Goal: Communication & Community: Answer question/provide support

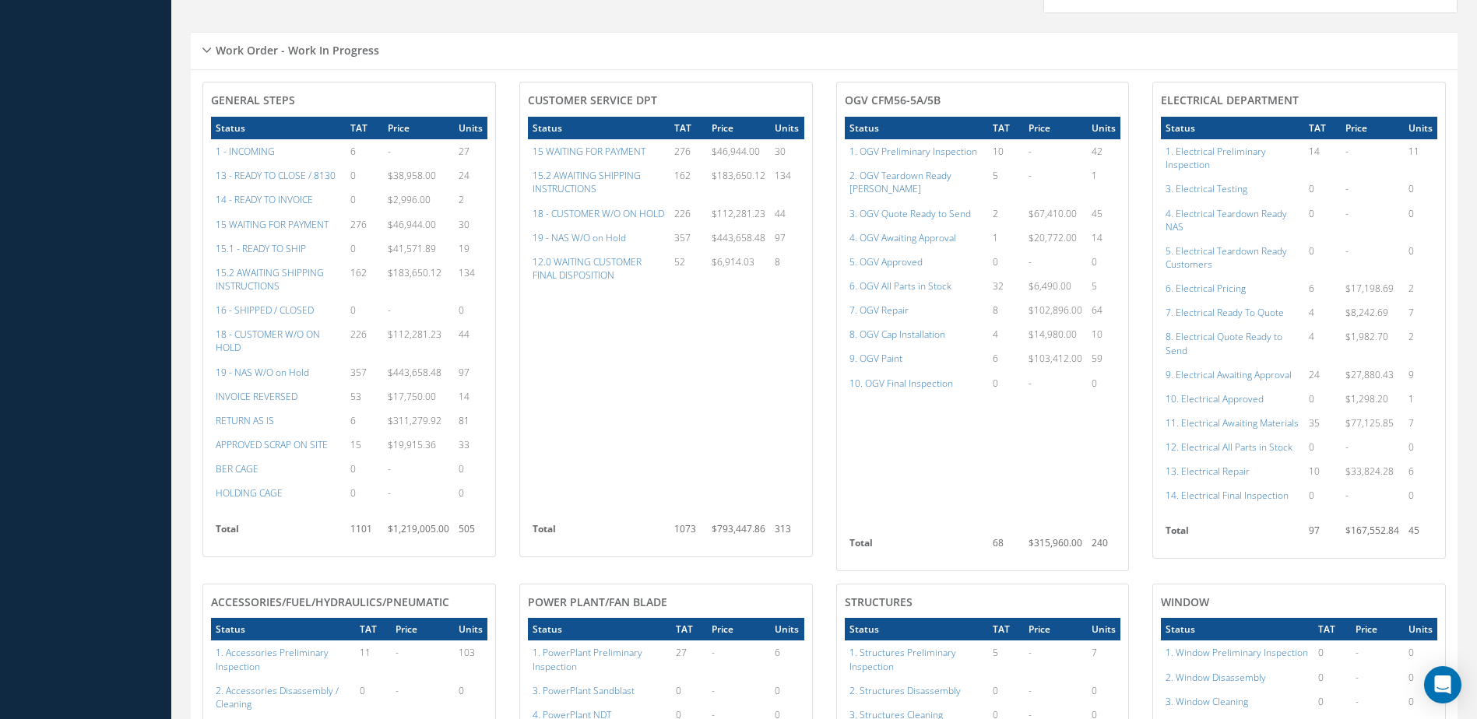
scroll to position [641, 0]
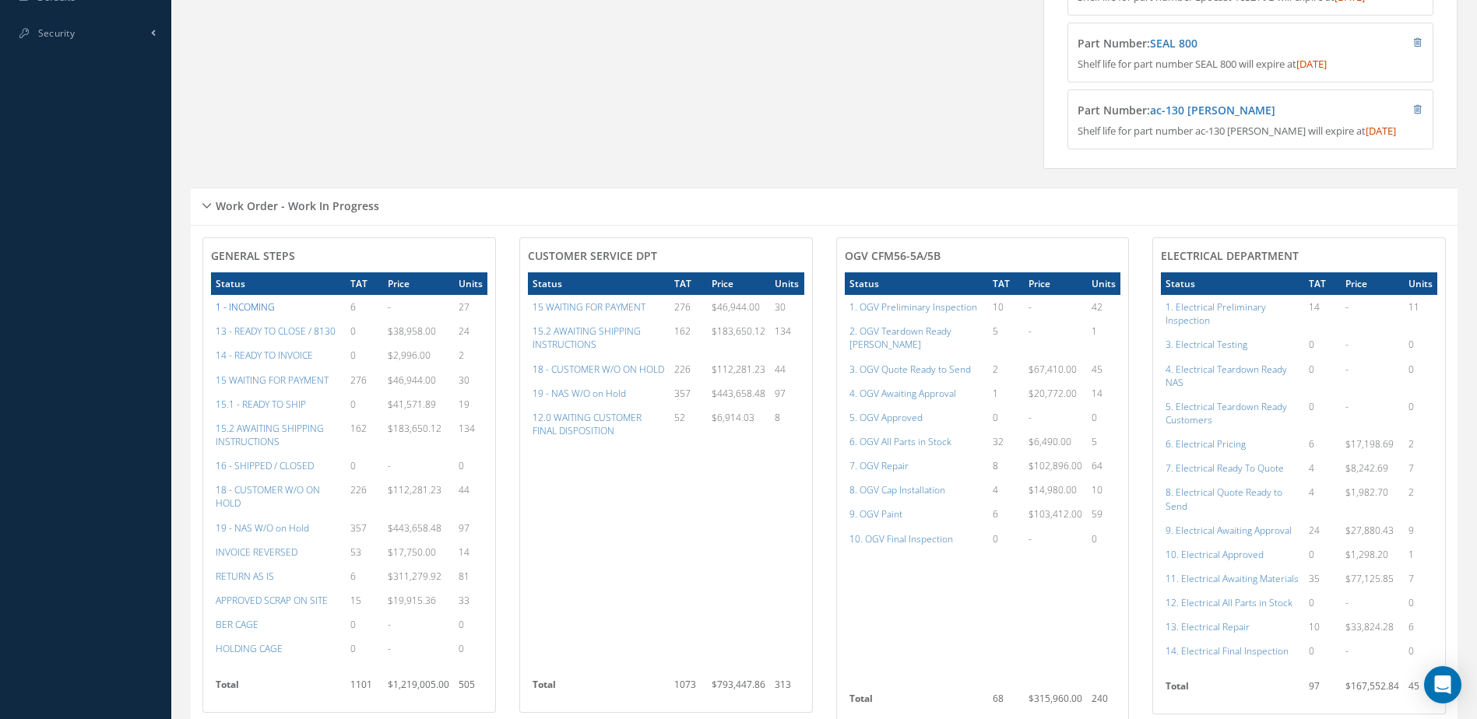
click at [244, 314] on a=38&excludeInternalCustomer=false&excludeInvoicedOrClosed=true&&filtersHidded"] "1 - INCOMING" at bounding box center [245, 307] width 59 height 13
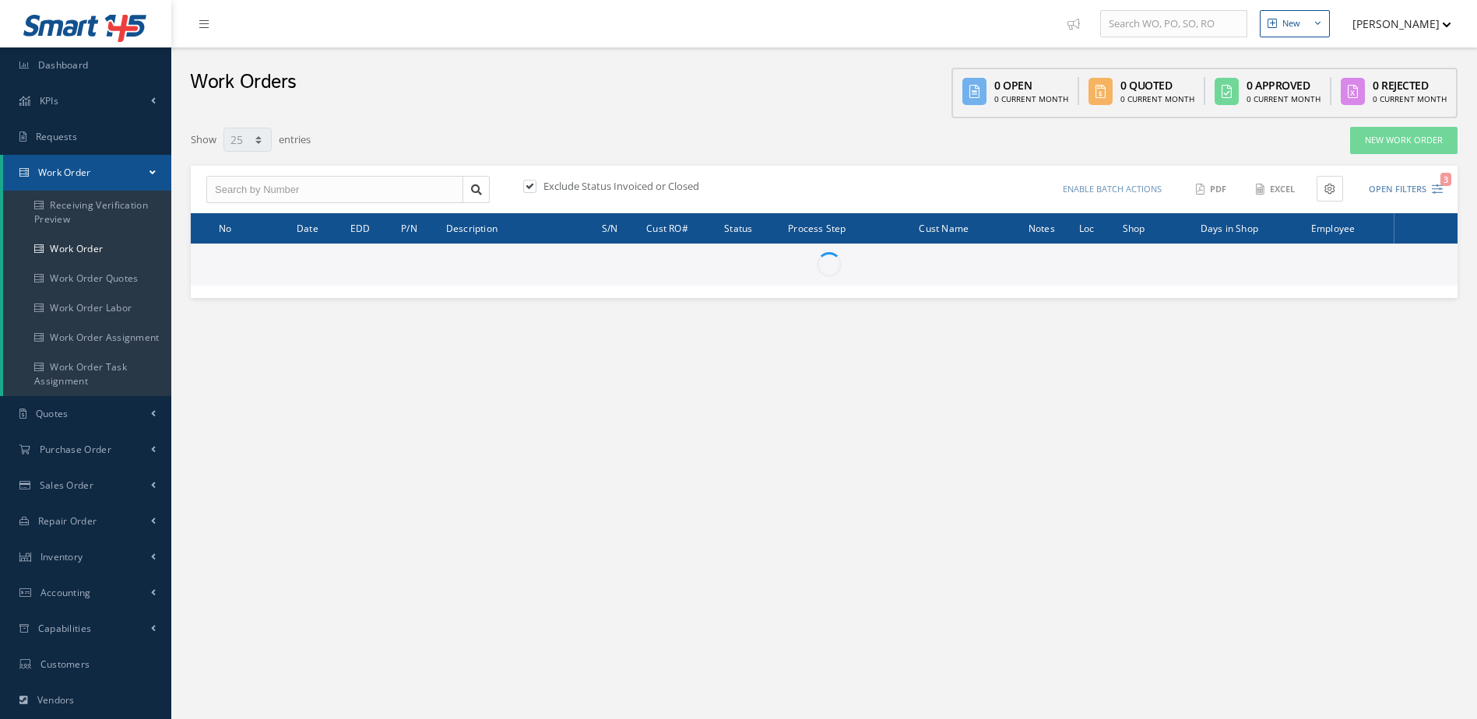
select select "25"
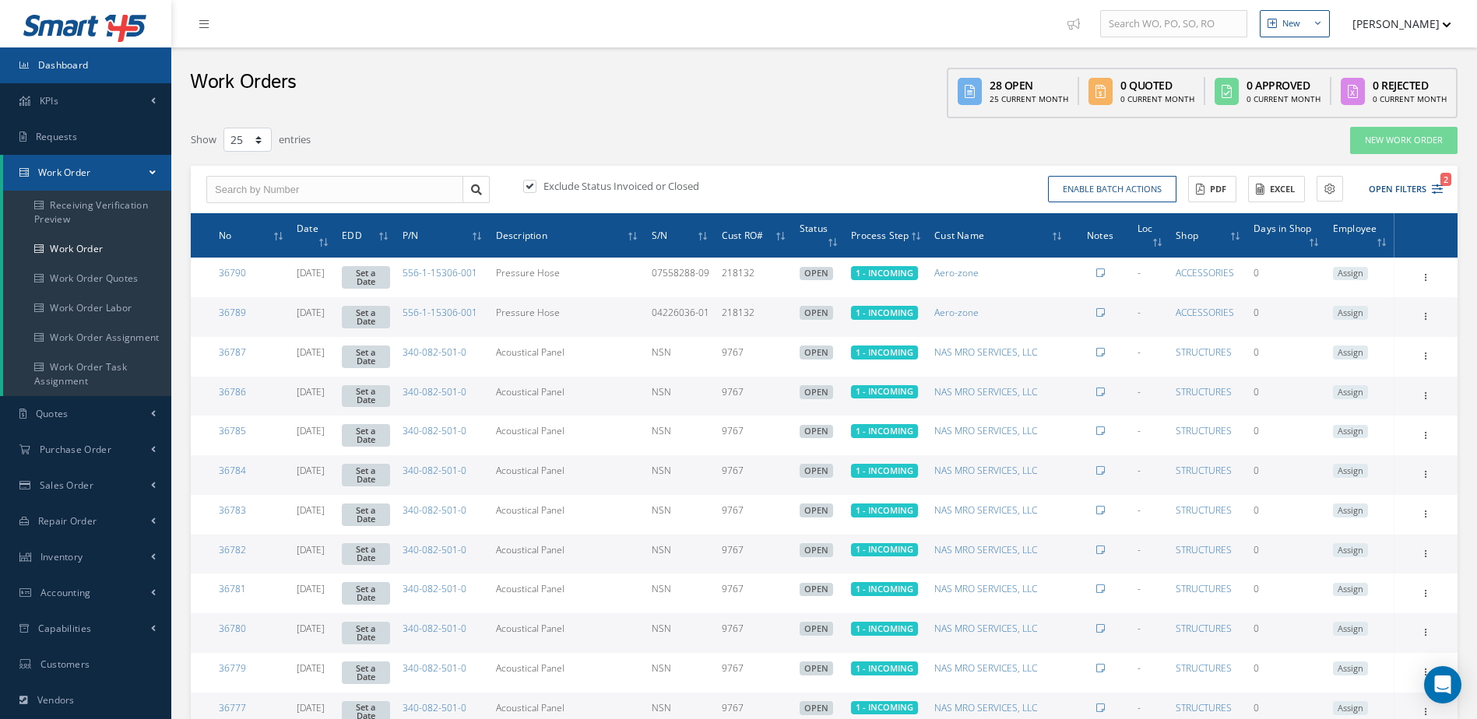
click at [58, 59] on span "Dashboard" at bounding box center [63, 64] width 51 height 13
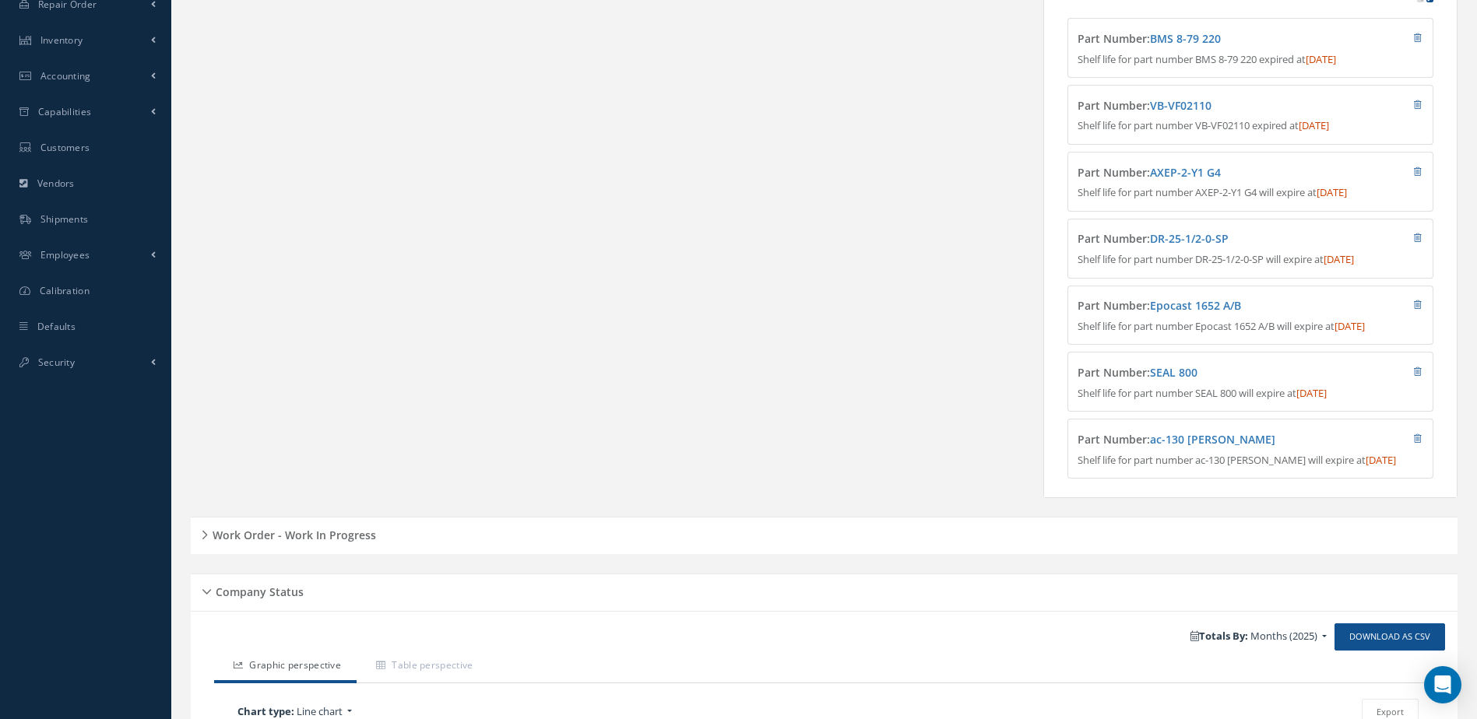
scroll to position [623, 0]
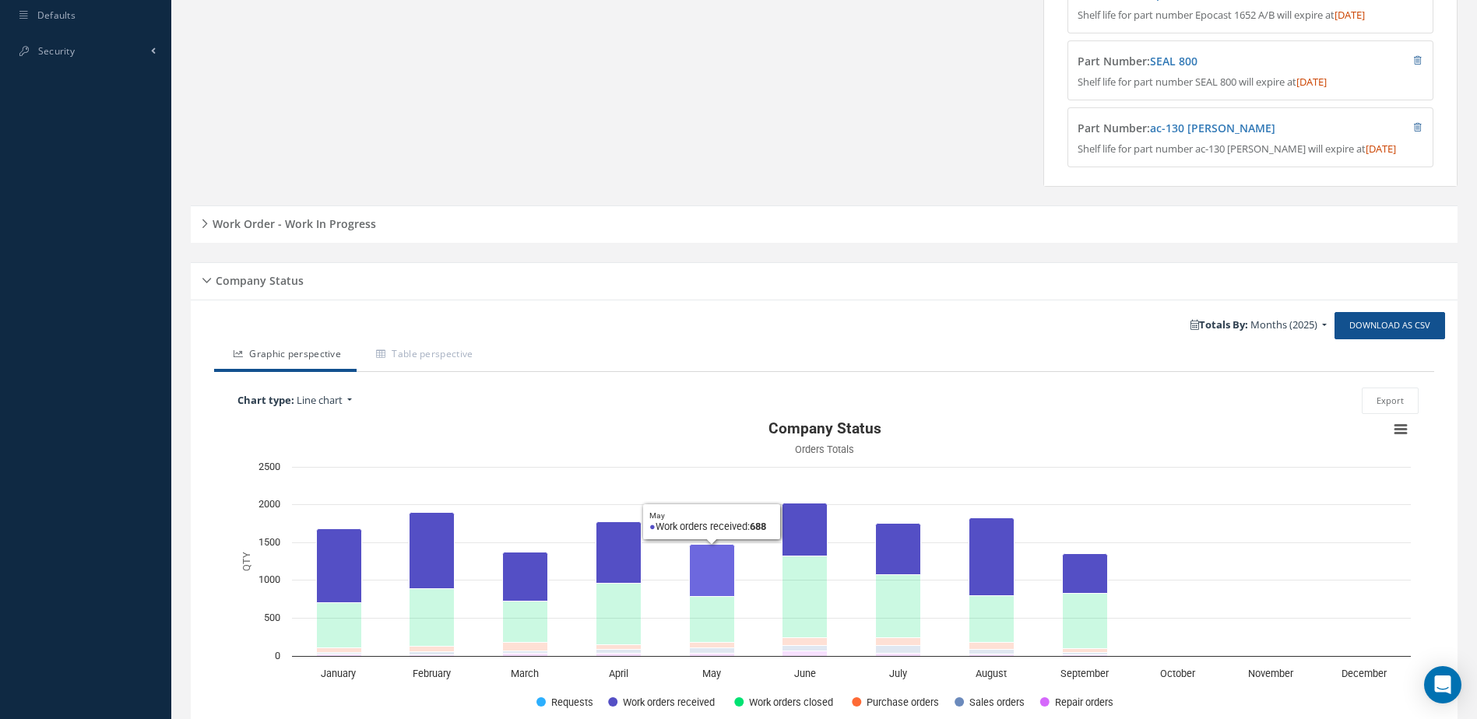
click at [708, 574] on icon "May, 688. Work orders received." at bounding box center [712, 571] width 45 height 52
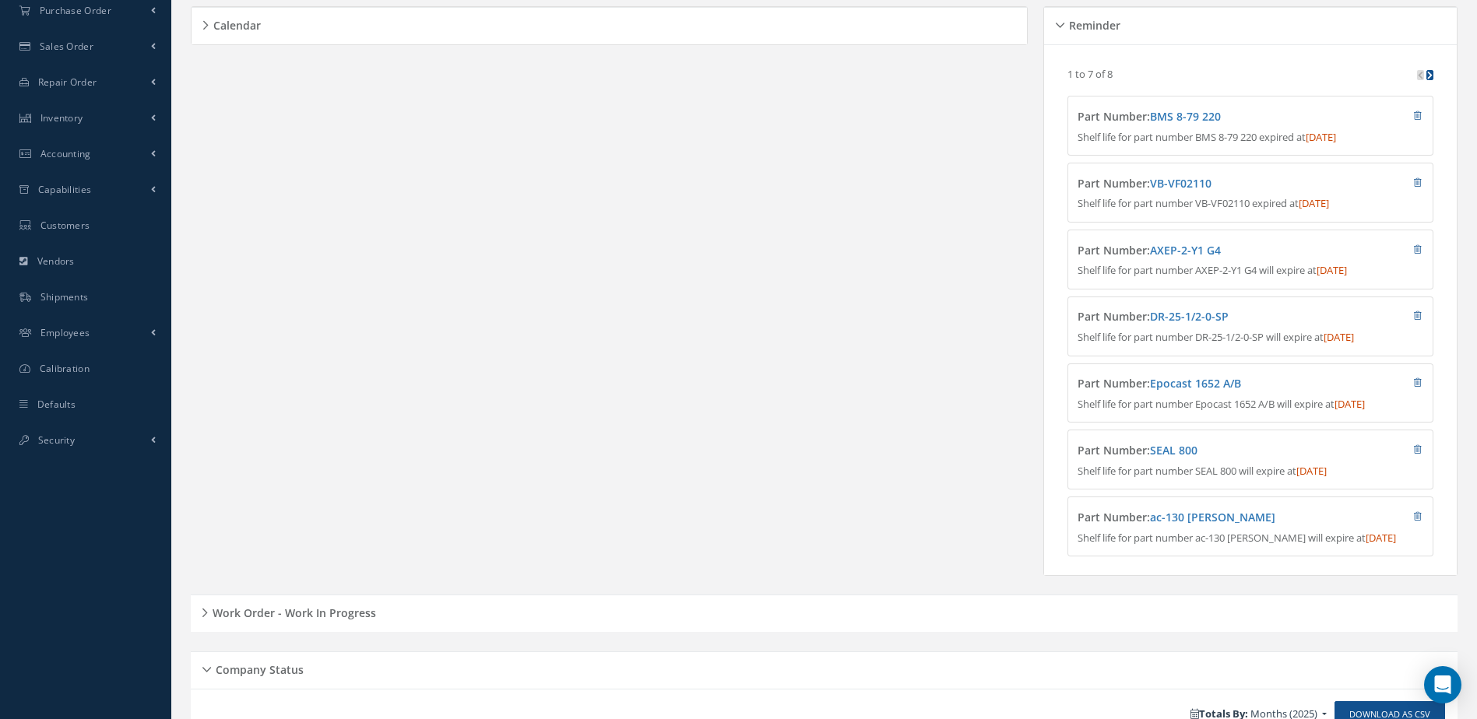
scroll to position [0, 0]
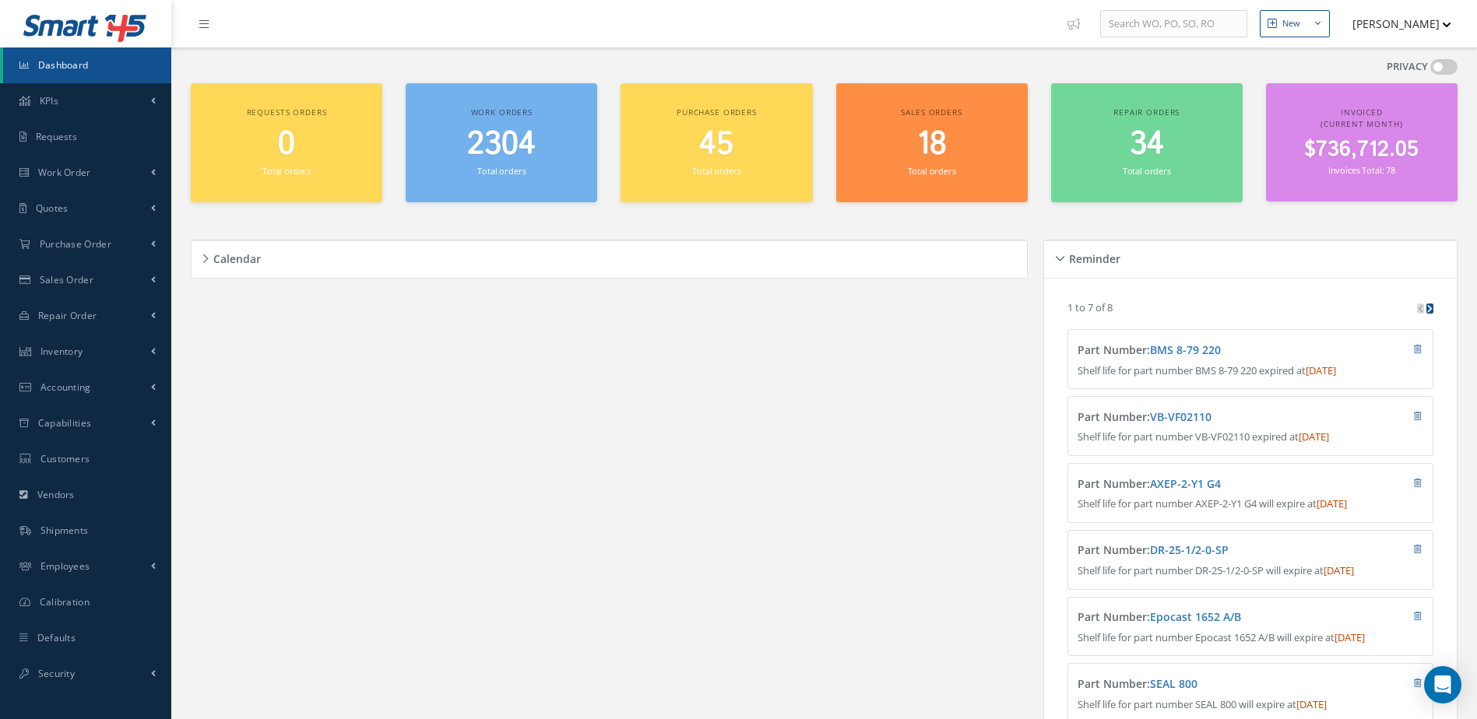
click at [97, 49] on link "Dashboard" at bounding box center [87, 65] width 168 height 36
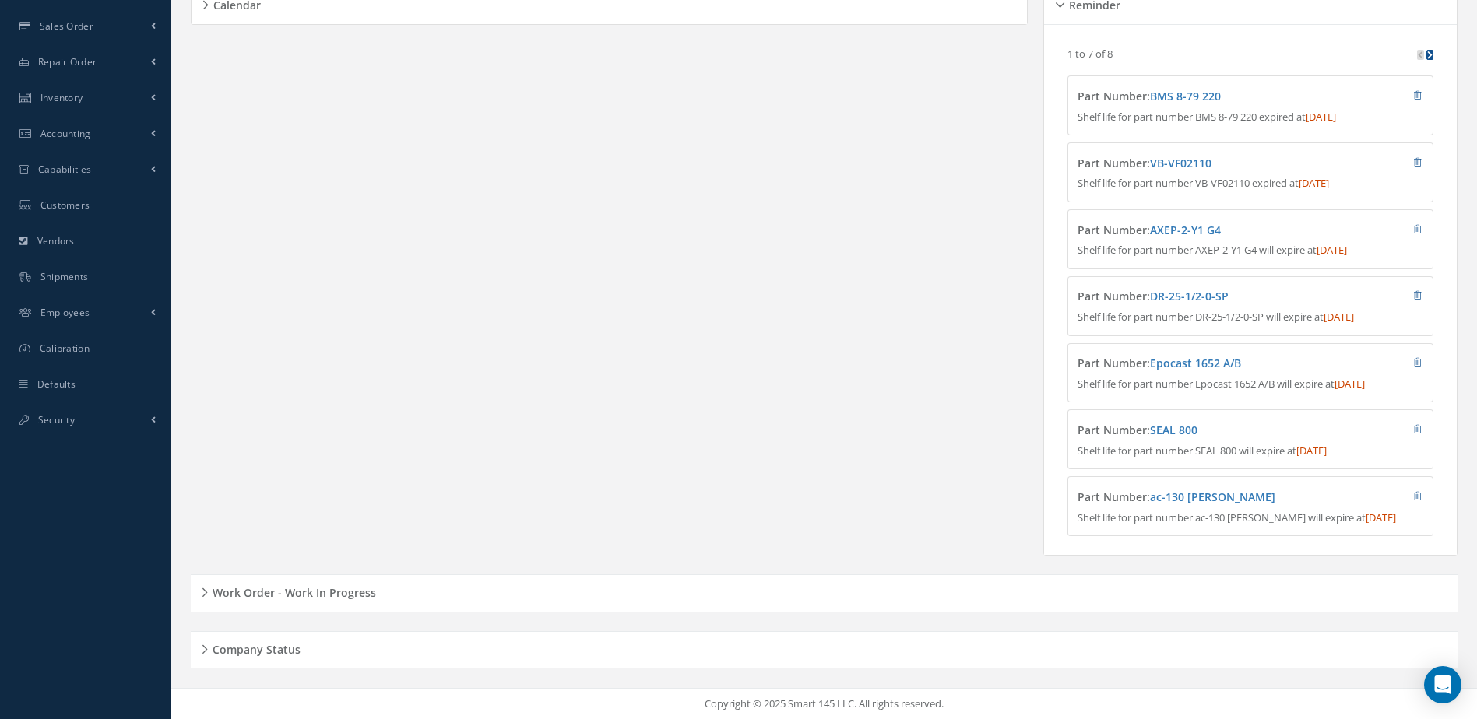
click at [346, 595] on h5 "Work Order - Work In Progress" at bounding box center [292, 591] width 168 height 19
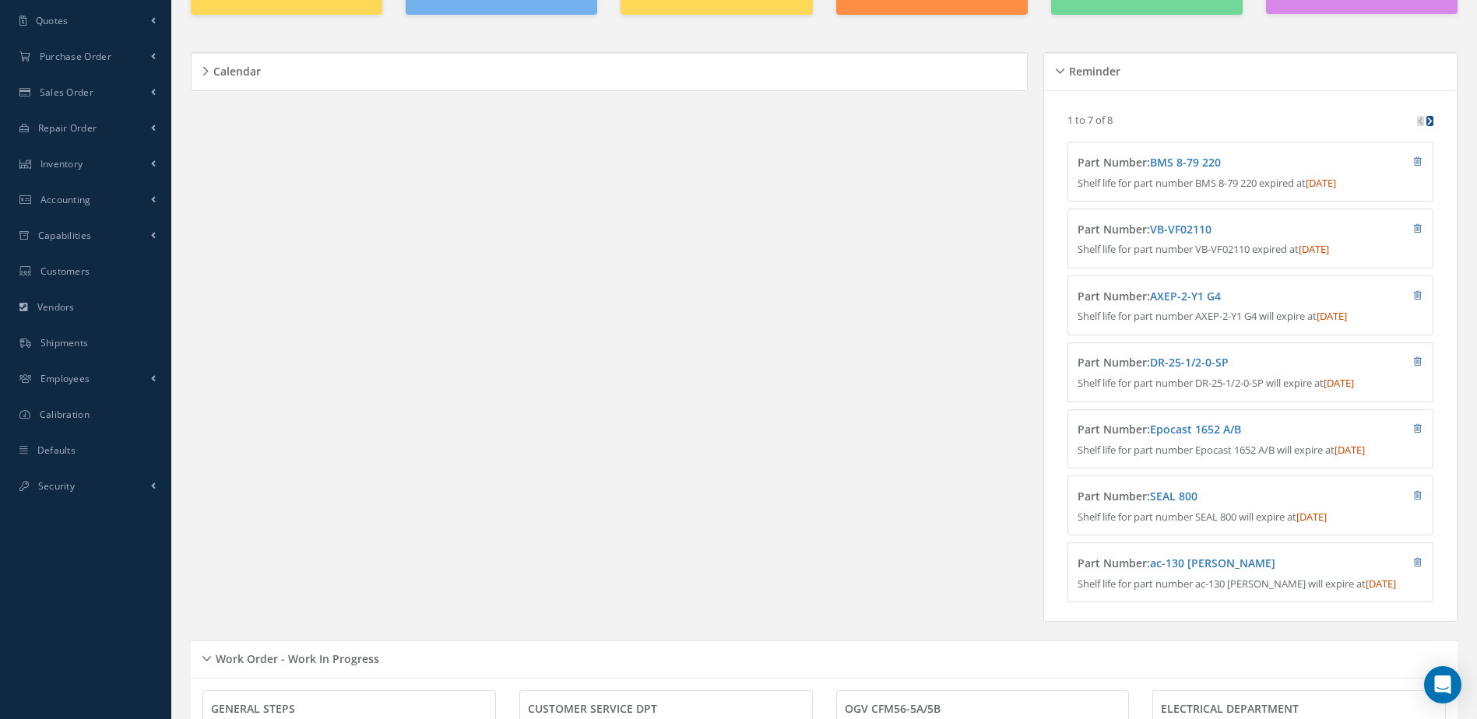
scroll to position [0, 0]
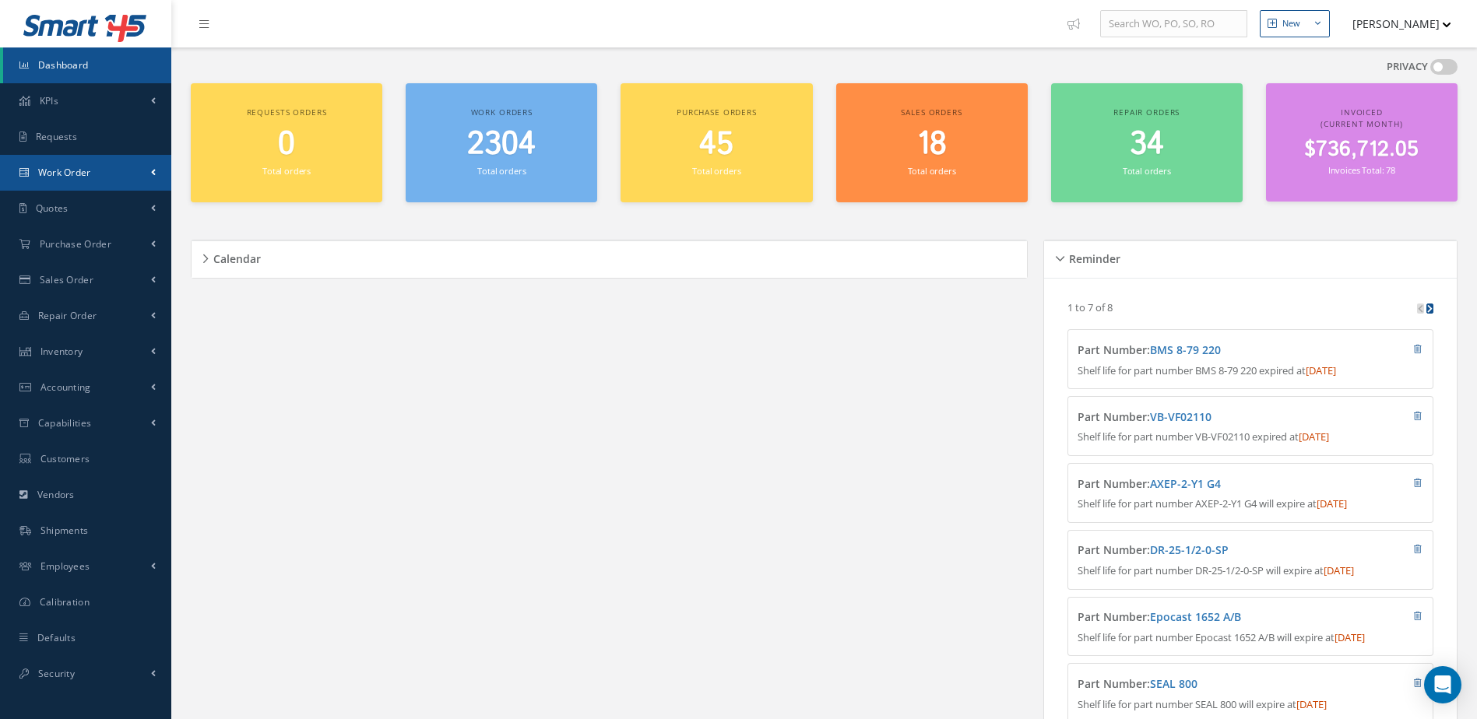
click at [55, 167] on span "Work Order" at bounding box center [64, 172] width 53 height 13
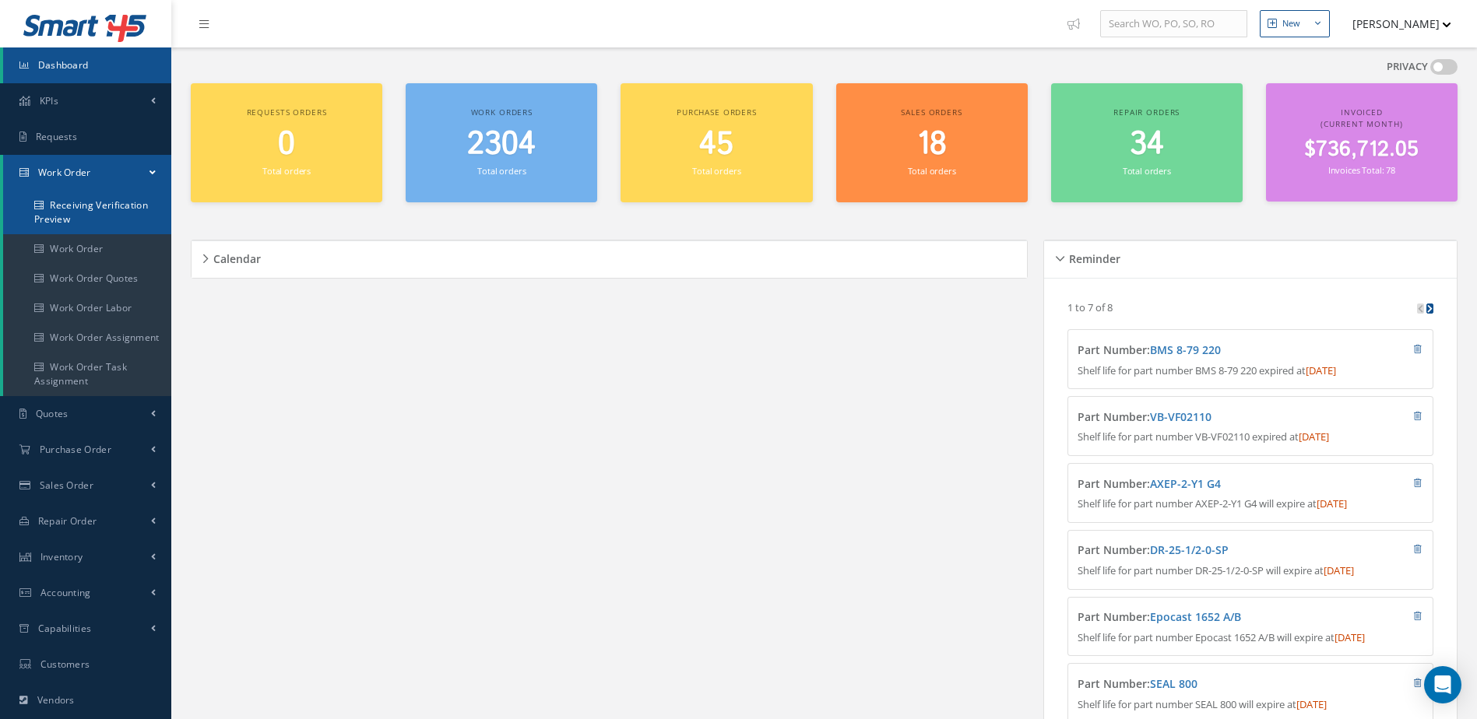
click at [88, 206] on link "Receiving Verification Preview" at bounding box center [87, 213] width 168 height 44
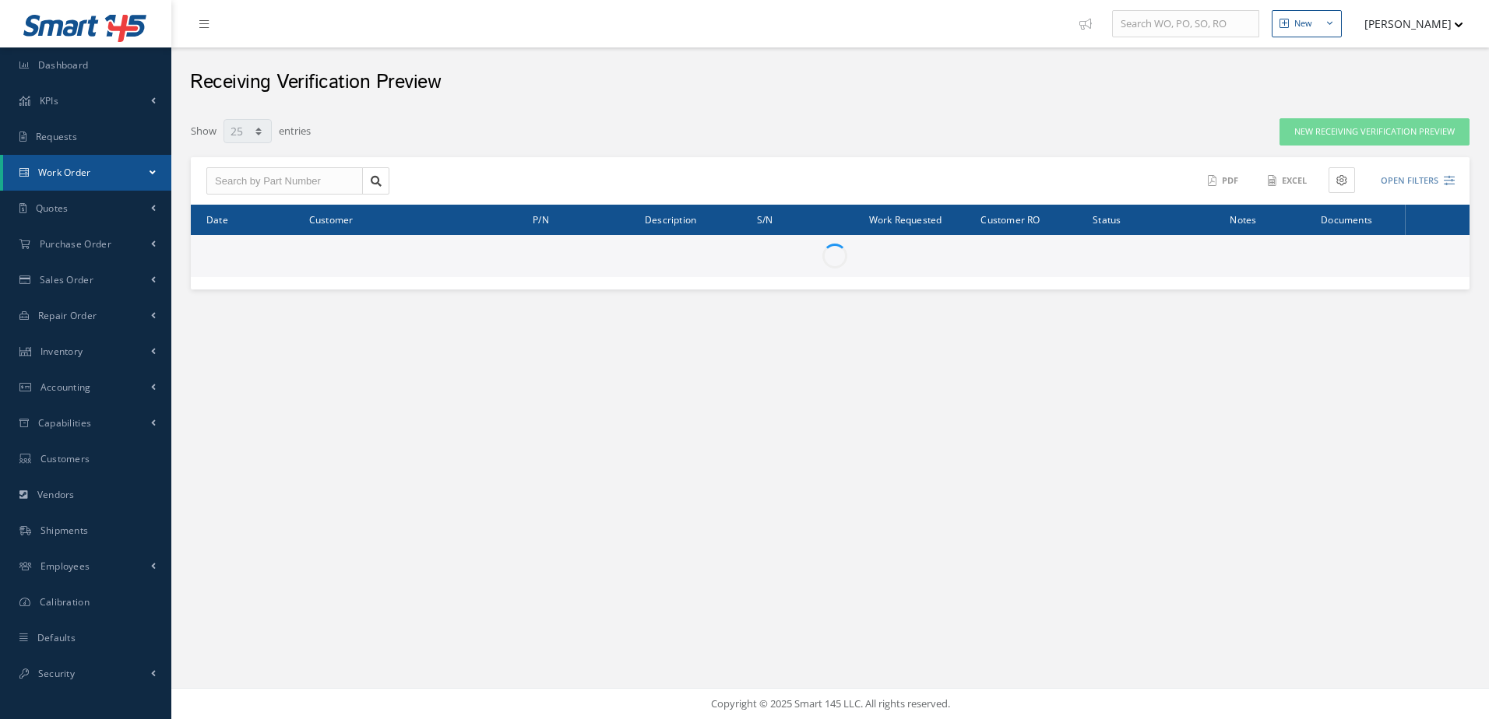
select select "25"
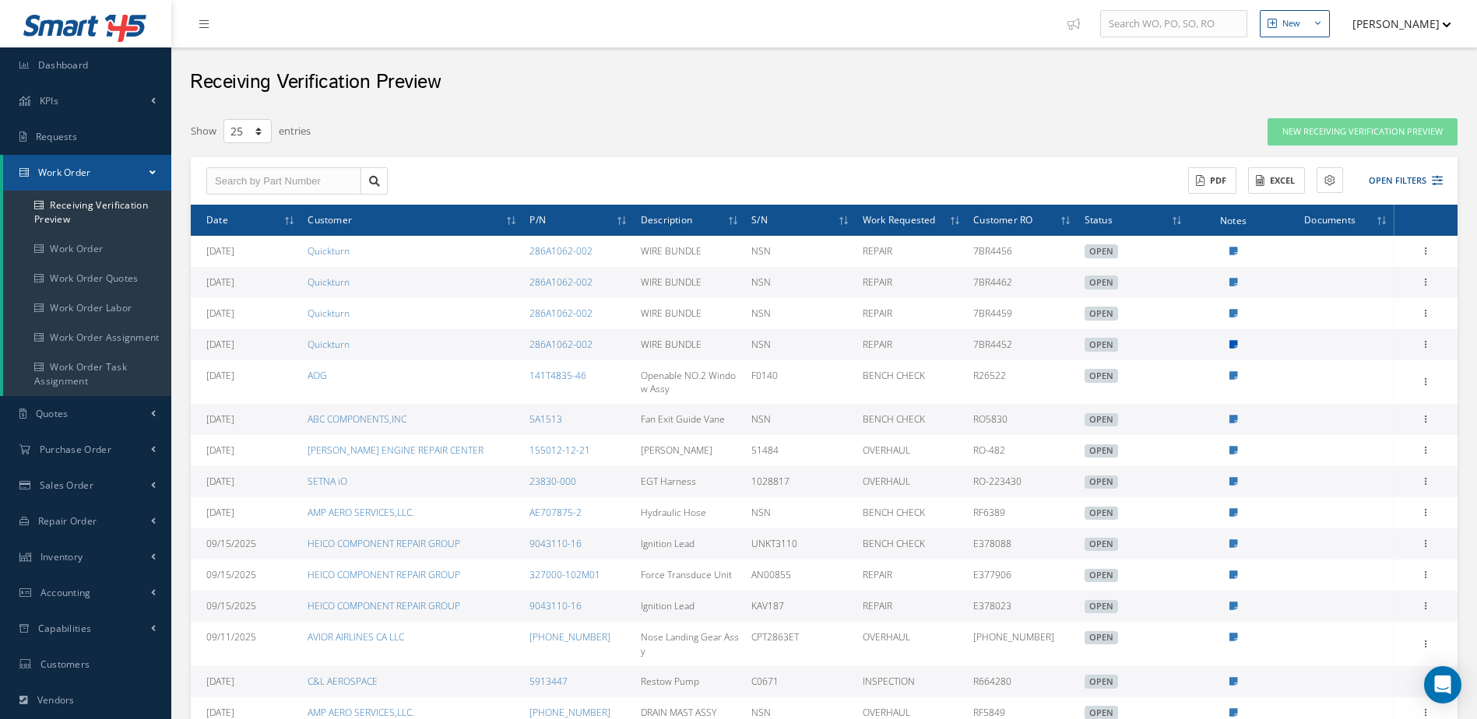
click at [1229, 340] on icon at bounding box center [1233, 344] width 9 height 9
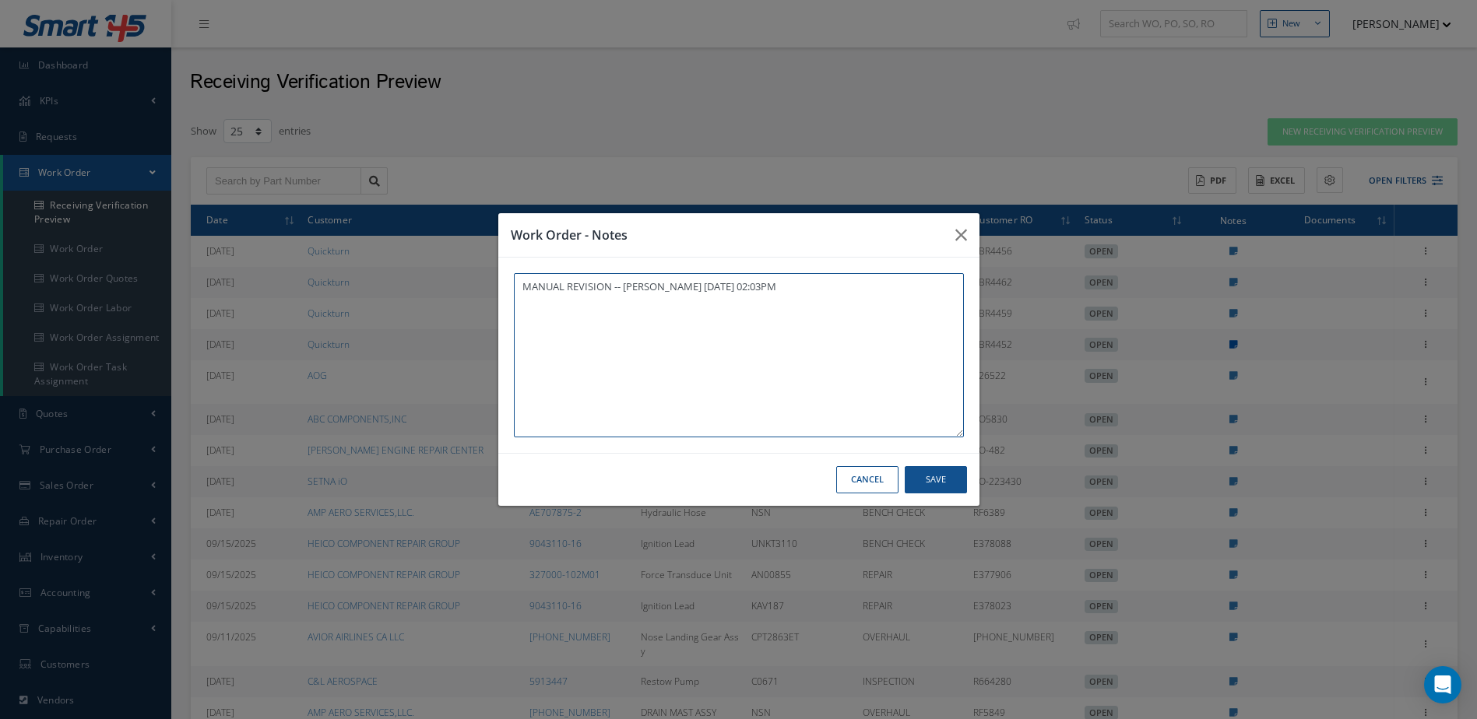
type textarea "MANUAL REVISION -- [PERSON_NAME] [DATE] 02:03PM"
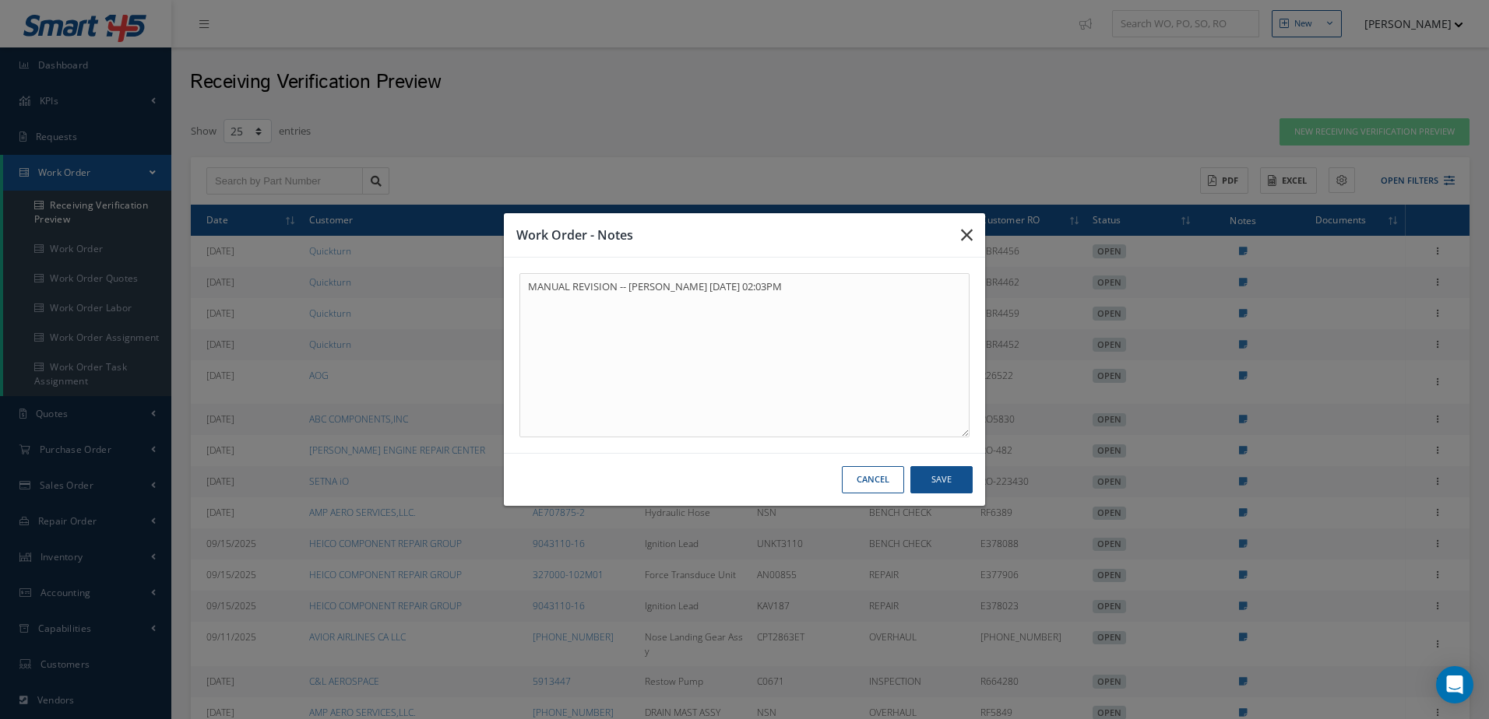
click at [974, 238] on button "button" at bounding box center [966, 235] width 37 height 44
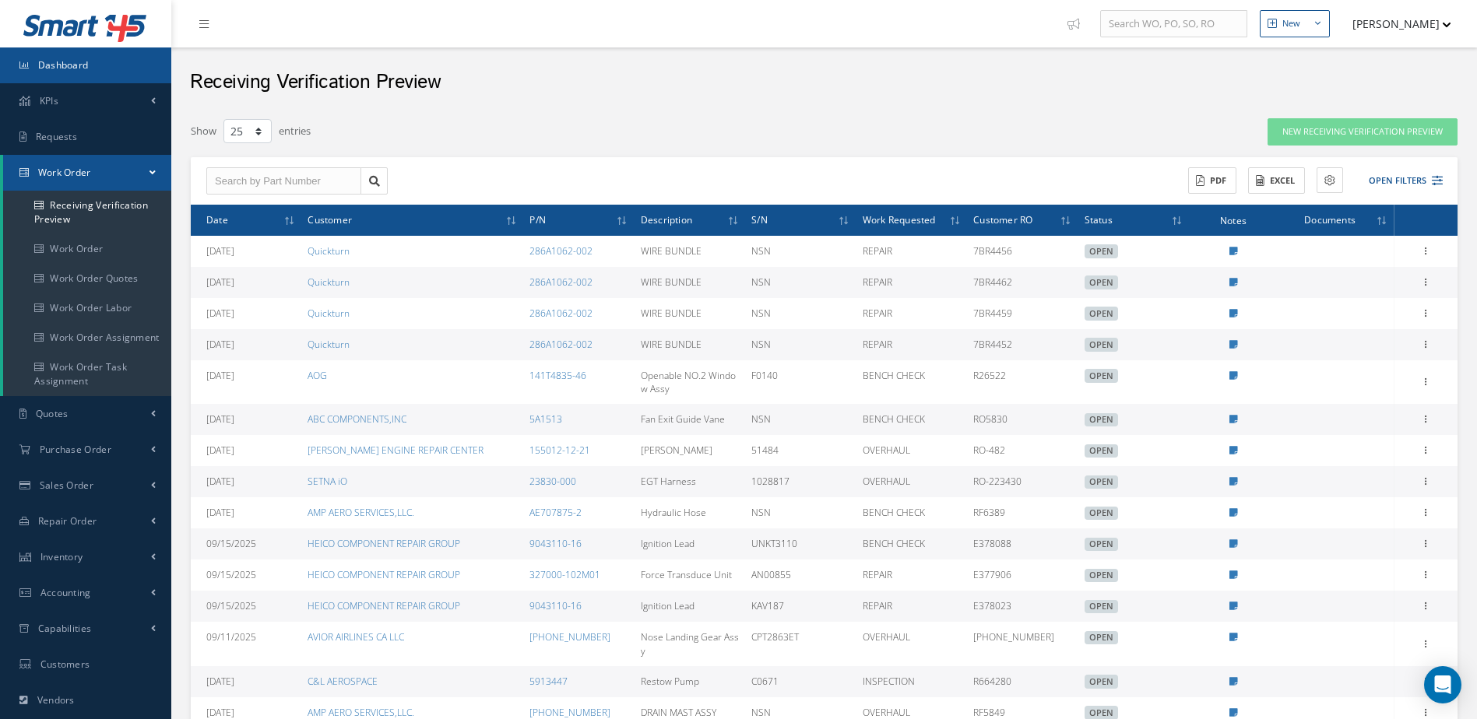
click at [134, 63] on link "Dashboard" at bounding box center [85, 65] width 171 height 36
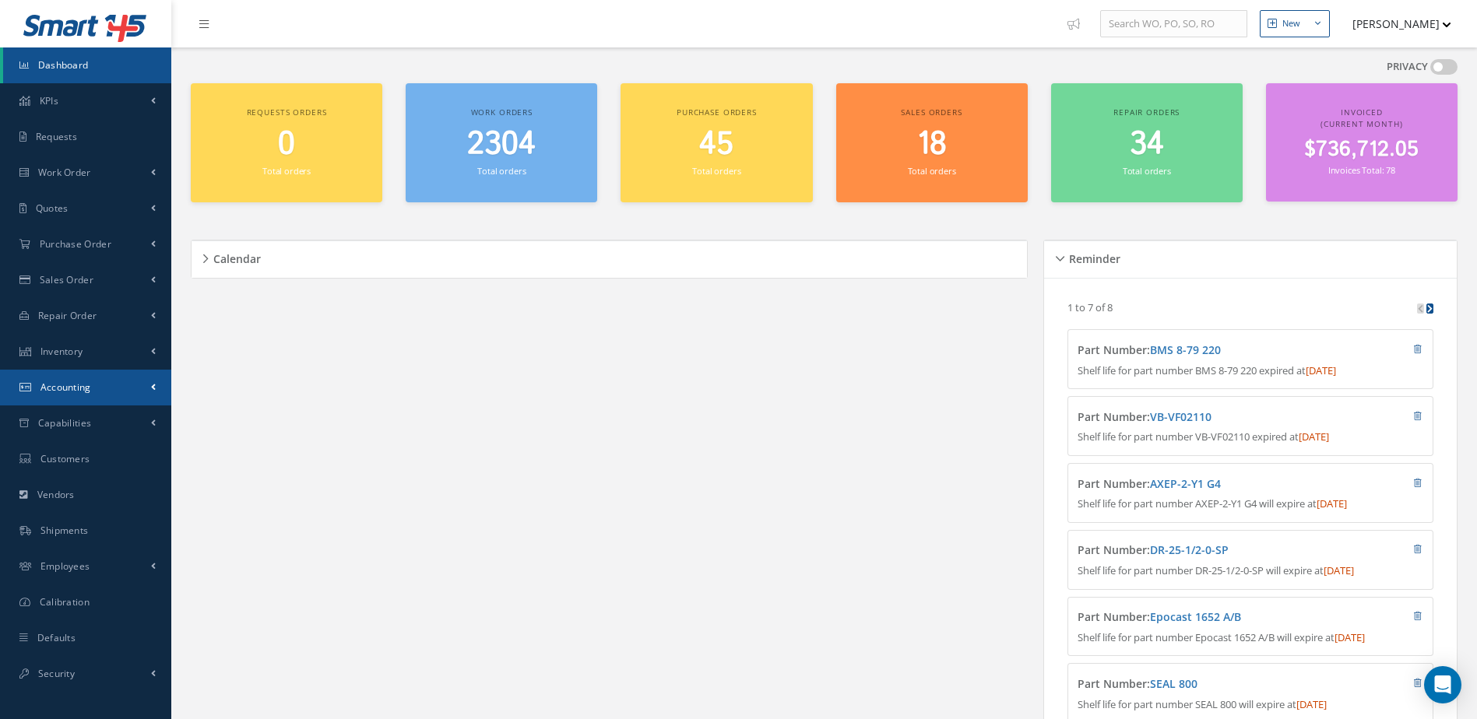
click at [86, 391] on span "Accounting" at bounding box center [65, 387] width 51 height 13
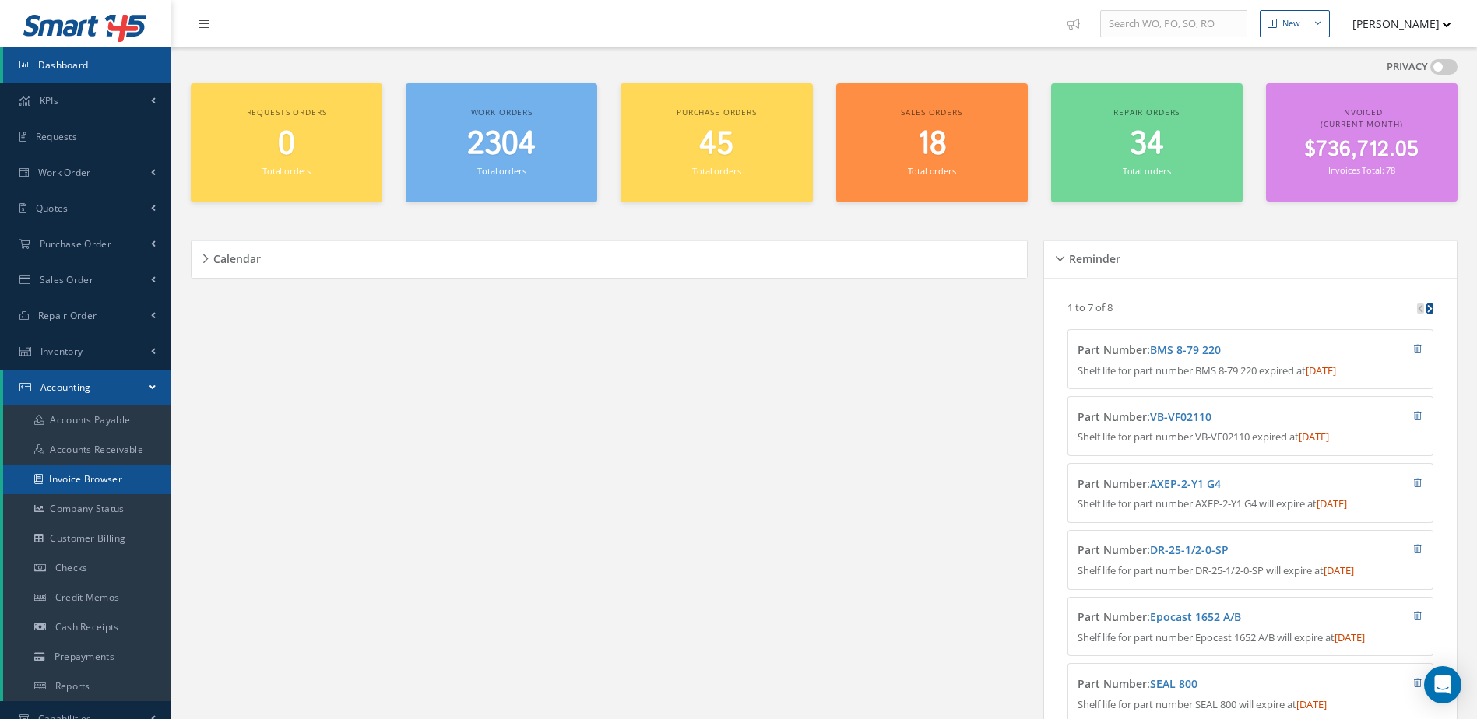
click at [92, 485] on link "Invoice Browser" at bounding box center [87, 480] width 168 height 30
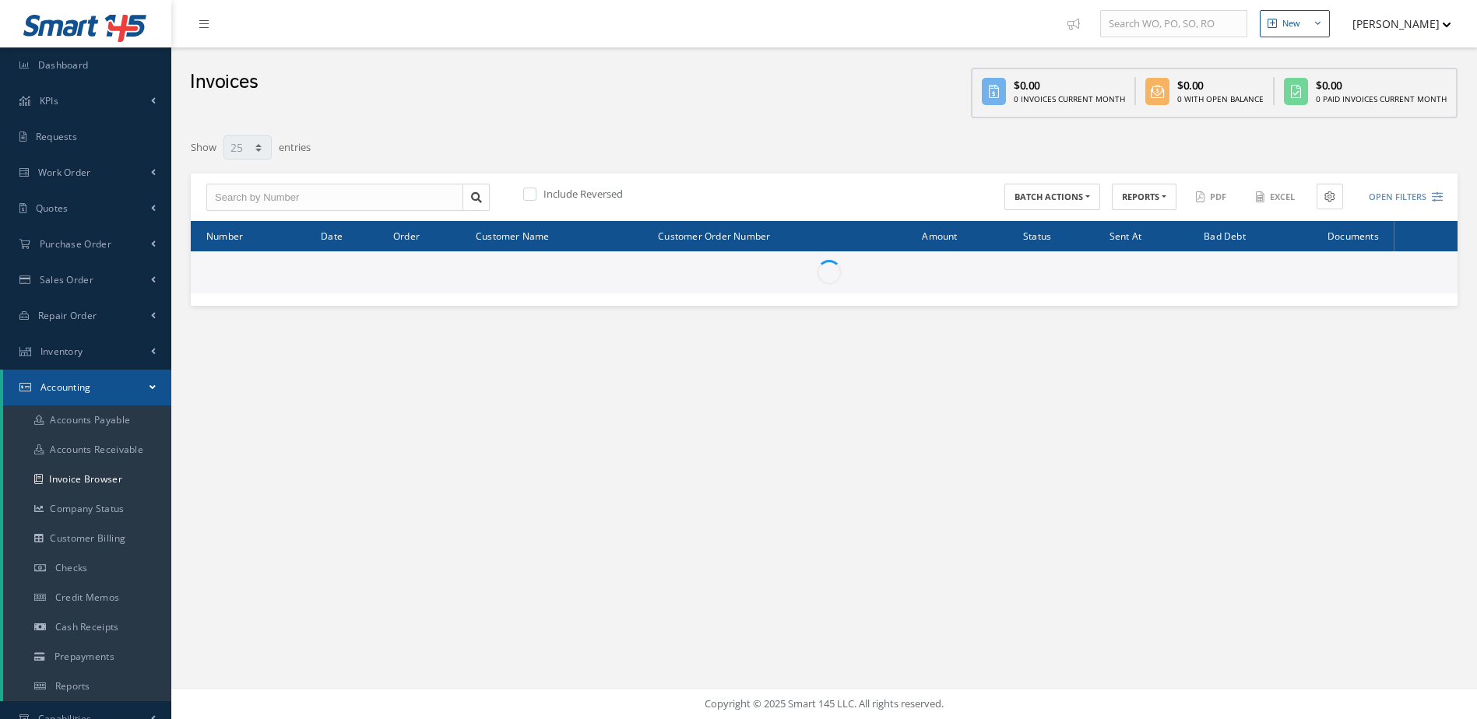
select select "25"
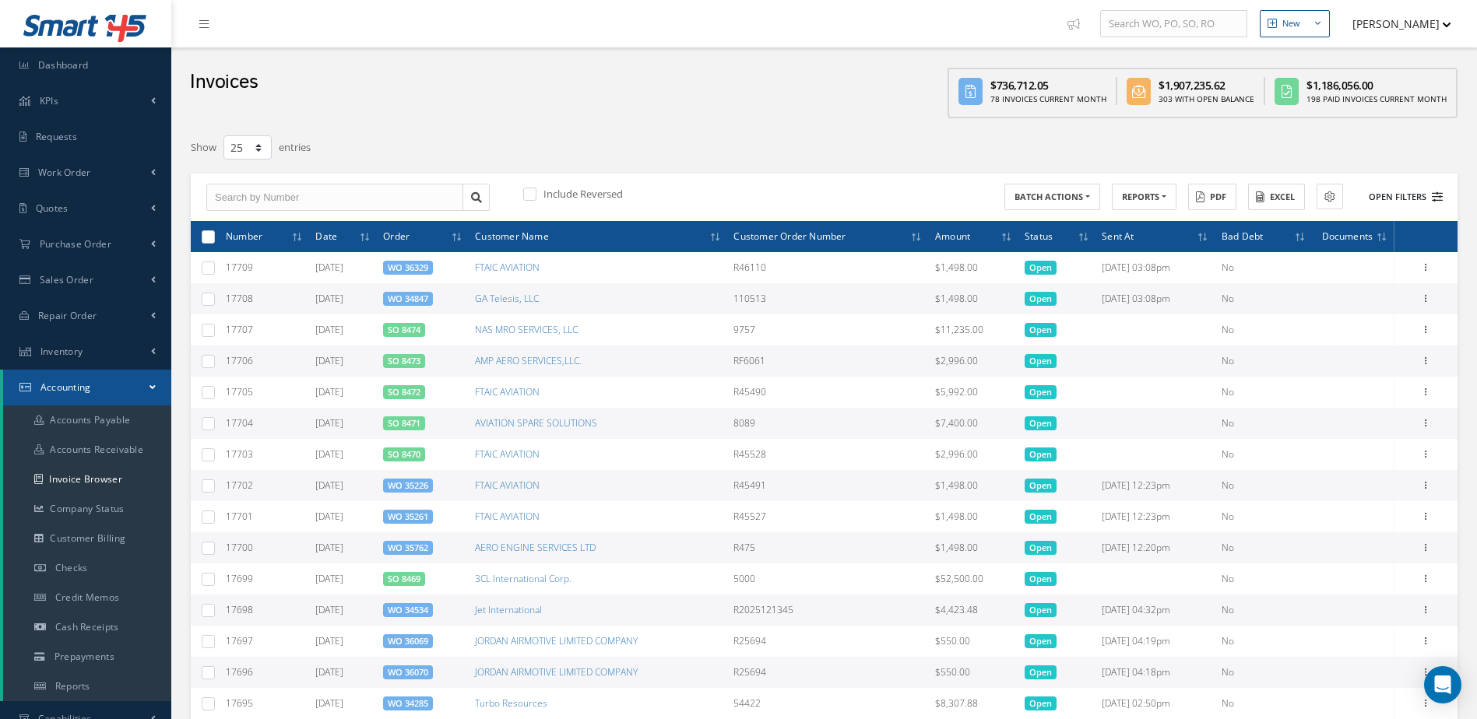
click at [1404, 199] on button "Open Filters" at bounding box center [1399, 198] width 88 height 26
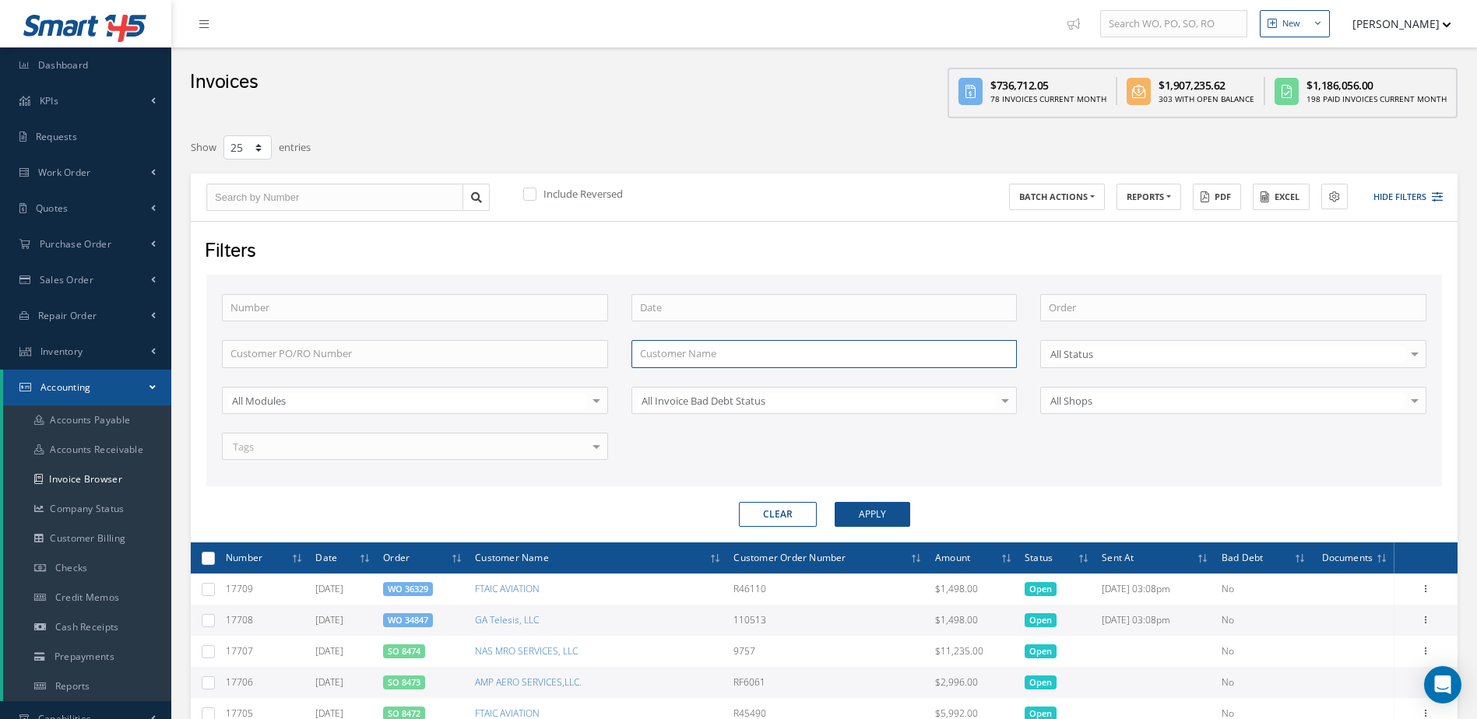
click at [721, 359] on input "text" at bounding box center [824, 354] width 386 height 28
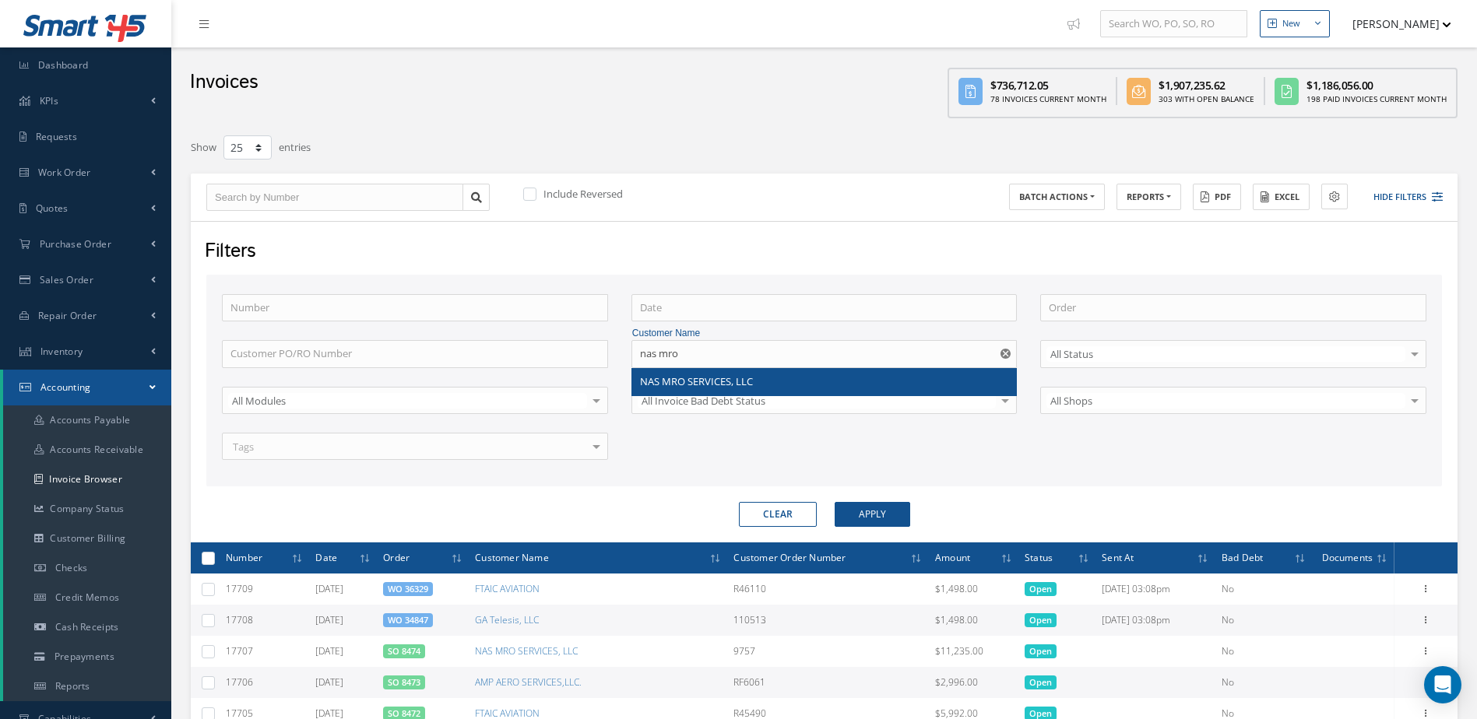
click at [765, 389] on div "NAS MRO SERVICES, LLC" at bounding box center [824, 382] width 385 height 28
type input "NAS MRO SERVICES, LLC"
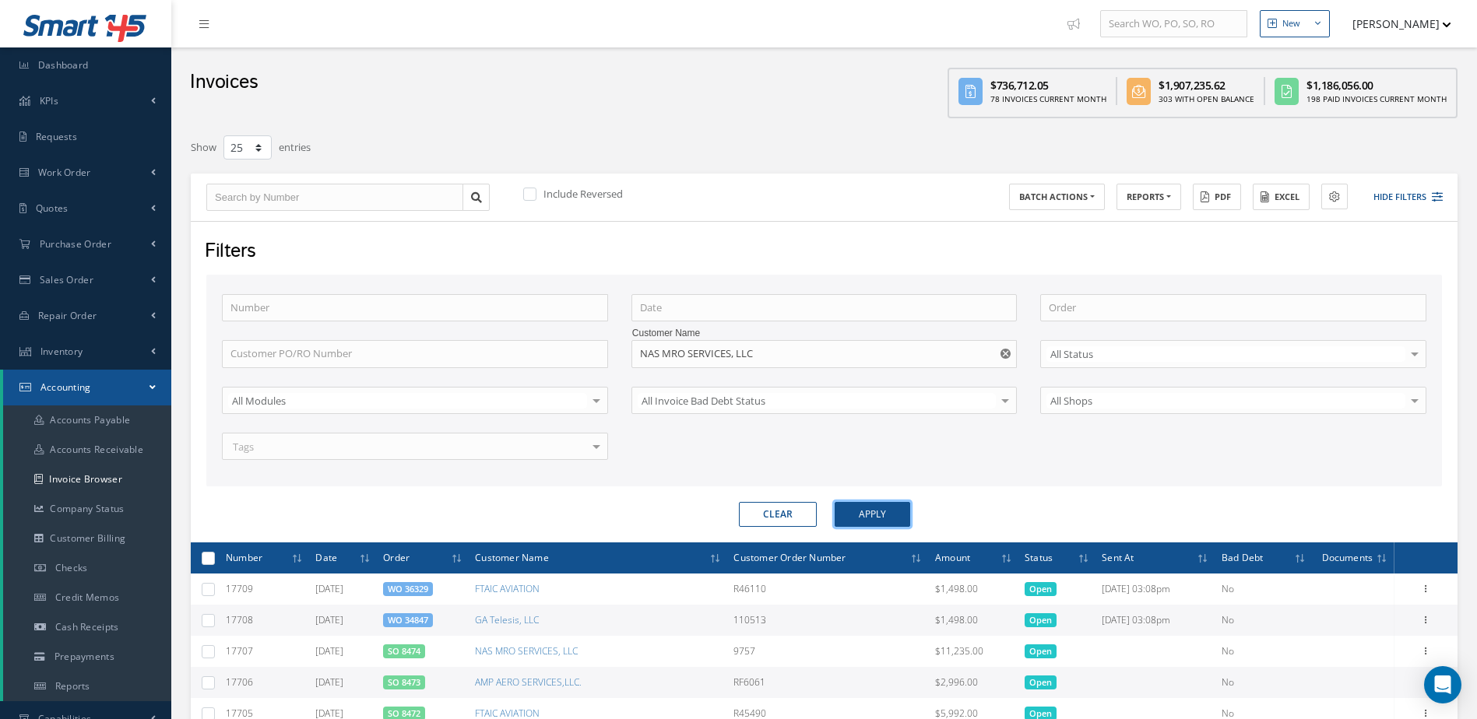
click at [891, 519] on button "Apply" at bounding box center [873, 514] width 76 height 25
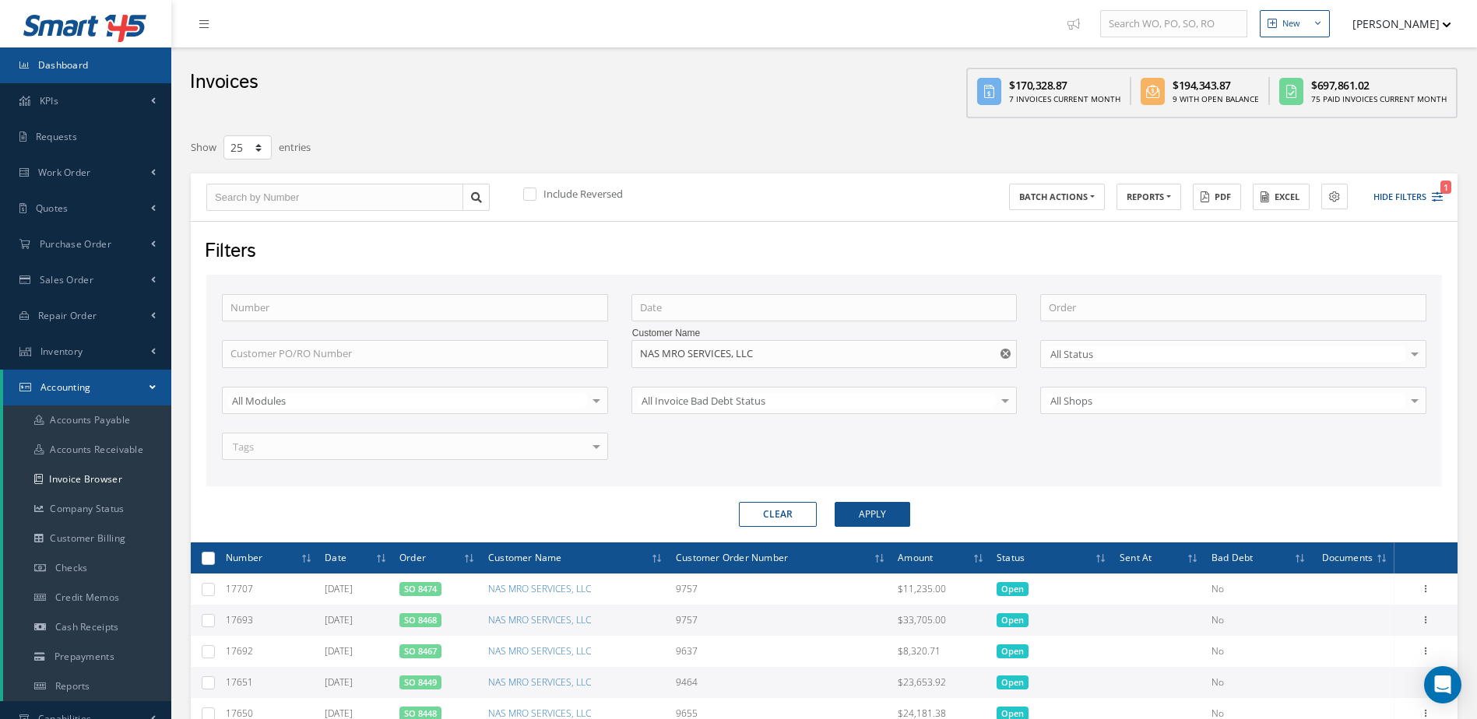
click at [89, 64] on link "Dashboard" at bounding box center [85, 65] width 171 height 36
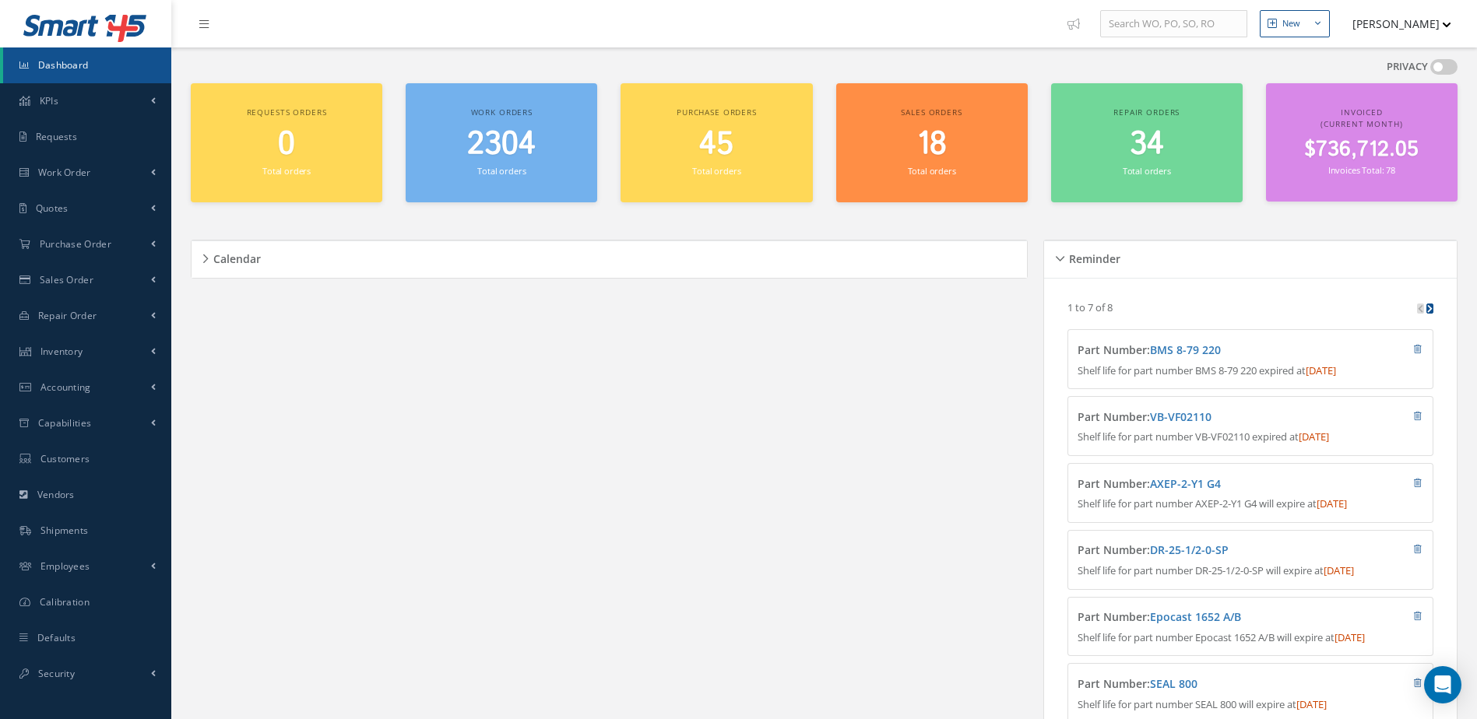
click at [508, 145] on span "2304" at bounding box center [501, 144] width 69 height 44
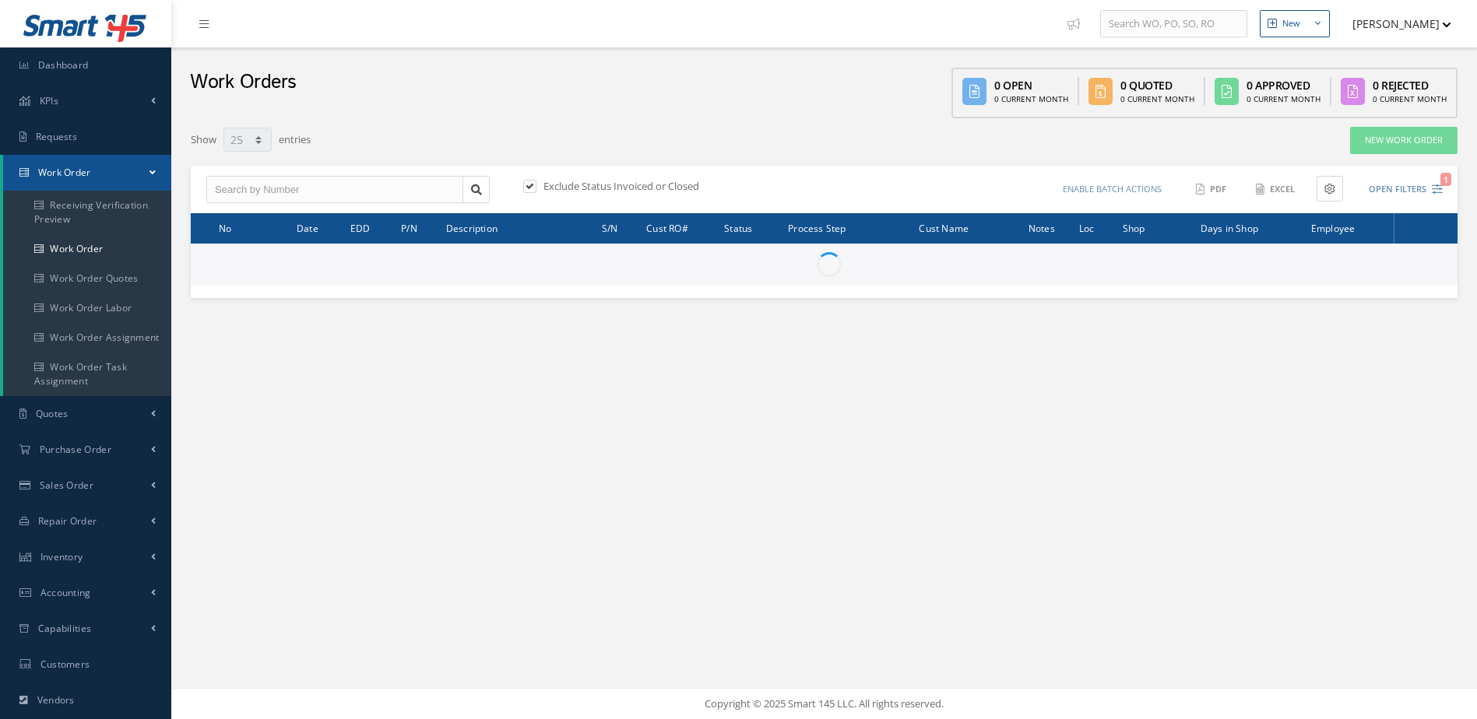
select select "25"
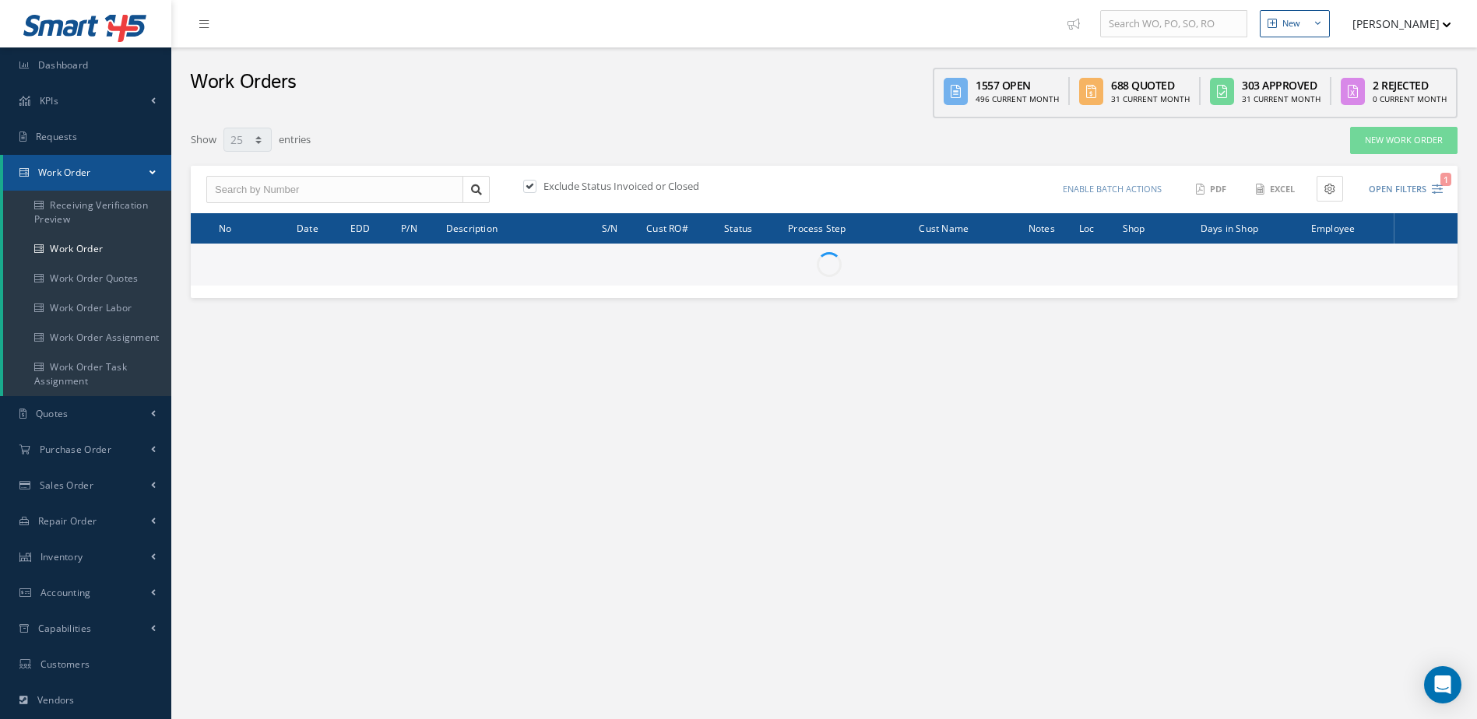
type input "All Work Request"
type input "All Work Performed"
type input "All Status"
type input "WO Part Status"
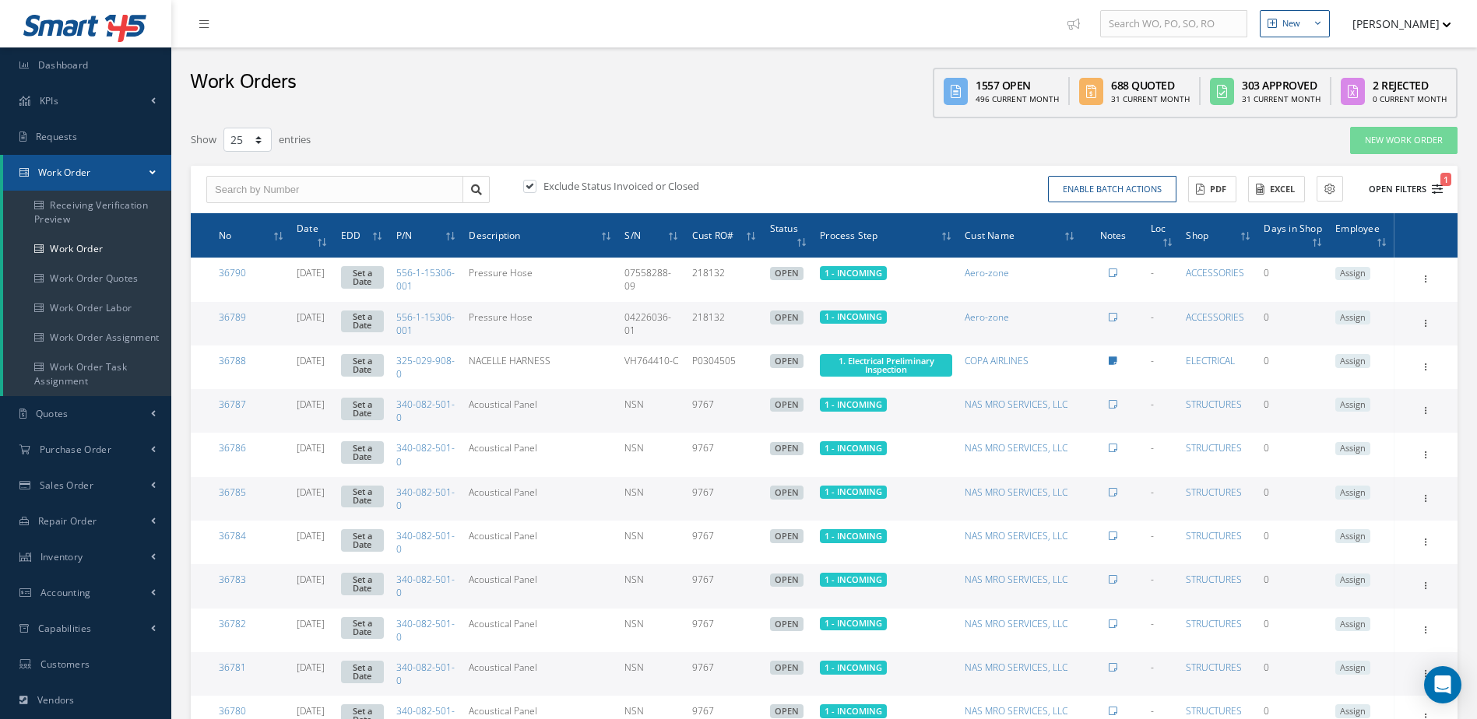
click at [1375, 194] on button "Open Filters 1" at bounding box center [1399, 190] width 88 height 26
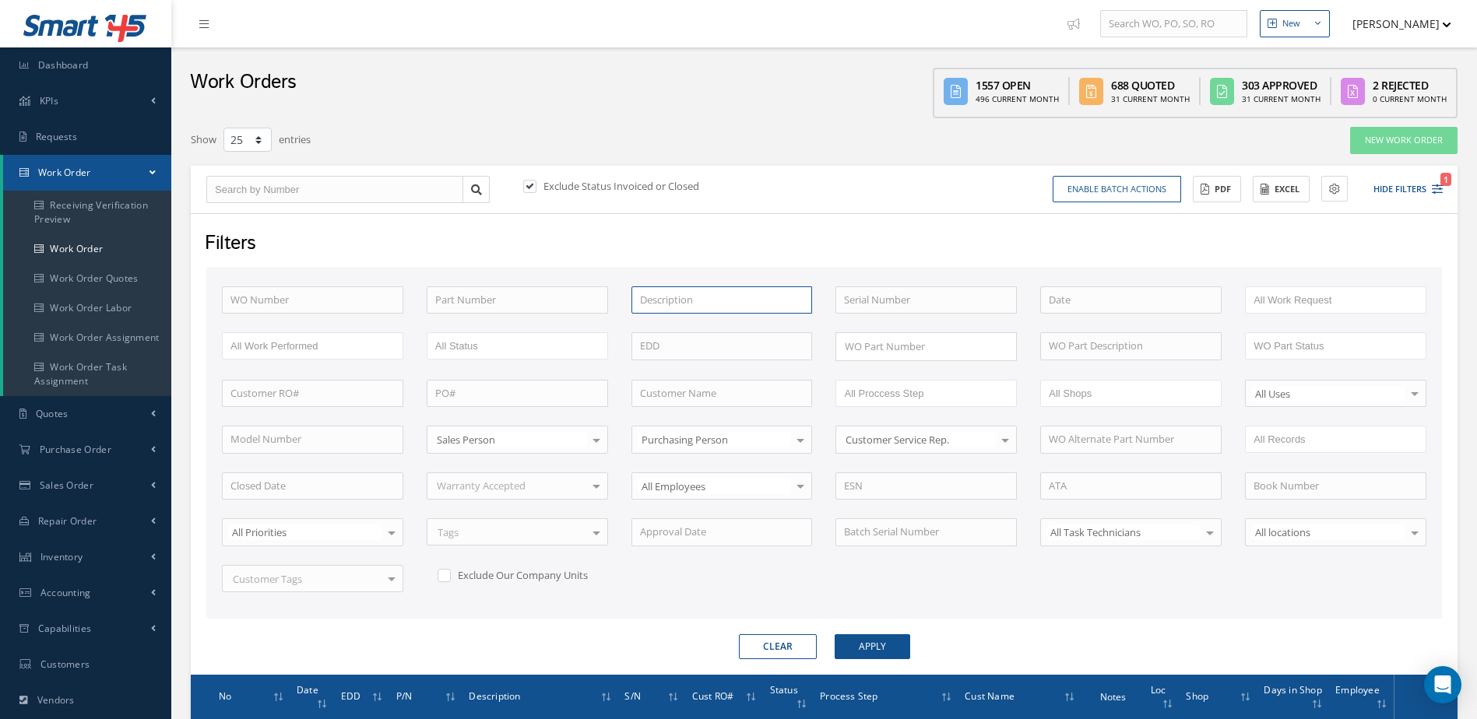
click at [752, 297] on input "text" at bounding box center [721, 300] width 181 height 28
click at [703, 322] on span "Fireshield assy" at bounding box center [673, 327] width 67 height 14
type input "Fireshield assy"
click at [885, 647] on button "Apply" at bounding box center [873, 646] width 76 height 25
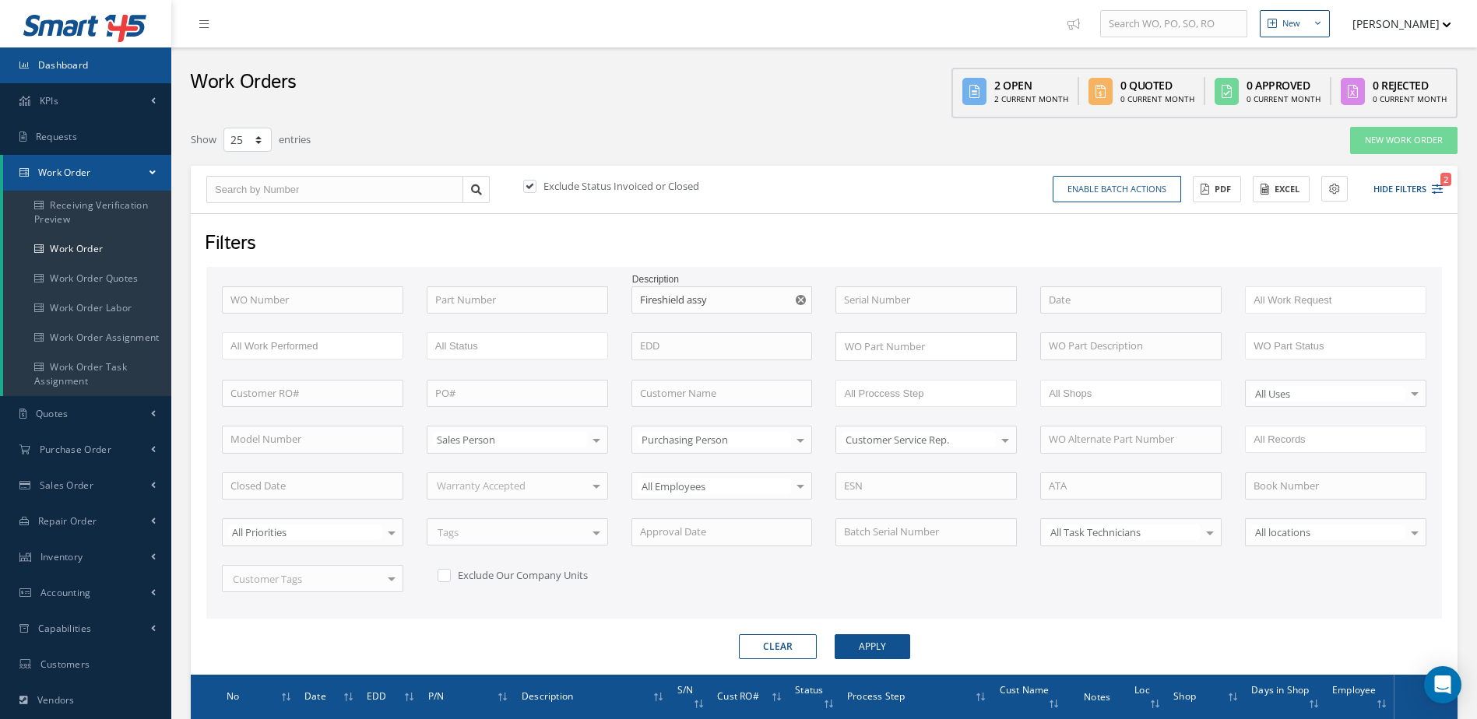
click at [99, 73] on link "Dashboard" at bounding box center [85, 65] width 171 height 36
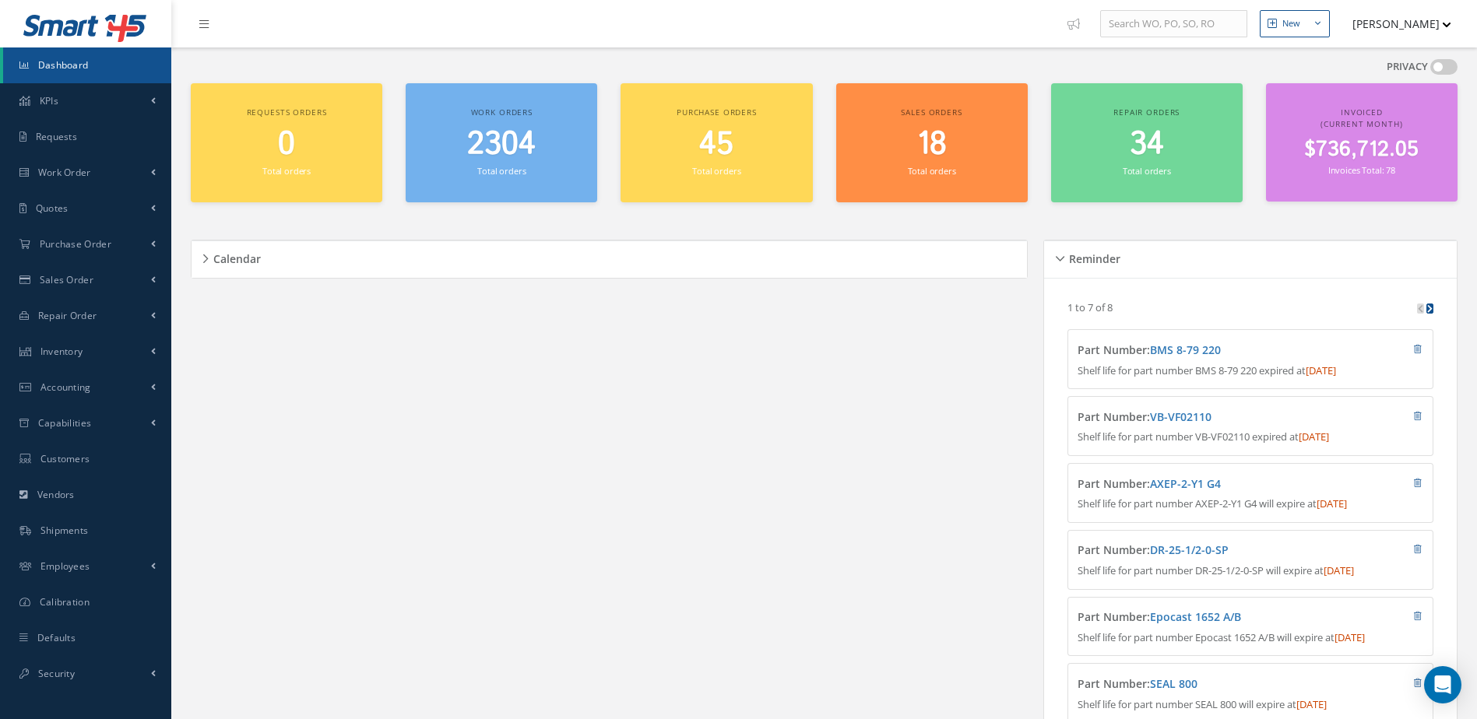
click at [488, 161] on span "2304" at bounding box center [501, 144] width 69 height 44
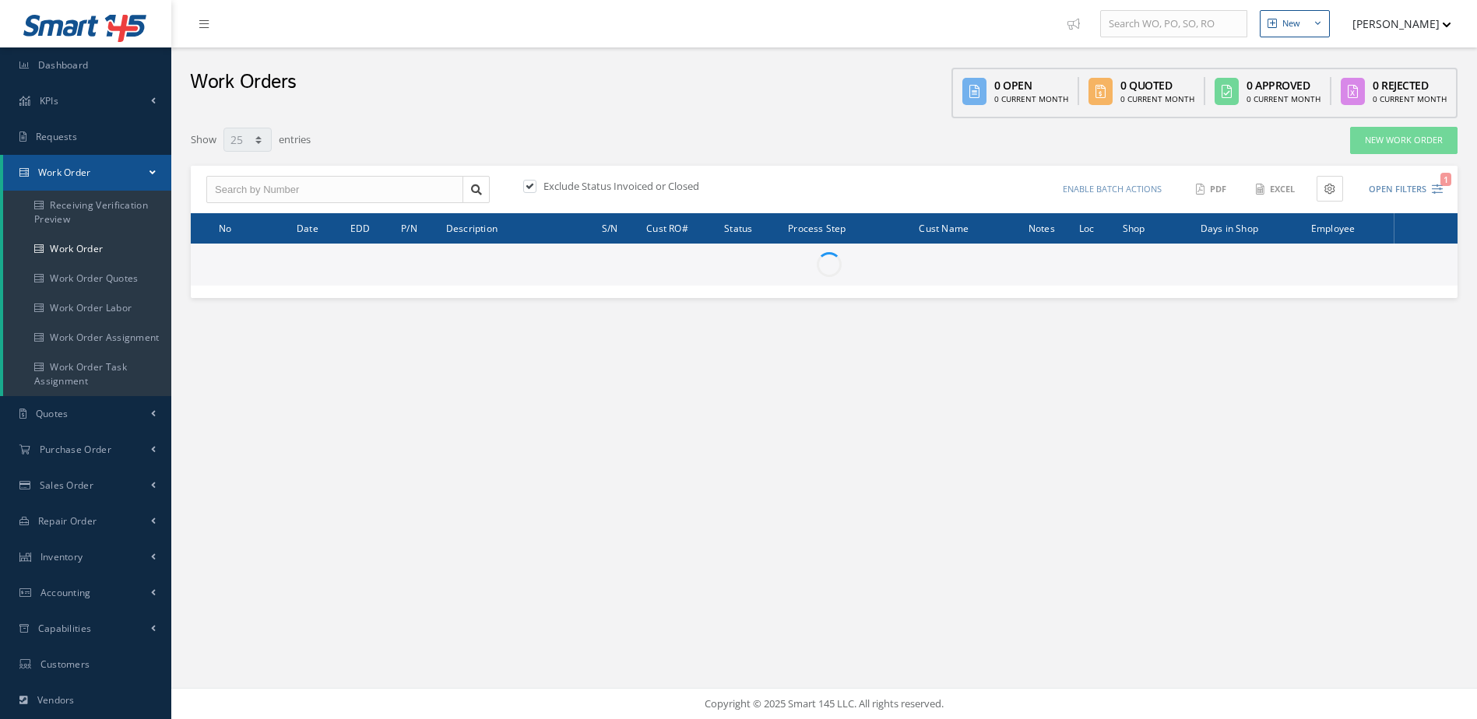
select select "25"
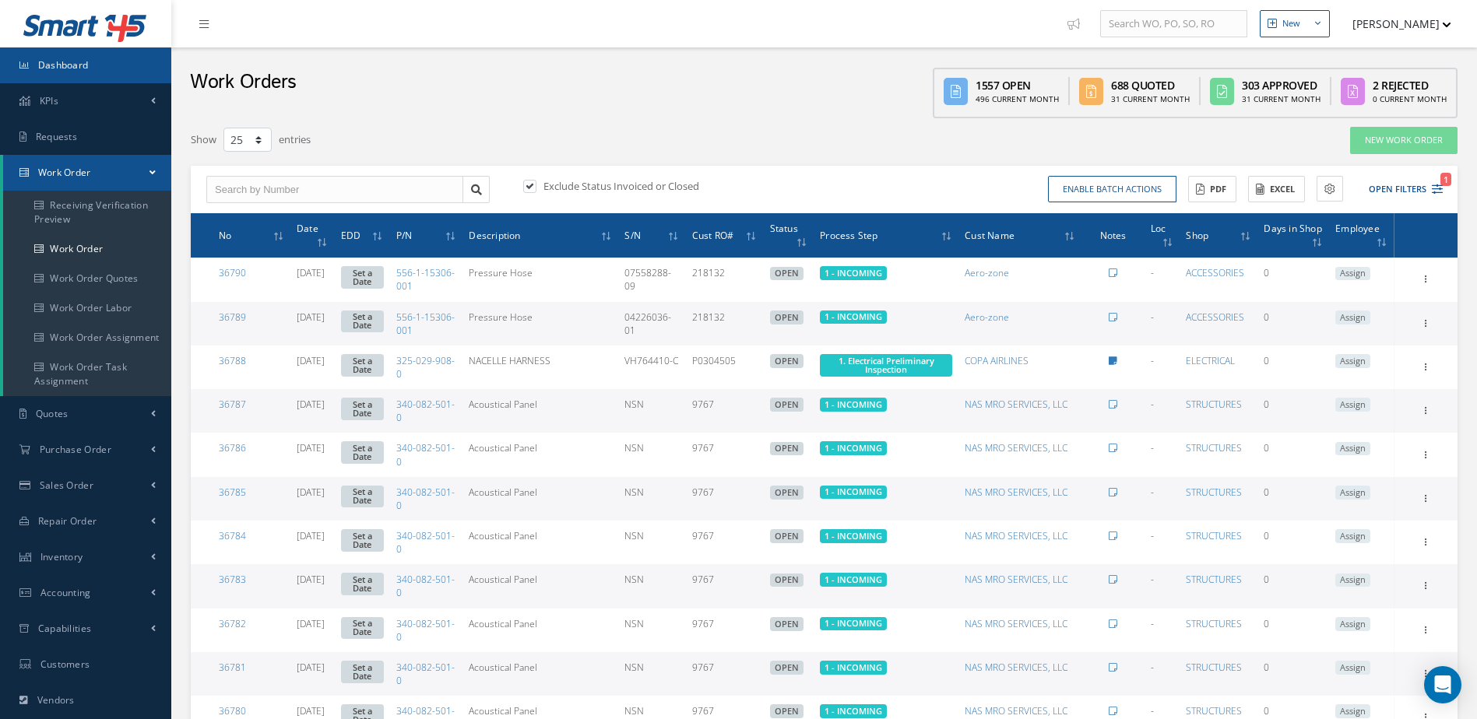
click at [116, 51] on link "Dashboard" at bounding box center [85, 65] width 171 height 36
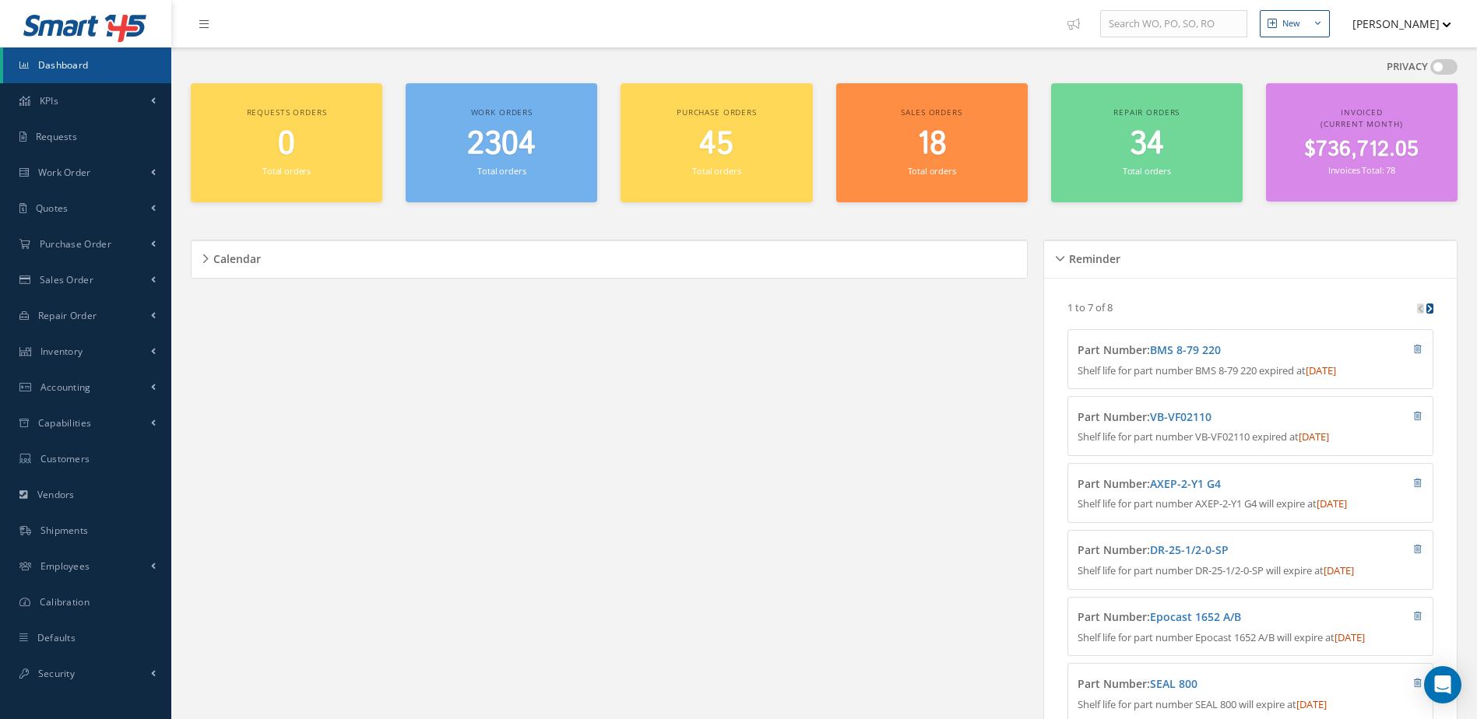
click at [1305, 61] on div "PRIVACY" at bounding box center [824, 71] width 1267 height 24
click at [90, 169] on span "Work Order" at bounding box center [64, 172] width 53 height 13
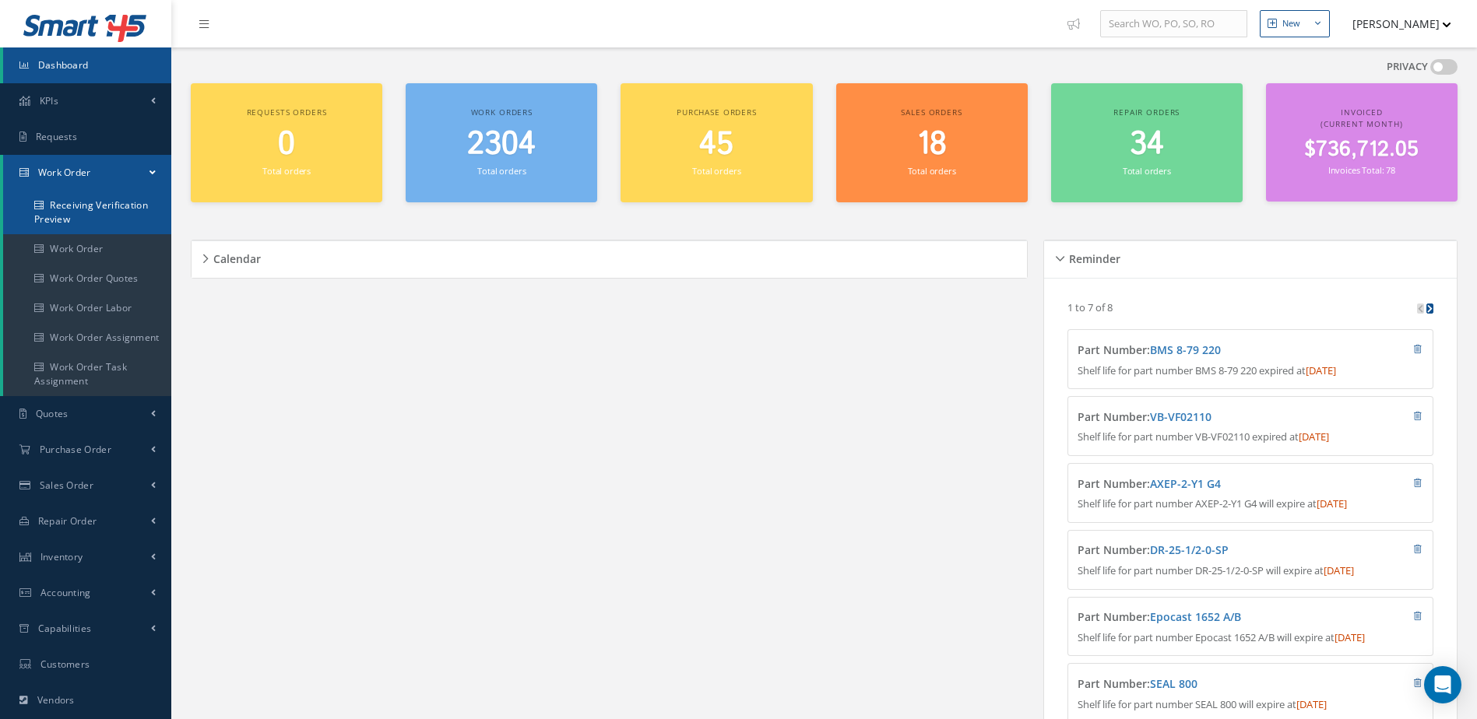
click at [76, 210] on link "Receiving Verification Preview" at bounding box center [87, 213] width 168 height 44
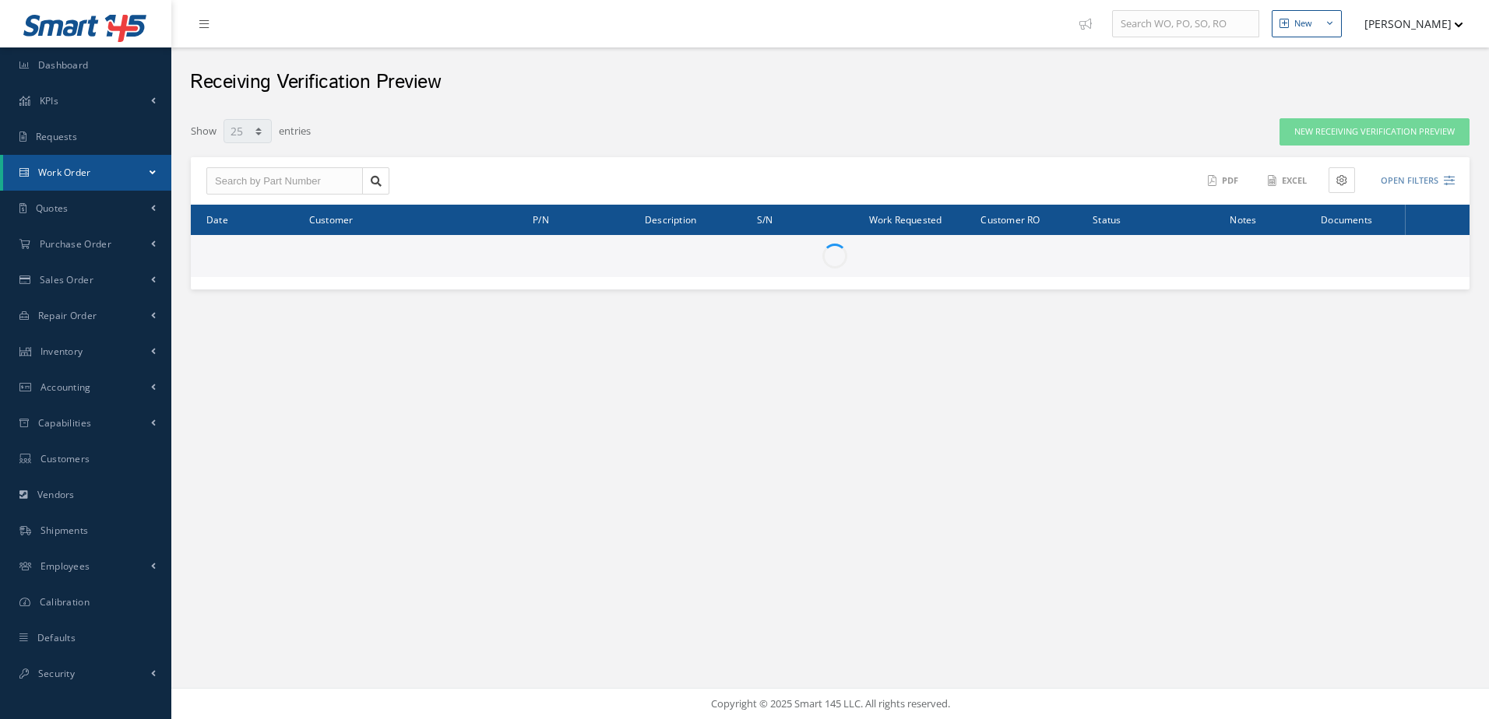
select select "25"
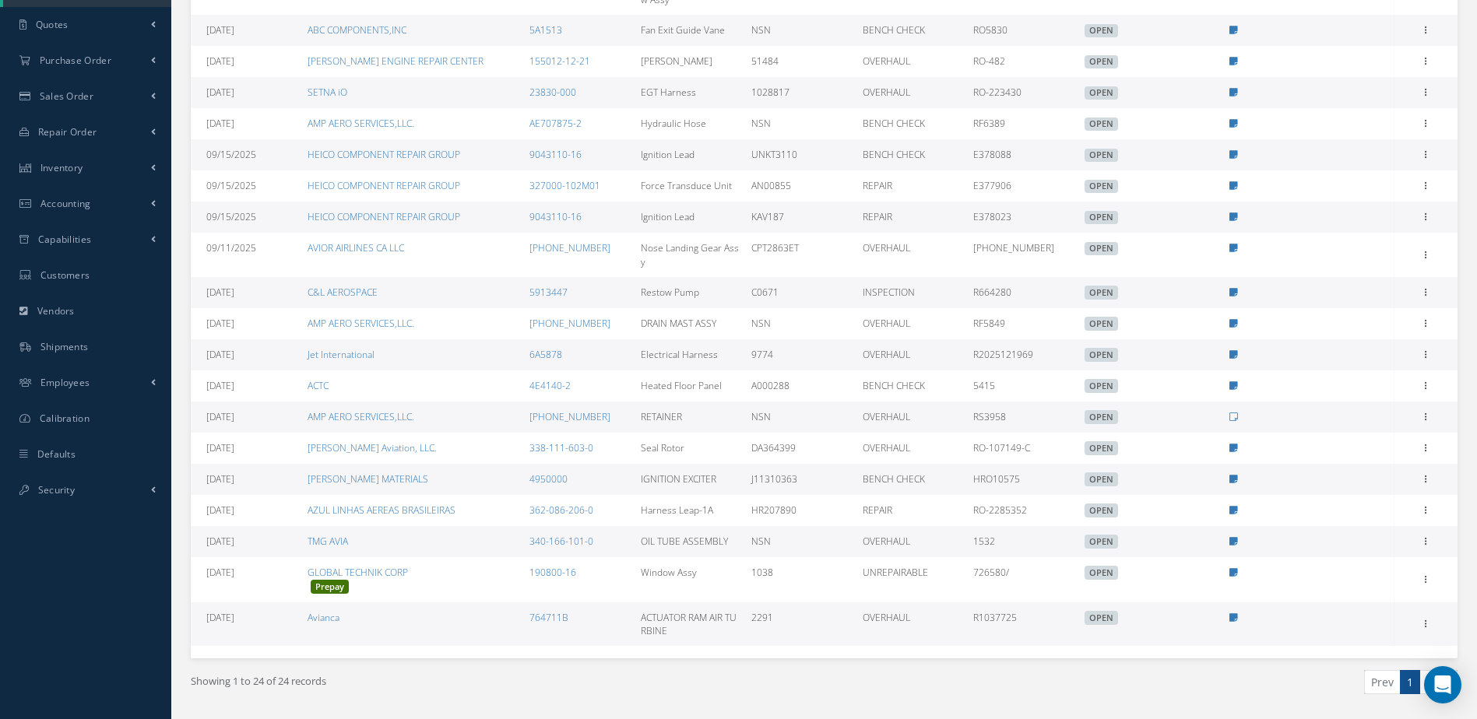
scroll to position [435, 0]
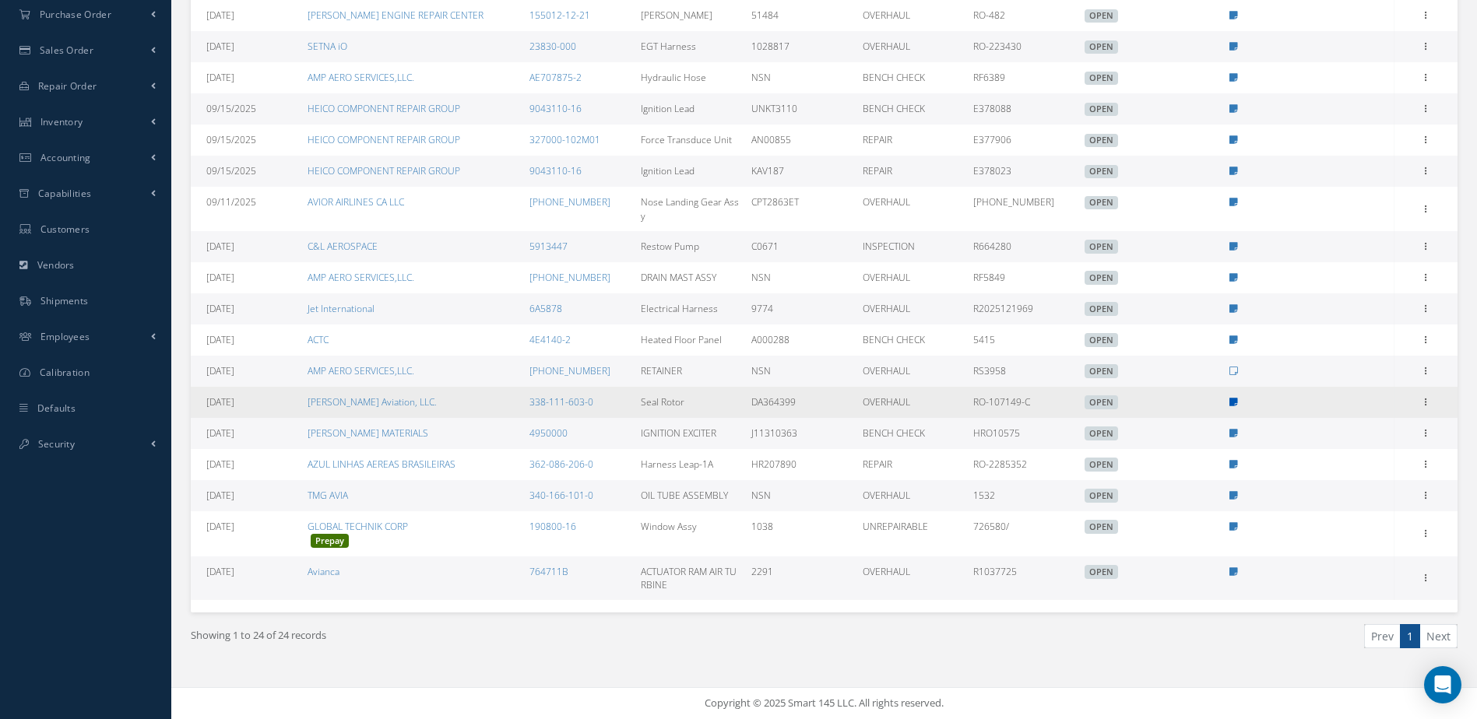
click at [1233, 399] on icon at bounding box center [1233, 402] width 9 height 9
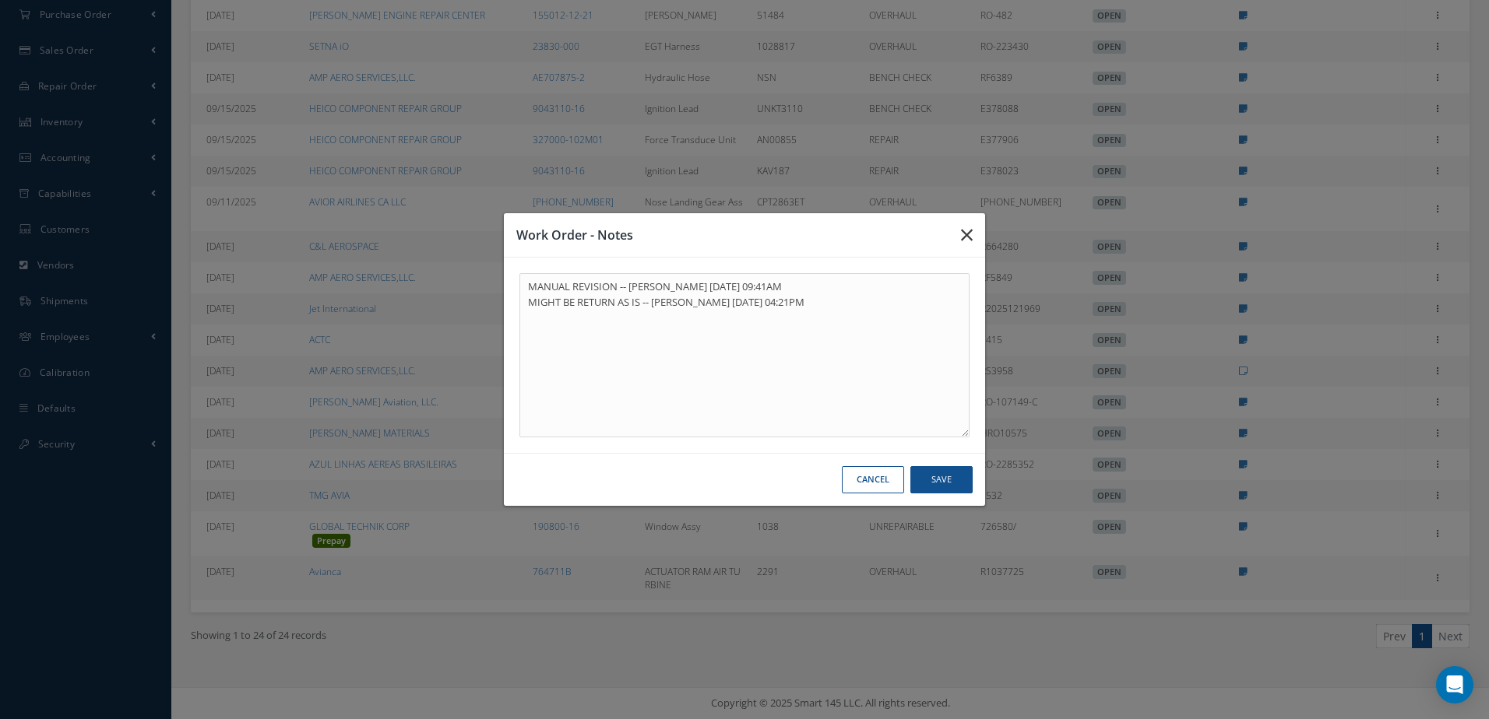
click at [959, 236] on button "button" at bounding box center [966, 235] width 37 height 44
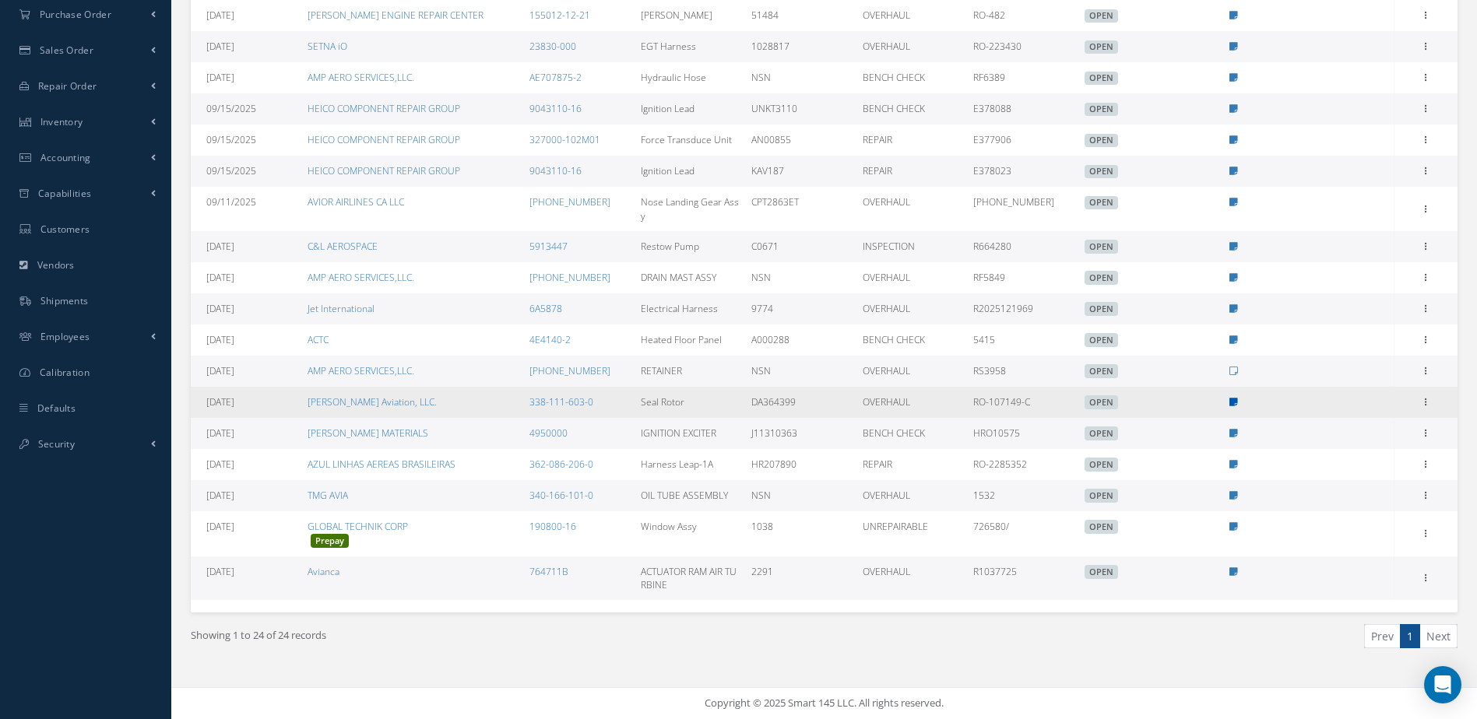
click at [1235, 402] on icon at bounding box center [1233, 402] width 9 height 9
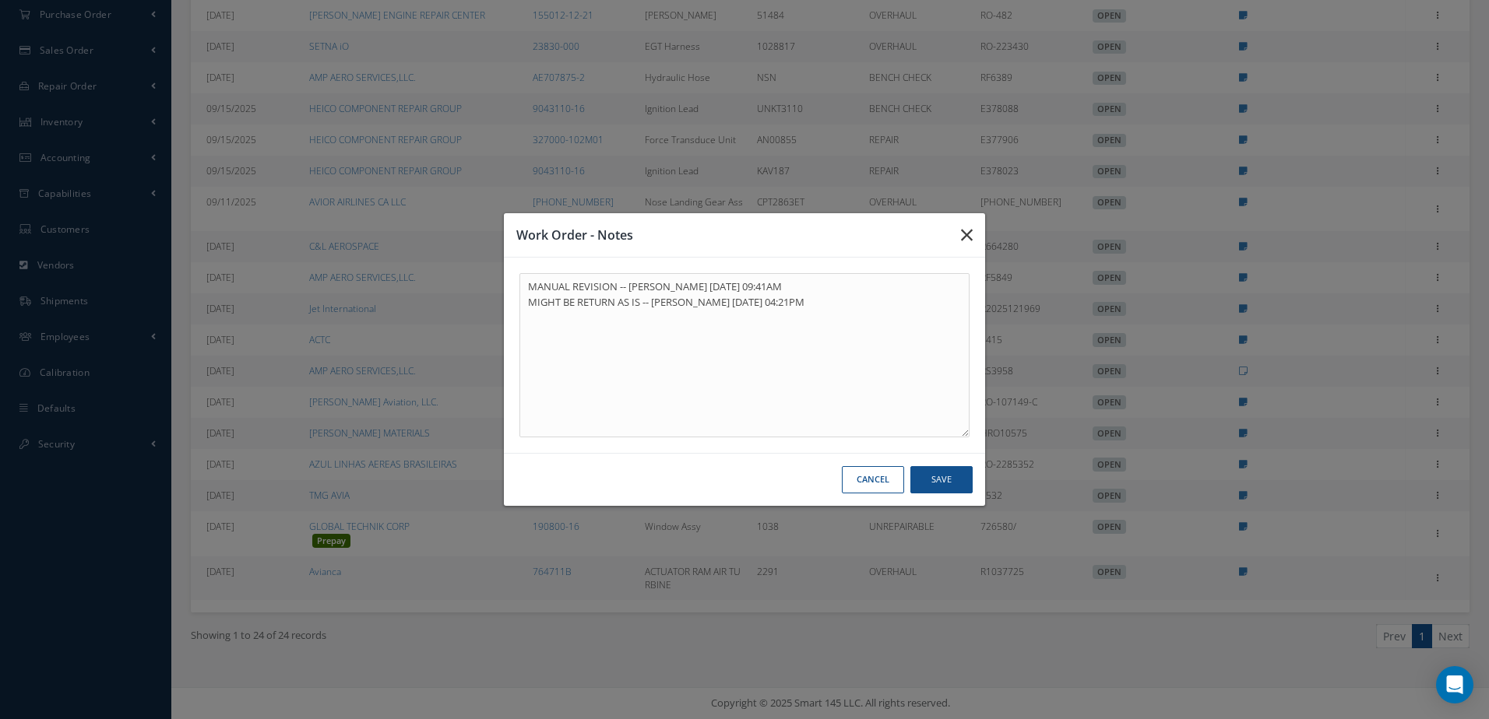
click at [970, 236] on icon "button" at bounding box center [967, 235] width 12 height 19
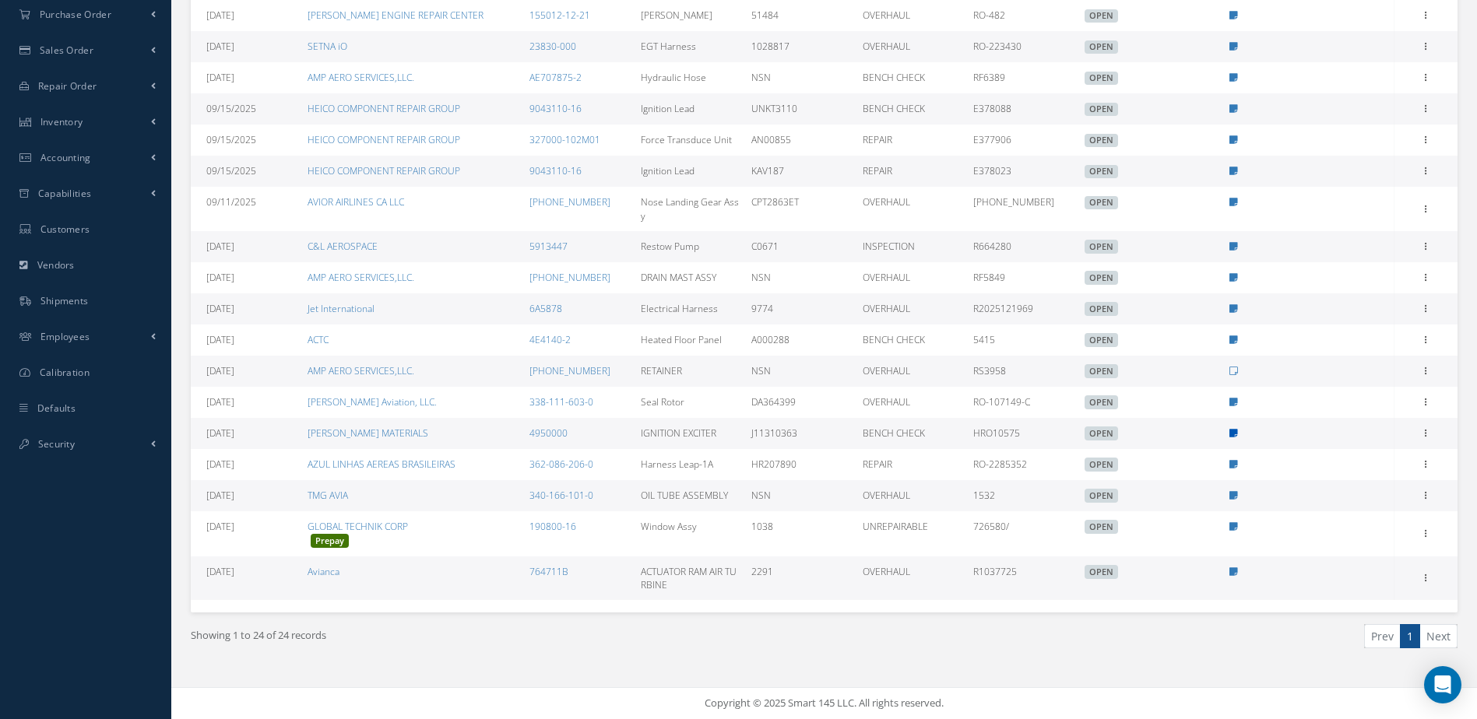
click at [1231, 433] on icon at bounding box center [1233, 433] width 9 height 9
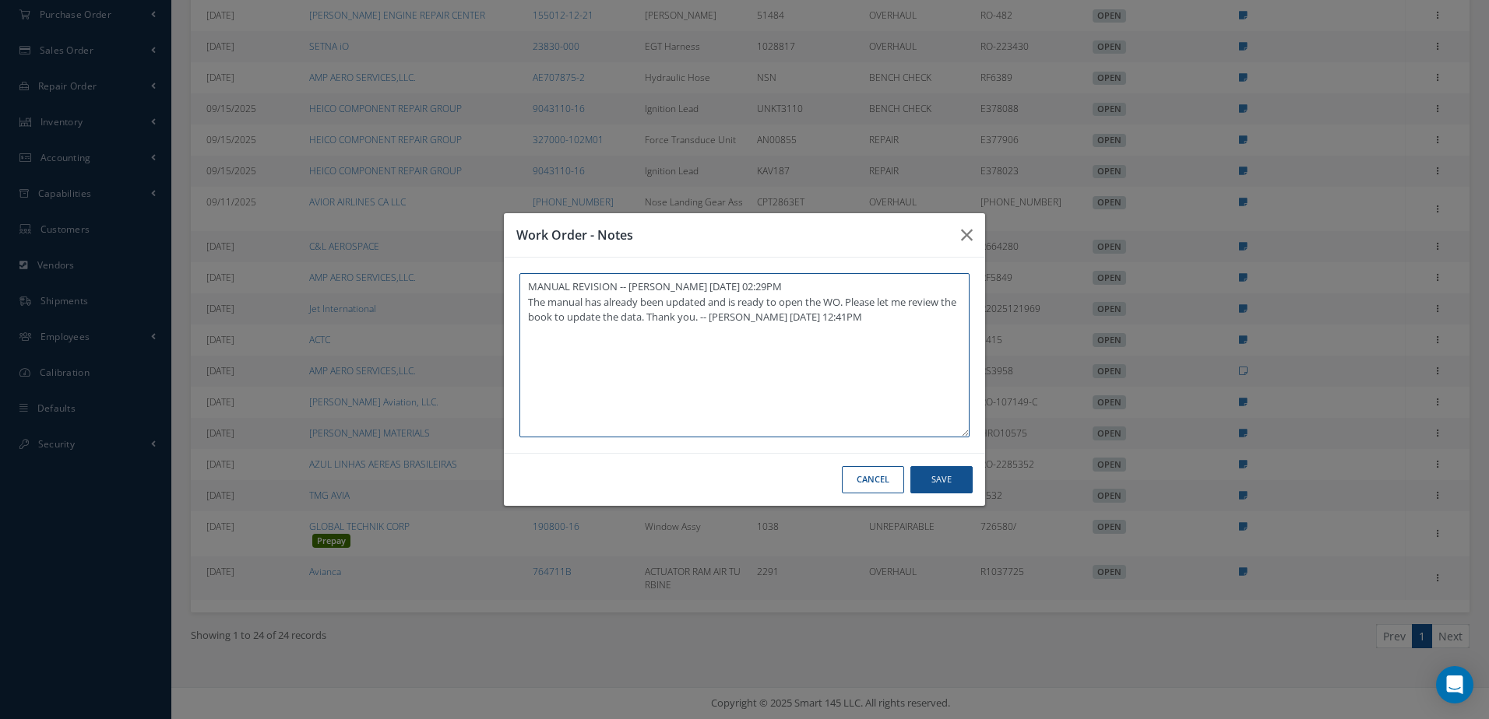
drag, startPoint x: 528, startPoint y: 300, endPoint x: 705, endPoint y: 330, distance: 180.1
click at [705, 330] on textarea "MANUAL REVISION -- [PERSON_NAME] [DATE] 02:29PM The manual has already been upd…" at bounding box center [744, 355] width 450 height 164
click at [705, 330] on textarea "MANUAL REVISION -- Jerry Franco 08/12/2025 02:29PM The manual has already been …" at bounding box center [744, 355] width 450 height 164
drag, startPoint x: 528, startPoint y: 297, endPoint x: 691, endPoint y: 336, distance: 168.1
click at [691, 336] on textarea "MANUAL REVISION -- Jerry Franco 08/12/2025 02:29PM The manual has already been …" at bounding box center [744, 355] width 450 height 164
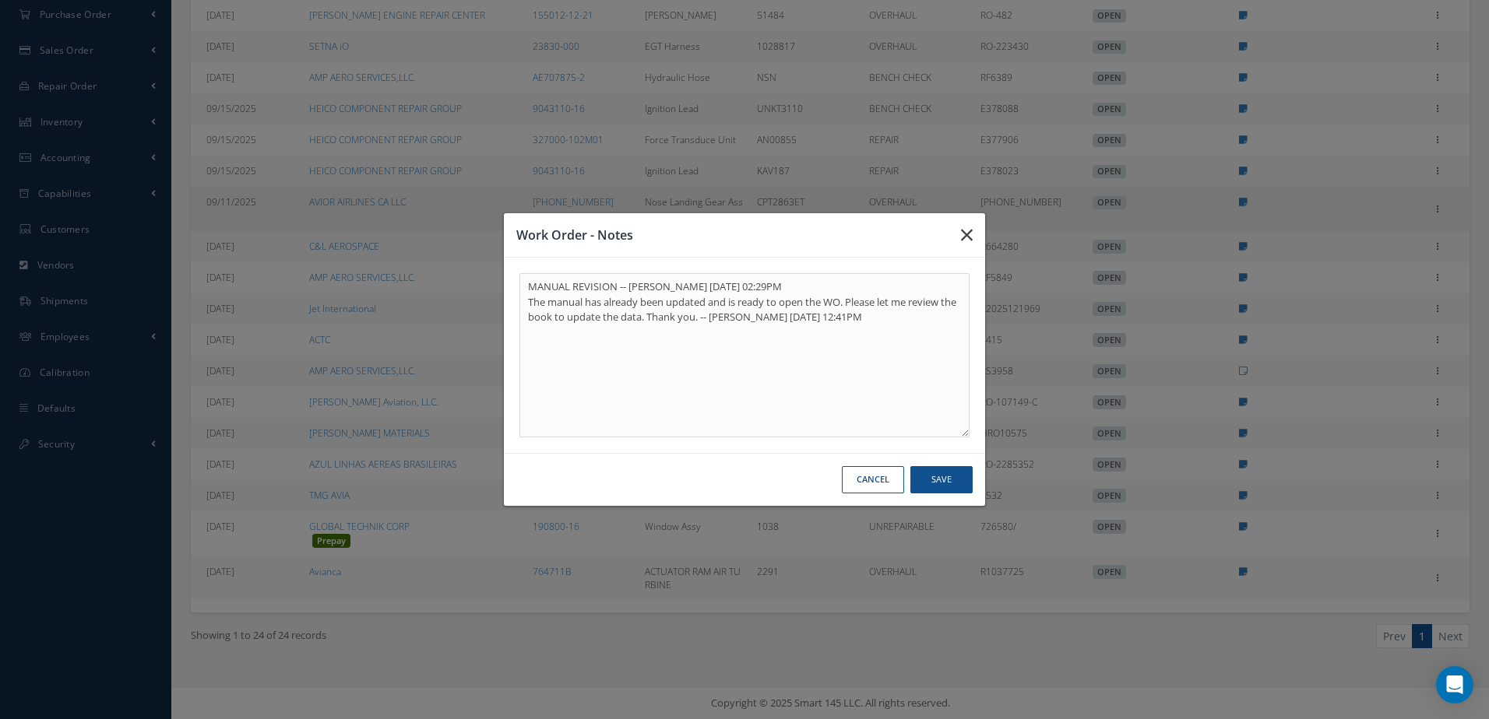
click at [969, 227] on icon "button" at bounding box center [967, 235] width 12 height 19
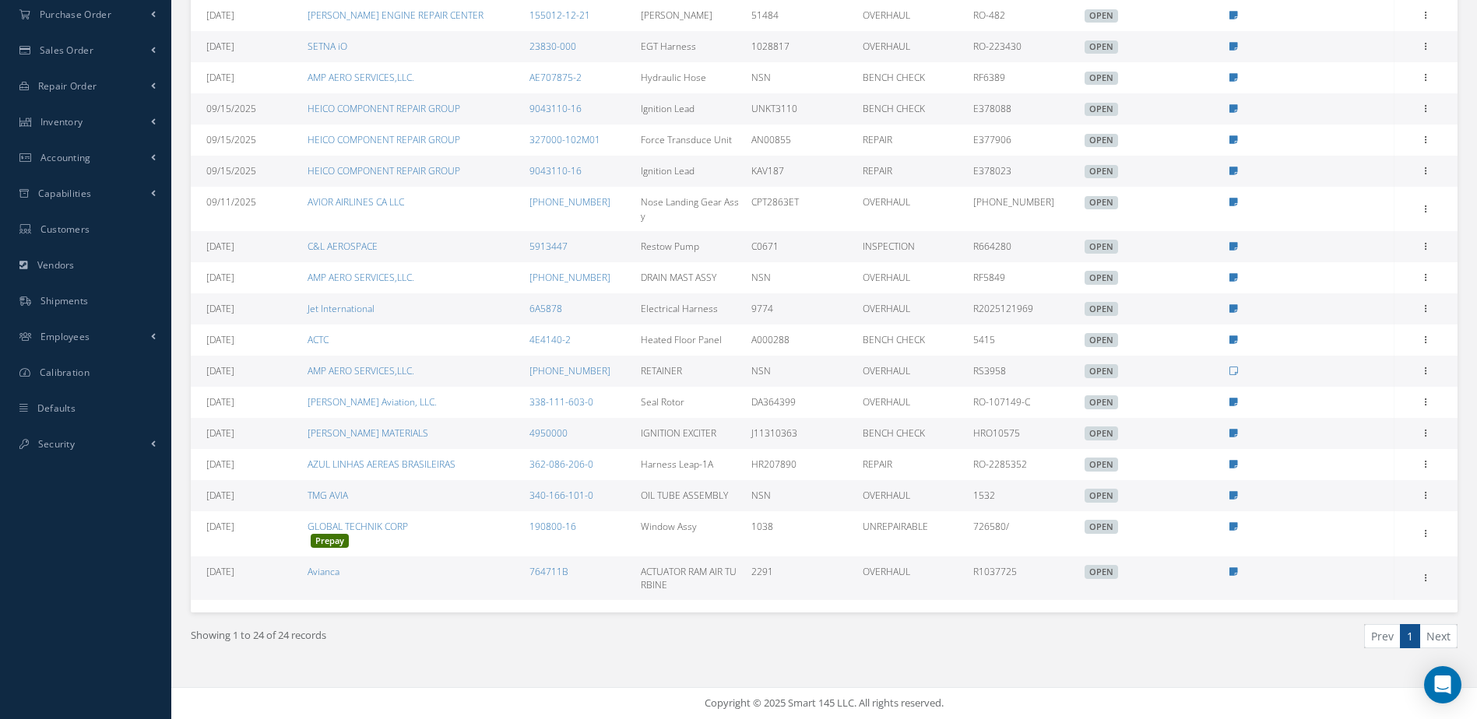
click at [1232, 466] on icon at bounding box center [1233, 464] width 9 height 9
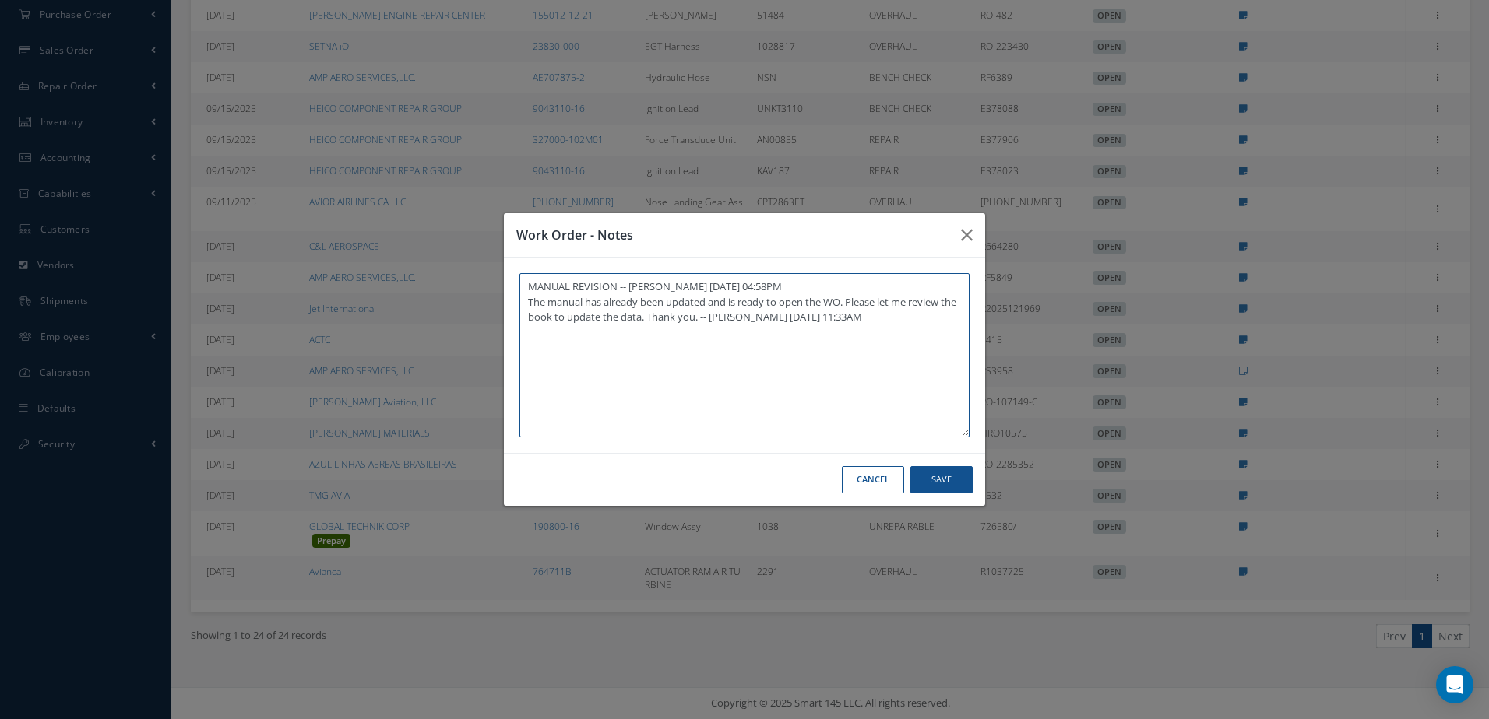
drag, startPoint x: 525, startPoint y: 299, endPoint x: 720, endPoint y: 310, distance: 195.7
click at [666, 321] on textarea "MANUAL REVISION -- Jerry Franco 08/11/2025 04:58PM The manual has already been …" at bounding box center [744, 355] width 450 height 164
click at [961, 235] on icon "button" at bounding box center [967, 235] width 12 height 19
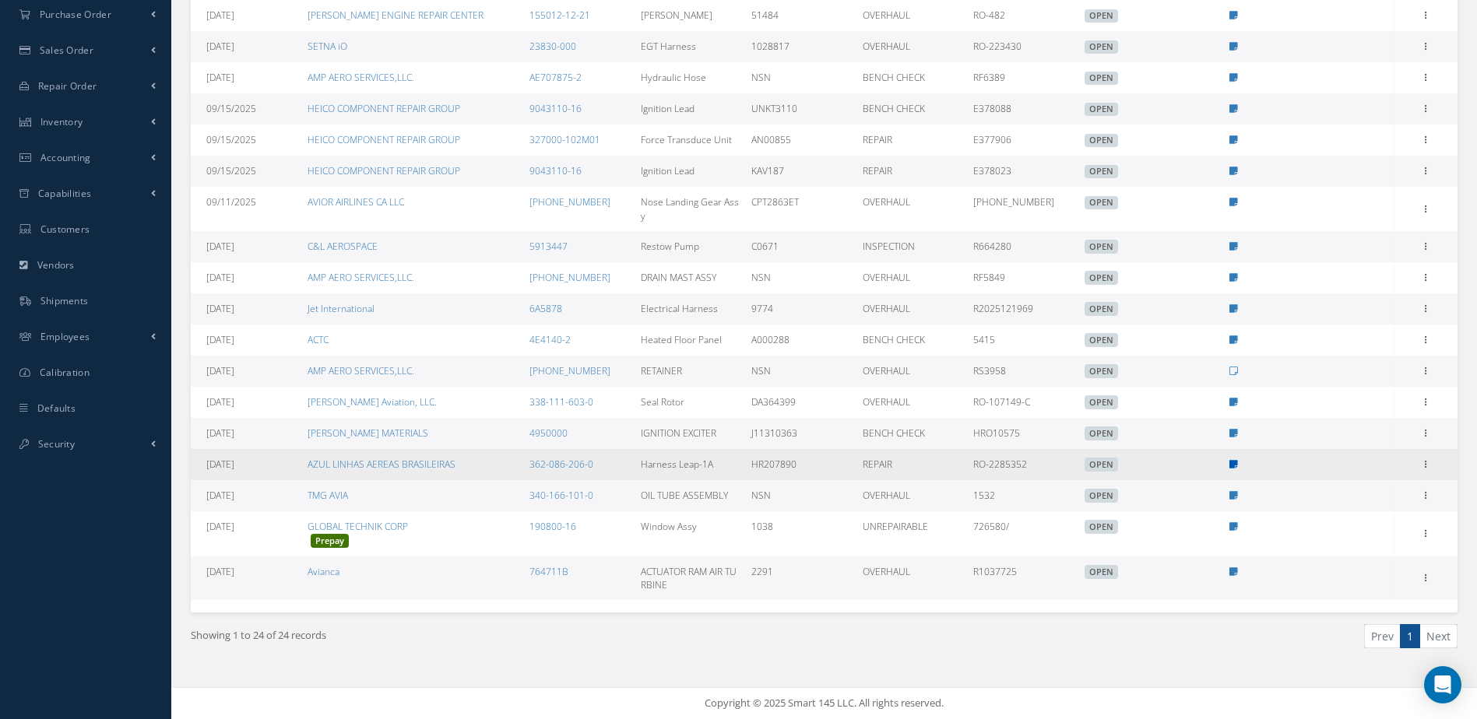
click at [1232, 466] on icon at bounding box center [1233, 464] width 9 height 9
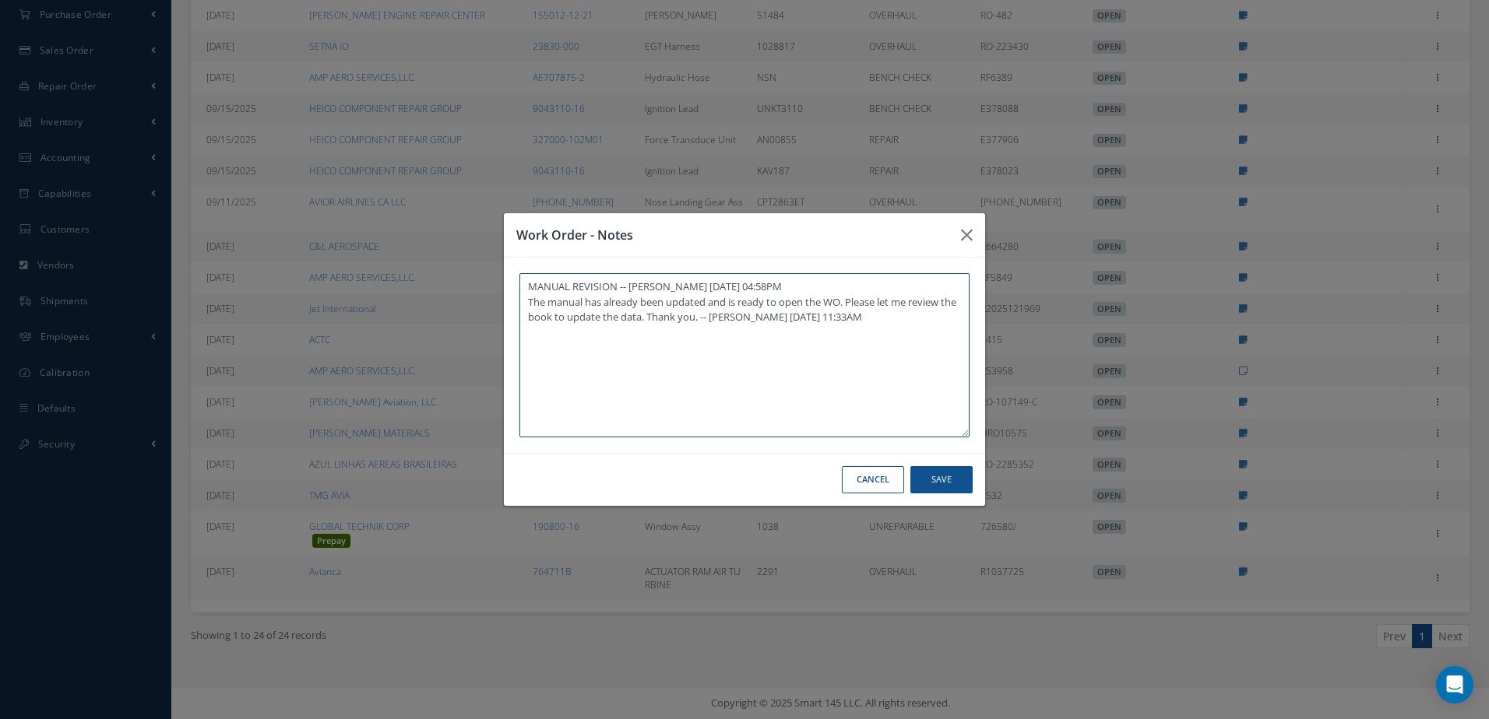
drag, startPoint x: 526, startPoint y: 301, endPoint x: 663, endPoint y: 318, distance: 137.2
click at [663, 318] on textarea "MANUAL REVISION -- Jerry Franco 08/11/2025 04:58PM The manual has already been …" at bounding box center [744, 355] width 450 height 164
click at [958, 237] on button "button" at bounding box center [966, 235] width 37 height 44
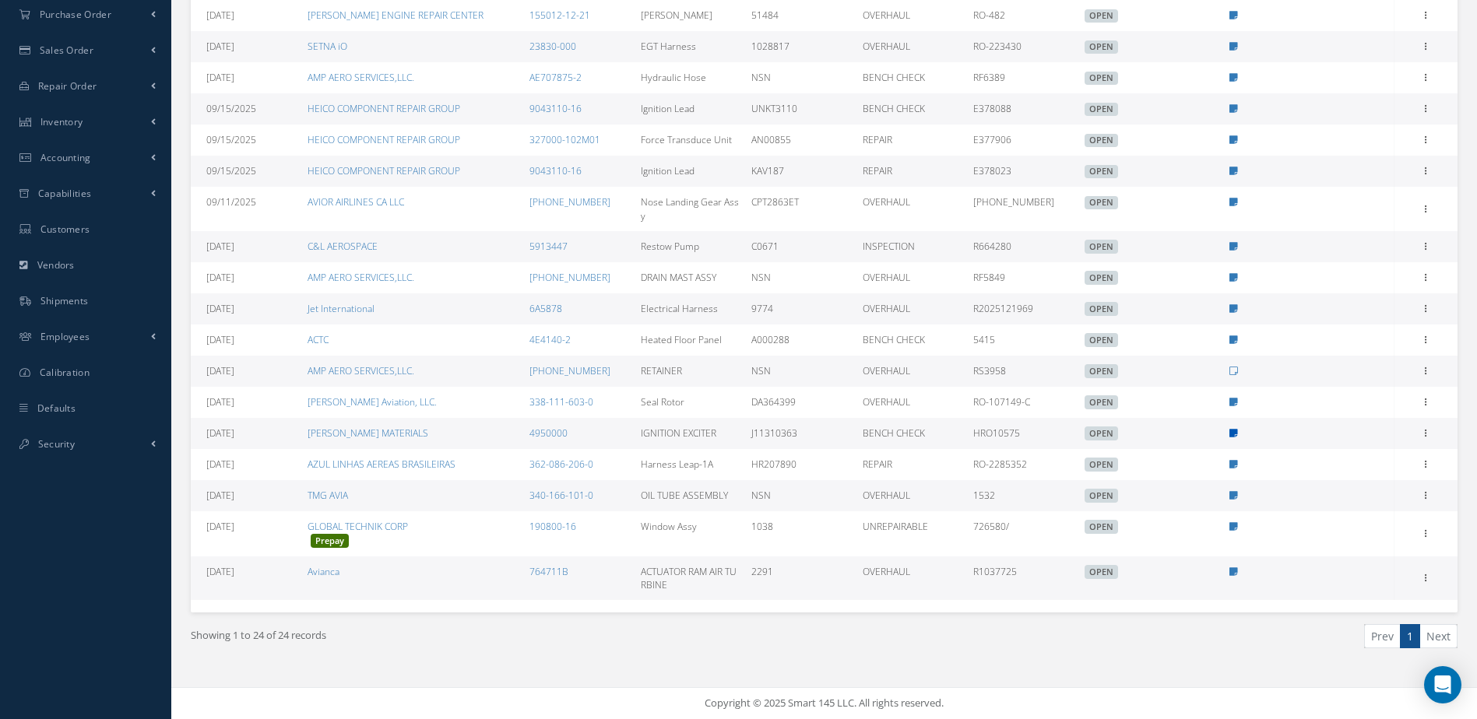
click at [1229, 434] on icon at bounding box center [1233, 433] width 9 height 9
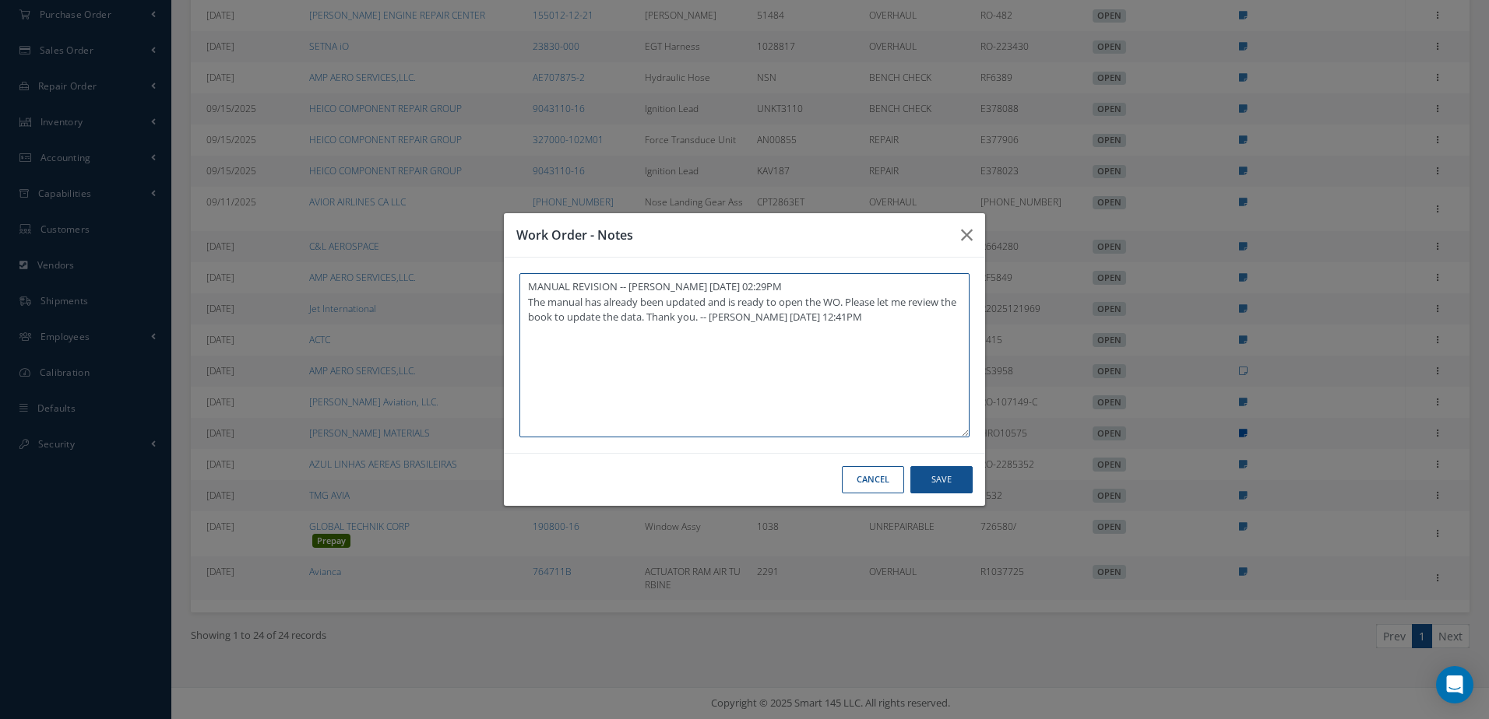
type textarea "MANUAL REVISION -- Jerry Franco 08/12/2025 02:29PM The manual has already been …"
click at [969, 237] on icon "button" at bounding box center [967, 235] width 12 height 19
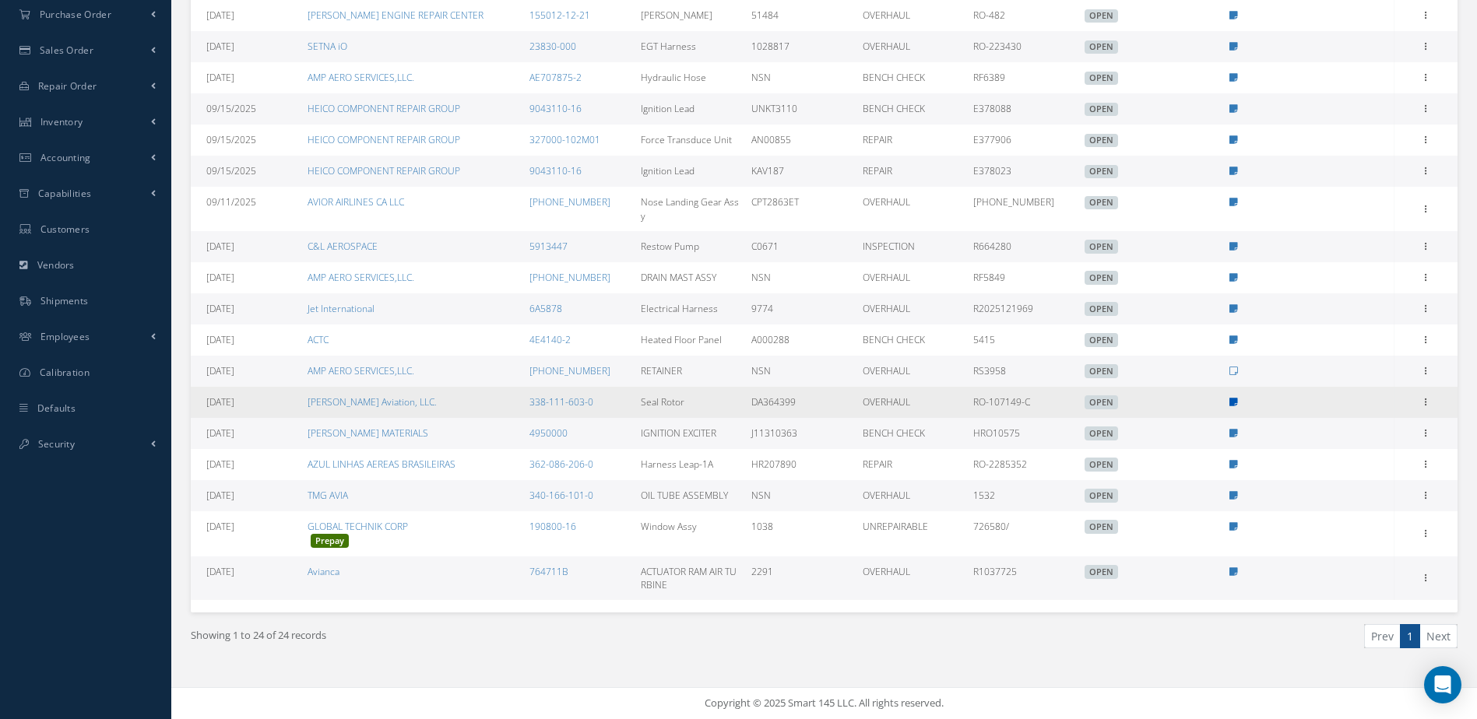
click at [1229, 404] on icon at bounding box center [1233, 402] width 9 height 9
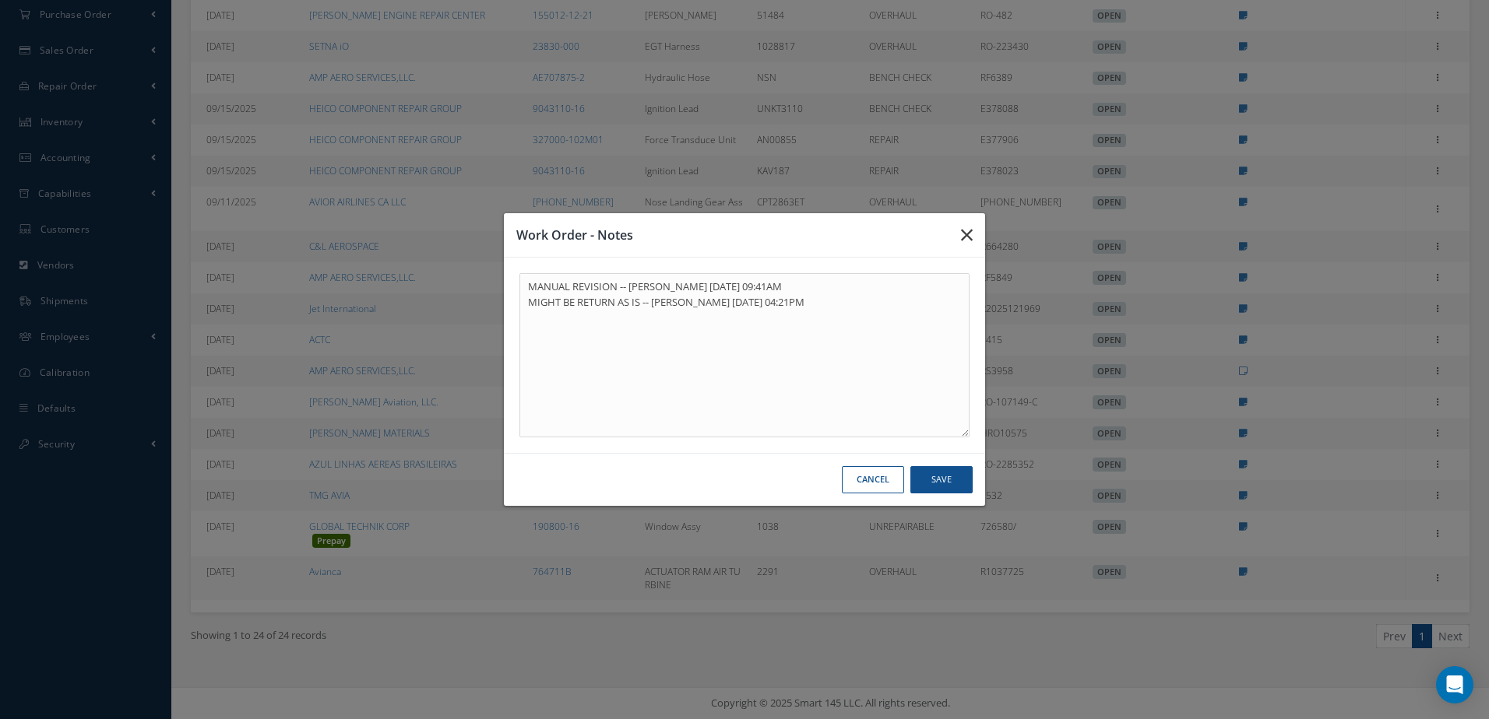
click at [961, 239] on icon "button" at bounding box center [967, 235] width 12 height 19
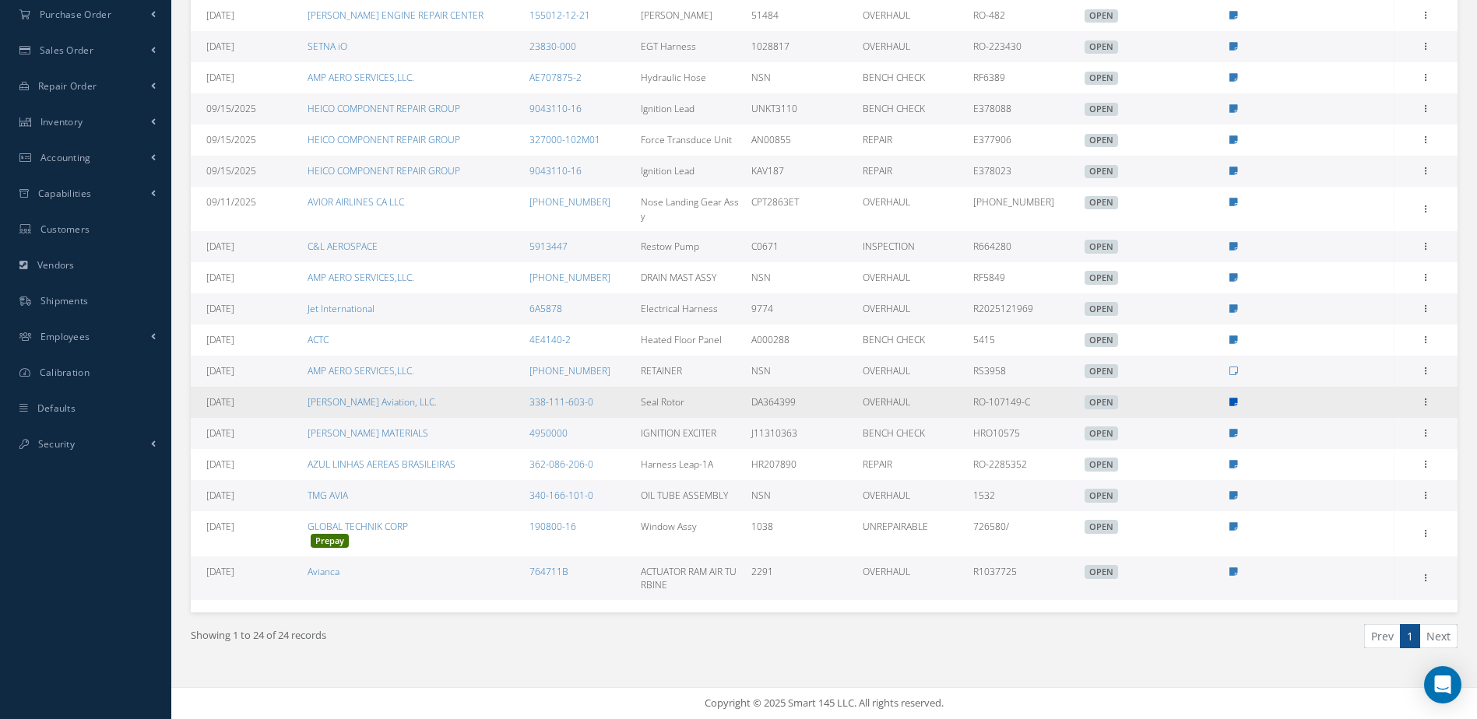
click at [1231, 404] on icon at bounding box center [1233, 402] width 9 height 9
type textarea "MANUAL REVISION -- Jerry Franco 09/02/2025 09:41AM MIGHT BE RETURN AS IS -- Jer…"
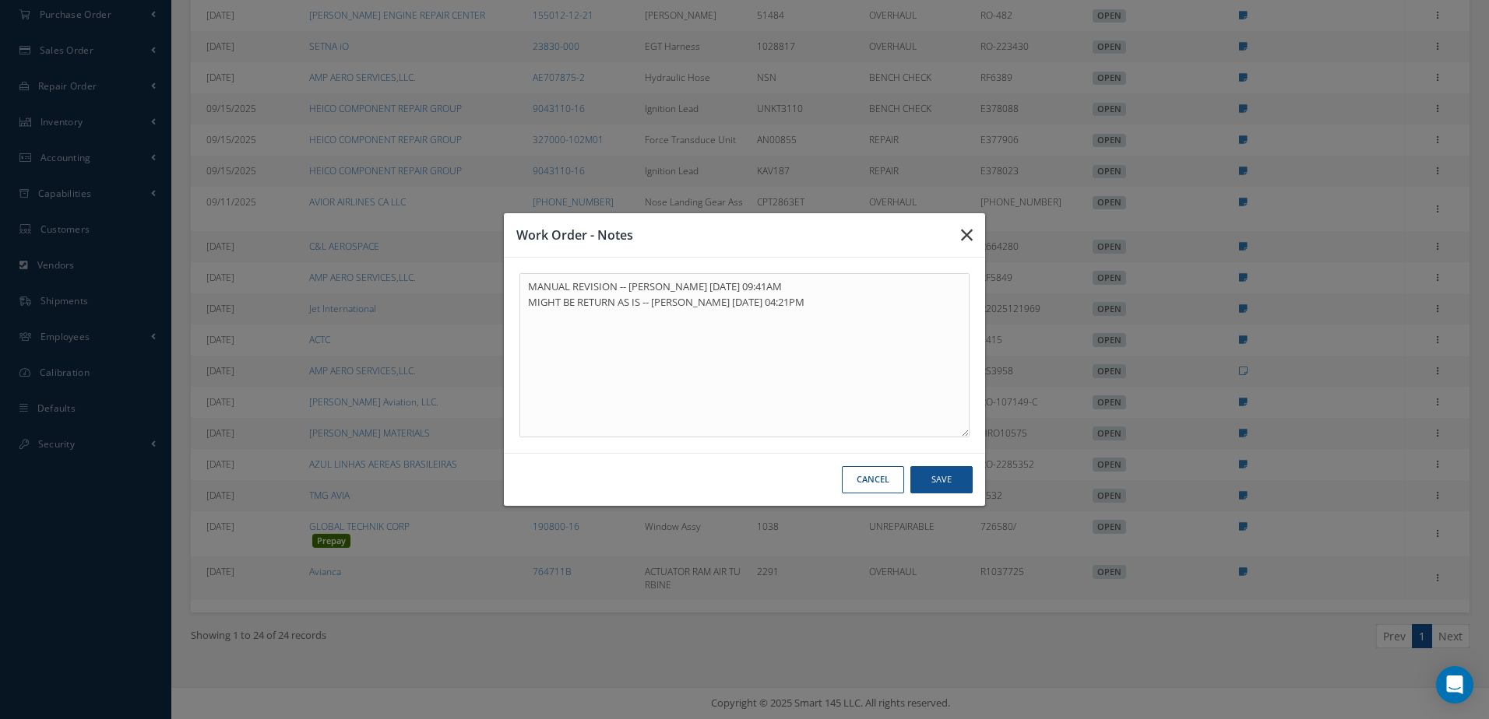
click at [972, 241] on button "button" at bounding box center [966, 235] width 37 height 44
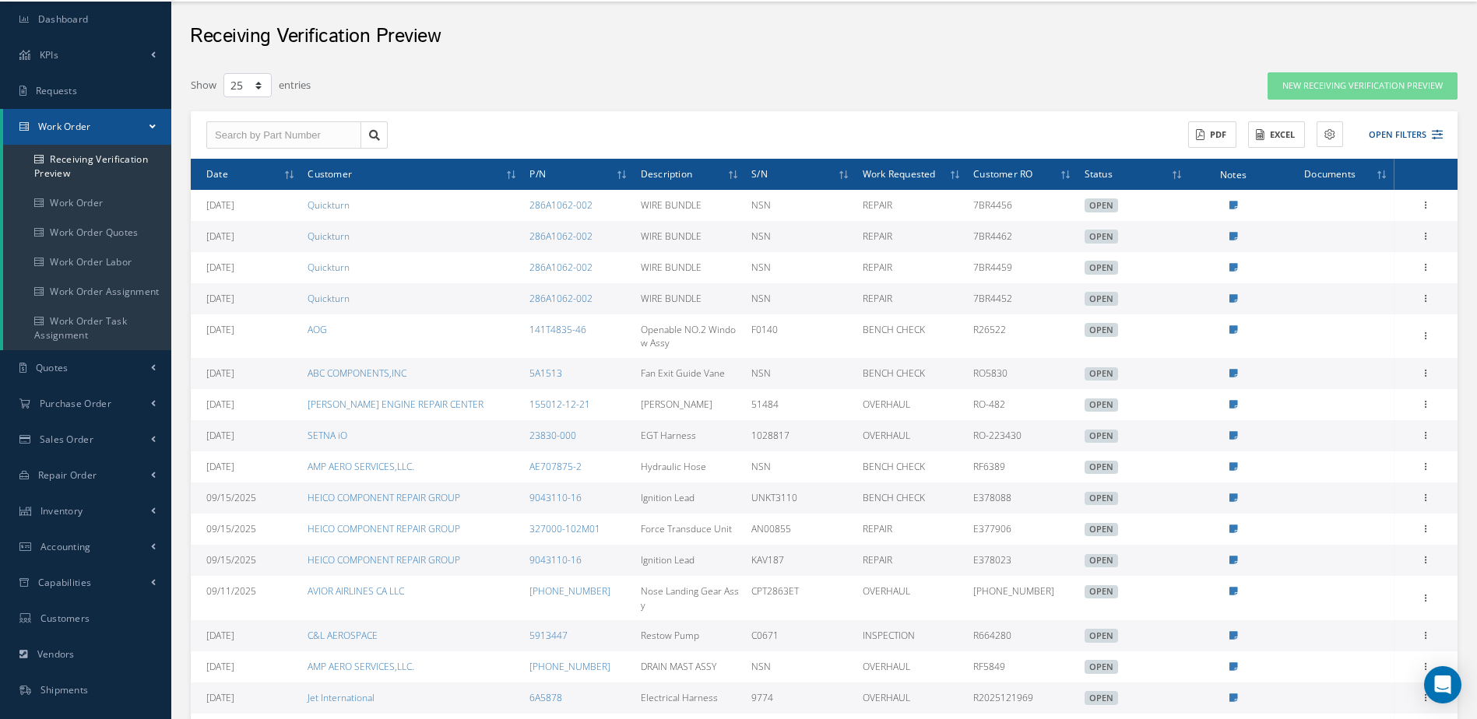
scroll to position [0, 0]
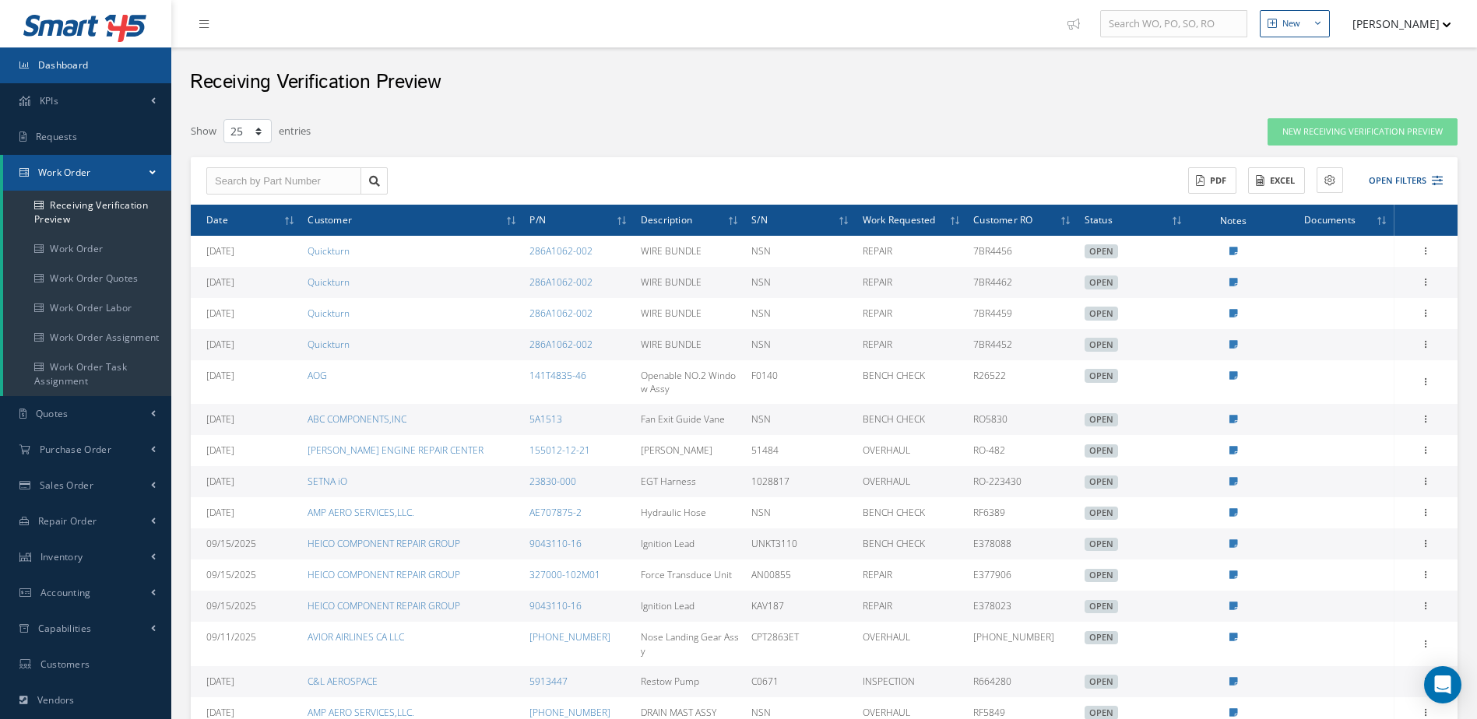
click at [89, 78] on link "Dashboard" at bounding box center [85, 65] width 171 height 36
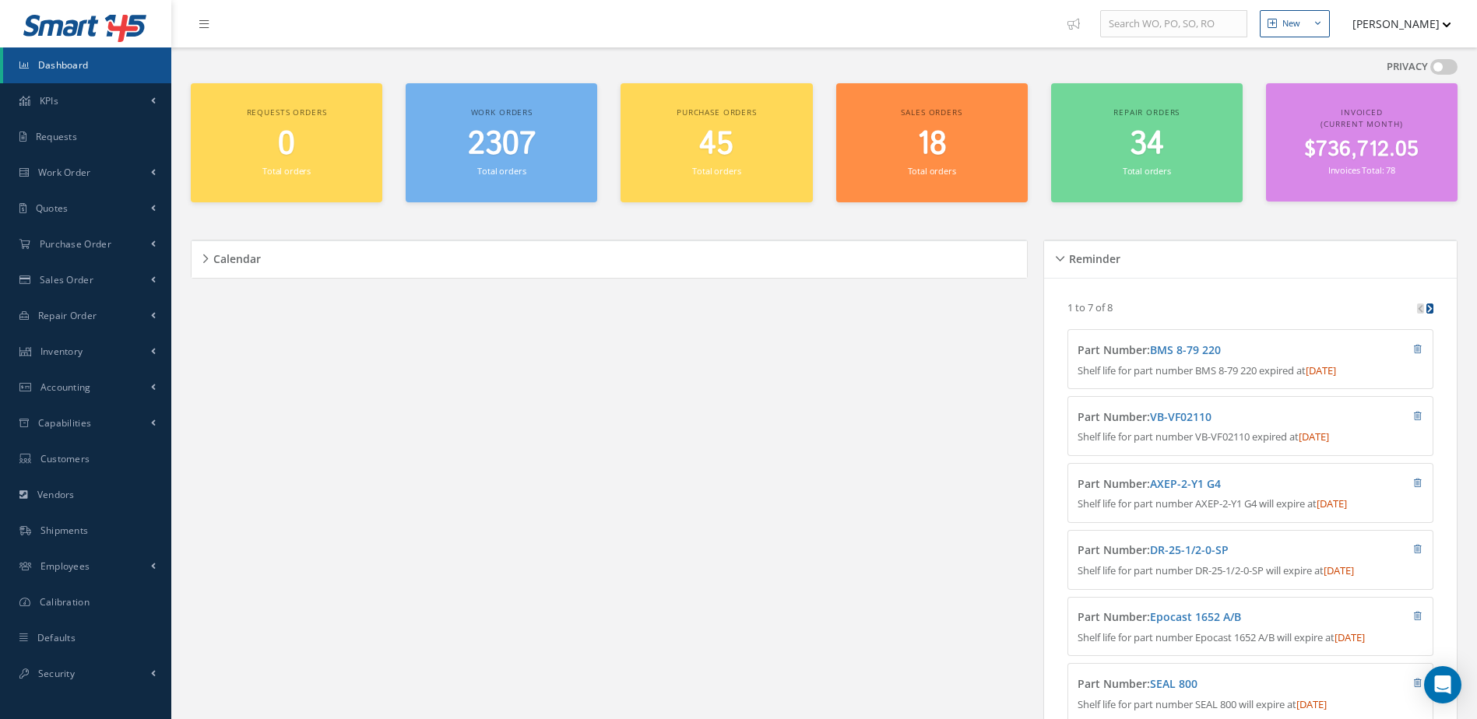
click at [518, 175] on small "Total orders" at bounding box center [501, 171] width 48 height 12
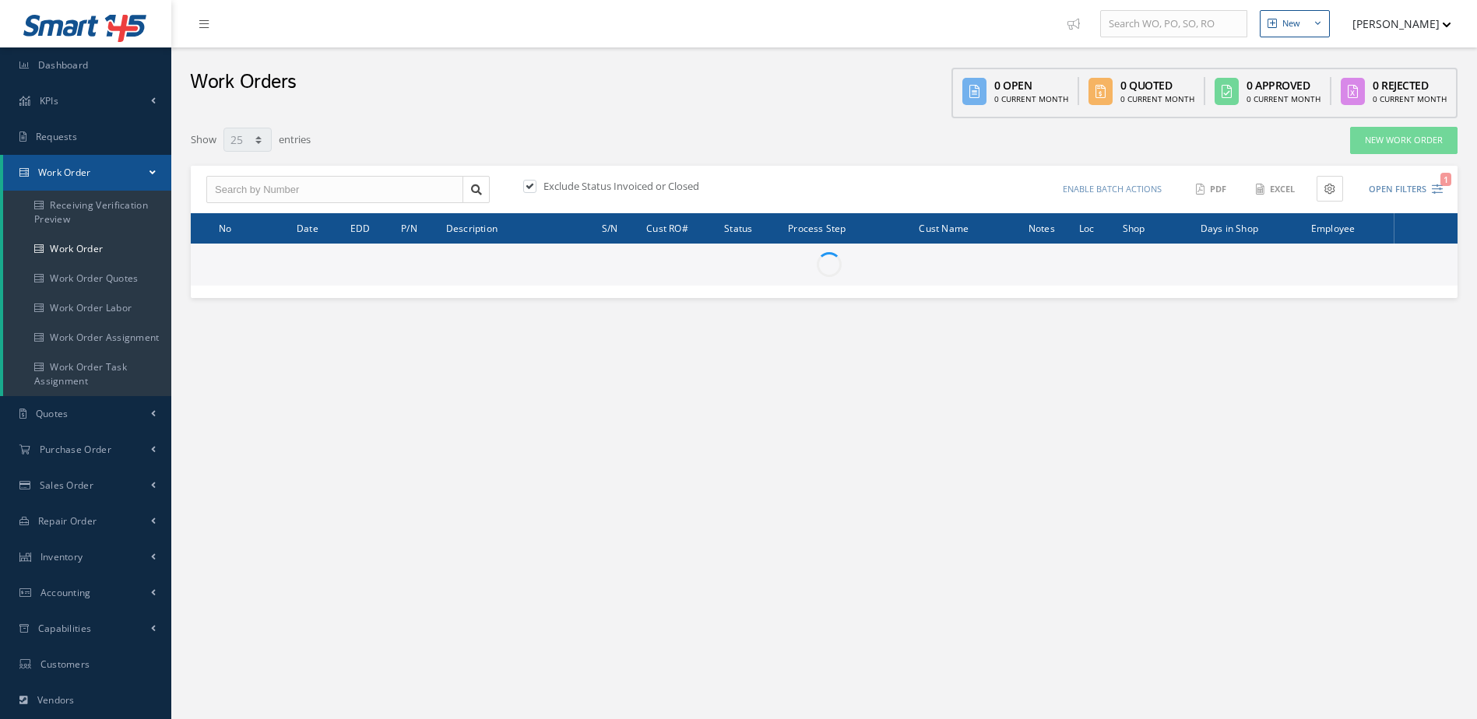
select select "25"
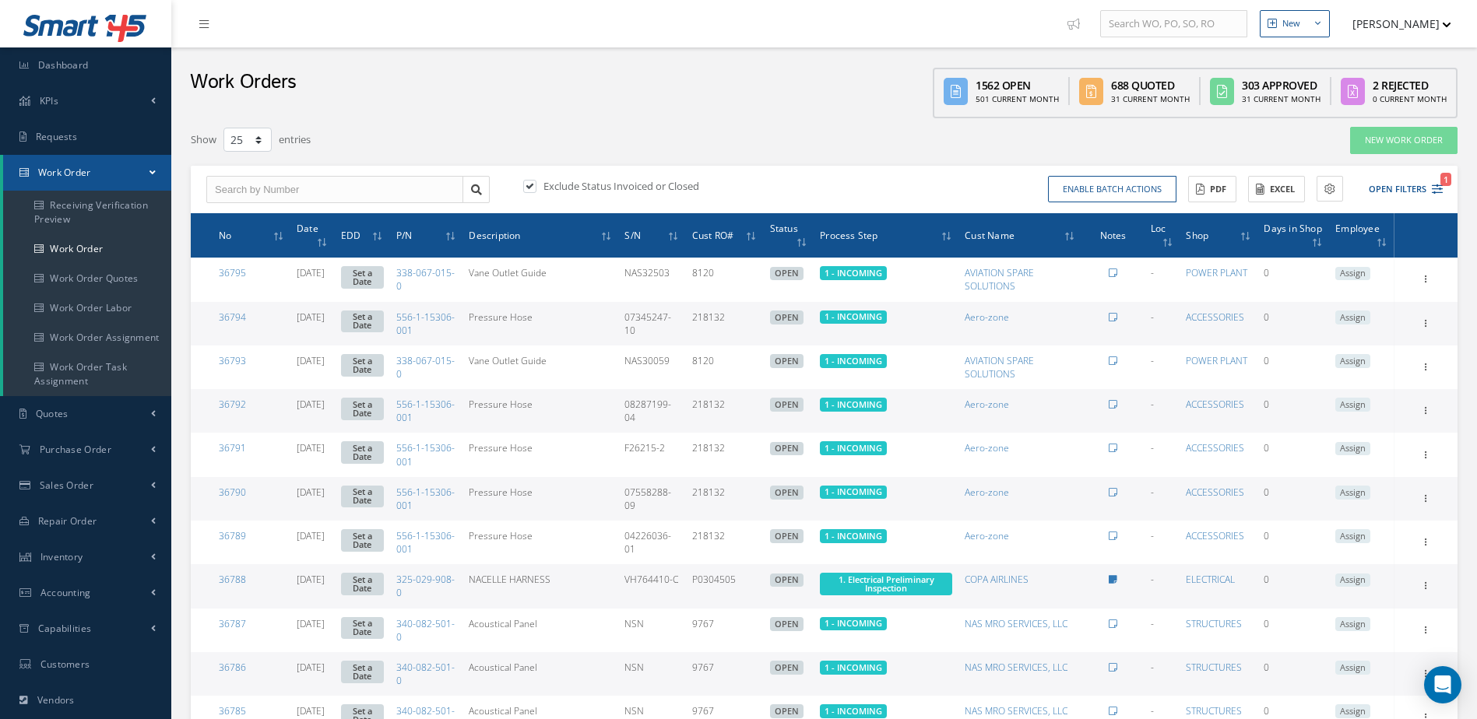
click at [1262, 141] on div "New Work Order" at bounding box center [1200, 140] width 537 height 28
click at [121, 69] on link "Dashboard" at bounding box center [85, 65] width 171 height 36
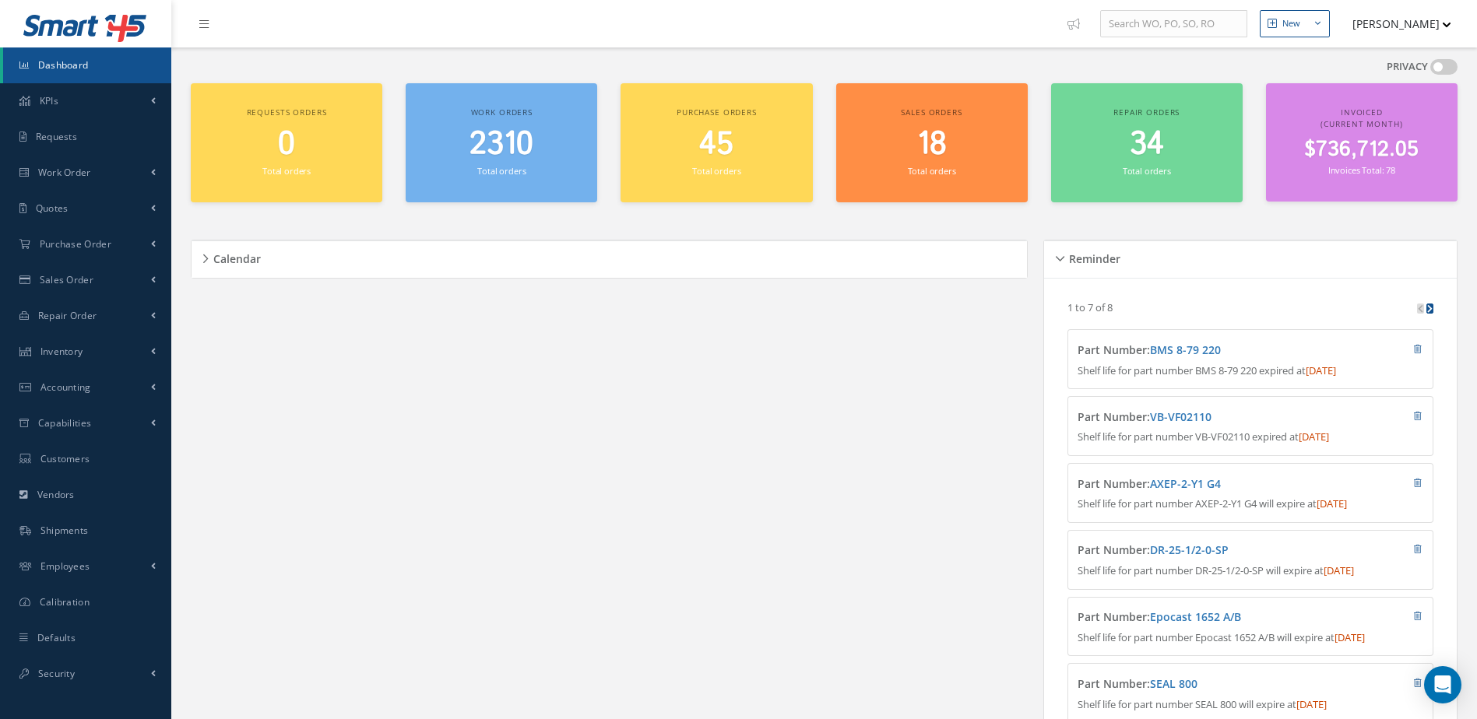
click at [497, 149] on span "2310" at bounding box center [501, 144] width 64 height 44
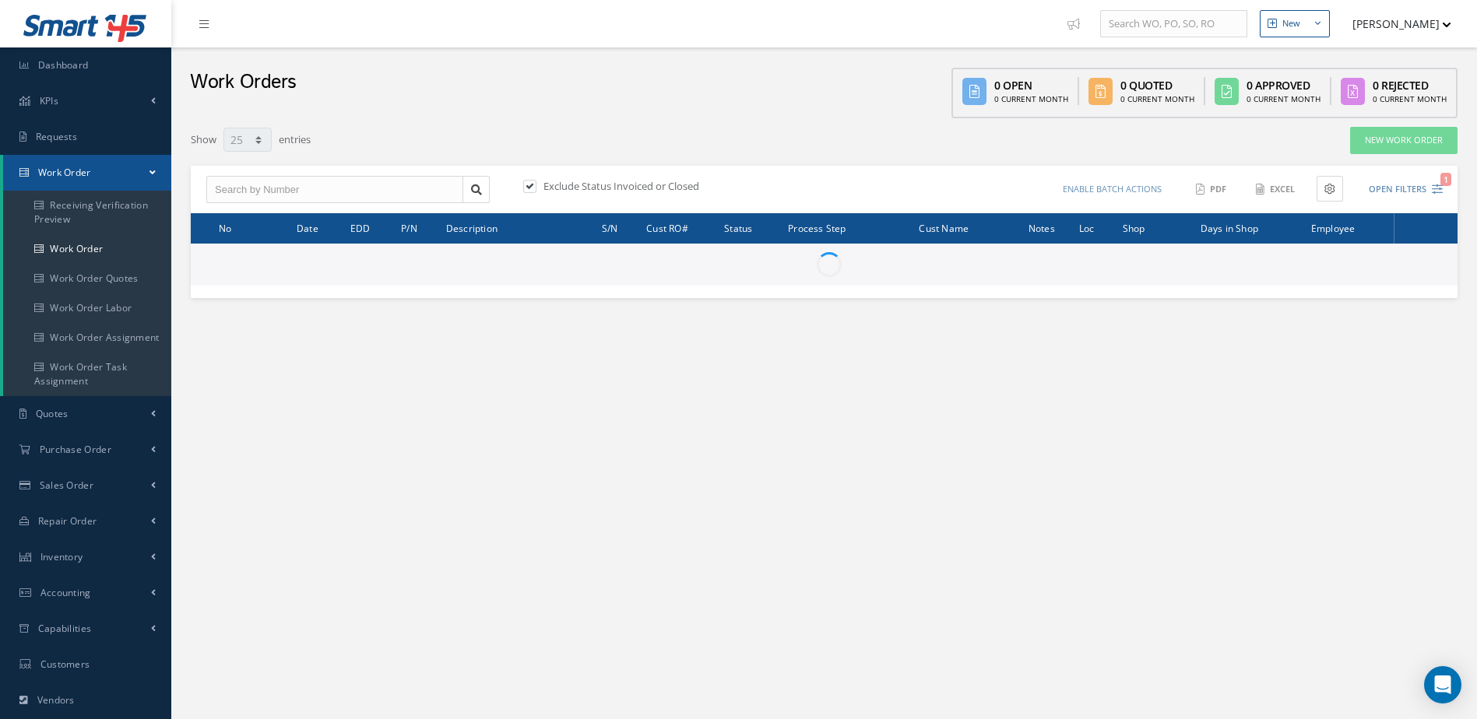
select select "25"
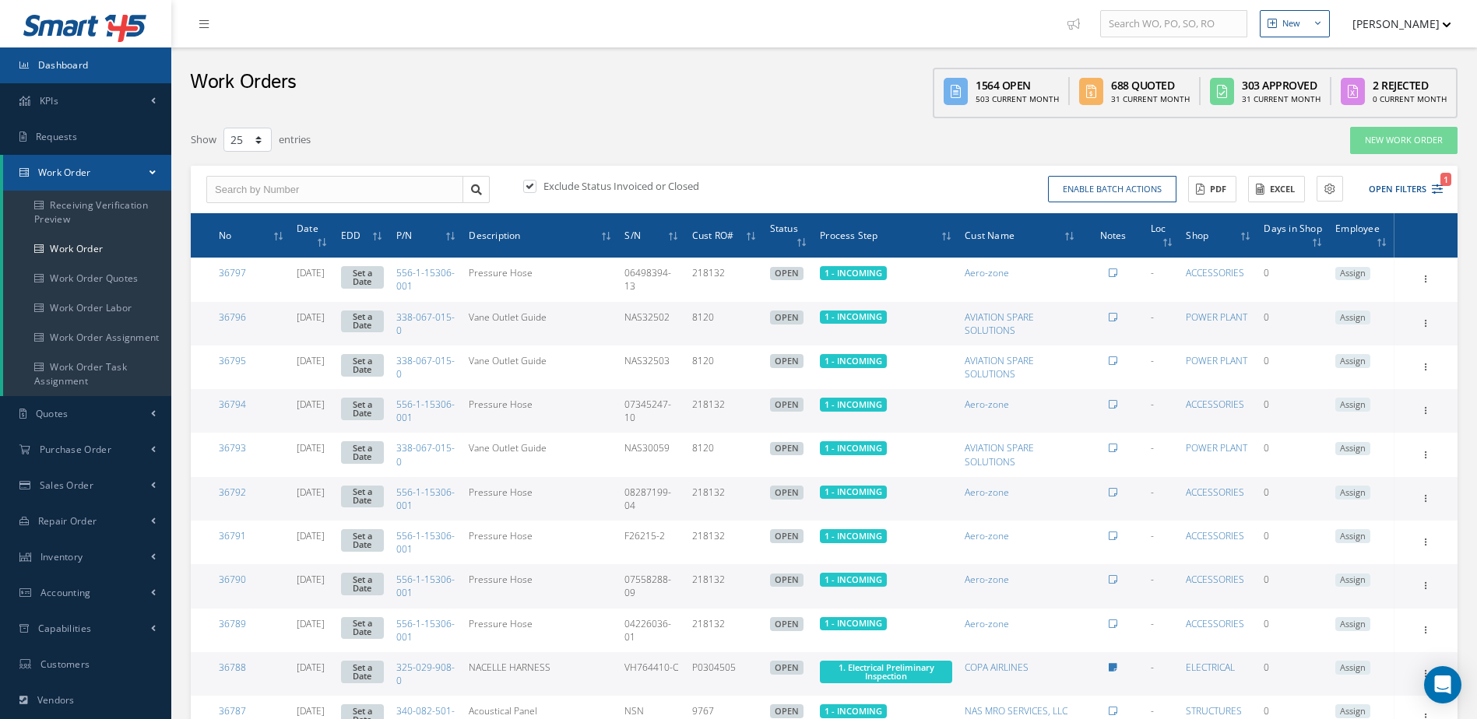
click at [99, 67] on link "Dashboard" at bounding box center [85, 65] width 171 height 36
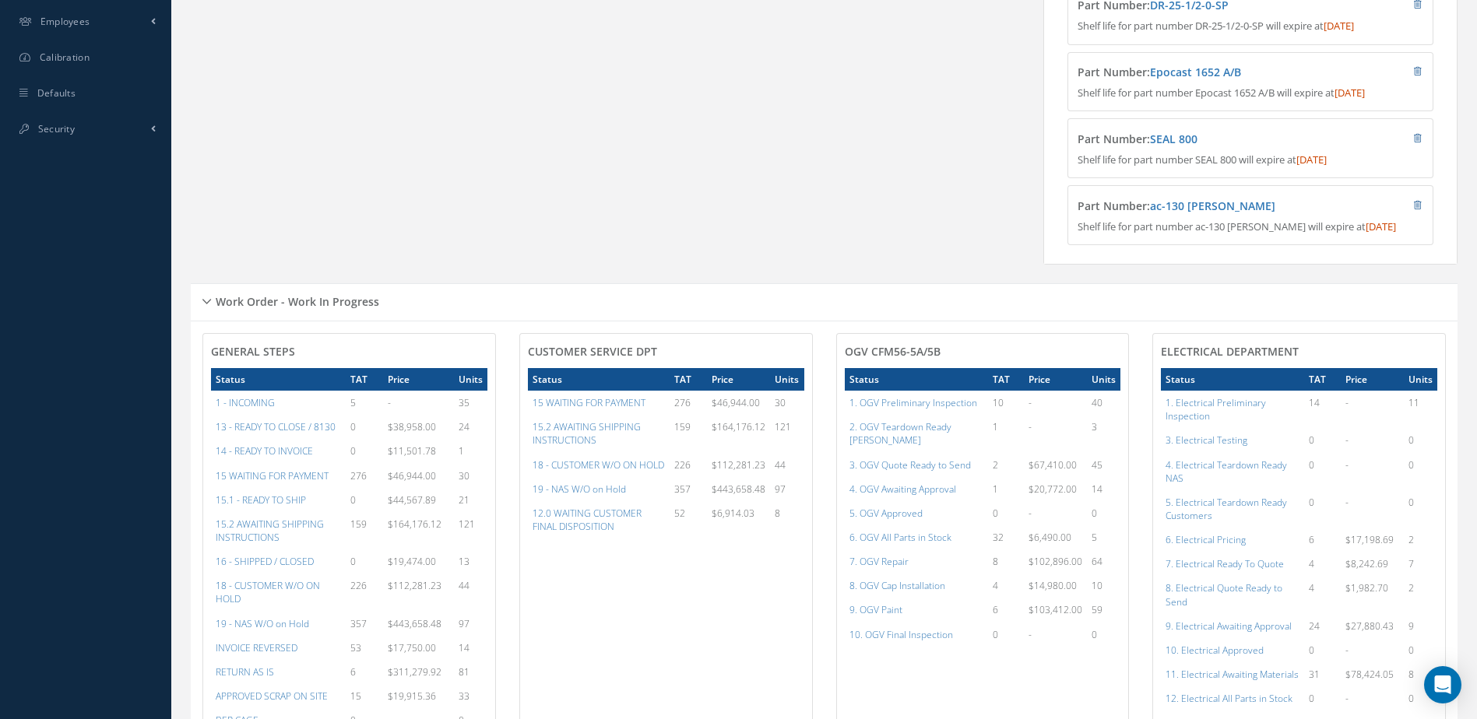
scroll to position [623, 0]
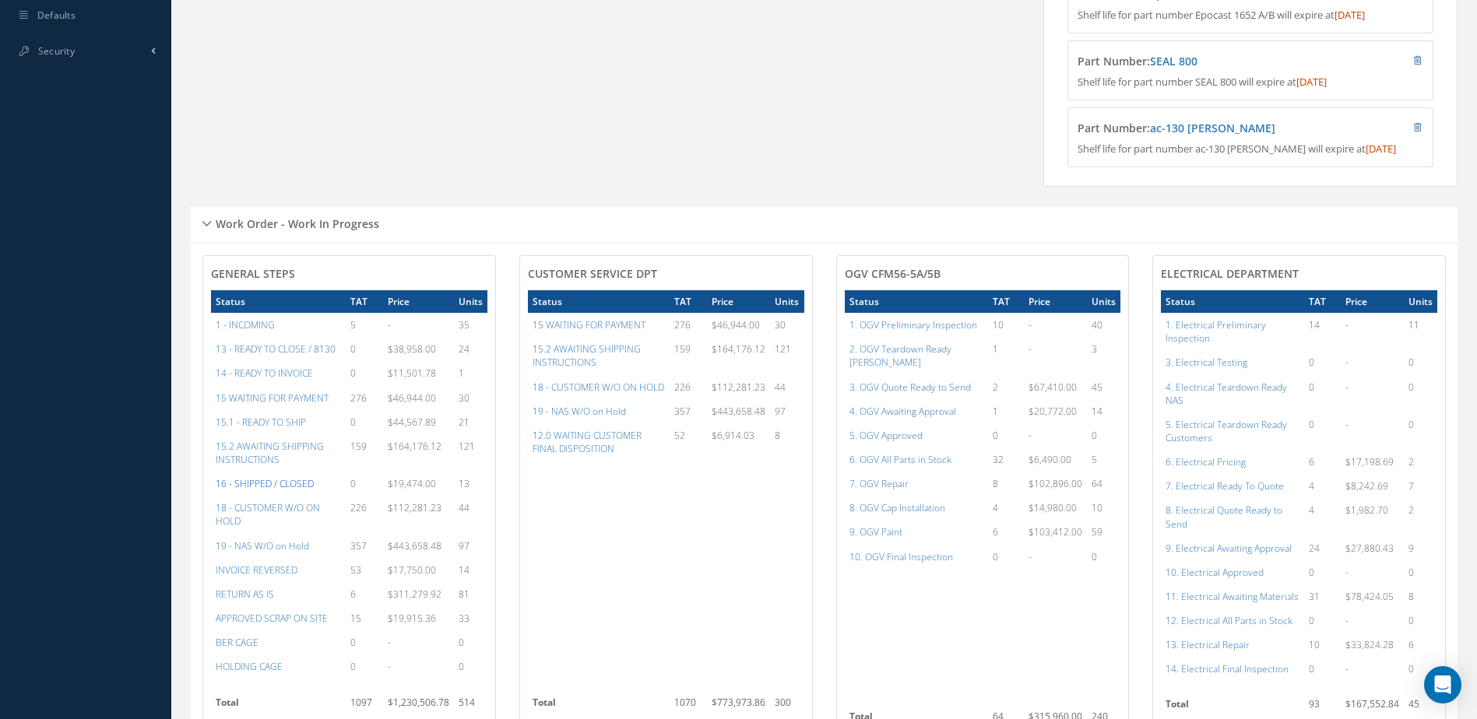
click at [263, 490] on a=22&excludeInternalCustomer=false&excludeInvoicedOrClosed=true&&filtersHidded"] "16 - SHIPPED / CLOSED" at bounding box center [265, 483] width 98 height 13
click at [297, 490] on a=22&excludeInternalCustomer=false&excludeInvoicedOrClosed=true&&filtersHidded"] "16 - SHIPPED / CLOSED" at bounding box center [265, 483] width 98 height 13
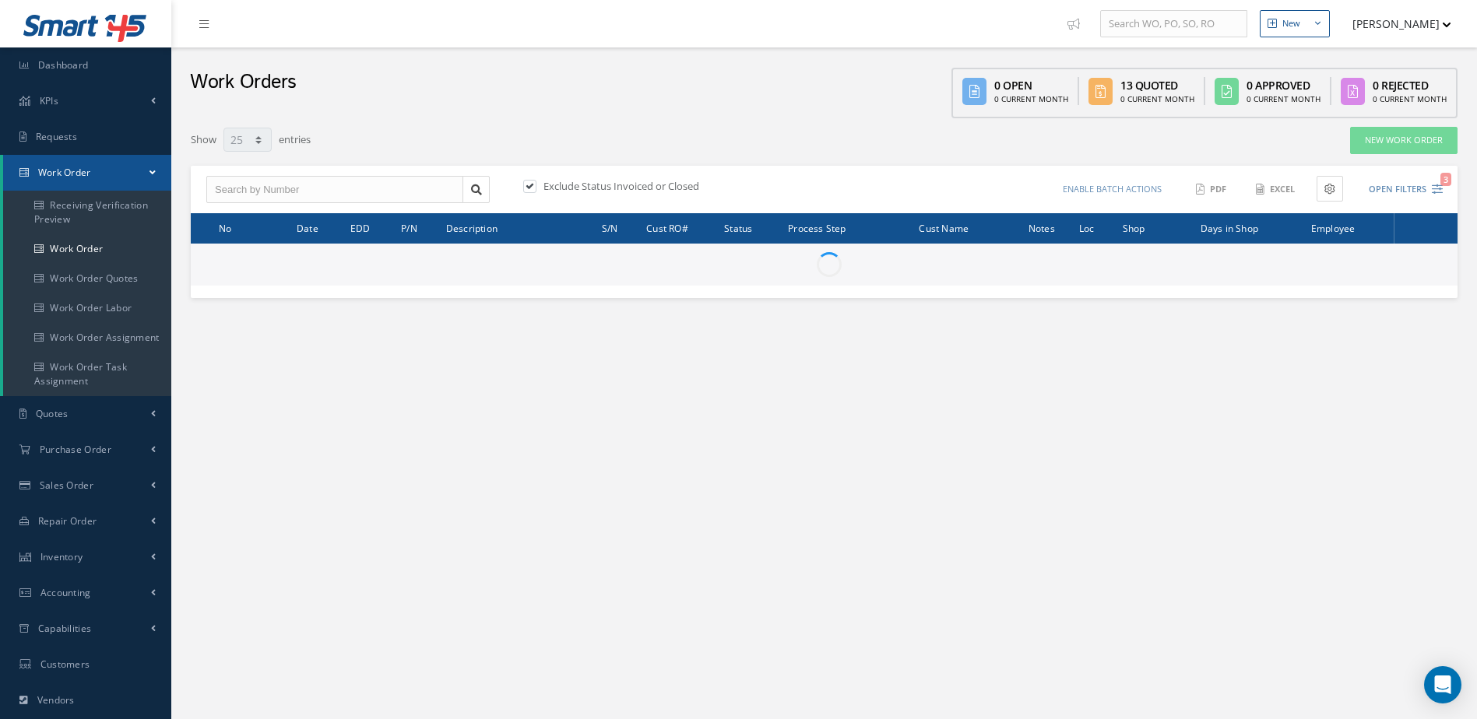
select select "25"
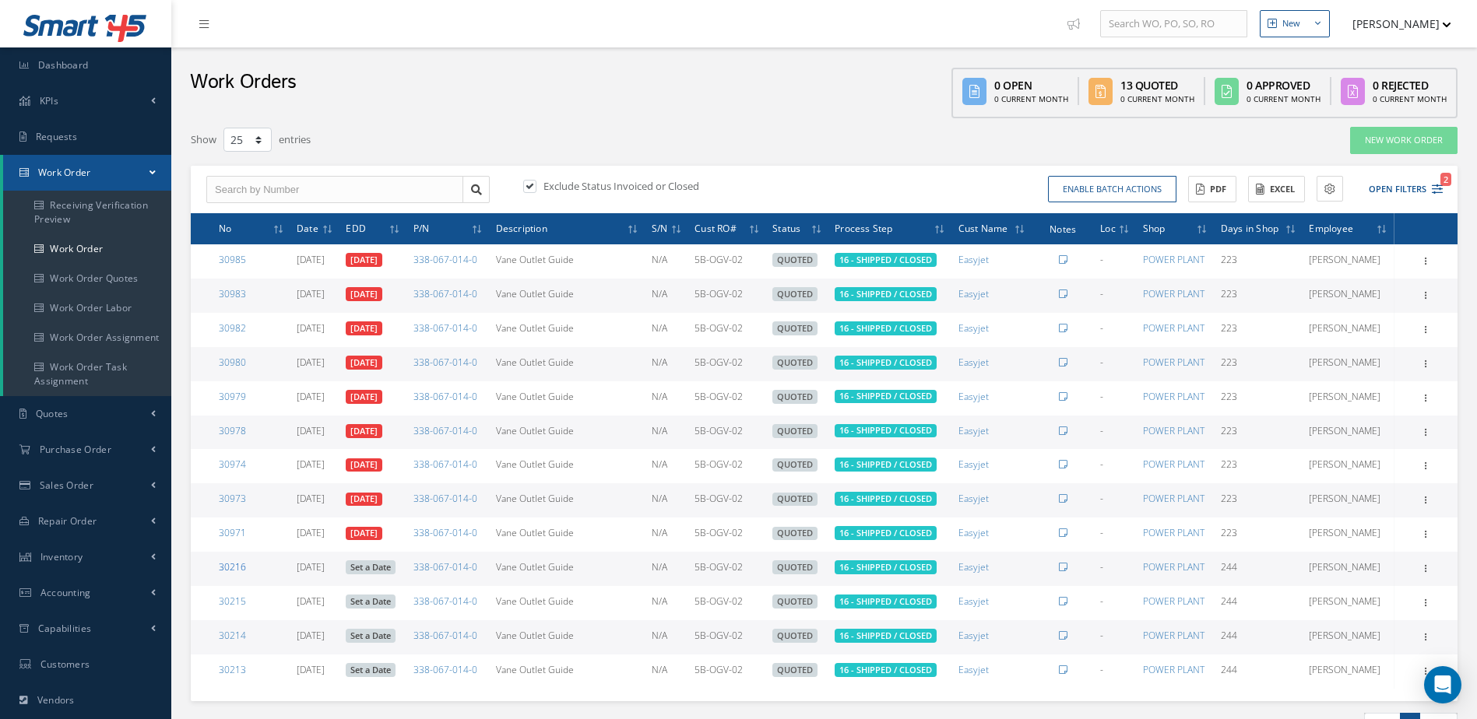
click at [235, 568] on link "30216" at bounding box center [232, 567] width 27 height 13
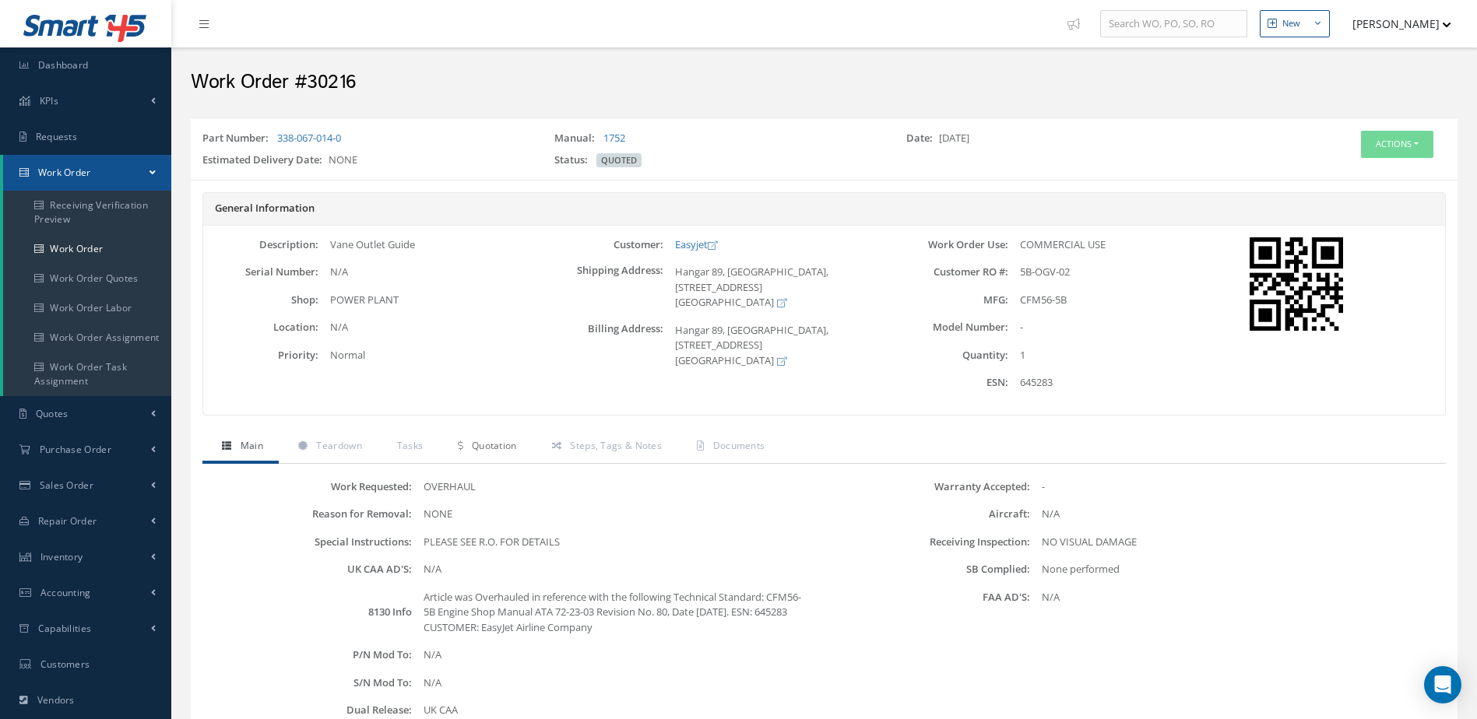
click at [522, 449] on link "Quotation" at bounding box center [484, 447] width 93 height 33
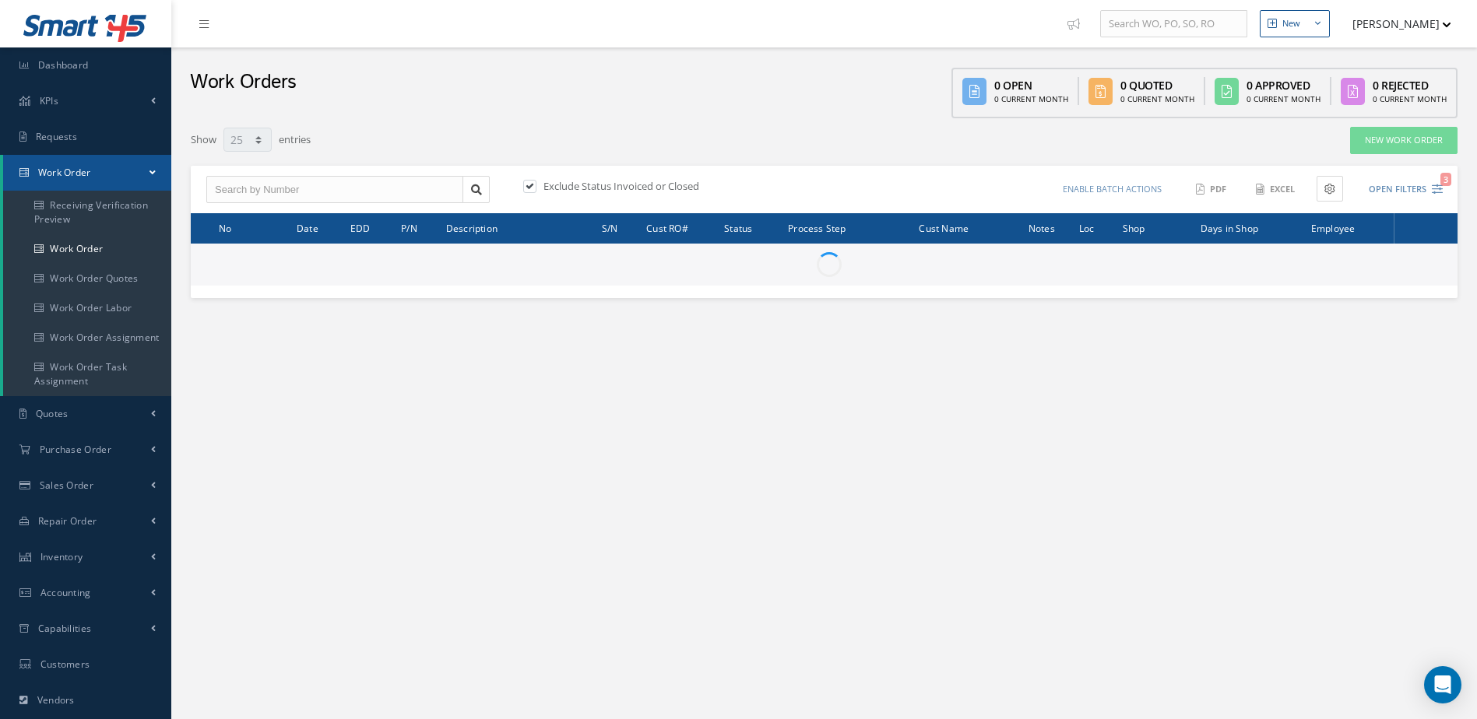
select select "25"
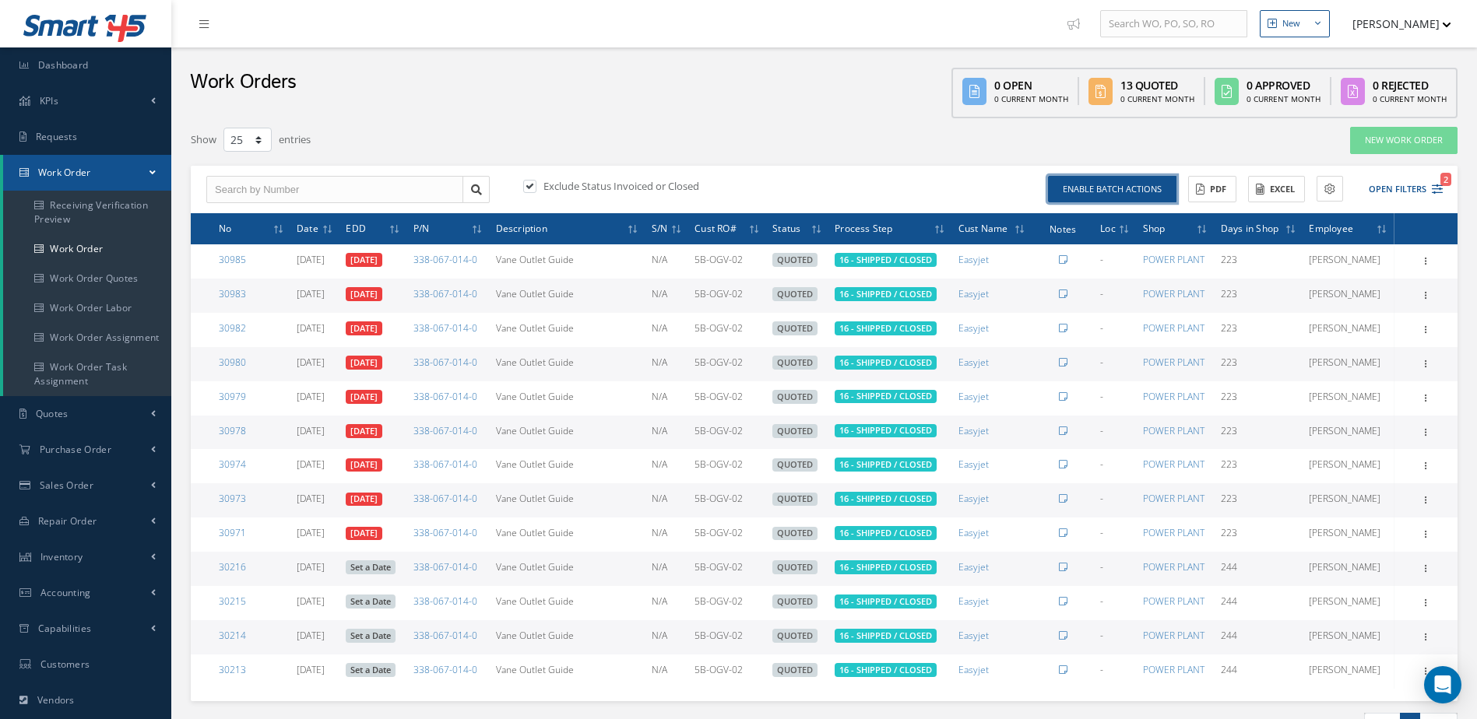
drag, startPoint x: 1148, startPoint y: 181, endPoint x: 1041, endPoint y: 169, distance: 107.4
click at [1147, 181] on button "Enable batch actions" at bounding box center [1112, 189] width 128 height 27
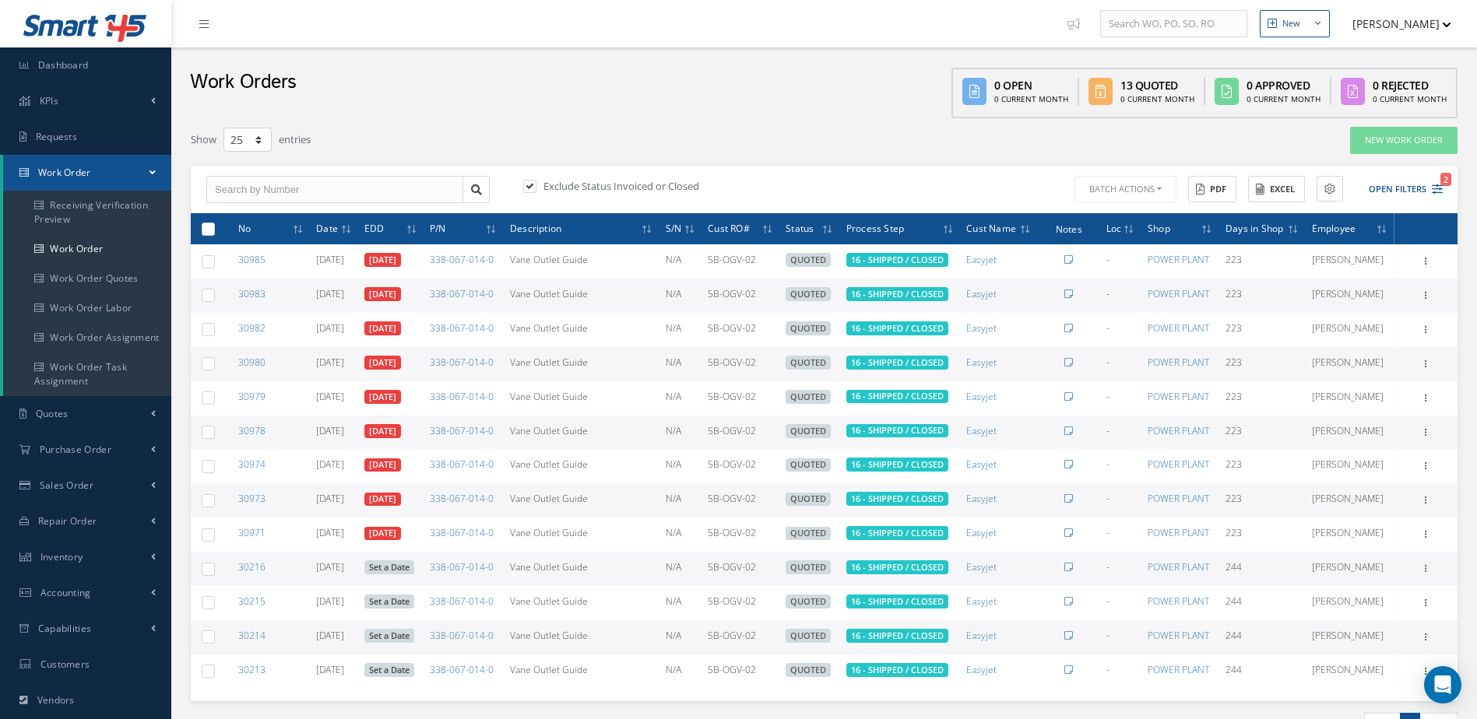
click at [214, 234] on label at bounding box center [214, 228] width 0 height 13
click at [204, 234] on input "checkbox" at bounding box center [209, 230] width 10 height 10
checkbox input "true"
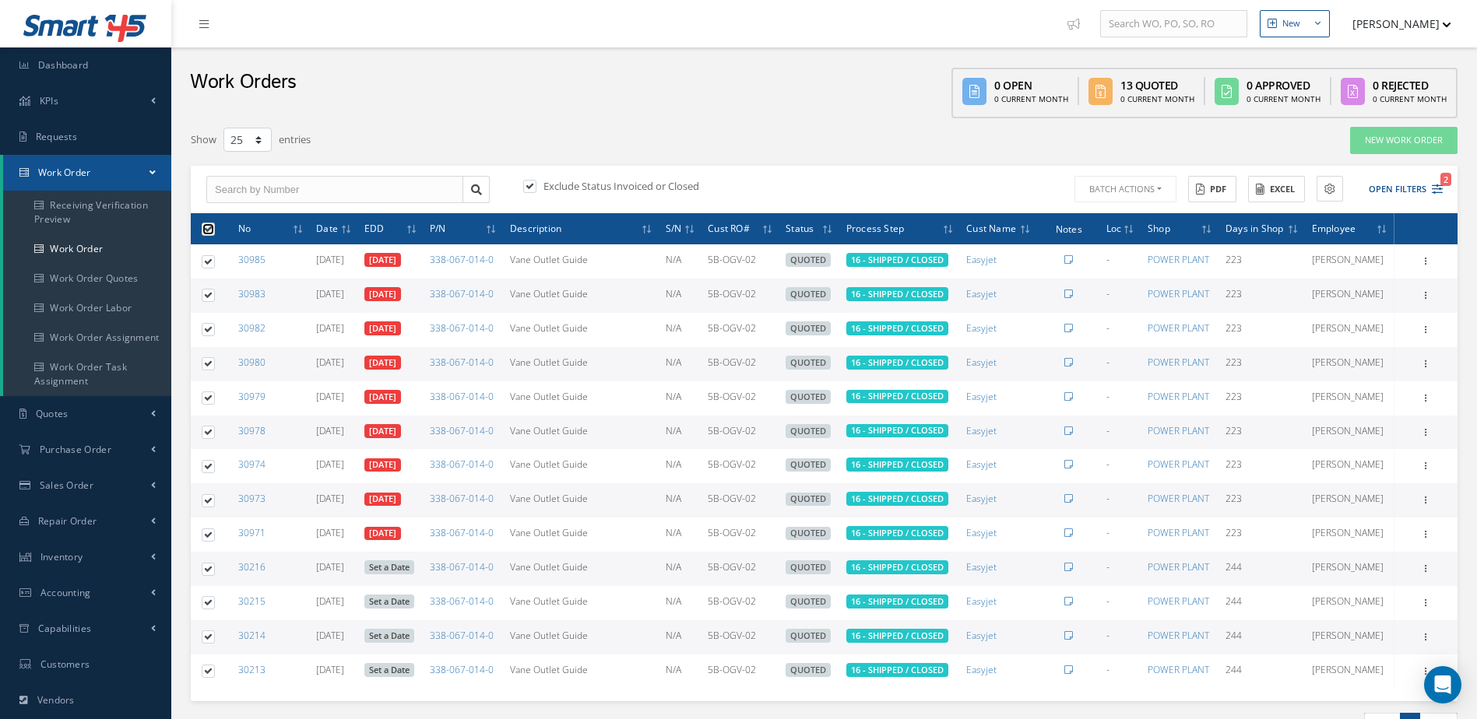
checkbox input "true"
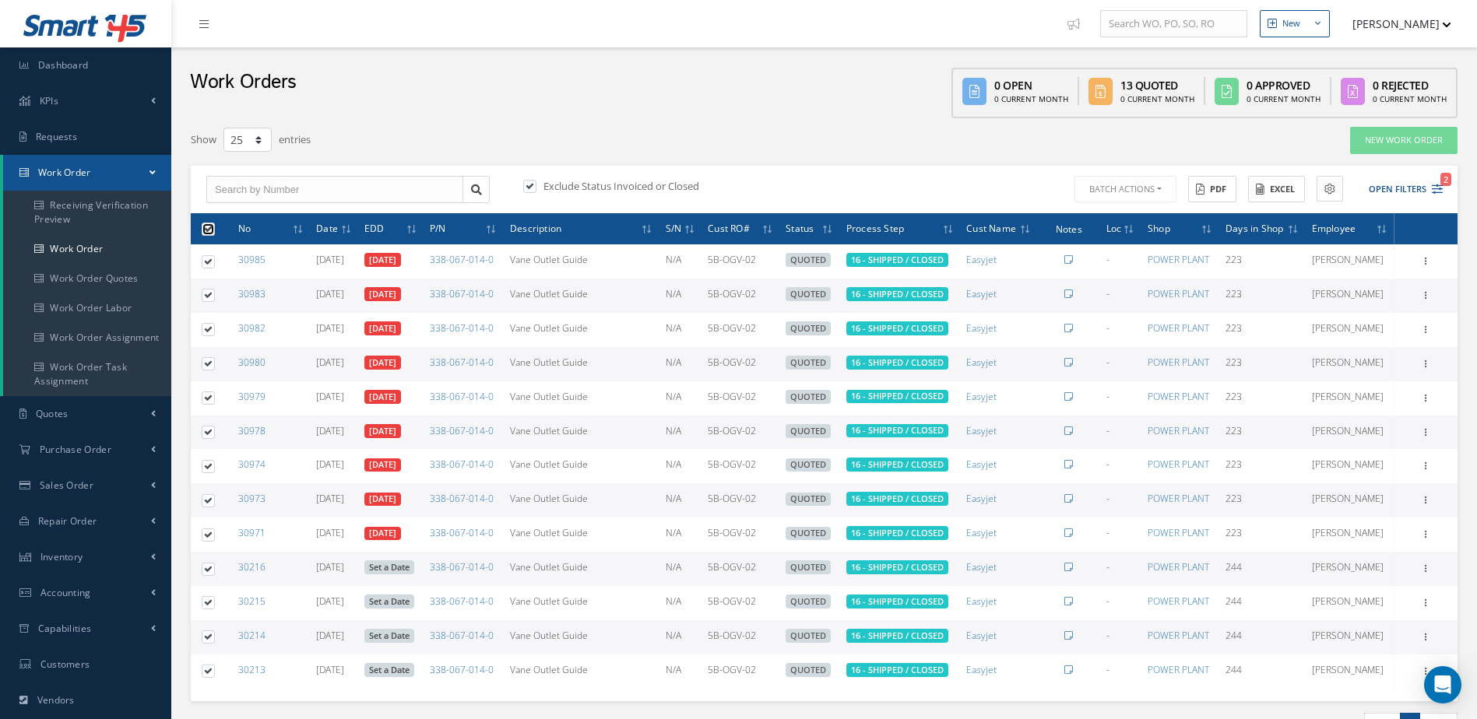
checkbox input "true"
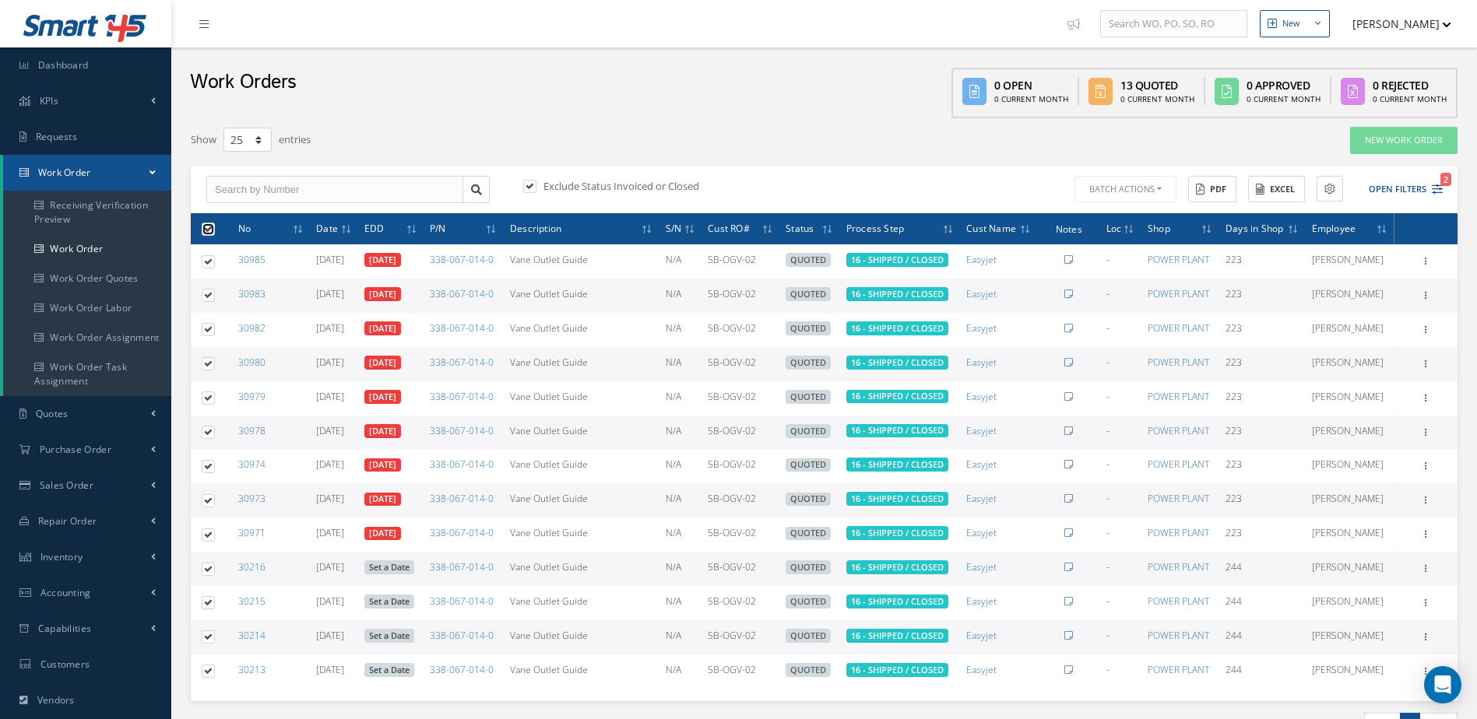
checkbox input "true"
click at [1134, 196] on button "Batch Actions" at bounding box center [1123, 189] width 105 height 27
click at [1109, 233] on link "Close Work Orders" at bounding box center [1133, 235] width 125 height 21
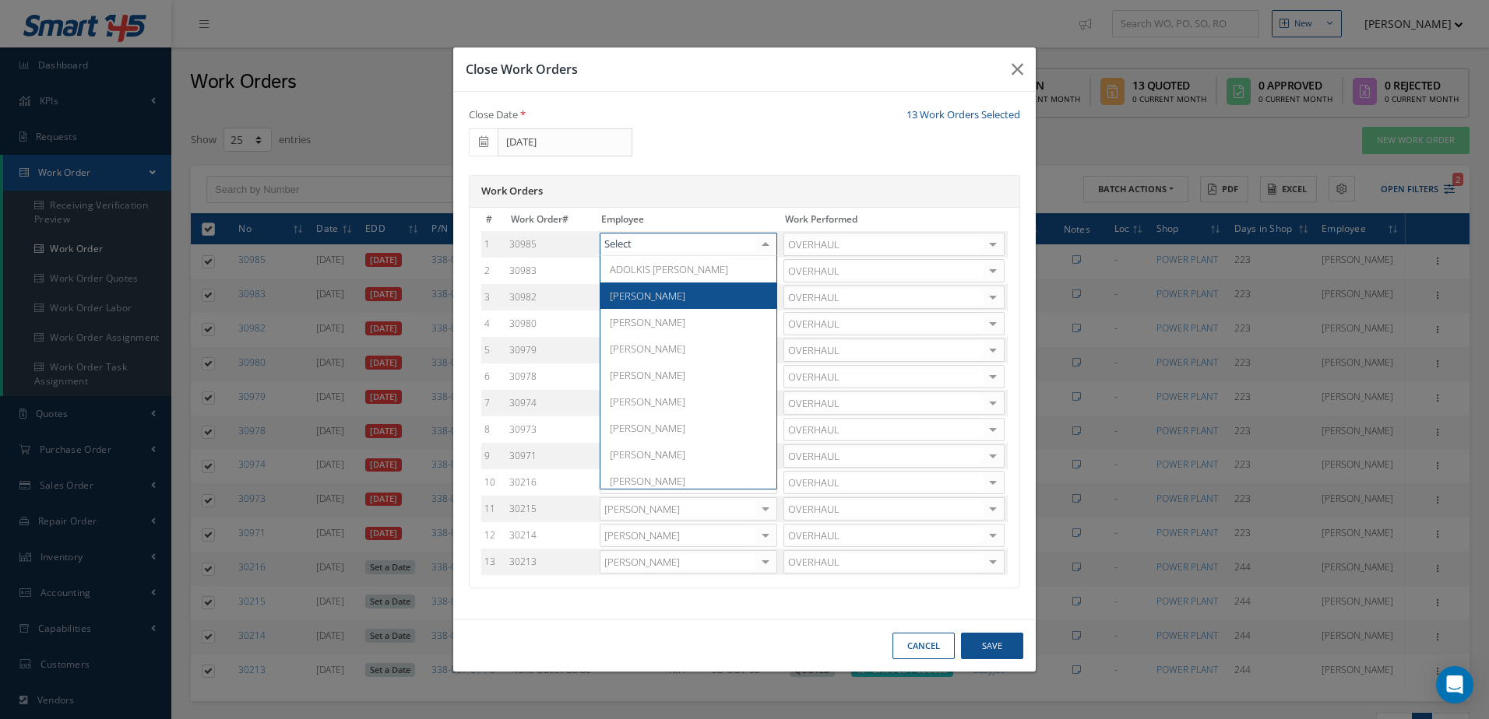
click at [637, 292] on span "[PERSON_NAME]" at bounding box center [648, 296] width 76 height 14
click at [767, 267] on div at bounding box center [765, 271] width 22 height 23
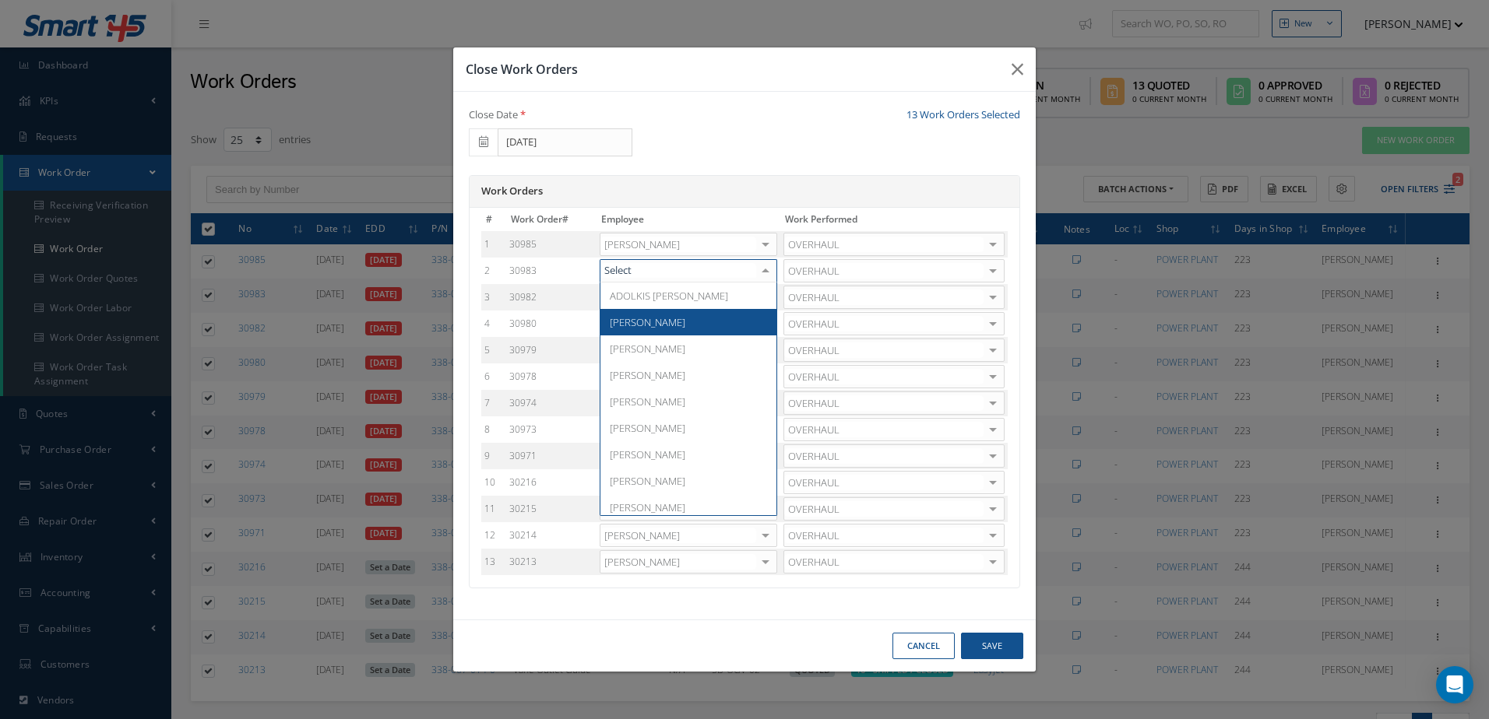
click at [641, 311] on span "Adoni Felipe" at bounding box center [688, 322] width 176 height 26
click at [762, 296] on div at bounding box center [765, 297] width 22 height 23
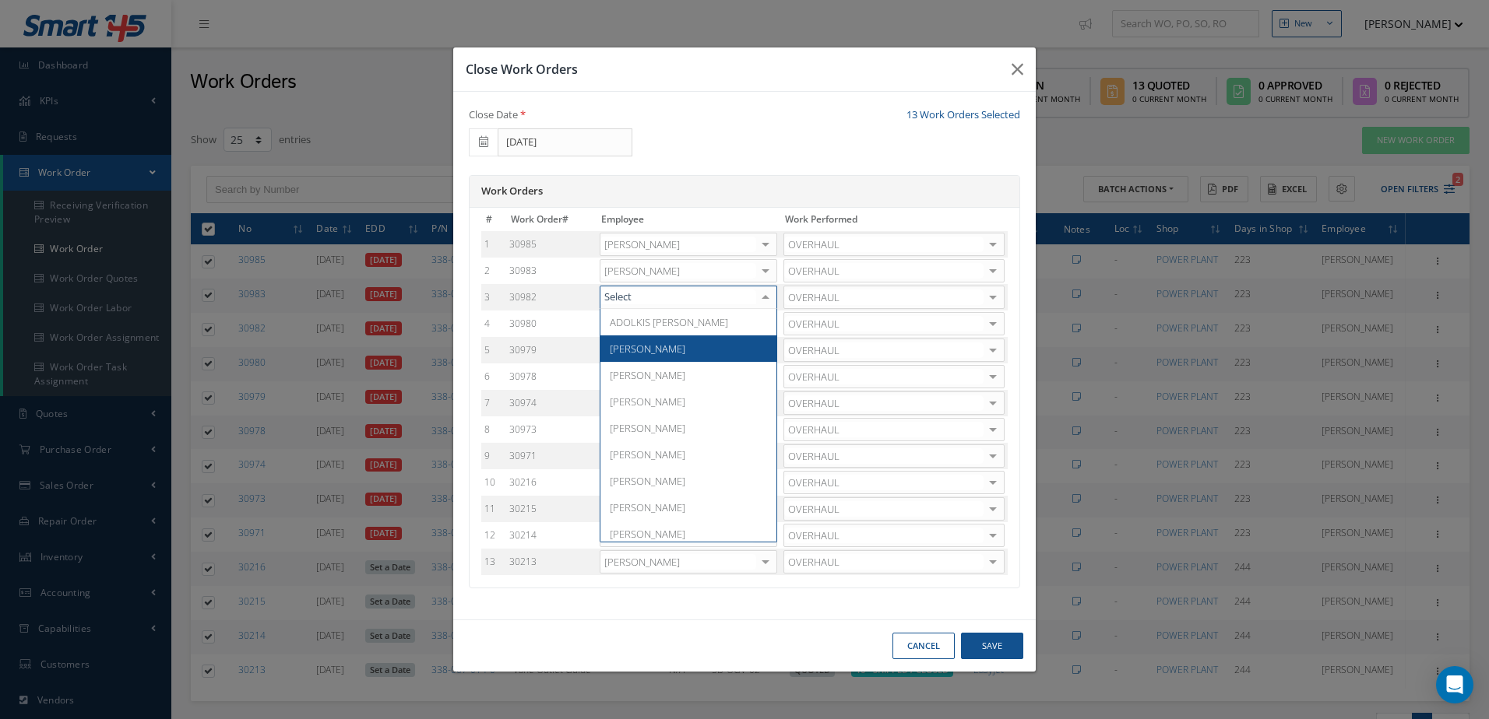
click at [617, 349] on span "[PERSON_NAME]" at bounding box center [648, 349] width 76 height 14
click at [769, 327] on div at bounding box center [765, 324] width 22 height 23
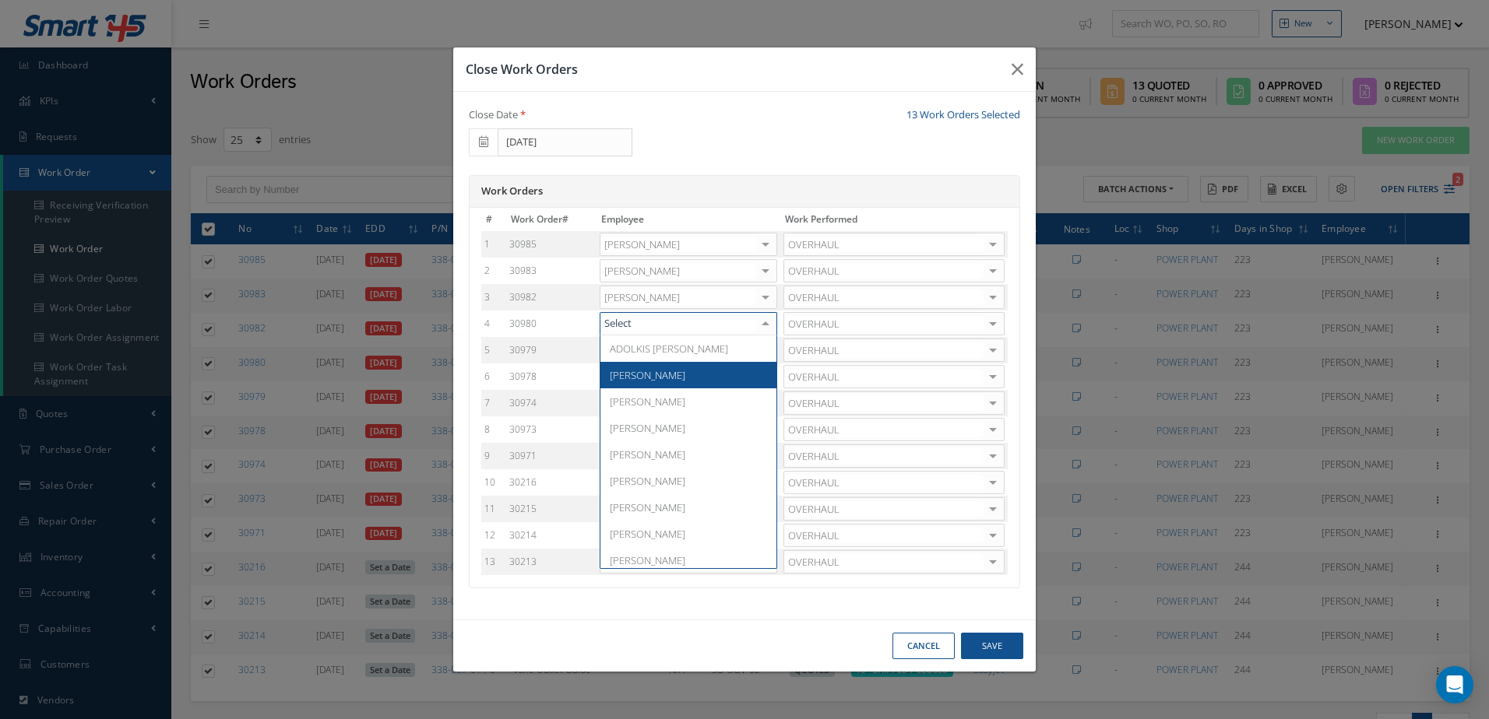
click at [636, 370] on span "Adoni Felipe" at bounding box center [648, 375] width 76 height 14
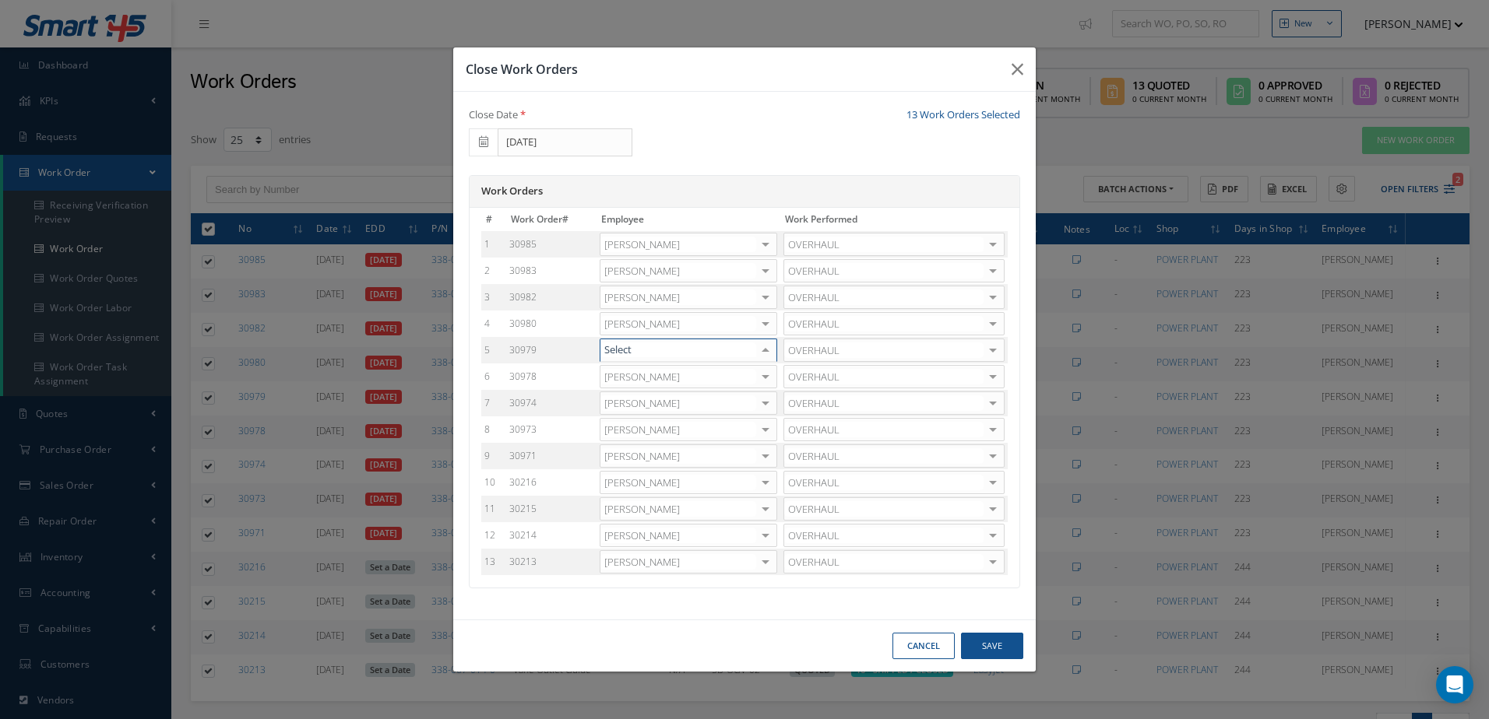
click at [764, 353] on div at bounding box center [765, 350] width 22 height 23
click at [620, 407] on span "Adoni Felipe" at bounding box center [648, 402] width 76 height 14
click at [764, 379] on div at bounding box center [765, 377] width 22 height 23
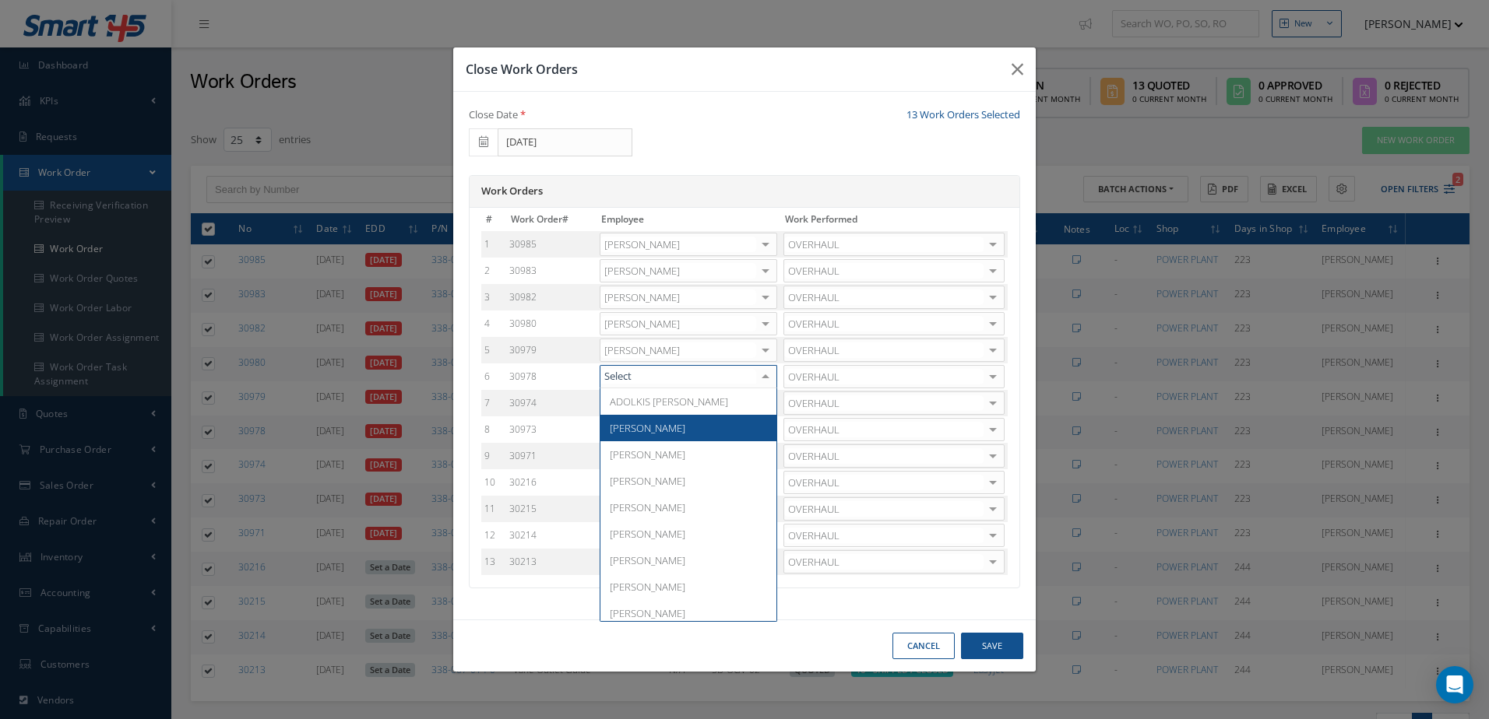
click at [669, 436] on span "[PERSON_NAME]" at bounding box center [688, 428] width 176 height 26
click at [761, 401] on div at bounding box center [765, 403] width 22 height 23
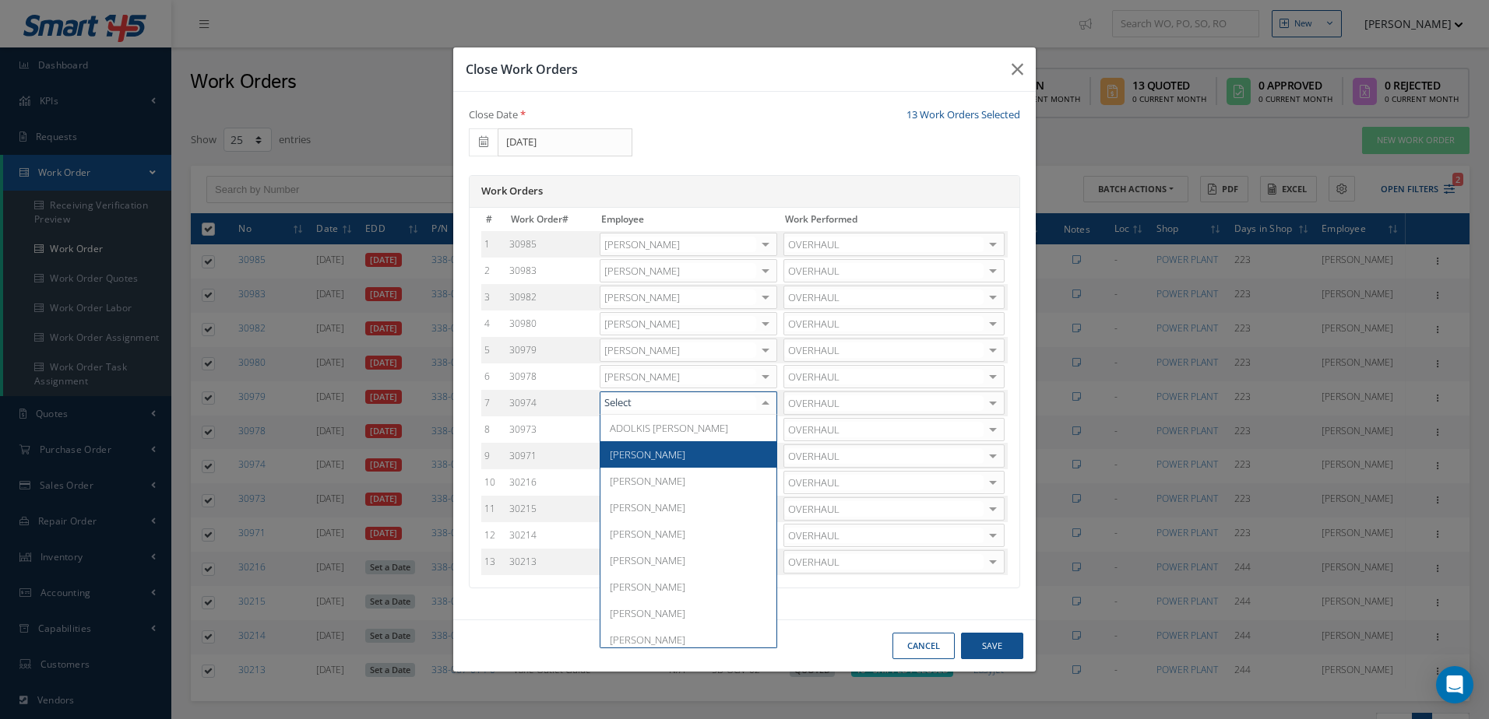
click at [677, 462] on span "[PERSON_NAME]" at bounding box center [688, 454] width 176 height 26
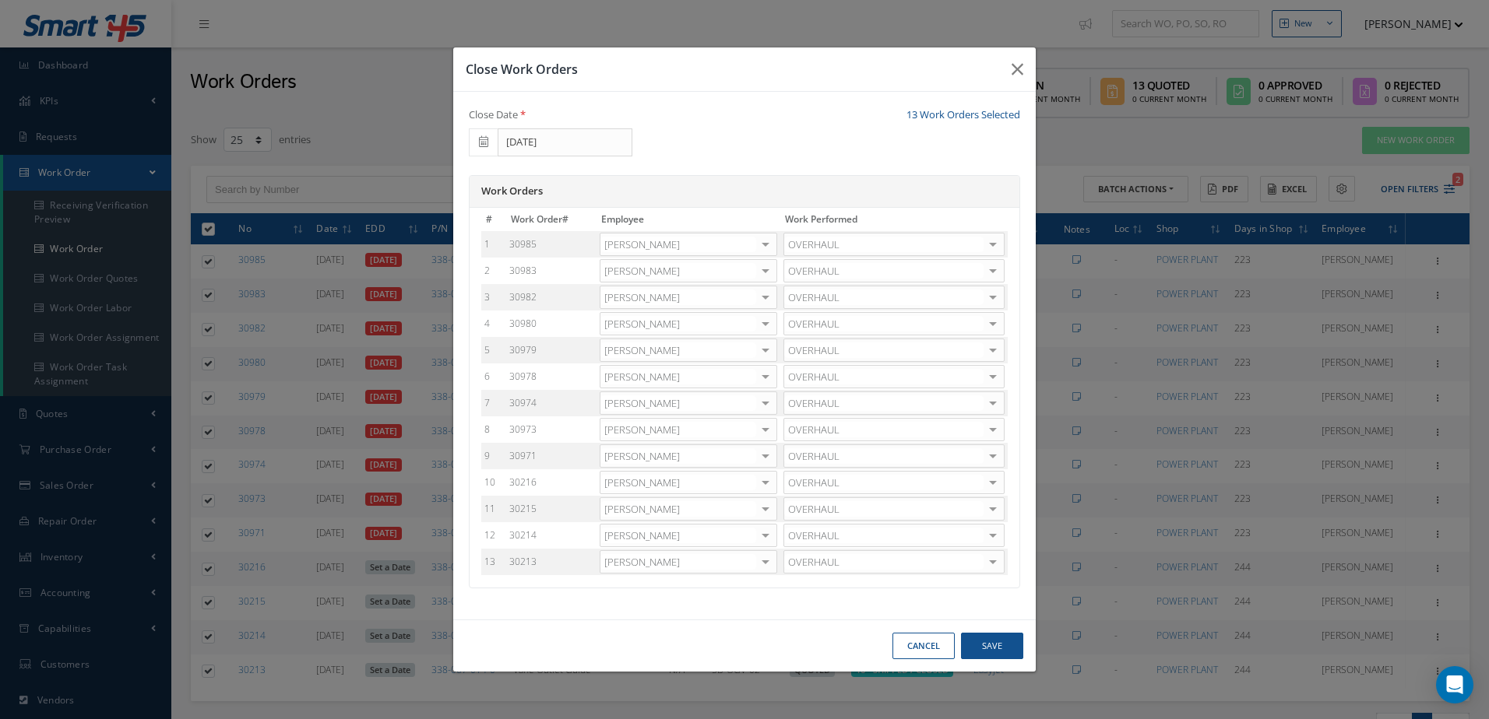
click at [771, 431] on div at bounding box center [765, 430] width 22 height 23
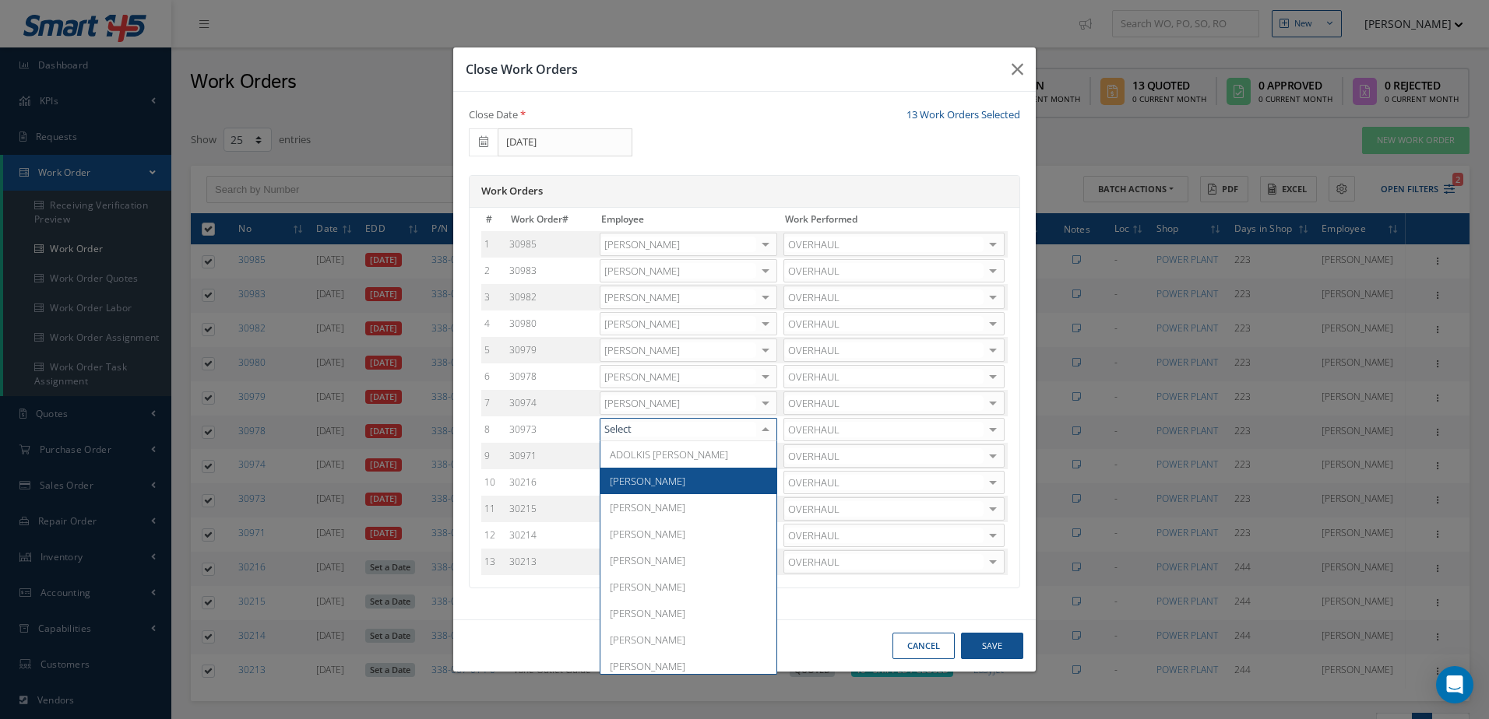
drag, startPoint x: 659, startPoint y: 480, endPoint x: 755, endPoint y: 466, distance: 97.7
click at [659, 481] on span "[PERSON_NAME]" at bounding box center [648, 481] width 76 height 14
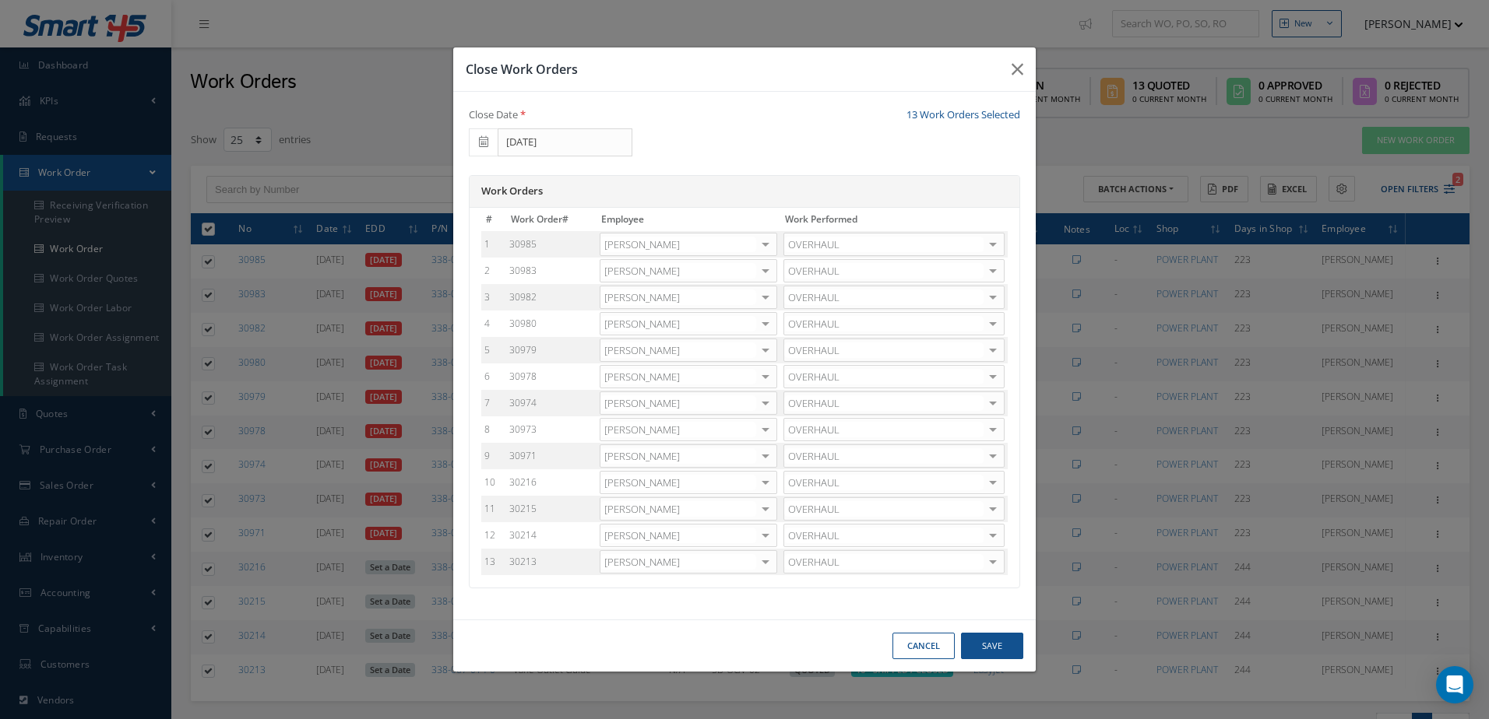
click at [770, 454] on div at bounding box center [765, 456] width 22 height 23
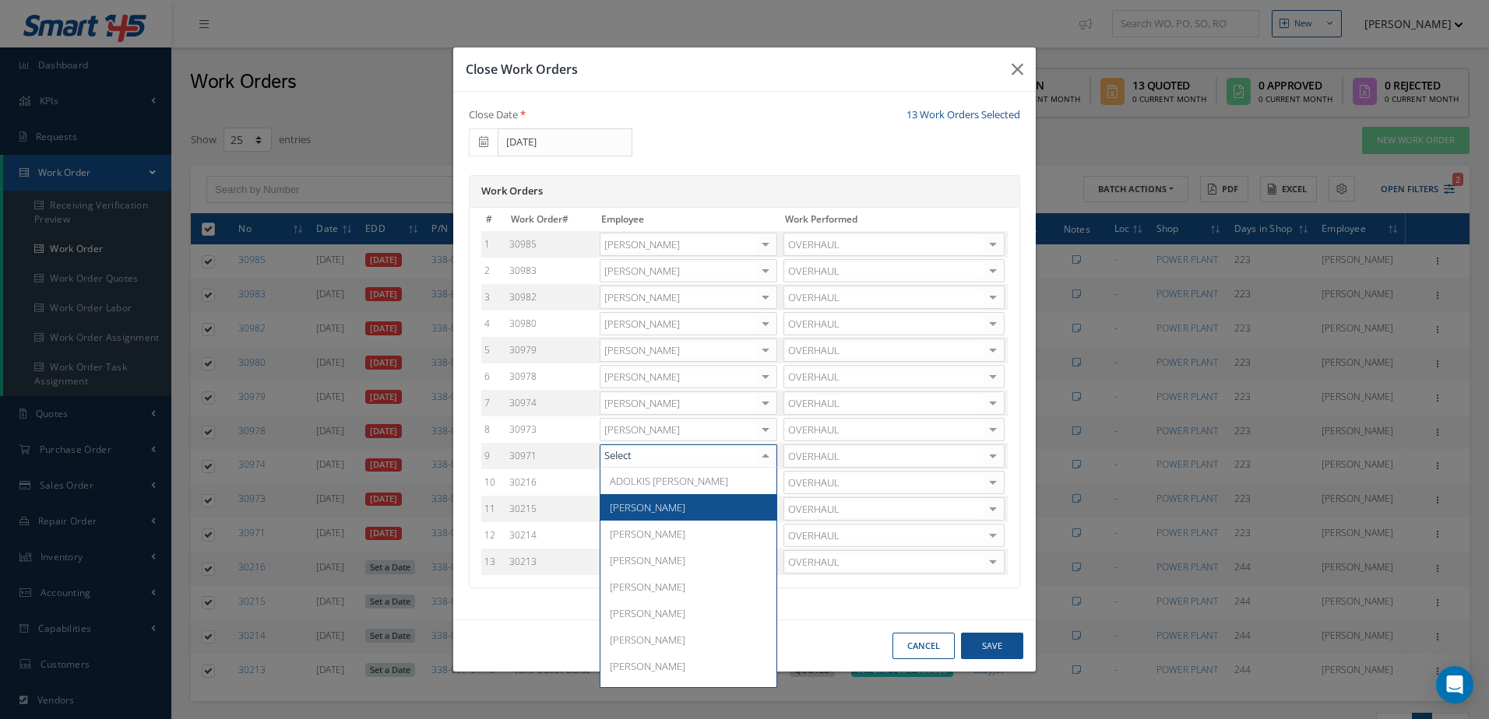
click at [655, 504] on span "[PERSON_NAME]" at bounding box center [648, 508] width 76 height 14
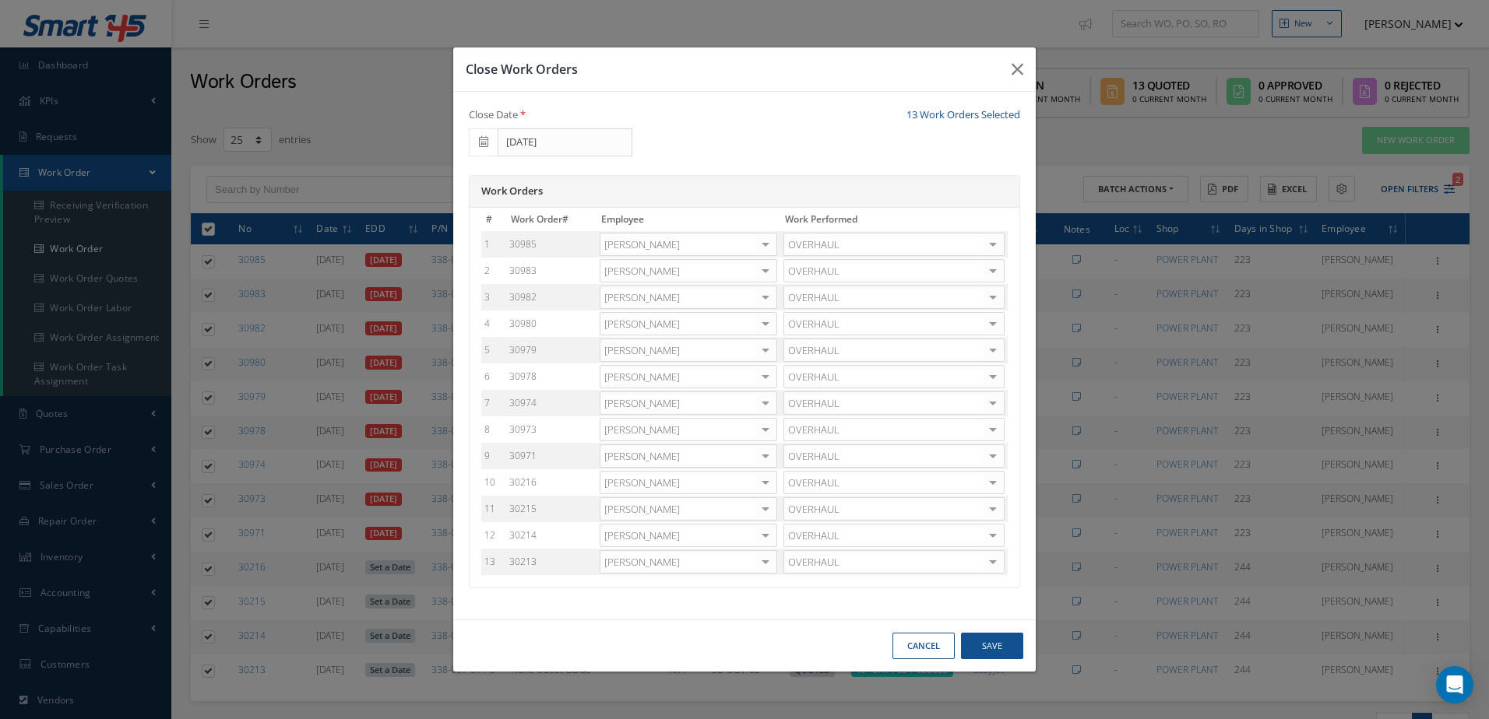
click at [763, 487] on div at bounding box center [765, 483] width 22 height 23
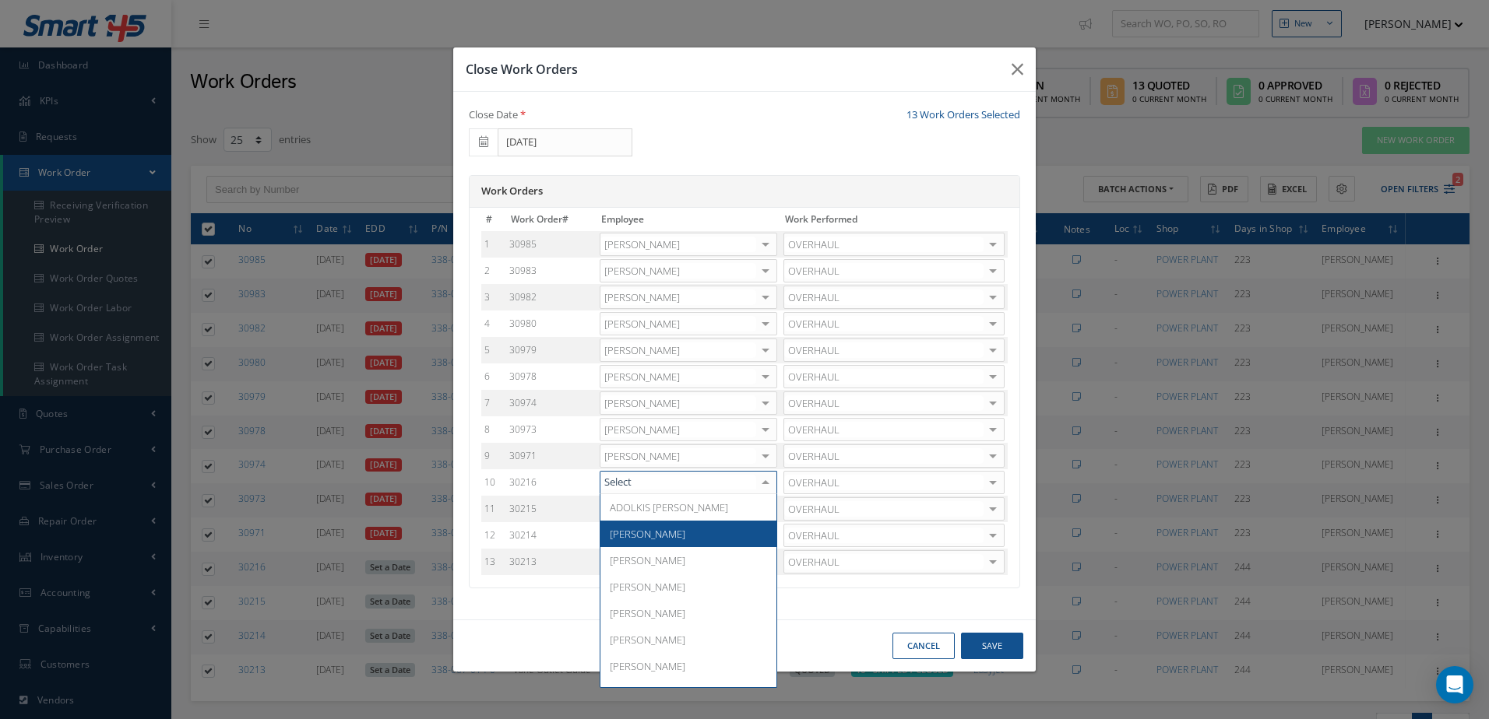
click at [674, 526] on span "[PERSON_NAME]" at bounding box center [688, 534] width 176 height 26
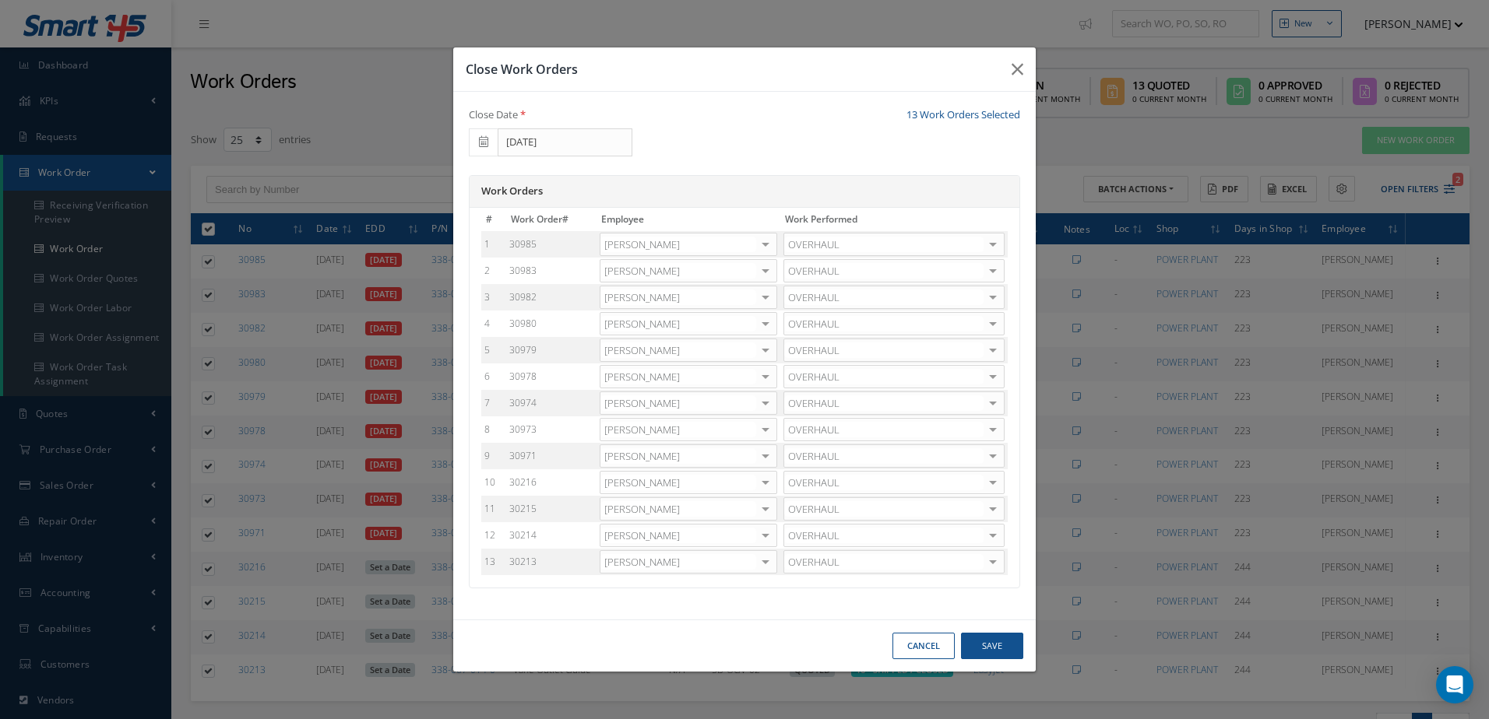
click at [765, 506] on div at bounding box center [765, 509] width 22 height 23
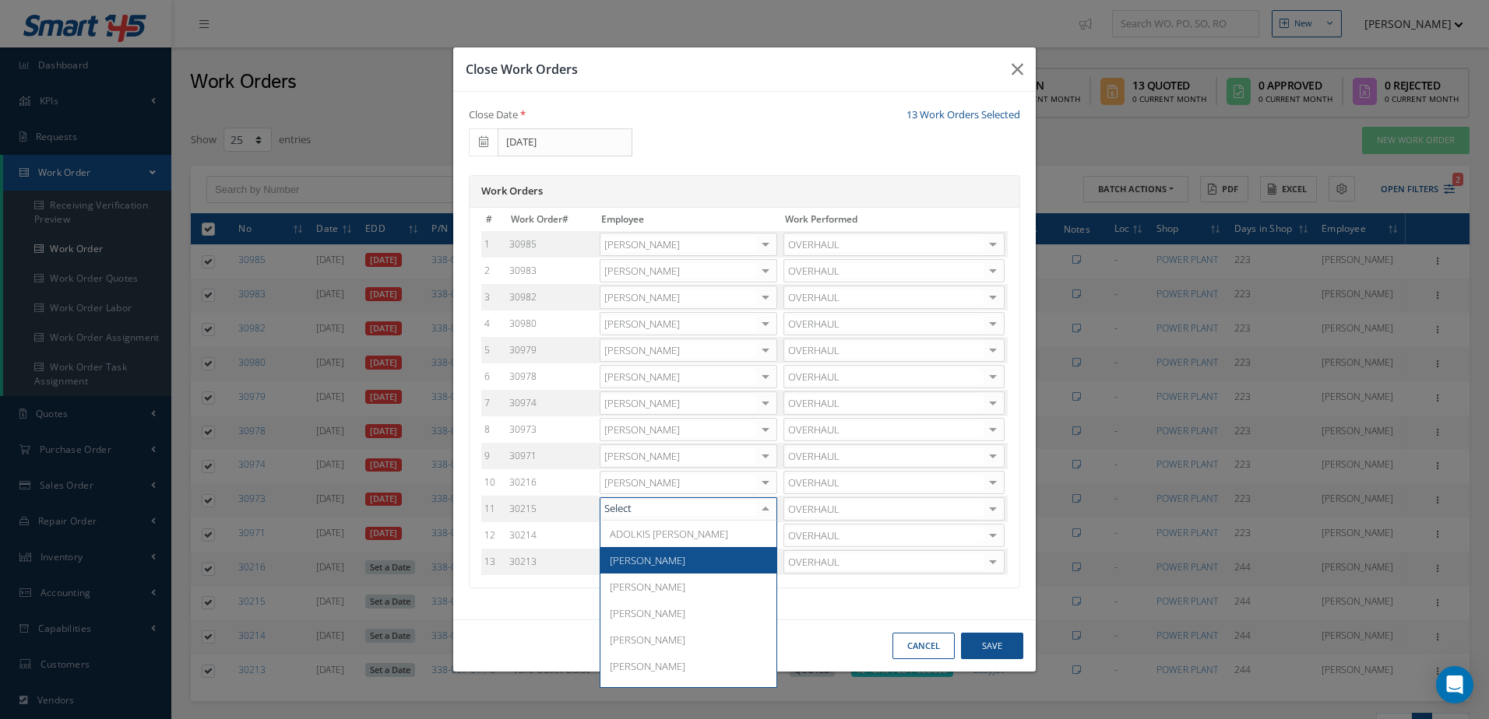
click at [617, 555] on span "[PERSON_NAME]" at bounding box center [648, 561] width 76 height 14
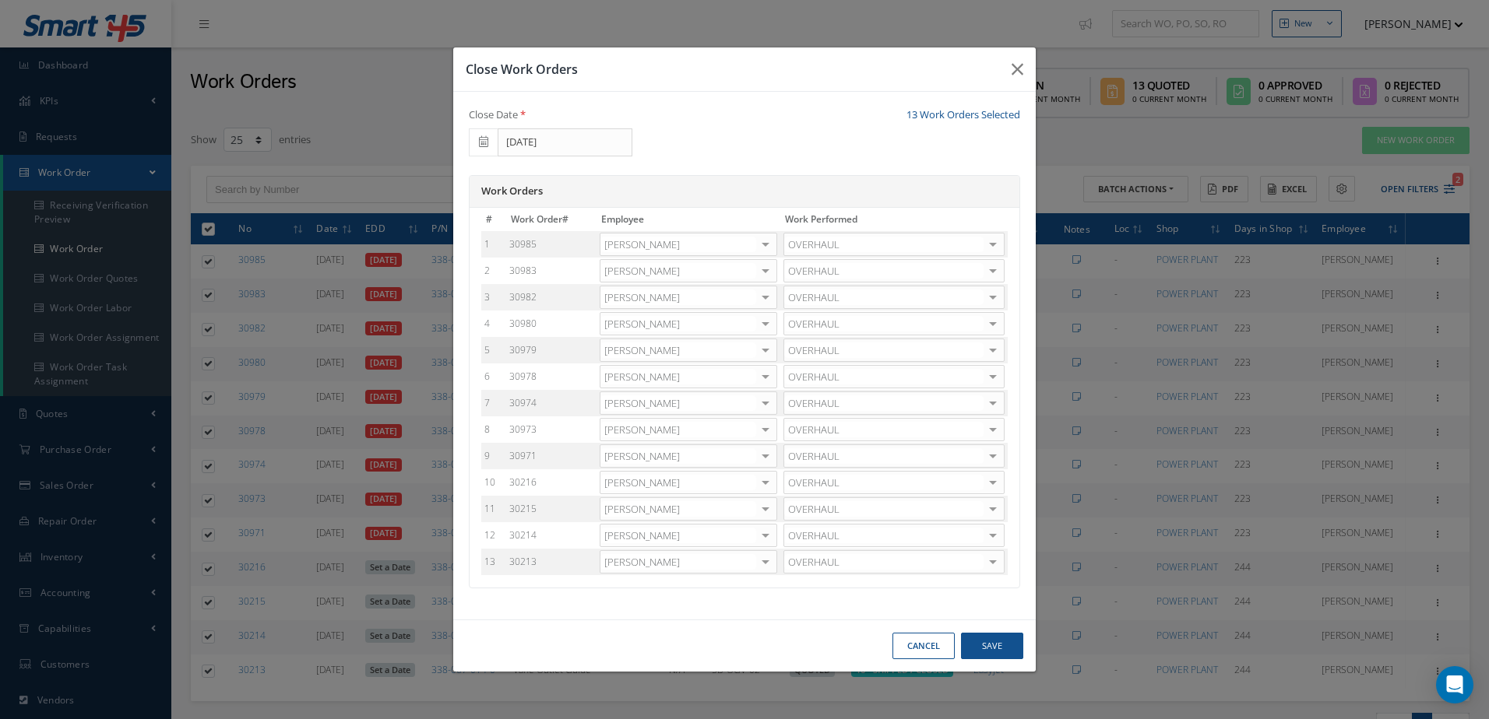
click at [764, 533] on div at bounding box center [765, 536] width 22 height 23
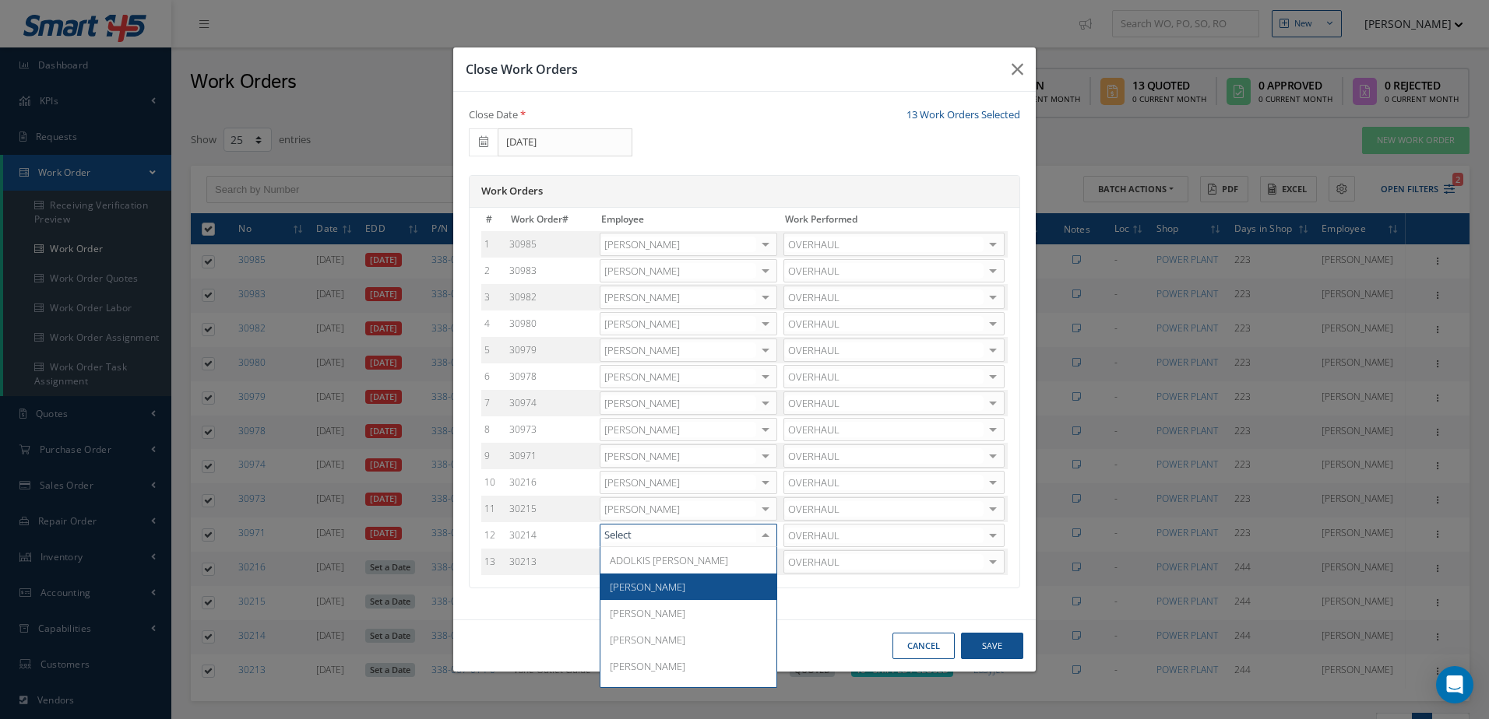
click at [643, 580] on span "Adoni Felipe" at bounding box center [648, 587] width 76 height 14
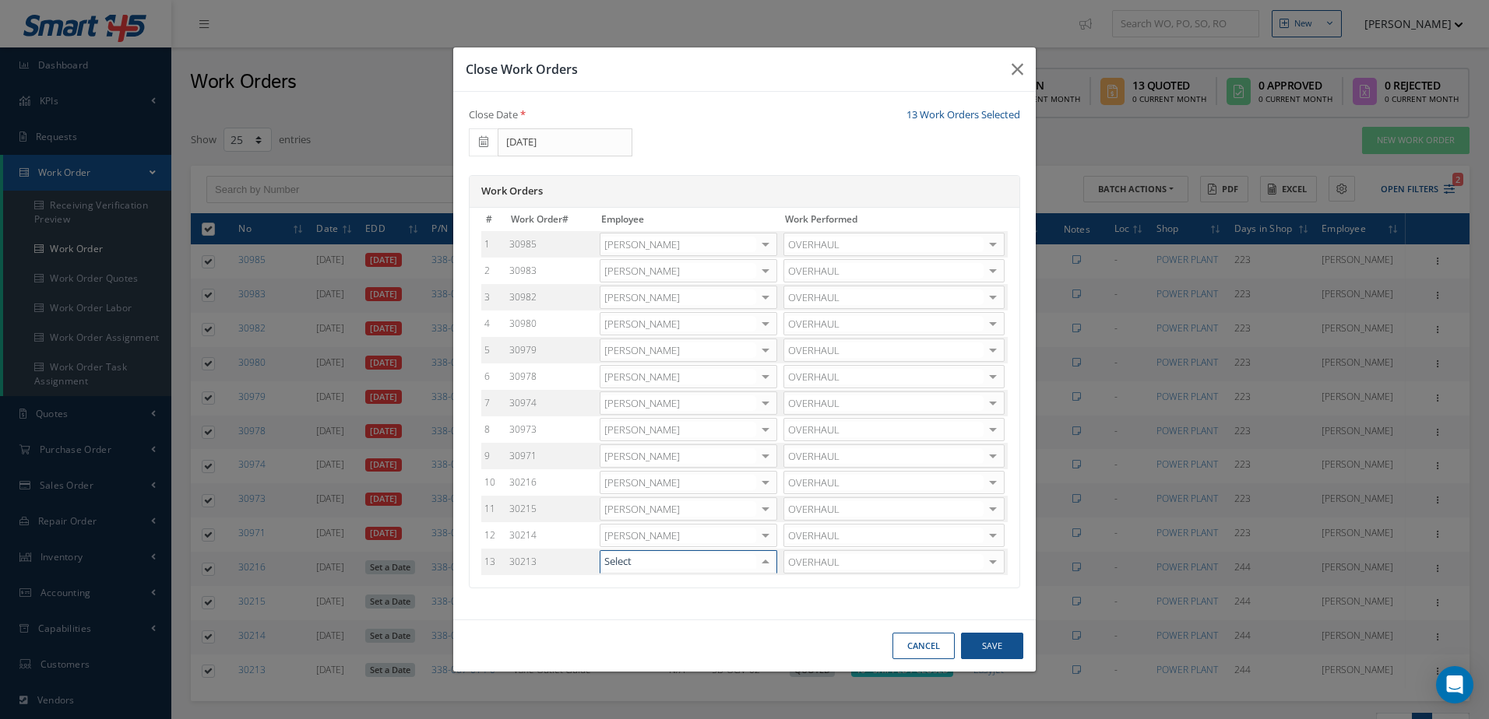
click at [764, 564] on div at bounding box center [765, 562] width 22 height 23
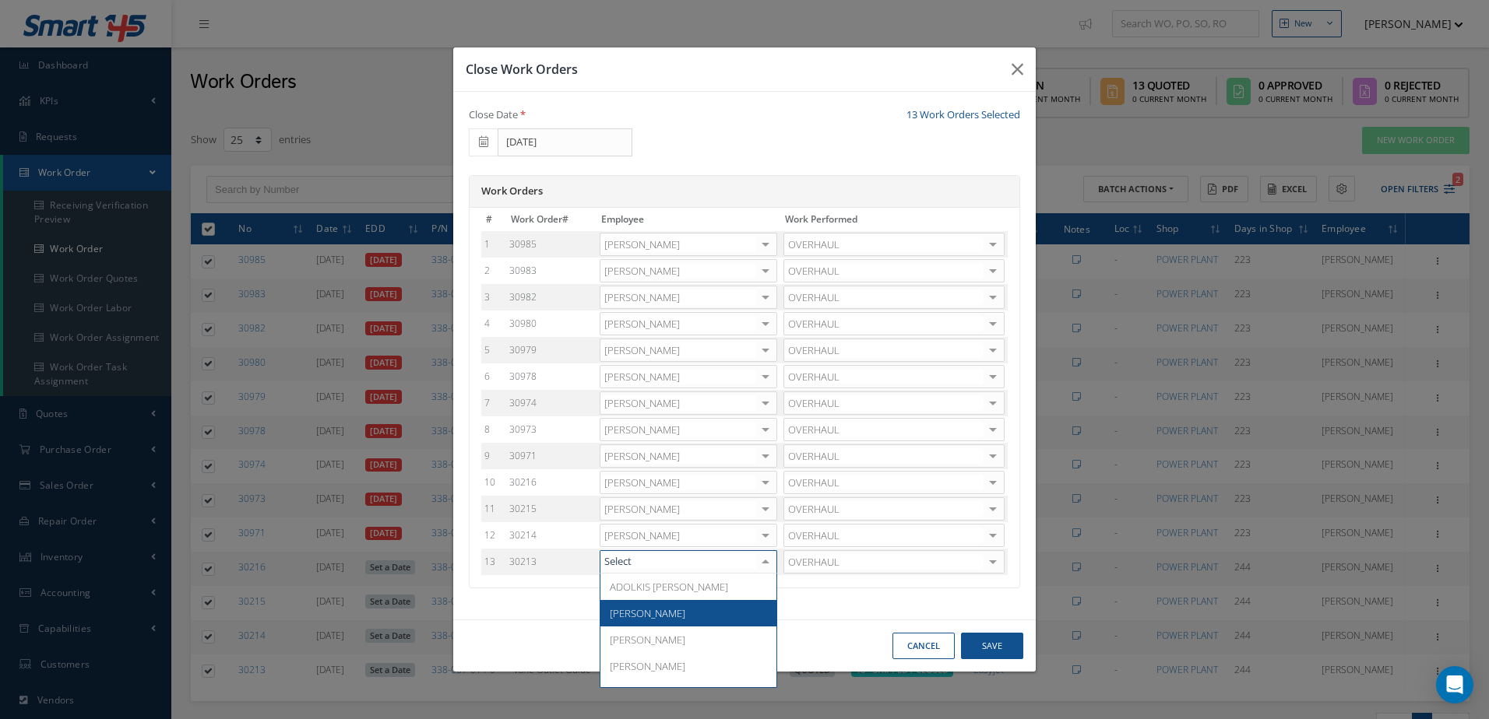
click at [652, 620] on span "[PERSON_NAME]" at bounding box center [648, 613] width 76 height 14
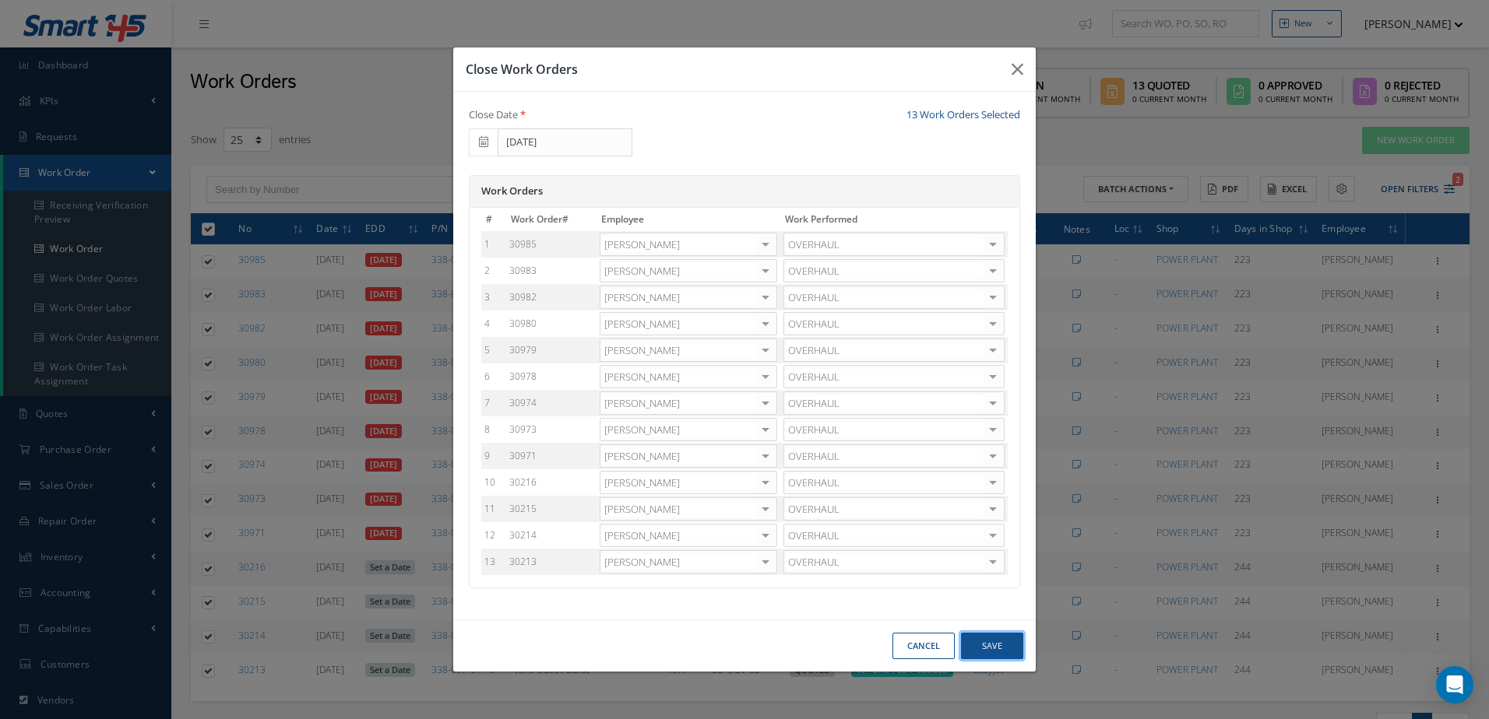
click at [986, 648] on button "Save" at bounding box center [992, 646] width 62 height 27
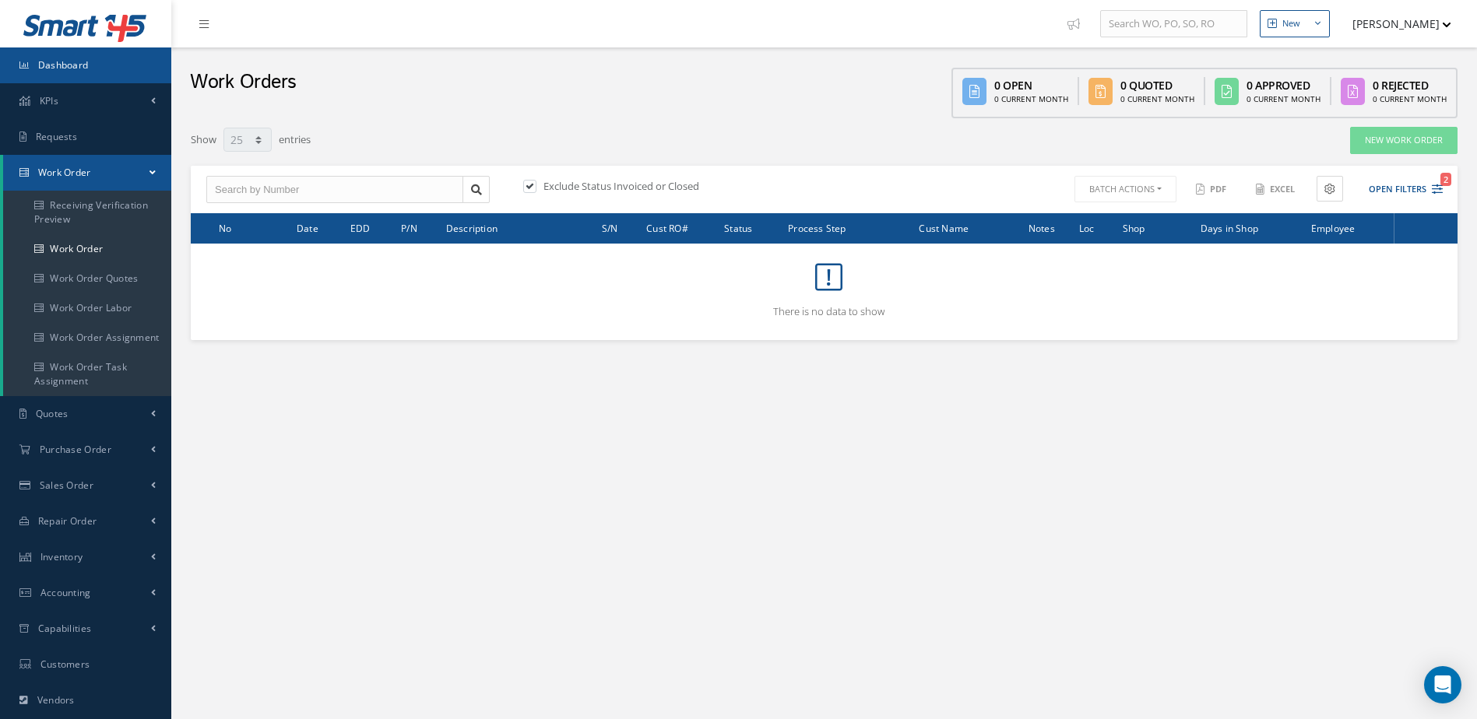
click at [95, 58] on link "Dashboard" at bounding box center [85, 65] width 171 height 36
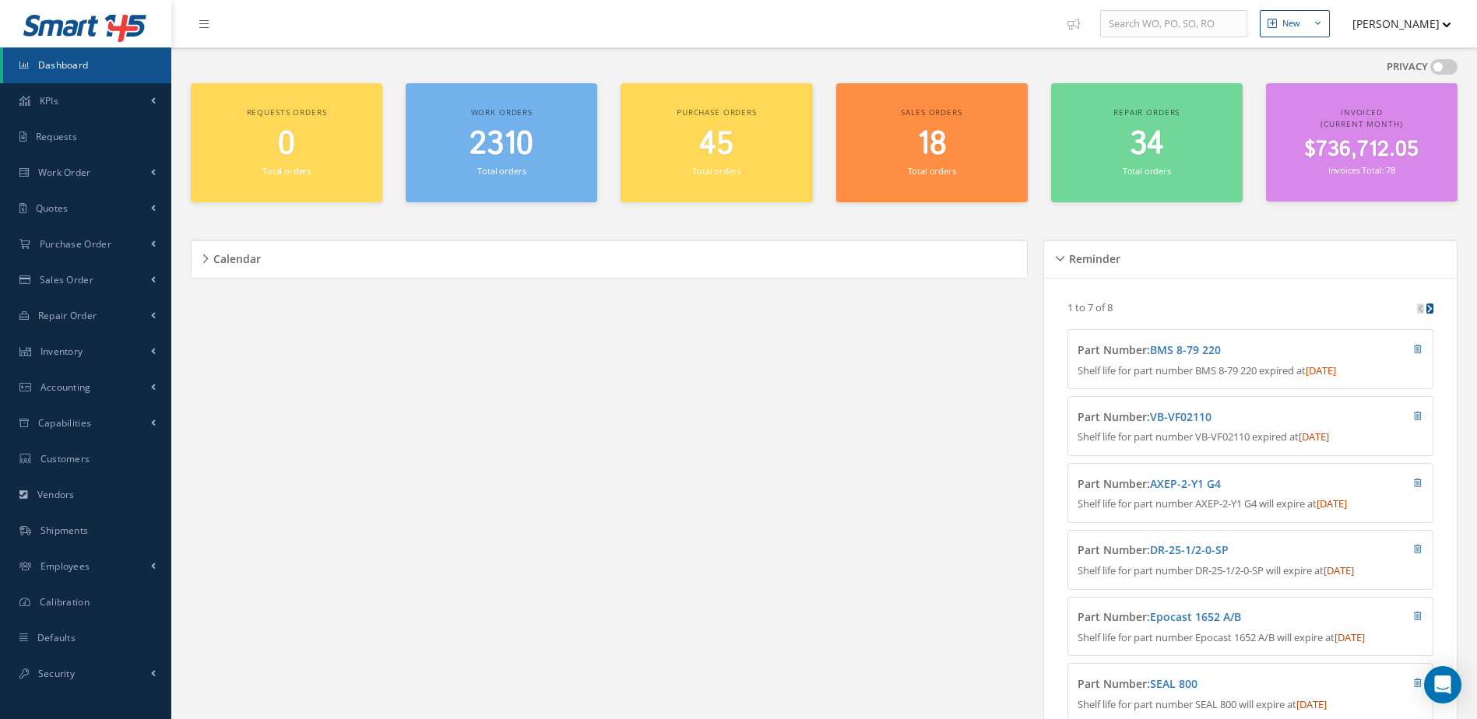
click at [58, 69] on span "Dashboard" at bounding box center [63, 64] width 51 height 13
click at [88, 72] on link "Dashboard" at bounding box center [87, 65] width 168 height 36
click at [95, 65] on link "Dashboard" at bounding box center [87, 65] width 168 height 36
click at [520, 174] on small "Total orders" at bounding box center [501, 171] width 48 height 12
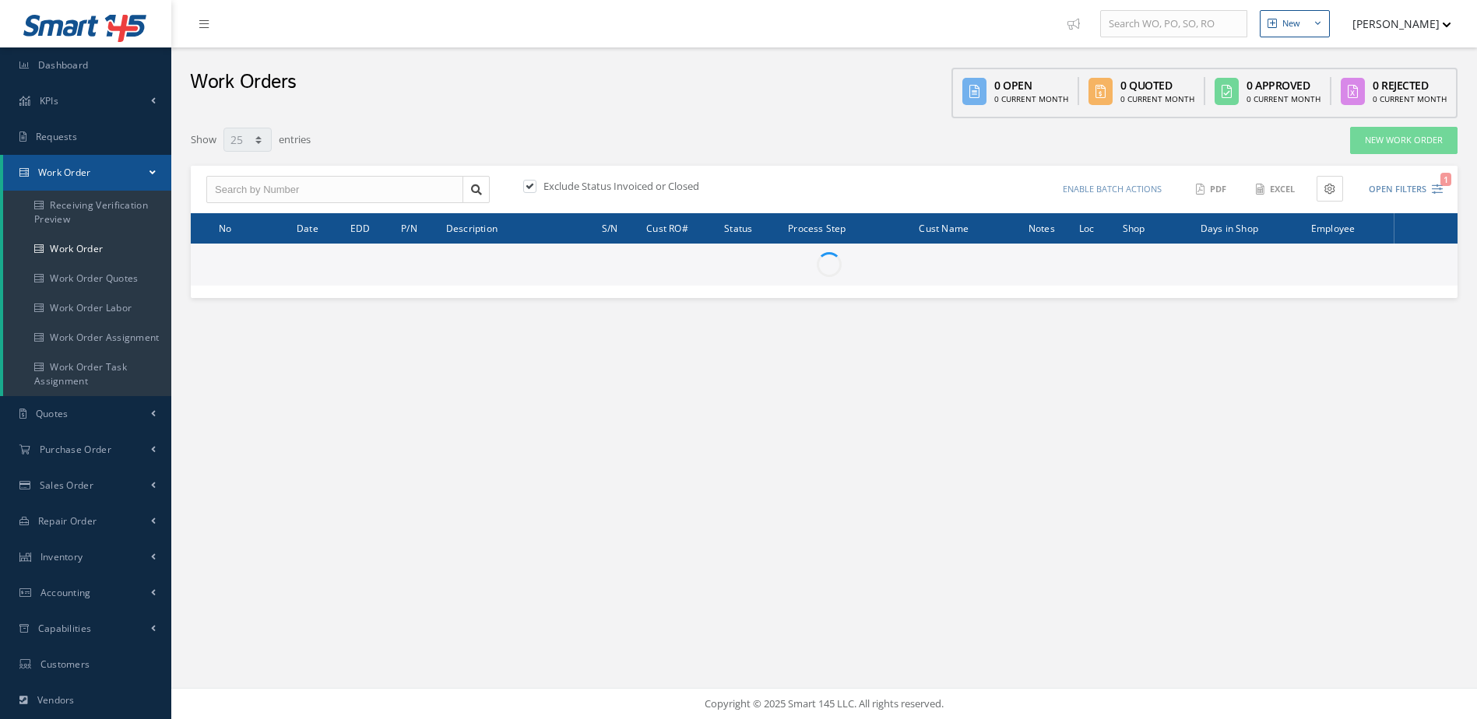
select select "25"
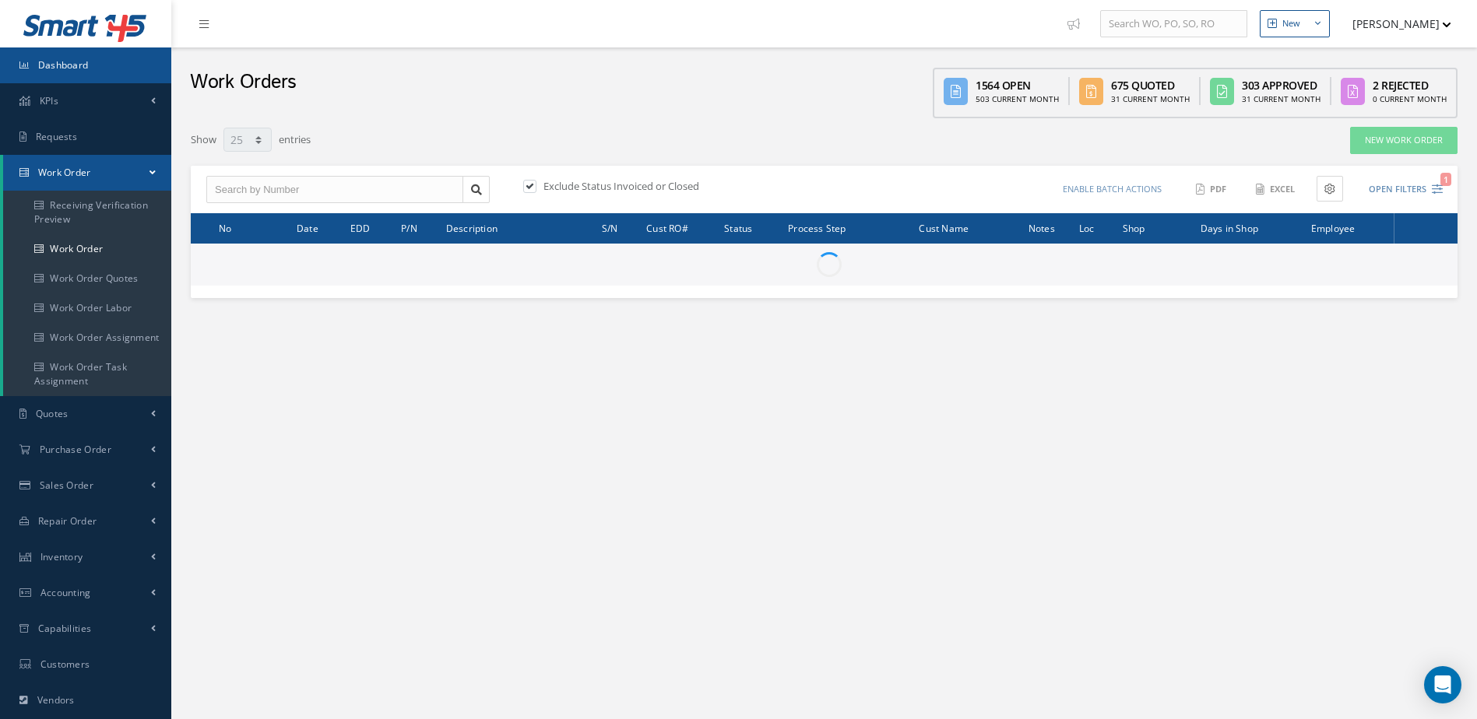
click at [128, 65] on link "Dashboard" at bounding box center [85, 65] width 171 height 36
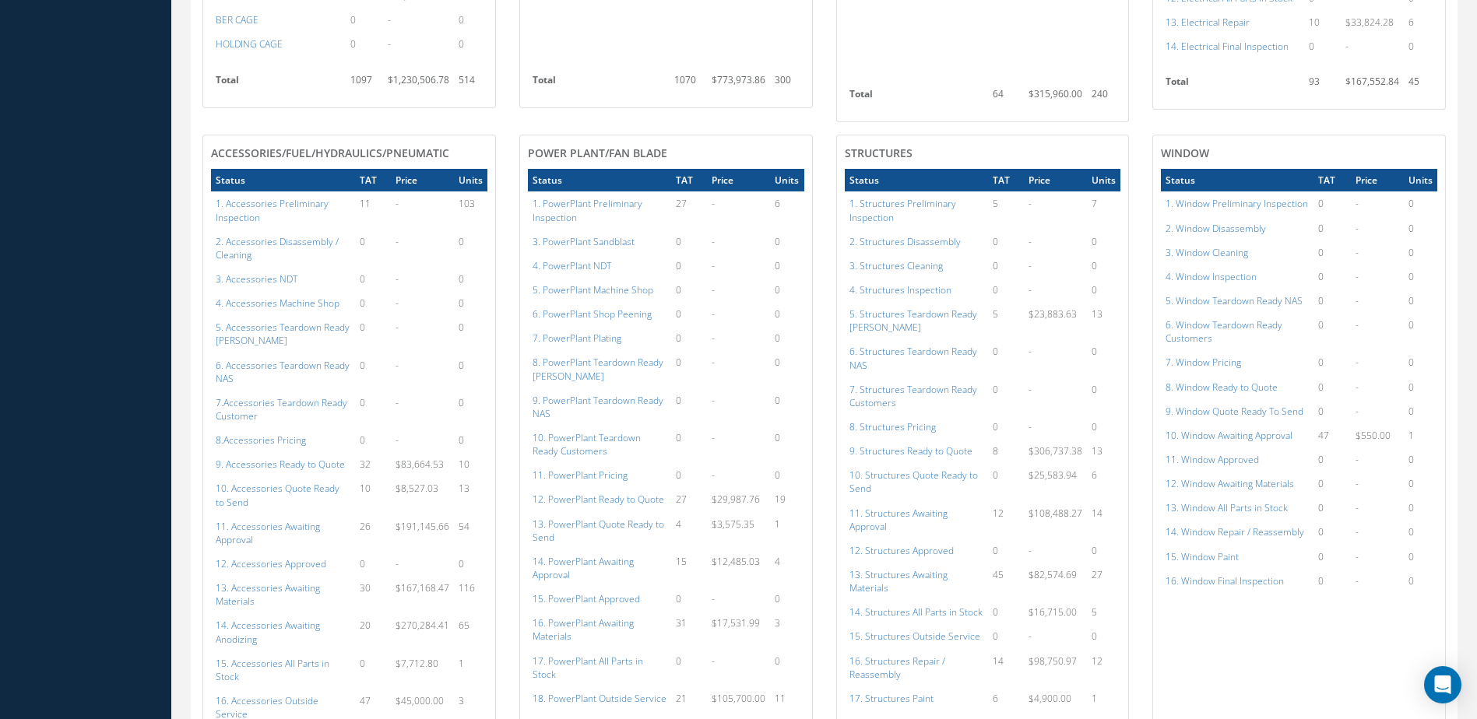
scroll to position [1323, 0]
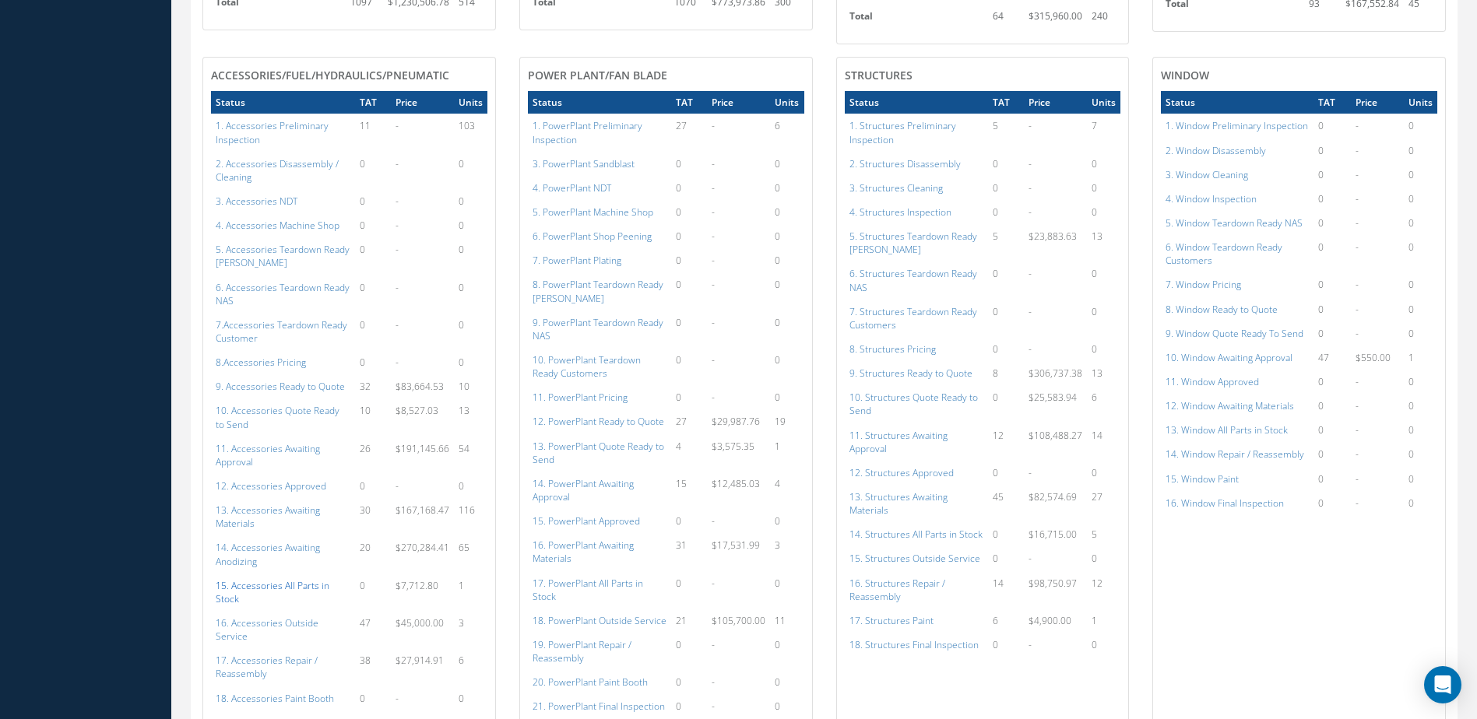
click at [282, 589] on a=115&excludeInternalCustomer=false&excludeInvoicedOrClosed=true&shop_id=14&filtersHidded"] "15. Accessories All Parts in Stock" at bounding box center [273, 592] width 114 height 26
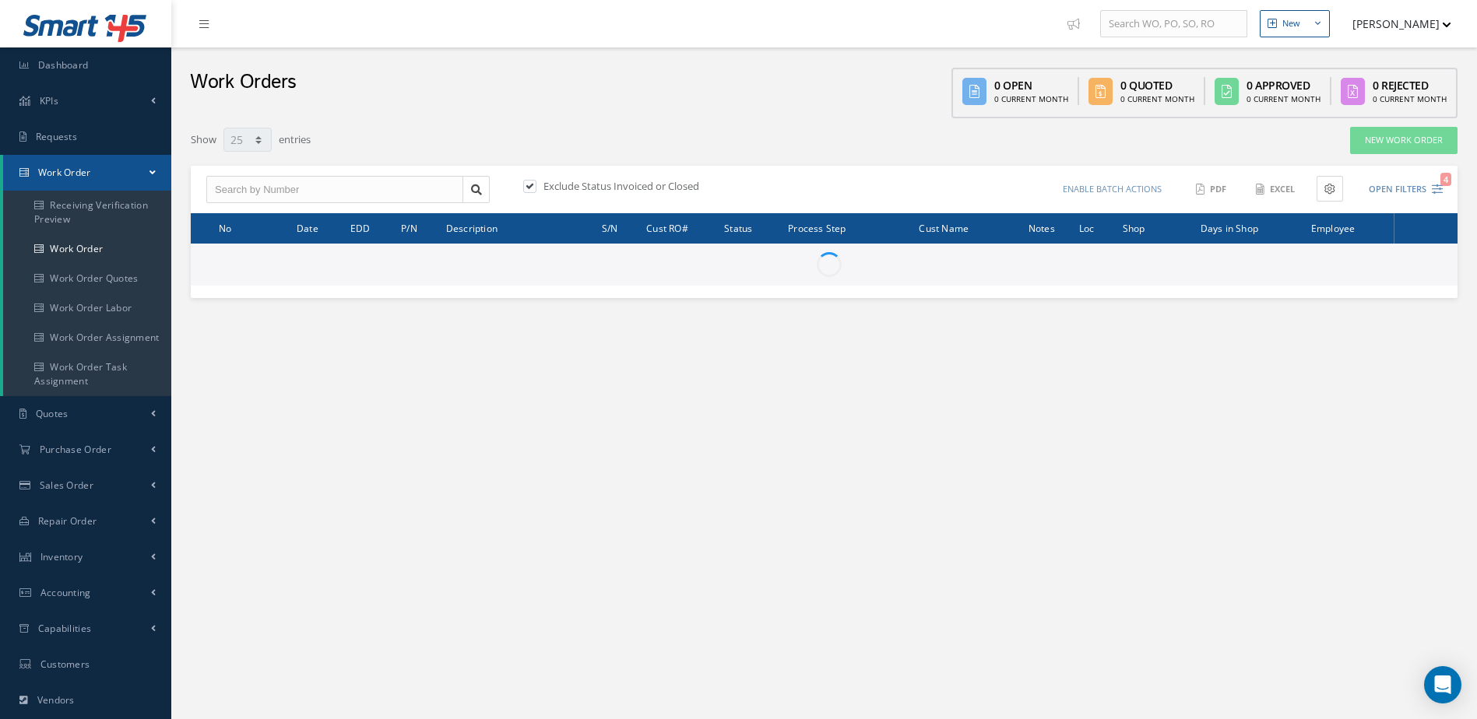
select select "25"
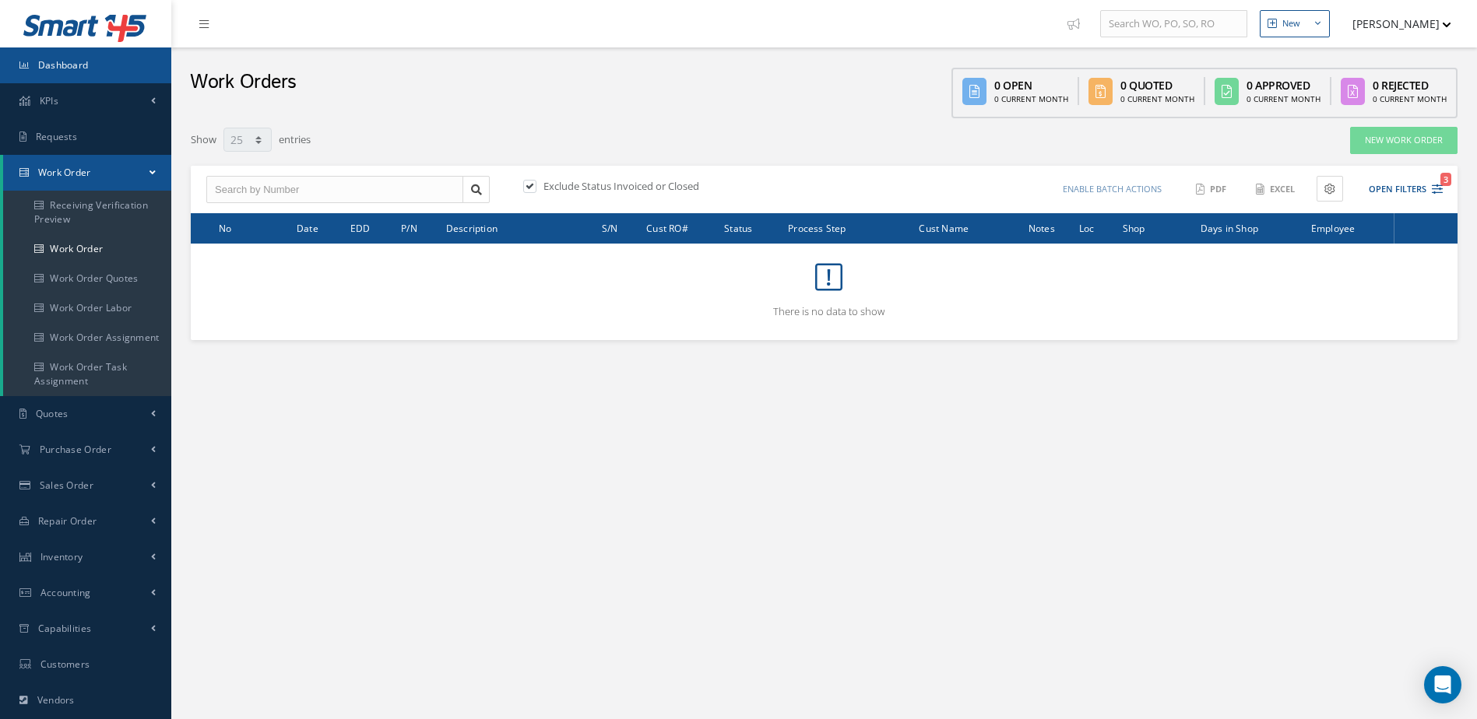
click at [103, 72] on link "Dashboard" at bounding box center [85, 65] width 171 height 36
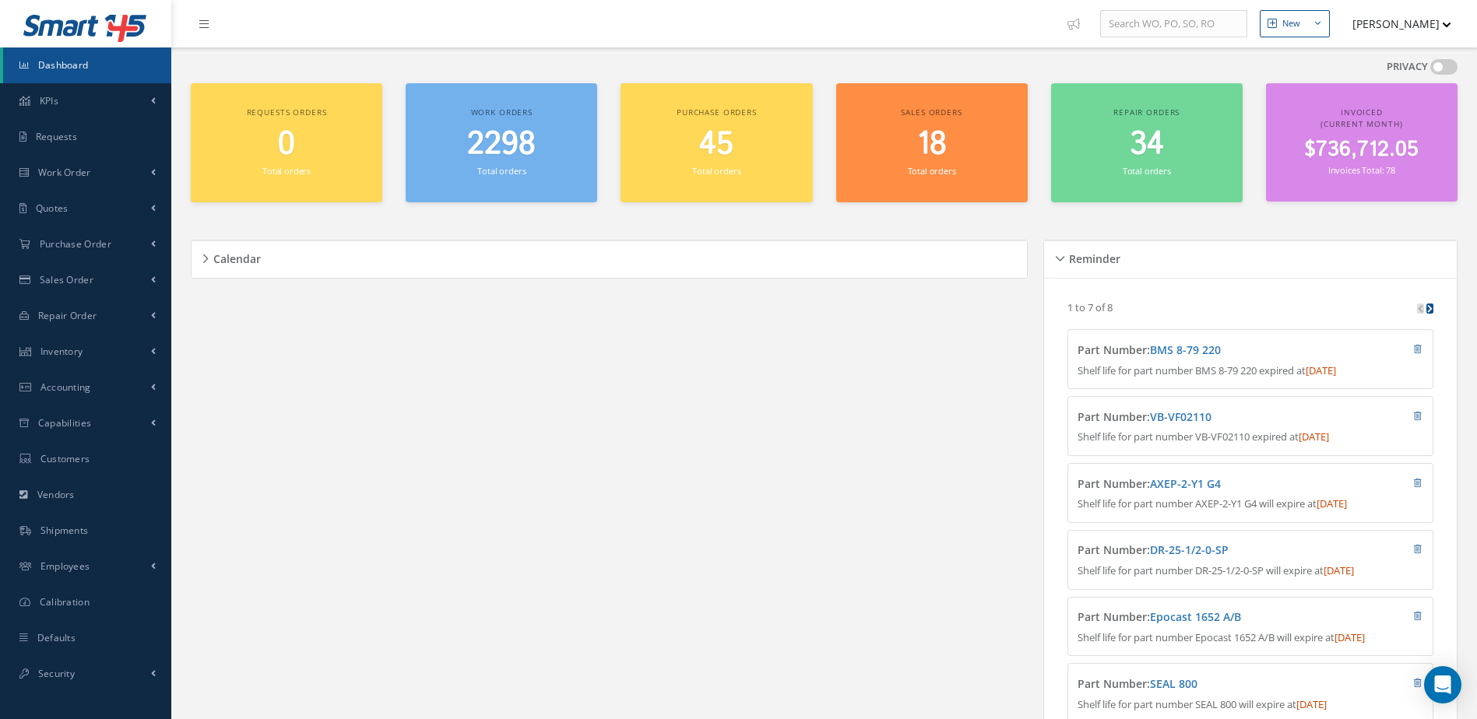
scroll to position [265, 0]
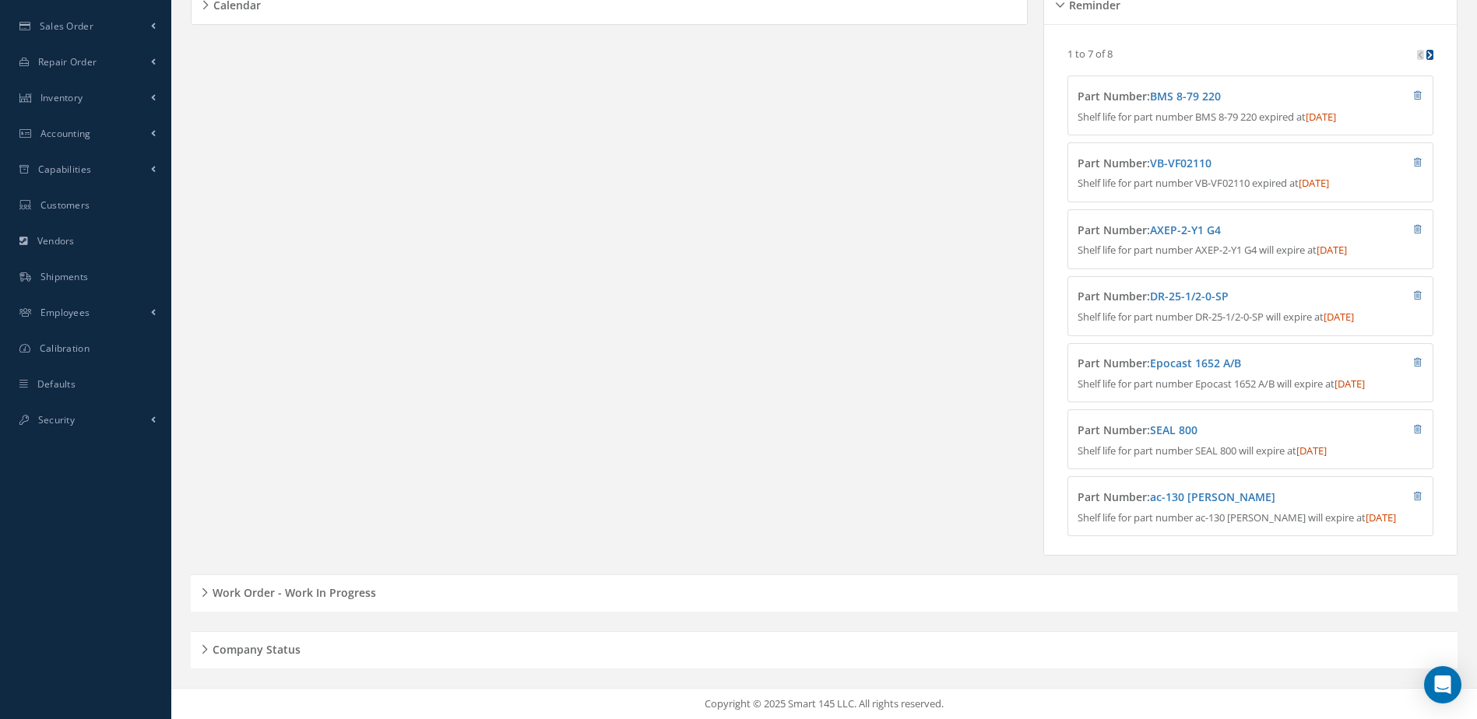
drag, startPoint x: 304, startPoint y: 584, endPoint x: 322, endPoint y: 595, distance: 20.3
click at [304, 585] on h5 "Work Order - Work In Progress" at bounding box center [292, 591] width 168 height 19
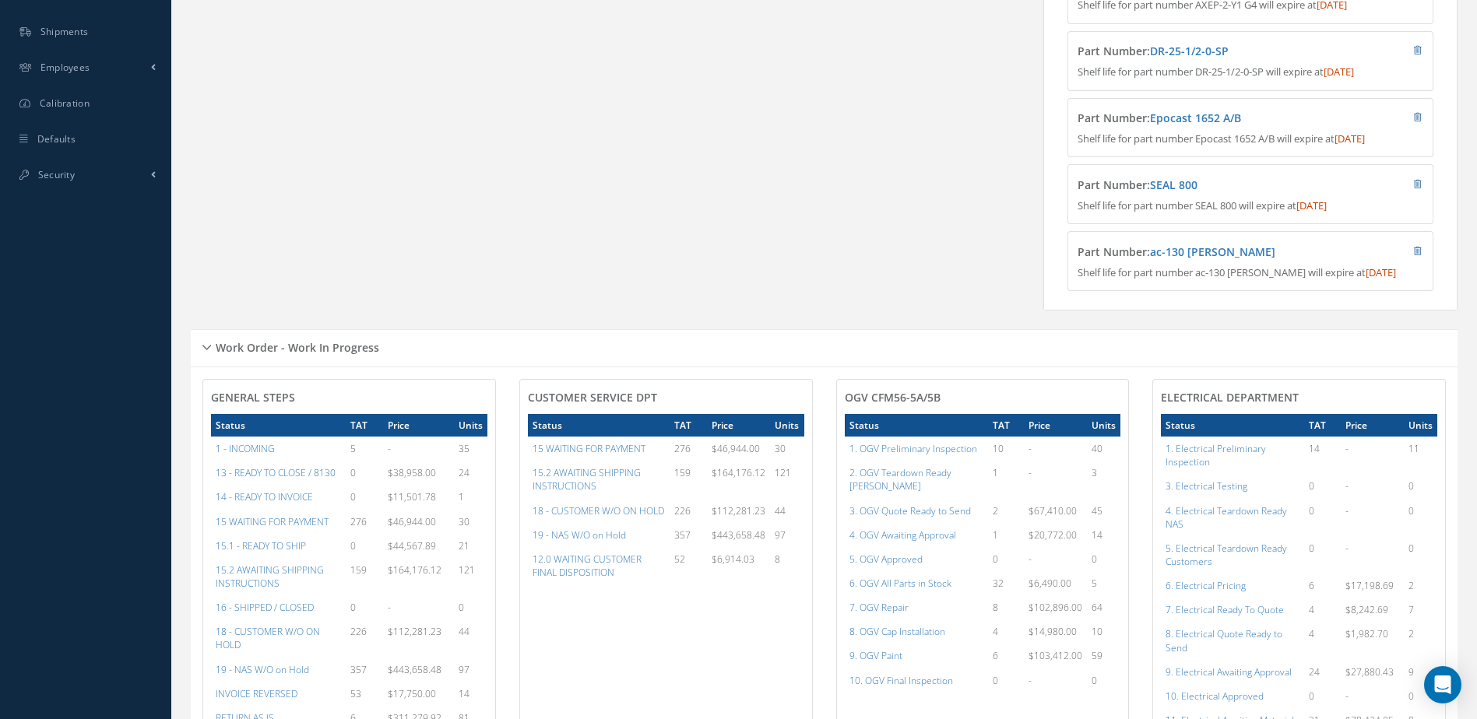
scroll to position [655, 0]
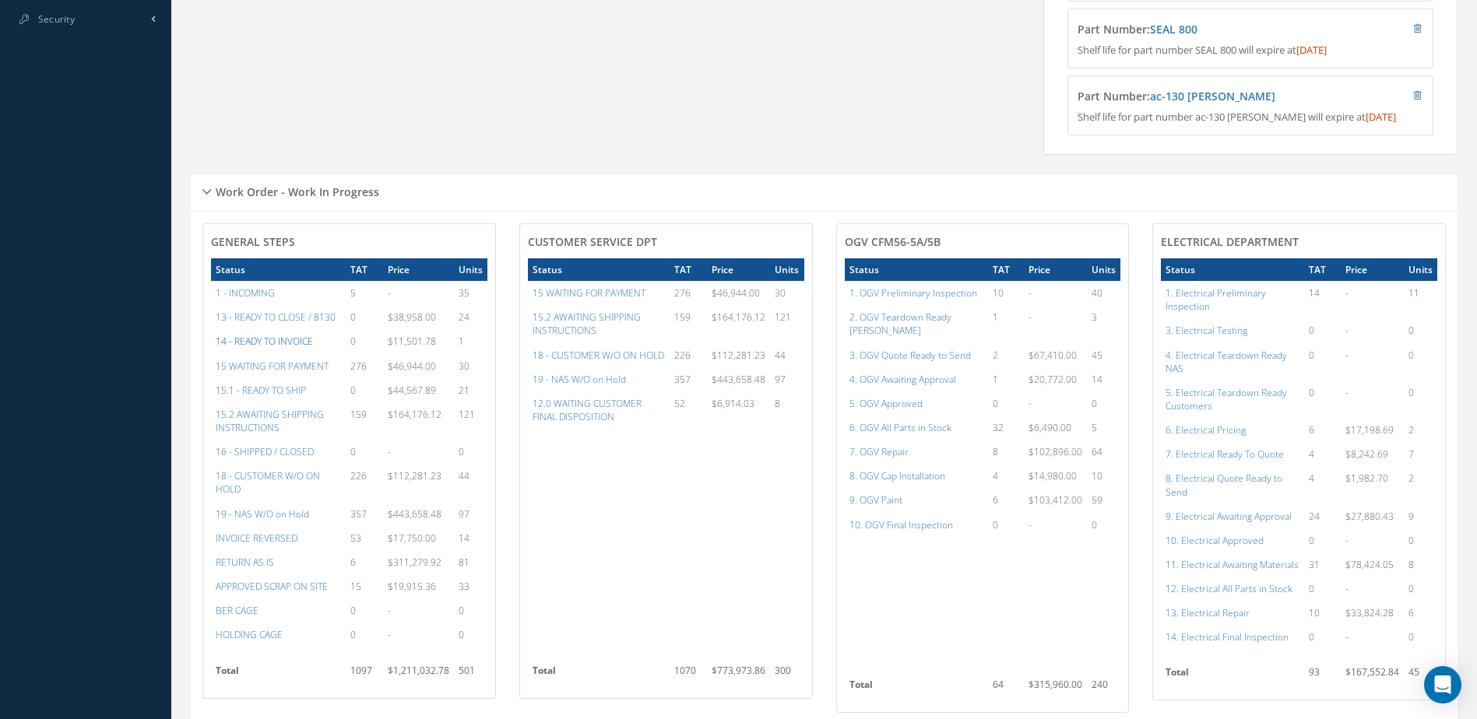
click at [269, 348] on a=21&excludeInternalCustomer=false&excludeInvoicedOrClosed=true&&filtersHidded"] "14 - READY TO INVOICE" at bounding box center [264, 341] width 97 height 13
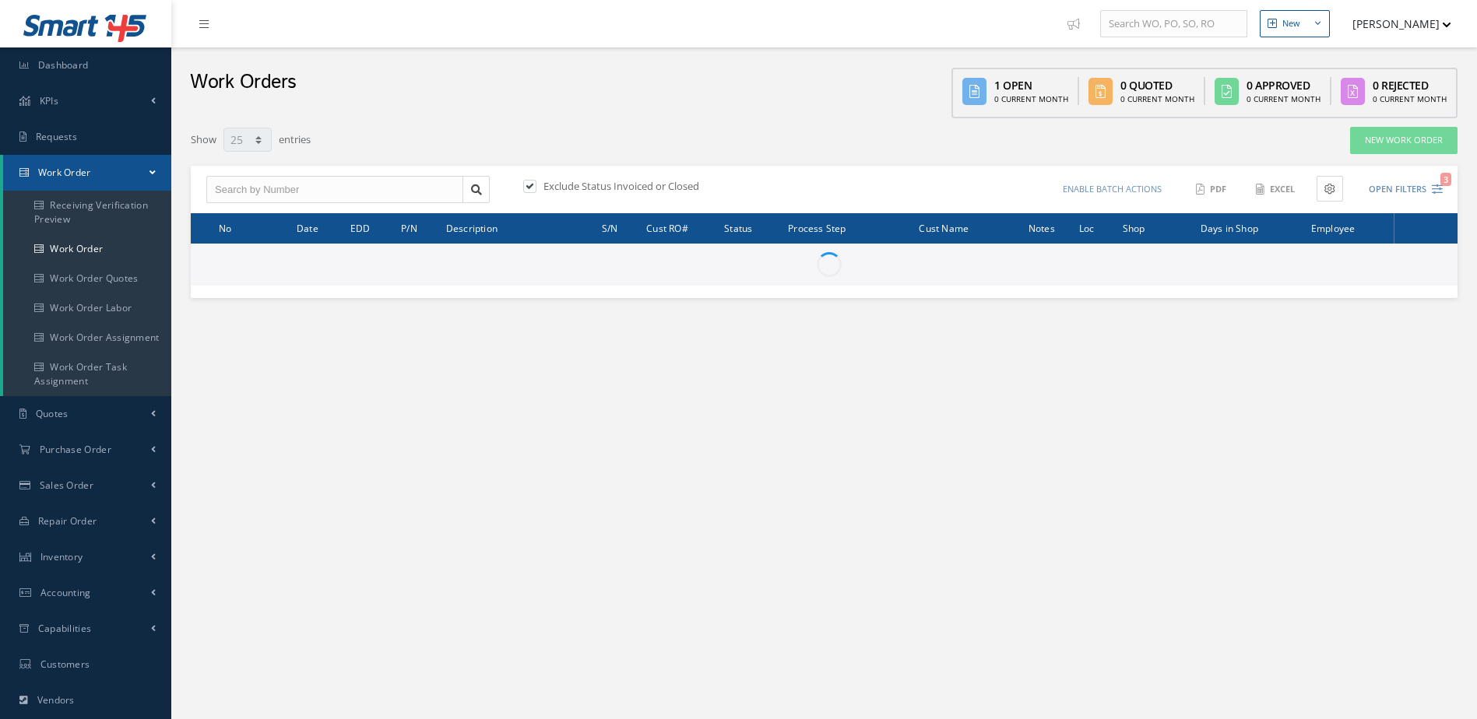
select select "25"
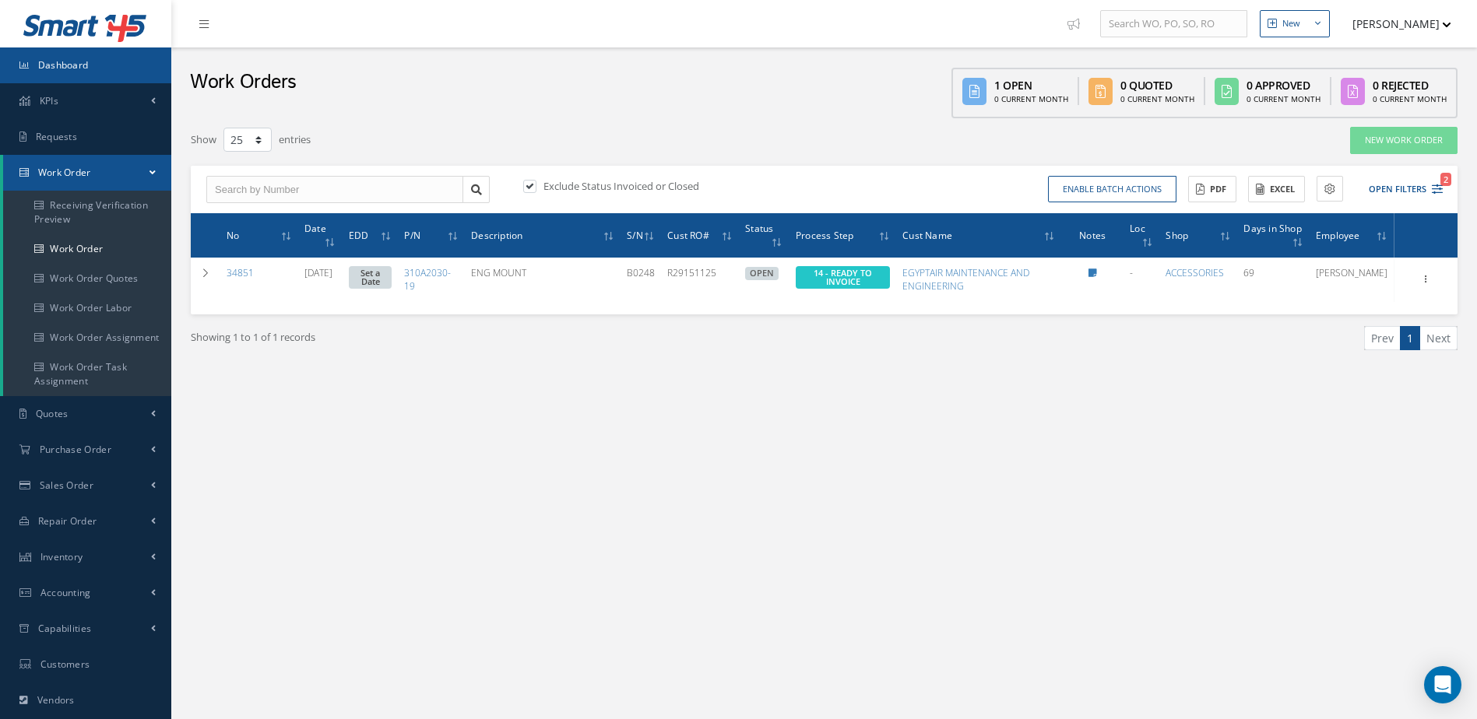
click at [53, 62] on span "Dashboard" at bounding box center [63, 64] width 51 height 13
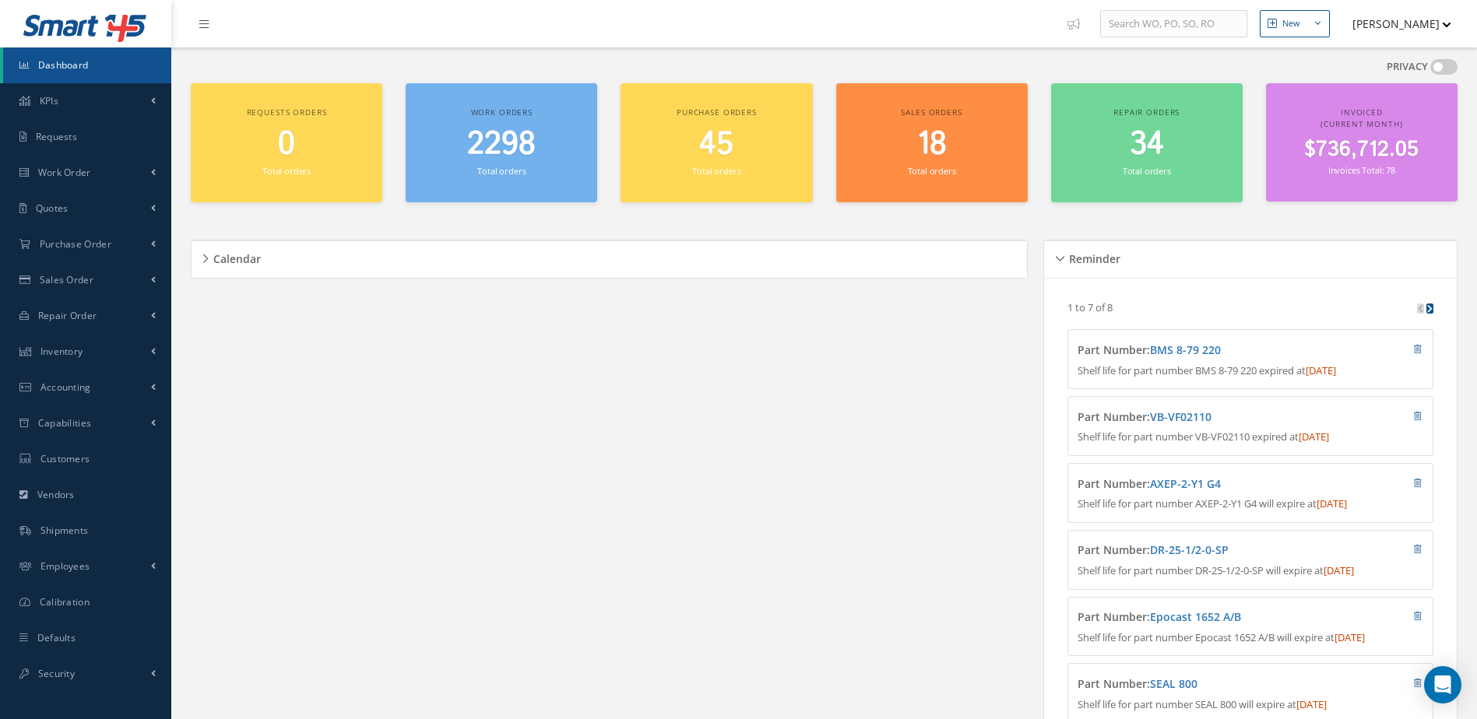
scroll to position [265, 0]
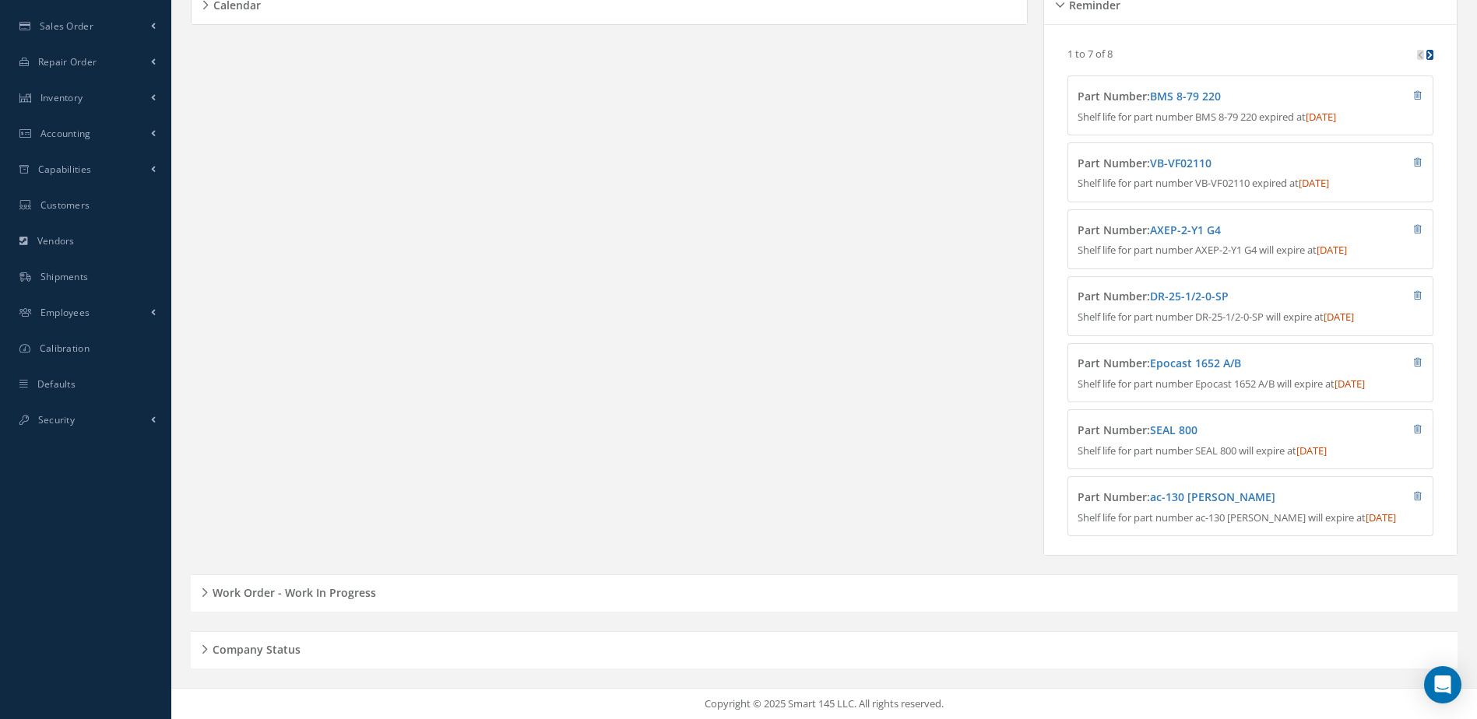
click at [341, 589] on h5 "Work Order - Work In Progress" at bounding box center [292, 591] width 168 height 19
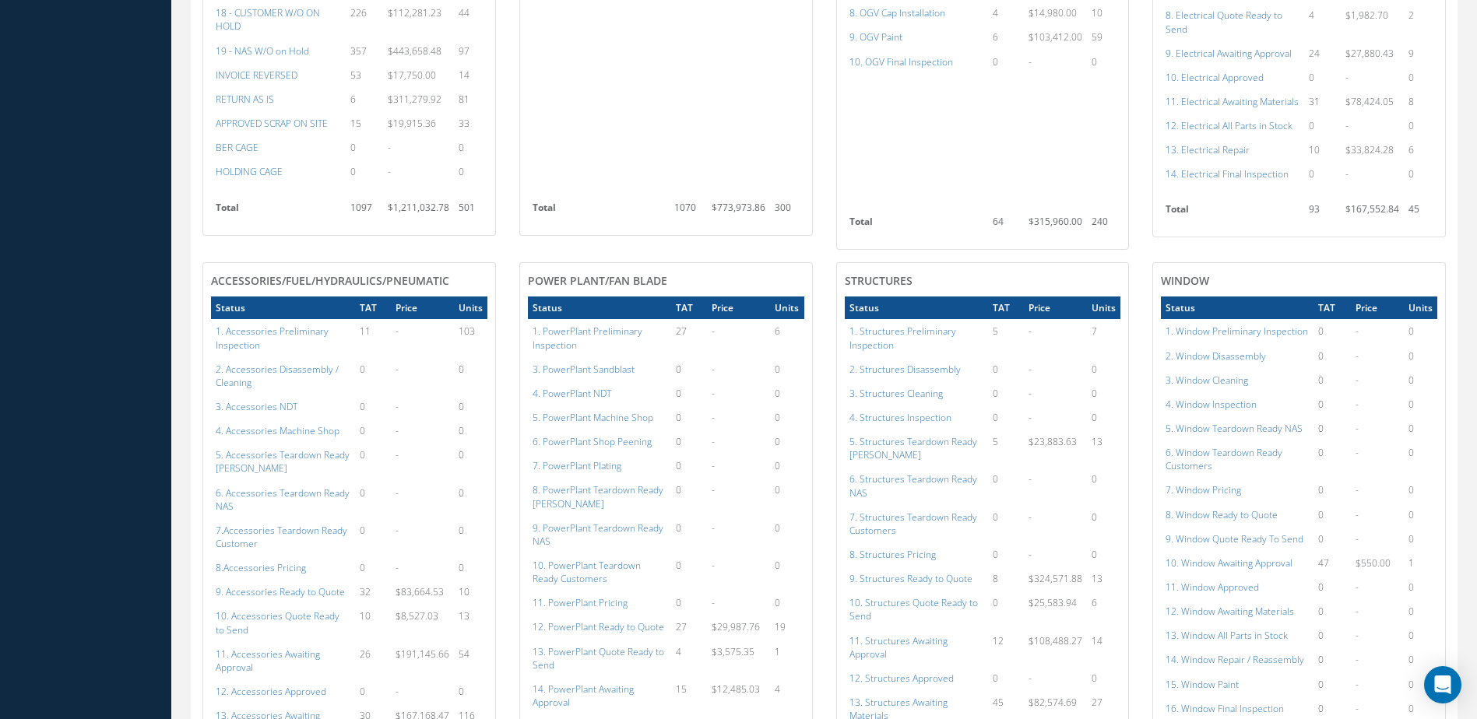
scroll to position [1507, 0]
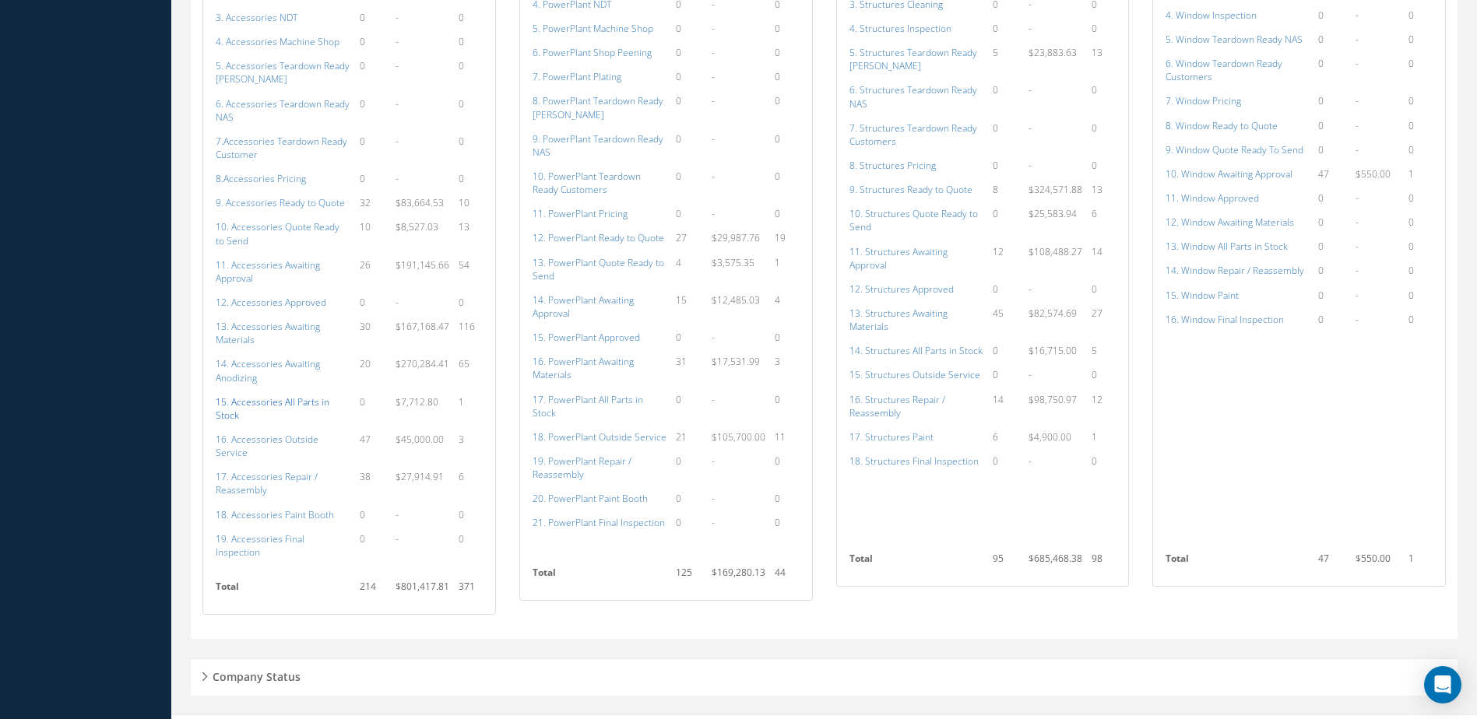
click at [245, 403] on a=115&excludeInternalCustomer=false&excludeInvoicedOrClosed=true&shop_id=14&filtersHidded"] "15. Accessories All Parts in Stock" at bounding box center [273, 408] width 114 height 26
click at [910, 355] on a=154&excludeInternalCustomer=false&excludeInvoicedOrClosed=true&shop_id=3&filtersHidded"] "14. Structures All Parts in Stock" at bounding box center [915, 350] width 133 height 13
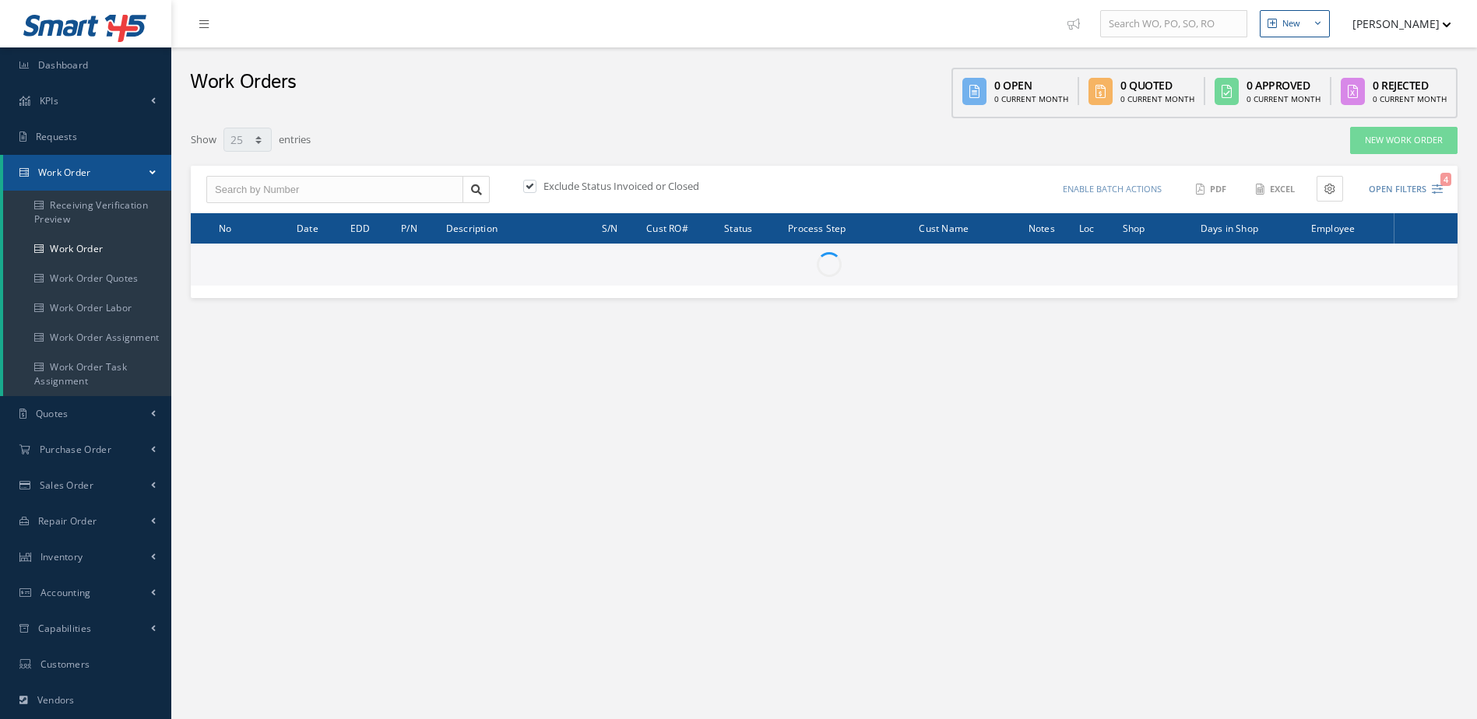
select select "25"
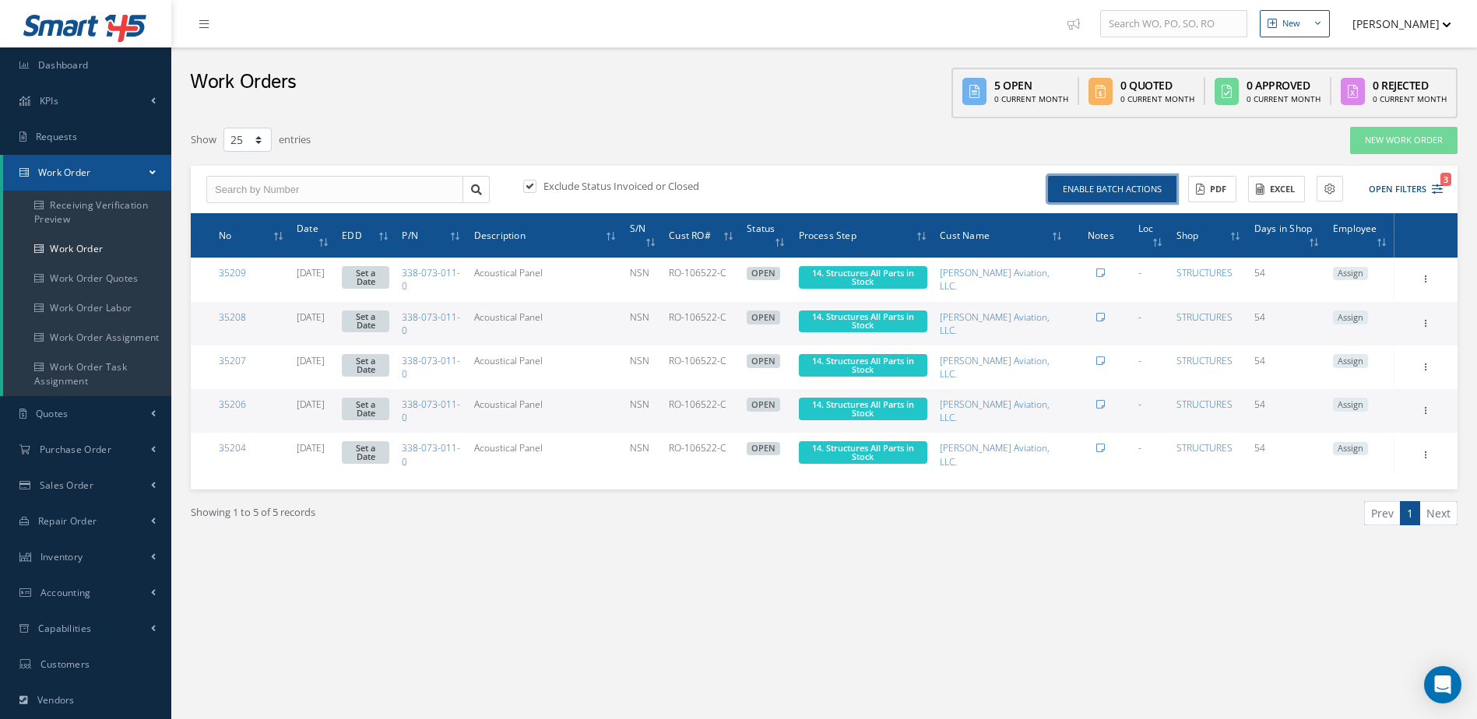
click at [1110, 198] on button "Enable batch actions" at bounding box center [1112, 189] width 128 height 27
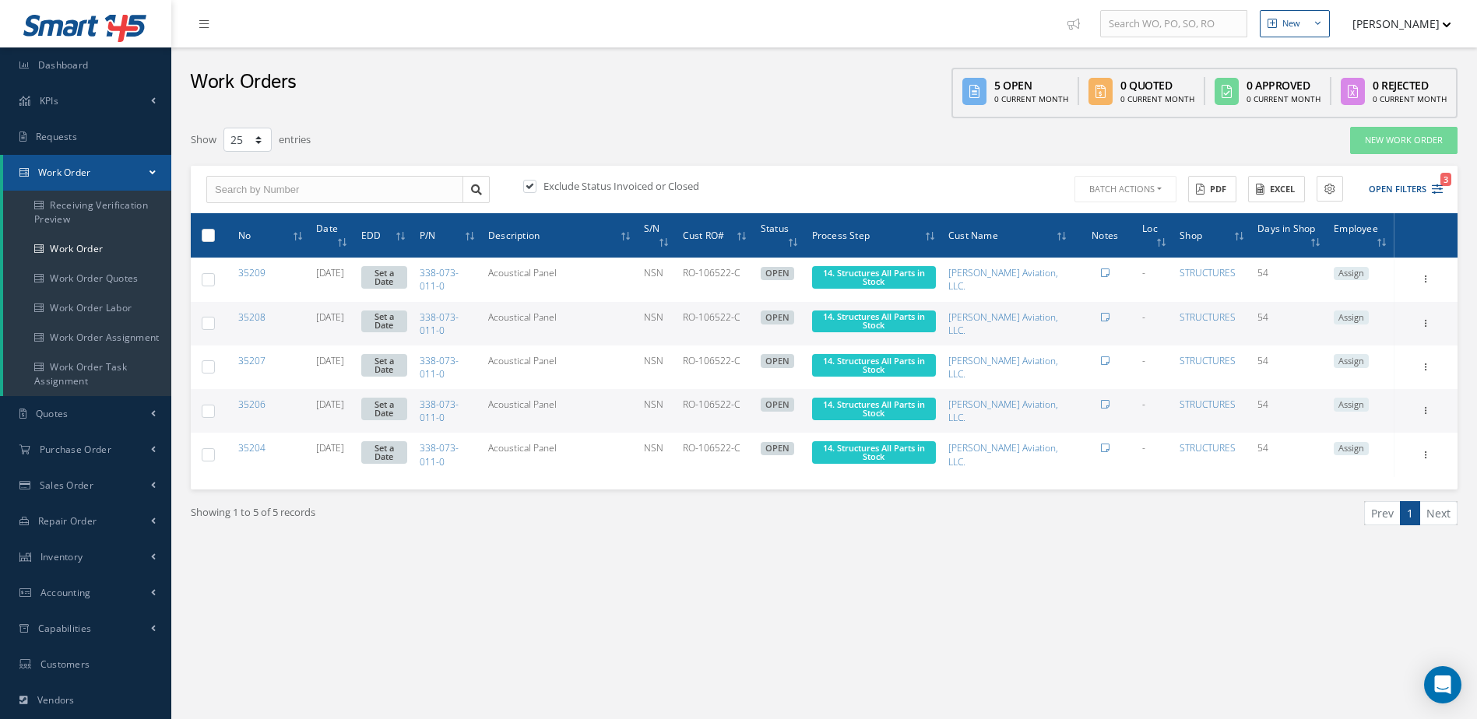
click at [214, 237] on label at bounding box center [214, 234] width 0 height 13
click at [208, 237] on input "checkbox" at bounding box center [209, 237] width 10 height 10
checkbox input "true"
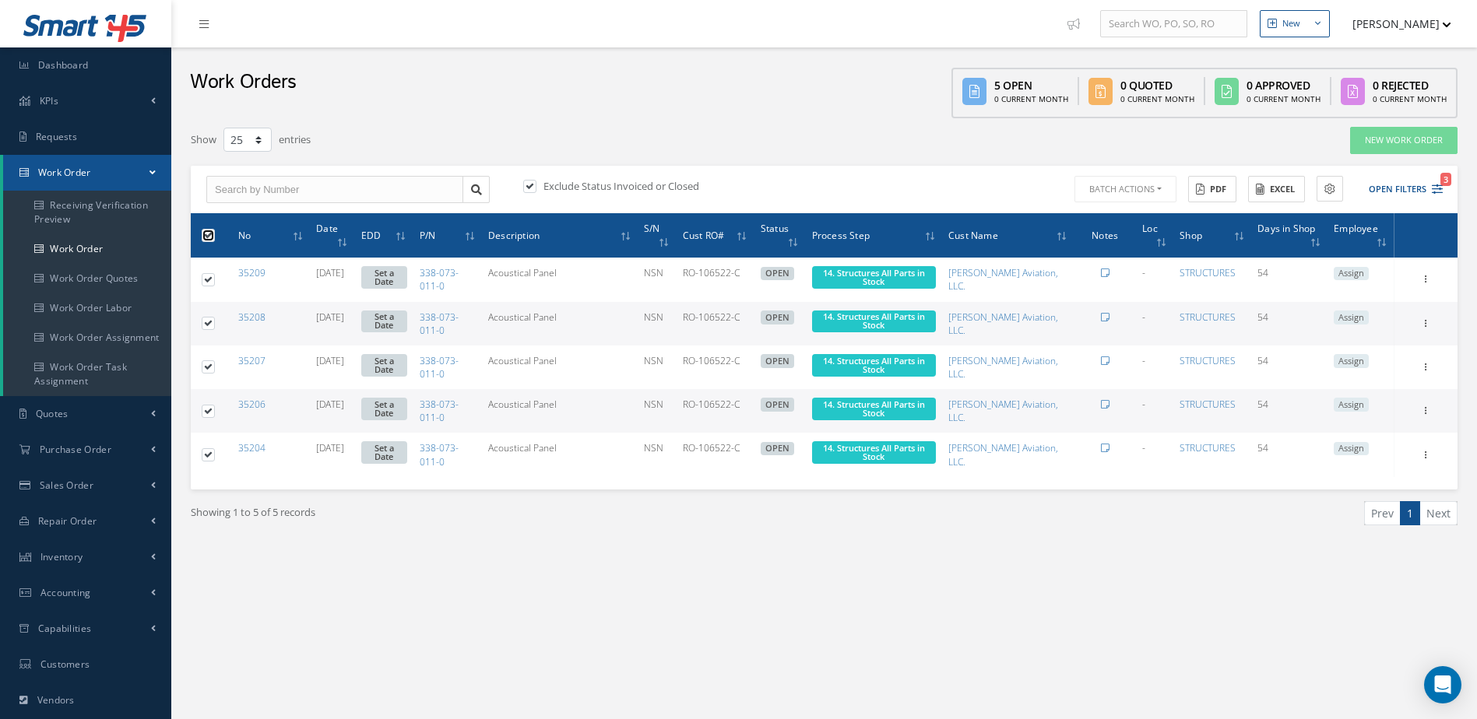
checkbox input "true"
click at [1151, 199] on button "Batch Actions" at bounding box center [1123, 189] width 105 height 27
click at [952, 169] on div "Exclude Status Invoiced or Closed Batch Actions Update Work Orders Close Work O…" at bounding box center [824, 190] width 1267 height 48
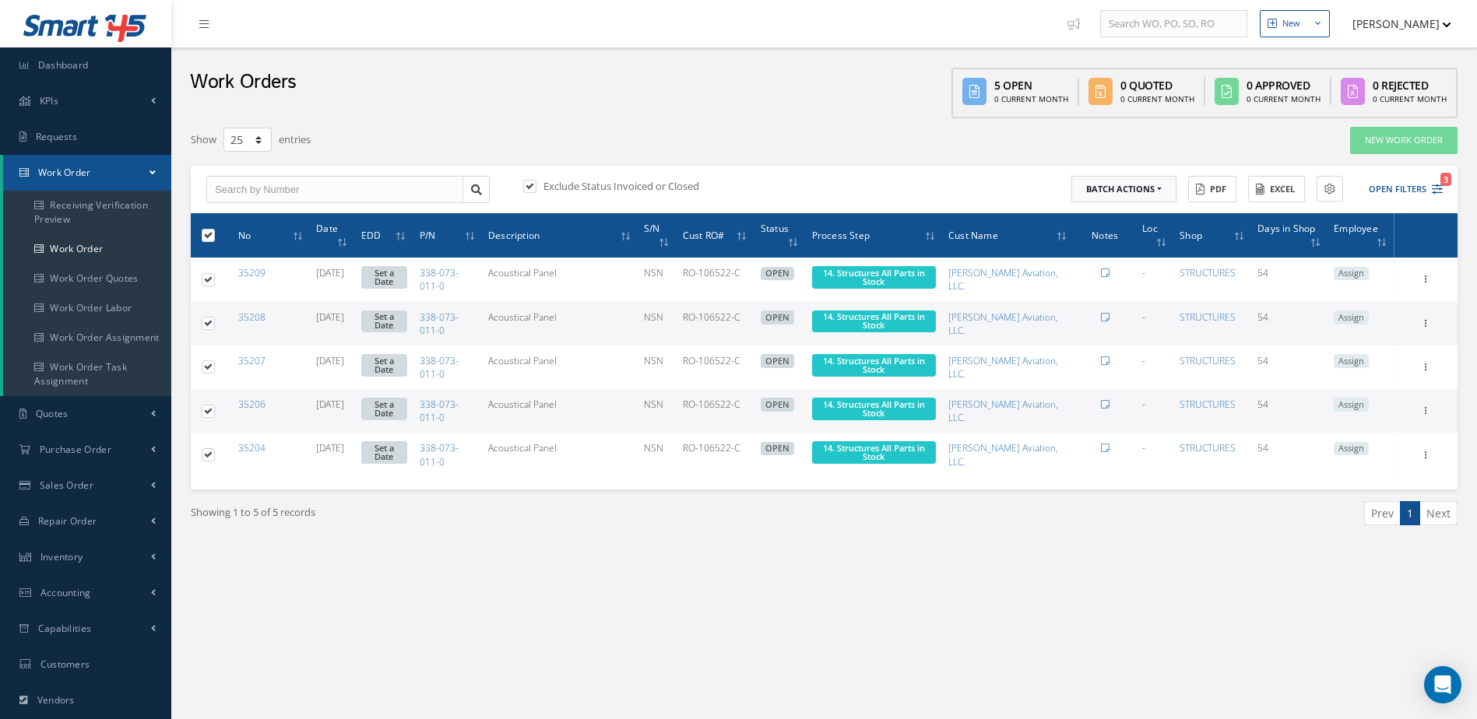
click at [1165, 188] on button "Batch Actions" at bounding box center [1123, 189] width 105 height 27
click at [1133, 215] on link "Update Work Orders" at bounding box center [1133, 215] width 125 height 21
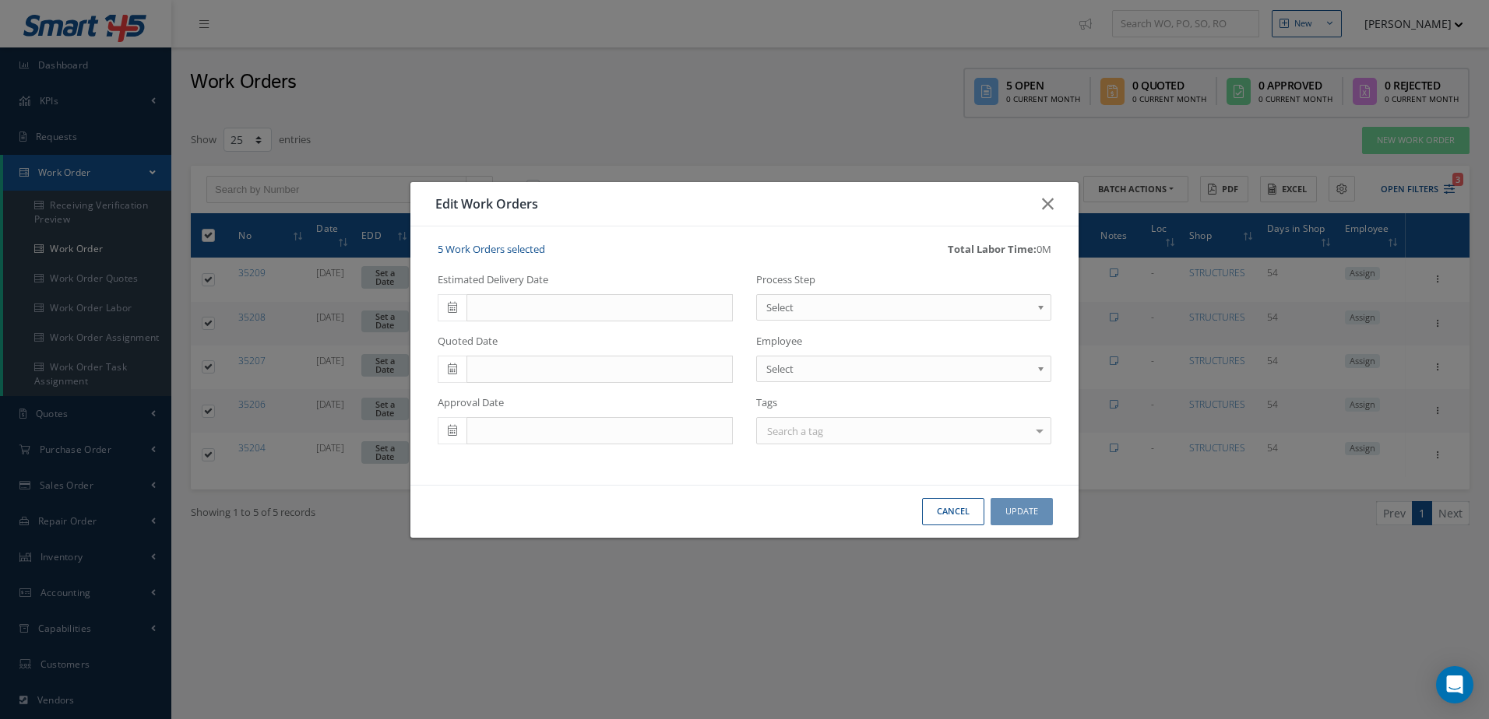
click at [815, 301] on span "Select" at bounding box center [898, 307] width 265 height 19
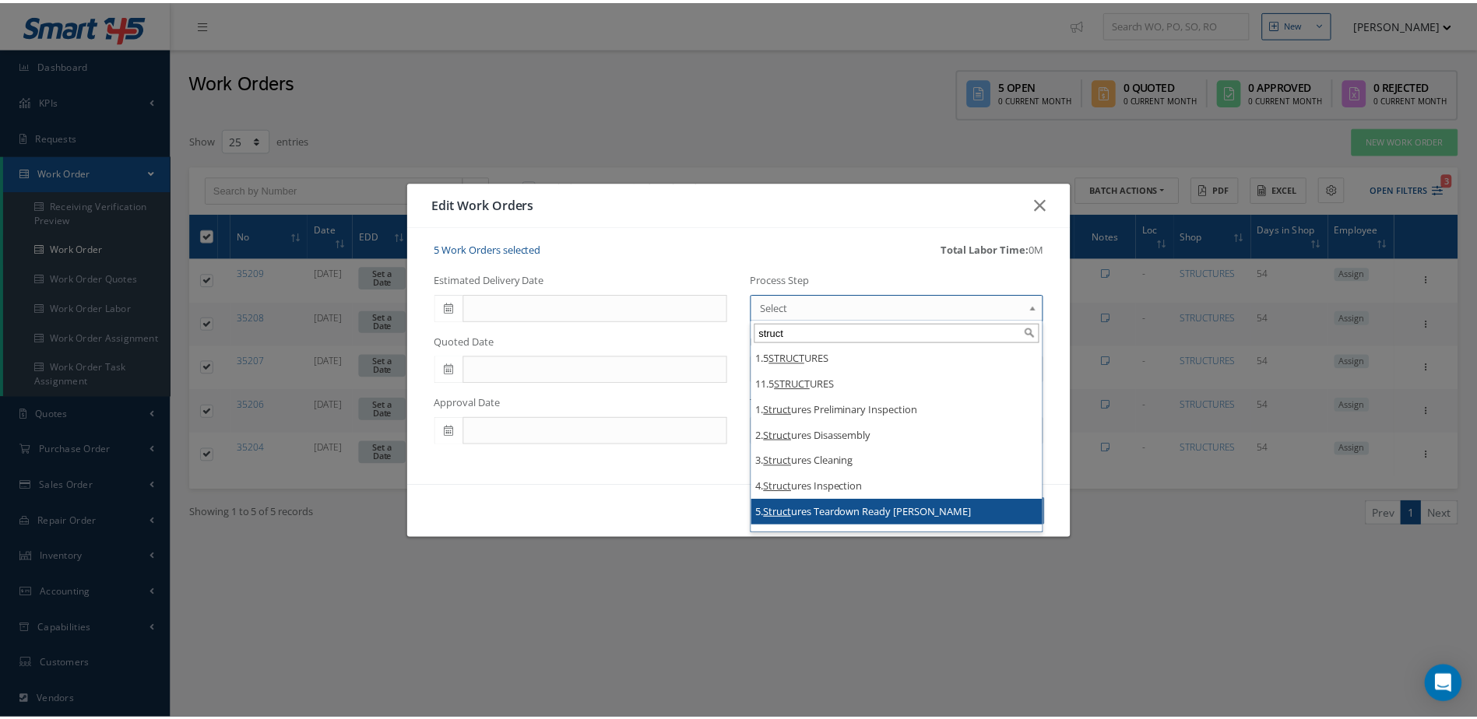
scroll to position [311, 0]
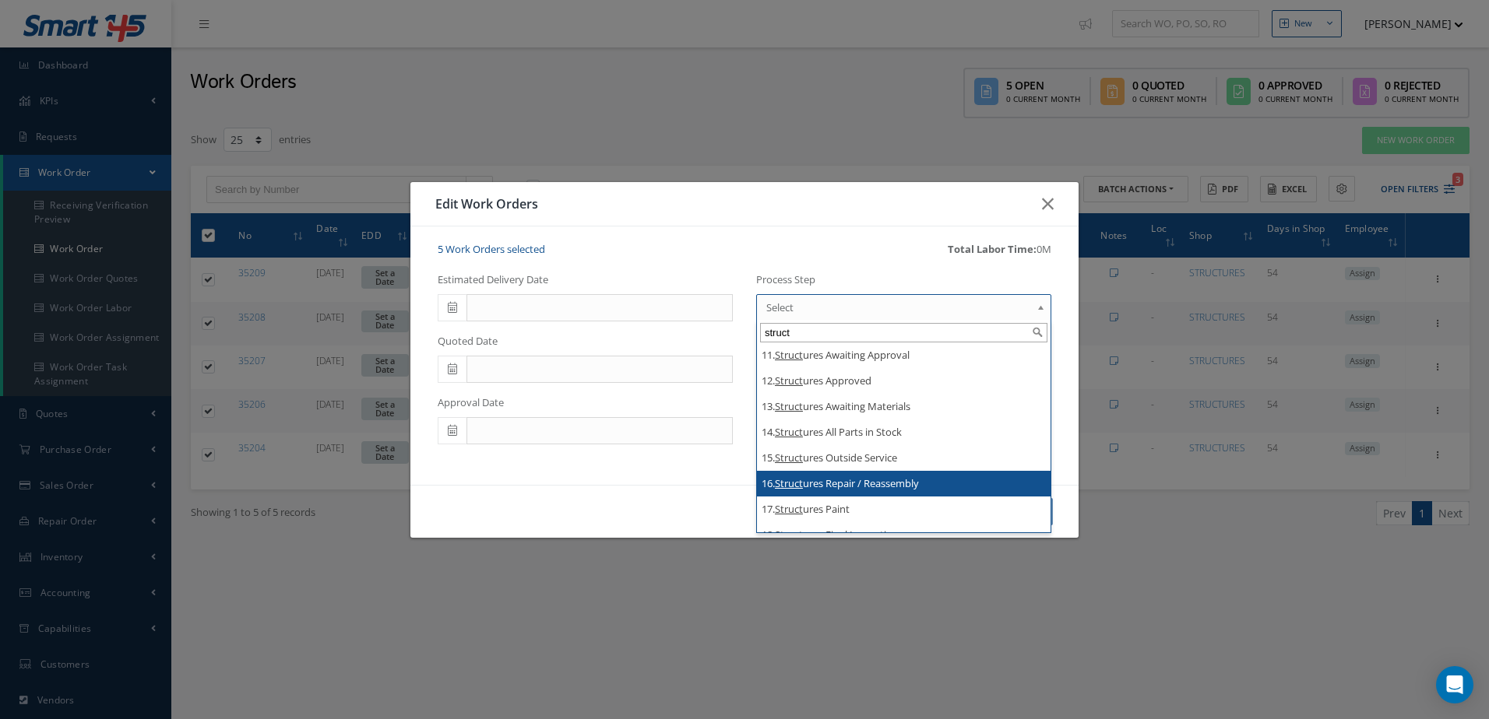
type input "struct"
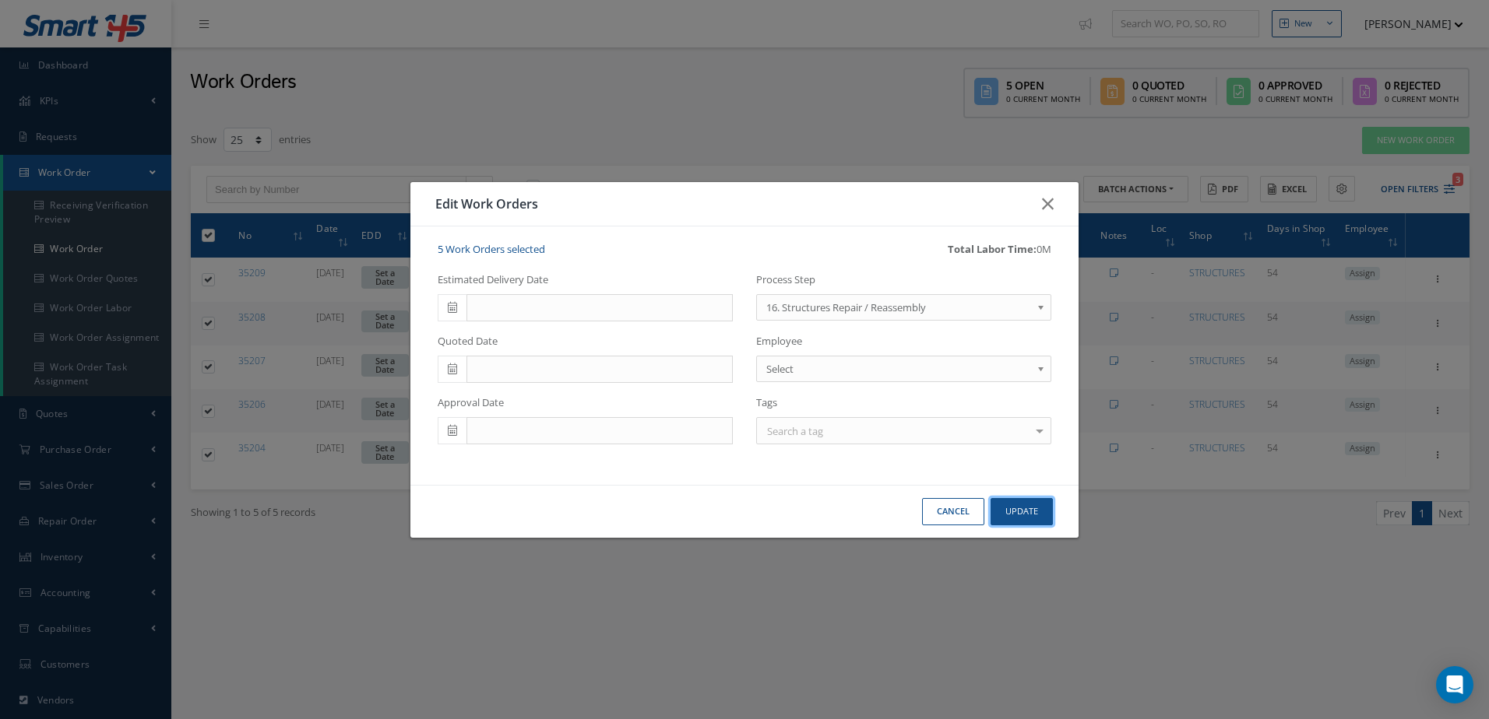
click at [1036, 514] on button "Update" at bounding box center [1021, 511] width 62 height 27
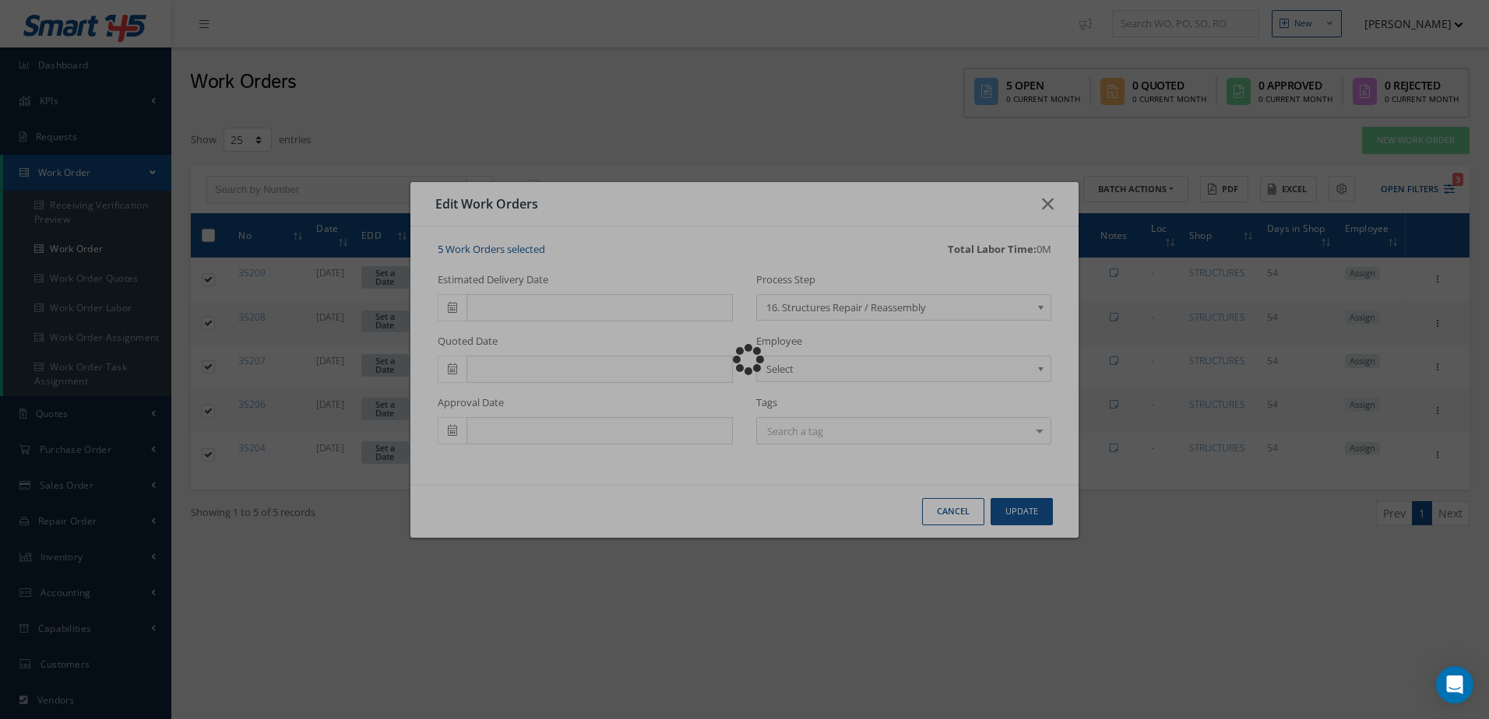
checkbox input "false"
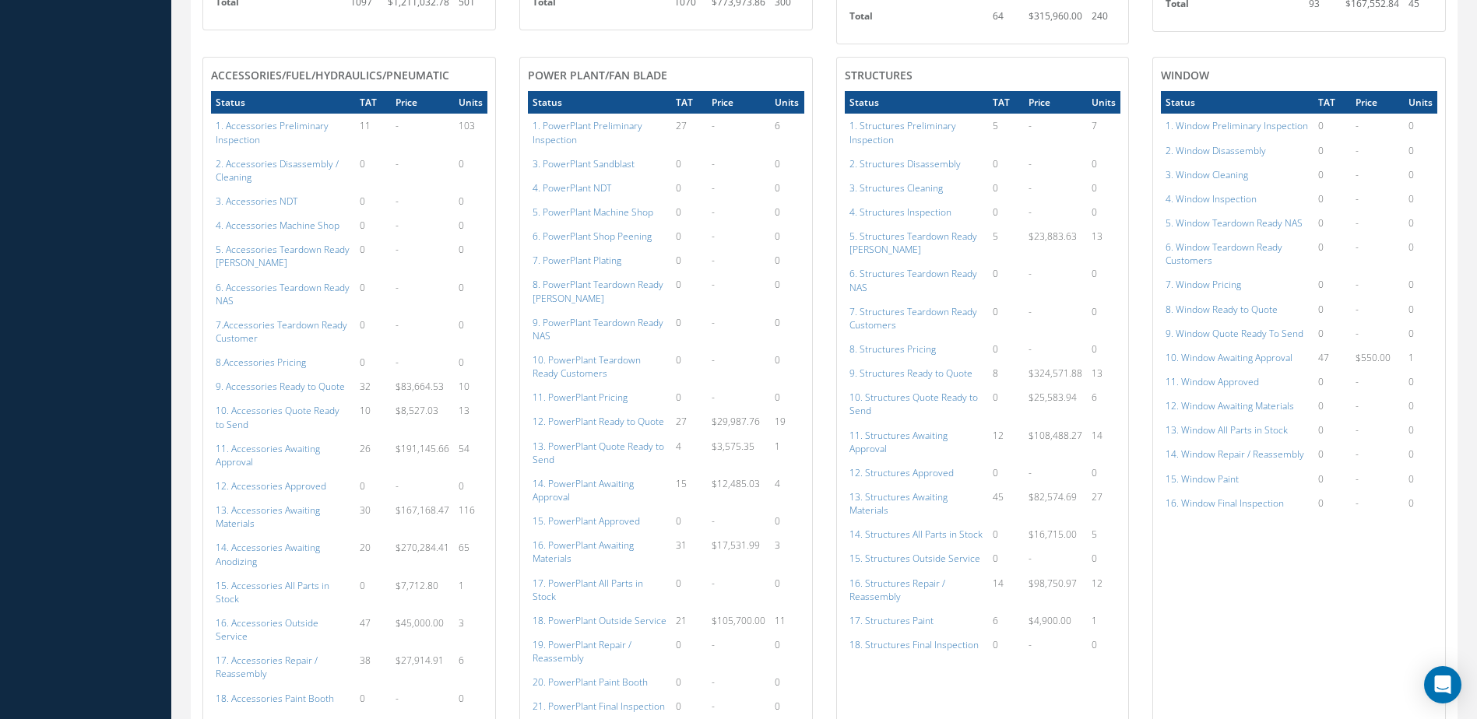
scroll to position [1507, 0]
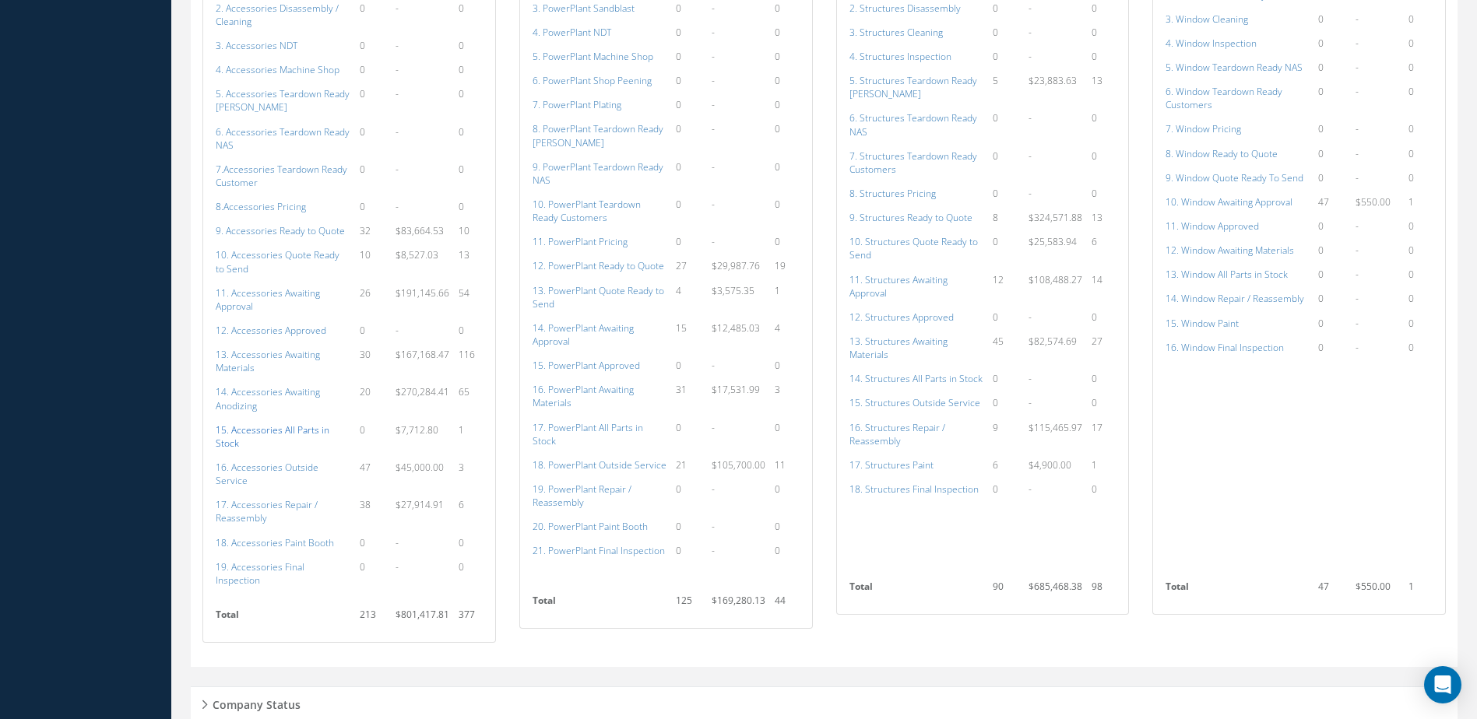
click at [258, 430] on a=115&excludeInternalCustomer=false&excludeInvoicedOrClosed=true&shop_id=14&filtersHidded"] "15. Accessories All Parts in Stock" at bounding box center [273, 437] width 114 height 26
click at [265, 427] on a=115&excludeInternalCustomer=false&excludeInvoicedOrClosed=true&shop_id=14&filtersHidded"] "15. Accessories All Parts in Stock" at bounding box center [273, 437] width 114 height 26
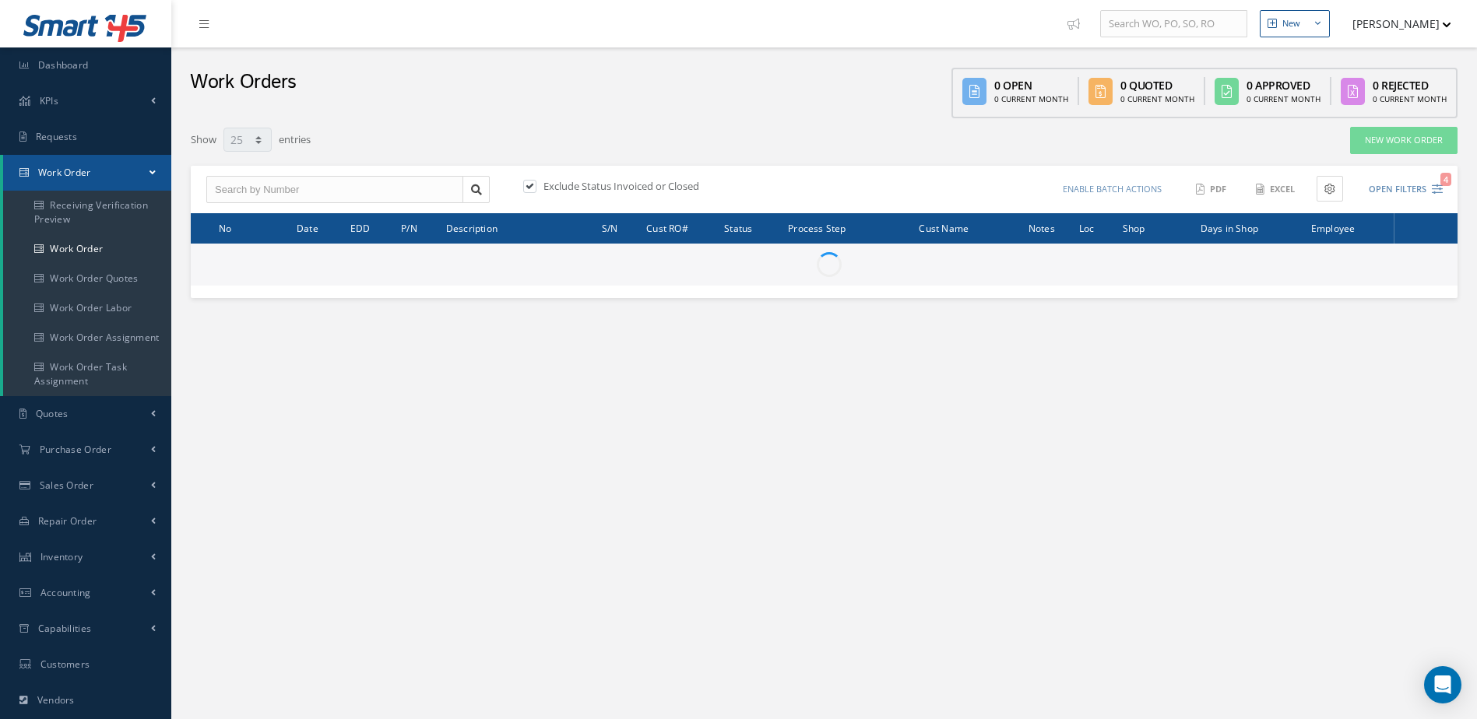
select select "25"
type input "All Work Request"
type input "All Work Performed"
type input "All Status"
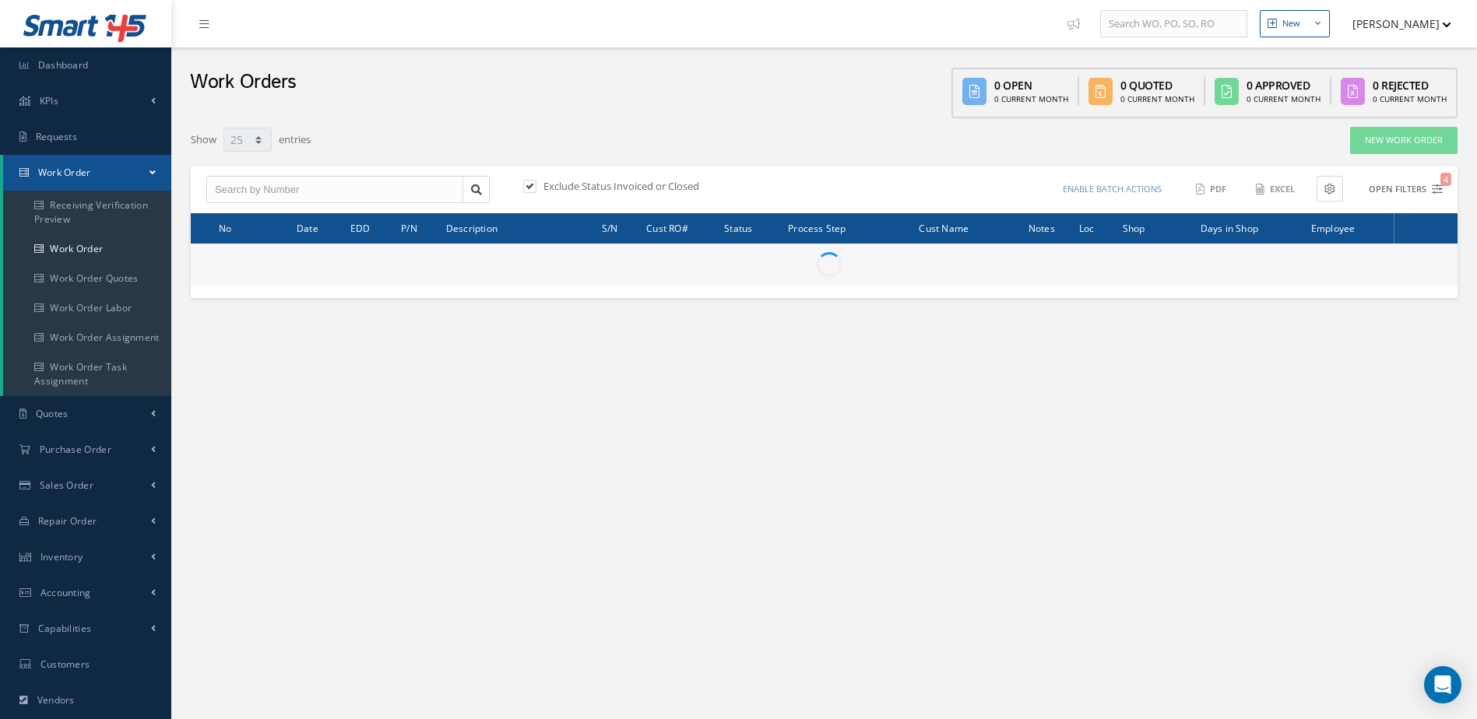
type input "WO Part Status"
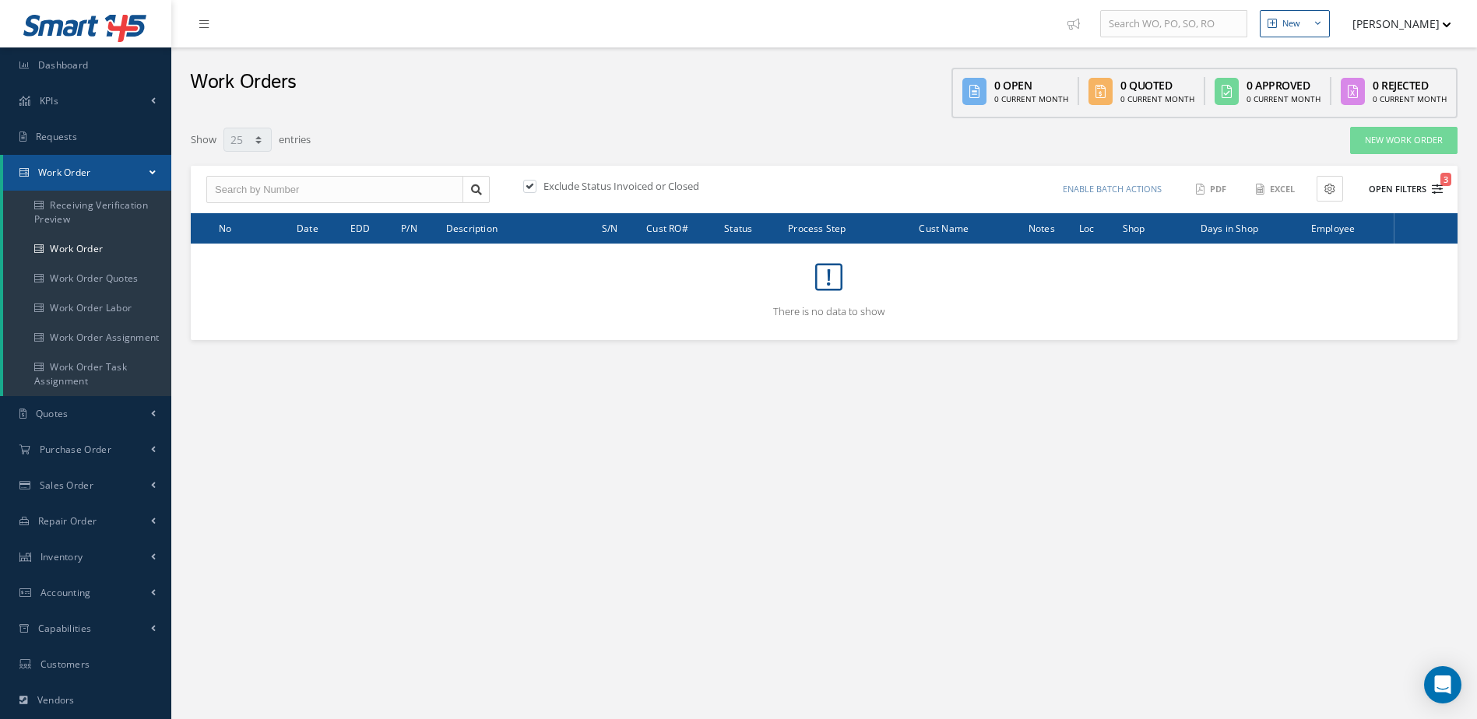
click at [1401, 186] on button "Open Filters 3" at bounding box center [1399, 190] width 88 height 26
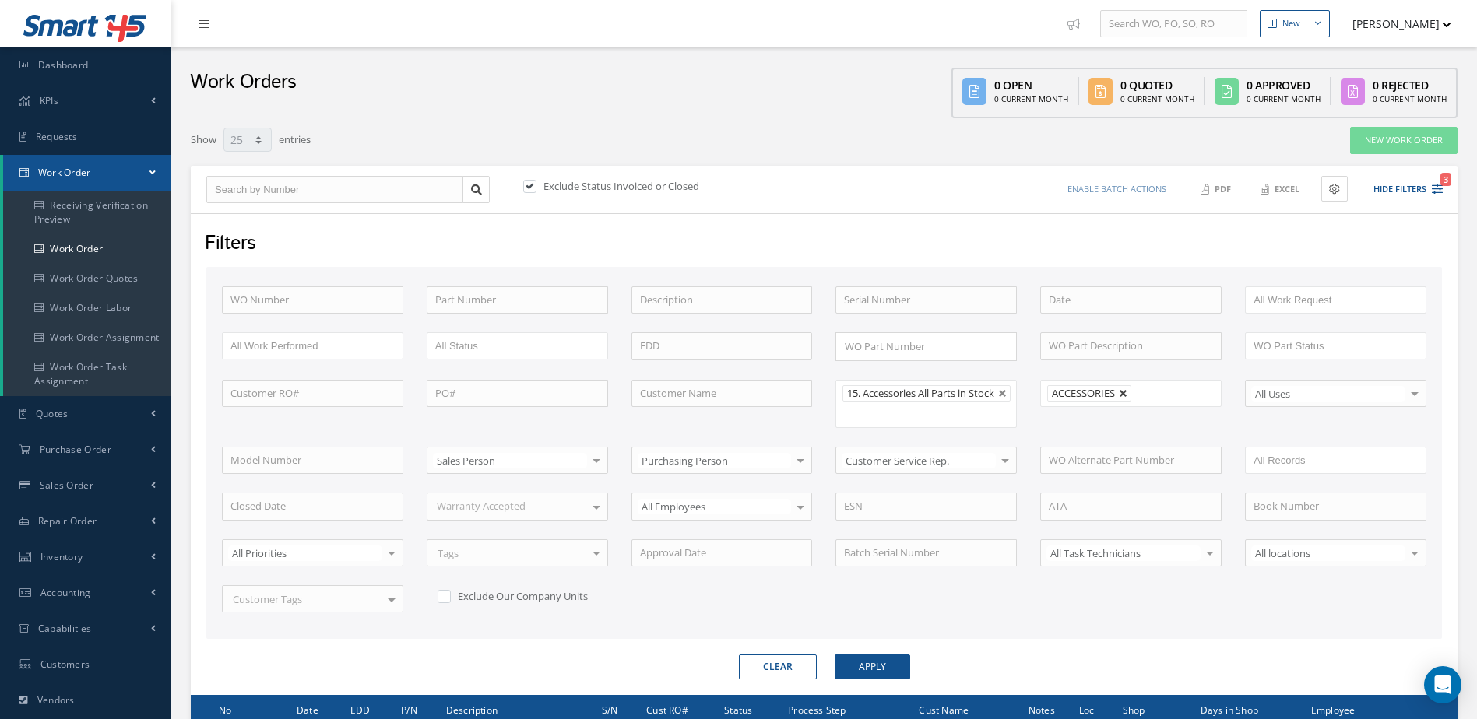
click at [1126, 393] on link at bounding box center [1123, 393] width 9 height 9
type input "All Shops"
click at [887, 680] on button "Apply" at bounding box center [873, 667] width 76 height 25
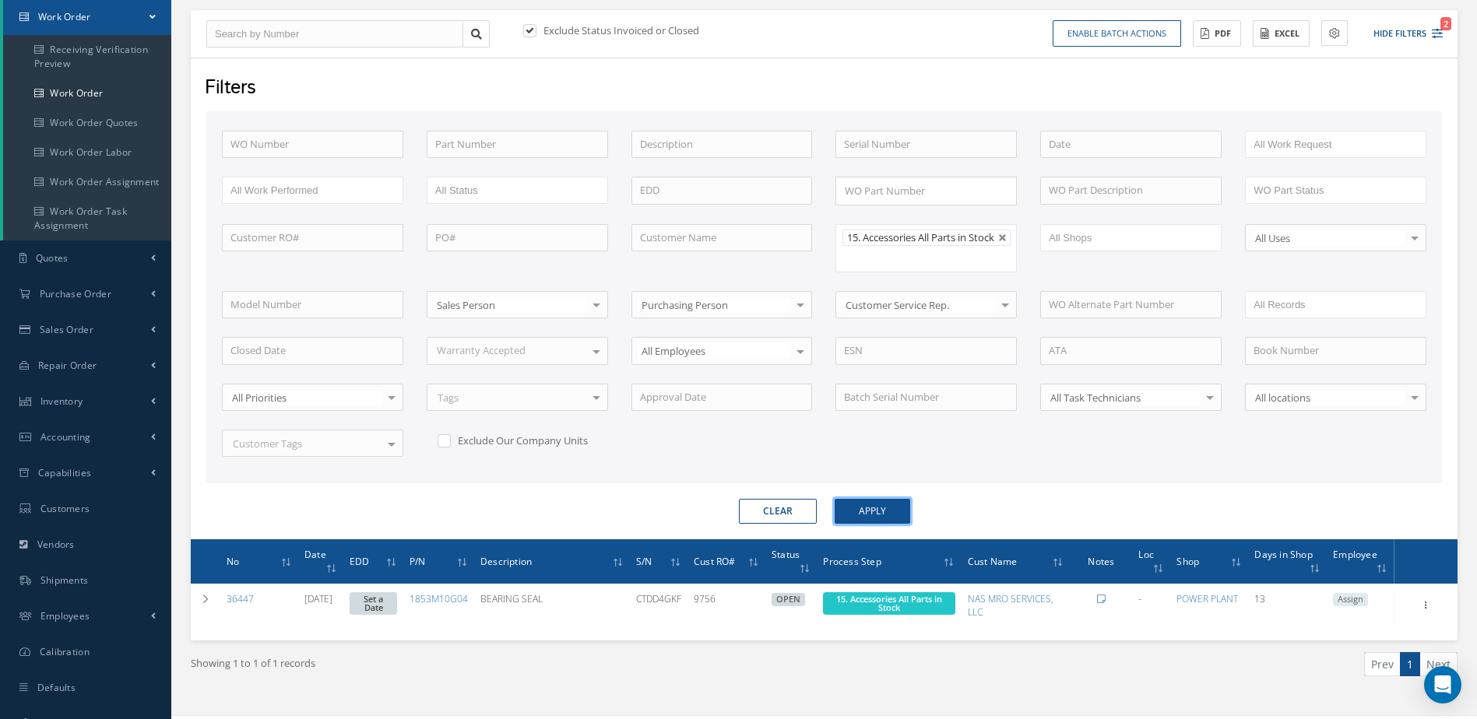
scroll to position [194, 0]
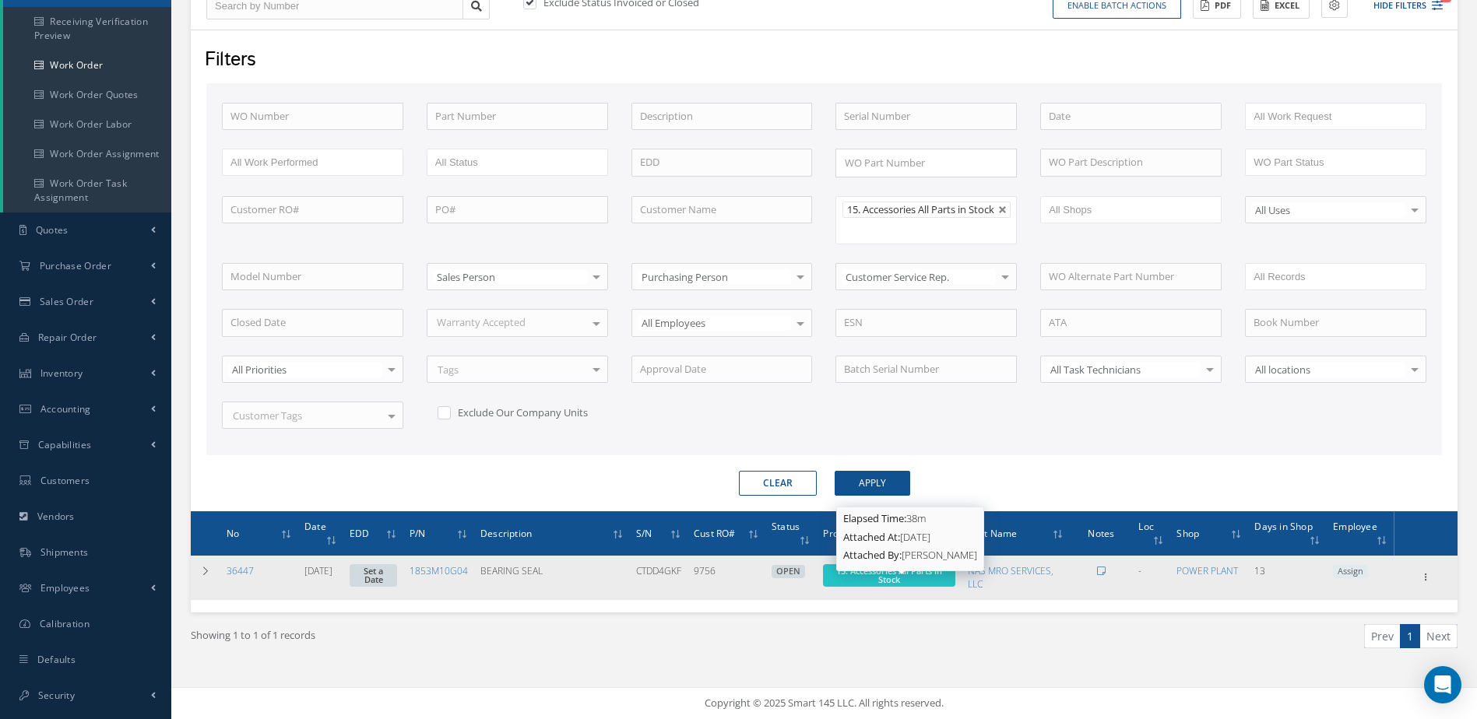
click at [902, 571] on span "15. Accessories All Parts in Stock" at bounding box center [889, 575] width 106 height 20
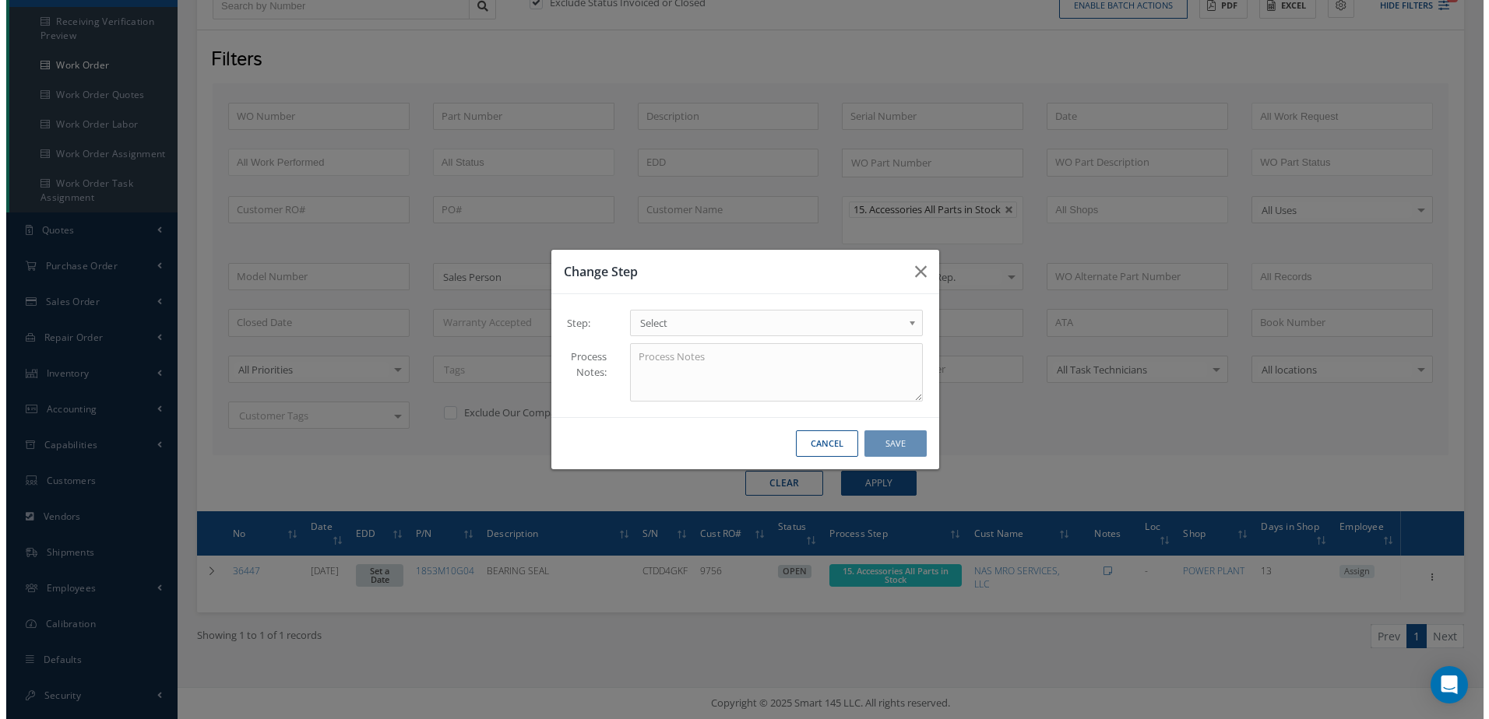
scroll to position [184, 0]
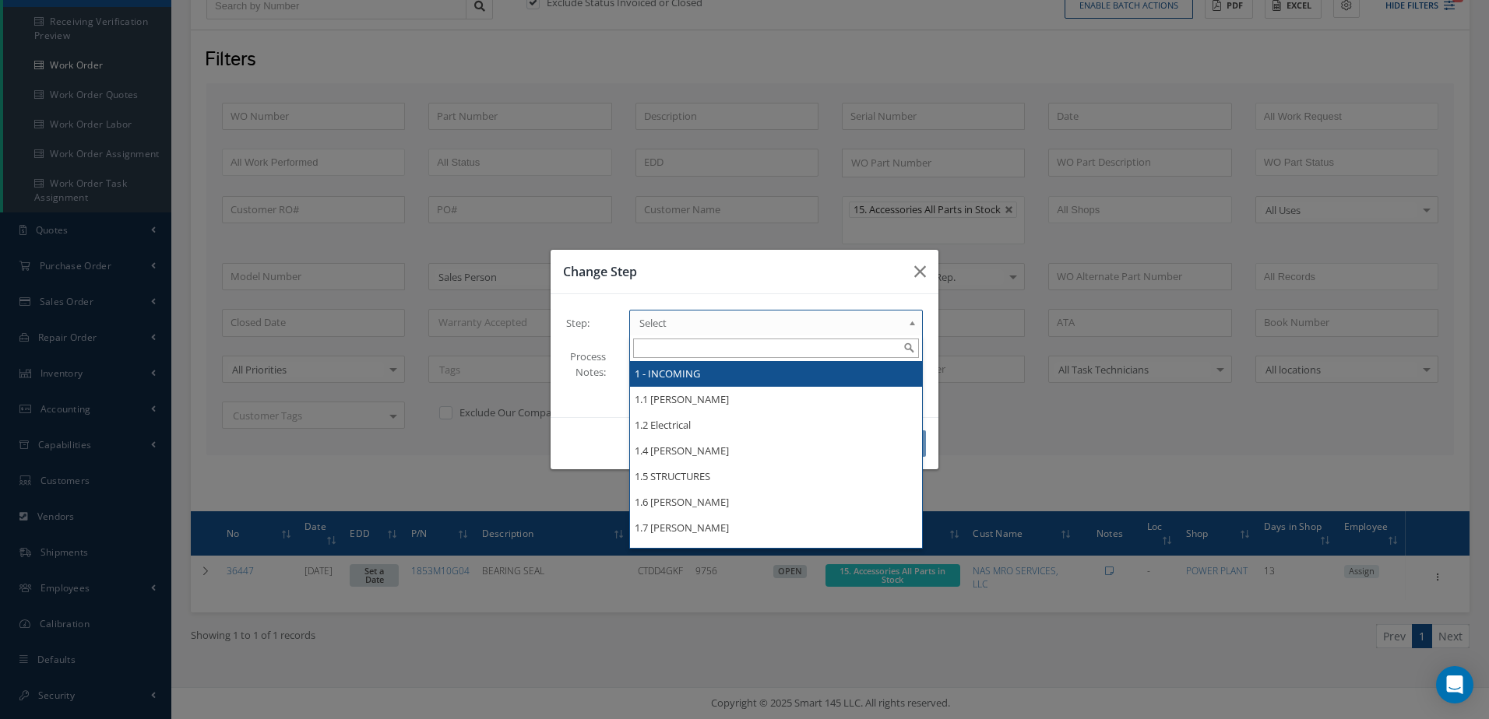
click at [691, 325] on span "Select" at bounding box center [770, 323] width 263 height 19
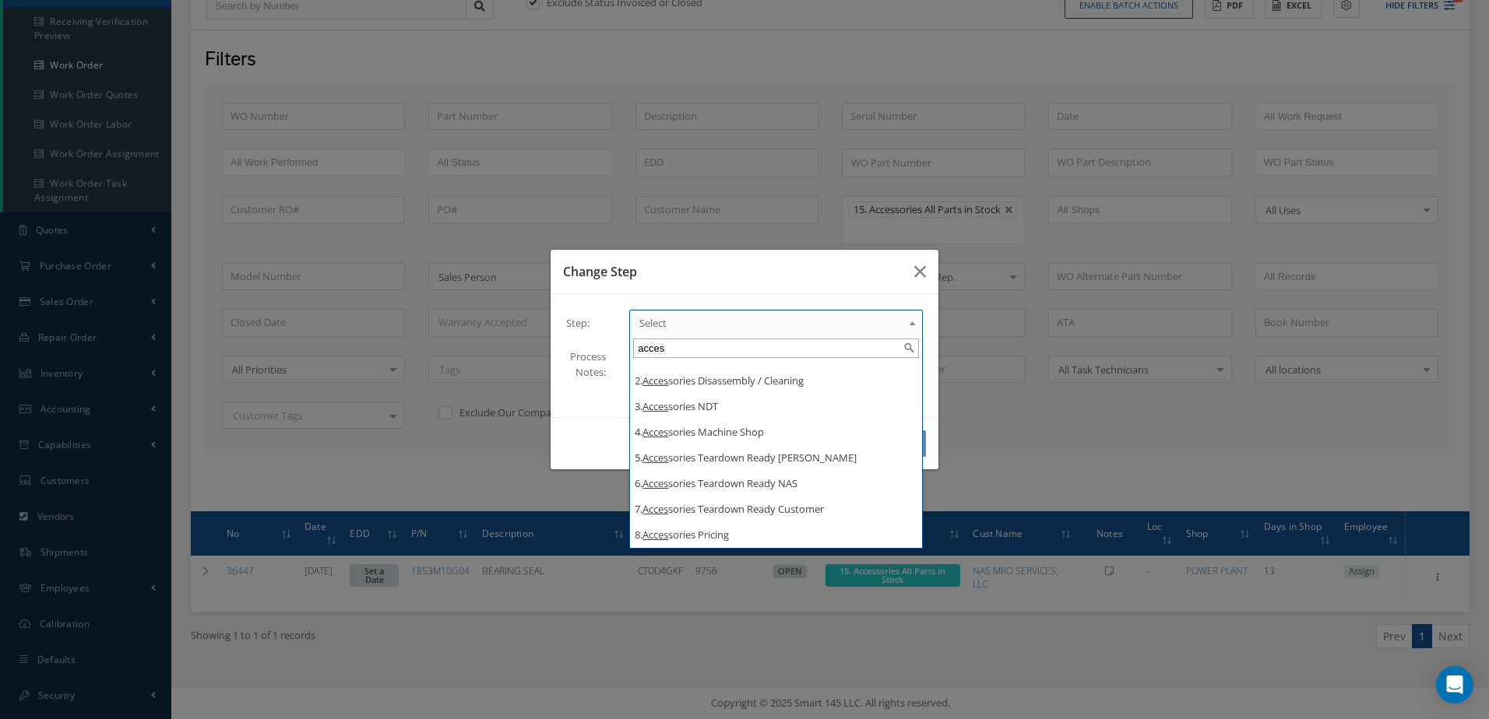
type input "acces"
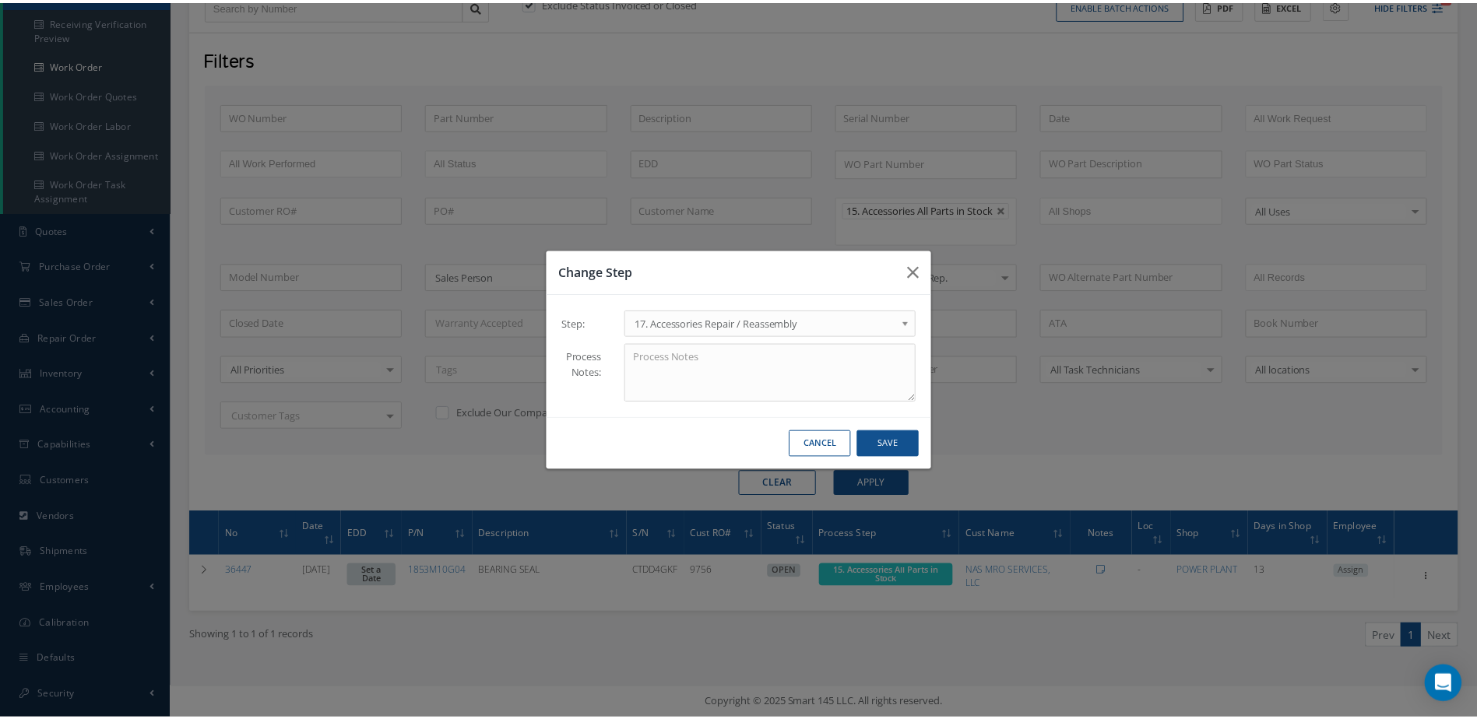
scroll to position [0, 0]
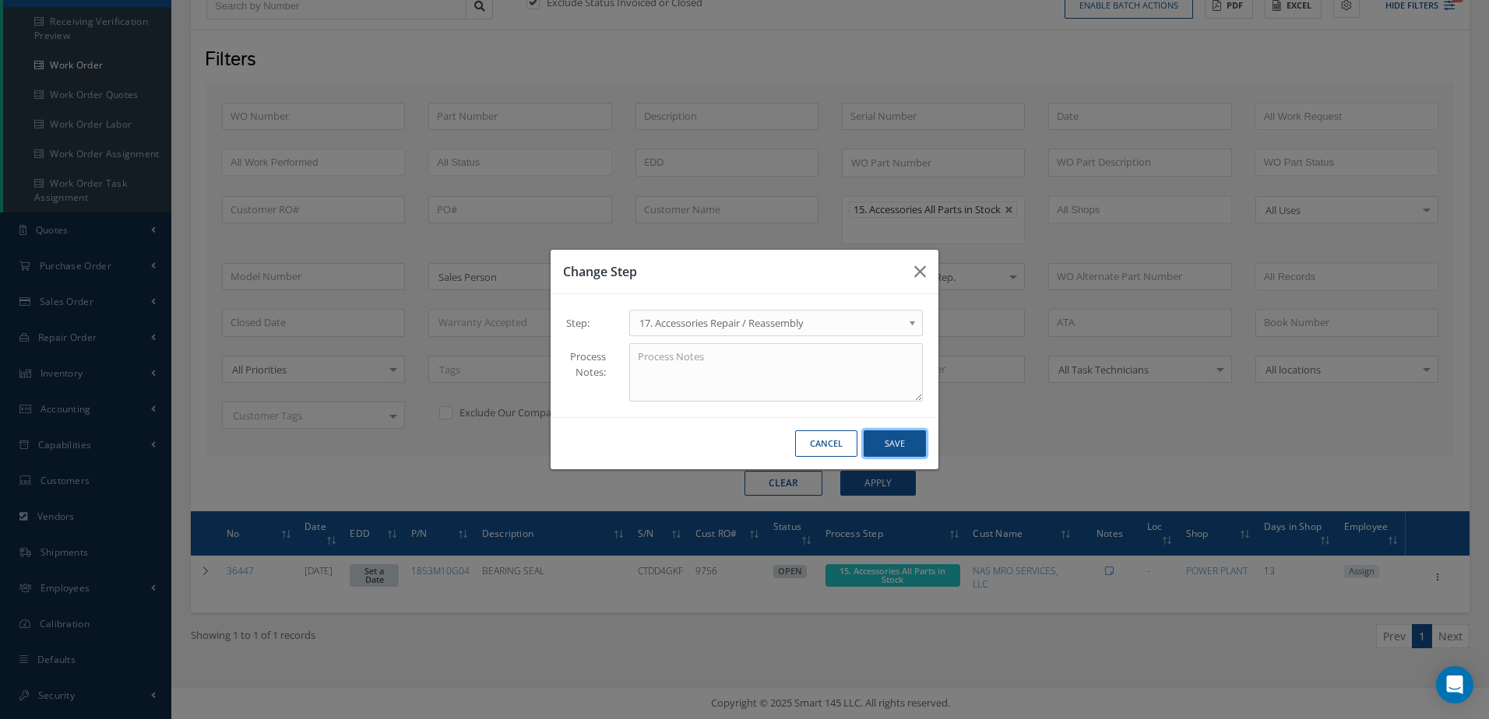
click at [888, 447] on button "Save" at bounding box center [894, 444] width 62 height 27
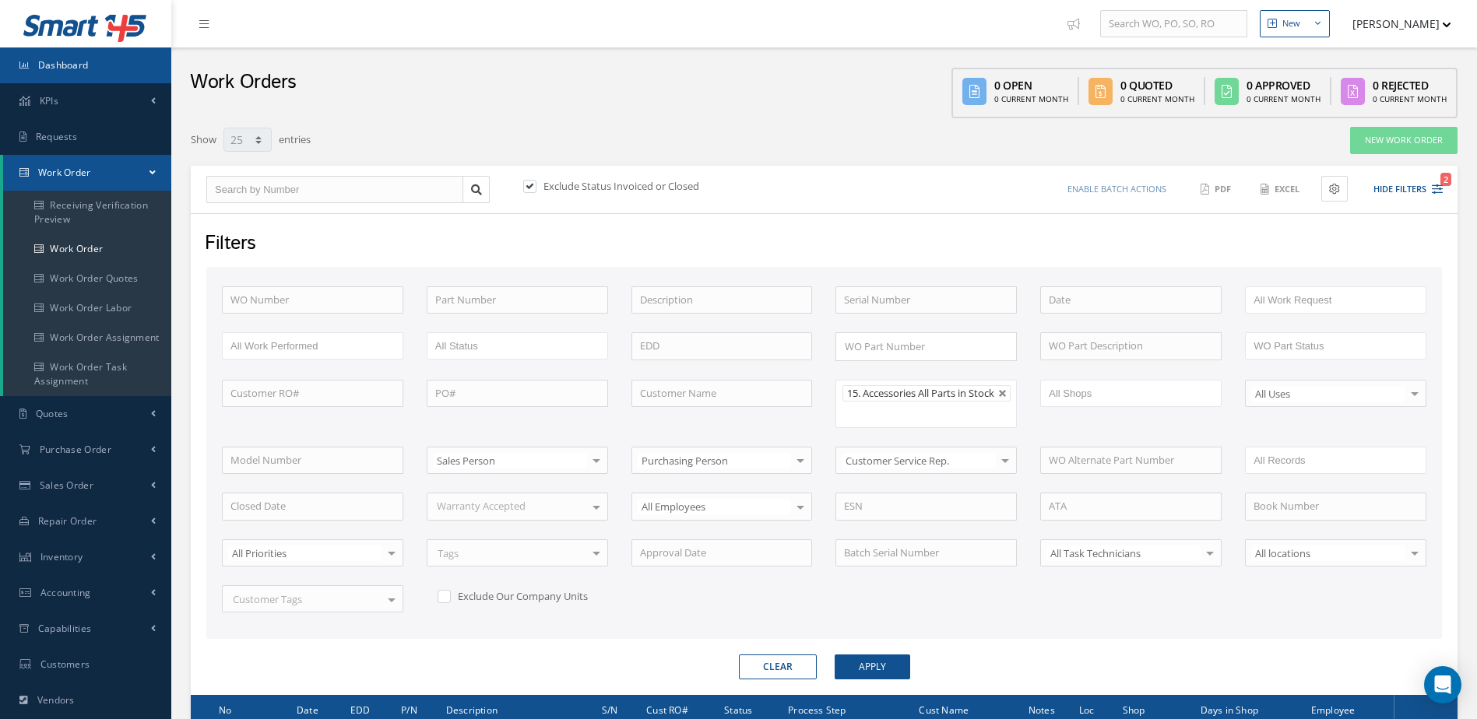
drag, startPoint x: 100, startPoint y: 70, endPoint x: 100, endPoint y: 59, distance: 10.9
click at [99, 69] on link "Dashboard" at bounding box center [85, 65] width 171 height 36
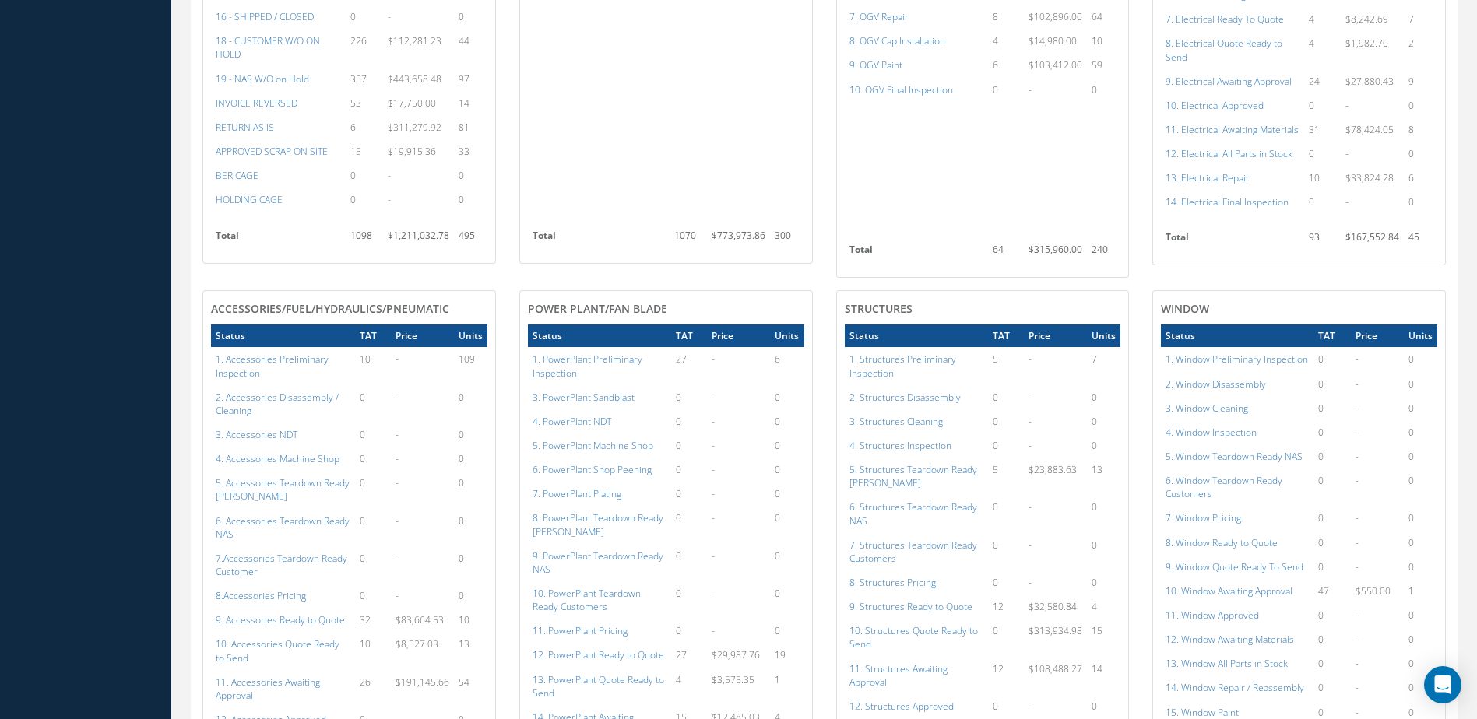
scroll to position [1401, 0]
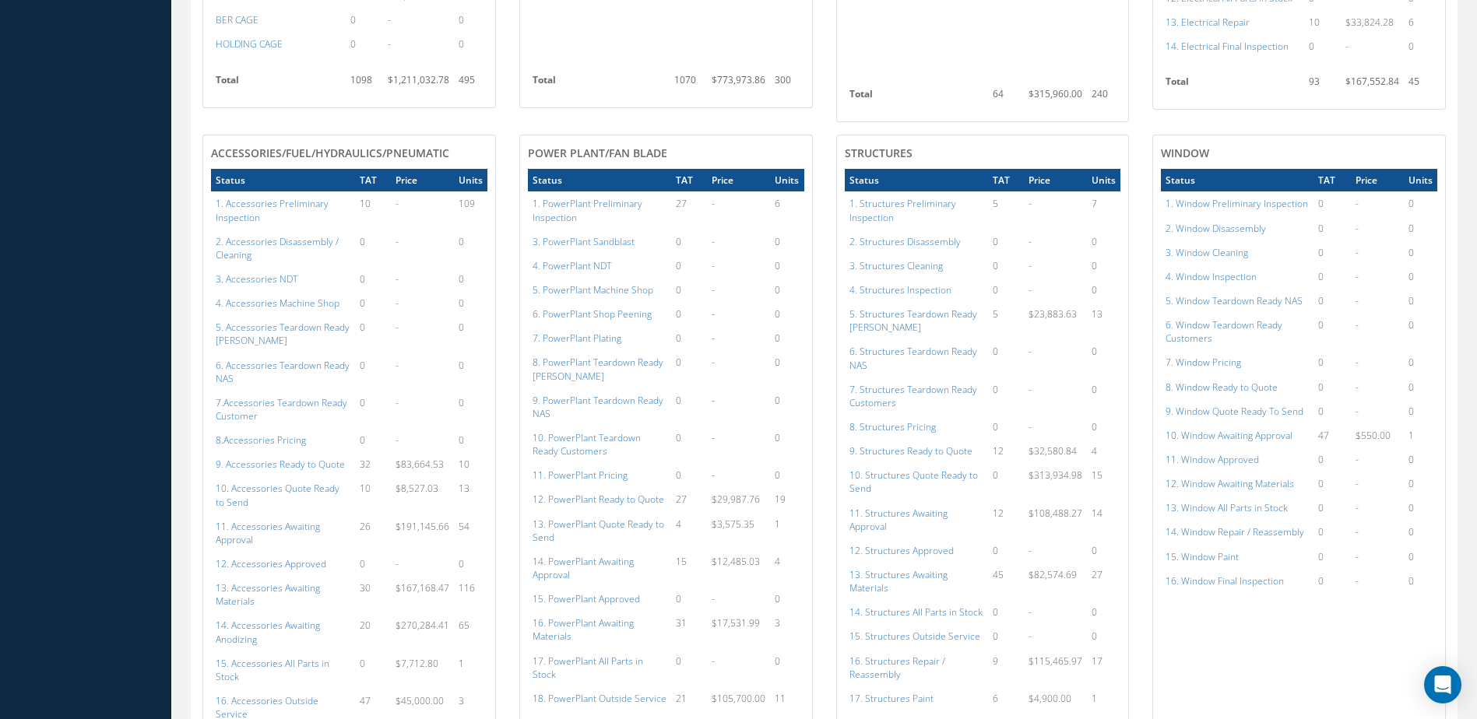
scroll to position [1507, 0]
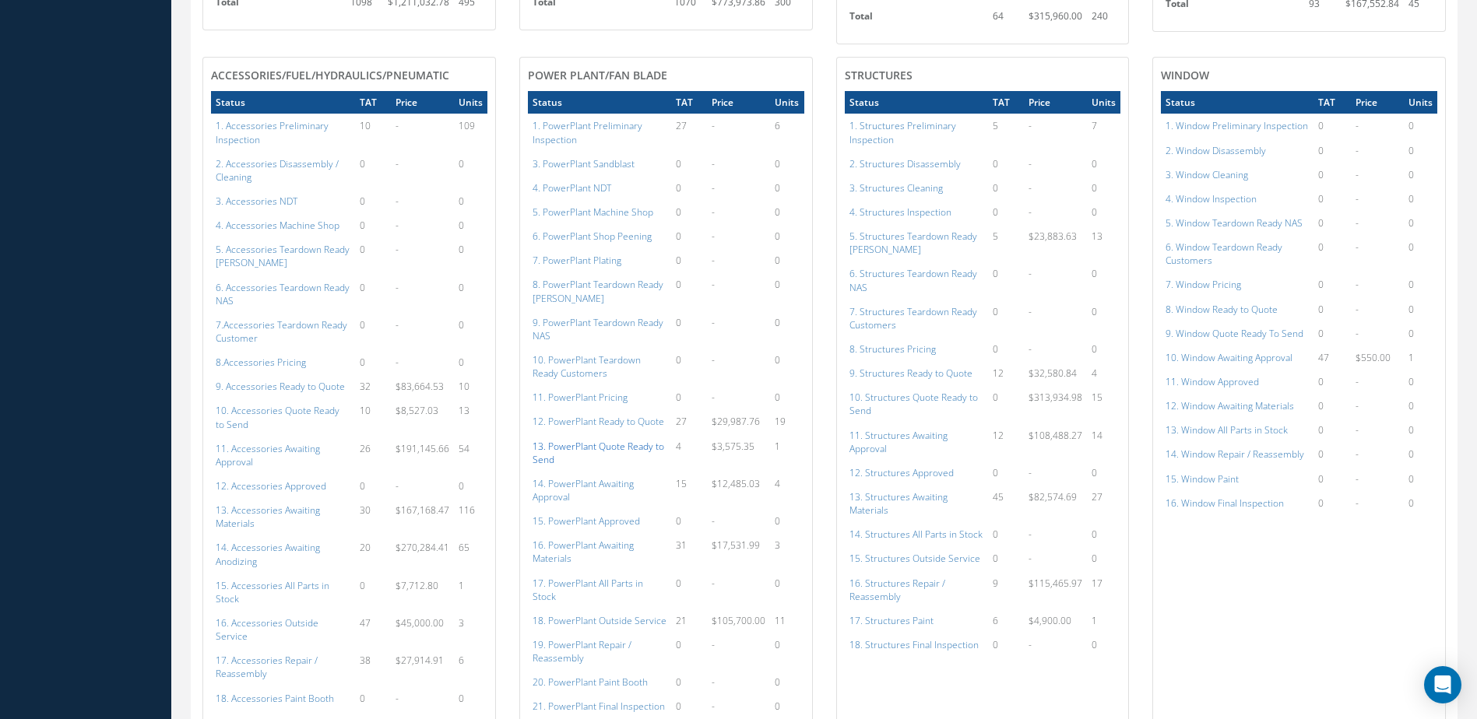
scroll to position [1507, 0]
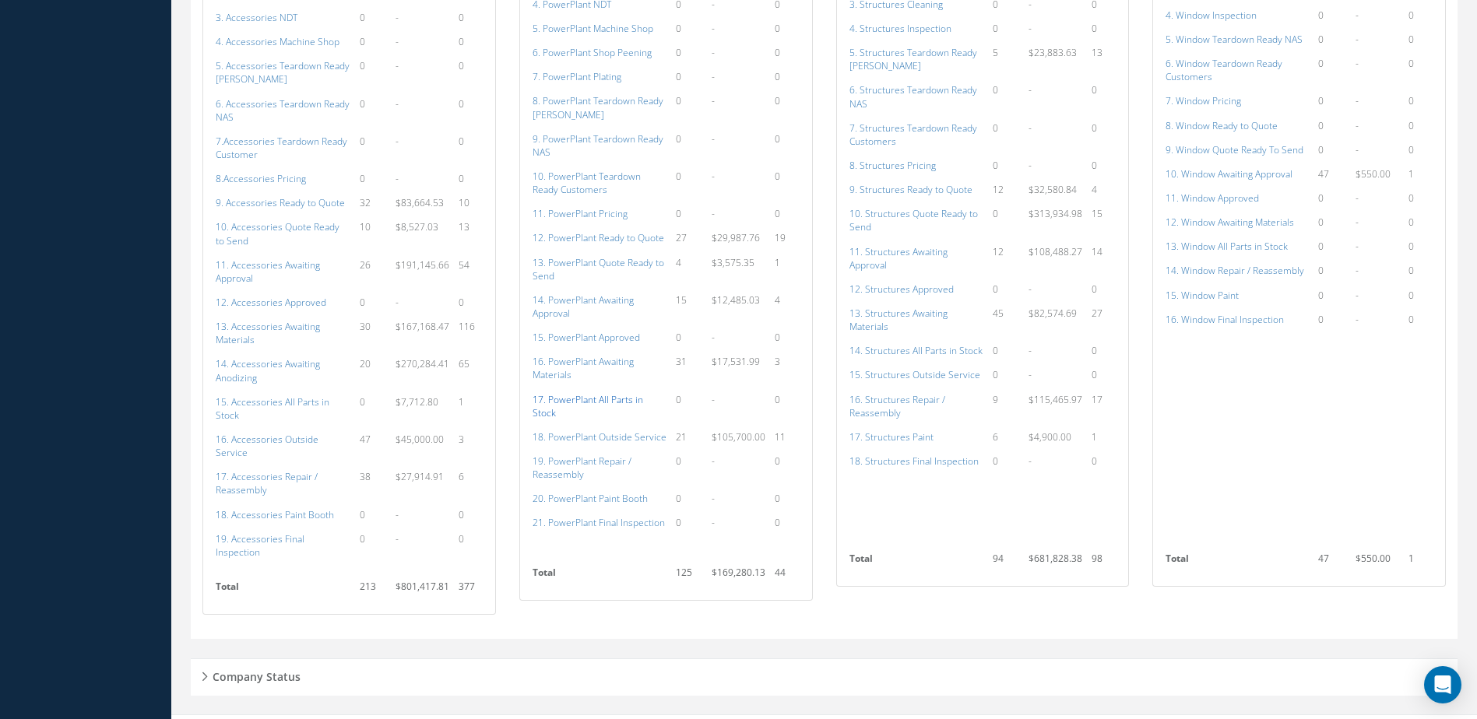
click at [588, 395] on a=136&excludeInternalCustomer=false&excludeInvoicedOrClosed=true&shop_id=15&filtersHidded"] "17. PowerPlant All Parts in Stock" at bounding box center [588, 406] width 111 height 26
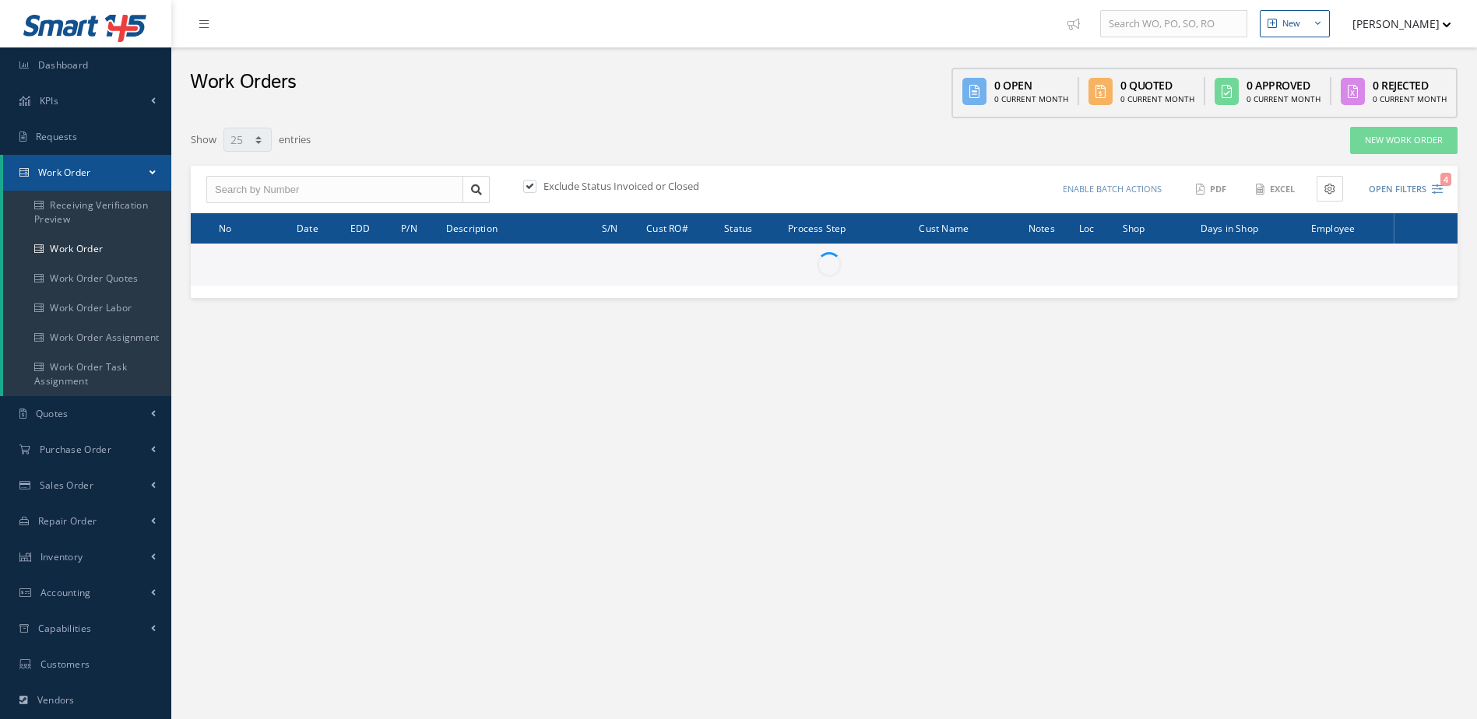
select select "25"
type input "All Work Request"
type input "All Work Performed"
type input "All Status"
type input "WO Part Status"
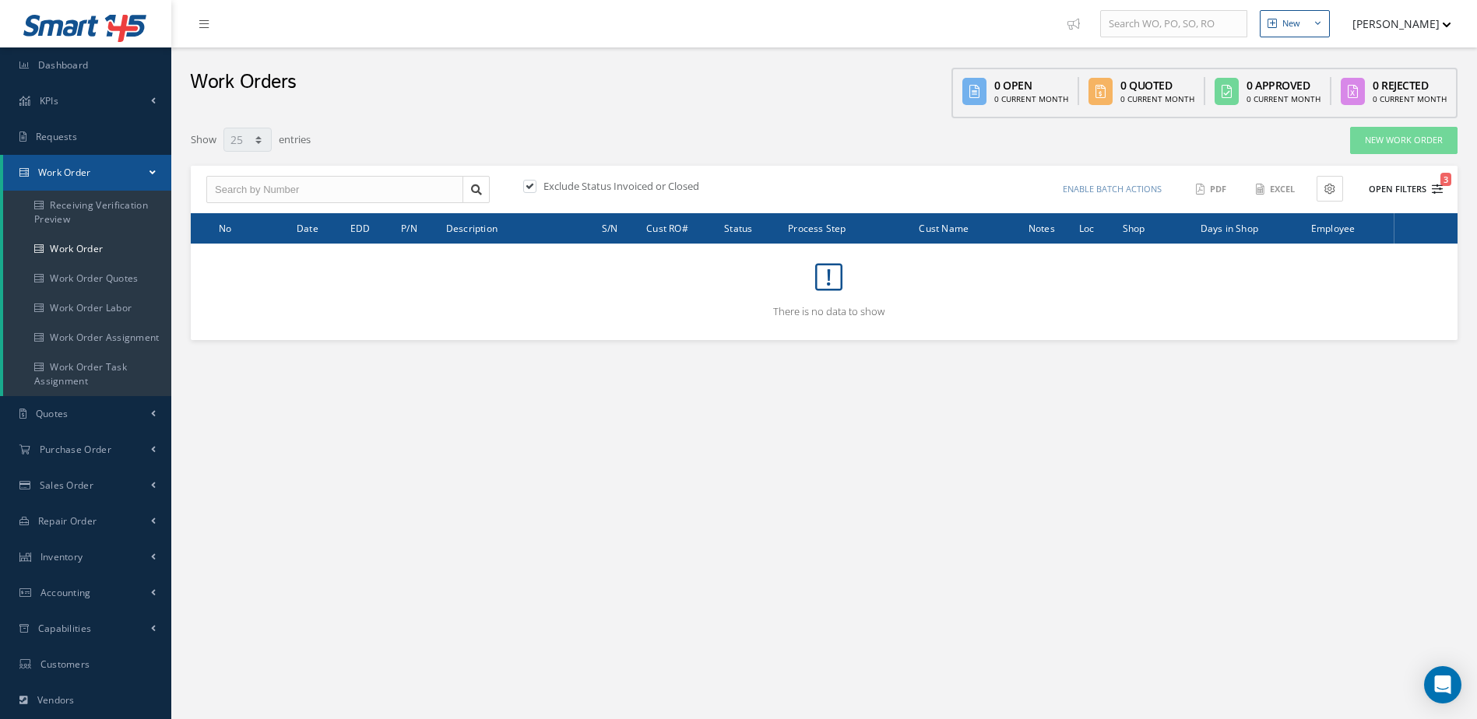
click at [1399, 191] on button "Open Filters 3" at bounding box center [1399, 190] width 88 height 26
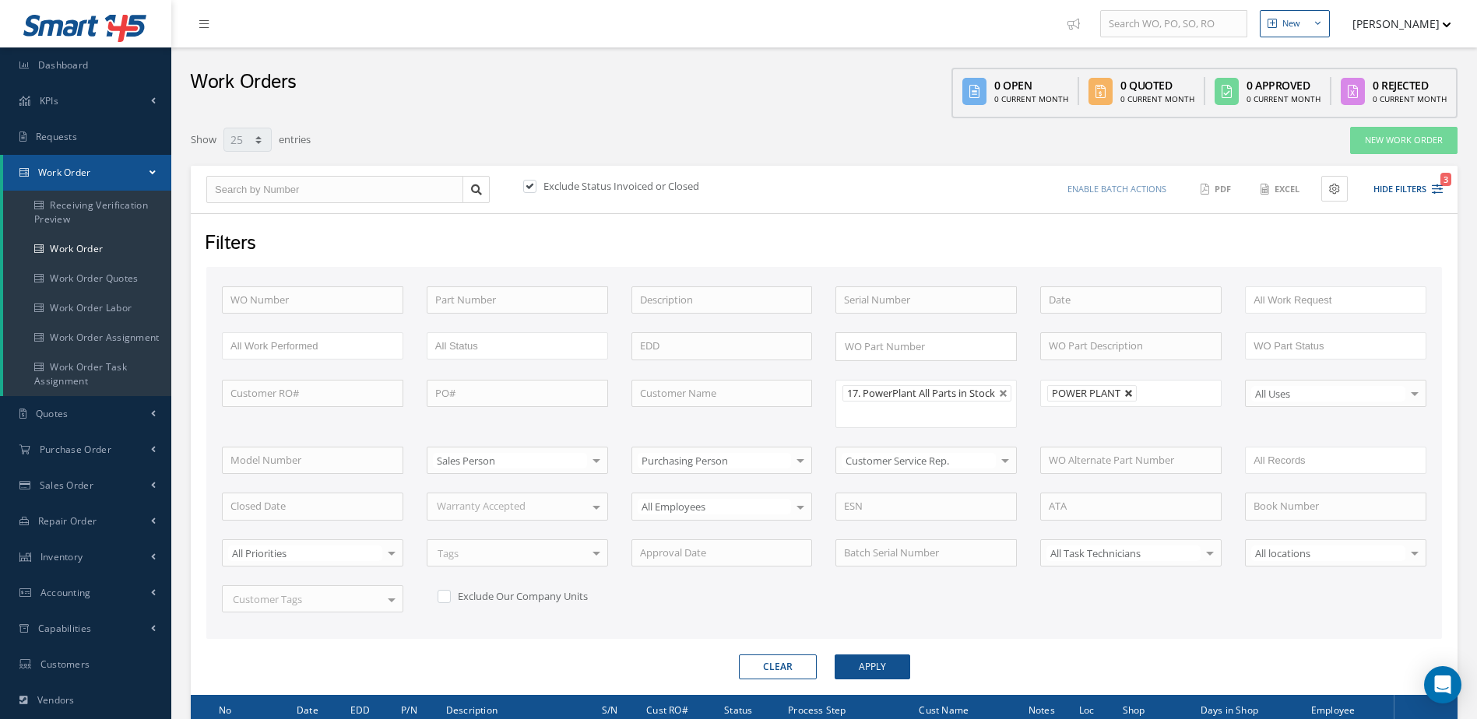
click at [1127, 392] on link at bounding box center [1128, 393] width 9 height 9
type input "All Shops"
click at [880, 672] on button "Apply" at bounding box center [873, 667] width 76 height 25
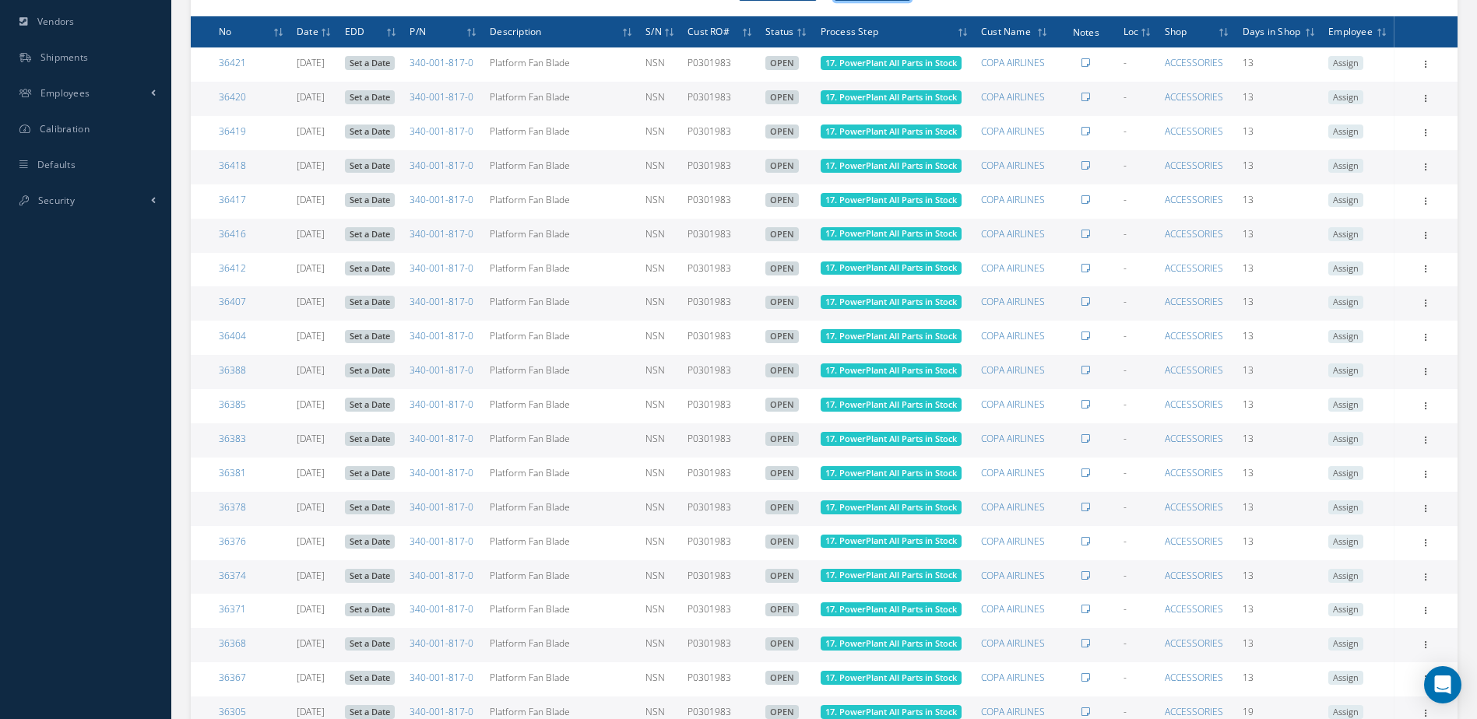
scroll to position [990, 0]
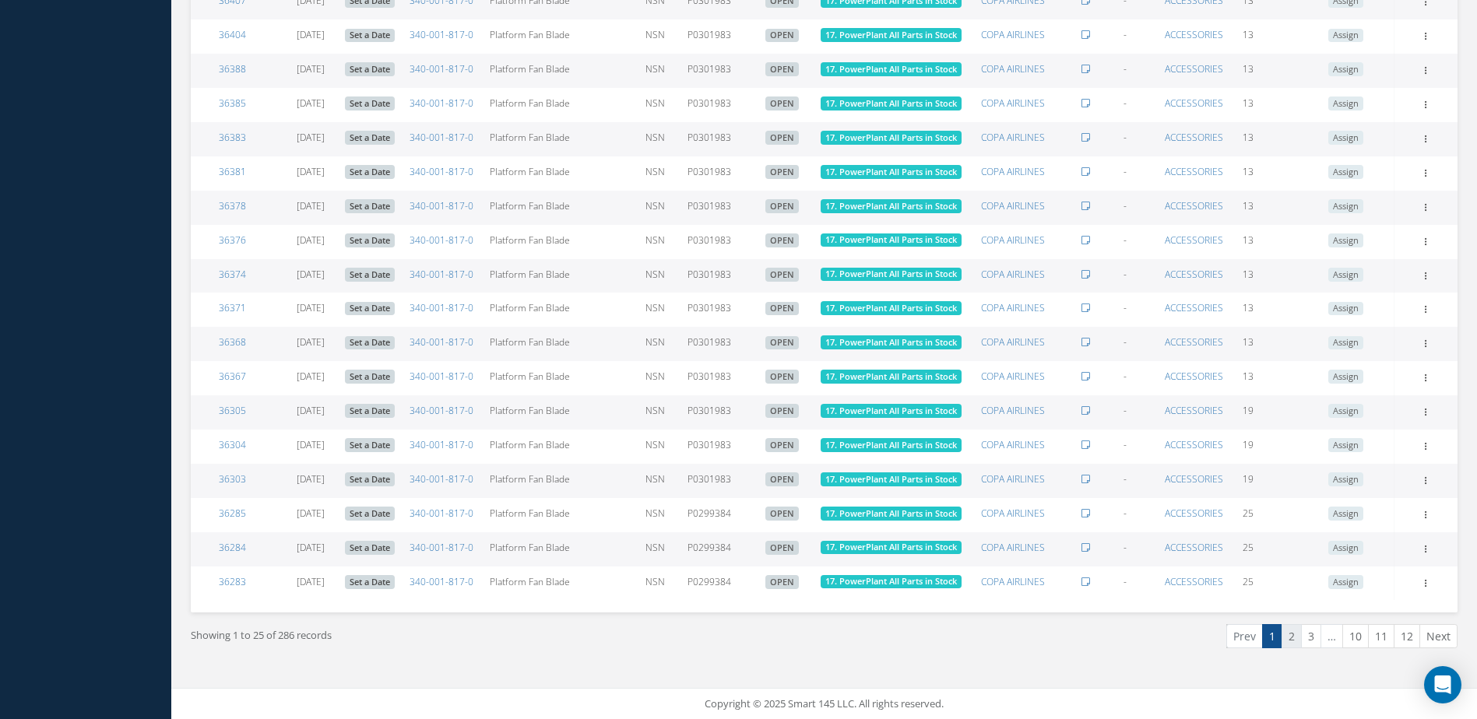
click at [1288, 640] on link "2" at bounding box center [1291, 636] width 20 height 24
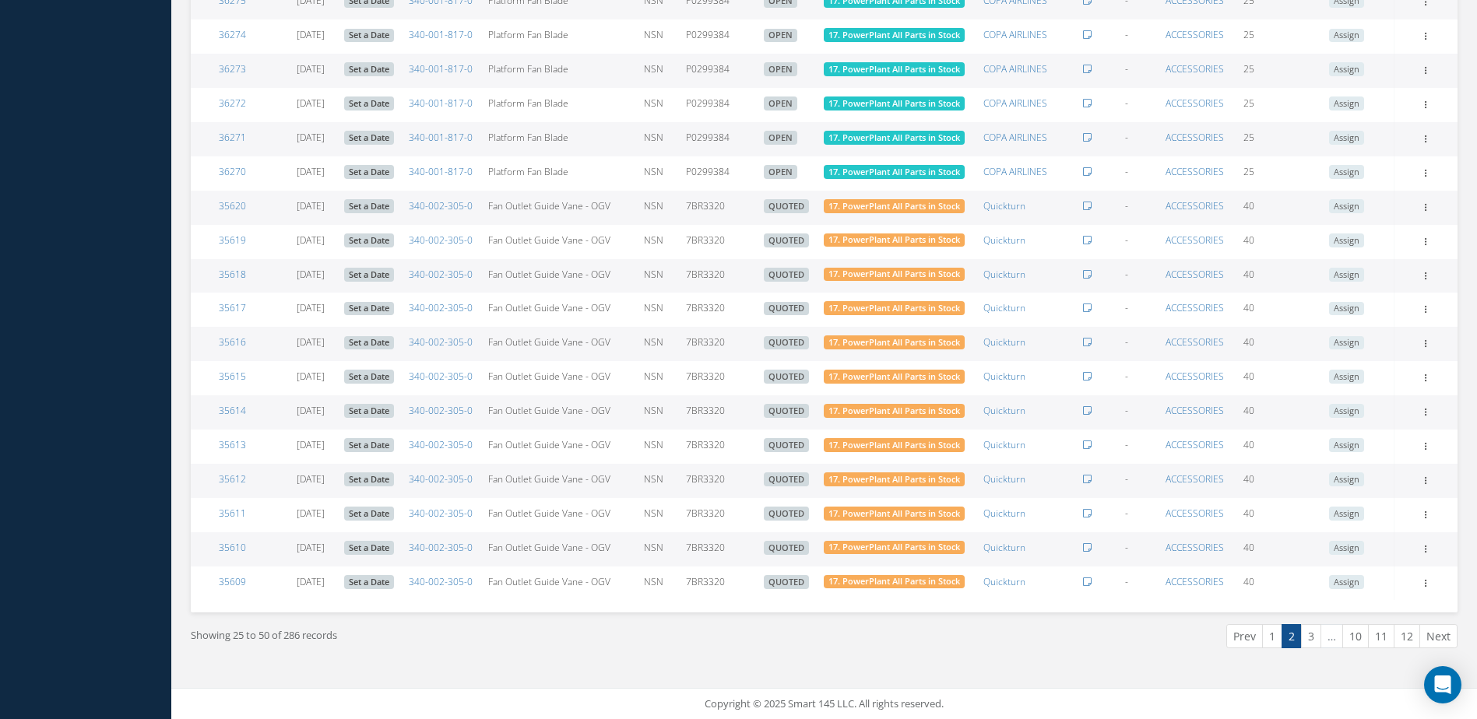
click at [1309, 638] on link "3" at bounding box center [1311, 636] width 20 height 24
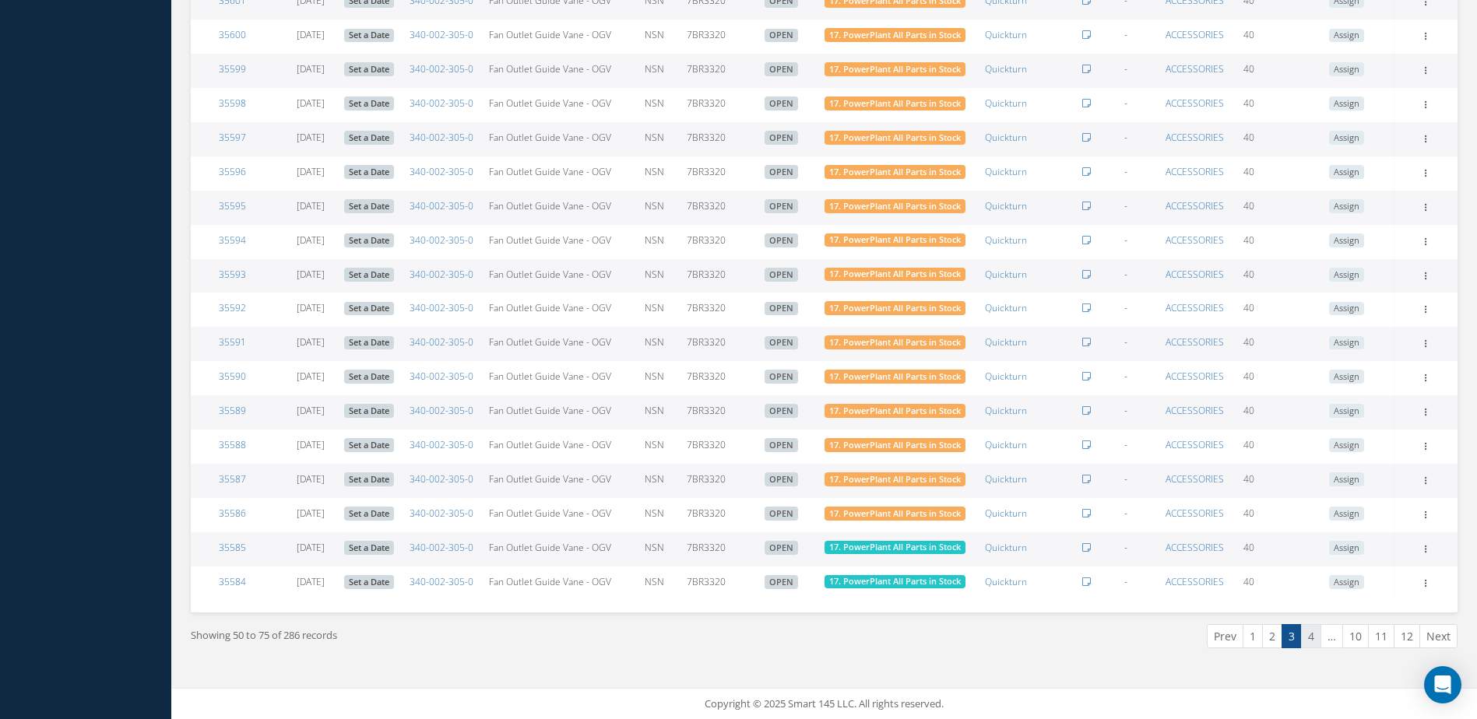
click at [1316, 633] on link "4" at bounding box center [1311, 636] width 20 height 24
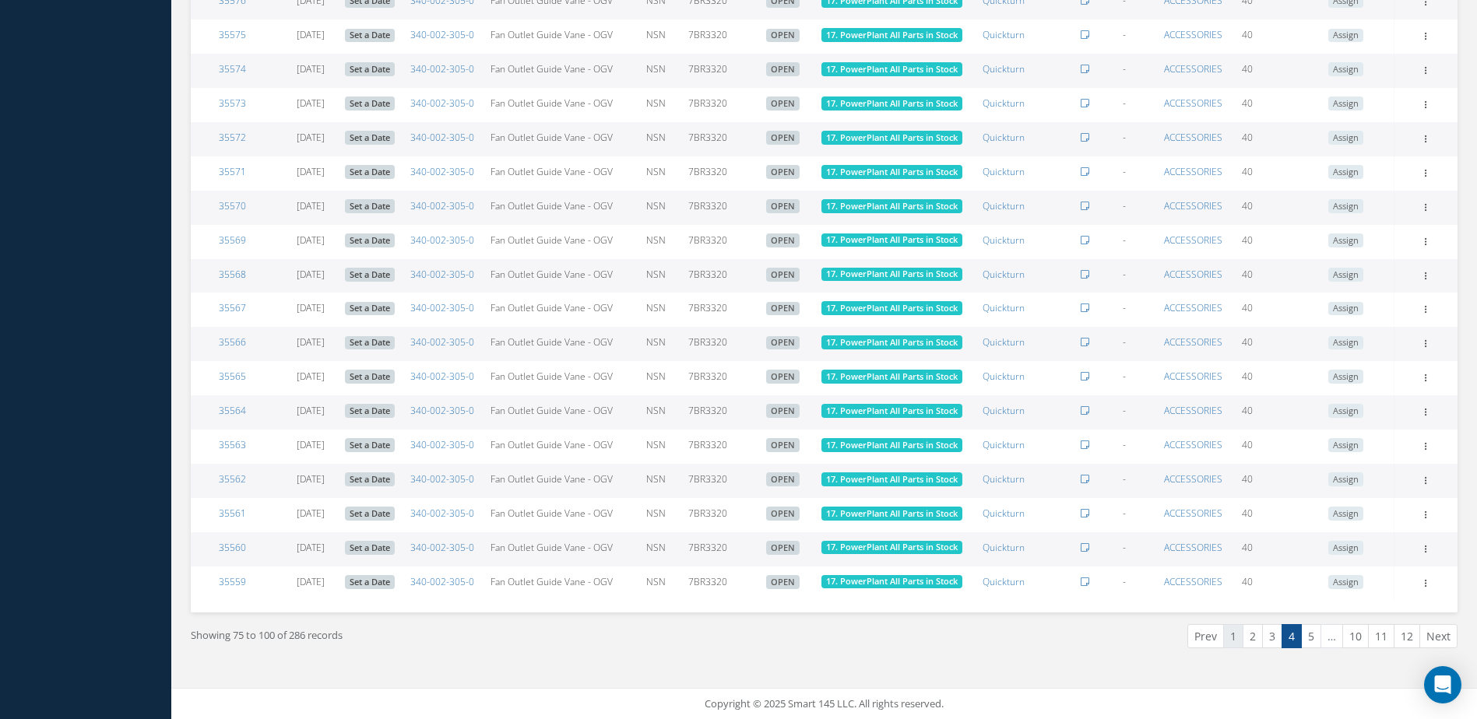
click at [1234, 637] on link "1" at bounding box center [1233, 636] width 20 height 24
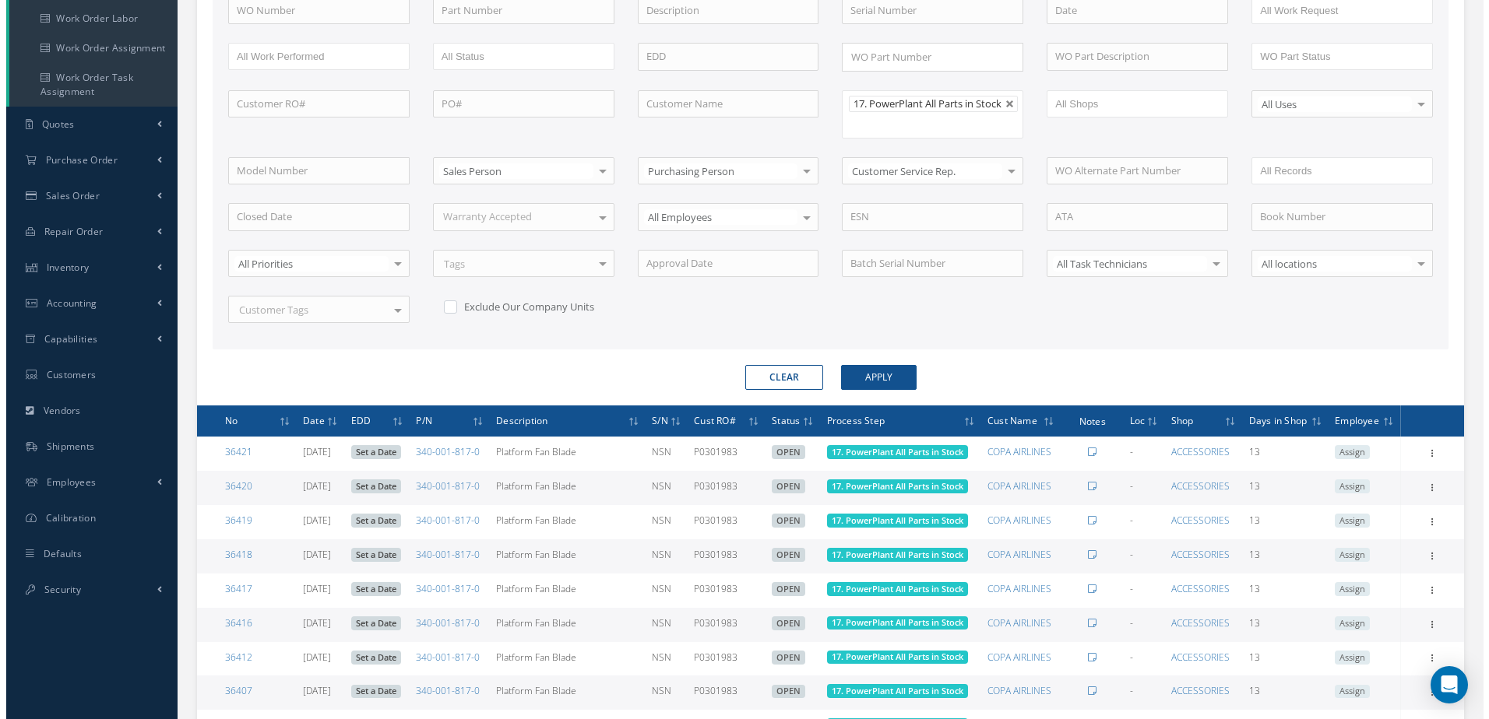
scroll to position [134, 0]
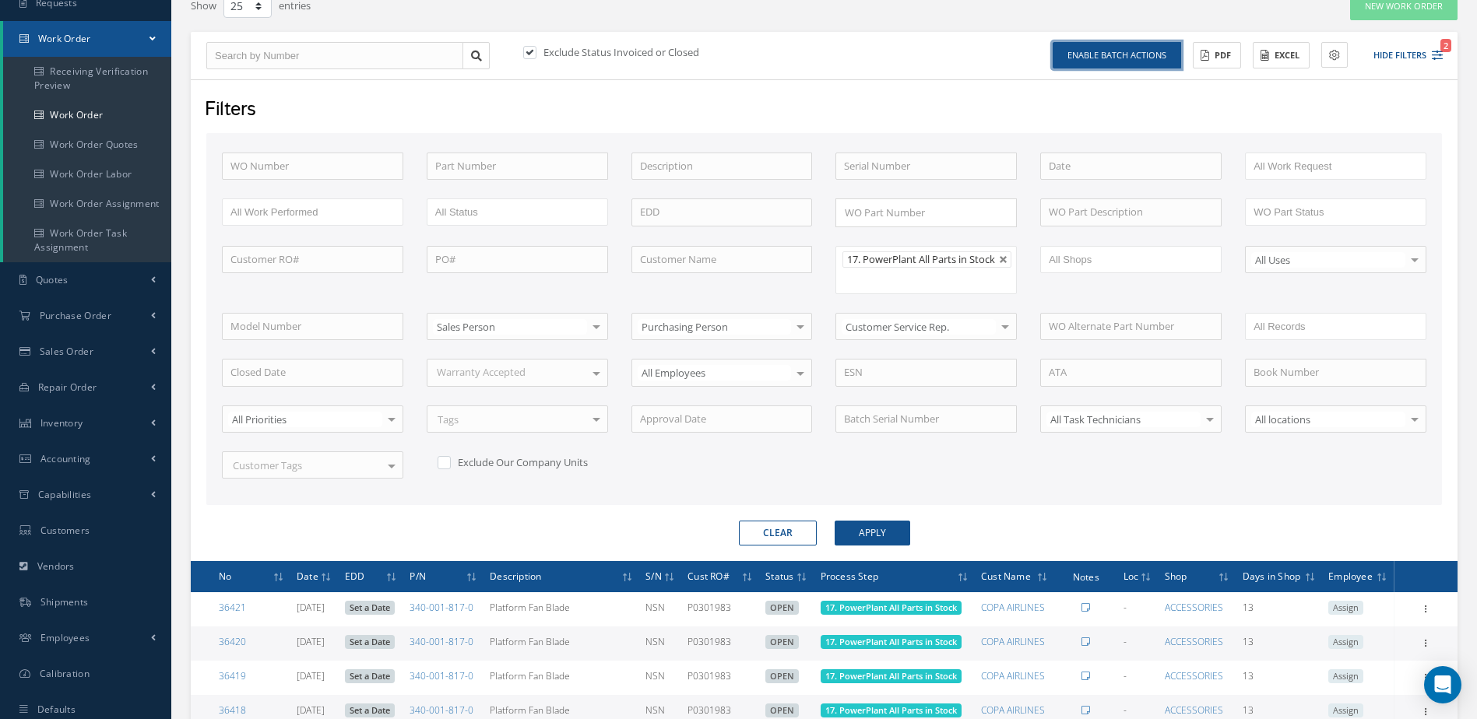
click at [1123, 63] on button "Enable batch actions" at bounding box center [1117, 55] width 128 height 27
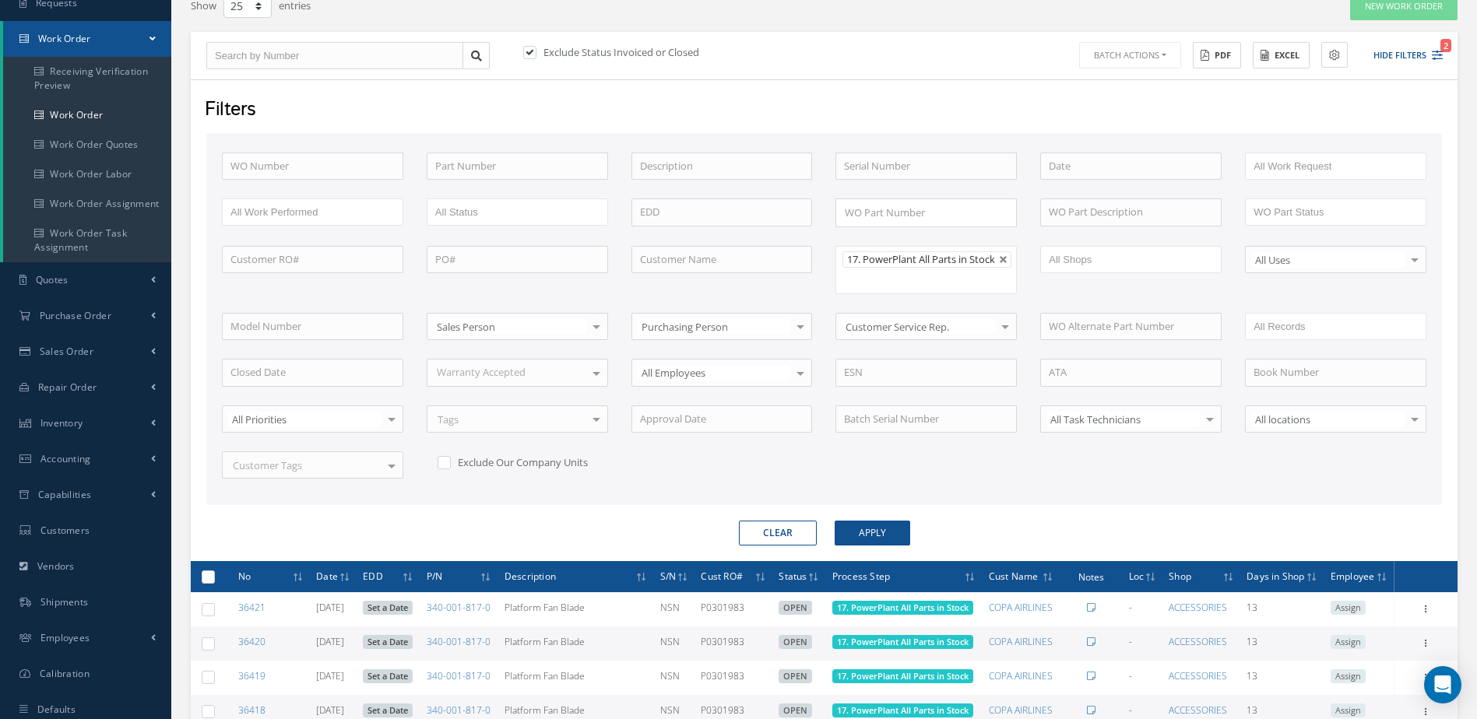
click at [214, 583] on label at bounding box center [214, 576] width 0 height 13
click at [206, 583] on input "checkbox" at bounding box center [209, 578] width 10 height 10
checkbox input "true"
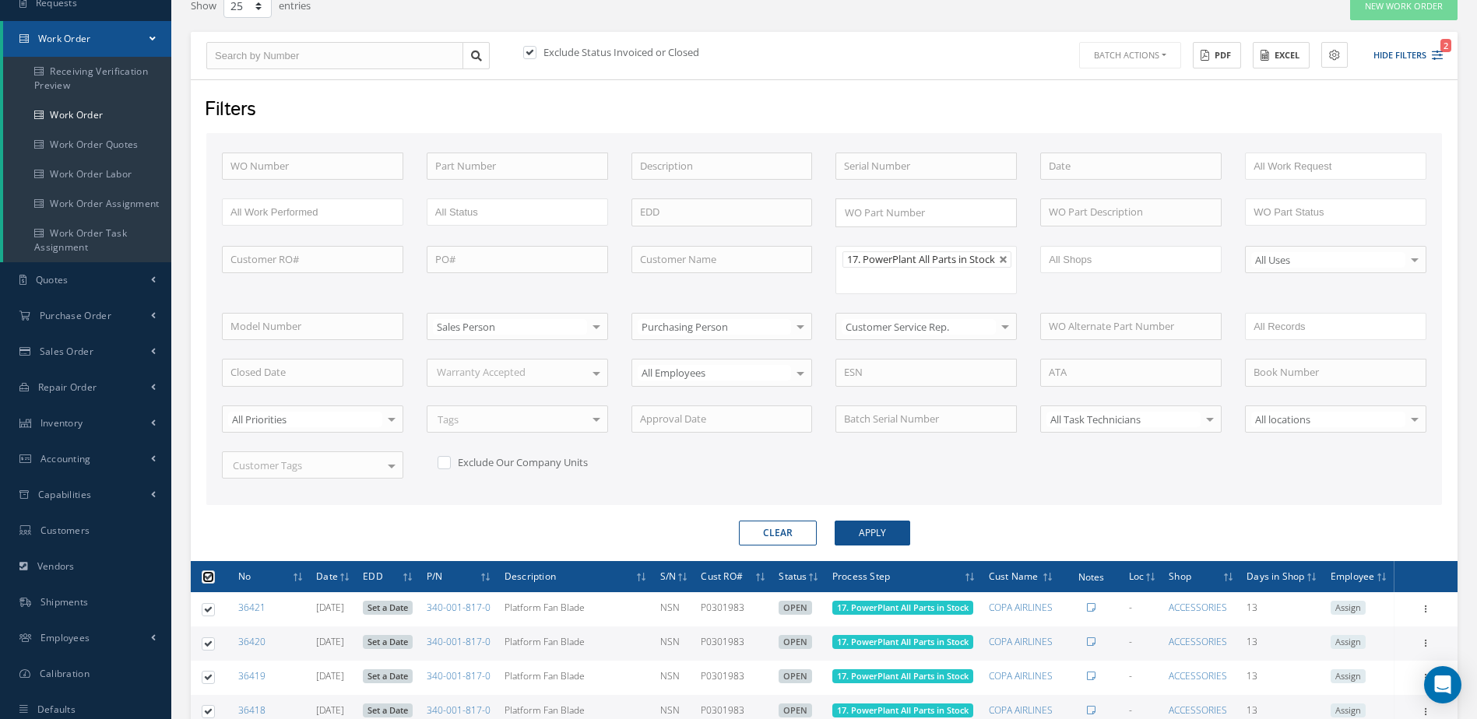
checkbox input "true"
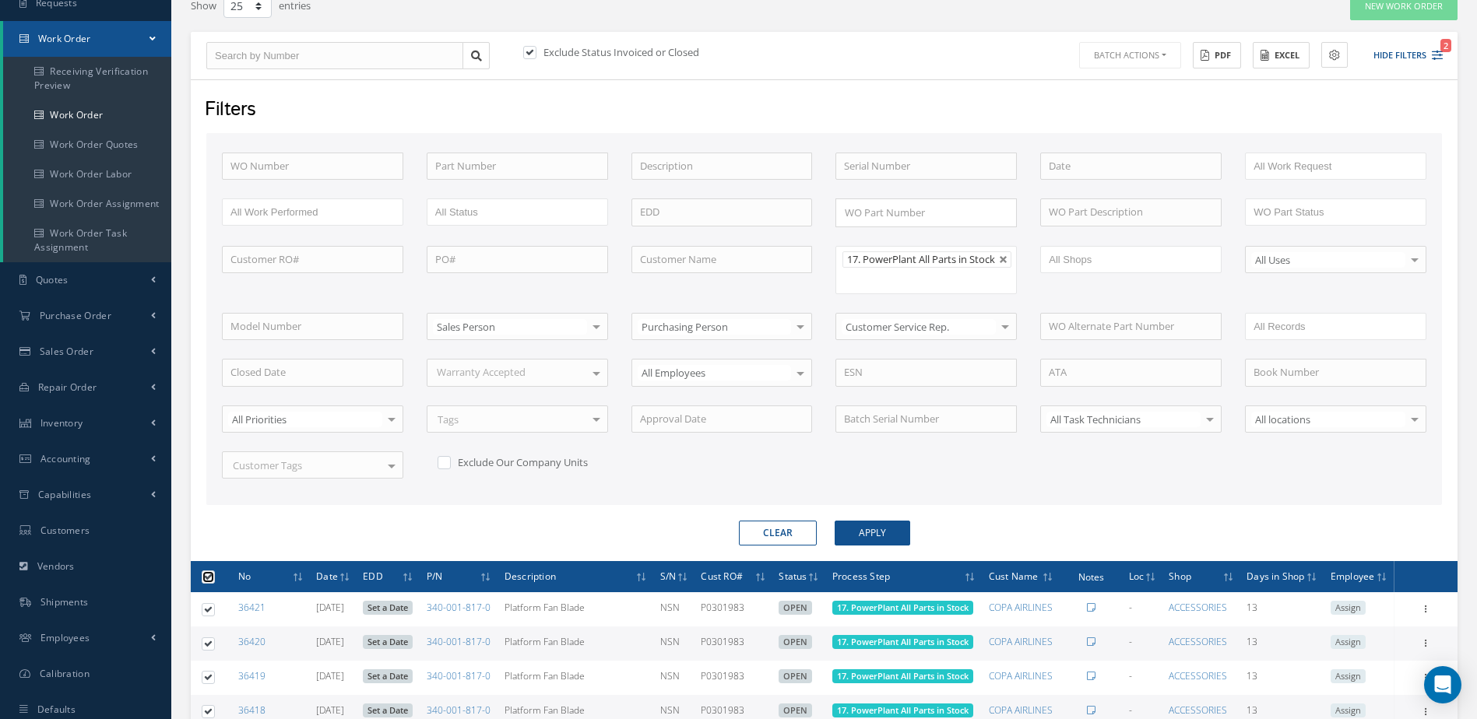
checkbox input "true"
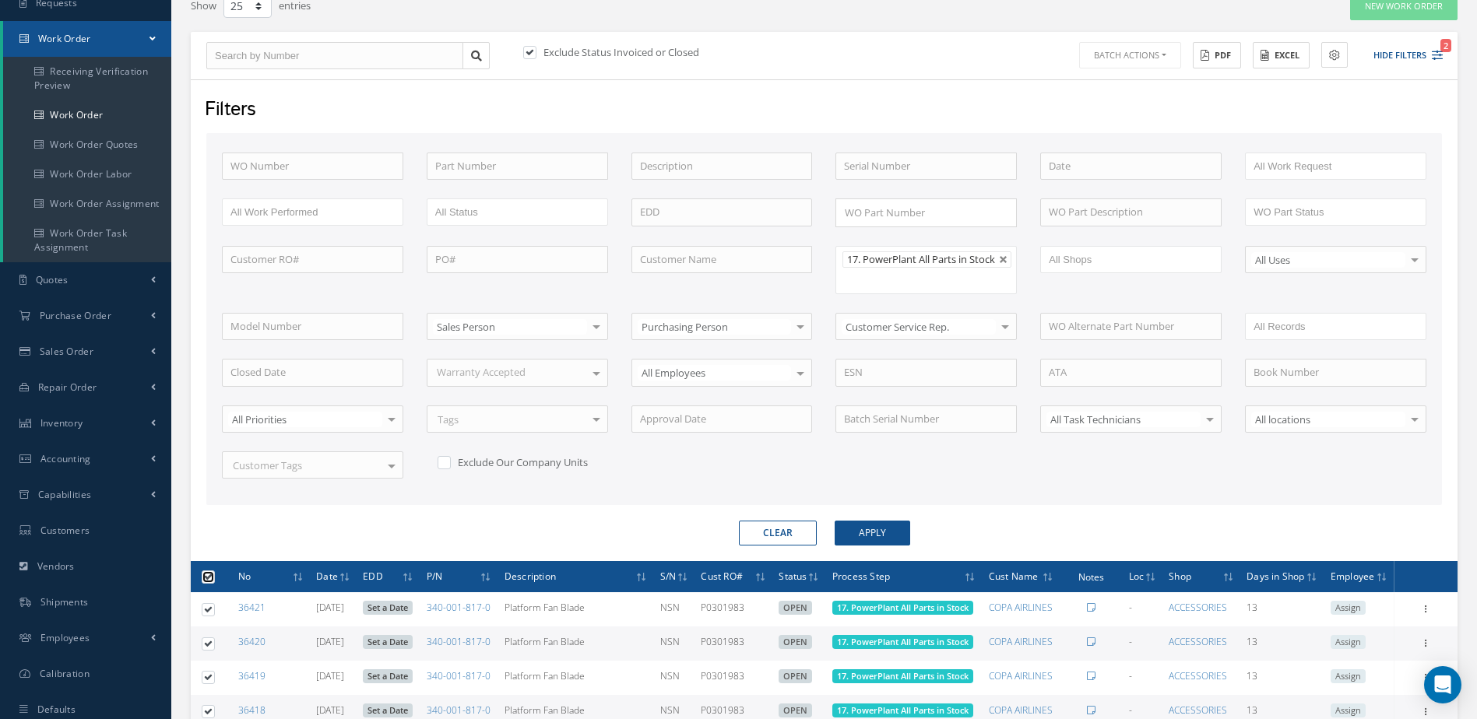
checkbox input "true"
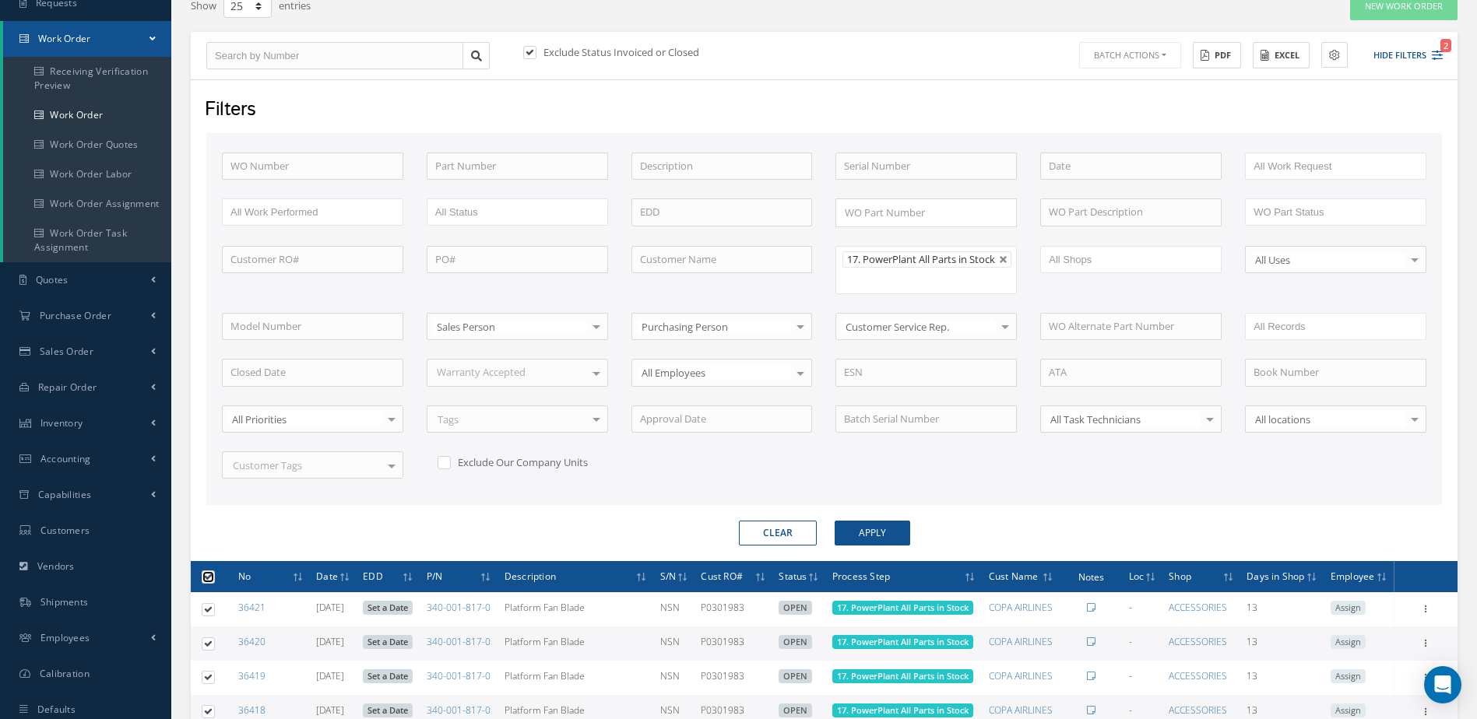
checkbox input "true"
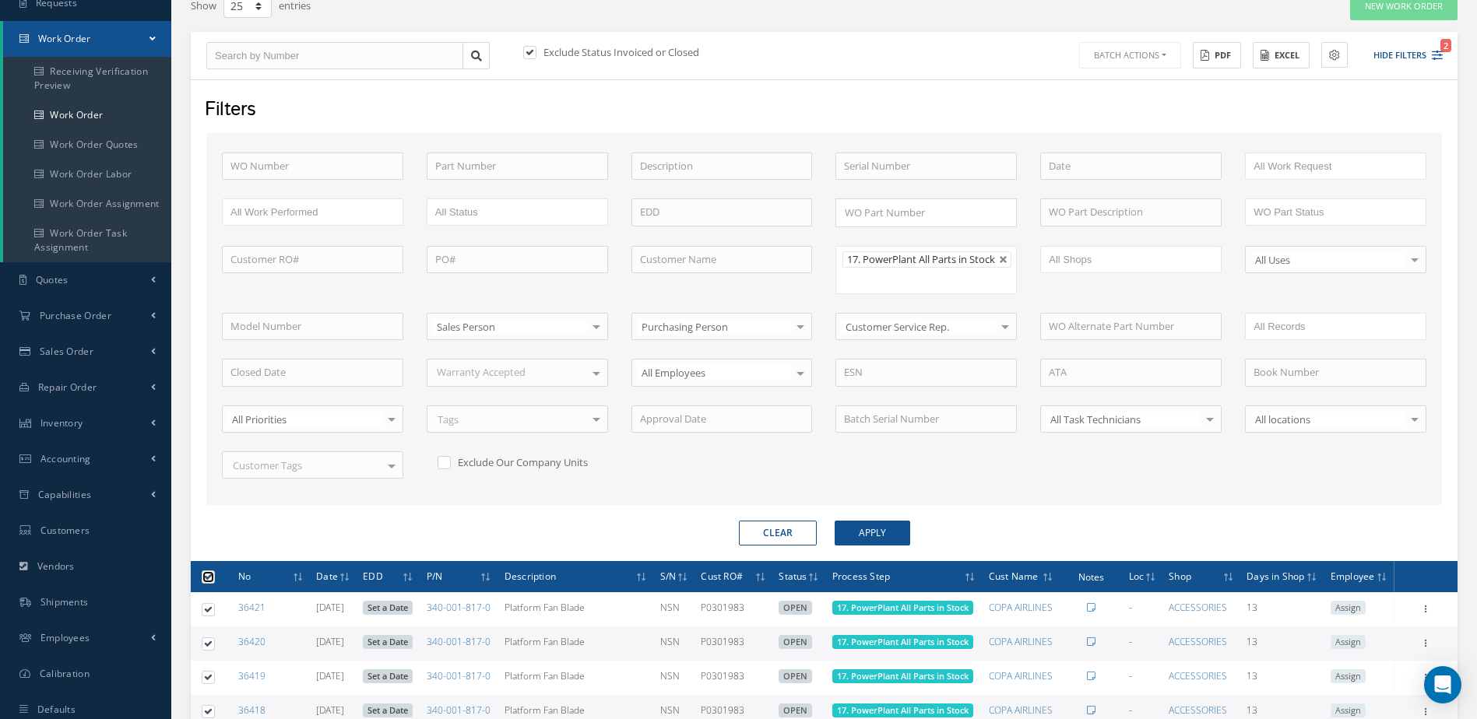
checkbox input "true"
click at [1163, 65] on button "Batch Actions" at bounding box center [1128, 55] width 105 height 27
click at [1128, 86] on link "Update Work Orders" at bounding box center [1138, 81] width 125 height 21
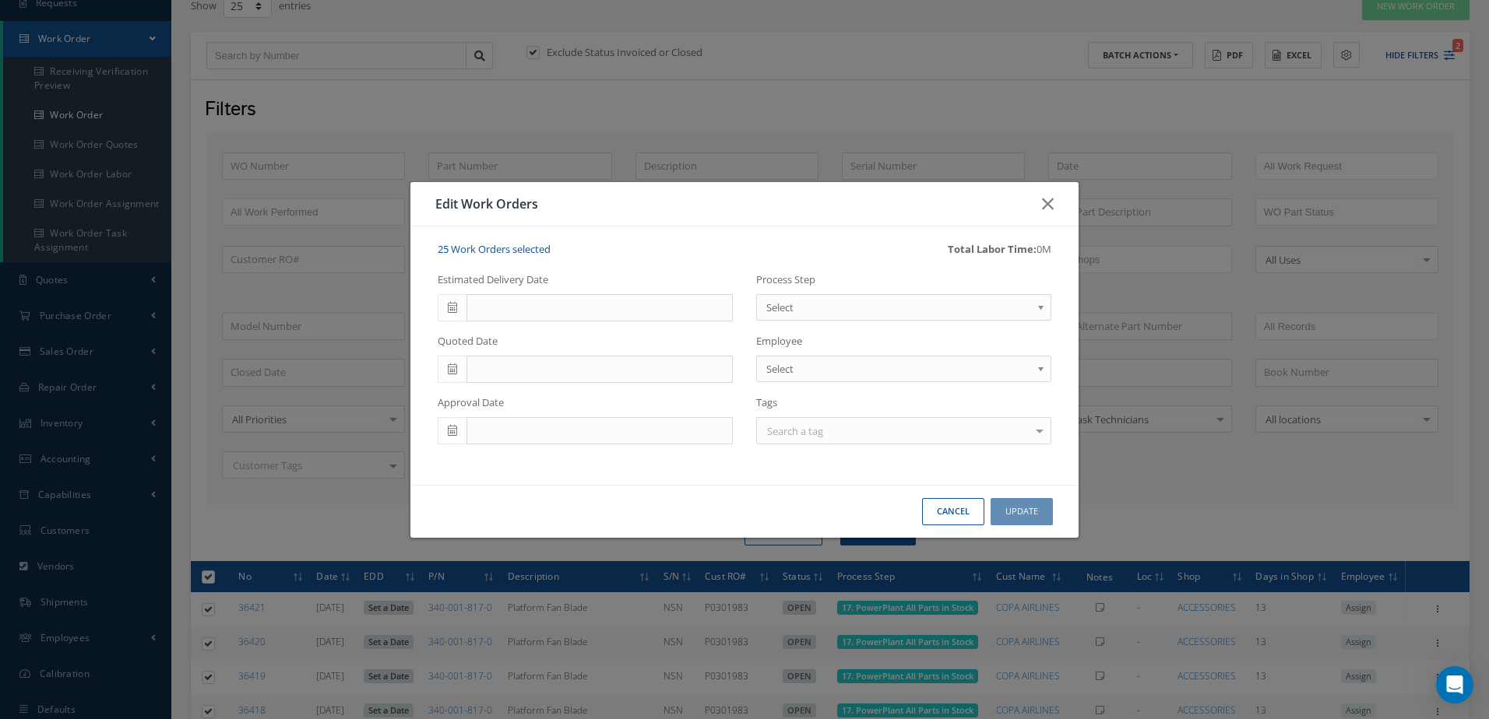
click at [880, 294] on link "Select" at bounding box center [903, 307] width 295 height 26
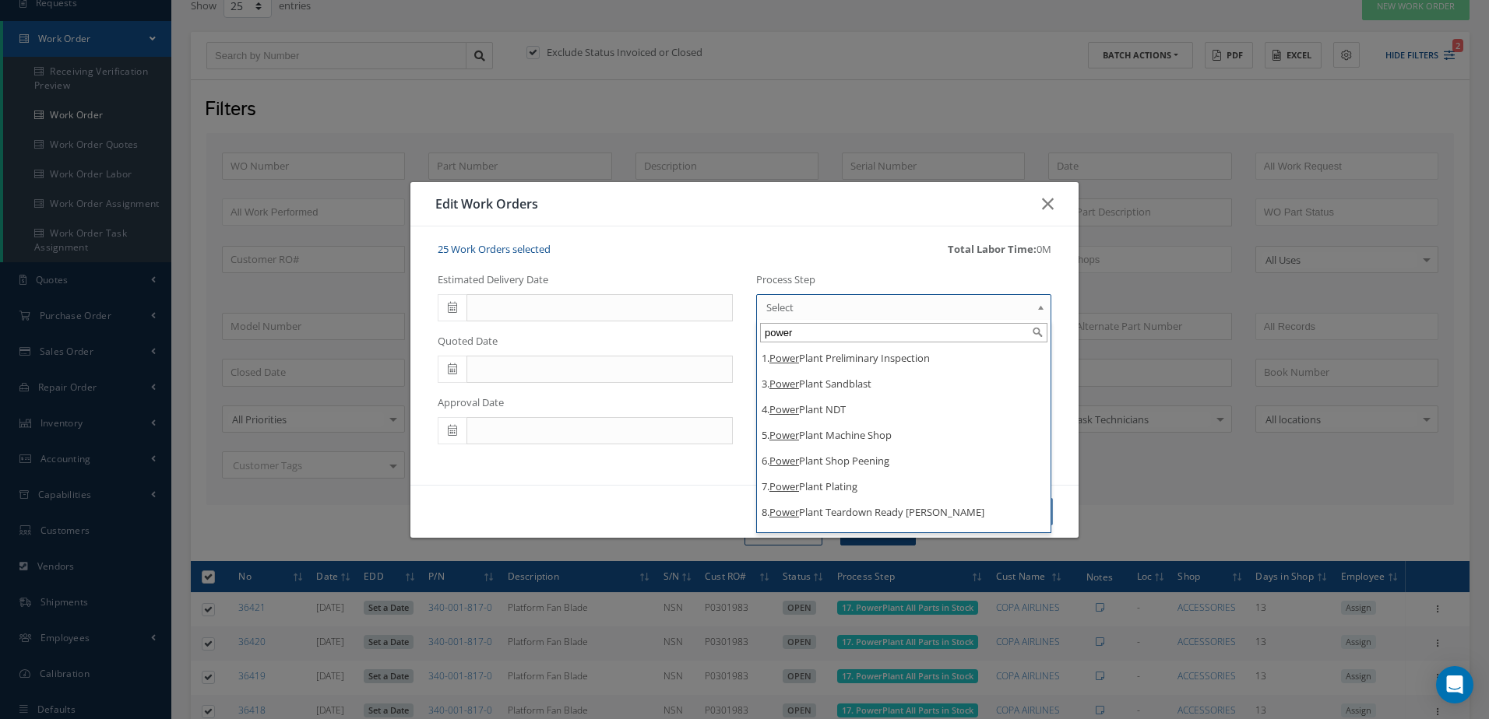
type input "power"
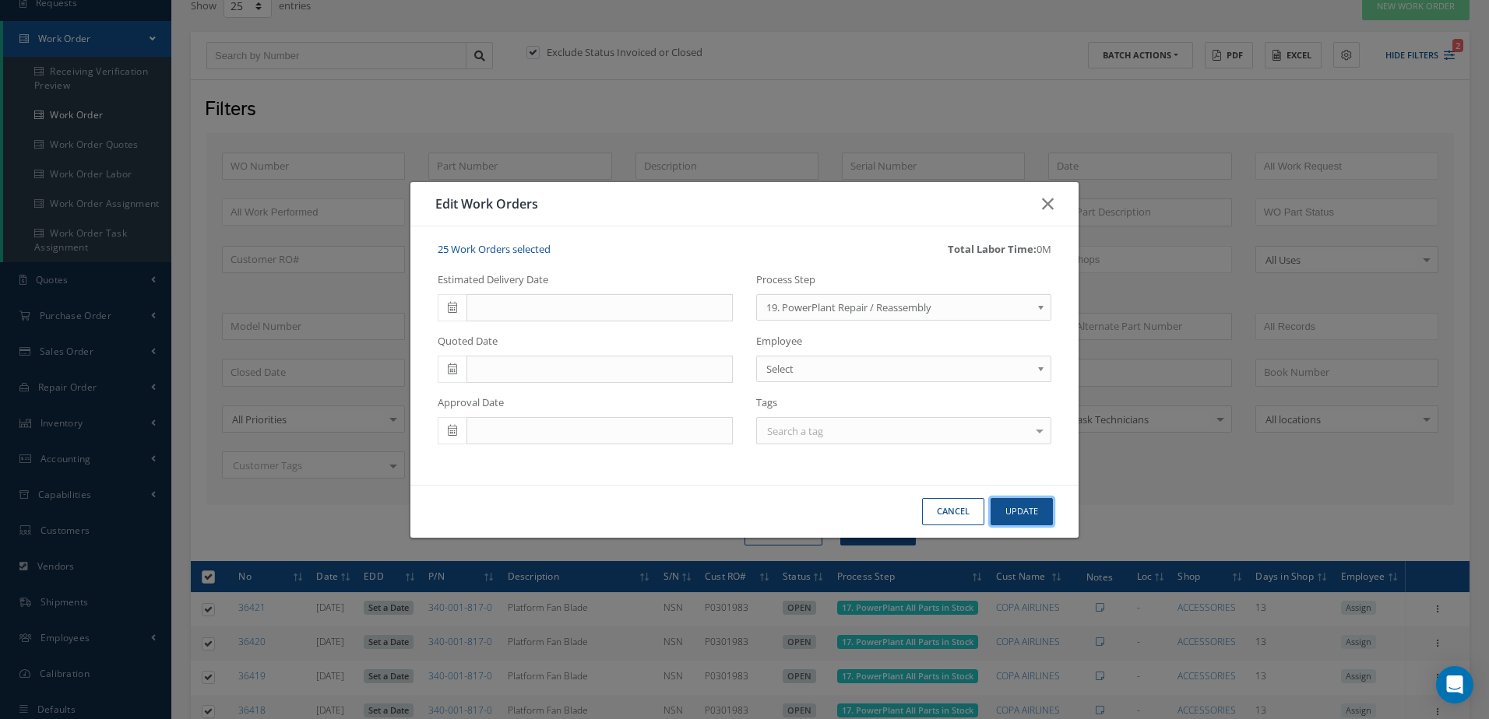
click at [1018, 517] on button "Update" at bounding box center [1021, 511] width 62 height 27
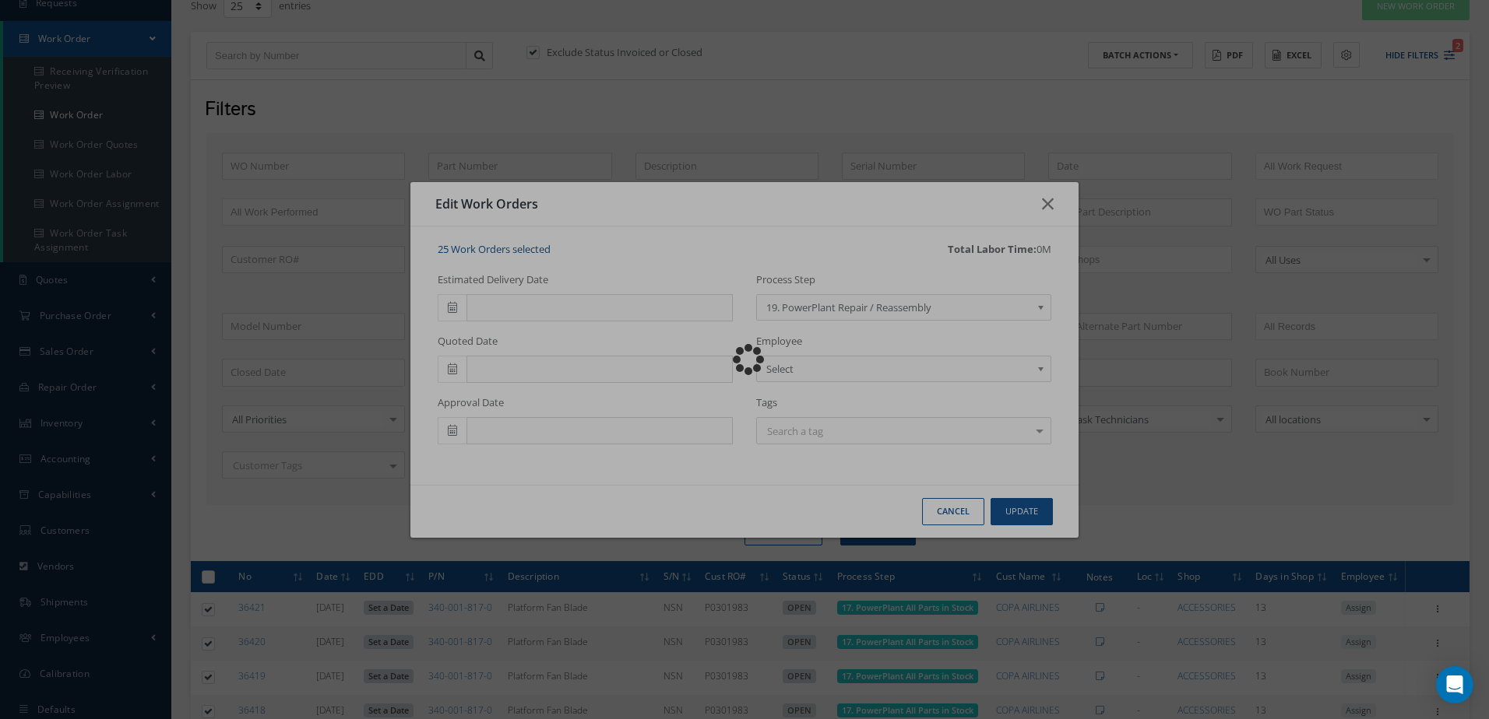
checkbox input "false"
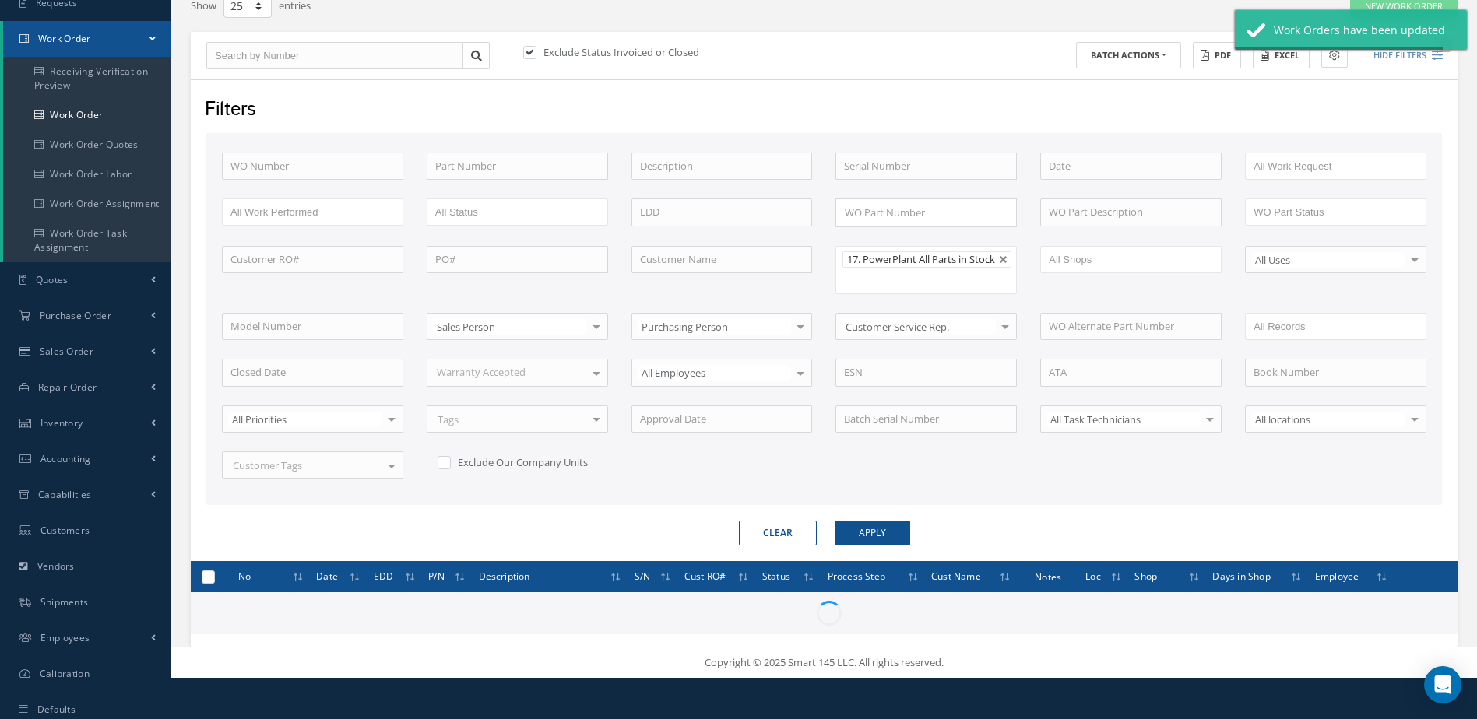
checkbox input "false"
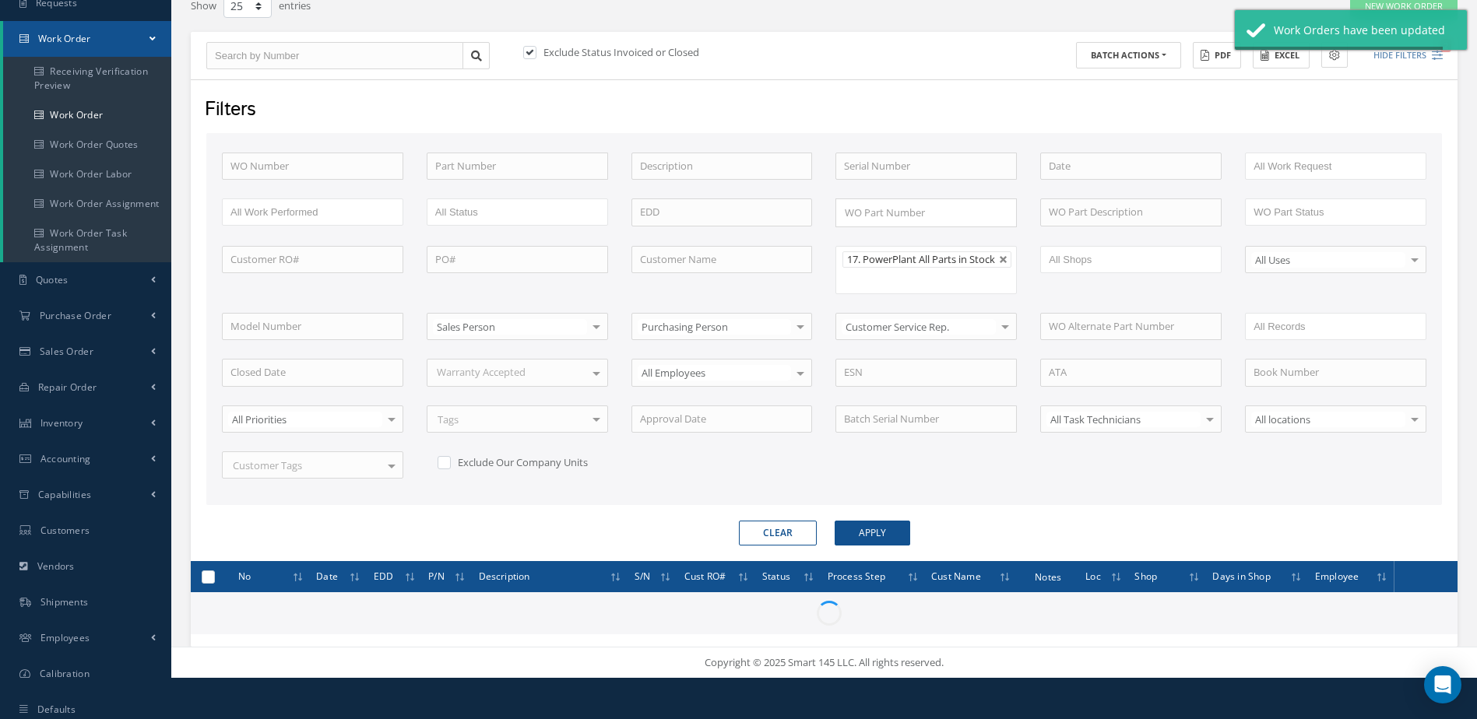
checkbox input "false"
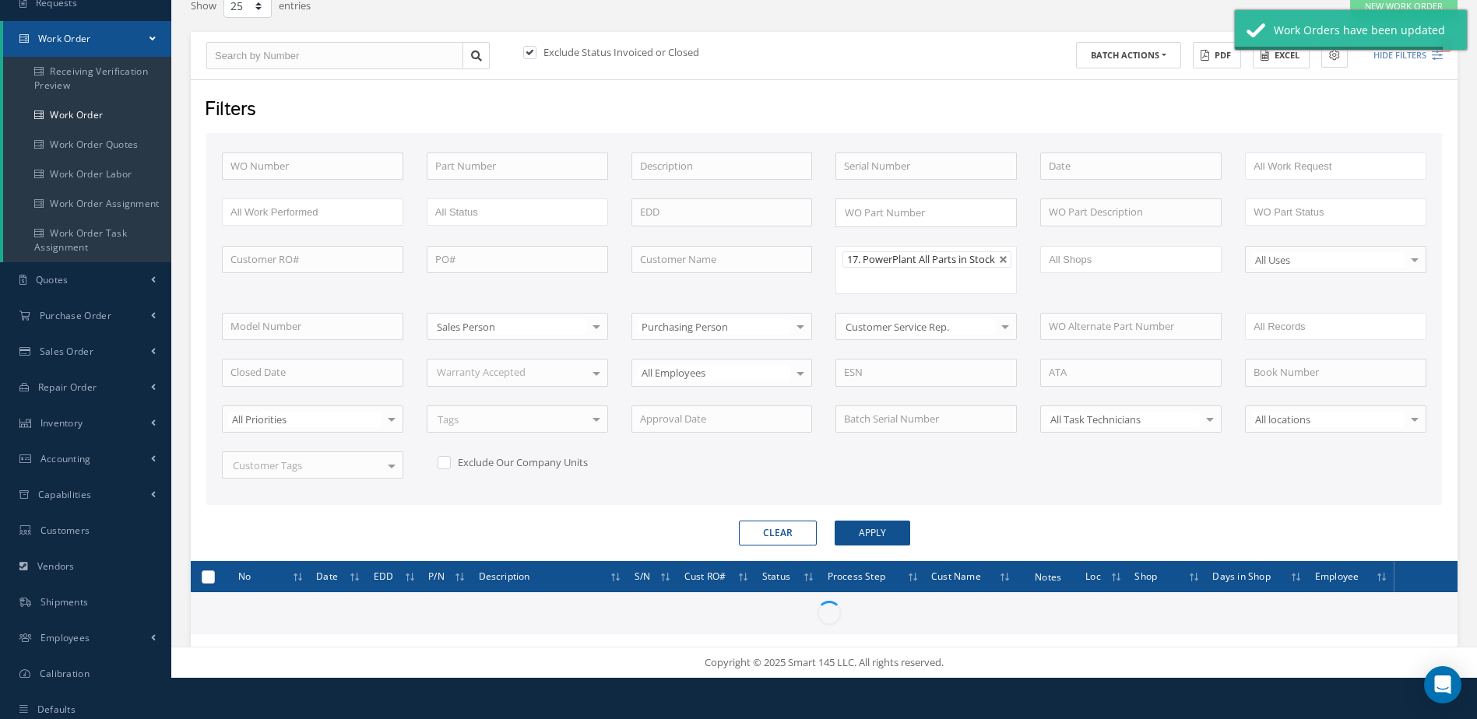
checkbox input "false"
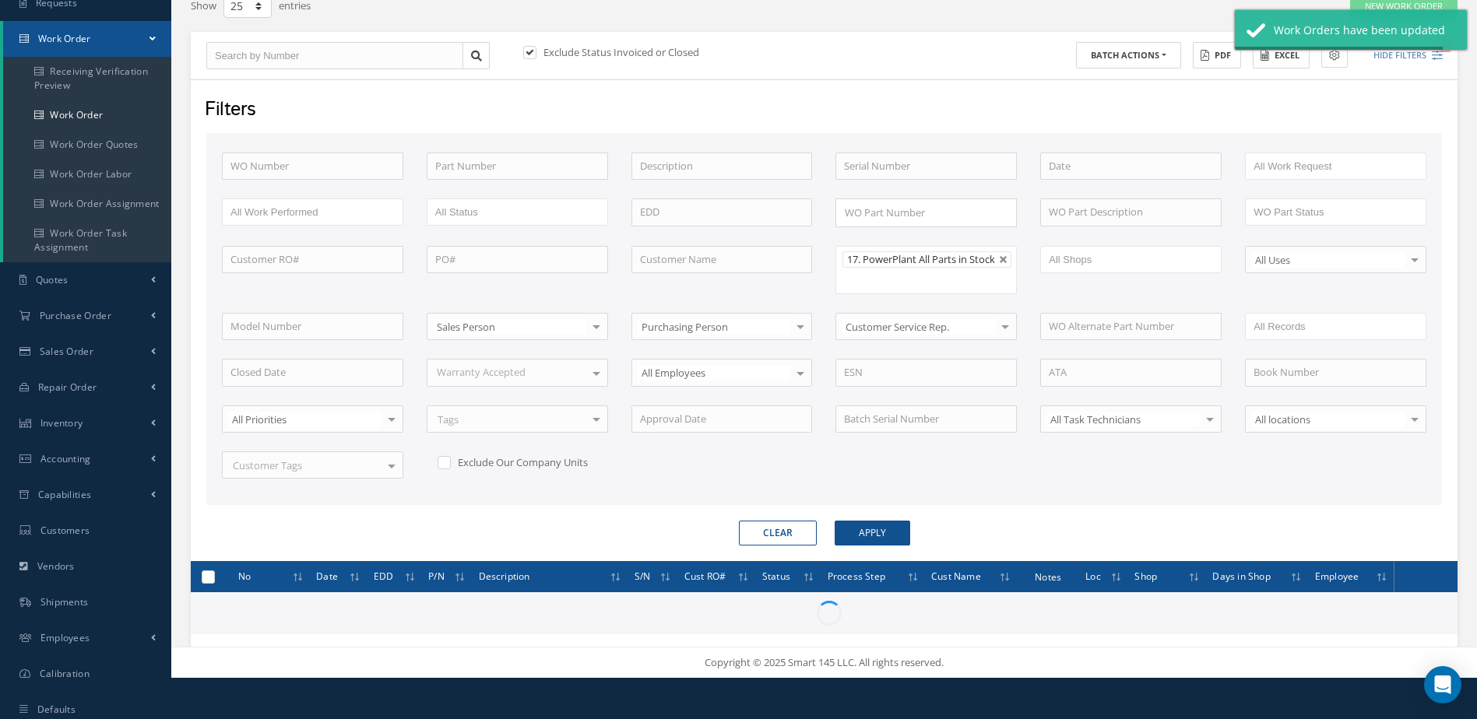
checkbox input "false"
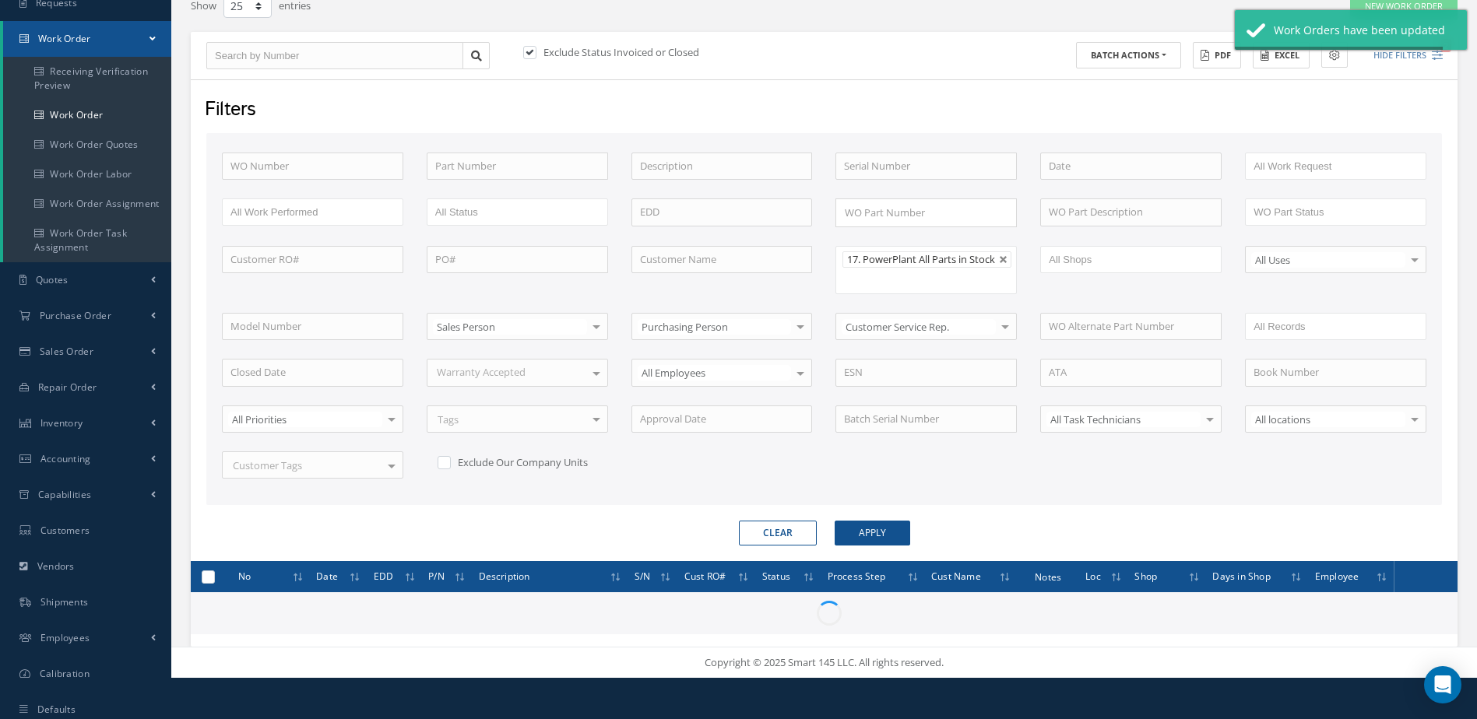
checkbox input "false"
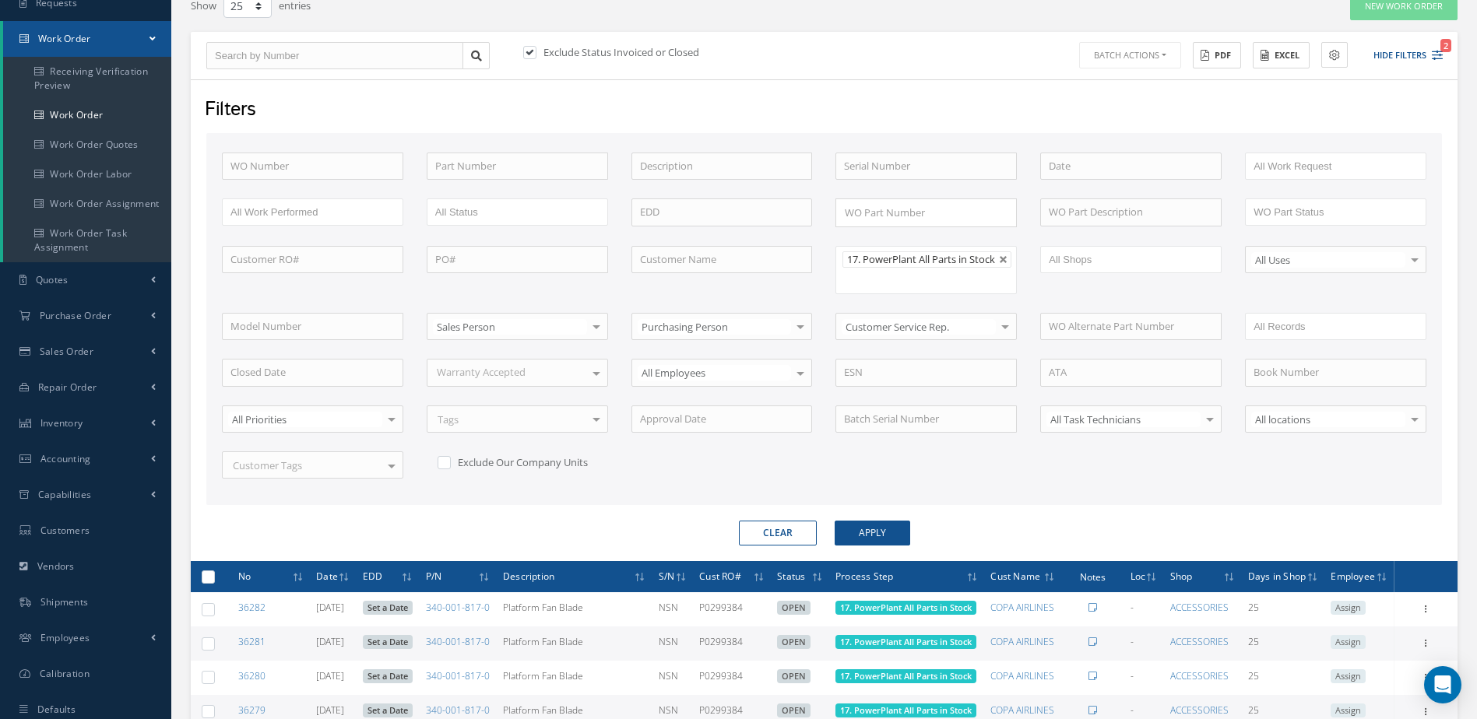
click at [214, 583] on label at bounding box center [214, 576] width 0 height 13
click at [204, 583] on input "checkbox" at bounding box center [209, 578] width 10 height 10
checkbox input "true"
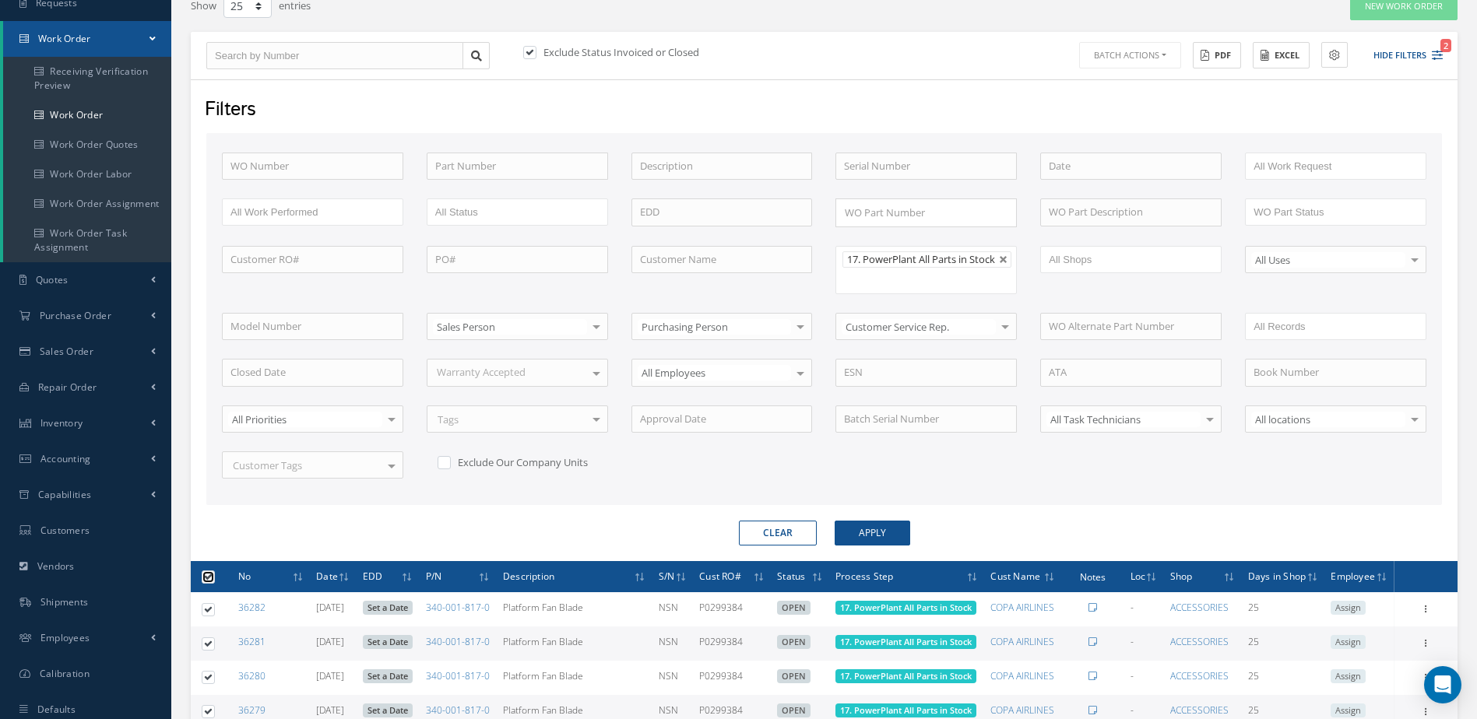
checkbox input "true"
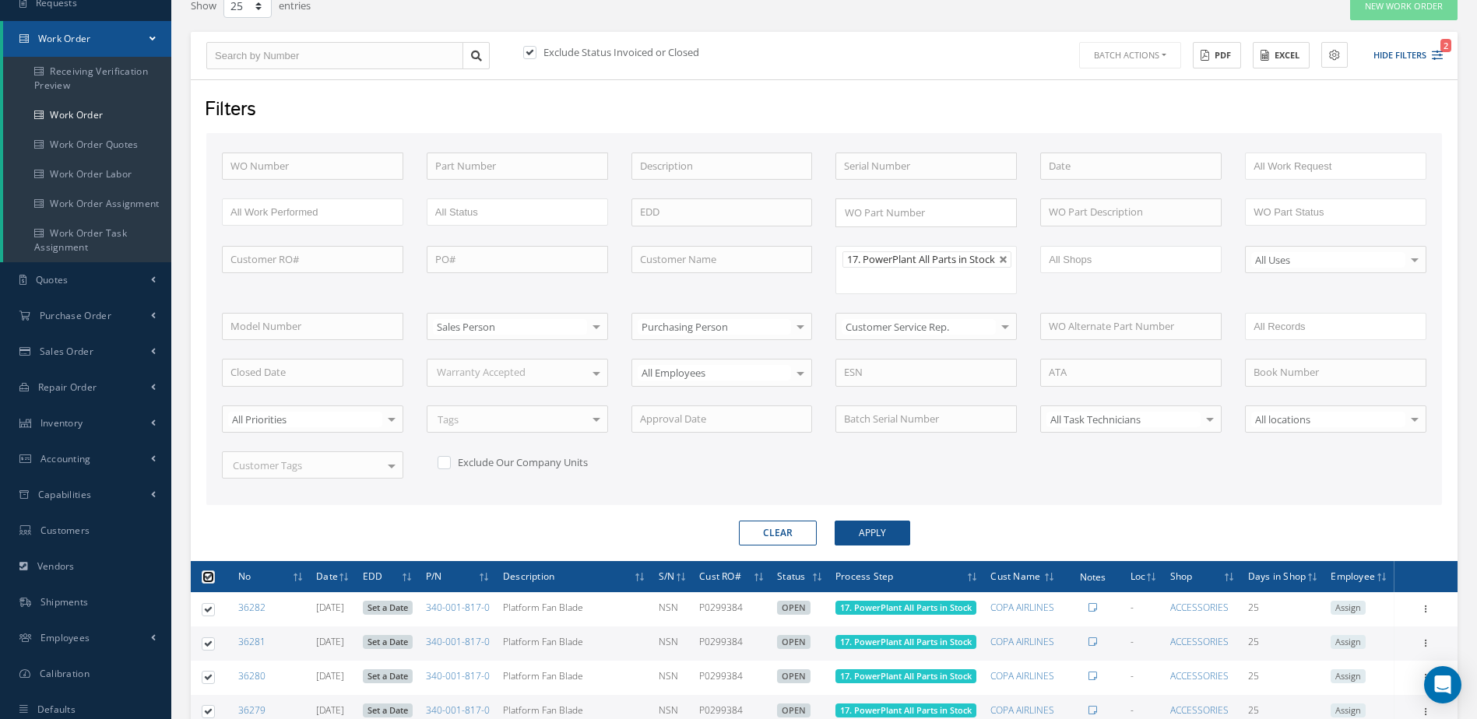
checkbox input "true"
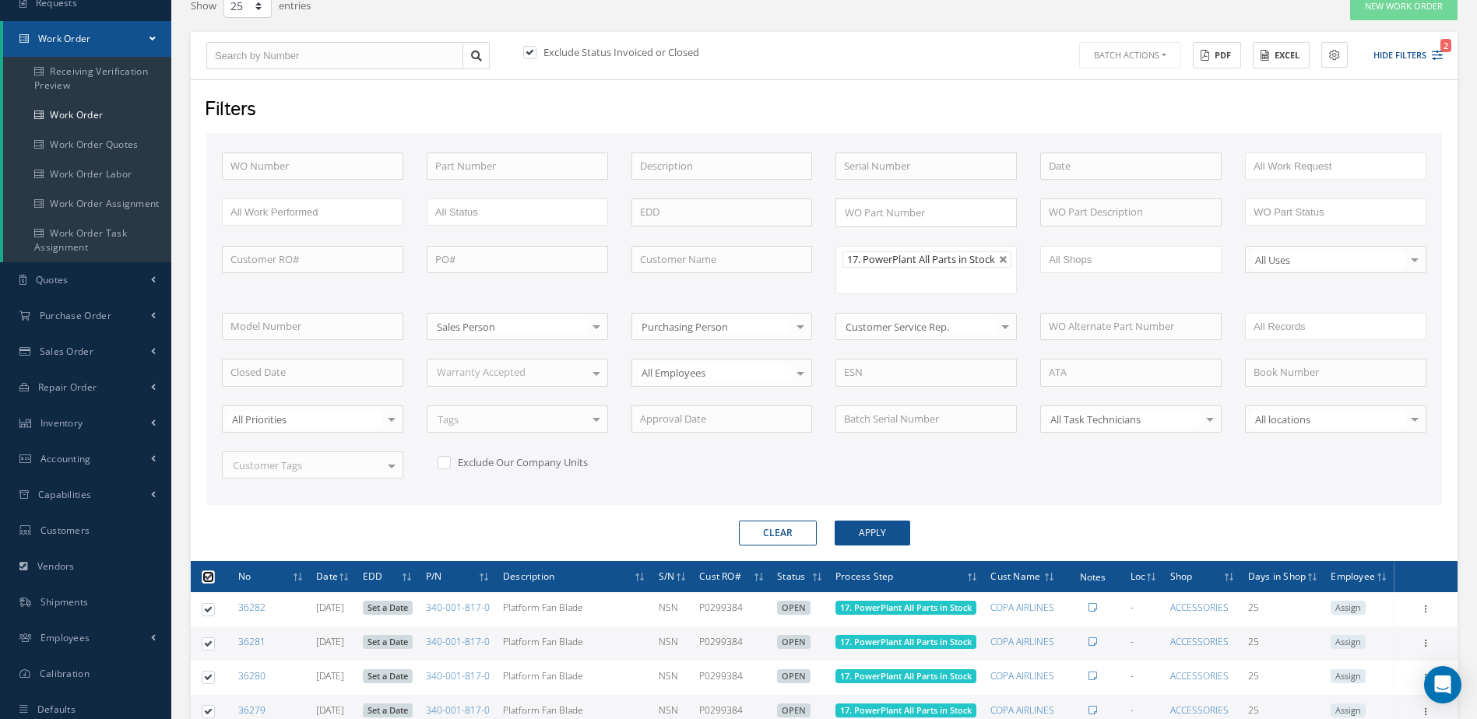
checkbox input "true"
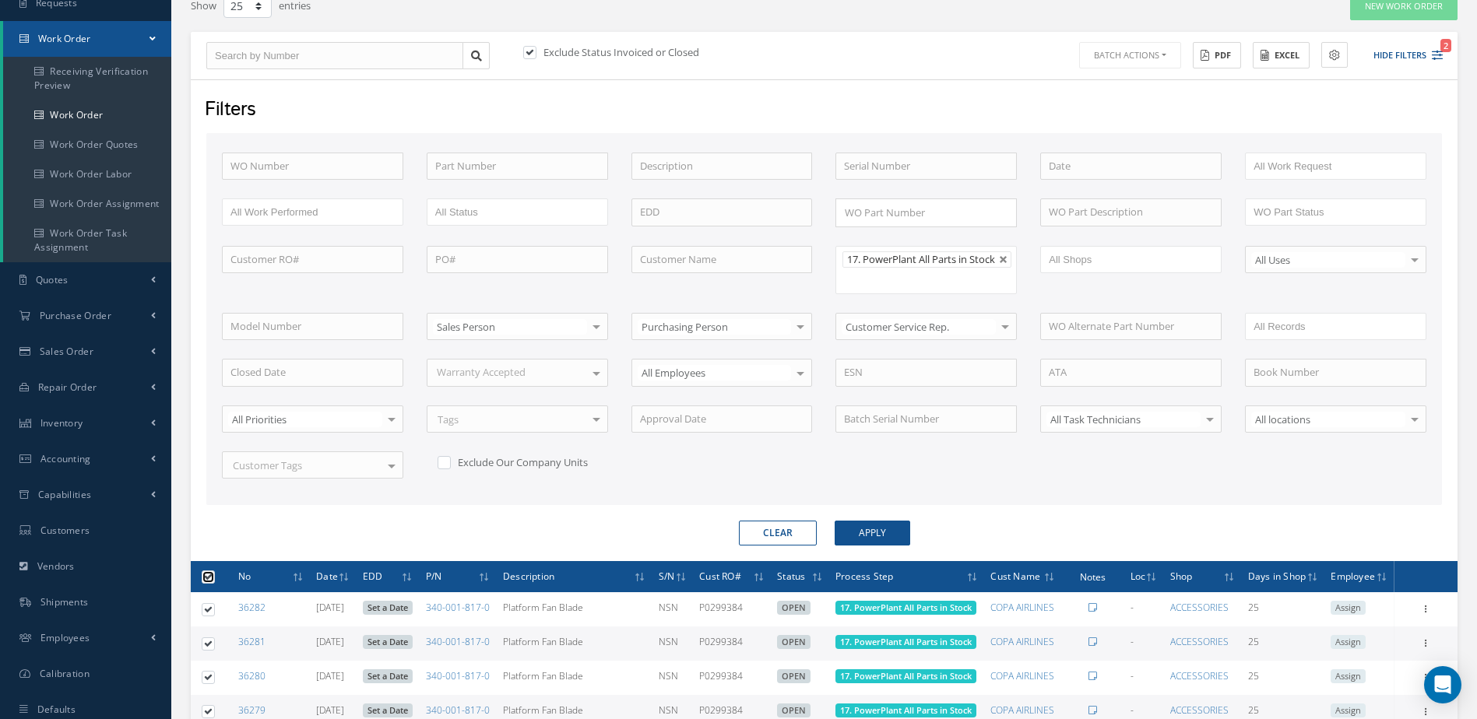
checkbox input "true"
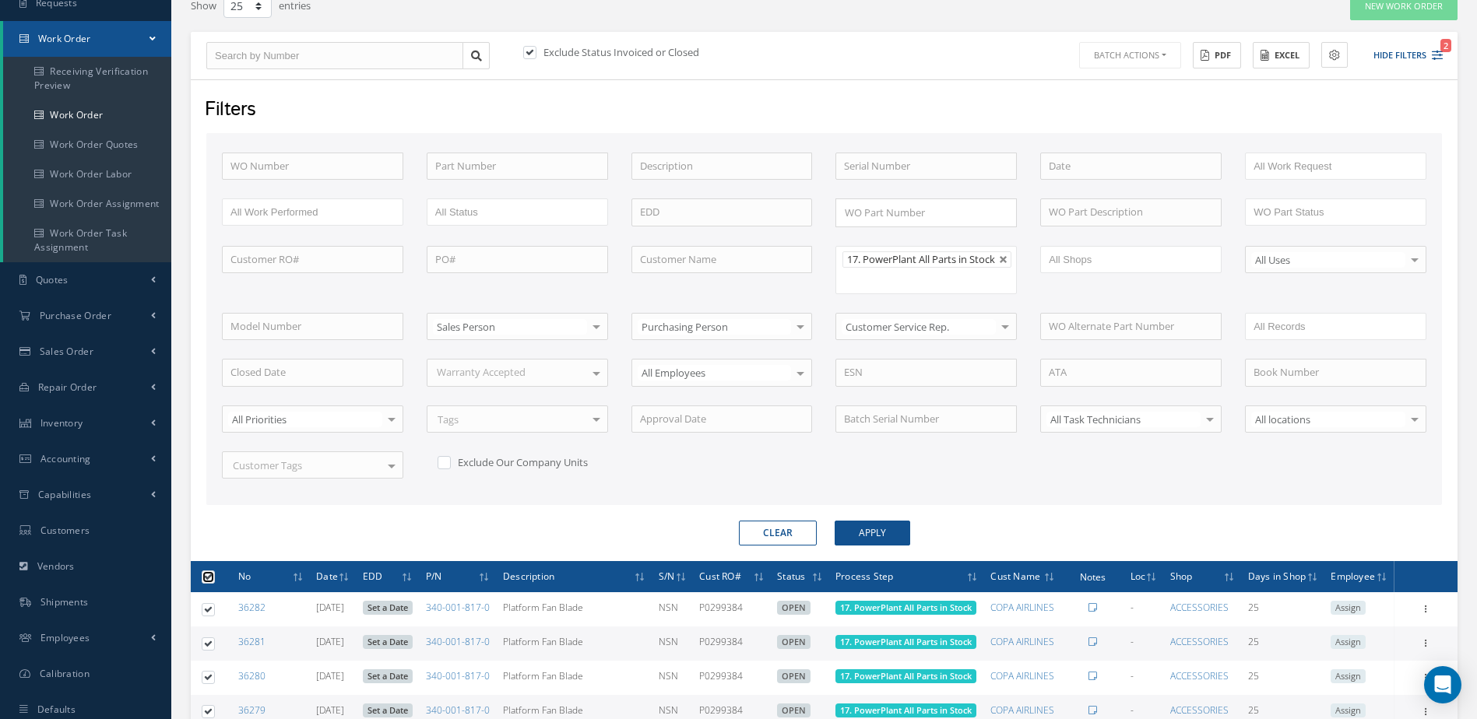
checkbox input "true"
click at [1165, 61] on button "Batch Actions" at bounding box center [1128, 55] width 105 height 27
click at [1149, 78] on link "Update Work Orders" at bounding box center [1138, 81] width 125 height 21
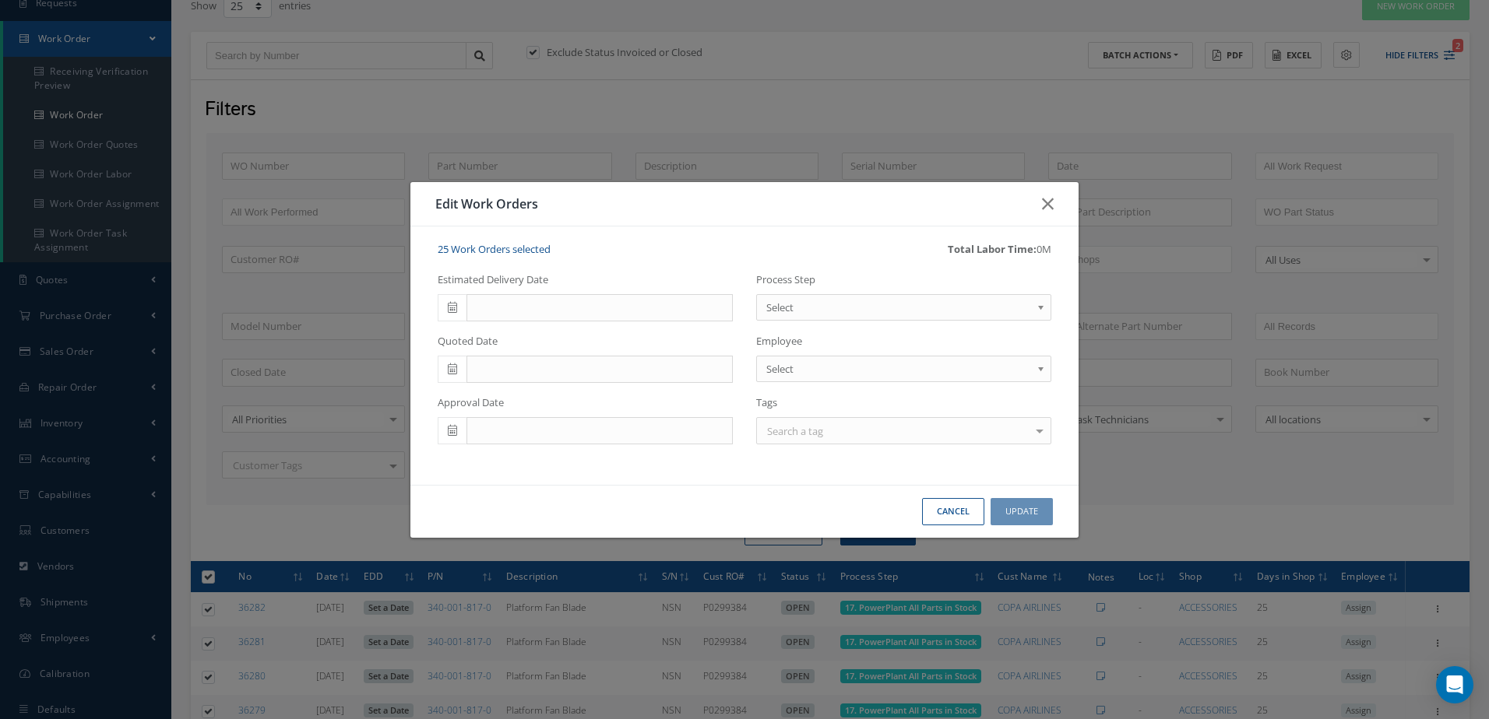
click at [899, 314] on span "Select" at bounding box center [898, 307] width 265 height 19
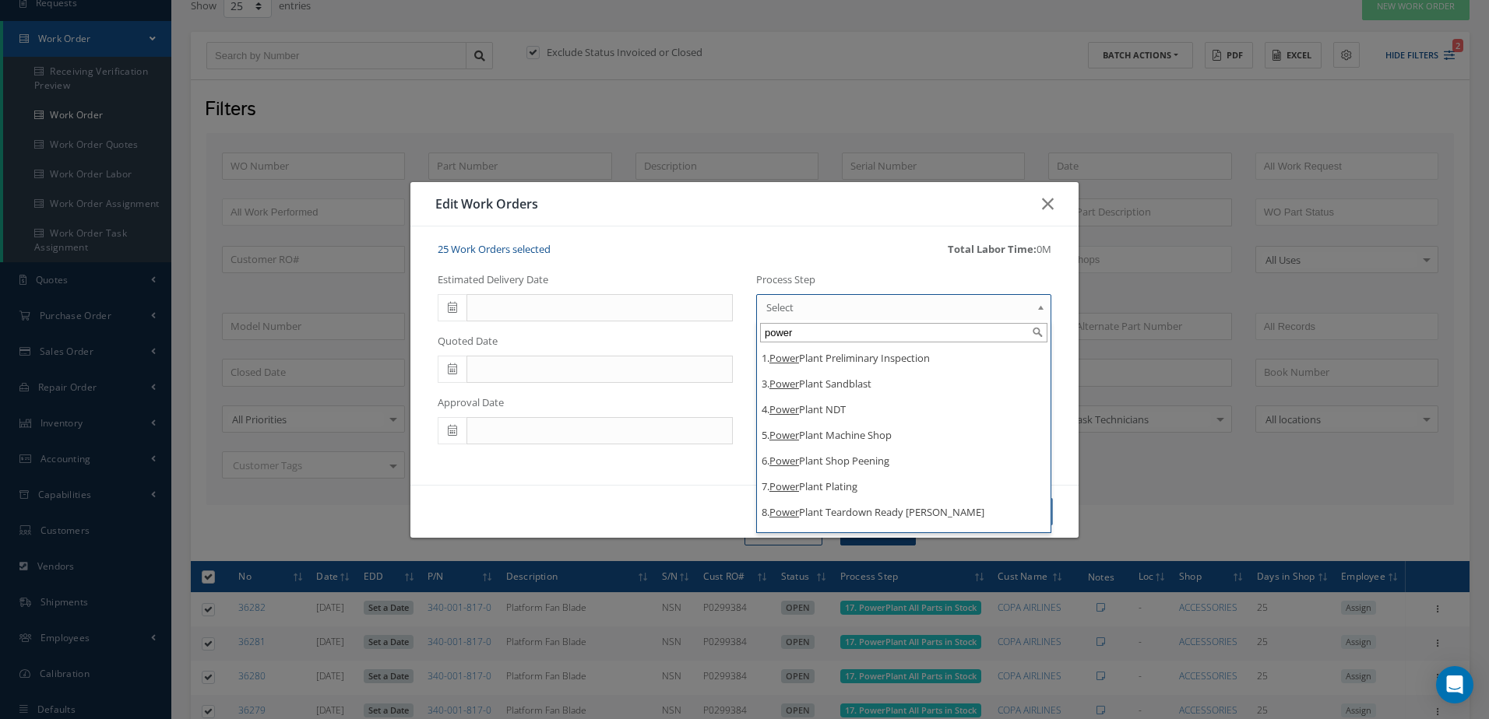
type input "power"
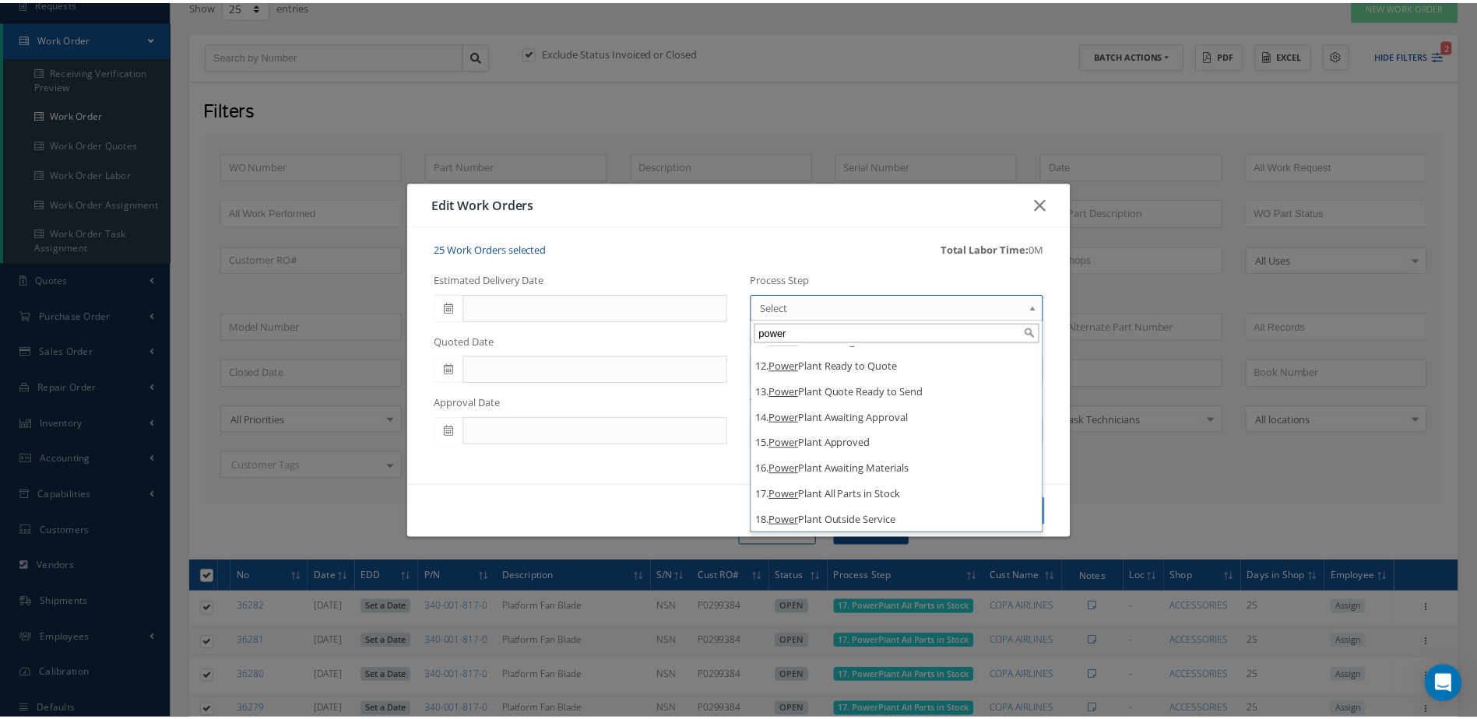
scroll to position [280, 0]
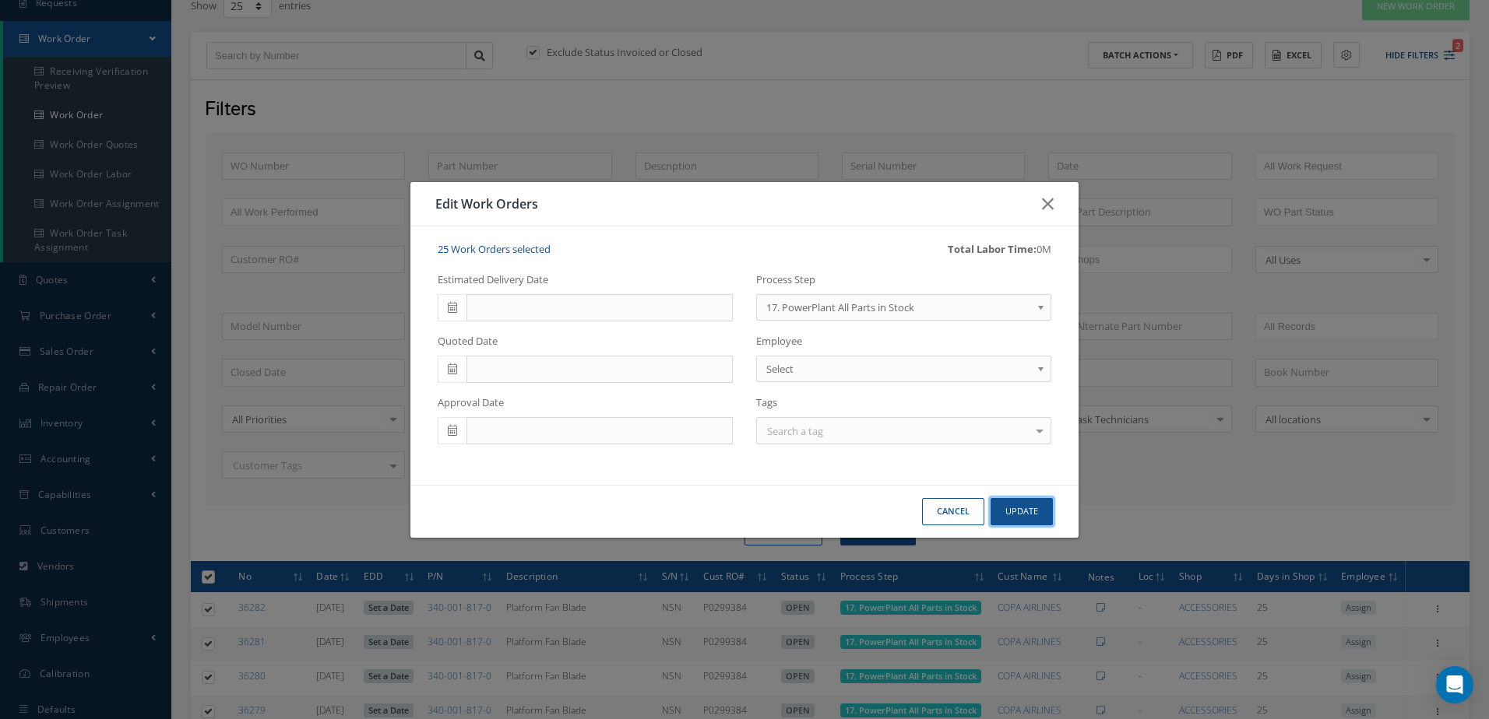
click at [1030, 515] on button "Update" at bounding box center [1021, 511] width 62 height 27
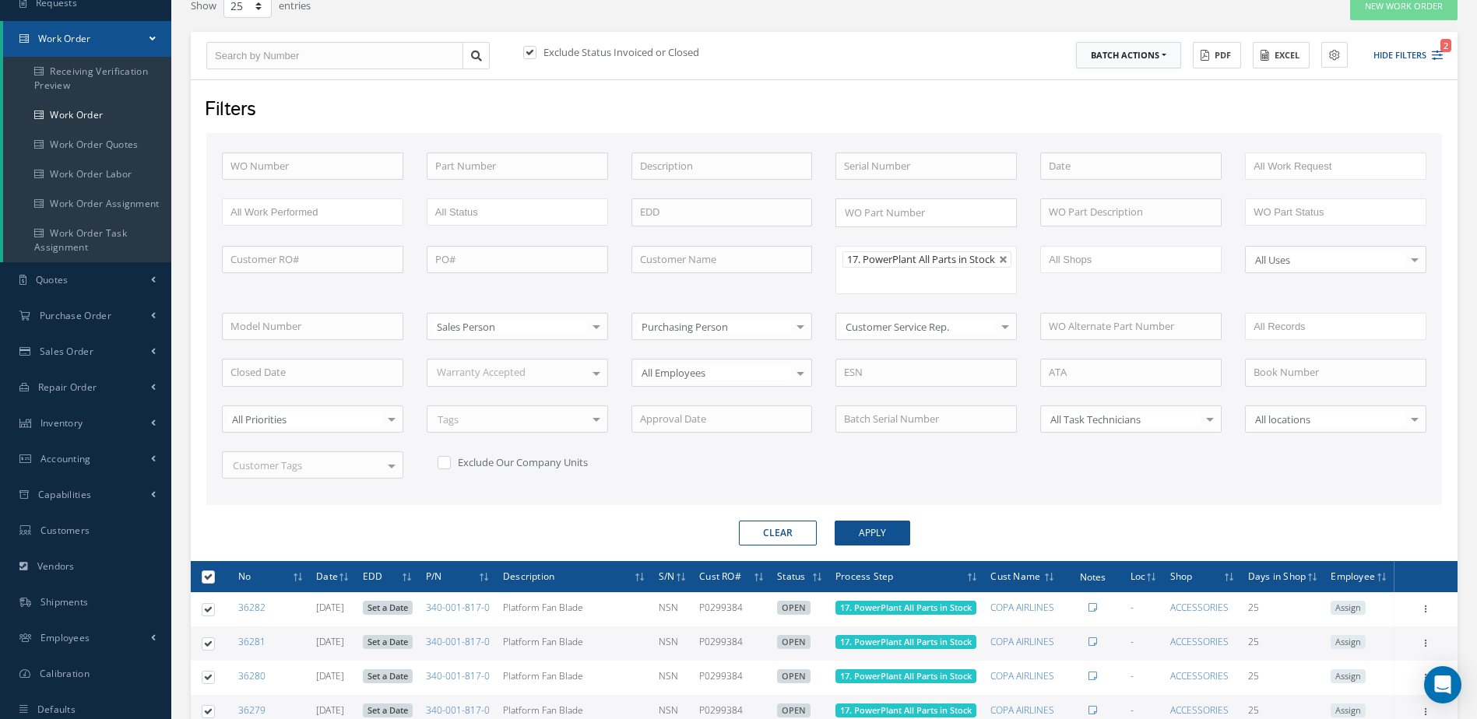
click at [1162, 58] on button "Batch Actions" at bounding box center [1128, 55] width 105 height 27
click at [1147, 78] on link "Update Work Orders" at bounding box center [1138, 81] width 125 height 21
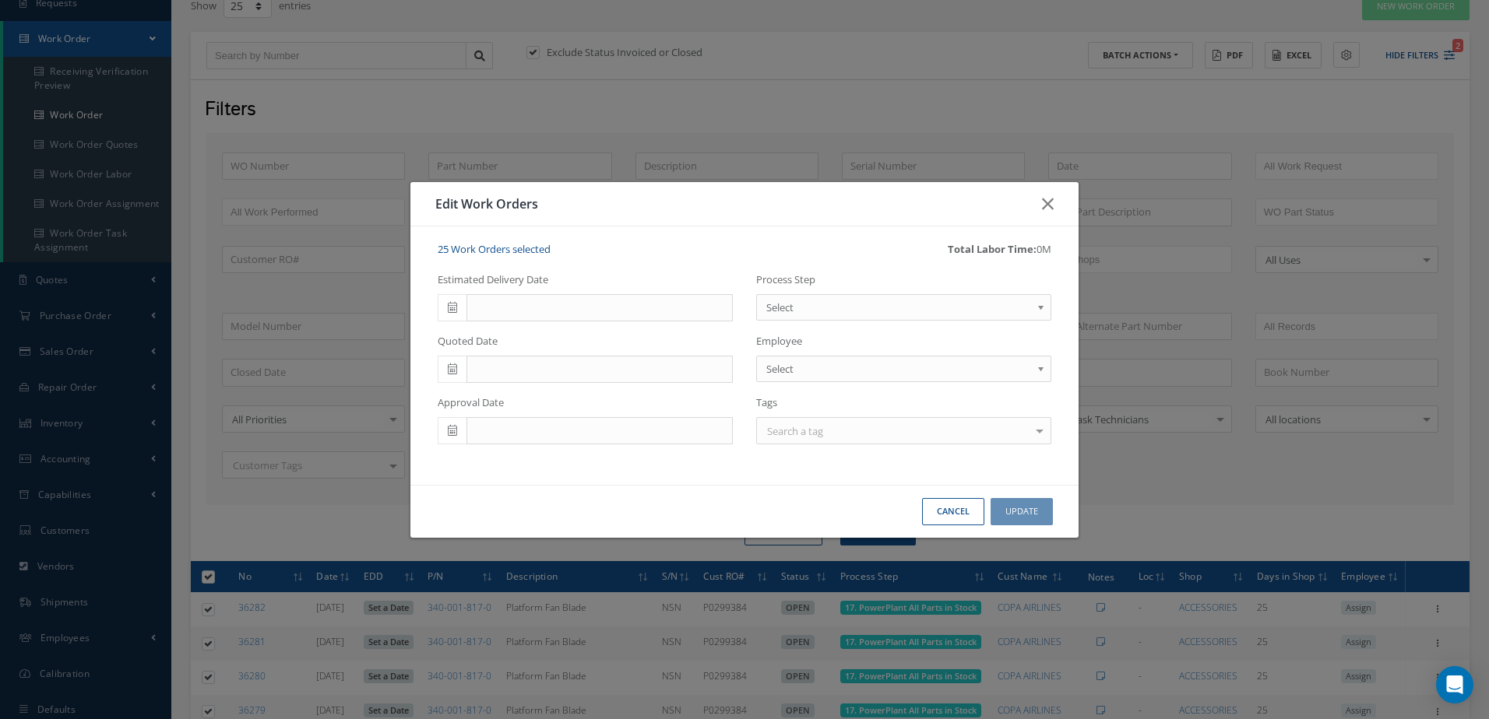
click at [922, 298] on span "Select" at bounding box center [898, 307] width 265 height 19
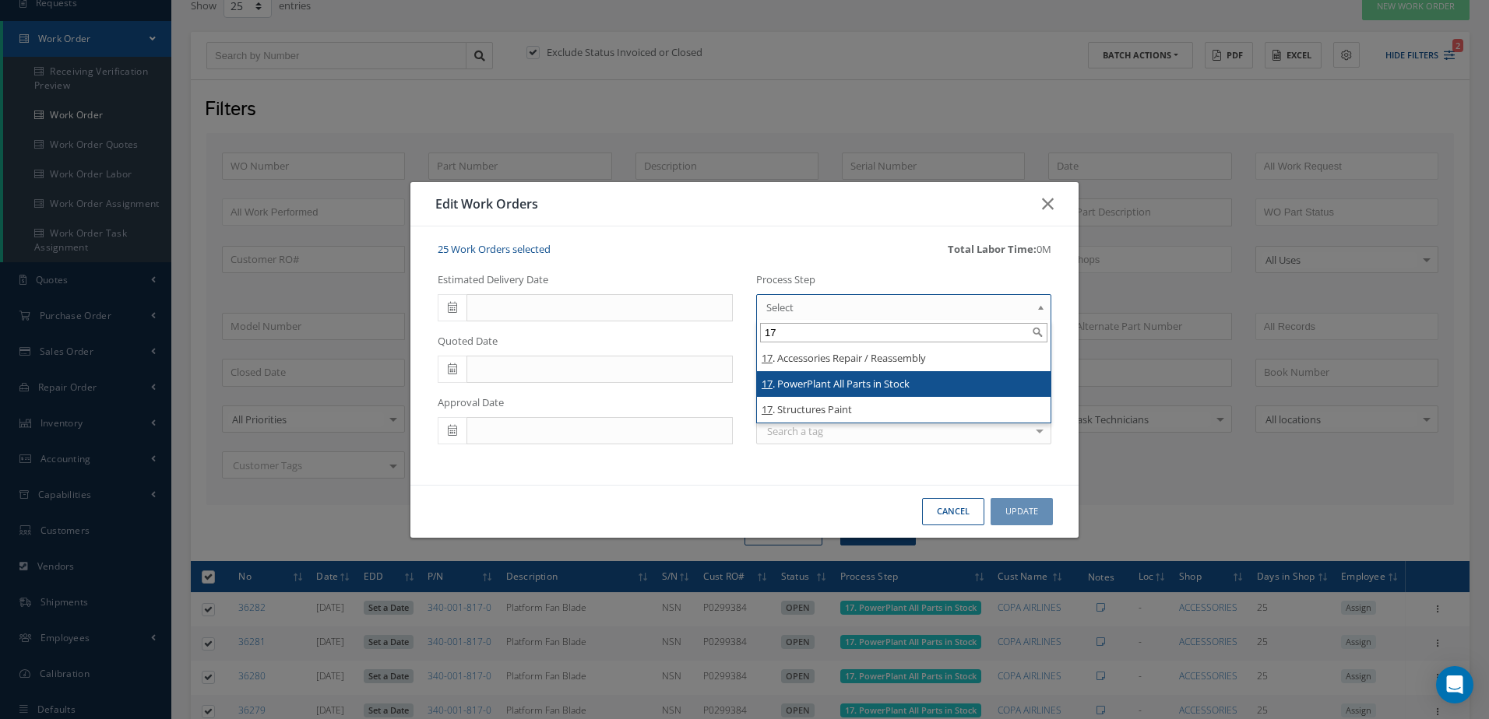
type input "17"
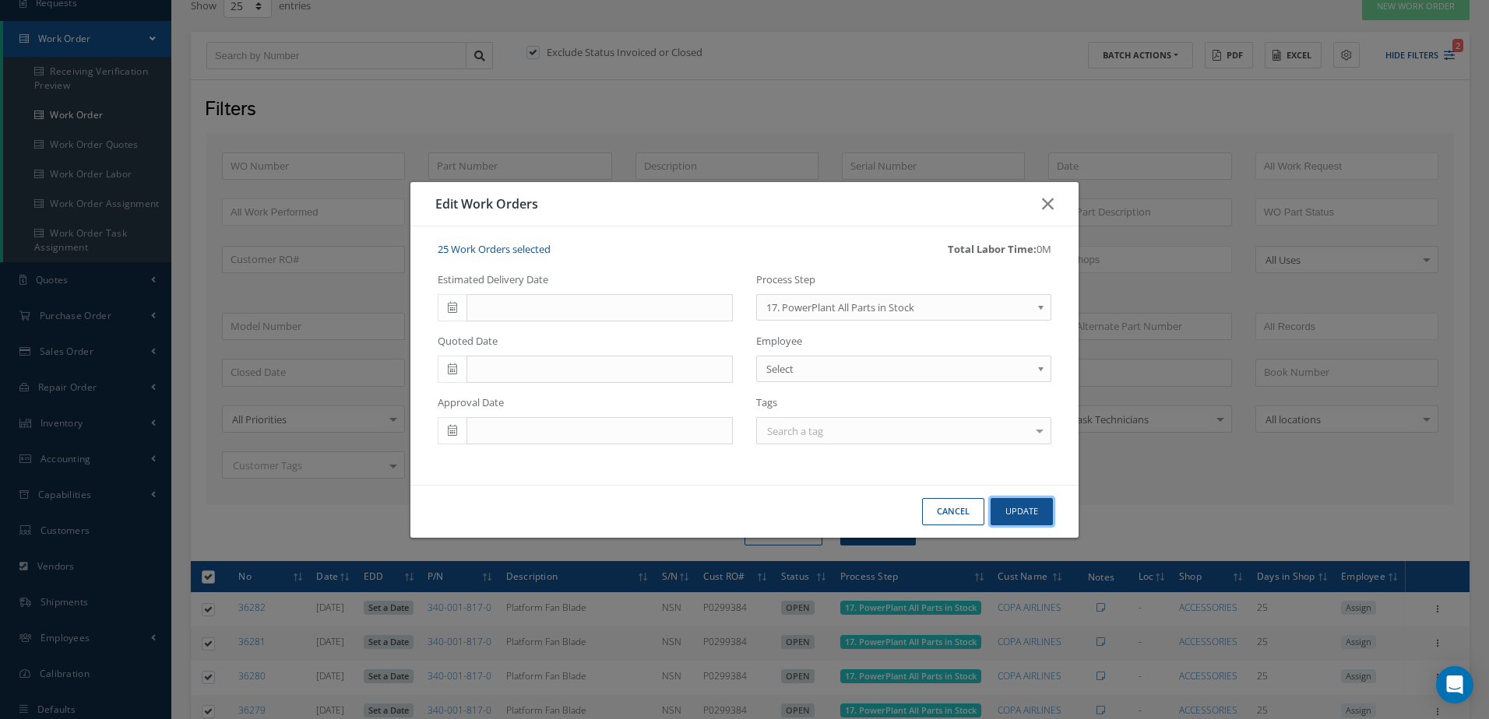
click at [1025, 511] on button "Update" at bounding box center [1021, 511] width 62 height 27
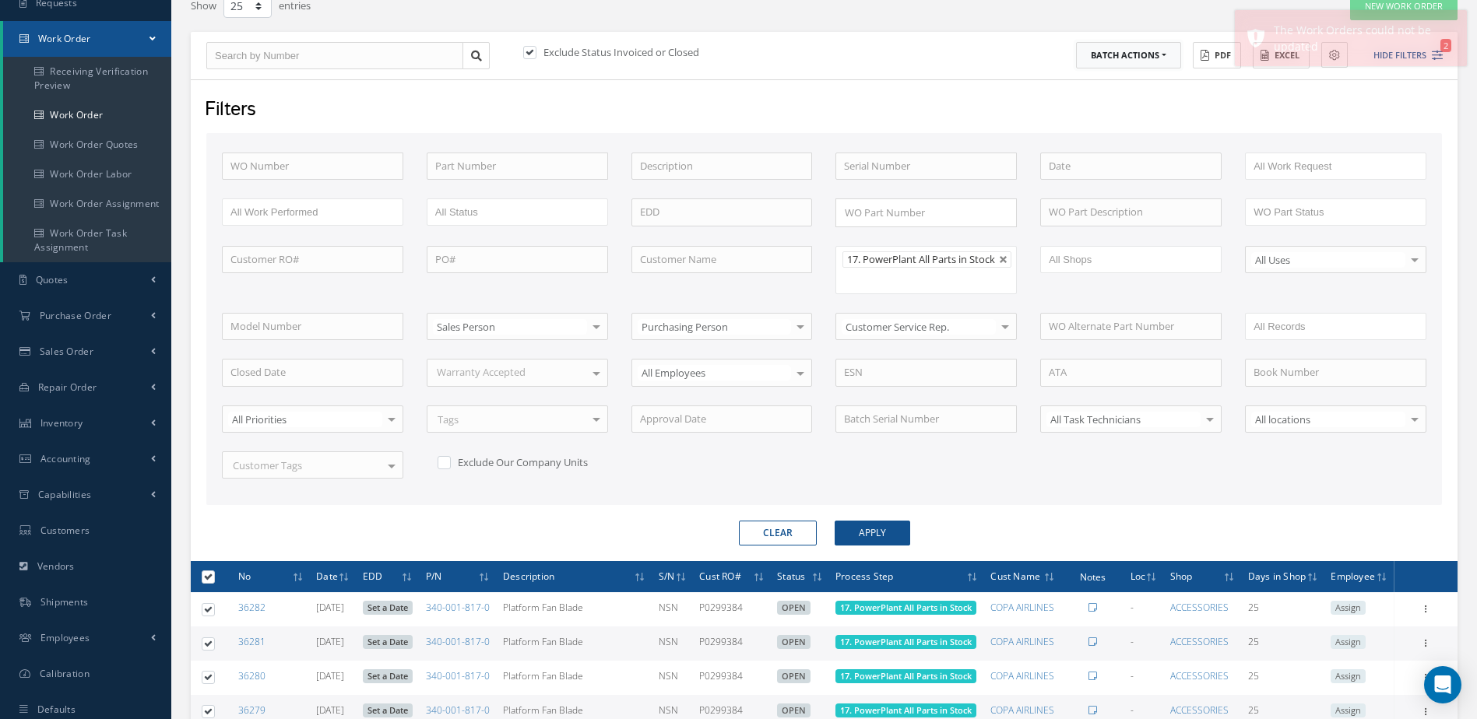
click at [1169, 58] on button "Batch Actions" at bounding box center [1128, 55] width 105 height 27
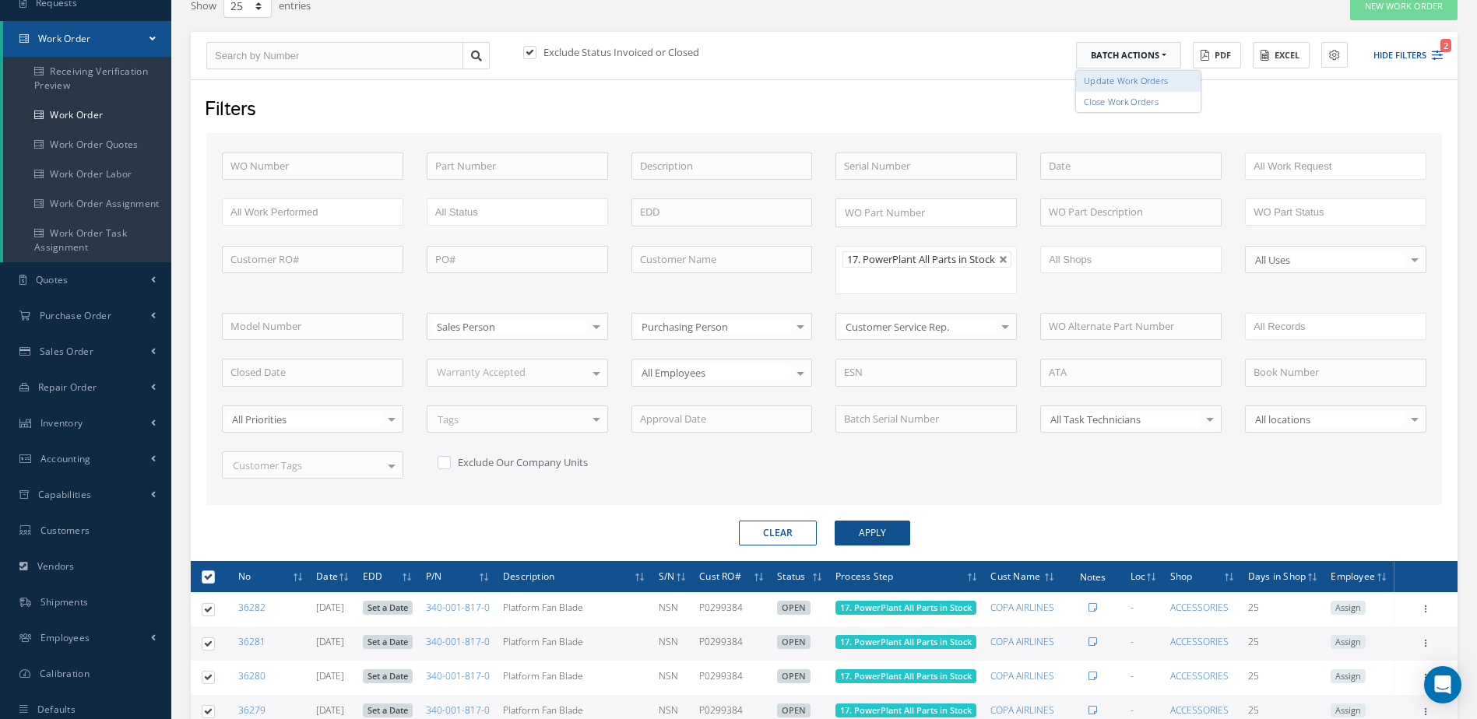
click at [1139, 83] on link "Update Work Orders" at bounding box center [1138, 81] width 125 height 21
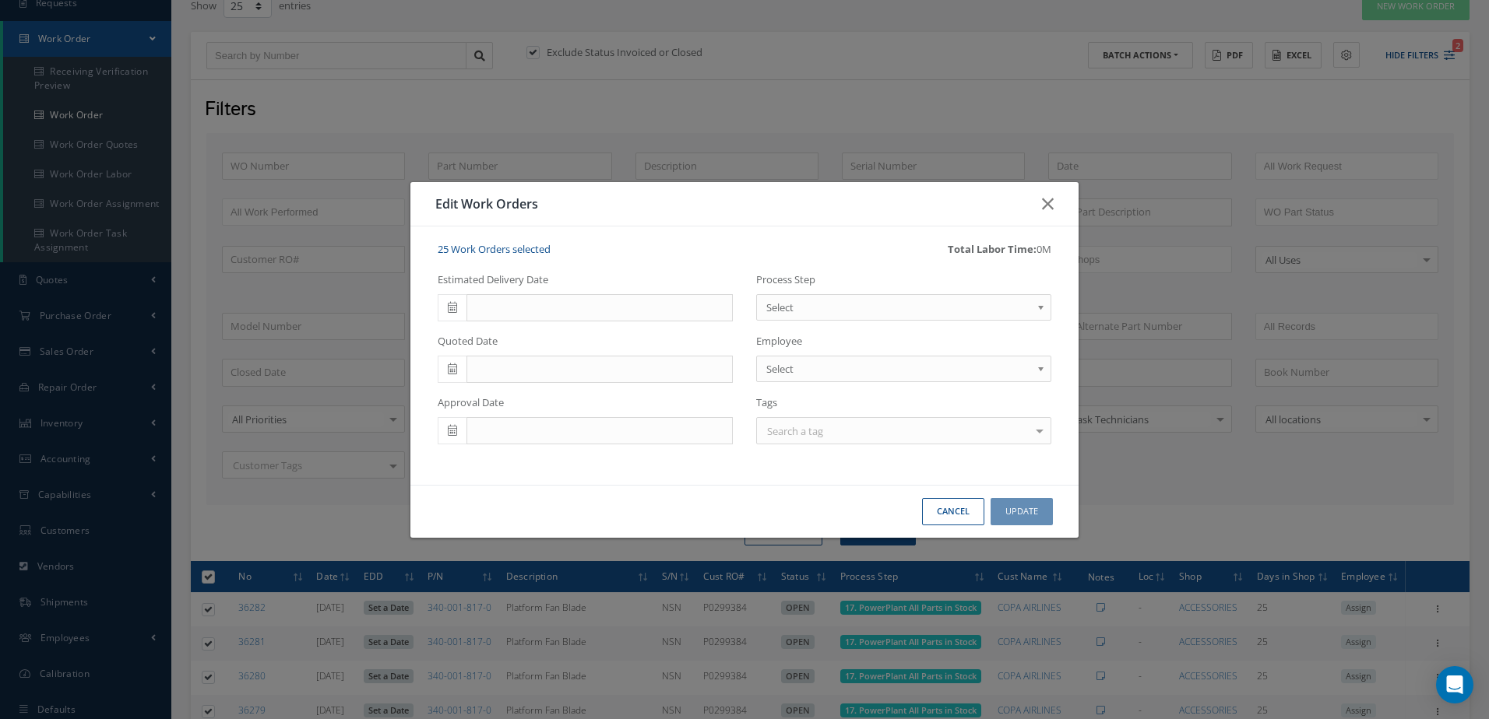
click at [855, 306] on span "Select" at bounding box center [898, 307] width 265 height 19
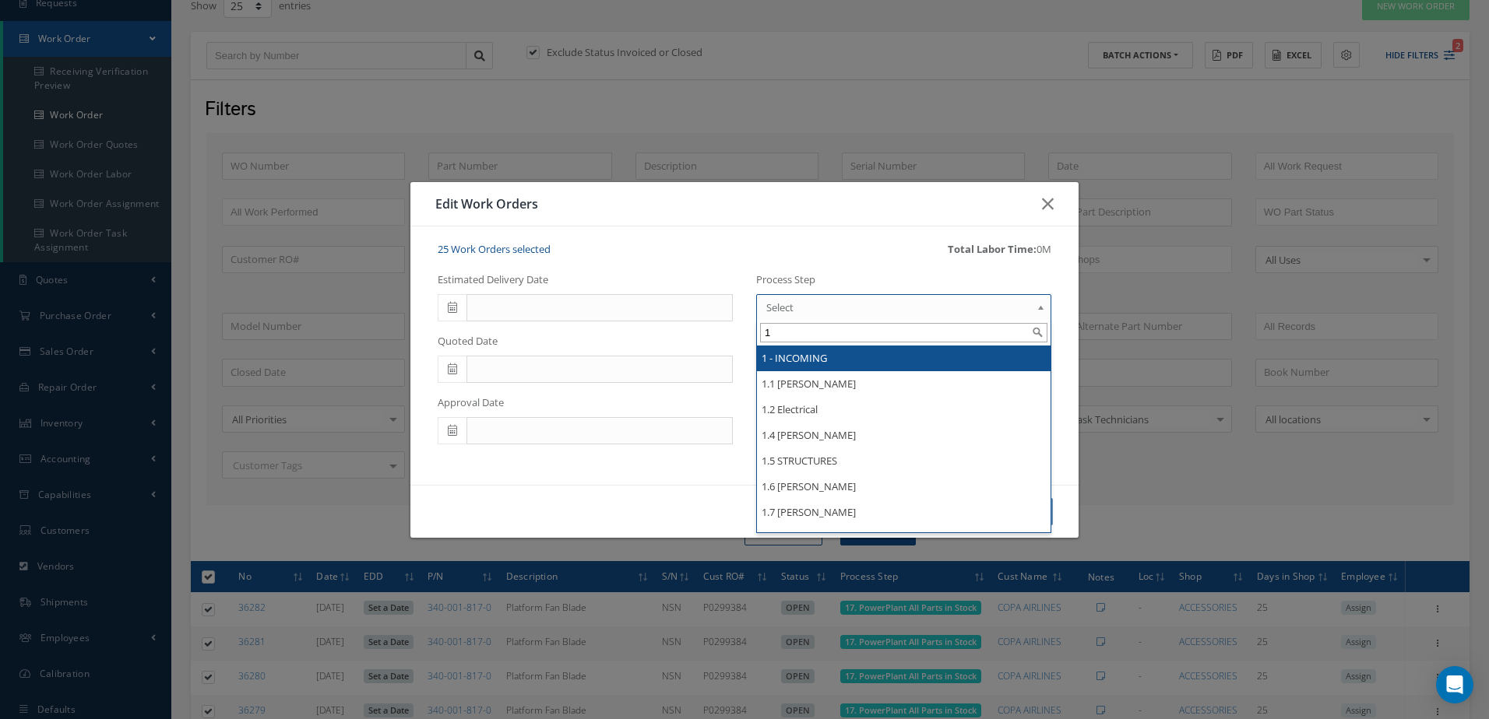
type input "17"
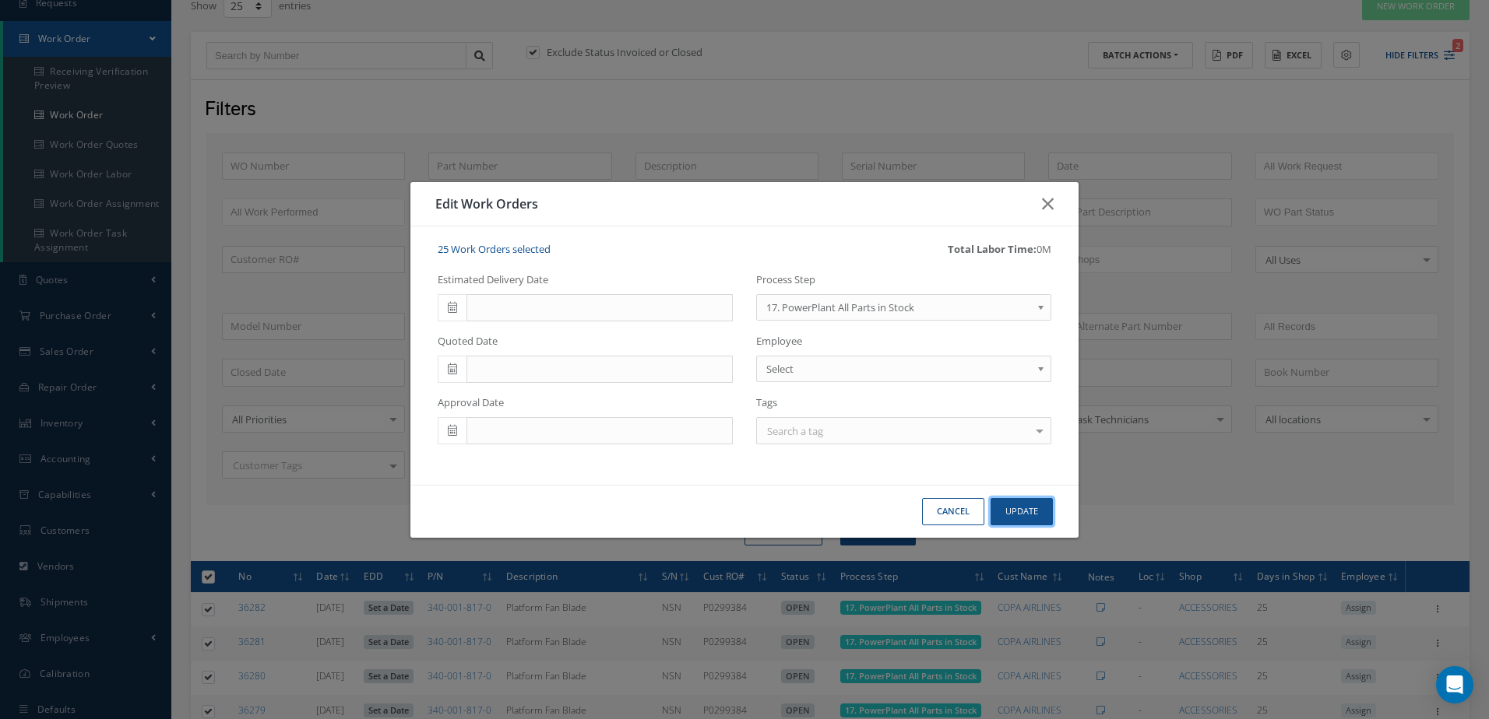
click at [1029, 510] on button "Update" at bounding box center [1021, 511] width 62 height 27
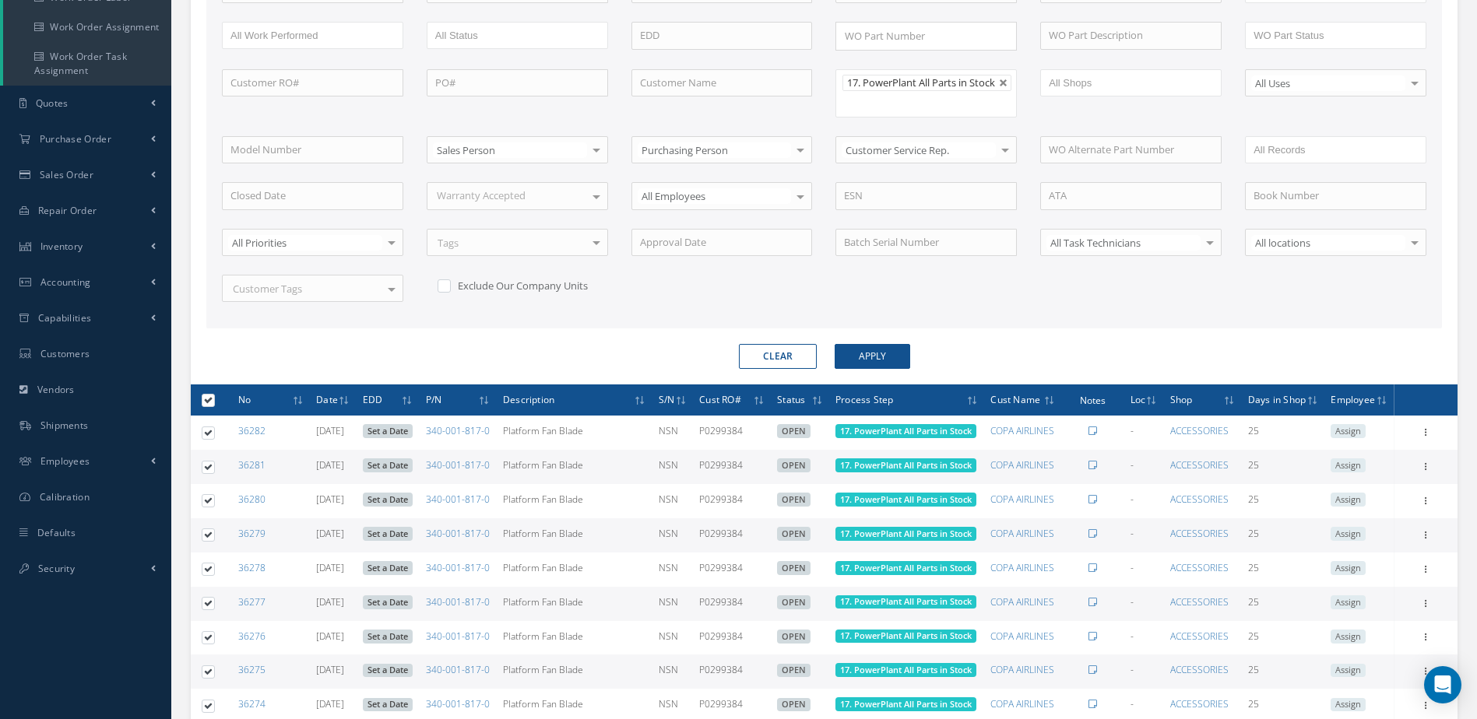
scroll to position [0, 0]
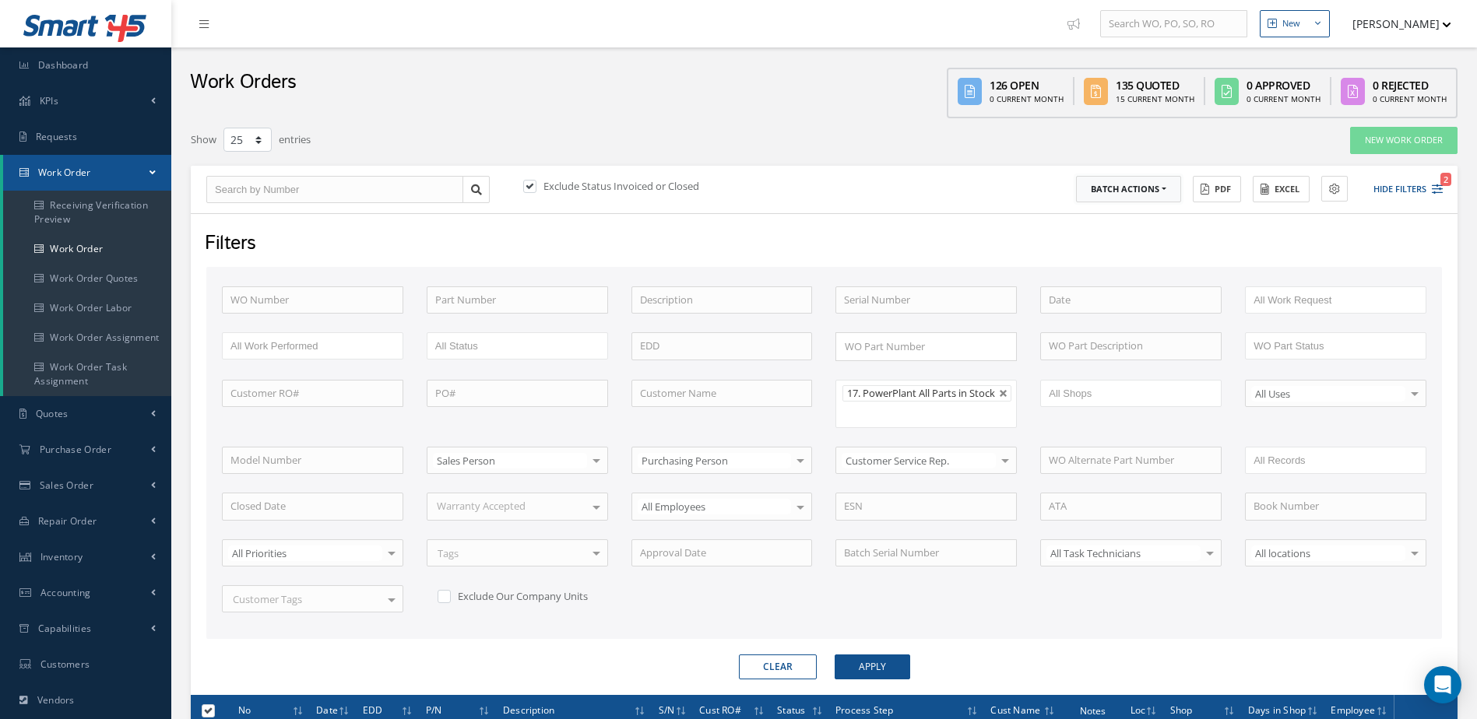
click at [1158, 189] on button "Batch Actions" at bounding box center [1128, 189] width 105 height 27
click at [1131, 218] on link "Update Work Orders" at bounding box center [1138, 215] width 125 height 21
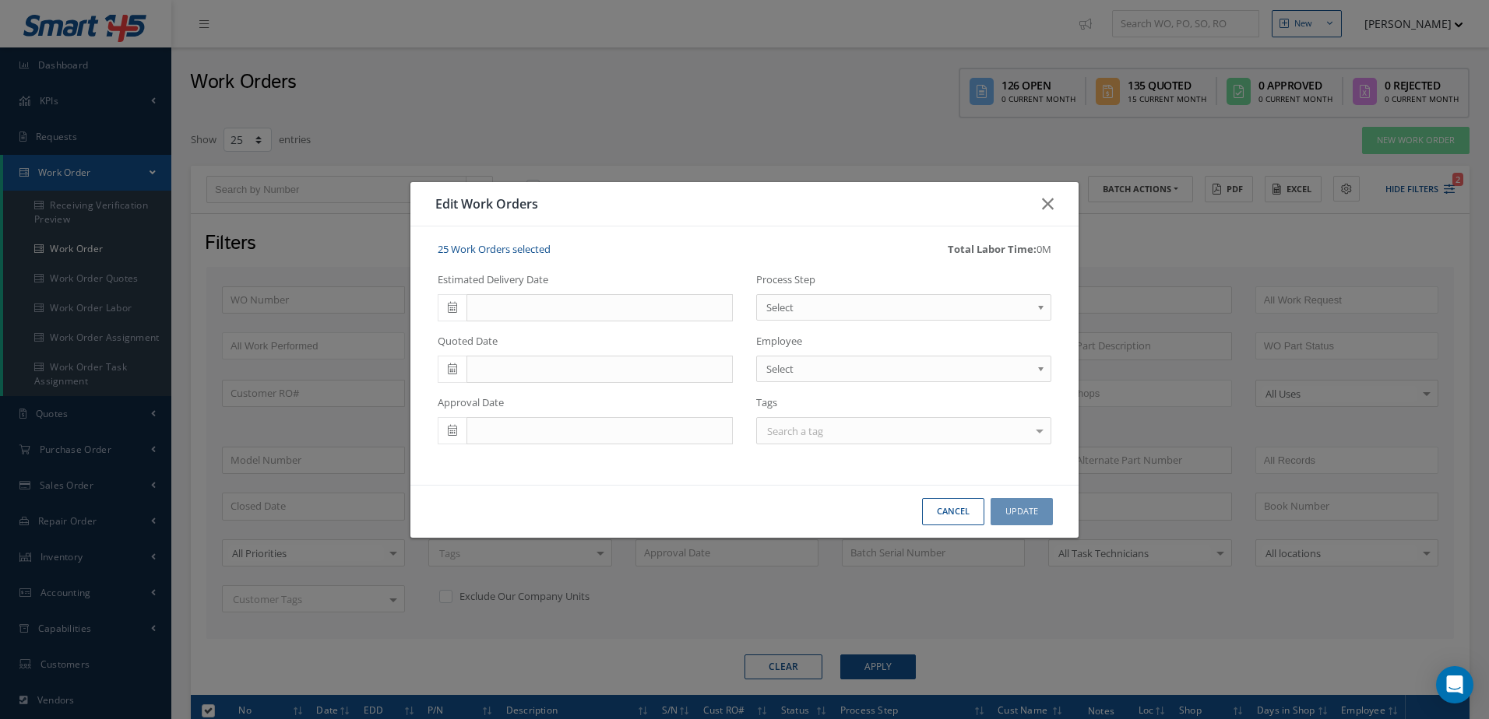
click at [842, 310] on span "Select" at bounding box center [898, 307] width 265 height 19
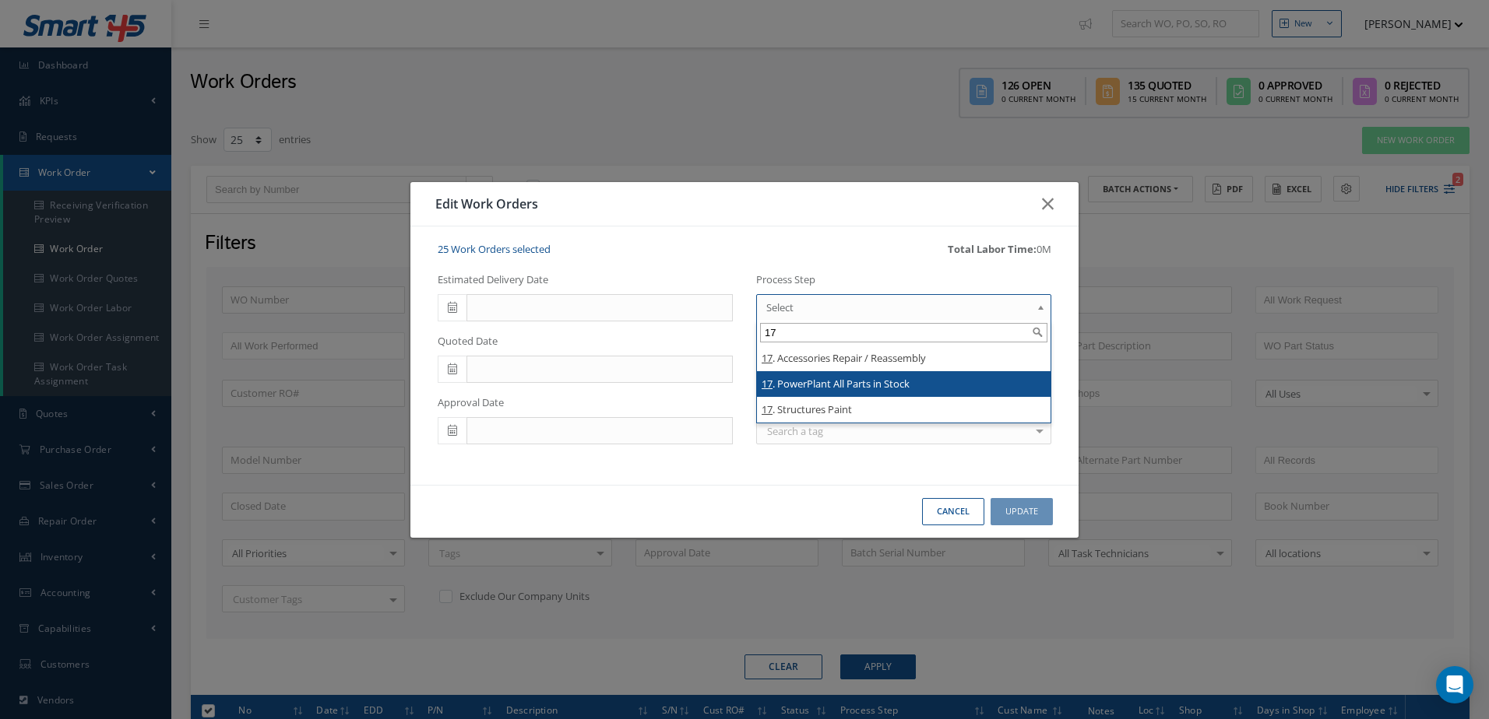
type input "17"
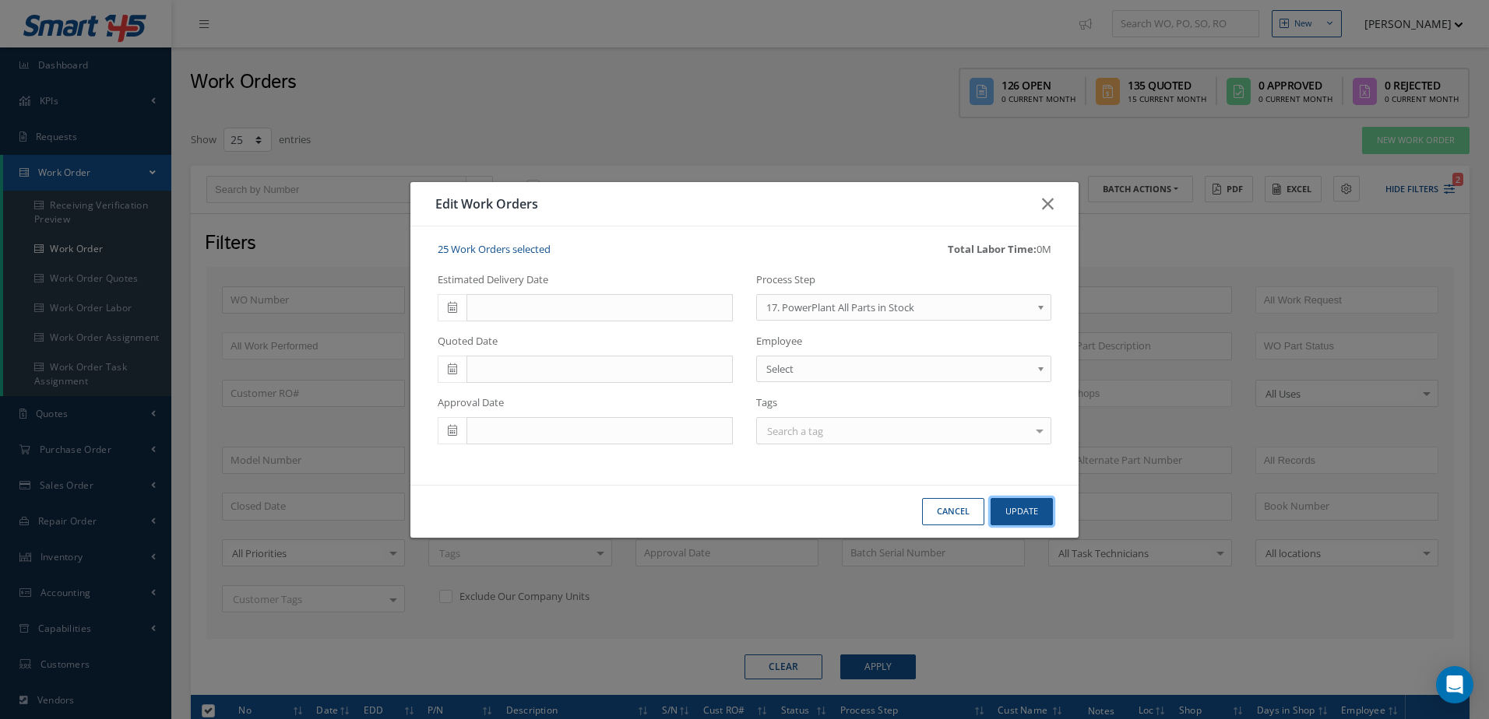
click at [1017, 506] on button "Update" at bounding box center [1021, 511] width 62 height 27
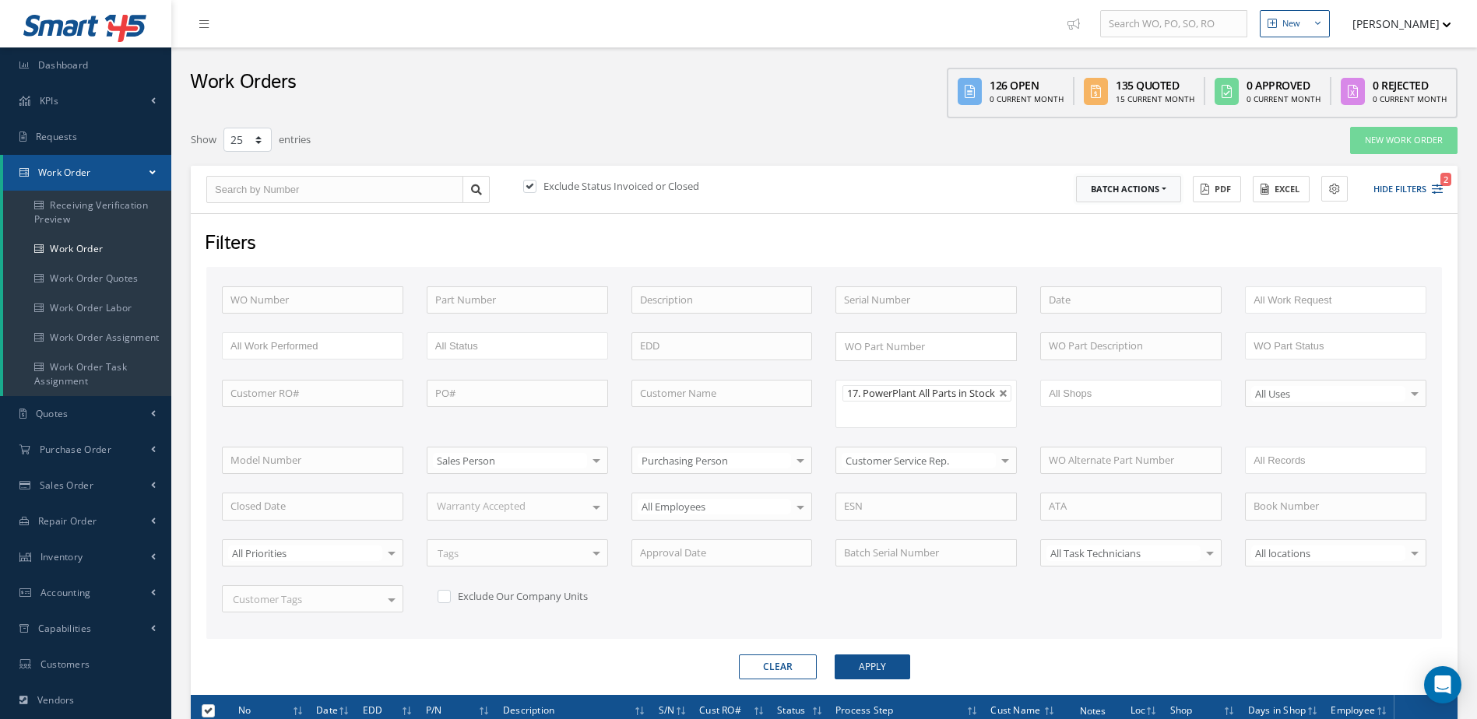
click at [1158, 193] on button "Batch Actions" at bounding box center [1128, 189] width 105 height 27
drag, startPoint x: 1138, startPoint y: 218, endPoint x: 1102, endPoint y: 223, distance: 36.9
click at [1138, 217] on link "Update Work Orders" at bounding box center [1138, 215] width 125 height 21
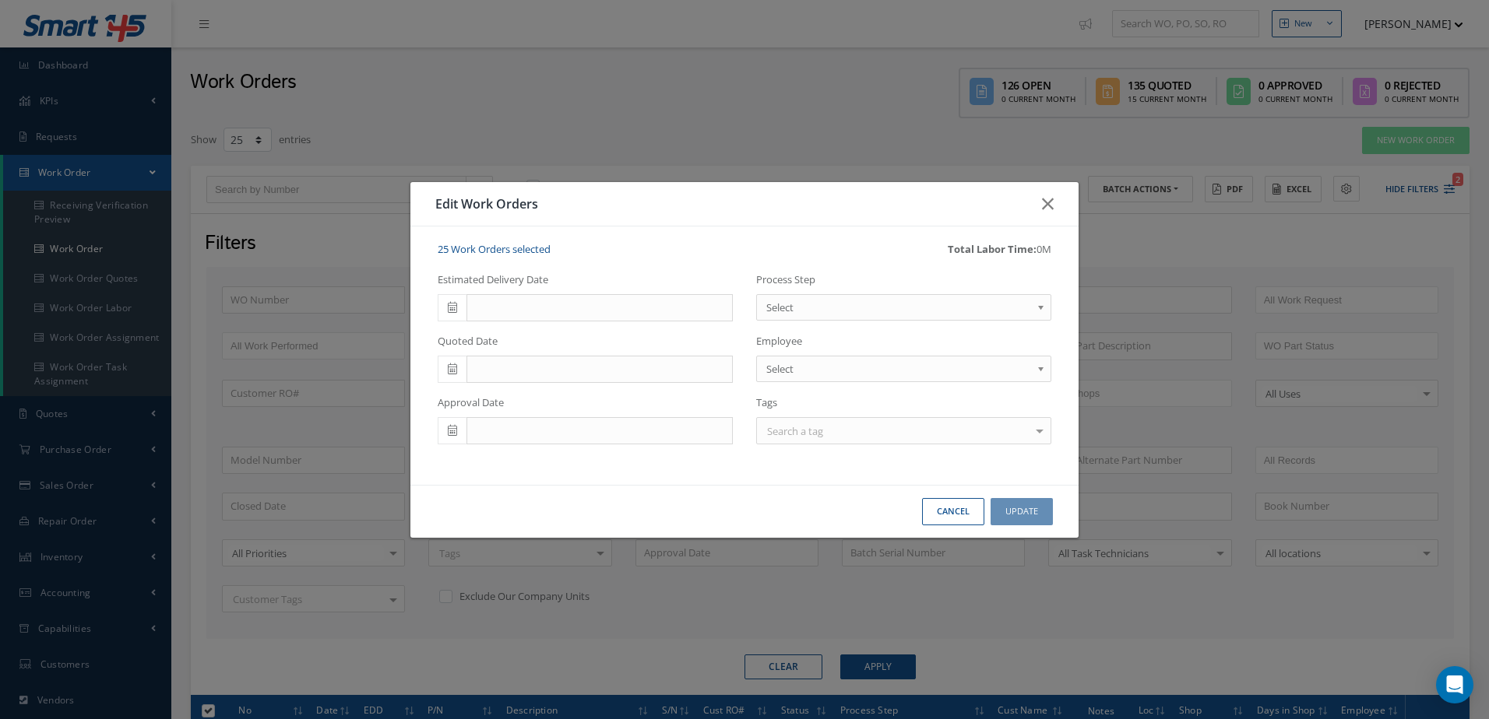
click at [802, 301] on span "Select" at bounding box center [898, 307] width 265 height 19
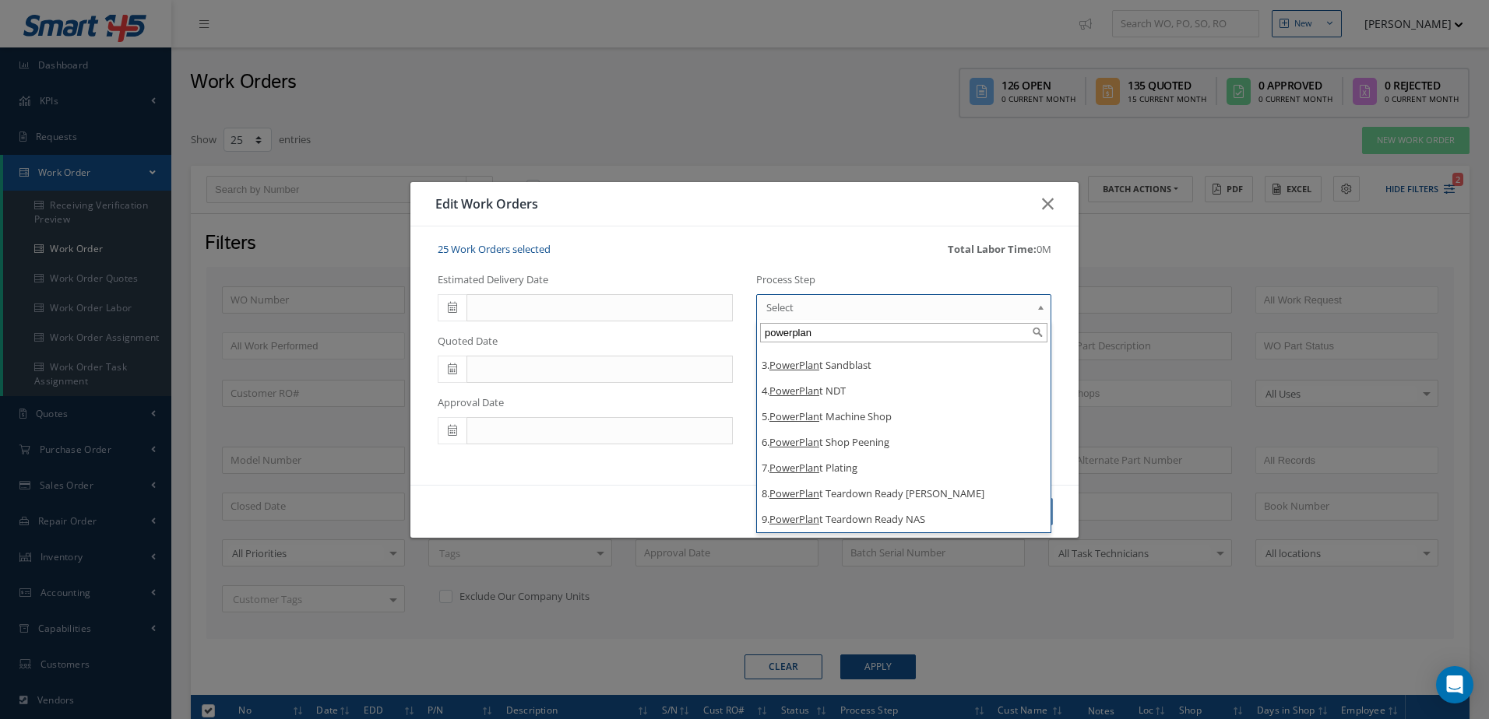
type input "powerplan"
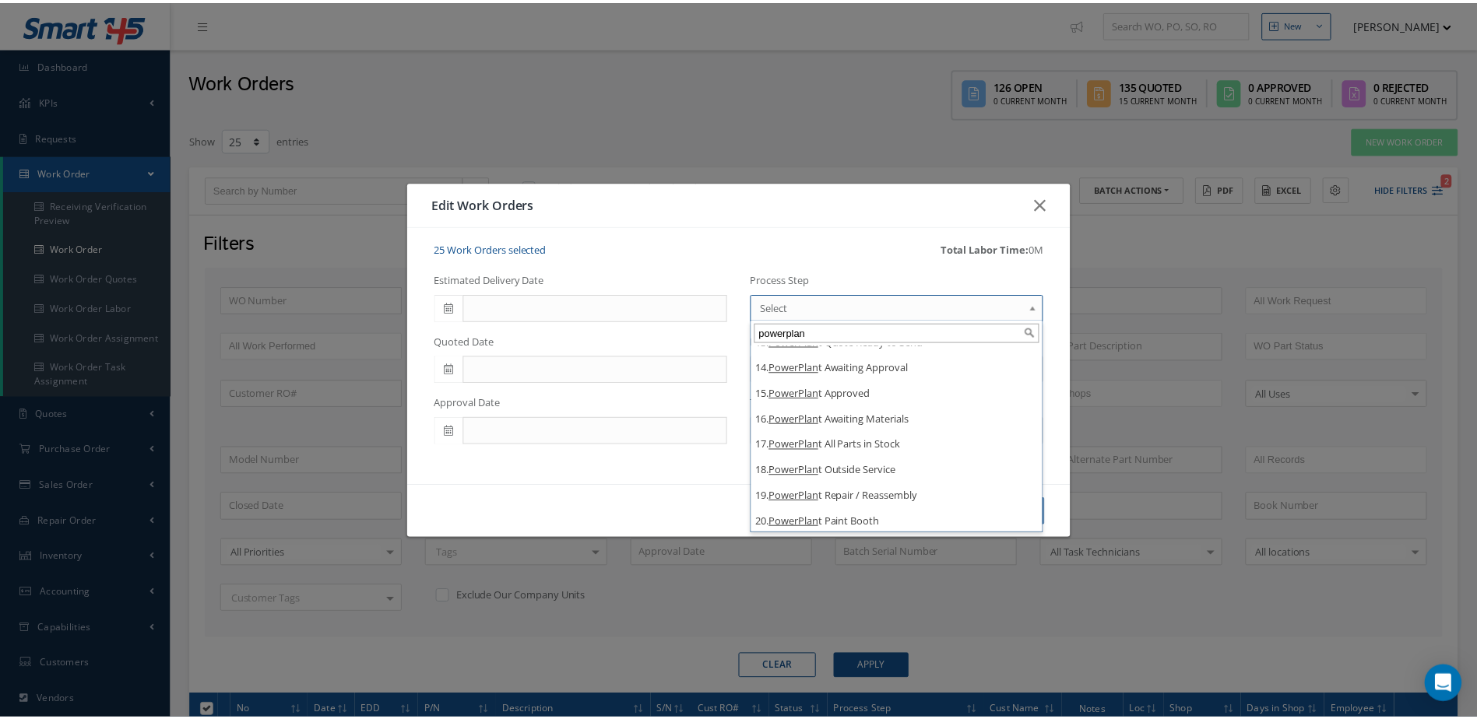
scroll to position [327, 0]
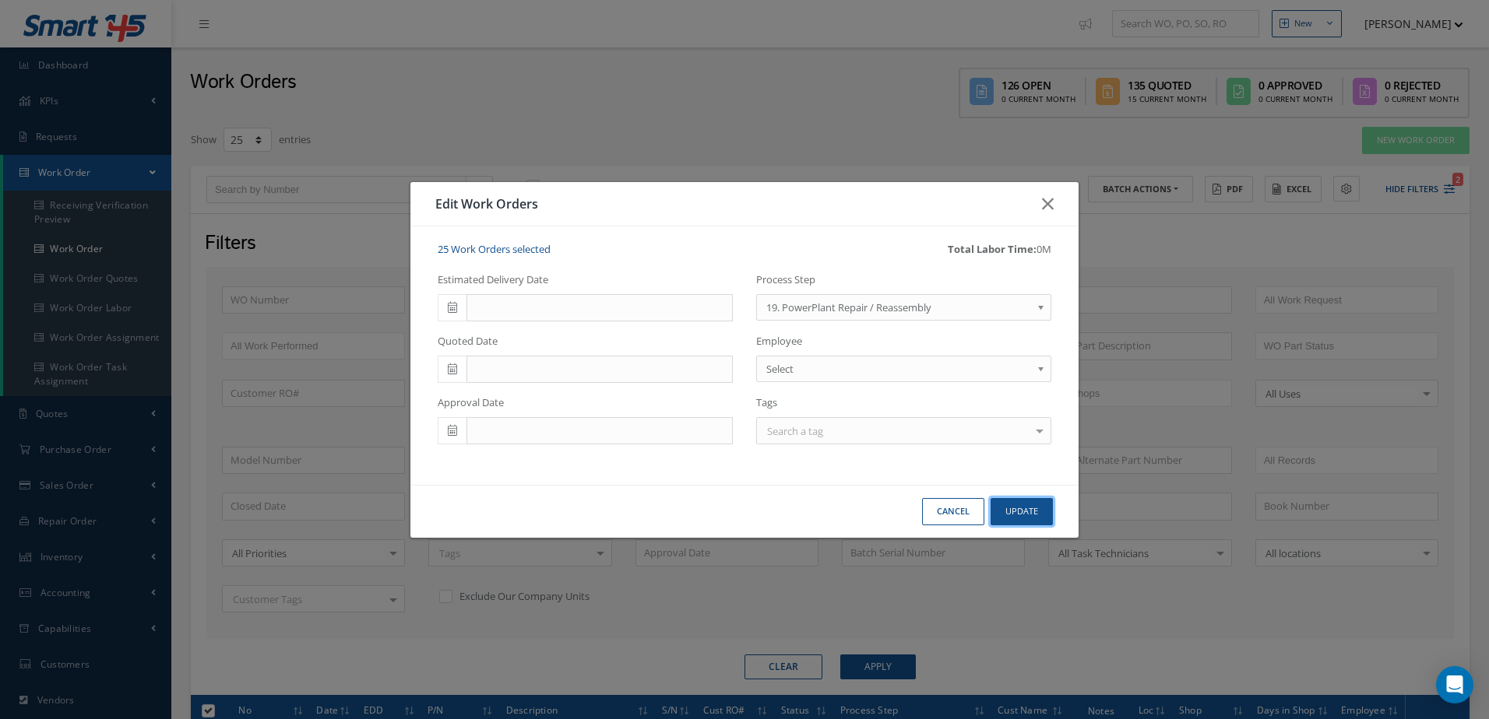
drag, startPoint x: 1032, startPoint y: 511, endPoint x: 1045, endPoint y: 522, distance: 16.7
click at [1044, 522] on button "Update" at bounding box center [1021, 511] width 62 height 27
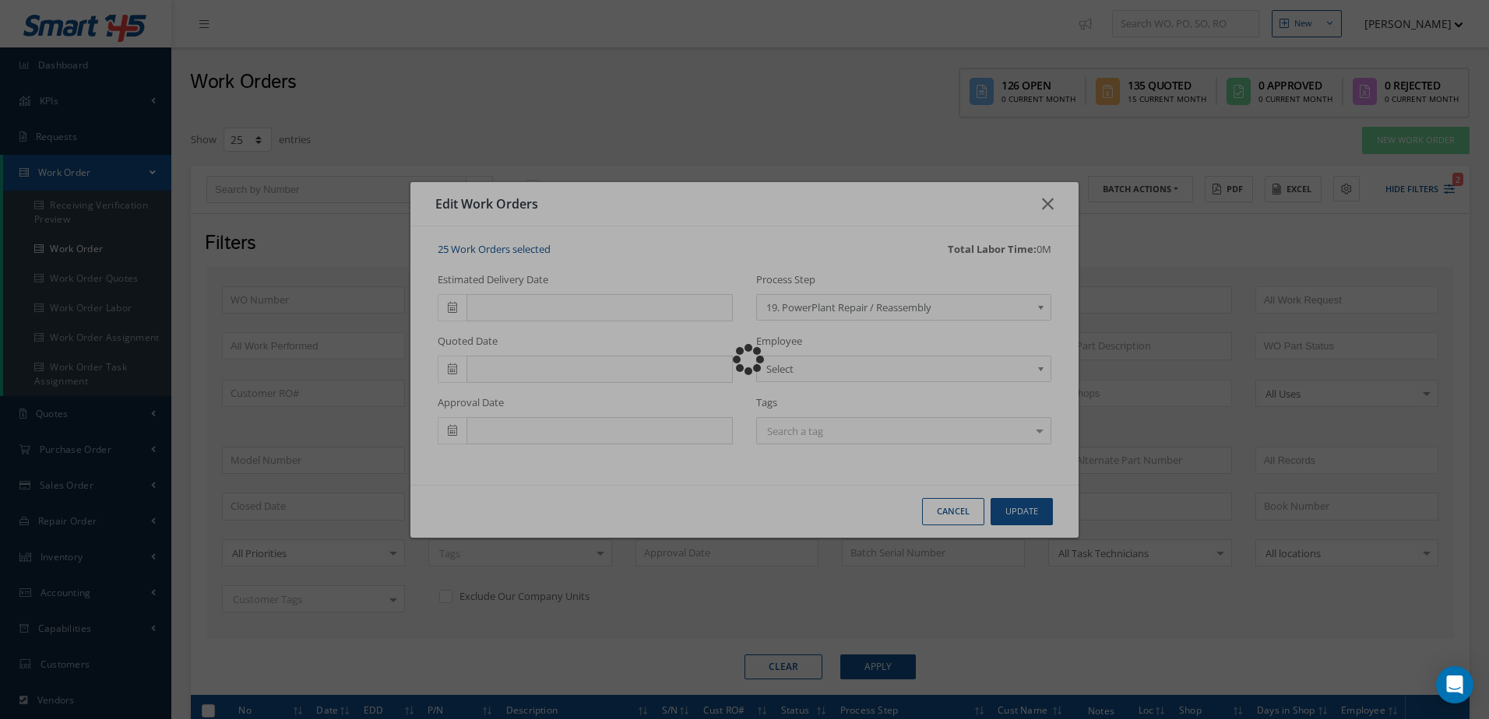
checkbox input "false"
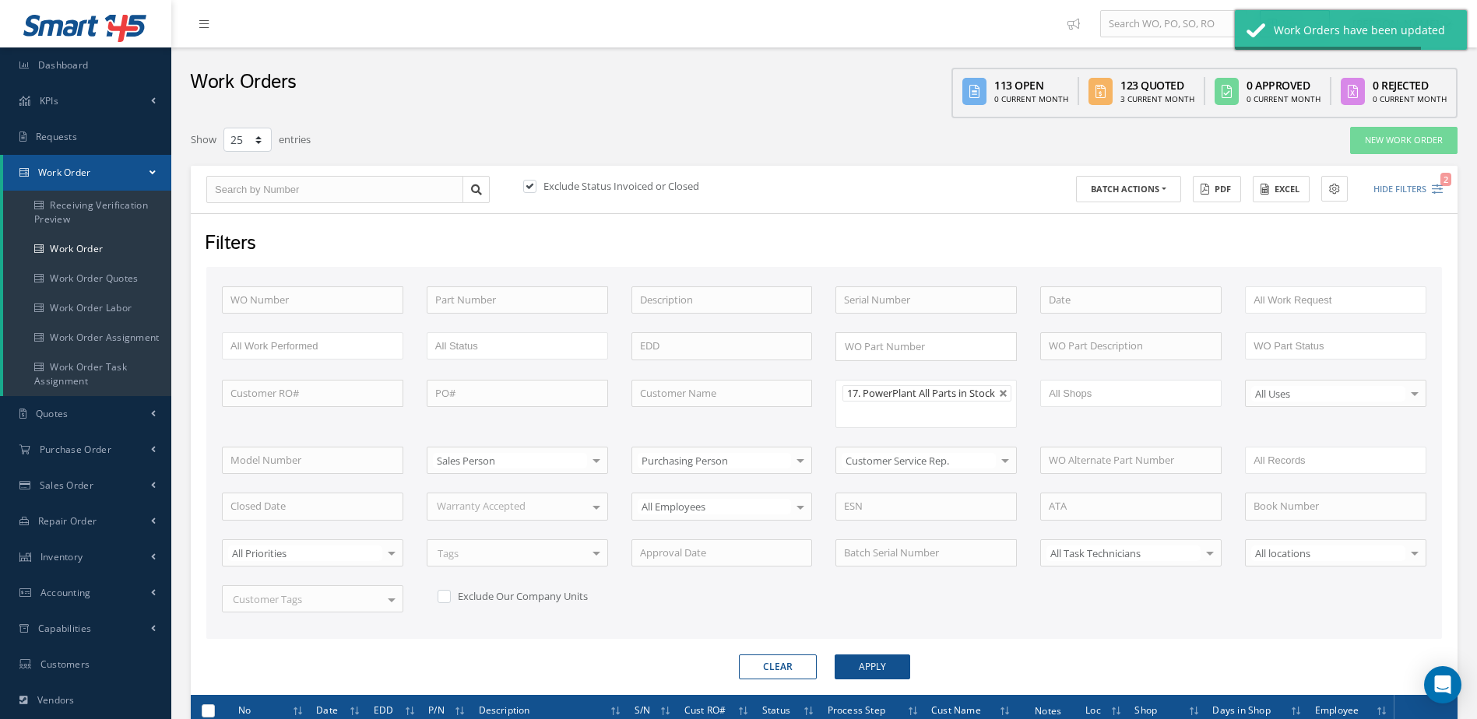
checkbox input "false"
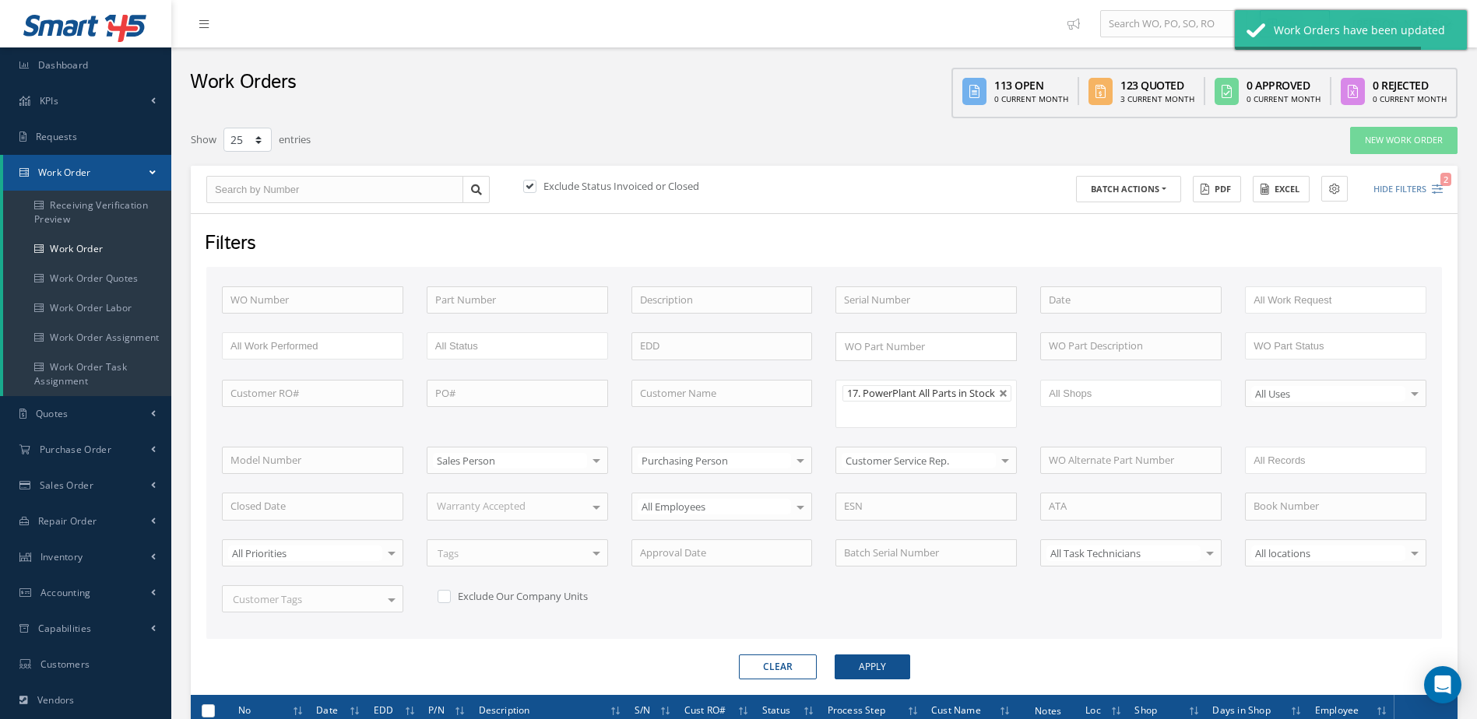
checkbox input "false"
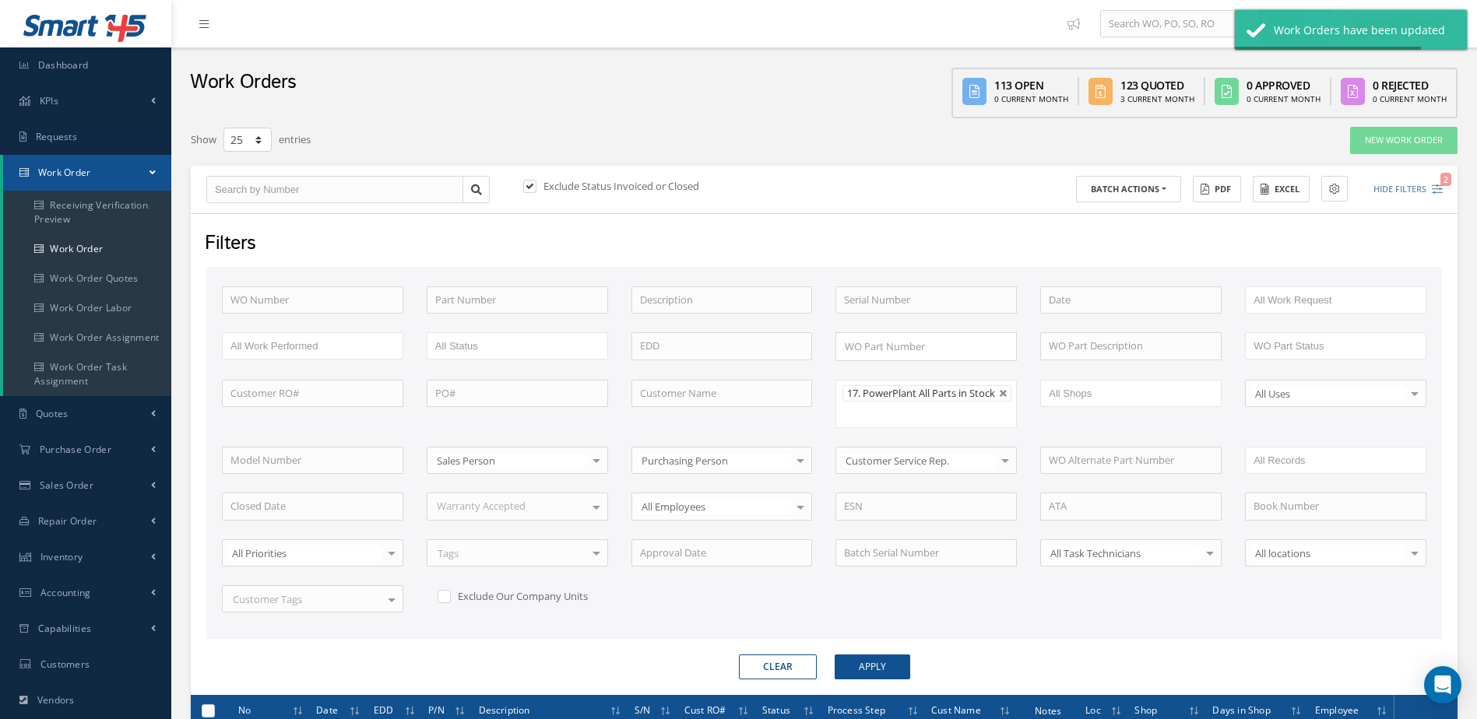
checkbox input "false"
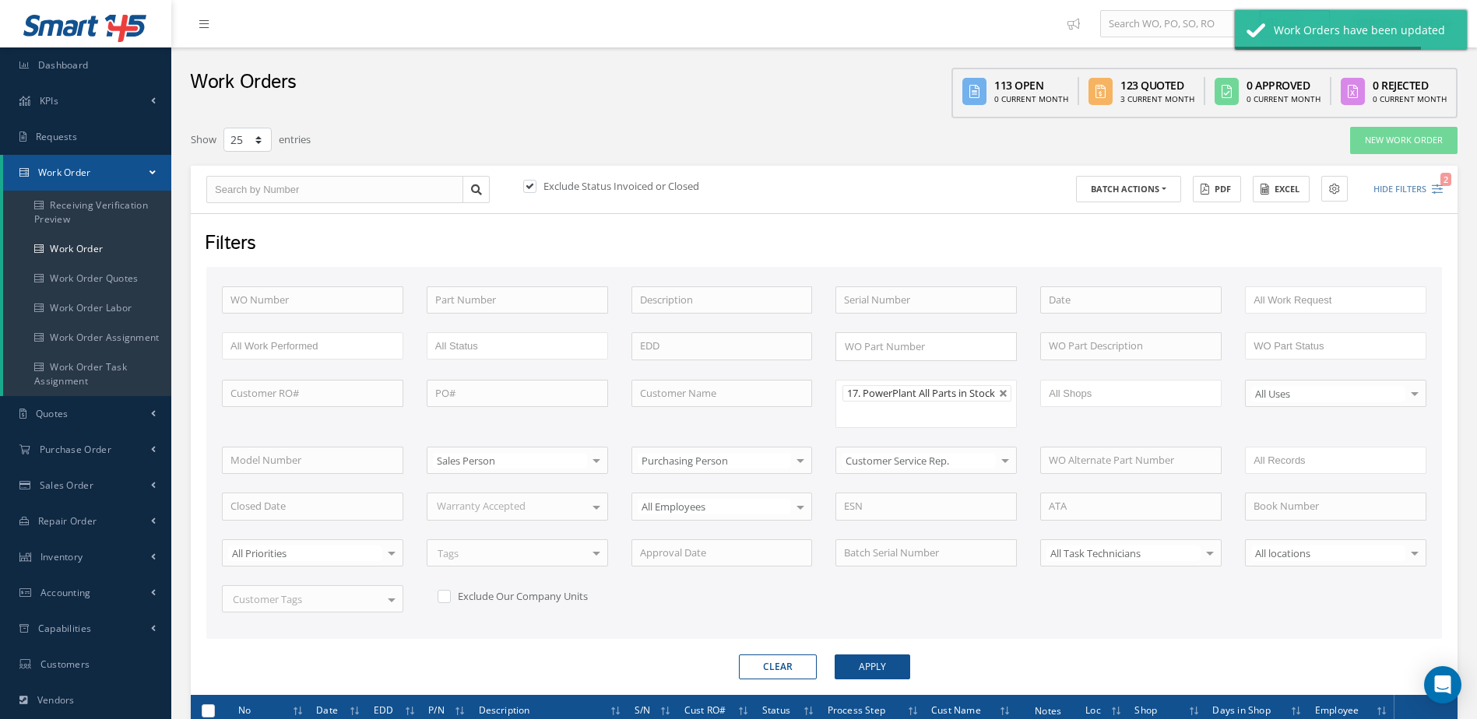
checkbox input "false"
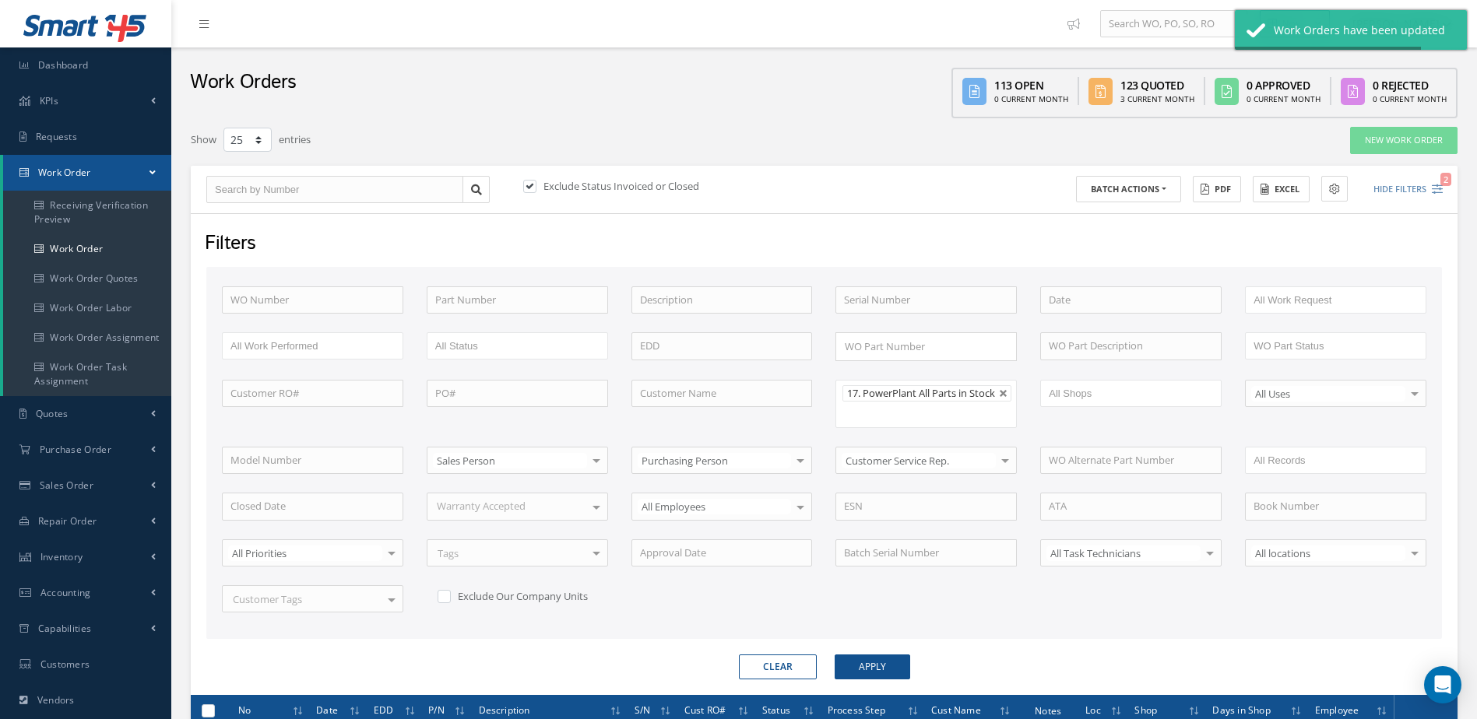
checkbox input "false"
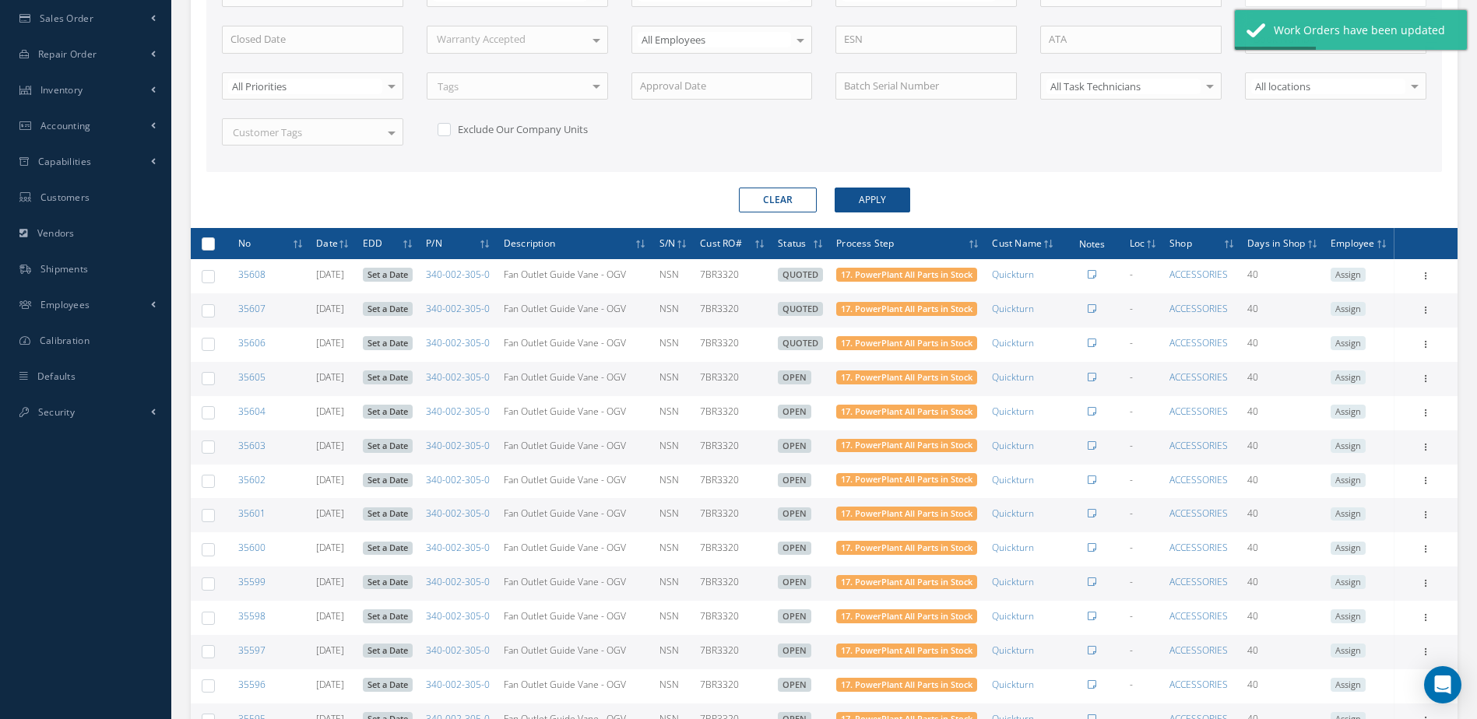
scroll to position [545, 0]
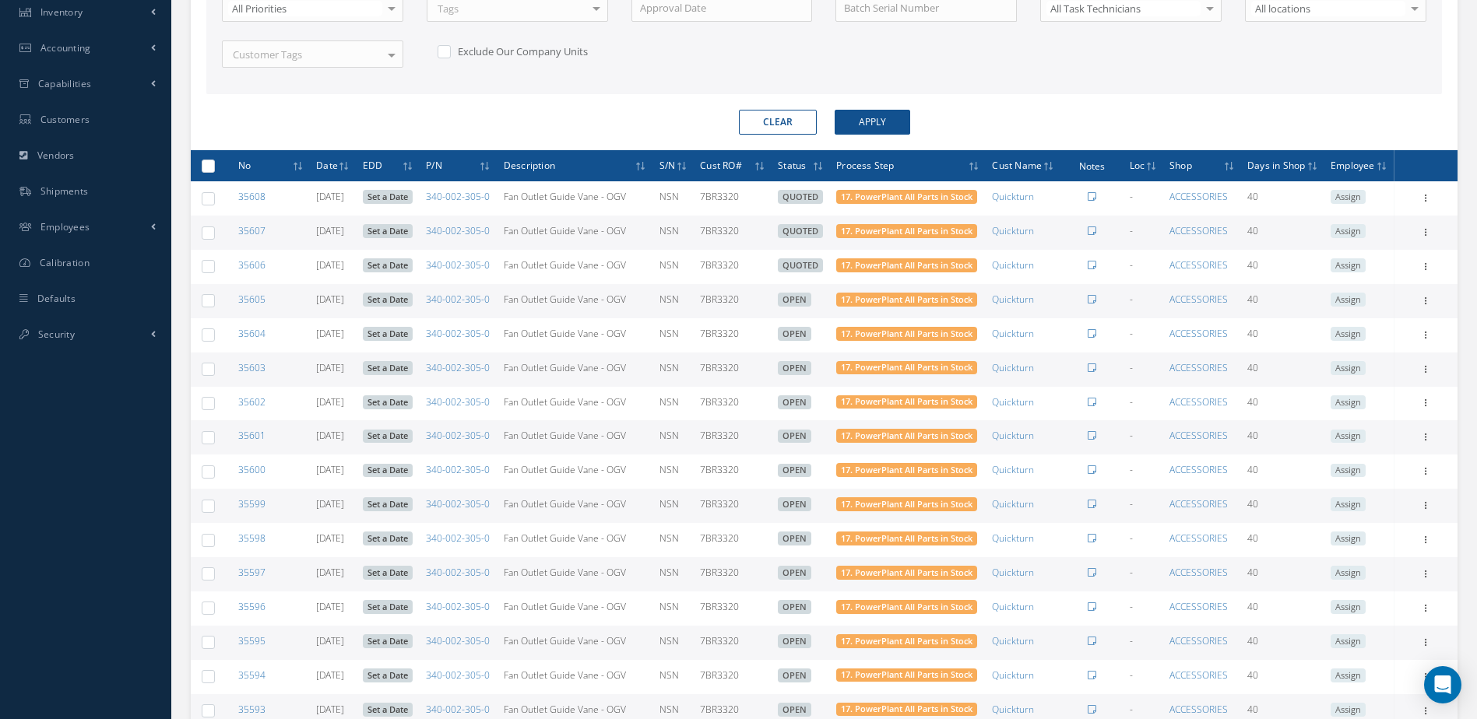
click at [214, 172] on label at bounding box center [214, 165] width 0 height 13
click at [210, 172] on input "checkbox" at bounding box center [209, 167] width 10 height 10
checkbox input "true"
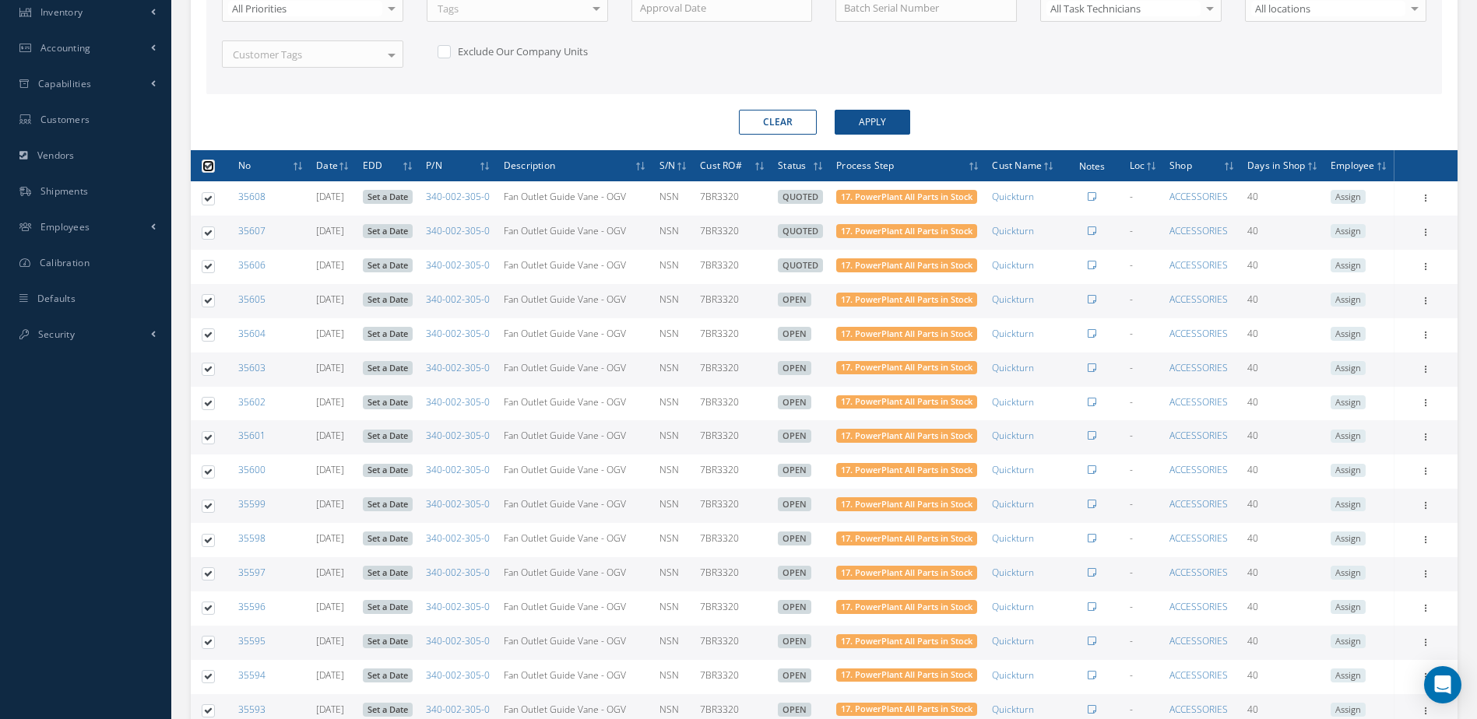
checkbox input "true"
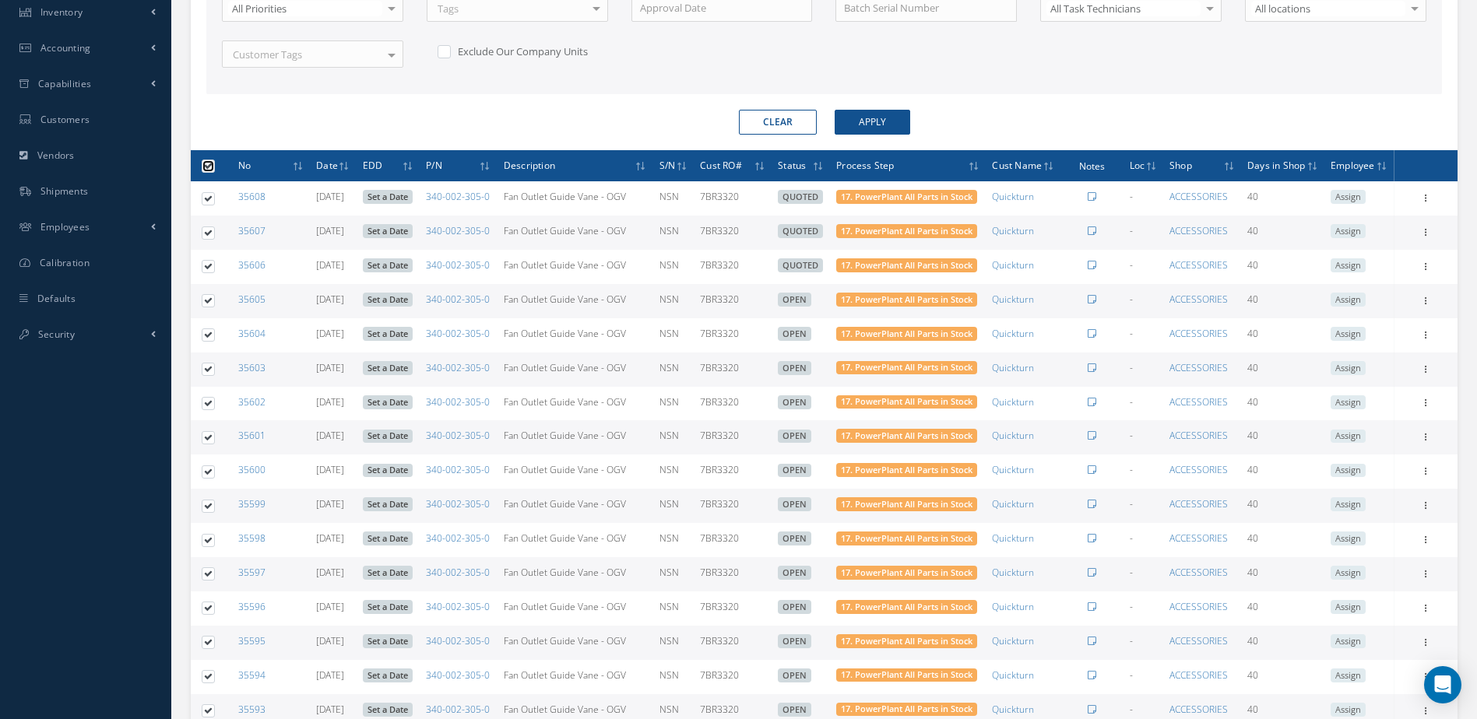
checkbox input "true"
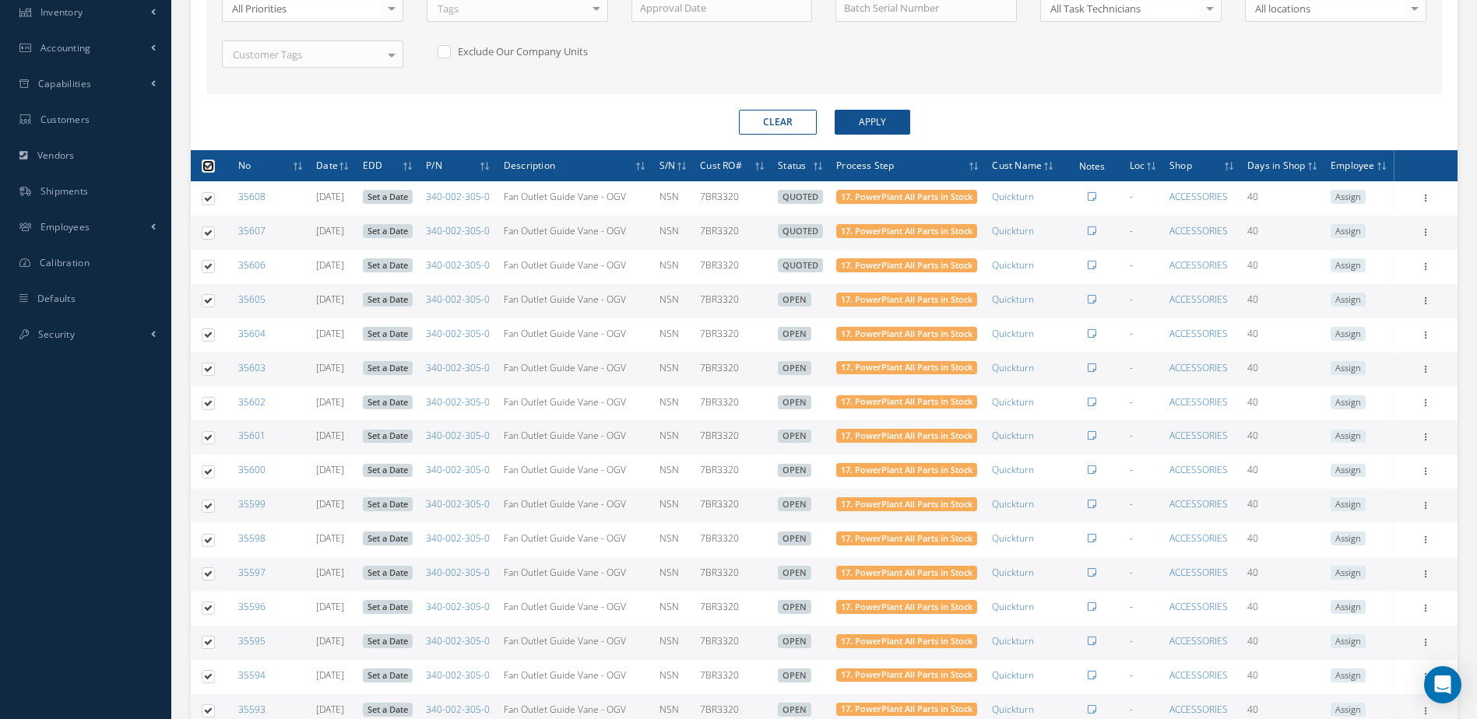
checkbox input "true"
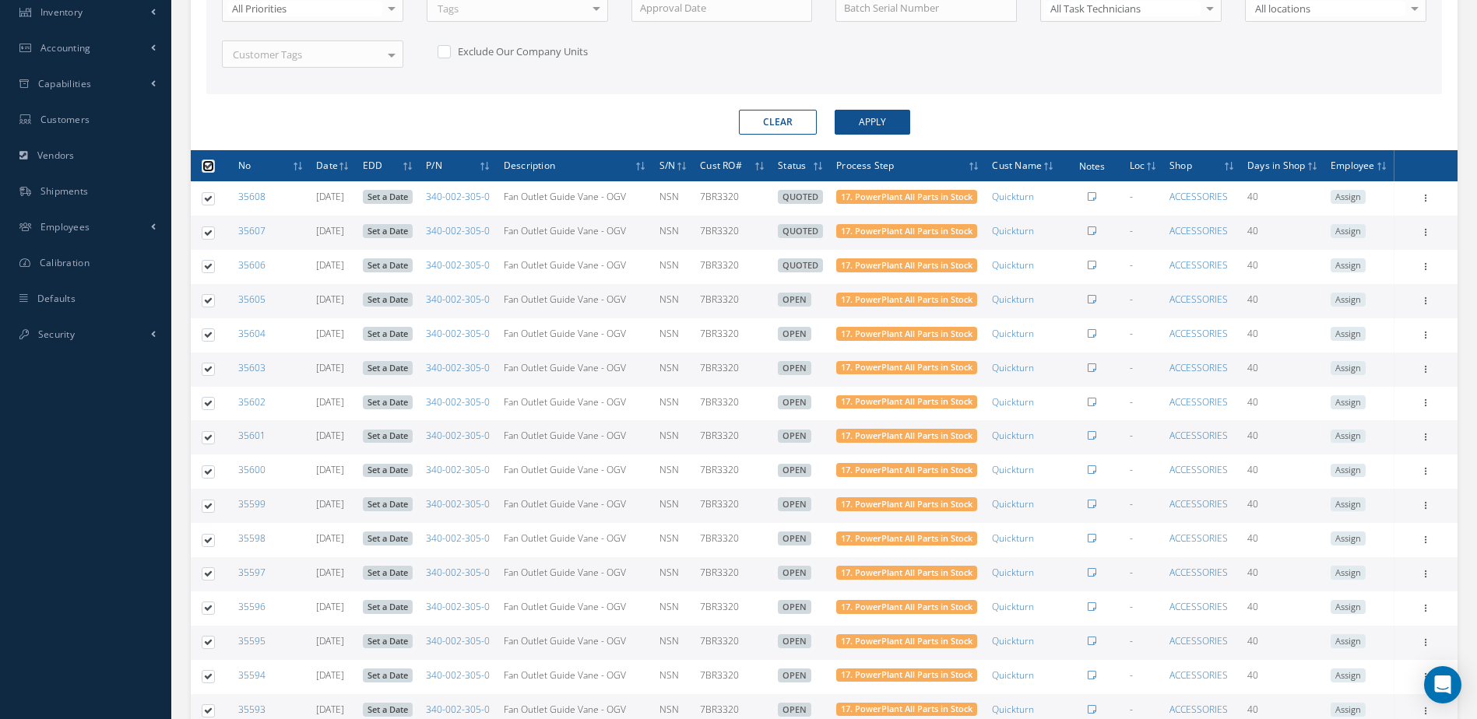
checkbox input "true"
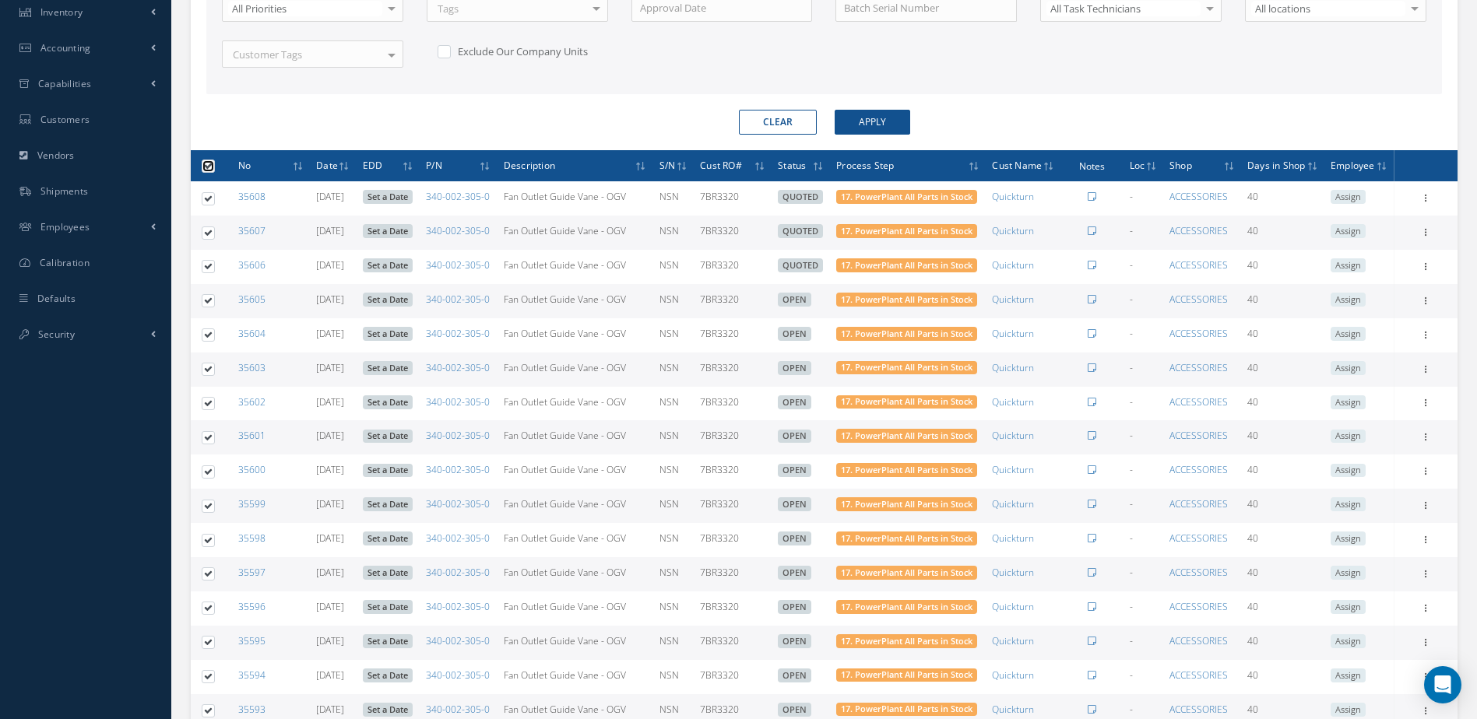
checkbox input "true"
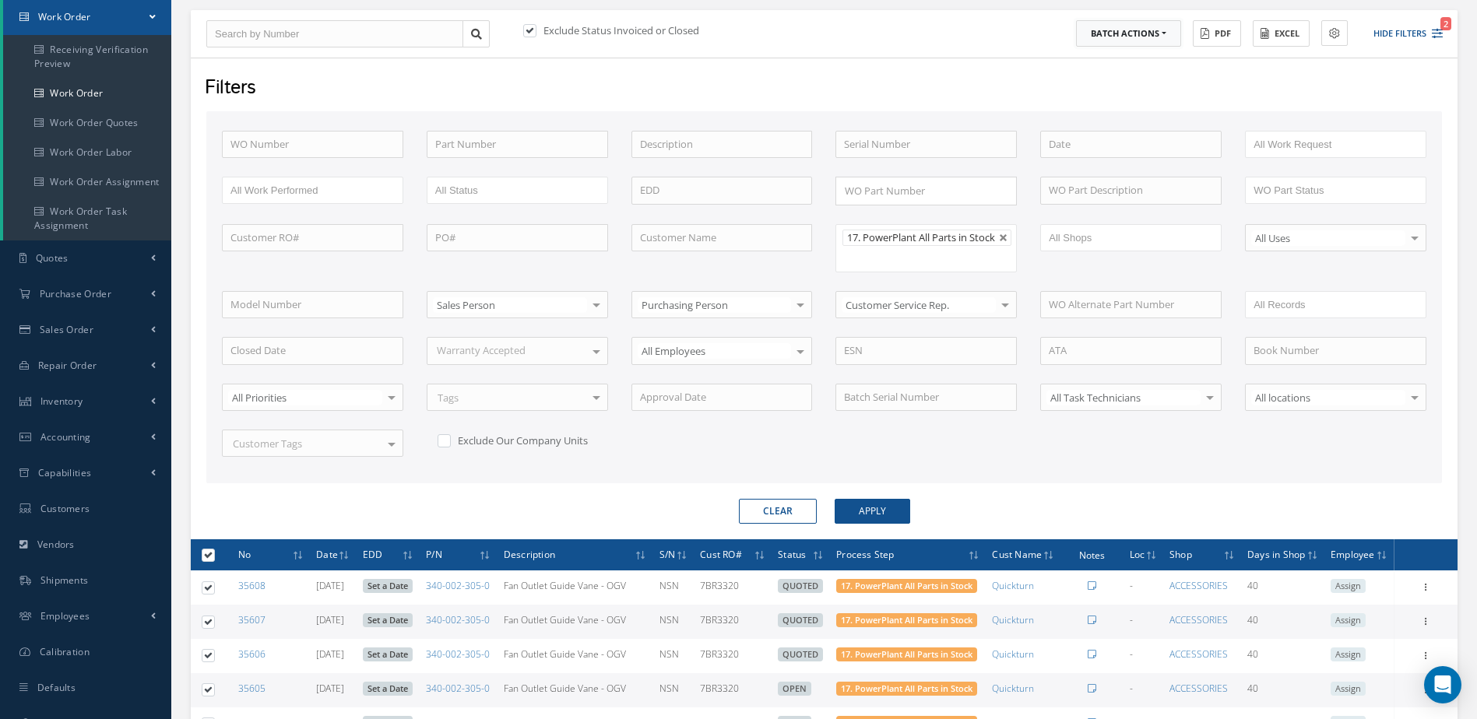
click at [1149, 35] on button "Batch Actions" at bounding box center [1128, 33] width 105 height 27
click at [1131, 58] on link "Update Work Orders" at bounding box center [1138, 59] width 125 height 21
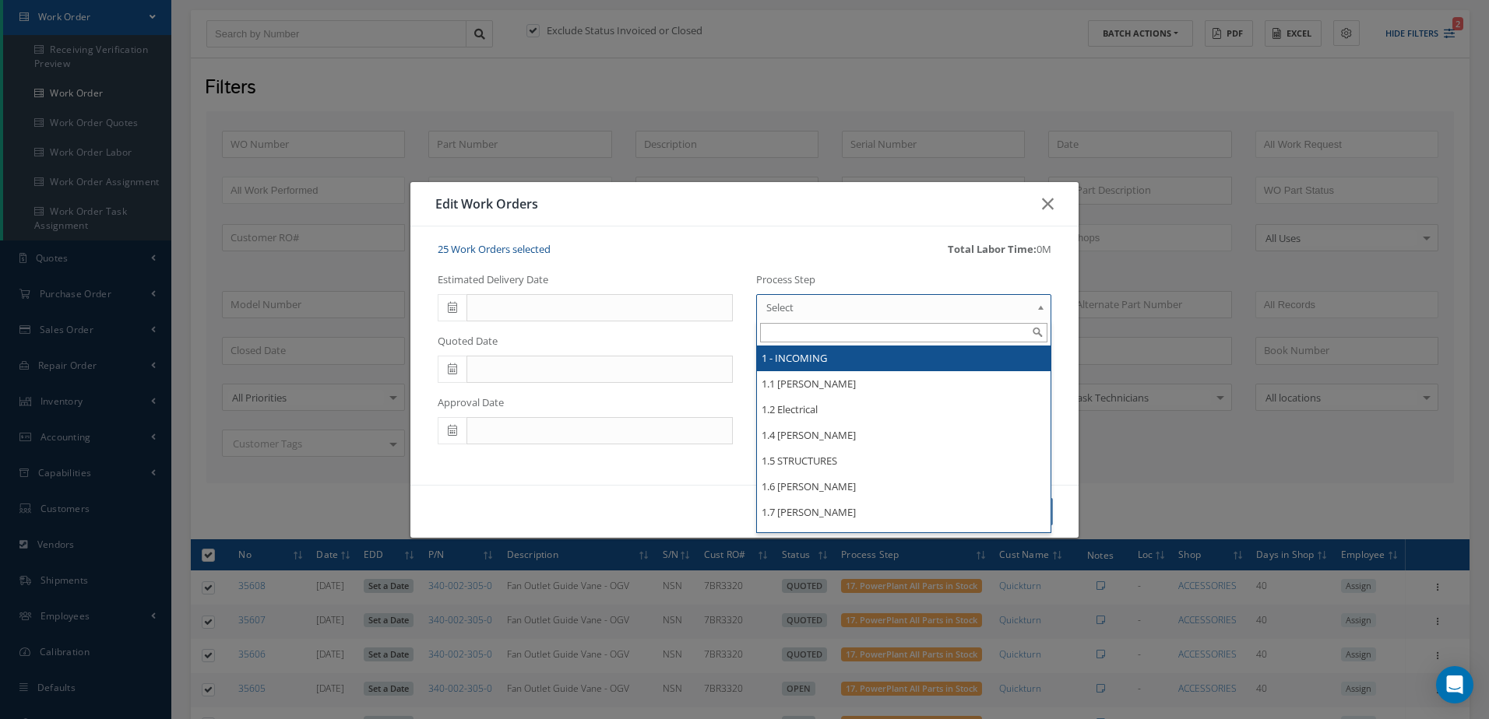
click at [831, 310] on span "Select" at bounding box center [898, 307] width 265 height 19
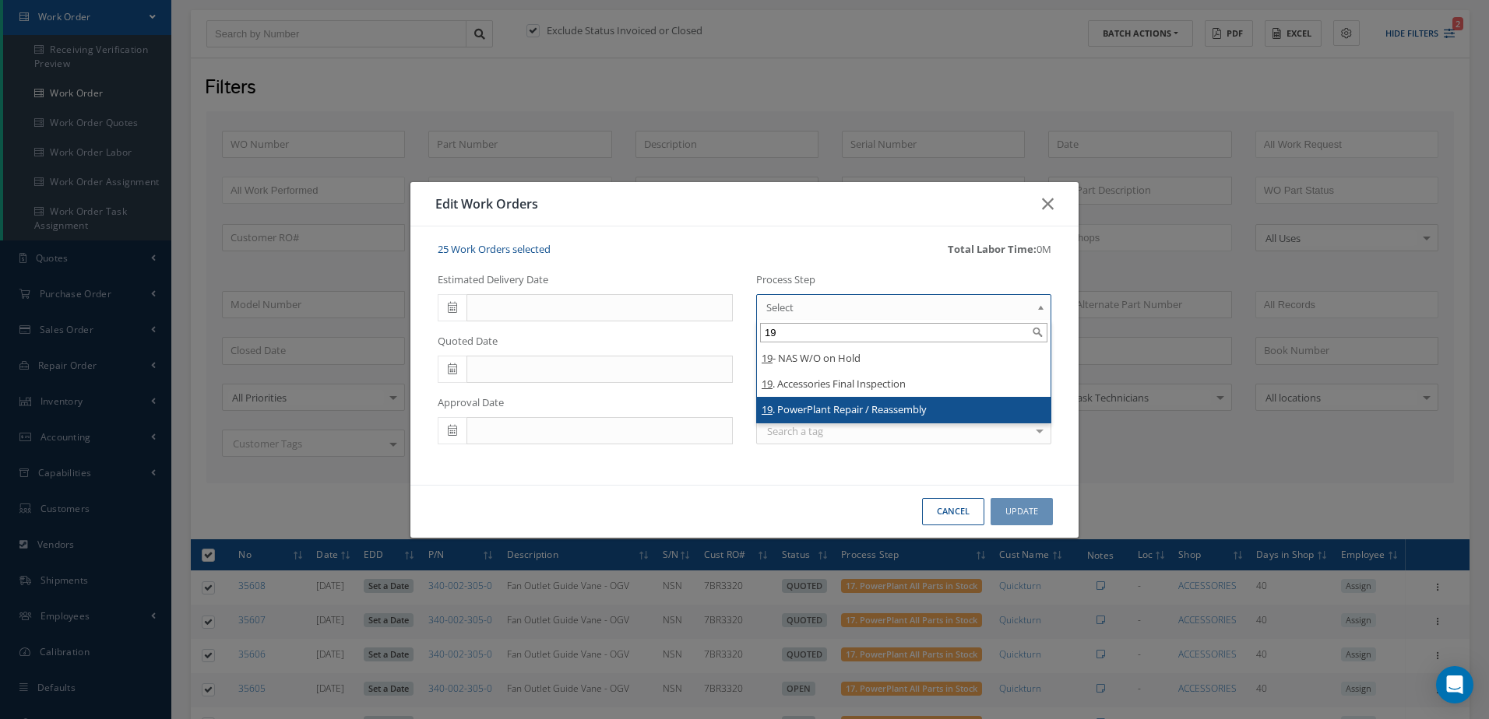
type input "19"
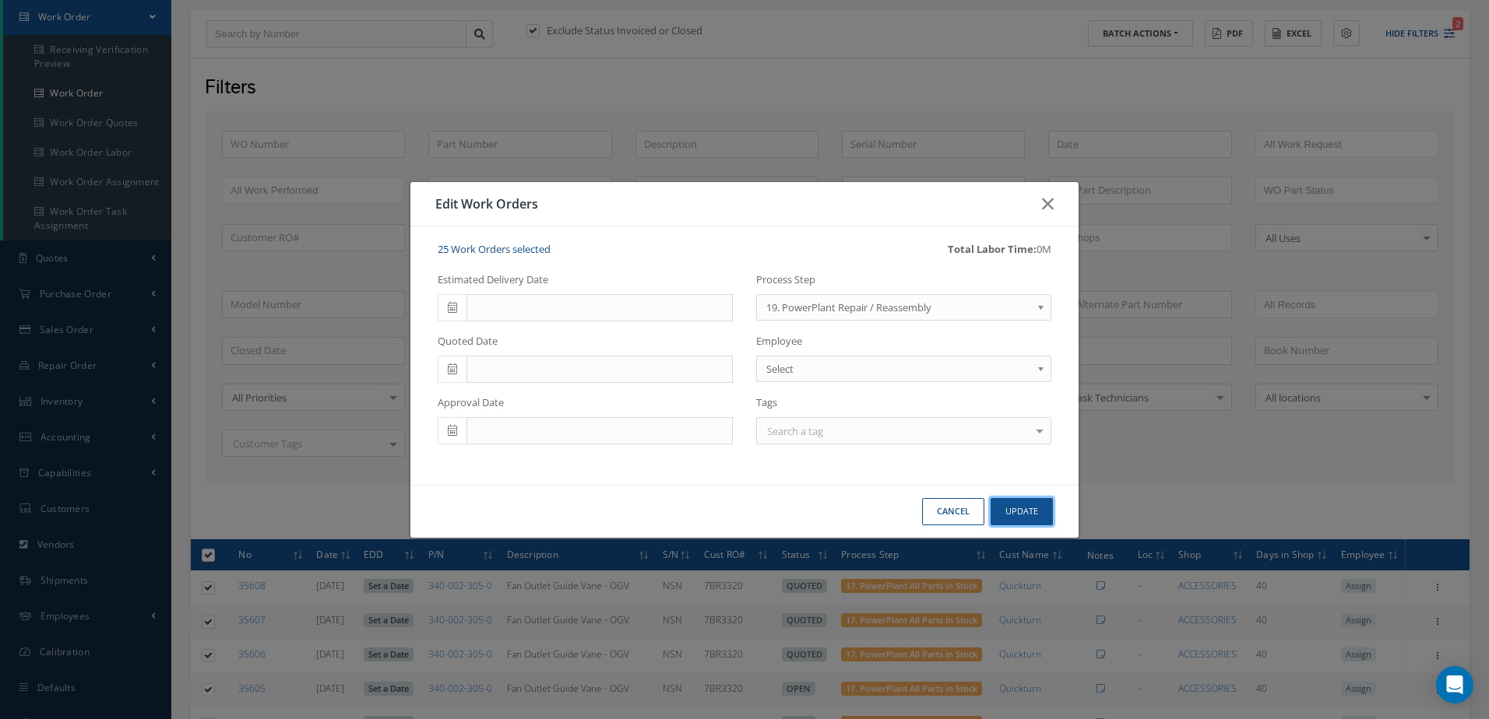
click at [1011, 510] on button "Update" at bounding box center [1021, 511] width 62 height 27
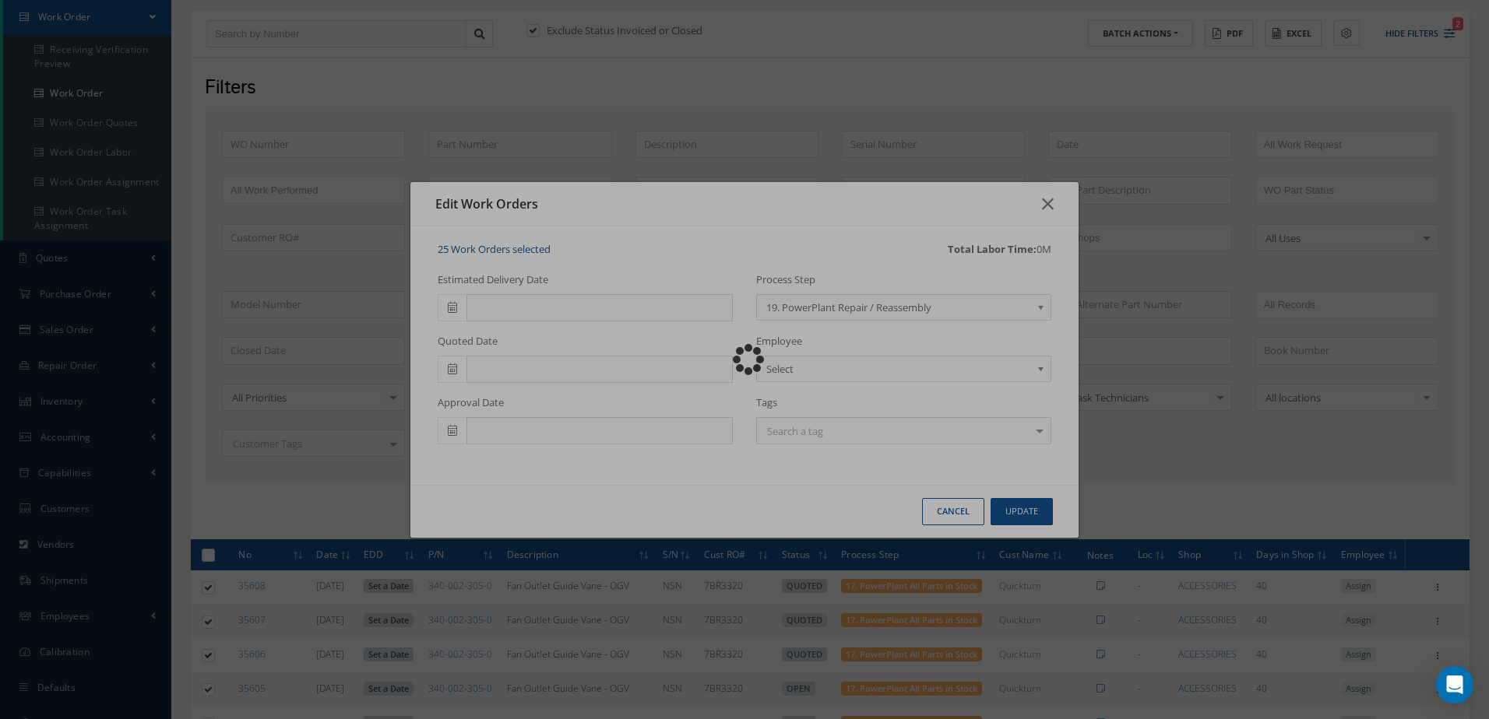
checkbox input "false"
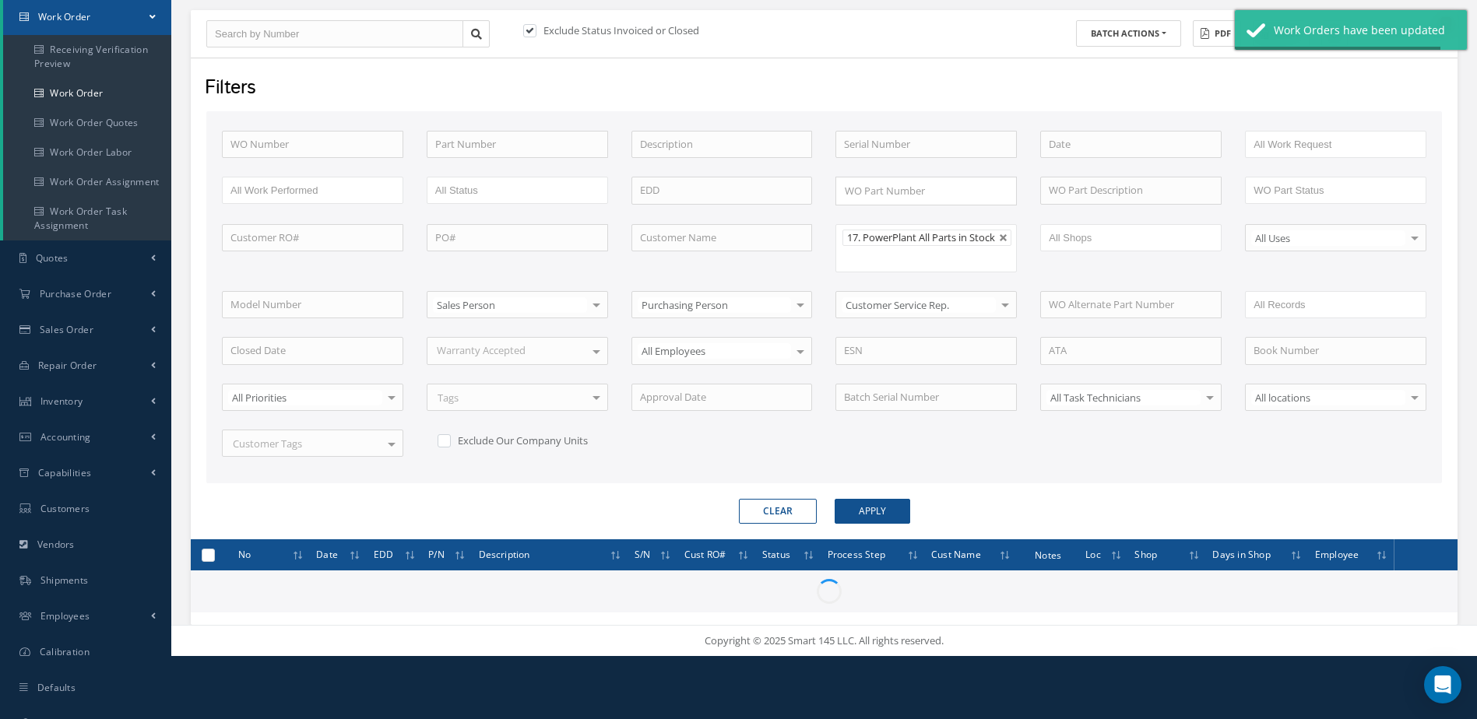
checkbox input "false"
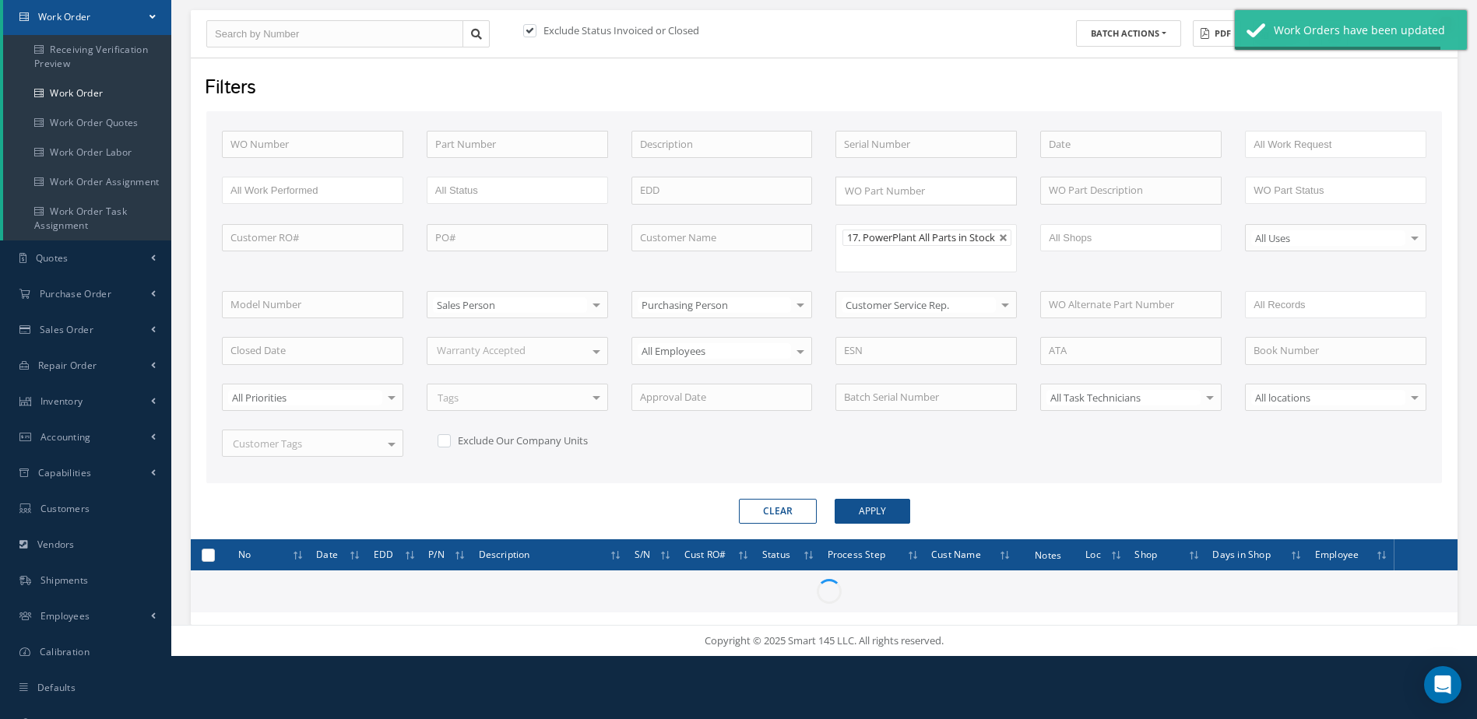
checkbox input "false"
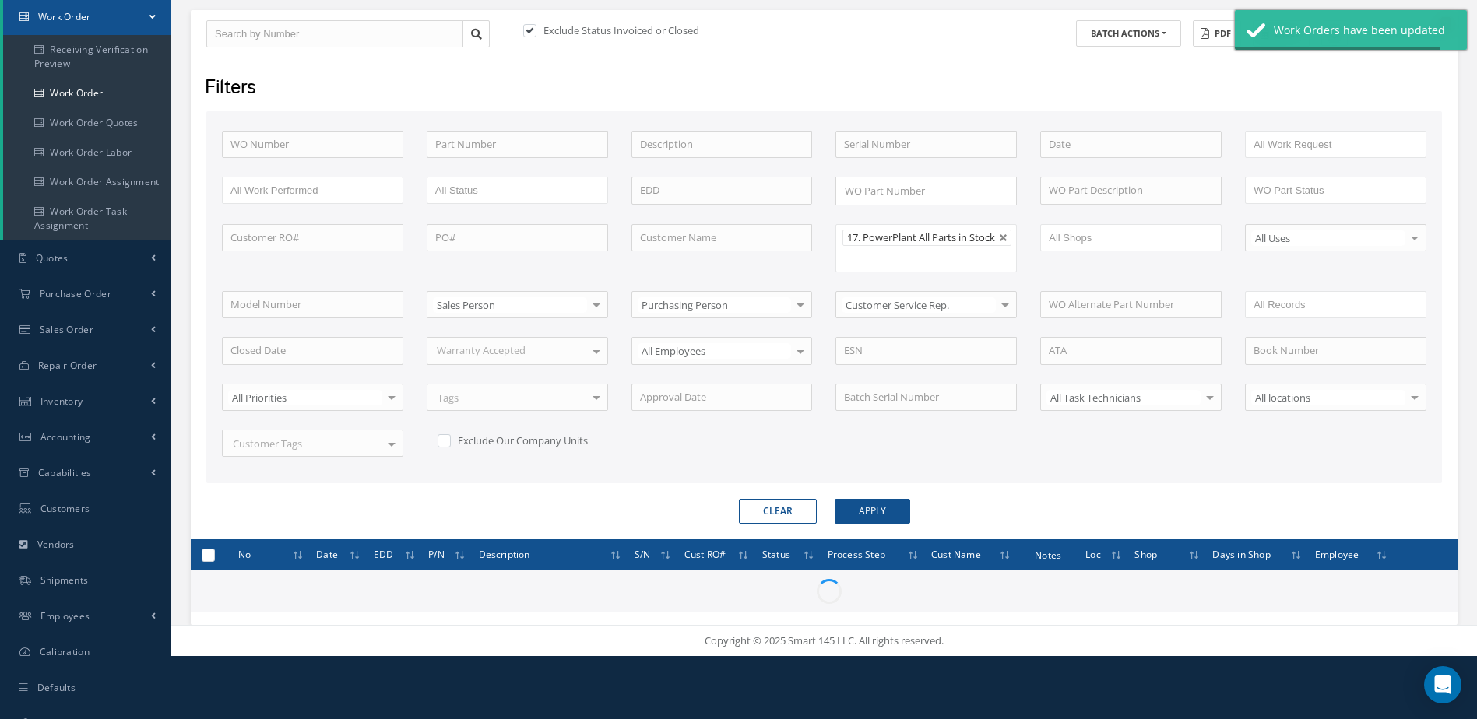
checkbox input "false"
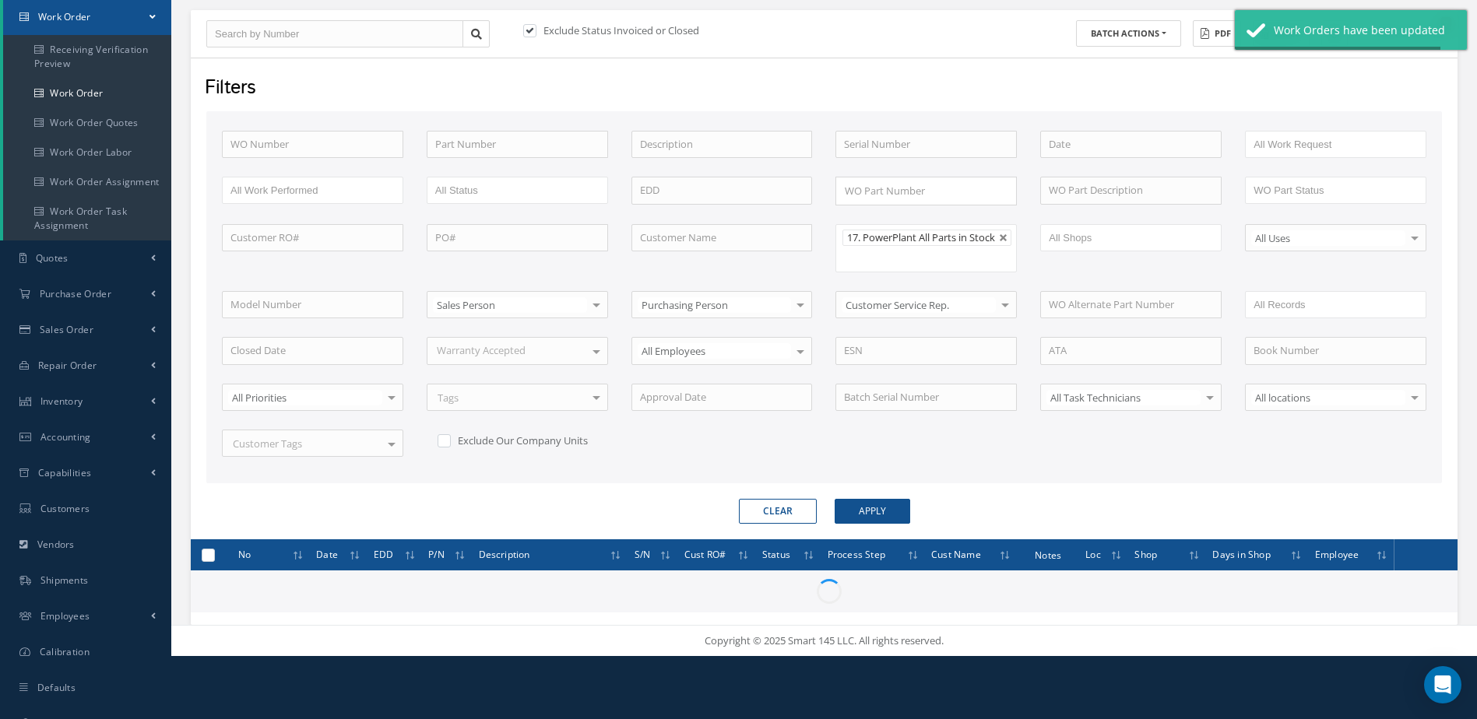
checkbox input "false"
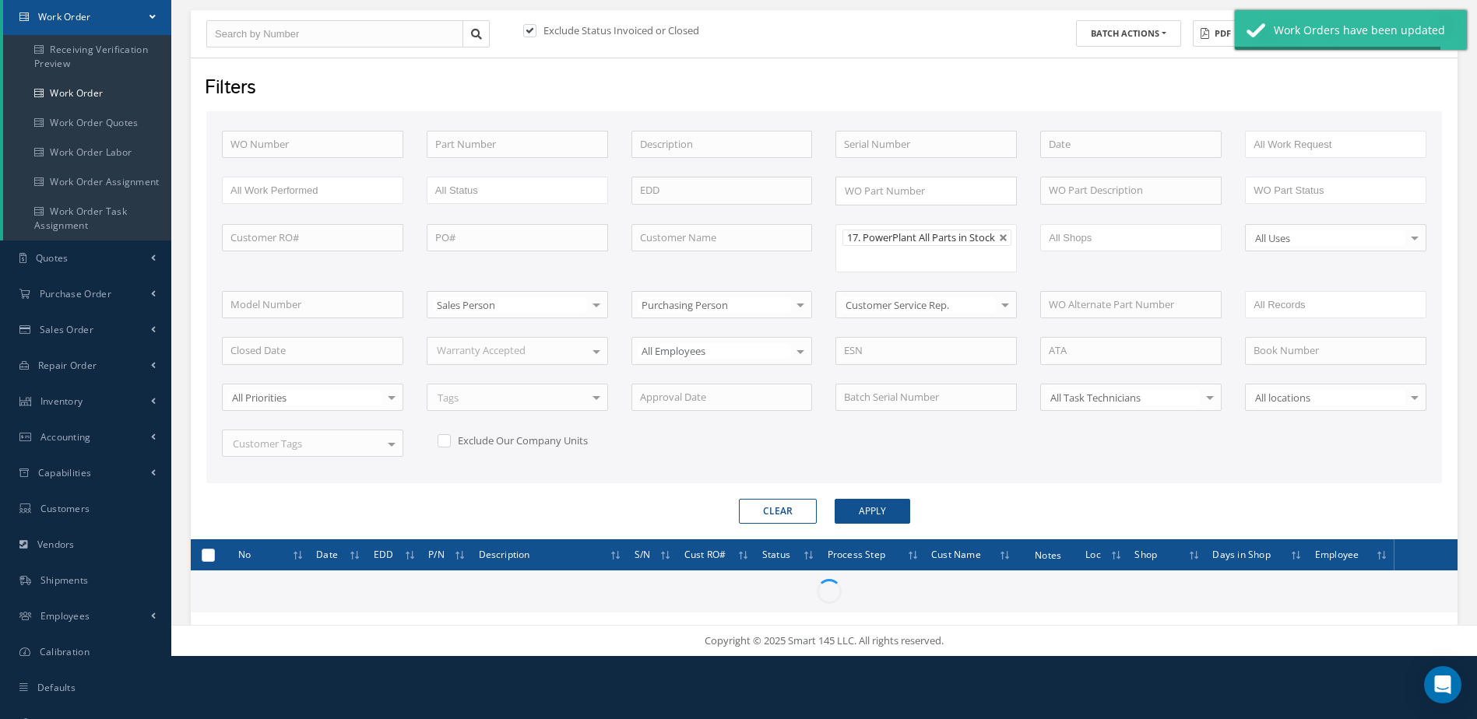
checkbox input "false"
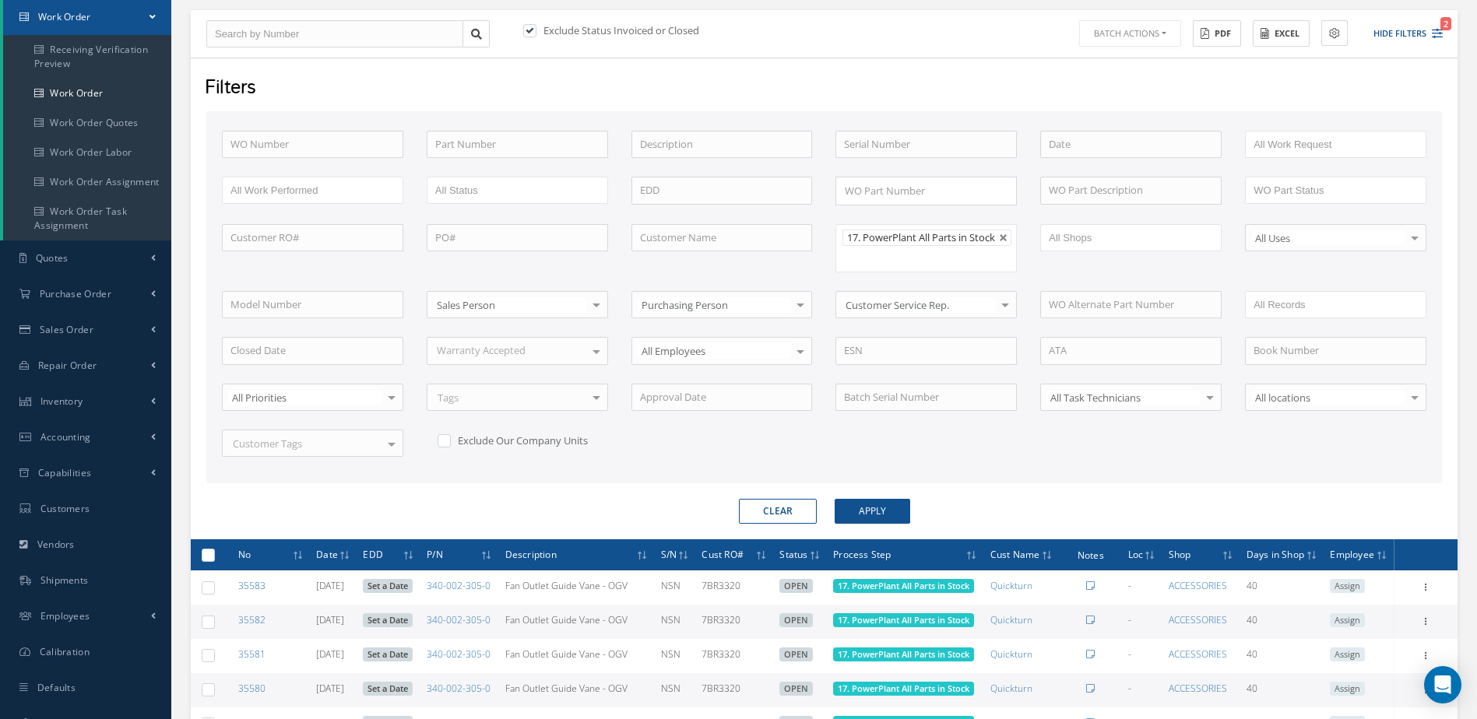
click at [1158, 31] on button "Batch Actions" at bounding box center [1130, 33] width 102 height 27
click at [200, 570] on th at bounding box center [205, 555] width 29 height 31
click at [214, 561] on label at bounding box center [214, 554] width 0 height 13
click at [205, 561] on input "checkbox" at bounding box center [209, 556] width 10 height 10
checkbox input "true"
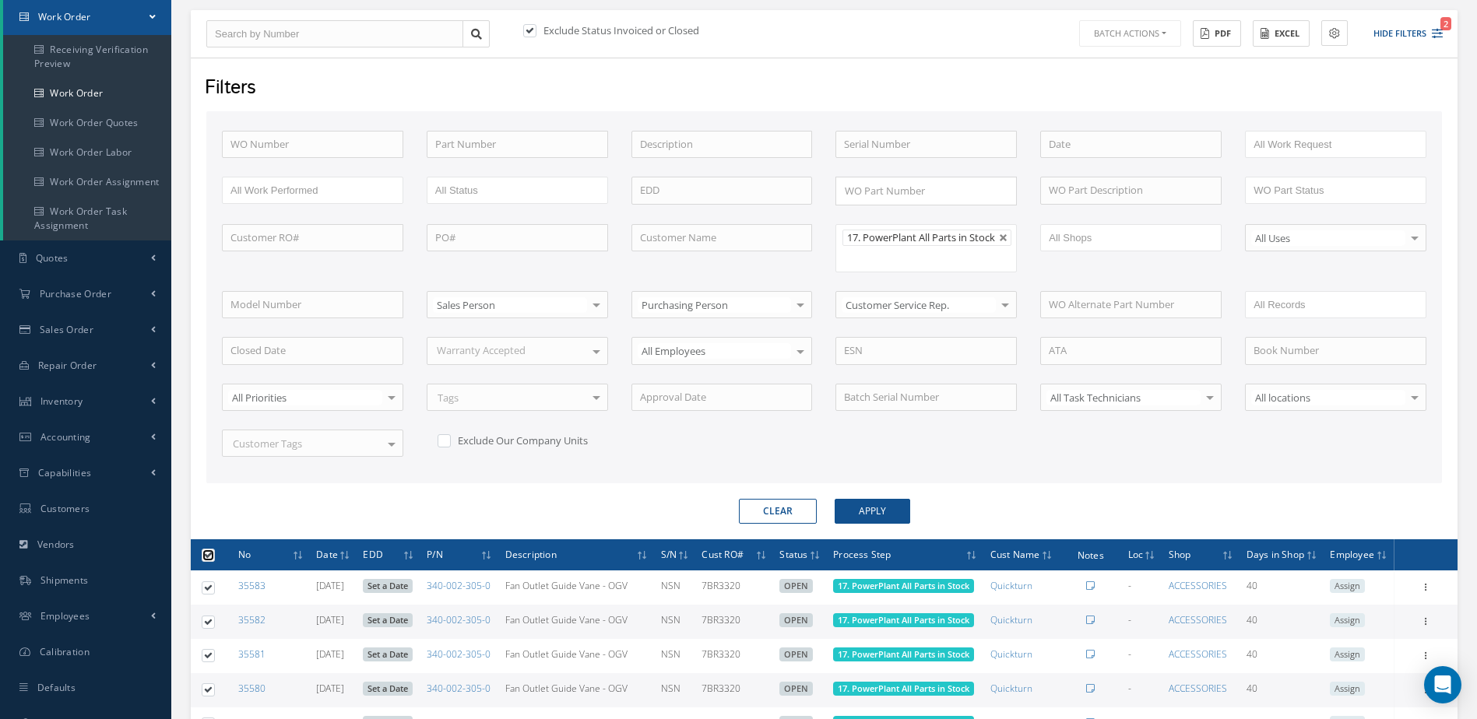
checkbox input "true"
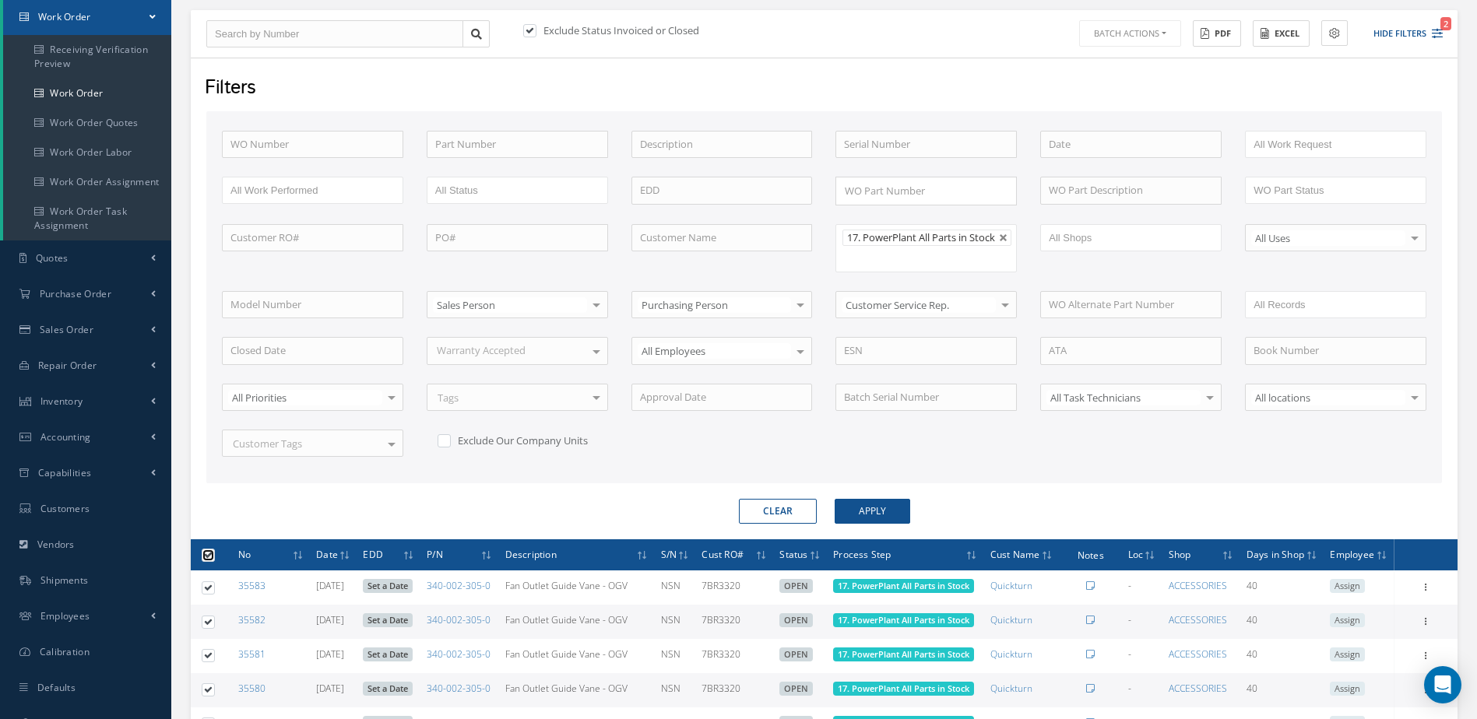
checkbox input "true"
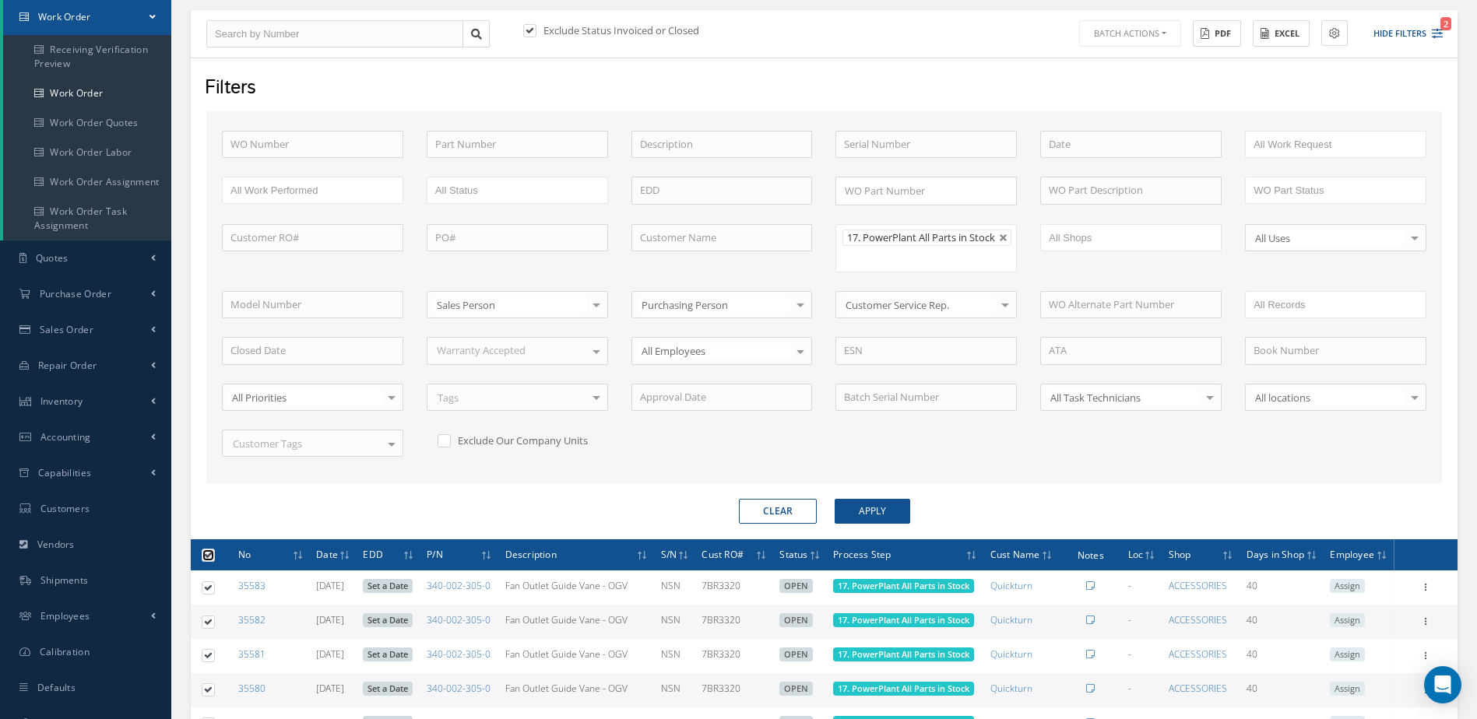
checkbox input "true"
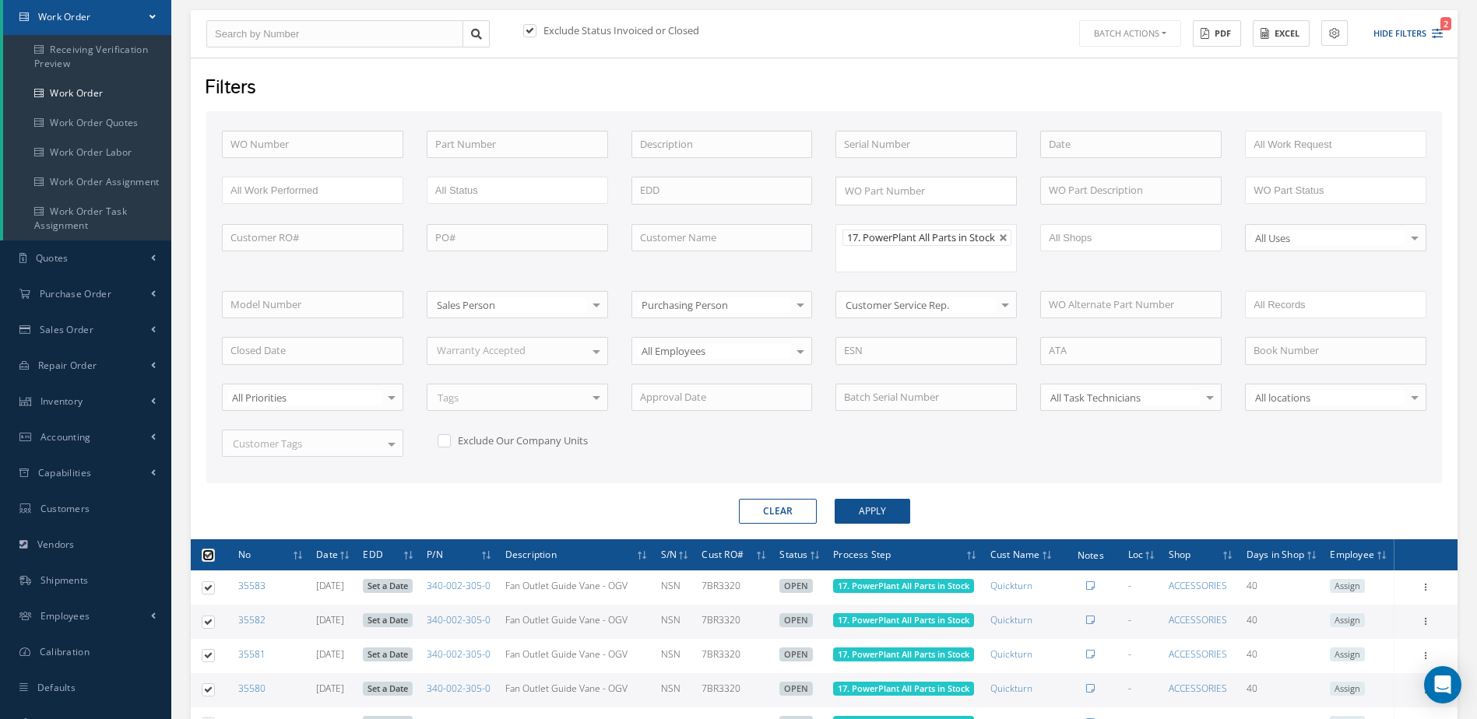
checkbox input "true"
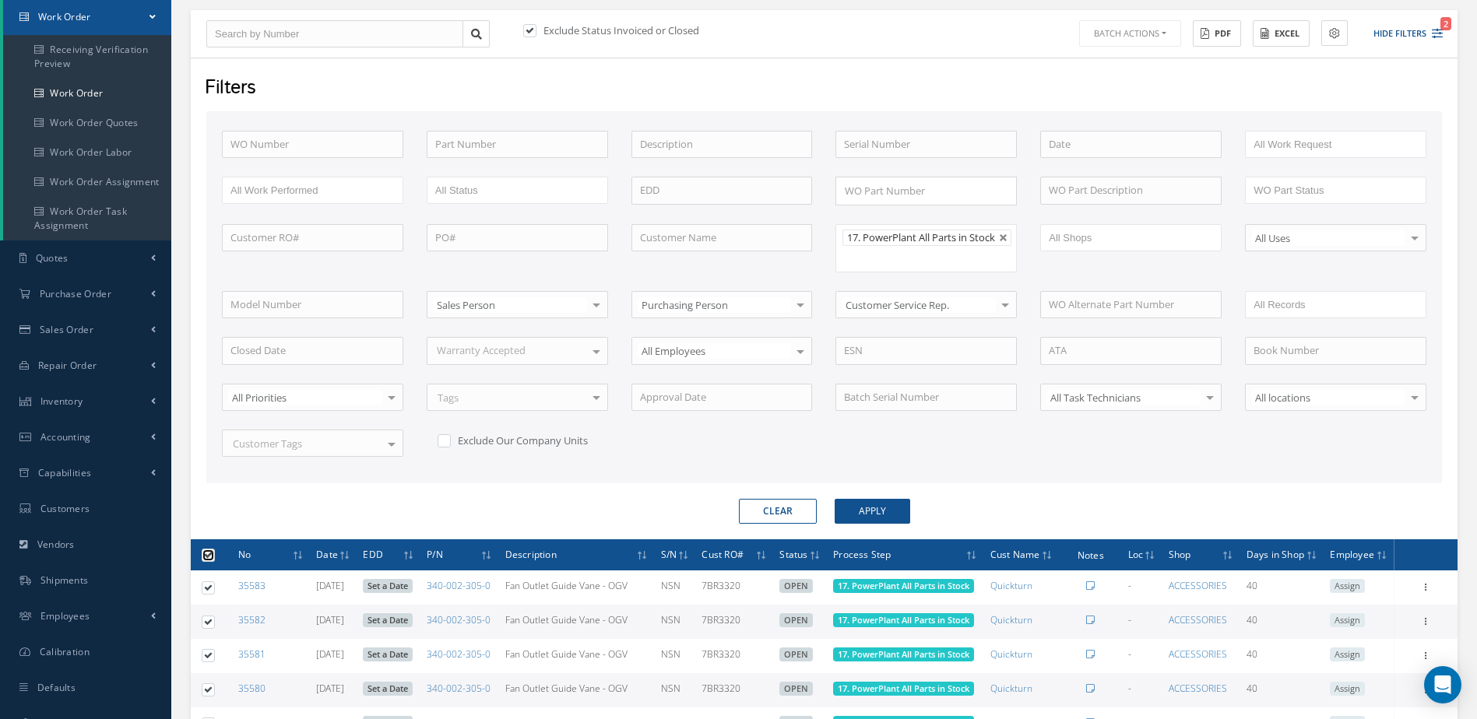
checkbox input "true"
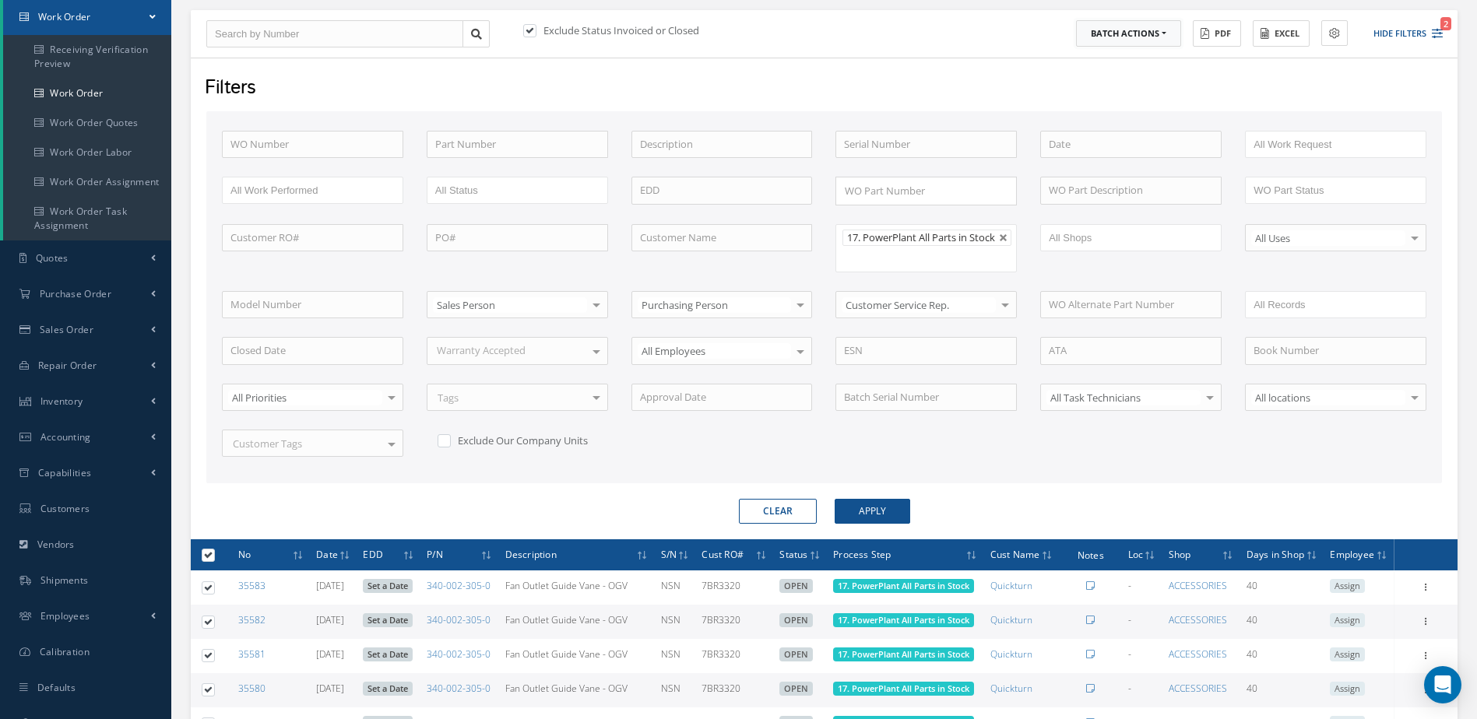
click at [1155, 29] on button "Batch Actions" at bounding box center [1128, 33] width 105 height 27
click at [1144, 63] on link "Update Work Orders" at bounding box center [1138, 59] width 125 height 21
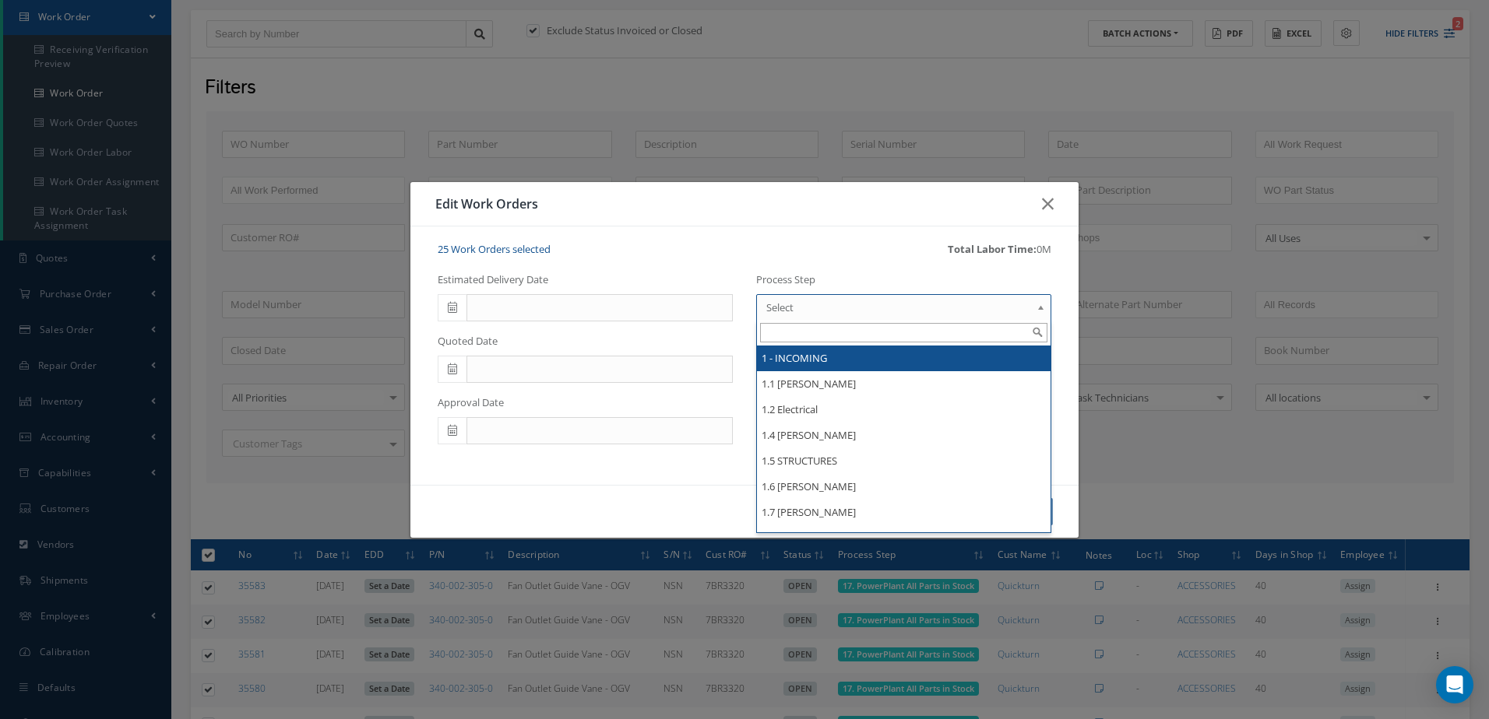
click at [881, 314] on span "Select" at bounding box center [898, 307] width 265 height 19
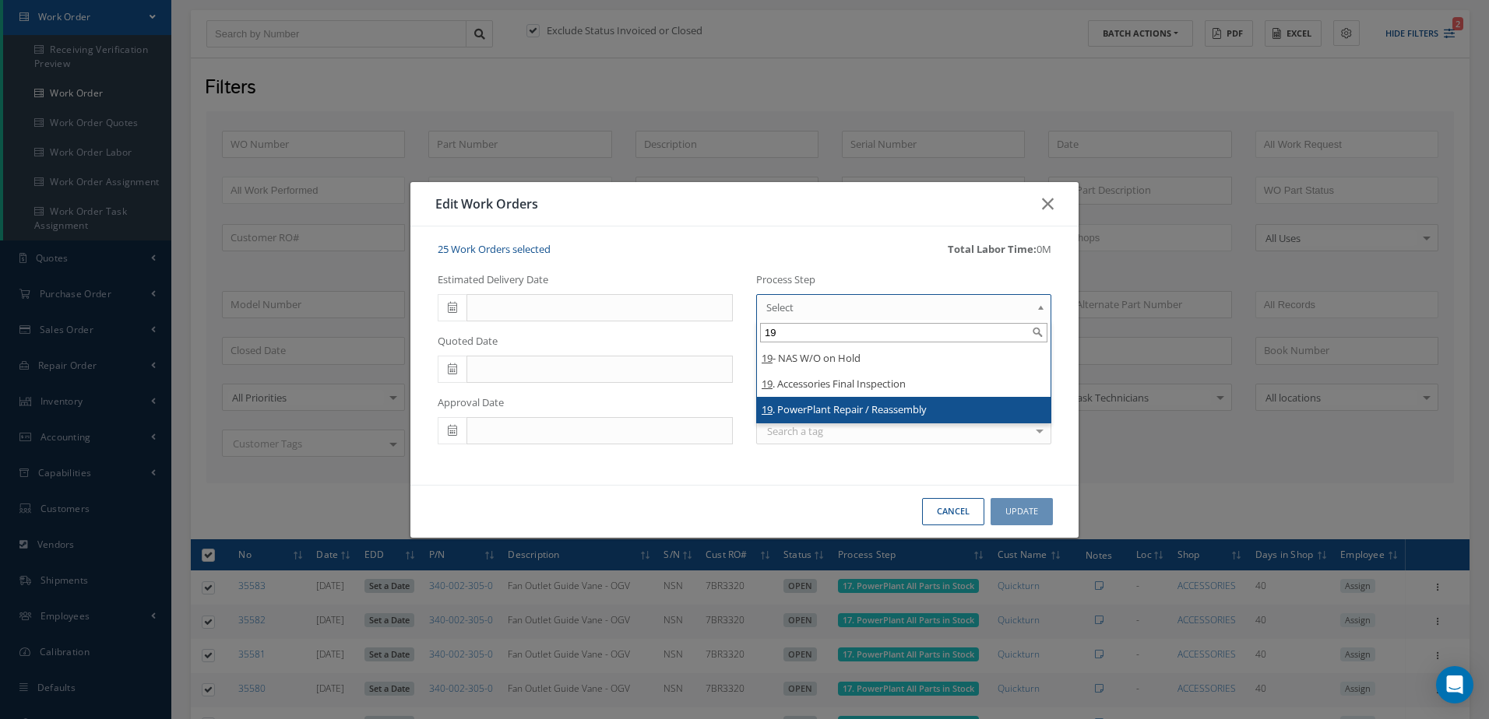
type input "19"
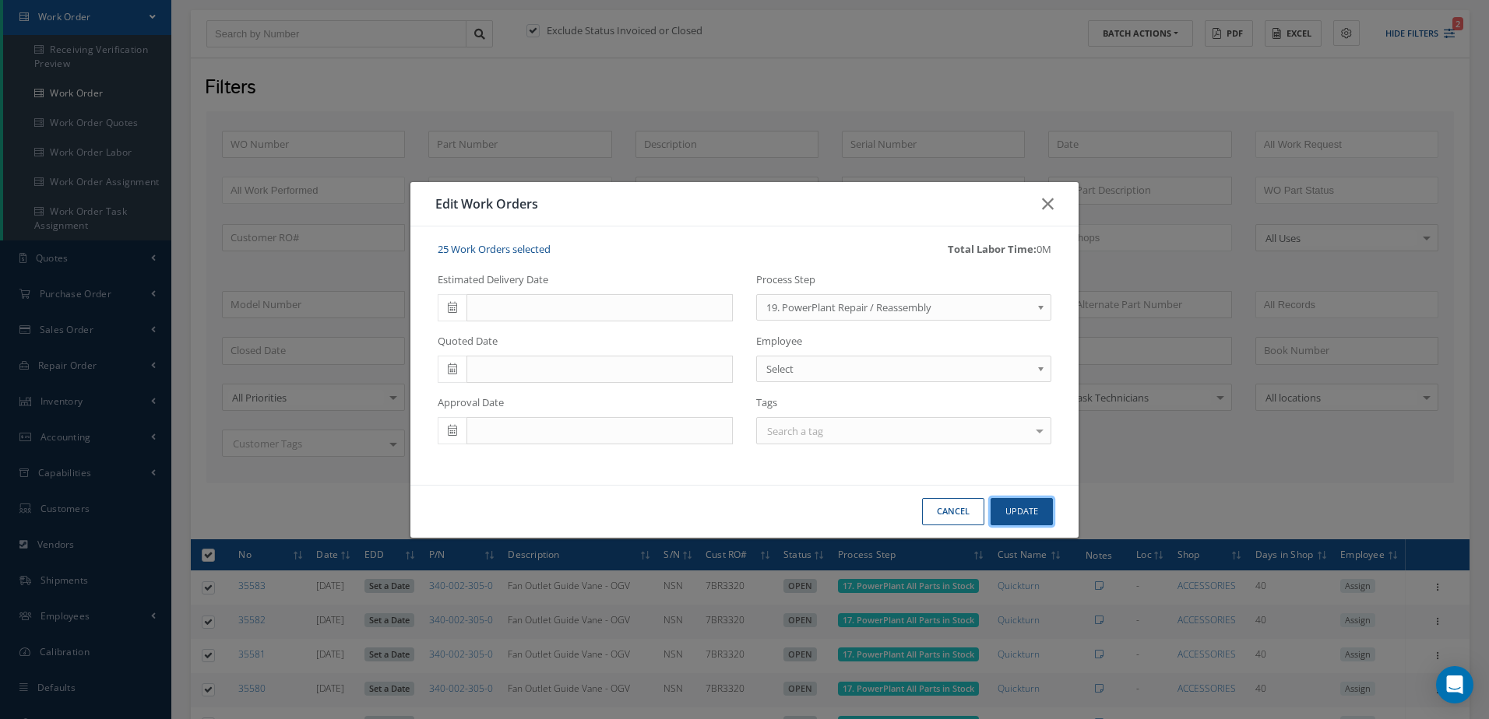
click at [1015, 515] on button "Update" at bounding box center [1021, 511] width 62 height 27
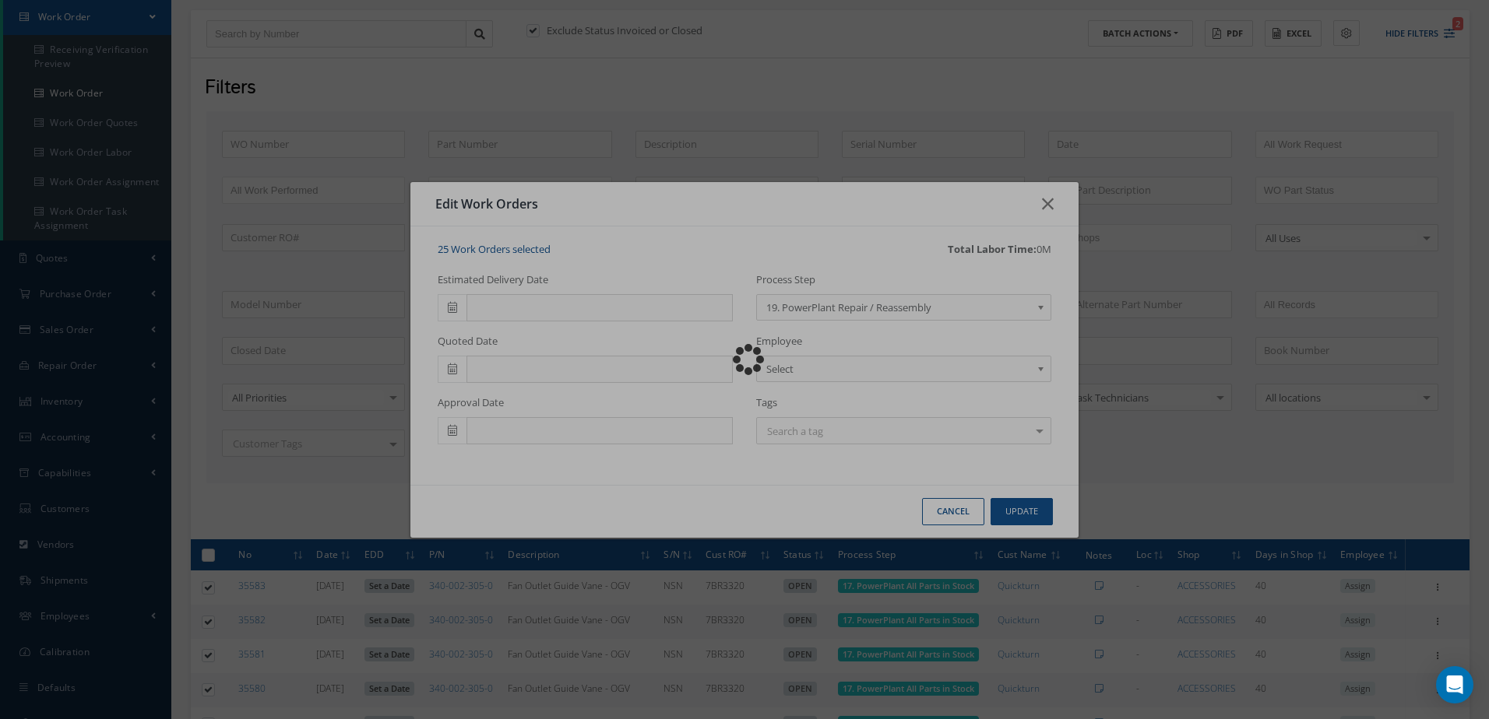
checkbox input "false"
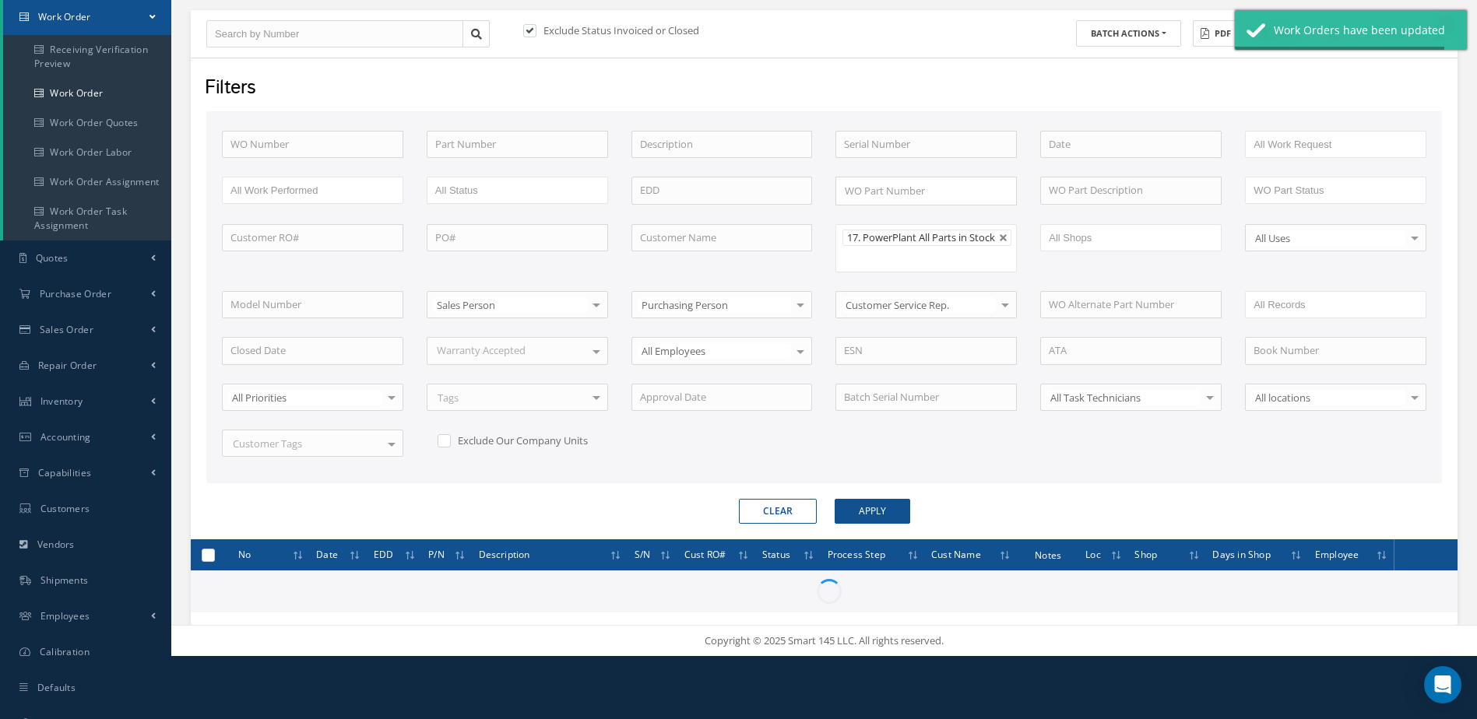
checkbox input "false"
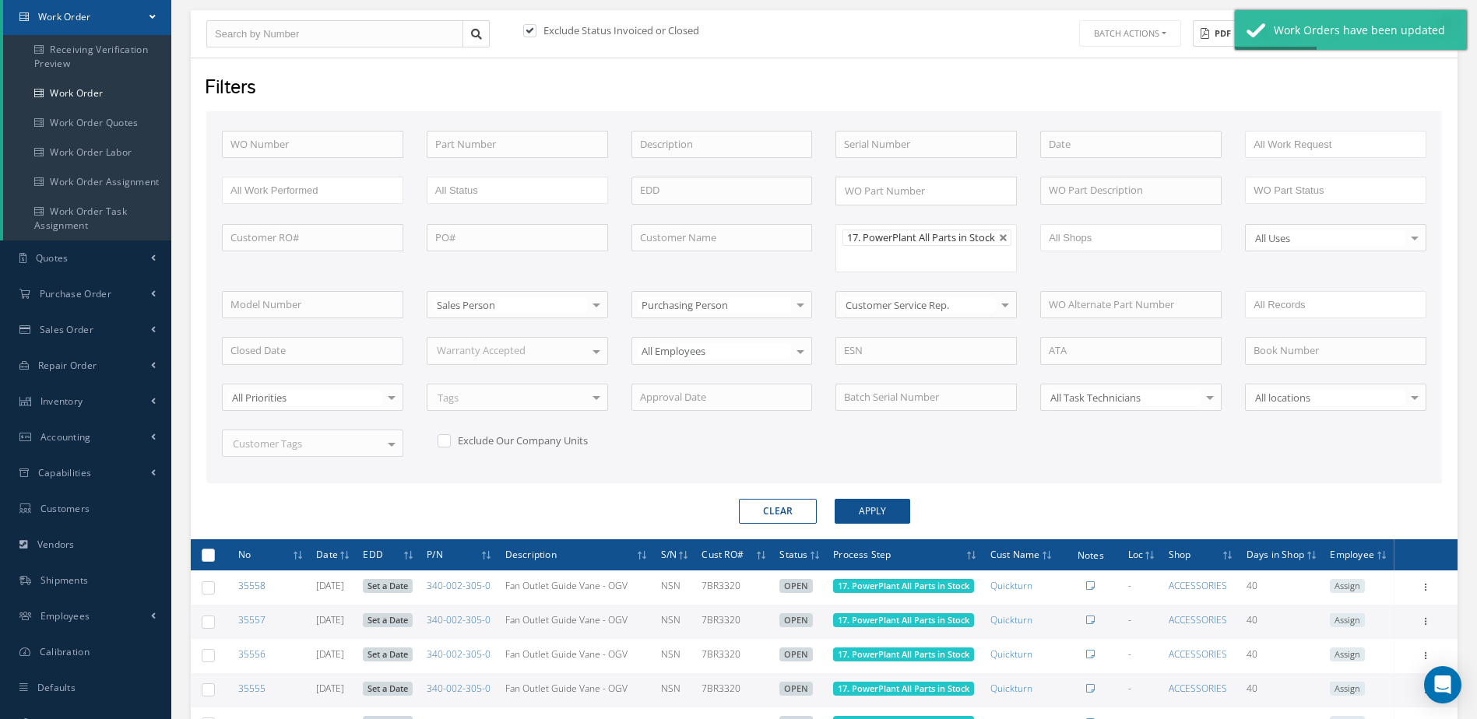
click at [214, 561] on label at bounding box center [214, 554] width 0 height 13
click at [205, 561] on input "checkbox" at bounding box center [209, 556] width 10 height 10
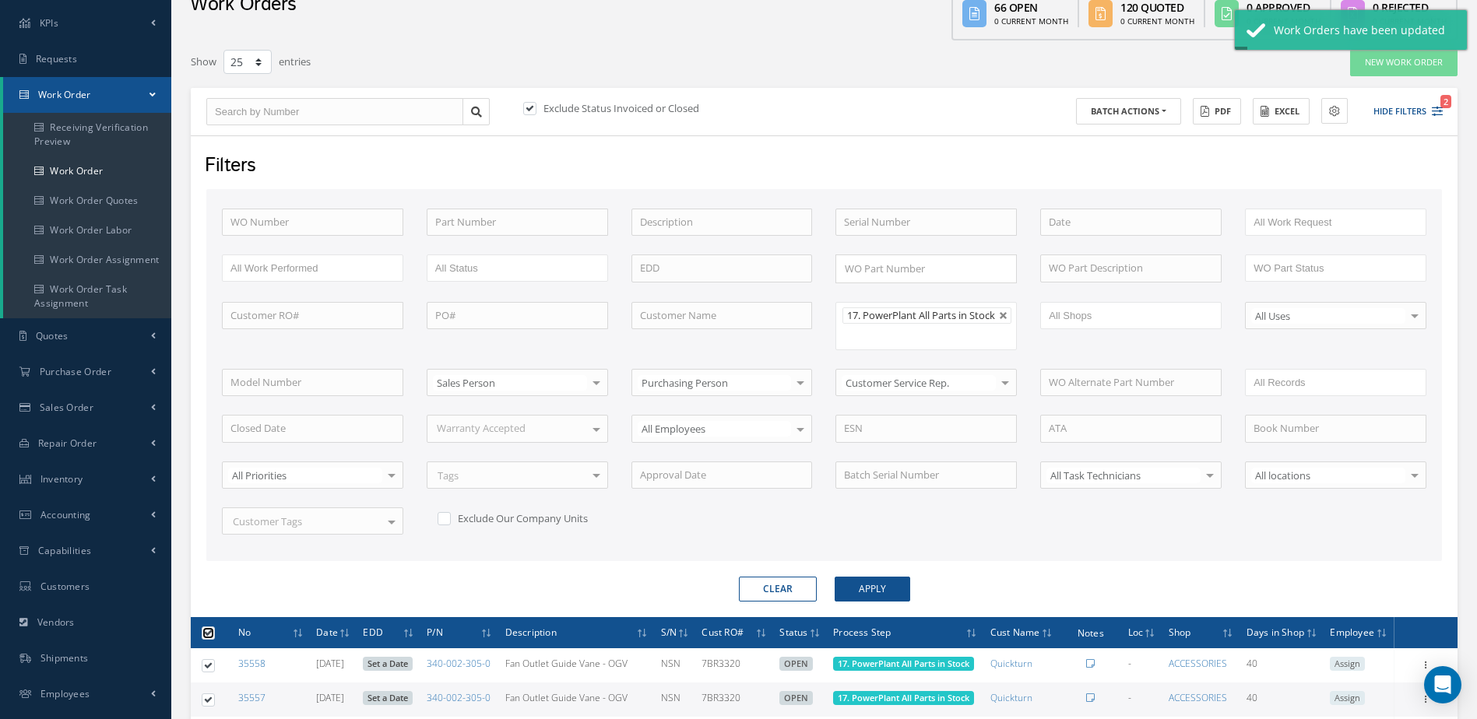
scroll to position [0, 0]
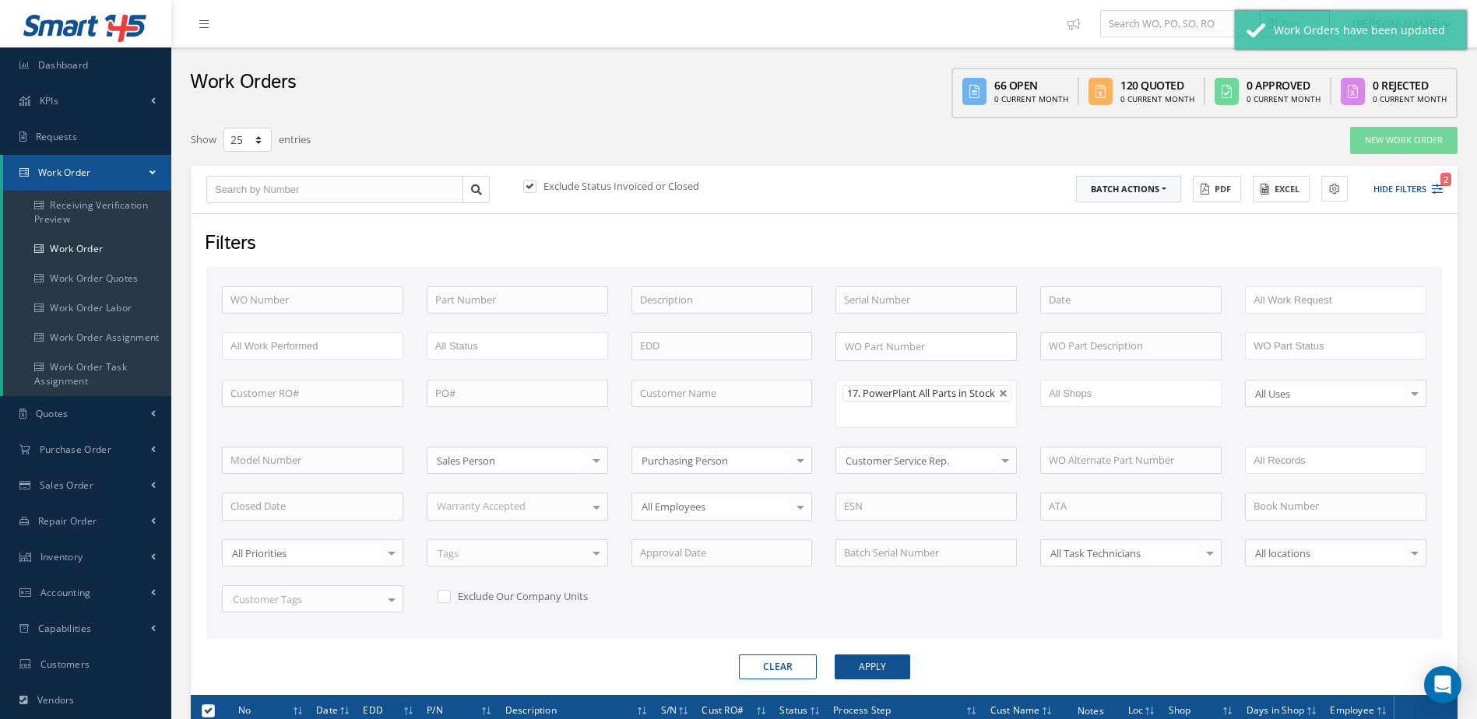
click at [1153, 184] on button "Batch Actions" at bounding box center [1128, 189] width 105 height 27
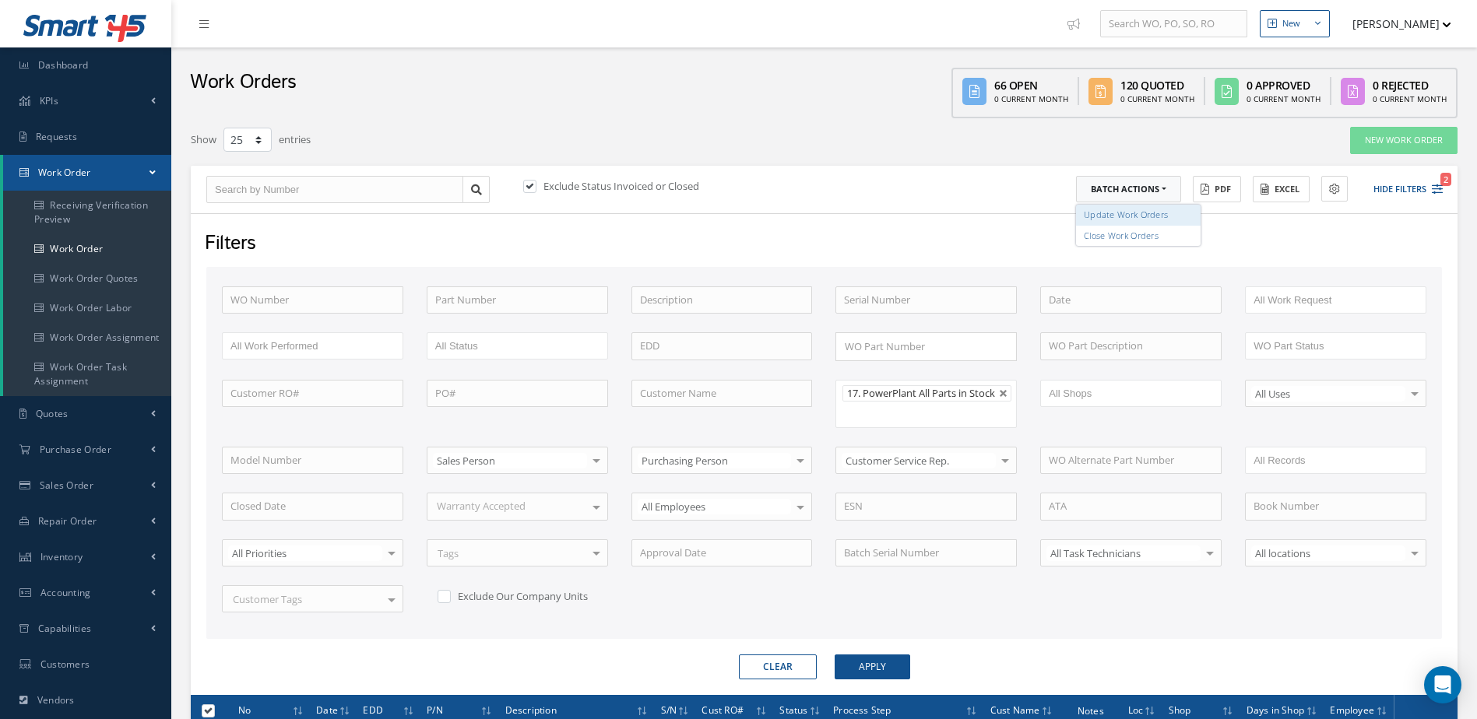
click at [1147, 210] on link "Update Work Orders" at bounding box center [1138, 215] width 125 height 21
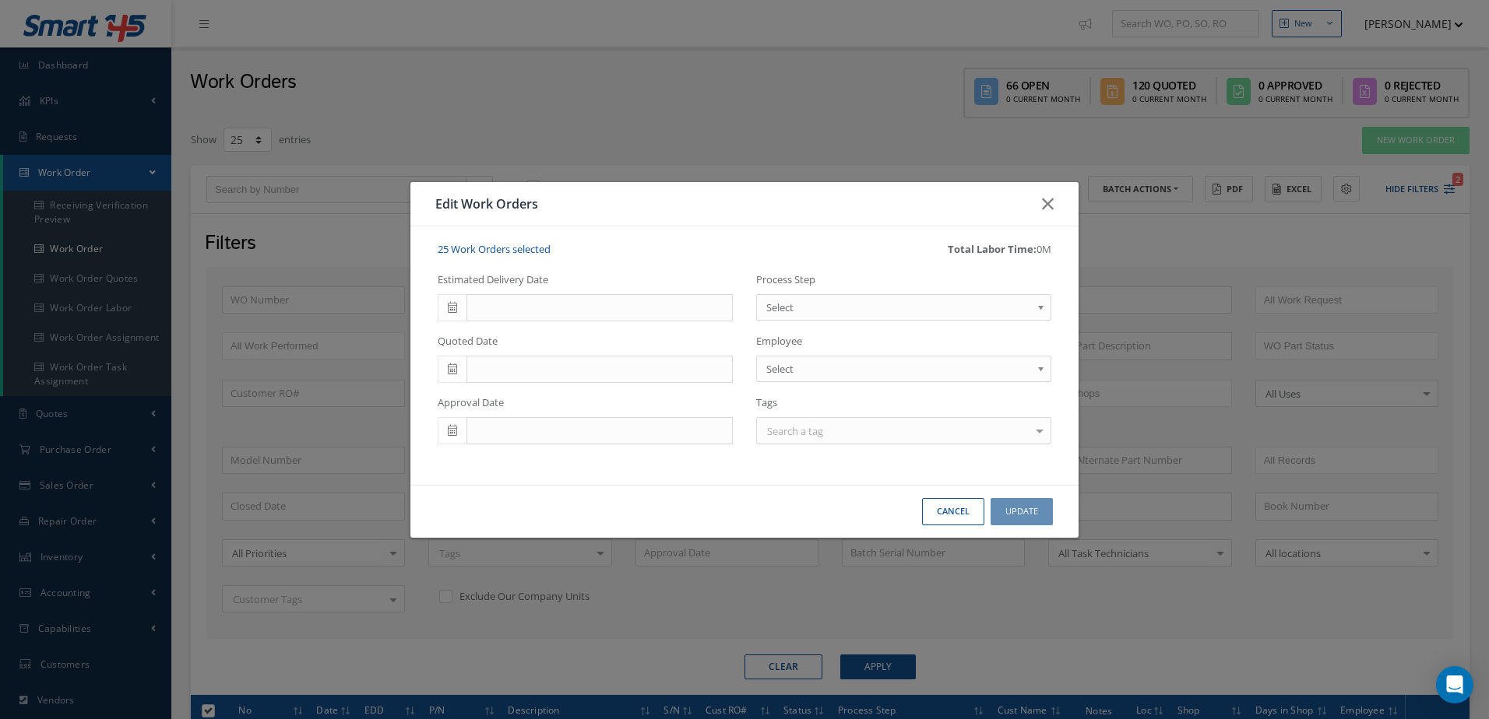
click at [860, 307] on span "Select" at bounding box center [898, 307] width 265 height 19
click at [1007, 512] on button "Update" at bounding box center [1021, 511] width 62 height 27
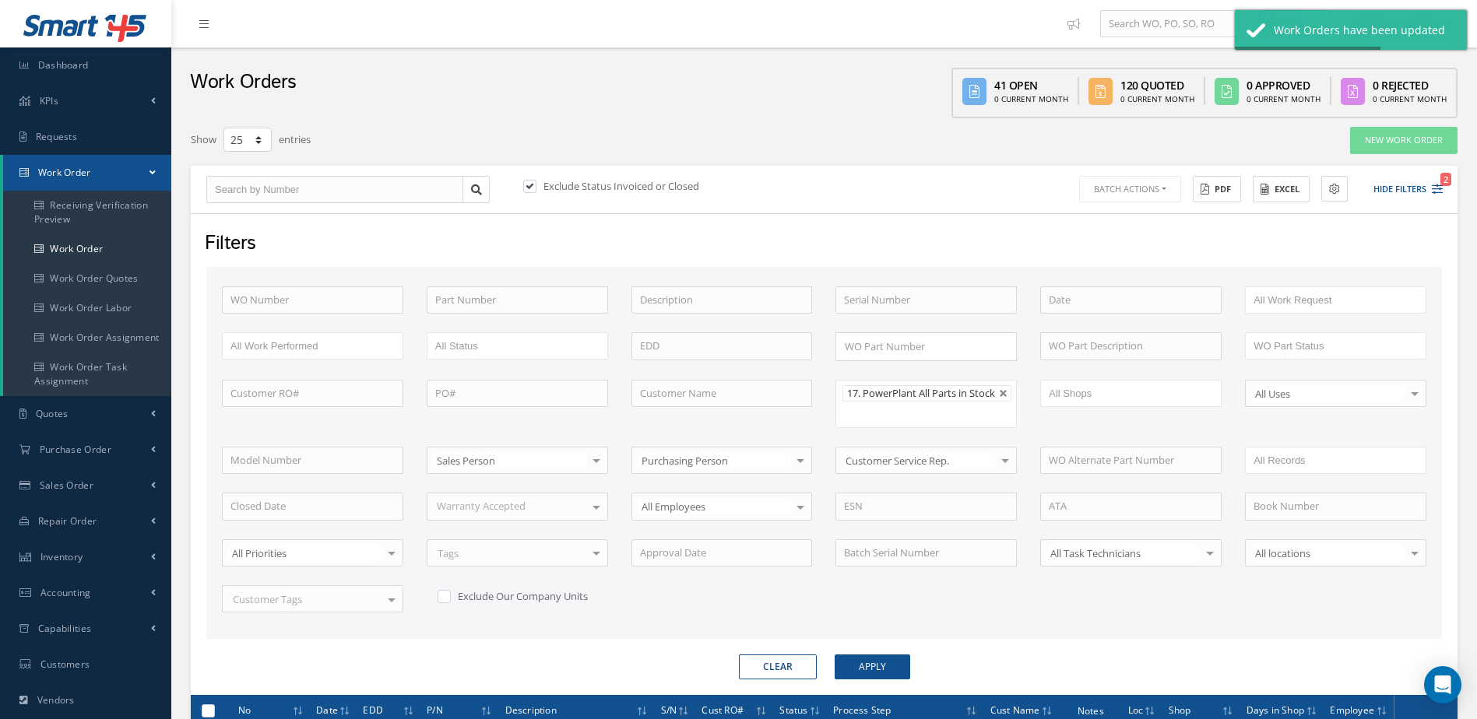
scroll to position [311, 0]
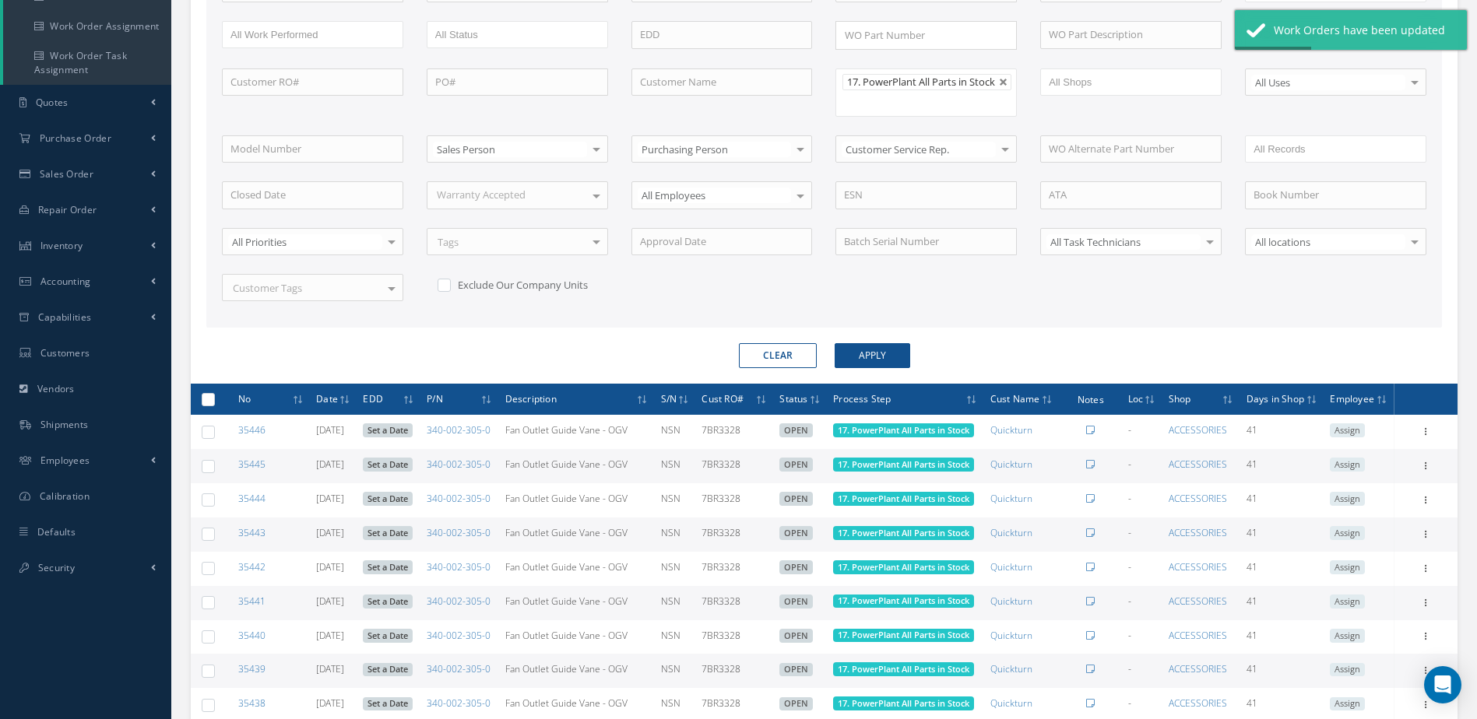
click at [214, 406] on label at bounding box center [214, 398] width 0 height 13
click at [207, 406] on input "checkbox" at bounding box center [209, 400] width 10 height 10
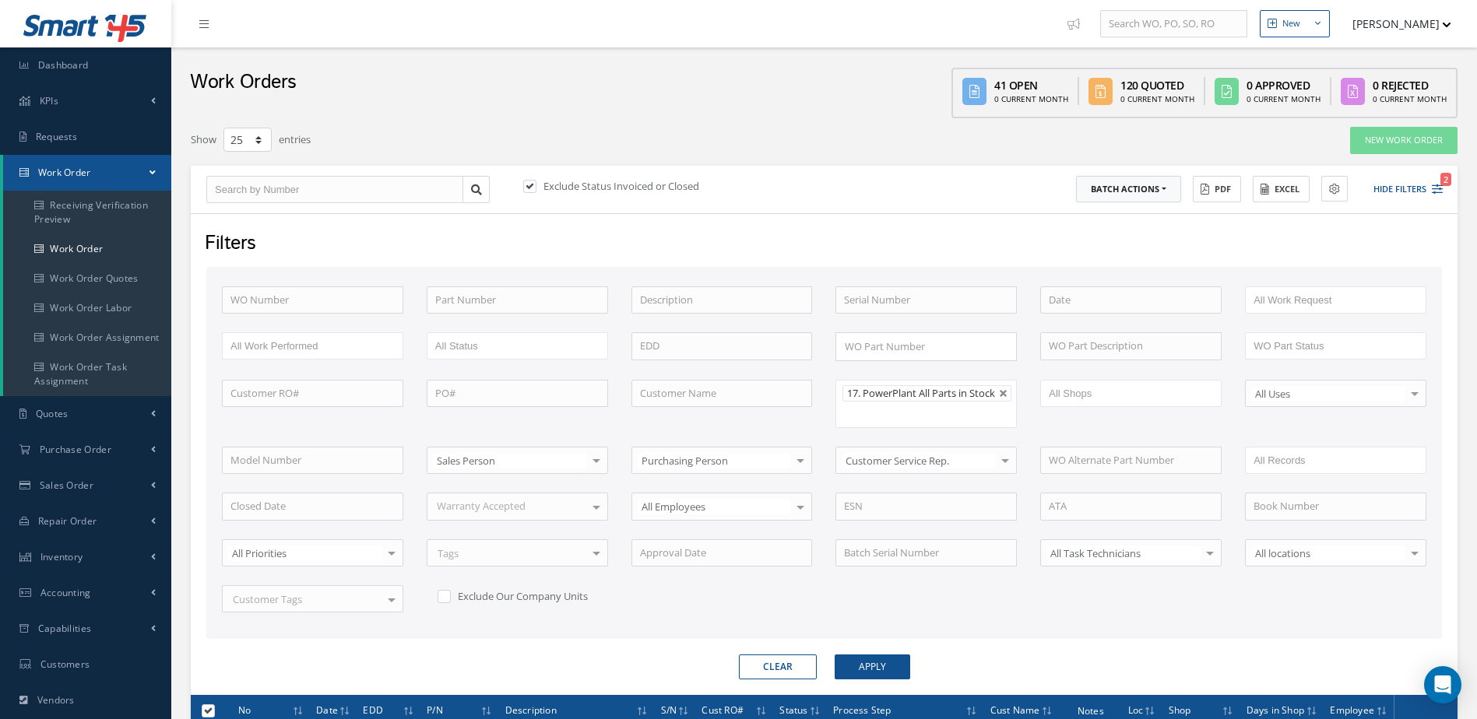
click at [1168, 189] on button "Batch Actions" at bounding box center [1128, 189] width 105 height 27
click at [1134, 212] on link "Update Work Orders" at bounding box center [1138, 215] width 125 height 21
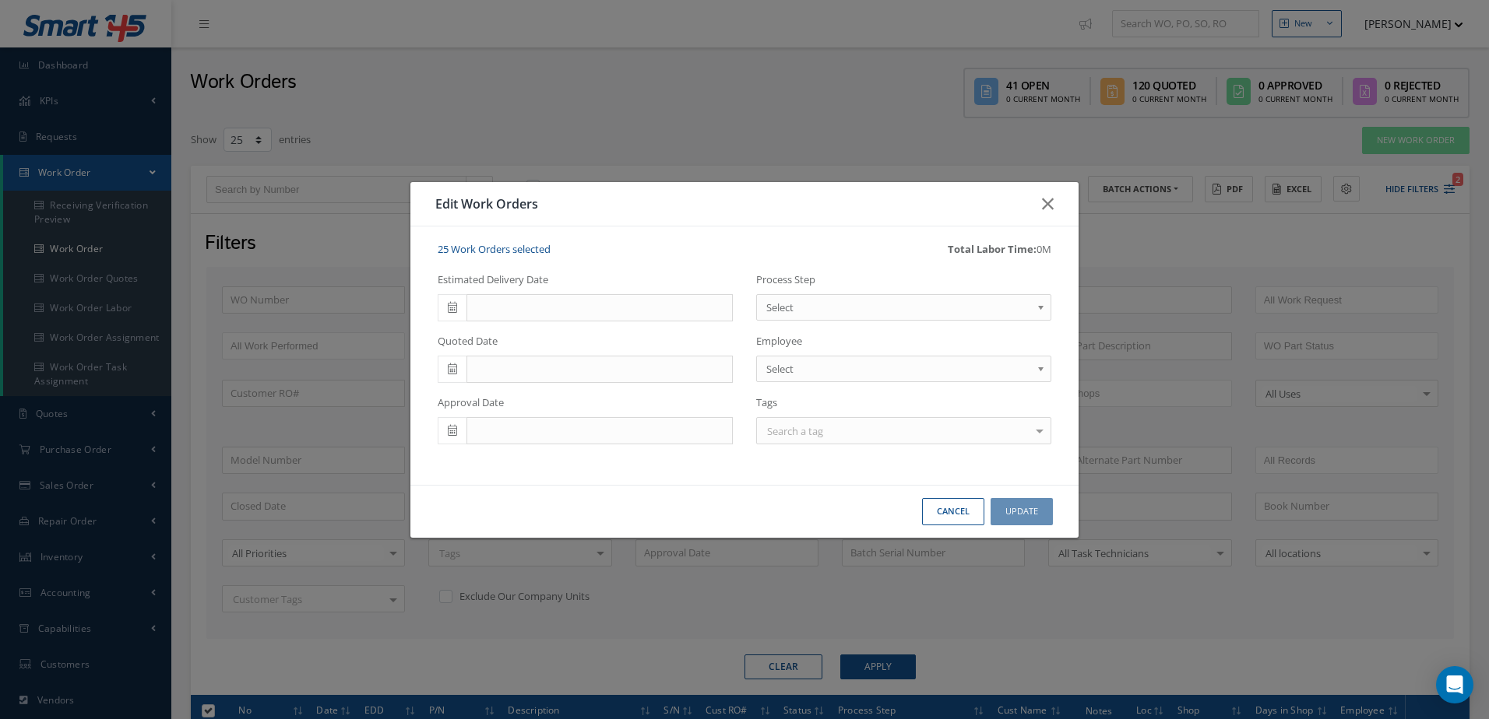
click at [856, 303] on span "Select" at bounding box center [898, 307] width 265 height 19
click at [1028, 518] on button "Update" at bounding box center [1021, 511] width 62 height 27
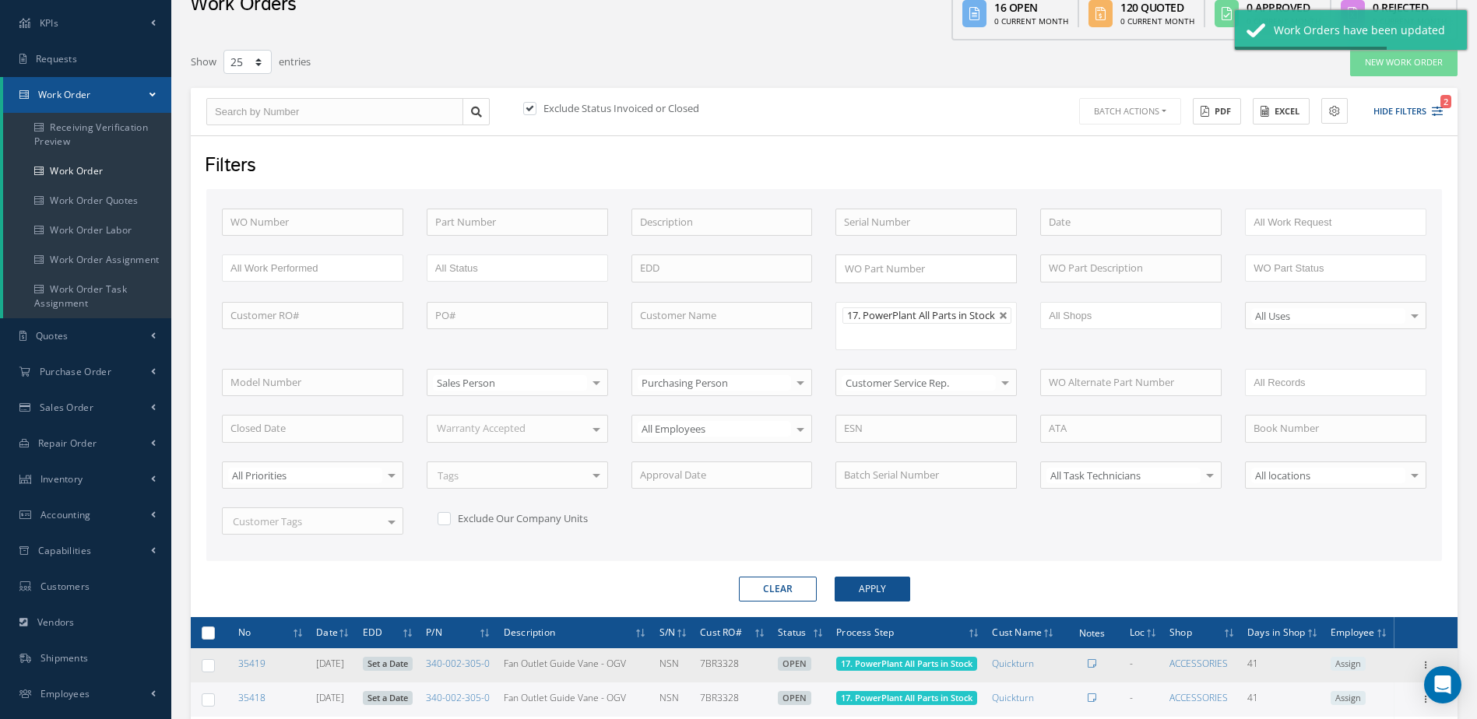
scroll to position [311, 0]
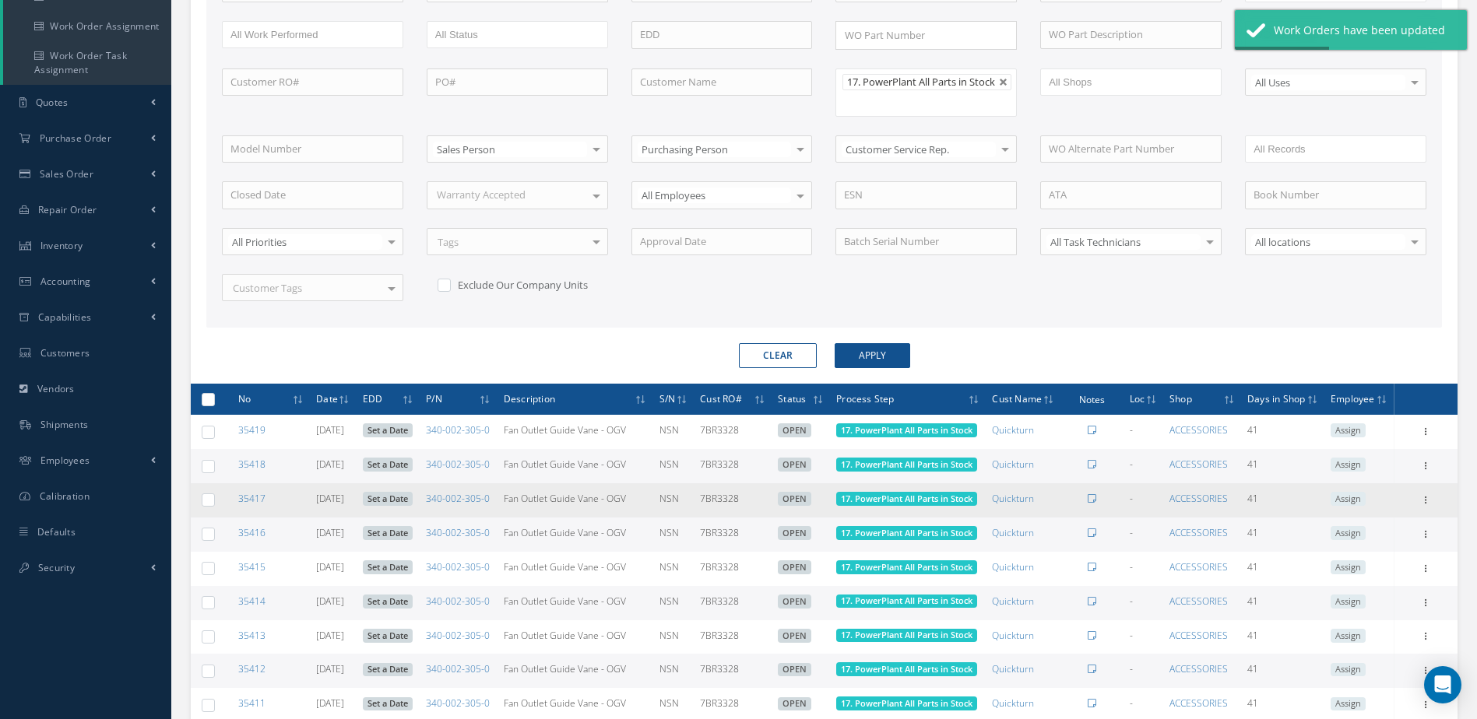
drag, startPoint x: 204, startPoint y: 417, endPoint x: 810, endPoint y: 525, distance: 615.3
click at [214, 406] on label at bounding box center [214, 398] width 0 height 13
click at [204, 406] on input "checkbox" at bounding box center [209, 400] width 10 height 10
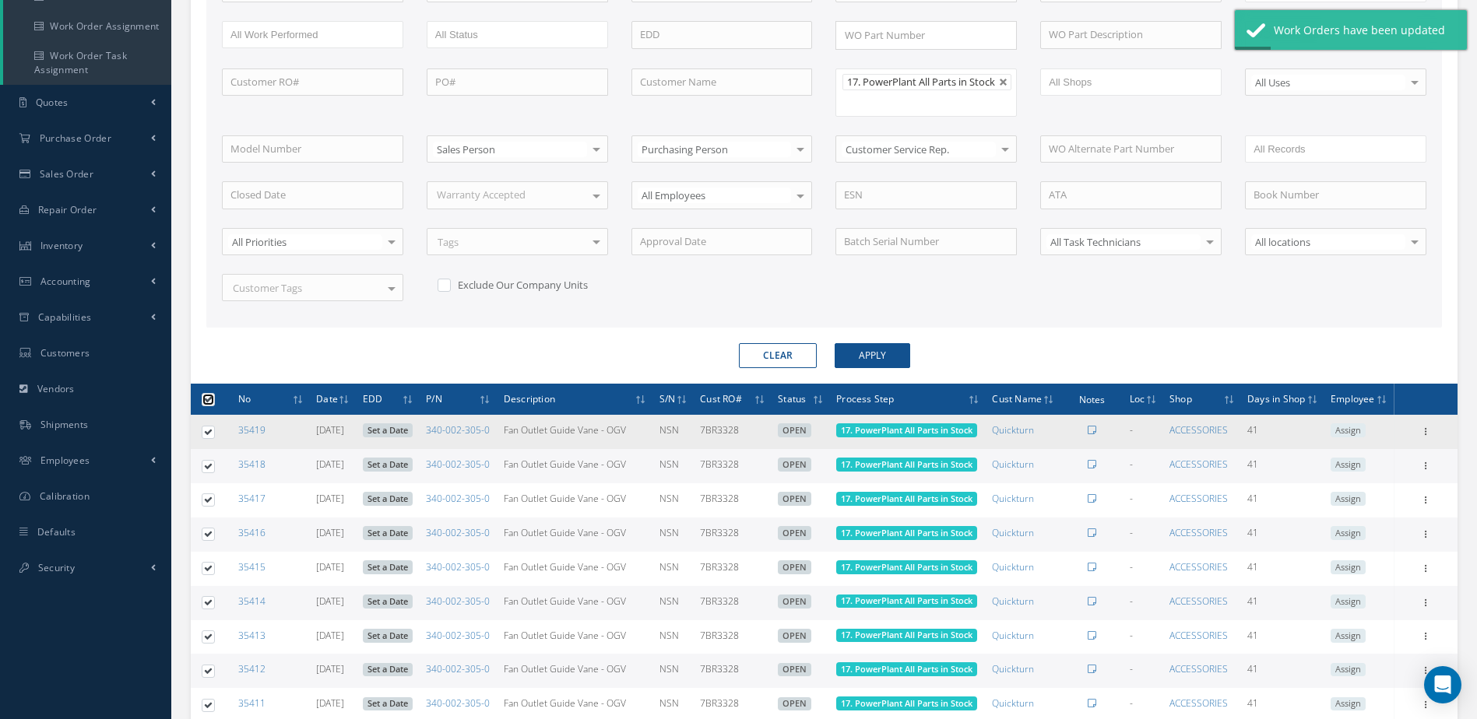
scroll to position [0, 0]
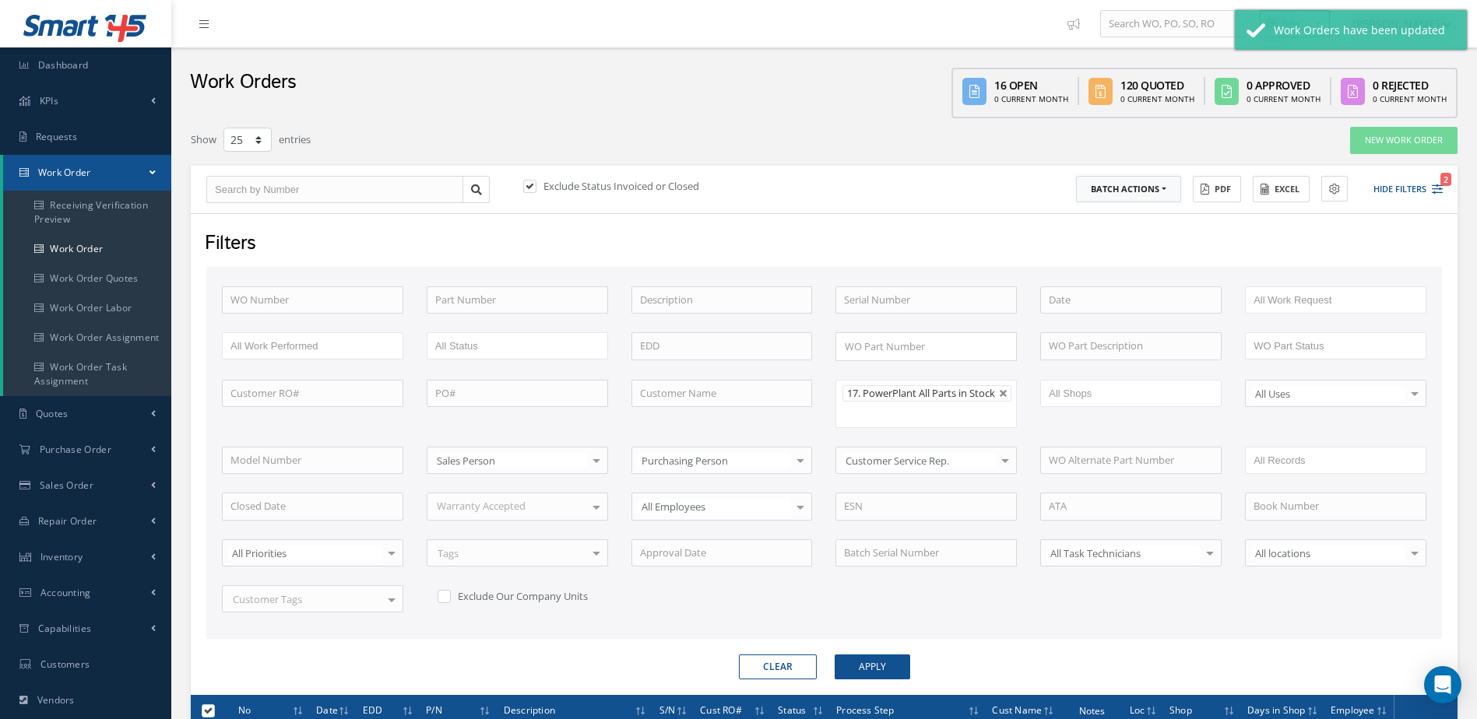
click at [1163, 192] on button "Batch Actions" at bounding box center [1128, 189] width 105 height 27
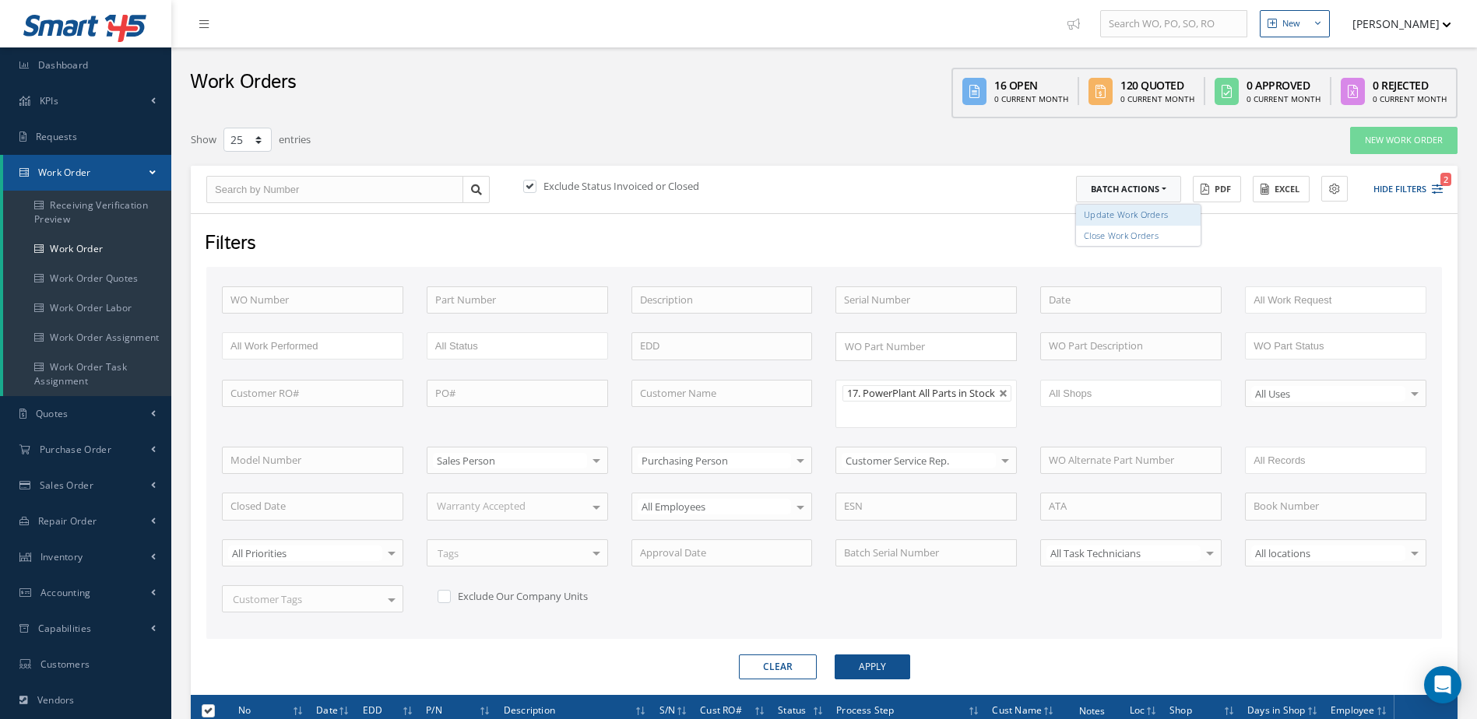
click at [1149, 220] on link "Update Work Orders" at bounding box center [1138, 215] width 125 height 21
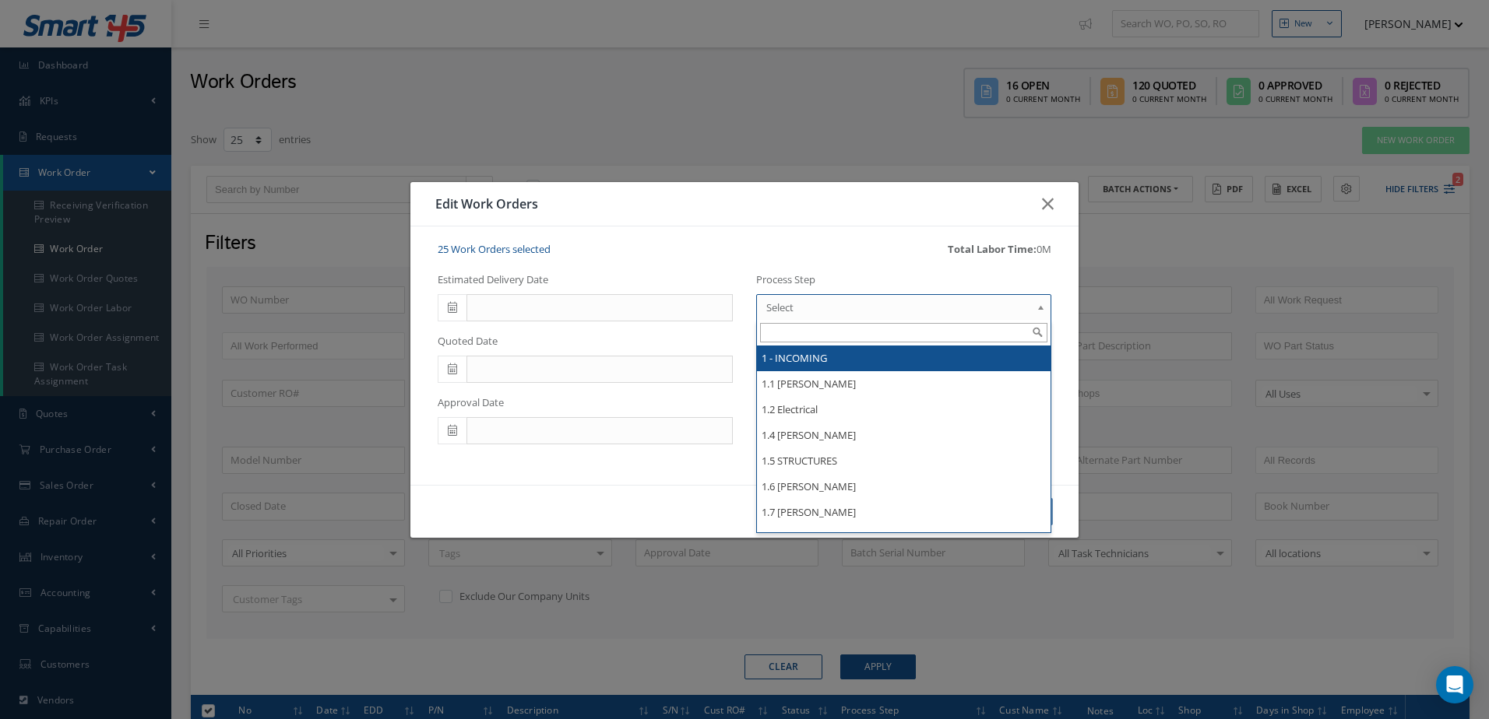
click at [876, 302] on span "Select" at bounding box center [898, 307] width 265 height 19
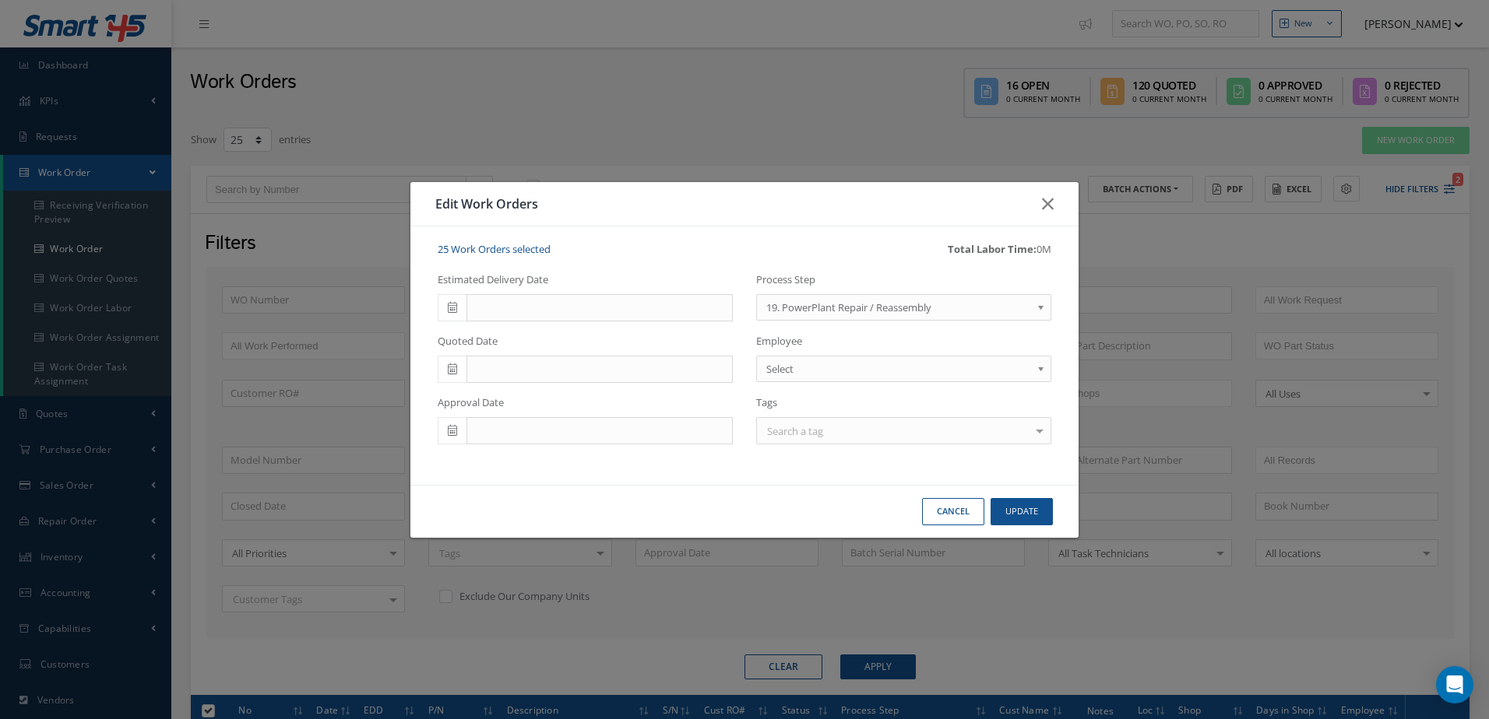
click at [1042, 525] on div "Cancel Update" at bounding box center [744, 511] width 668 height 53
click at [1033, 515] on button "Update" at bounding box center [1021, 511] width 62 height 27
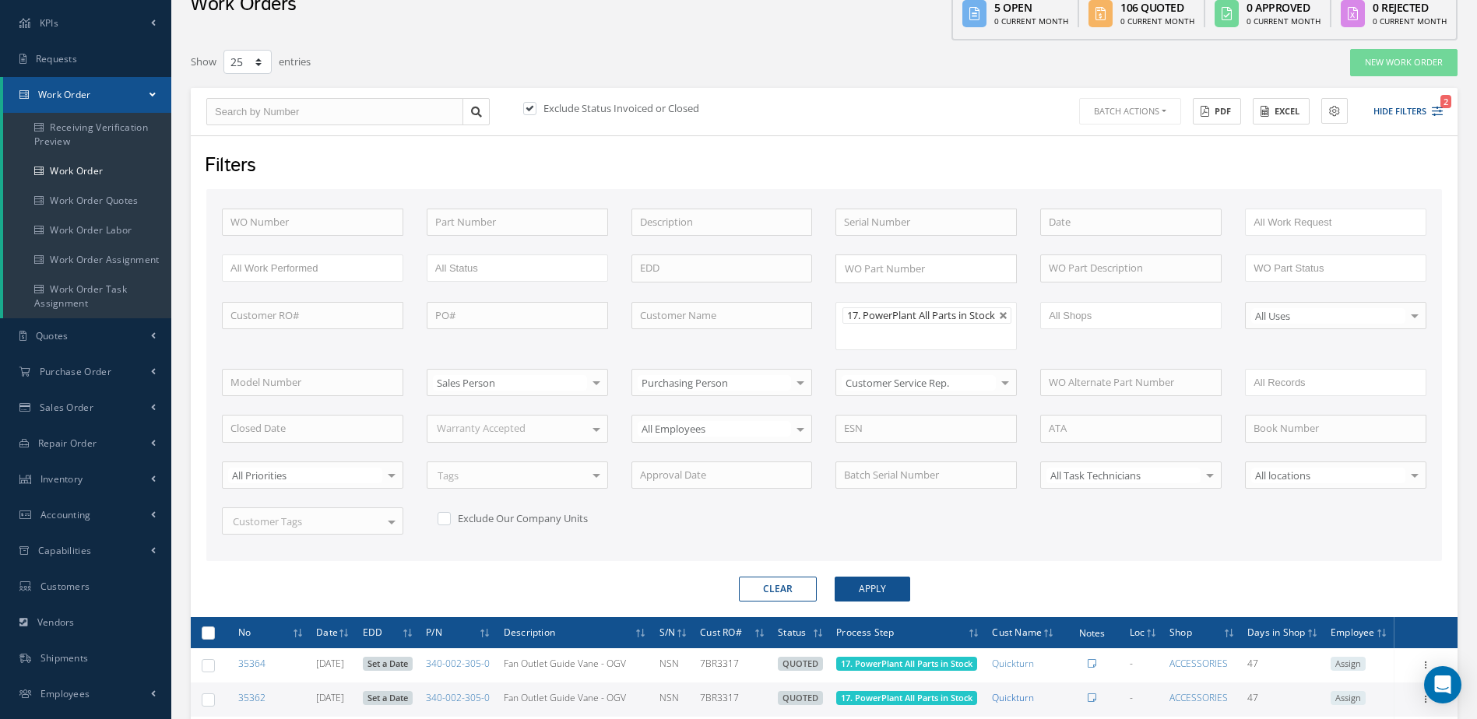
scroll to position [389, 0]
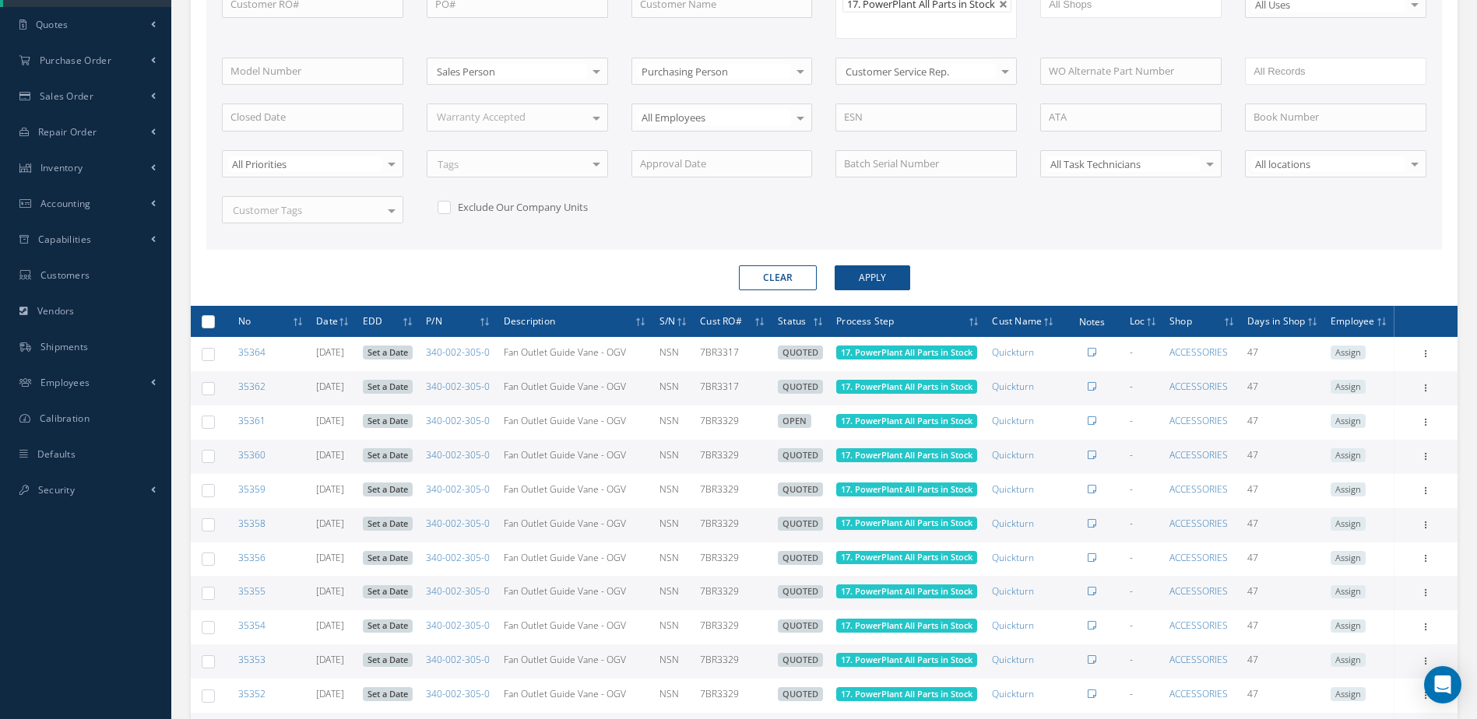
click at [214, 328] on label at bounding box center [214, 321] width 0 height 13
click at [204, 328] on input "checkbox" at bounding box center [209, 323] width 10 height 10
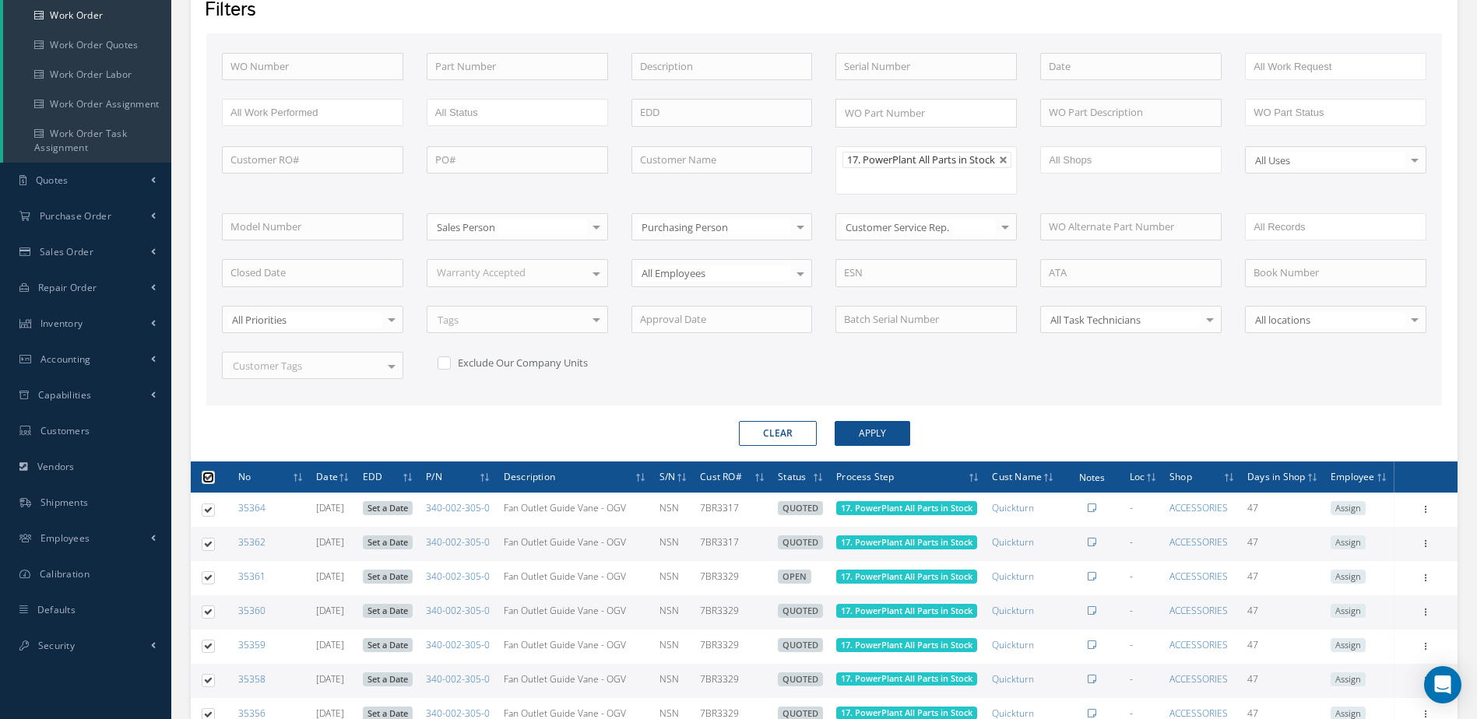
scroll to position [0, 0]
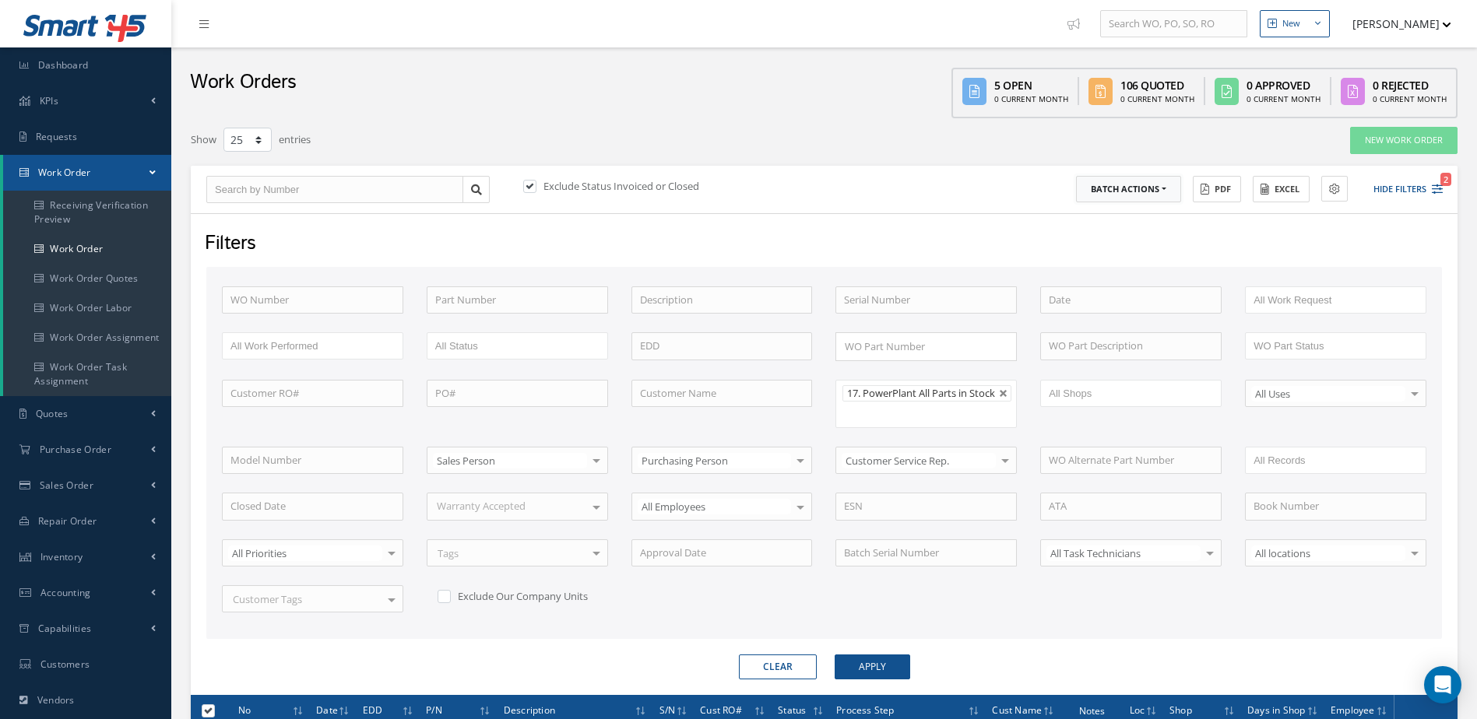
click at [1166, 186] on button "Batch Actions" at bounding box center [1128, 189] width 105 height 27
click at [1149, 210] on link "Update Work Orders" at bounding box center [1138, 215] width 125 height 21
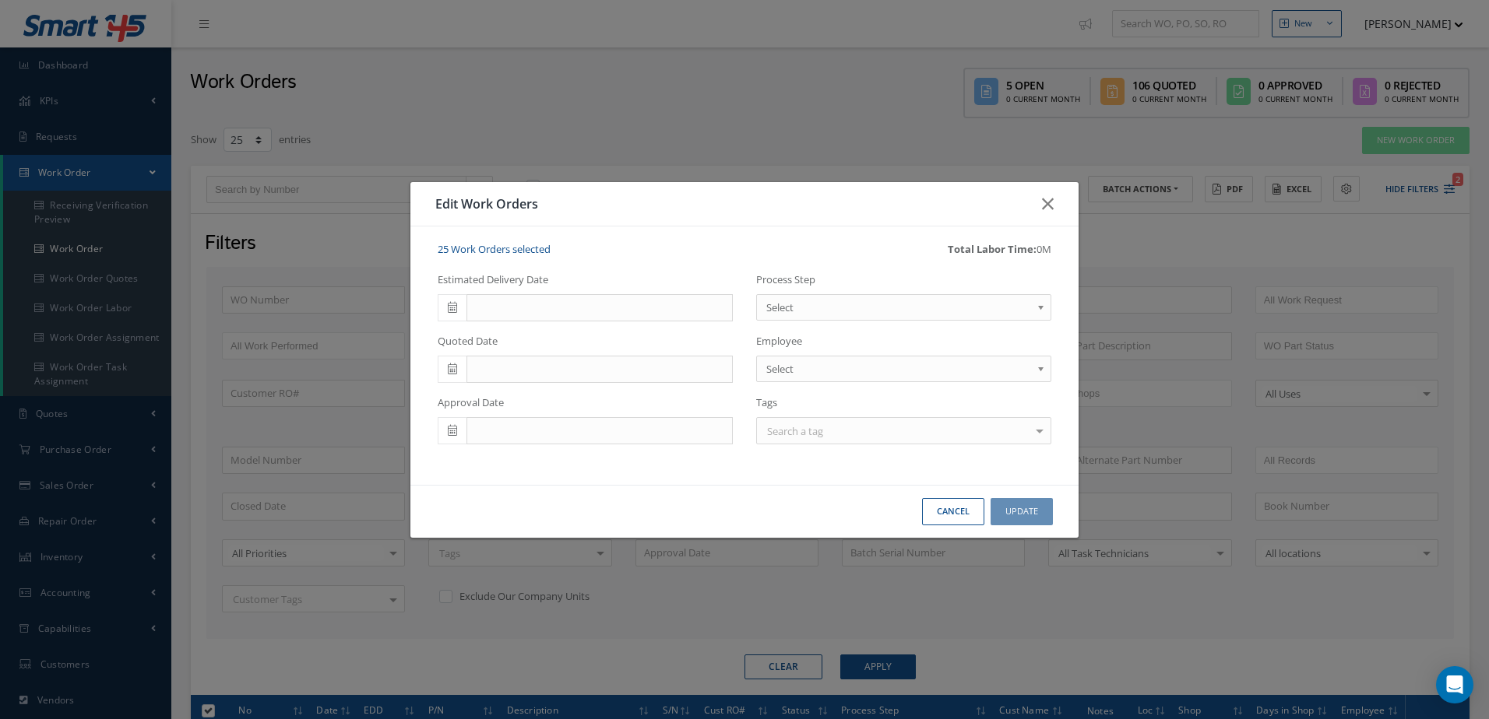
click at [1005, 301] on span "Select" at bounding box center [898, 307] width 265 height 19
click at [1042, 517] on button "Update" at bounding box center [1021, 511] width 62 height 27
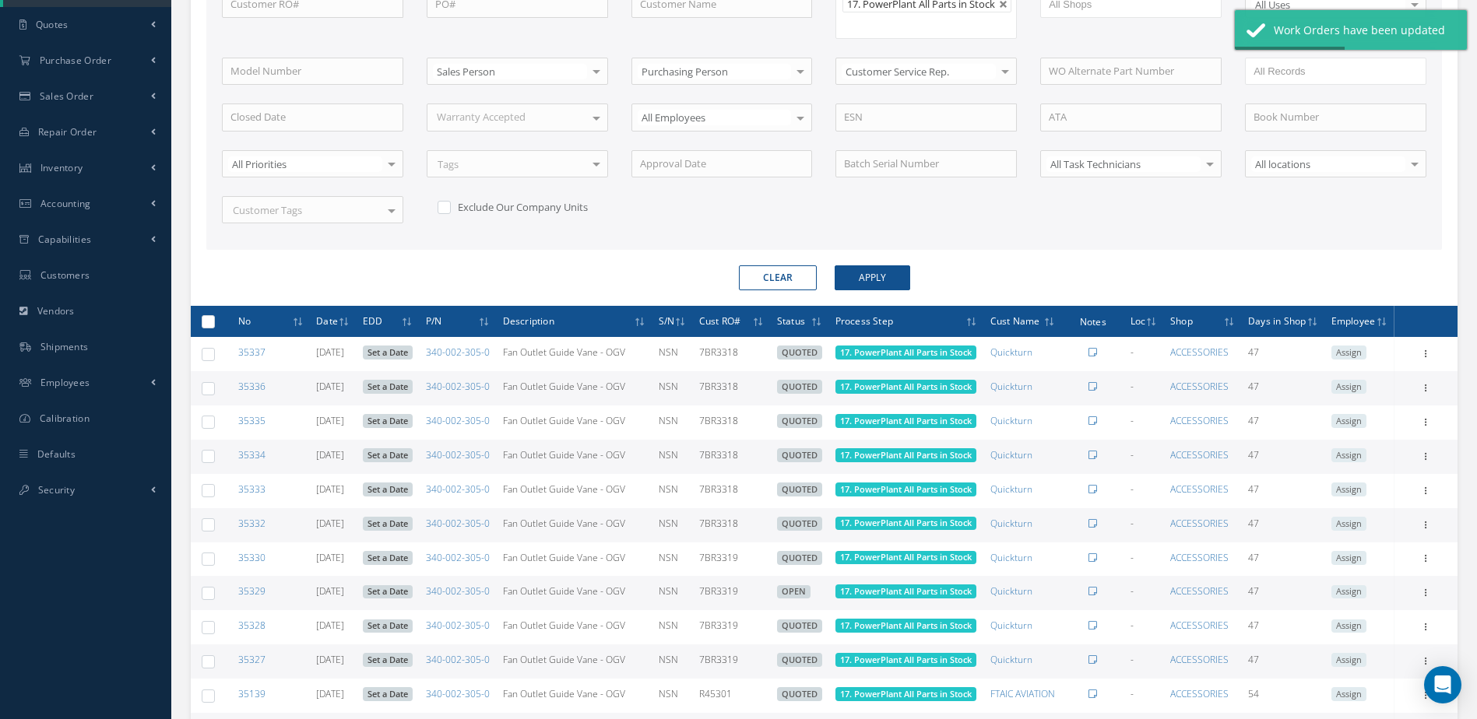
scroll to position [467, 0]
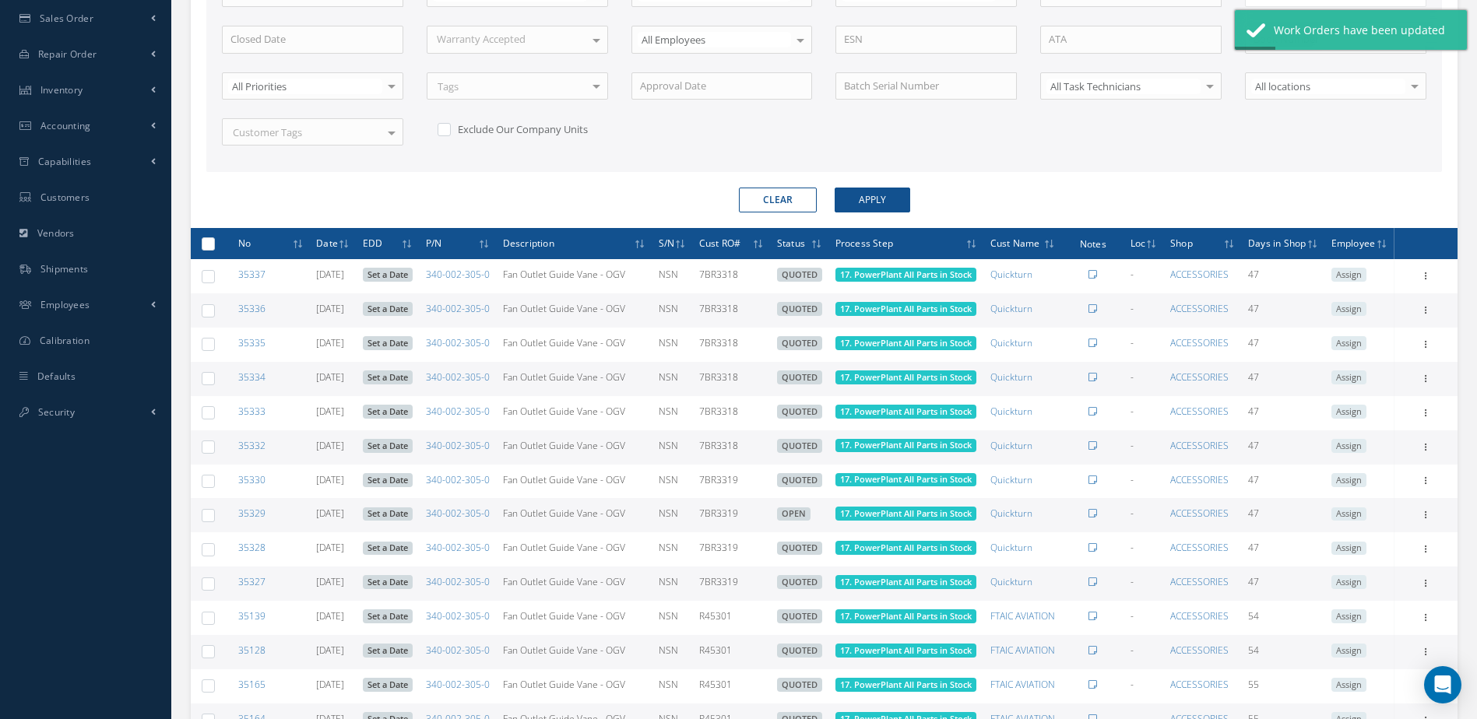
click at [214, 250] on label at bounding box center [214, 243] width 0 height 13
click at [207, 250] on input "checkbox" at bounding box center [209, 245] width 10 height 10
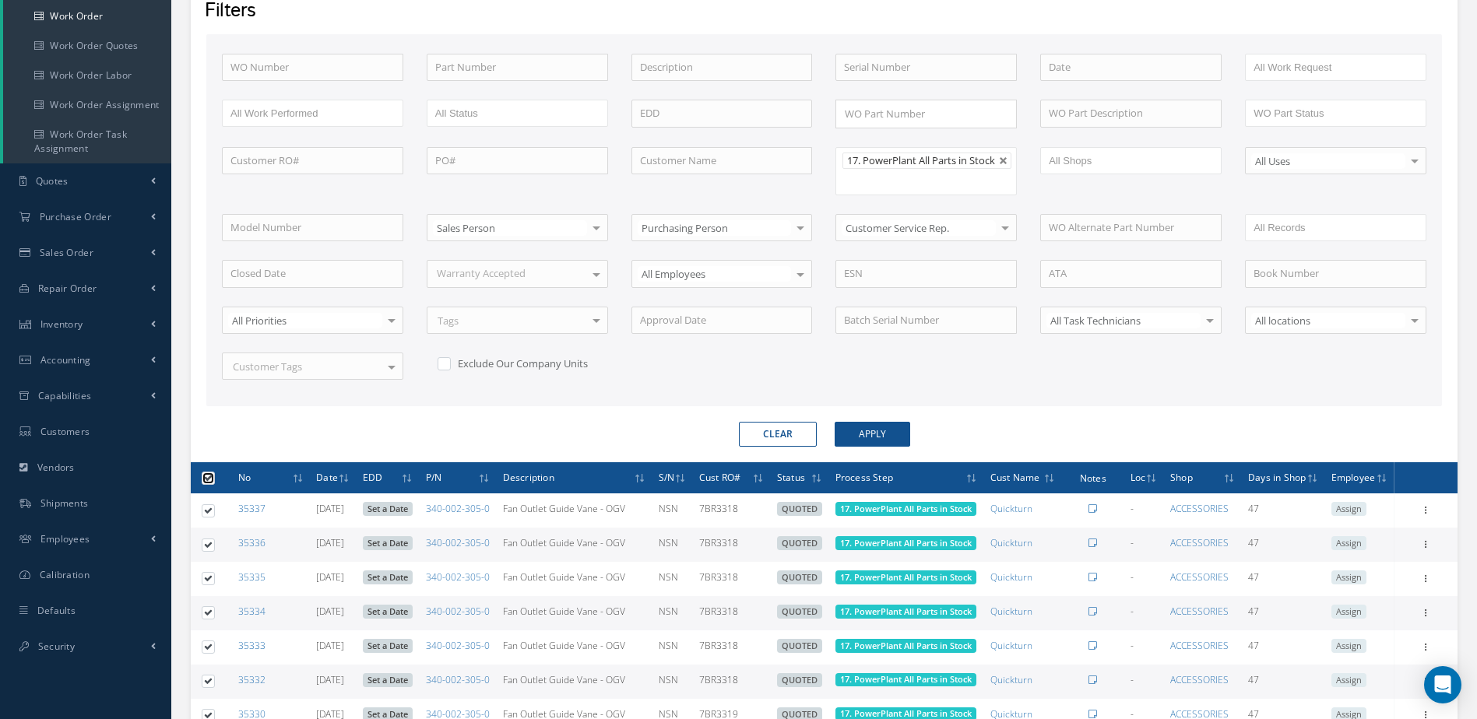
scroll to position [0, 0]
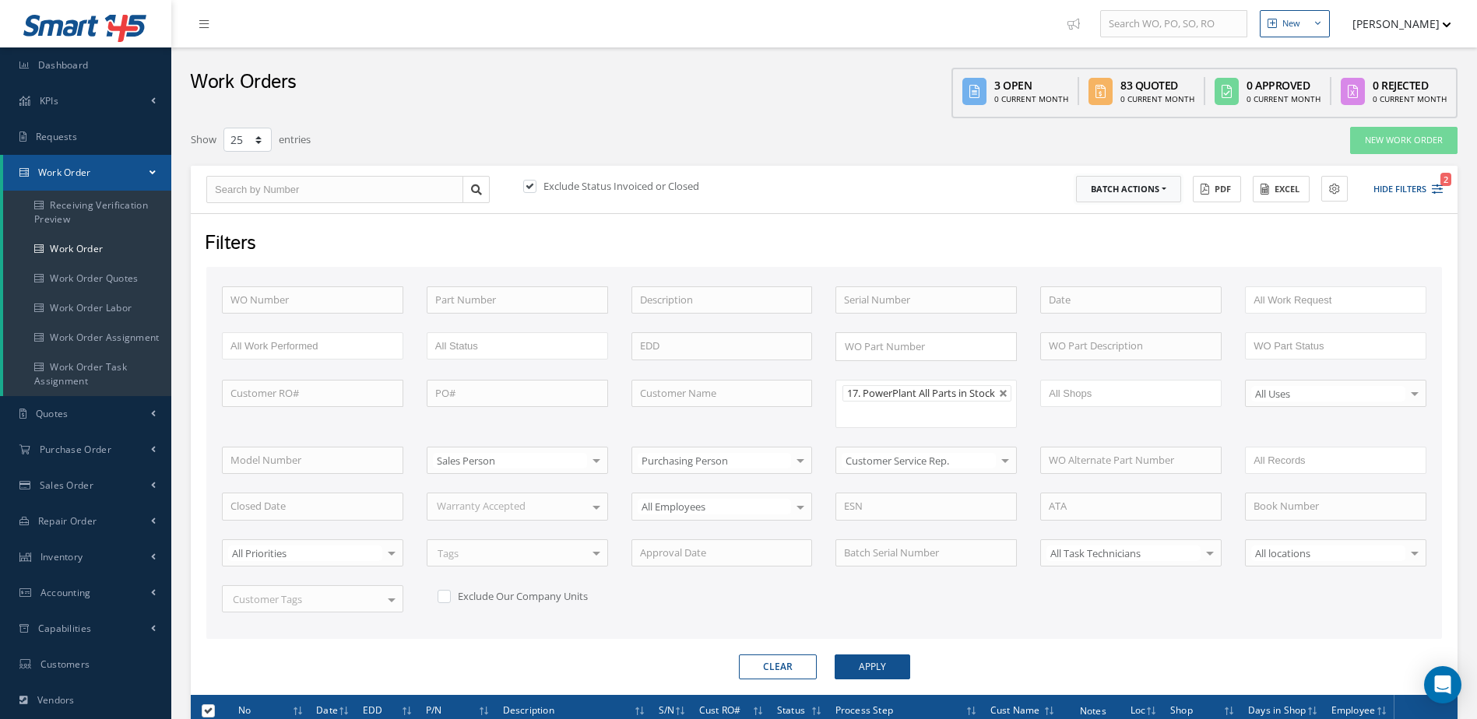
click at [1151, 192] on button "Batch Actions" at bounding box center [1128, 189] width 105 height 27
click at [1112, 219] on link "Update Work Orders" at bounding box center [1138, 215] width 125 height 21
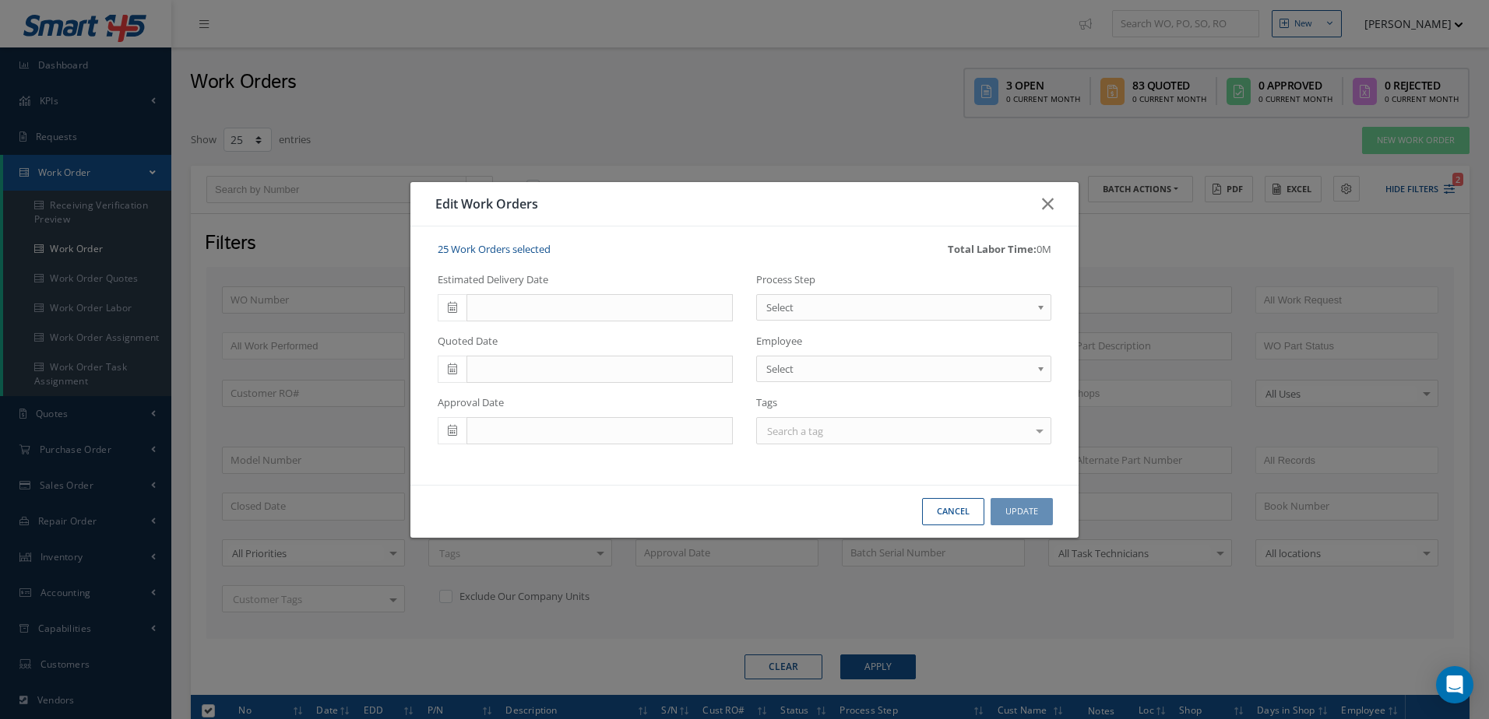
click at [869, 307] on span "Select" at bounding box center [898, 307] width 265 height 19
click at [1036, 518] on button "Update" at bounding box center [1021, 511] width 62 height 27
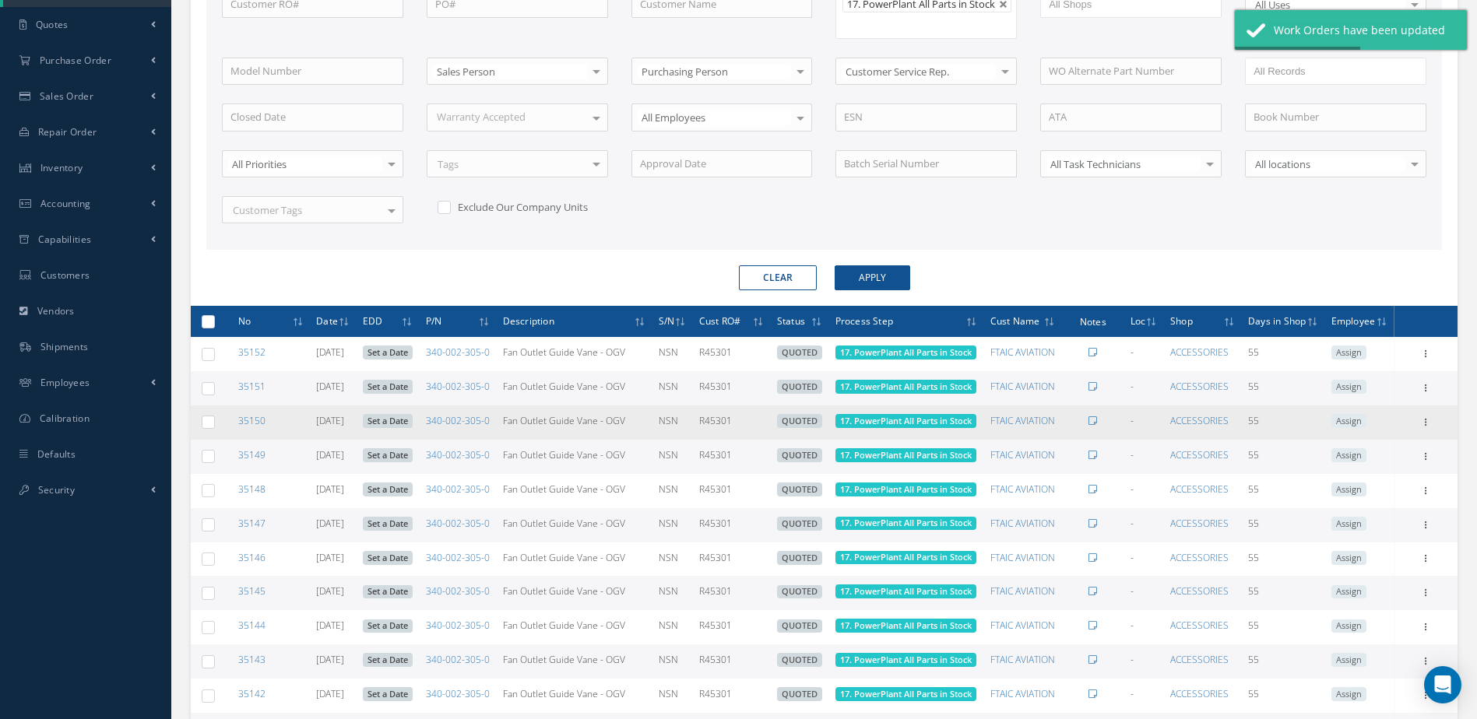
scroll to position [545, 0]
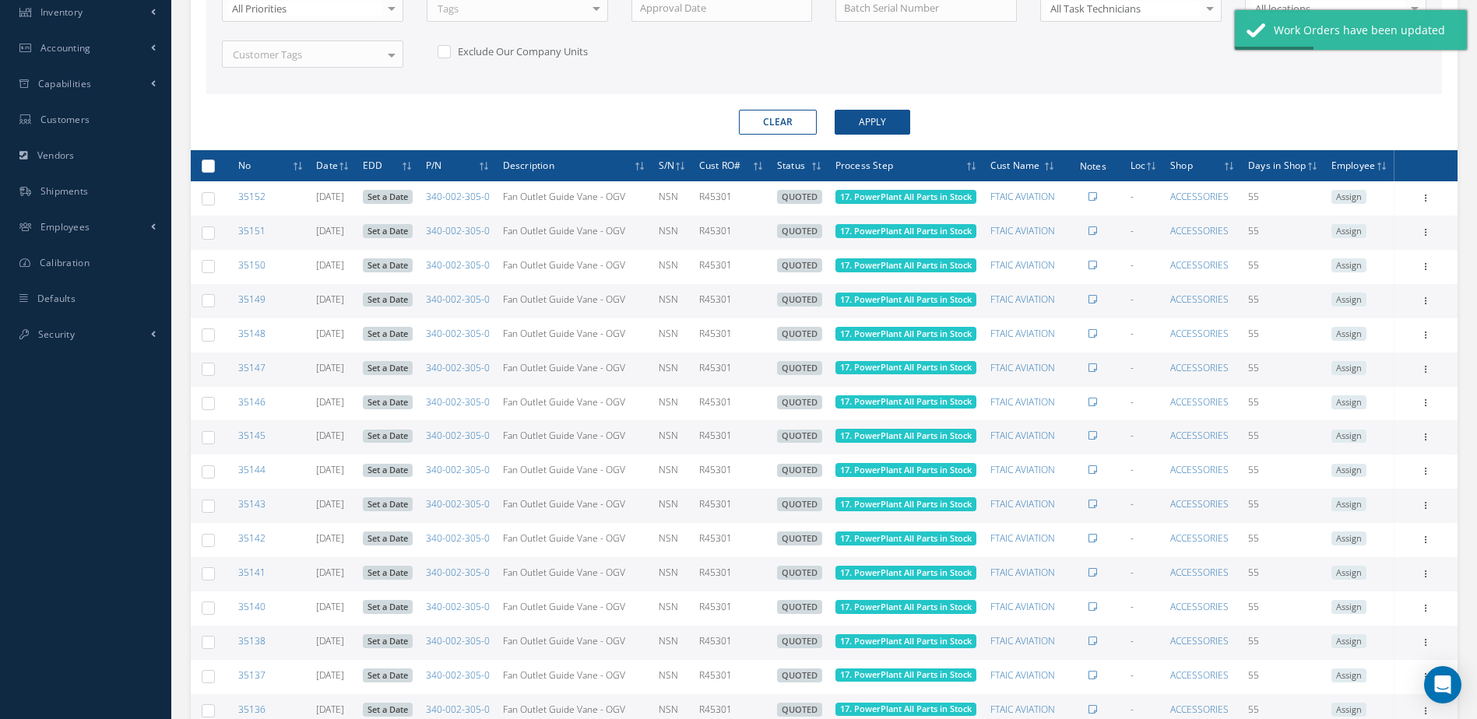
click at [214, 172] on label at bounding box center [214, 165] width 0 height 13
click at [209, 172] on input "checkbox" at bounding box center [209, 167] width 10 height 10
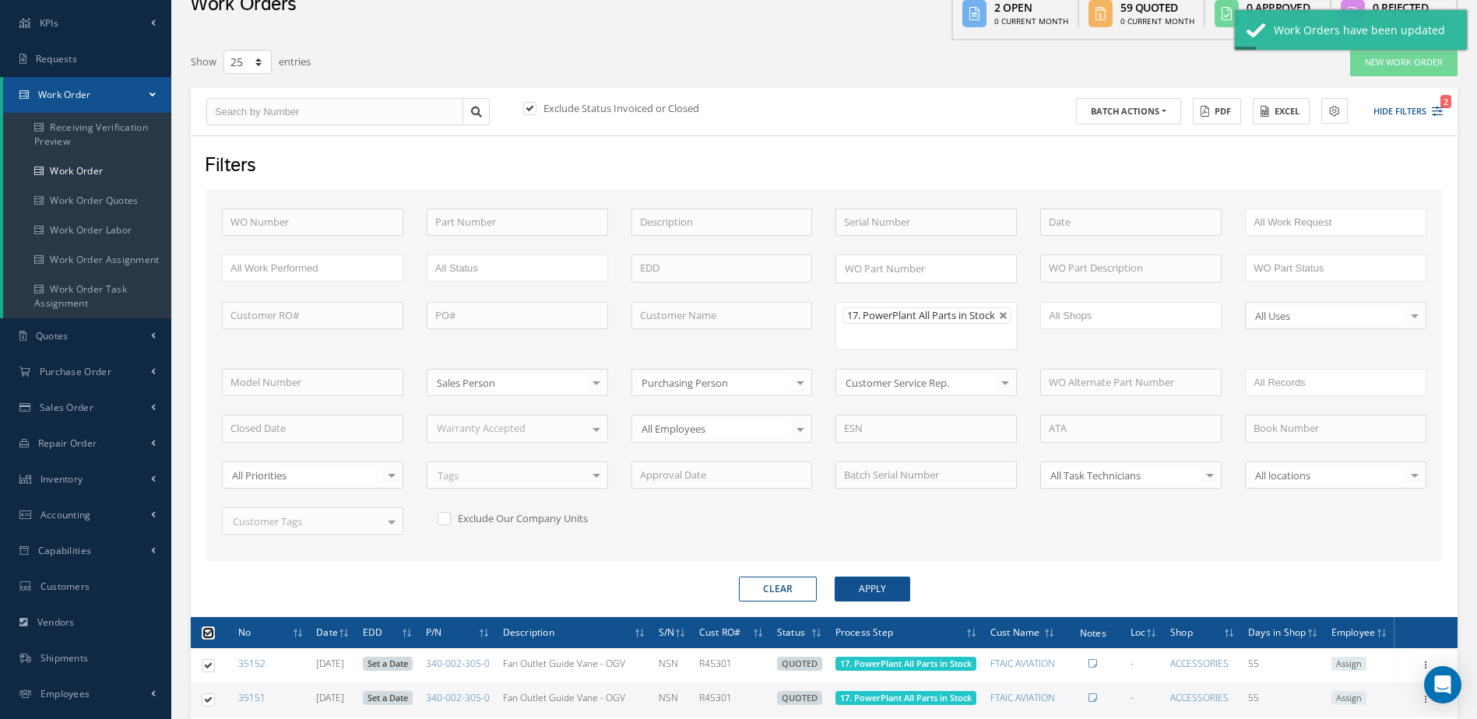
scroll to position [0, 0]
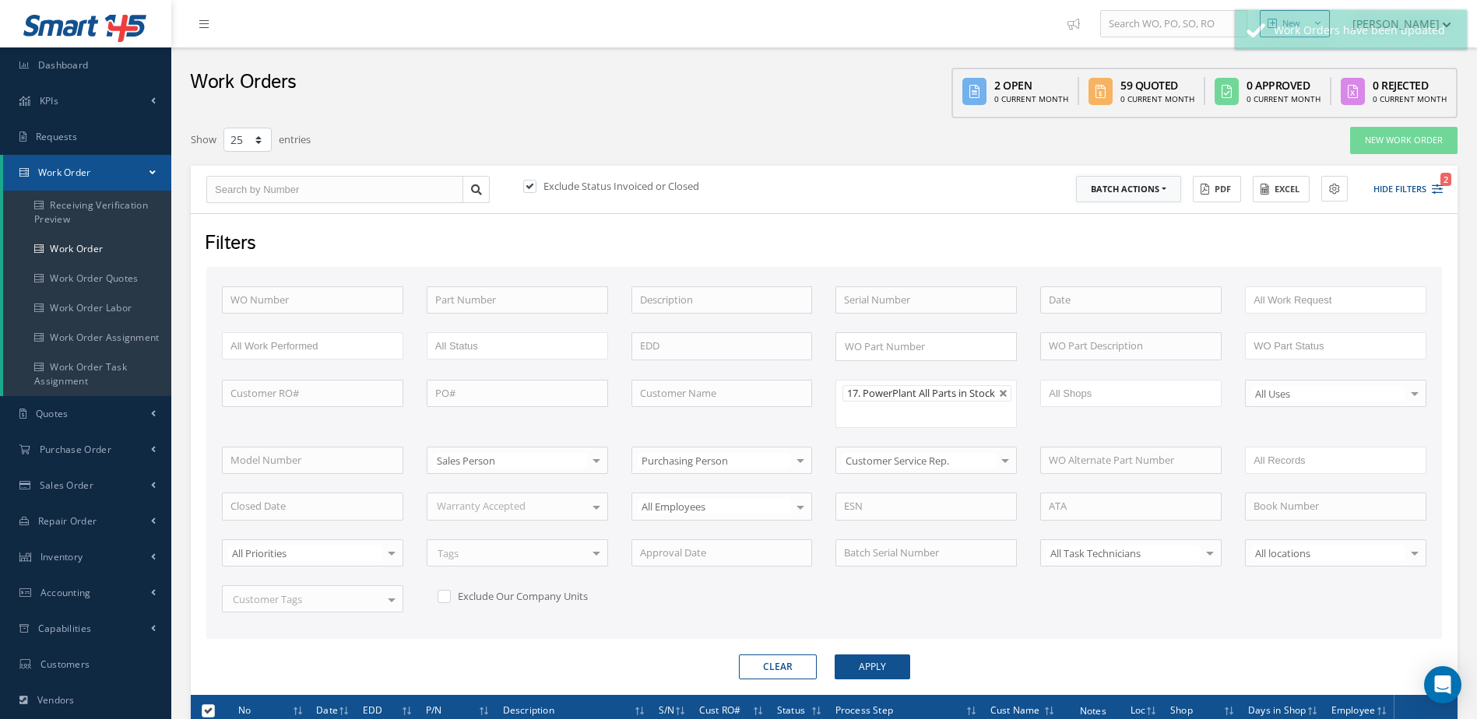
click at [1160, 198] on button "Batch Actions" at bounding box center [1128, 189] width 105 height 27
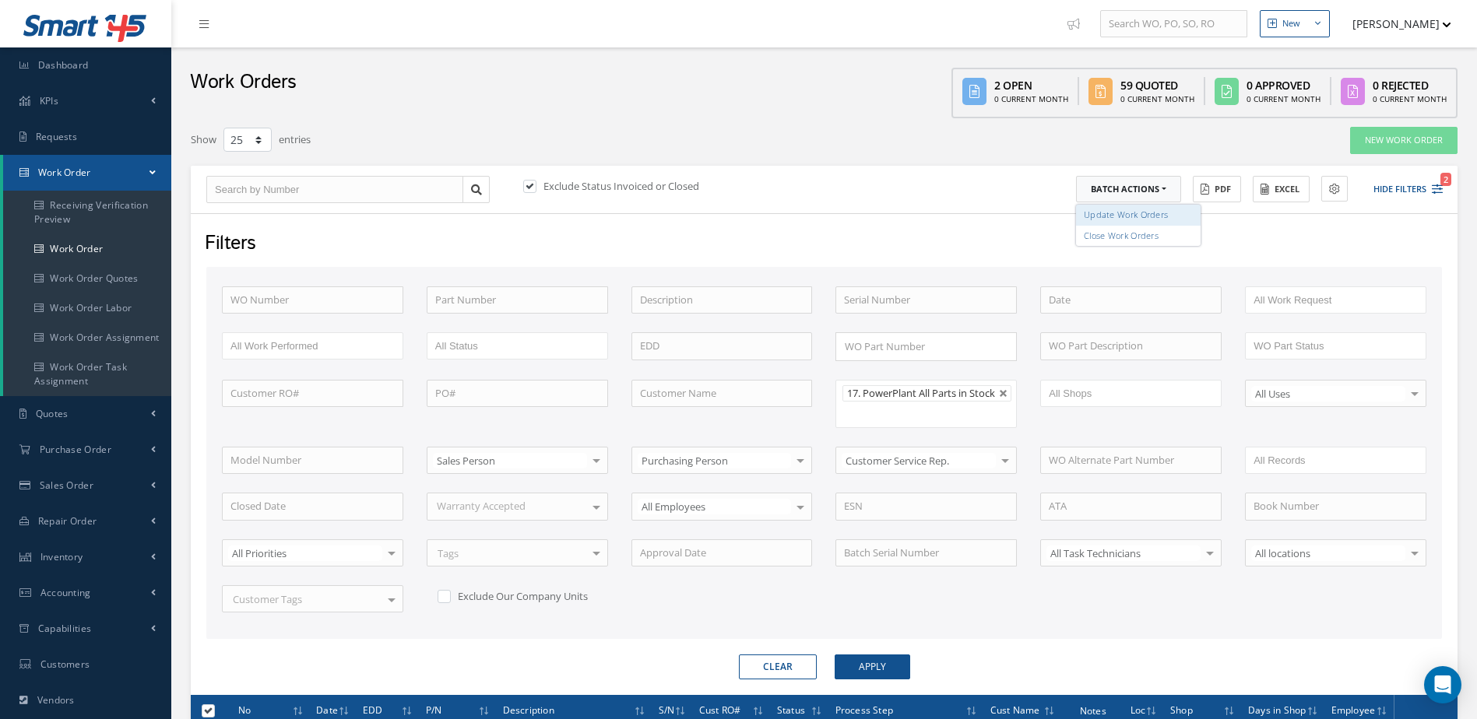
click at [1141, 222] on link "Update Work Orders" at bounding box center [1138, 215] width 125 height 21
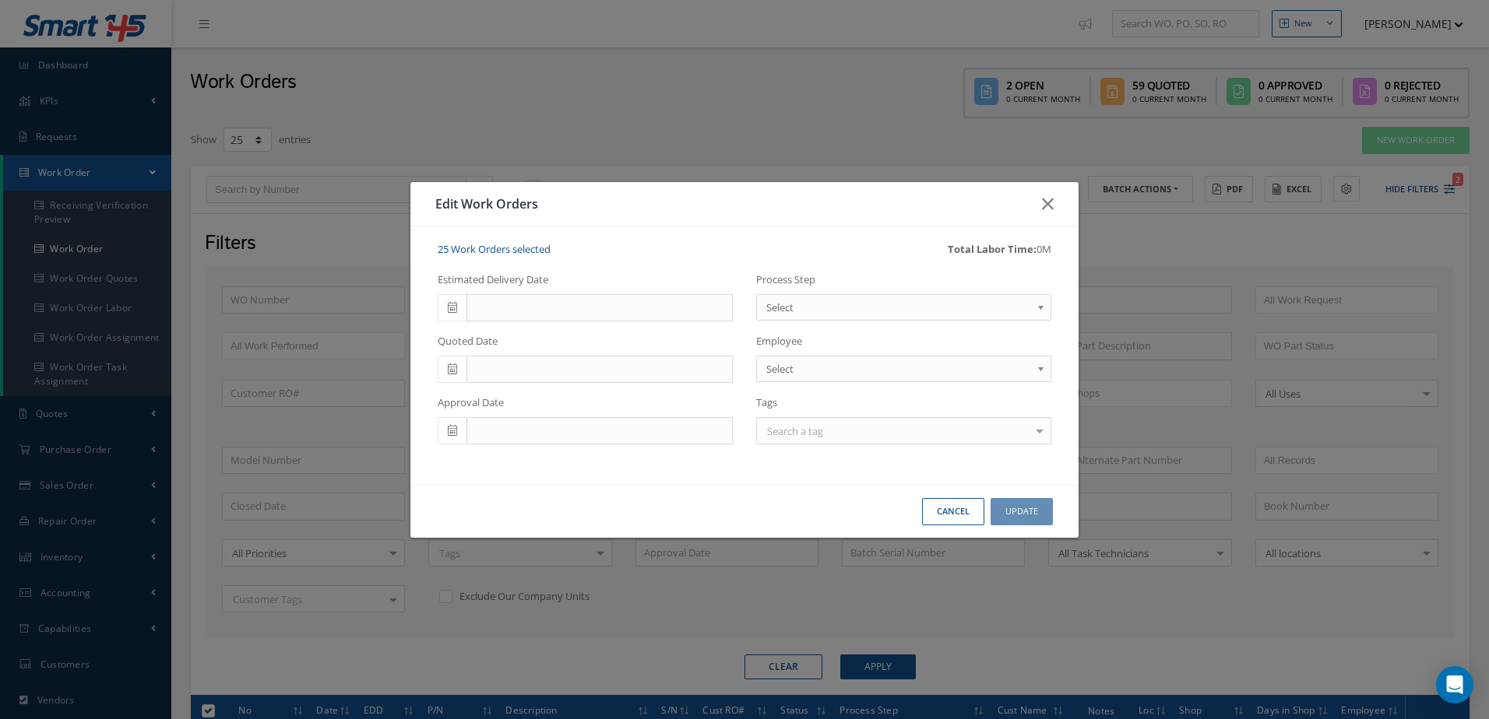
click at [880, 313] on span "Select" at bounding box center [898, 307] width 265 height 19
click at [1040, 508] on button "Update" at bounding box center [1021, 511] width 62 height 27
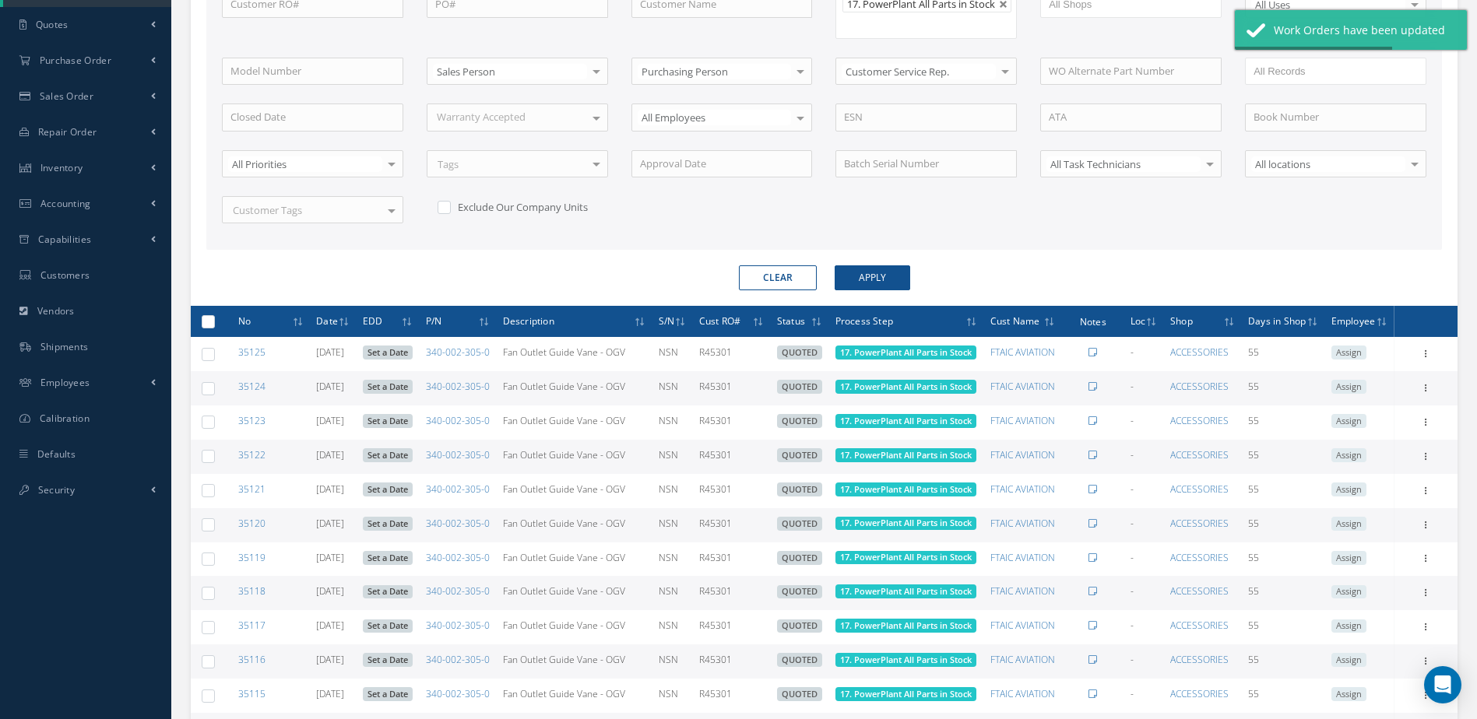
scroll to position [467, 0]
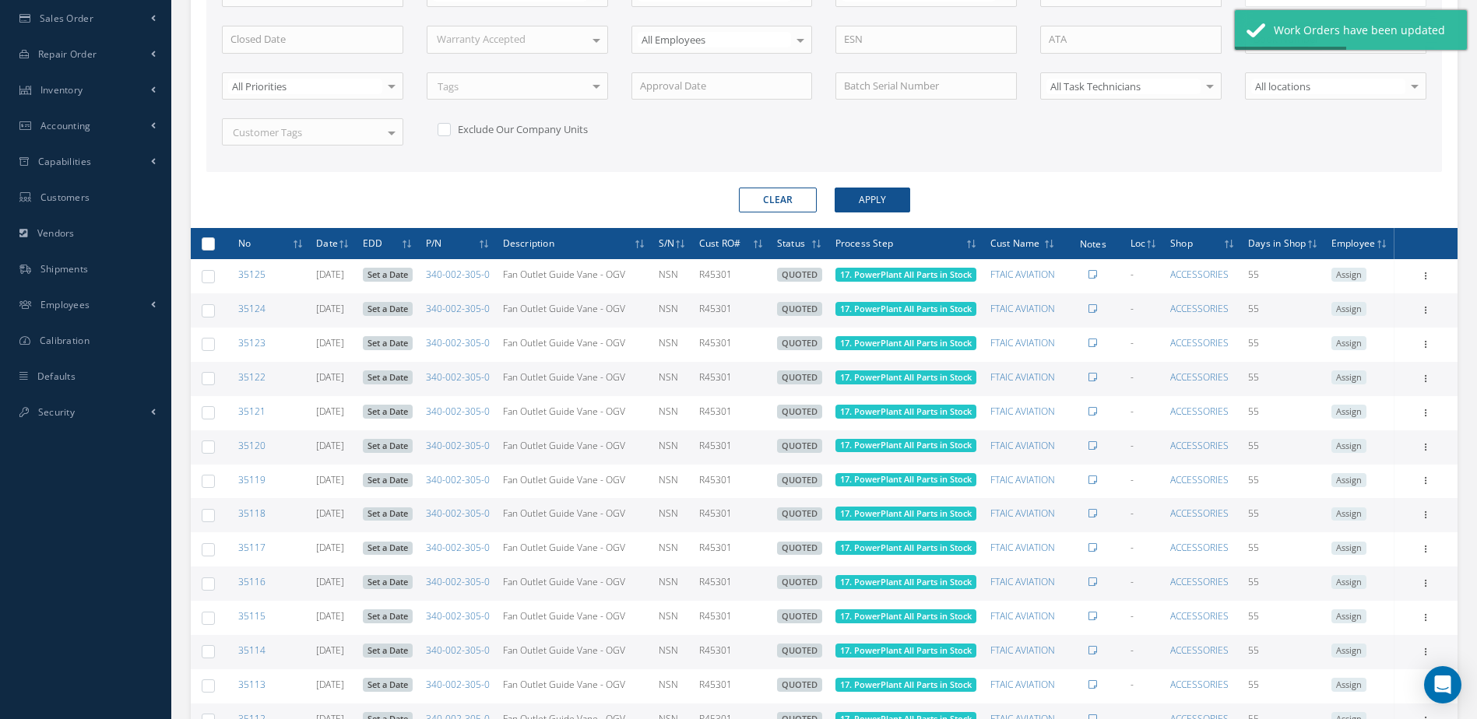
click at [214, 250] on label at bounding box center [214, 243] width 0 height 13
click at [209, 250] on input "checkbox" at bounding box center [209, 245] width 10 height 10
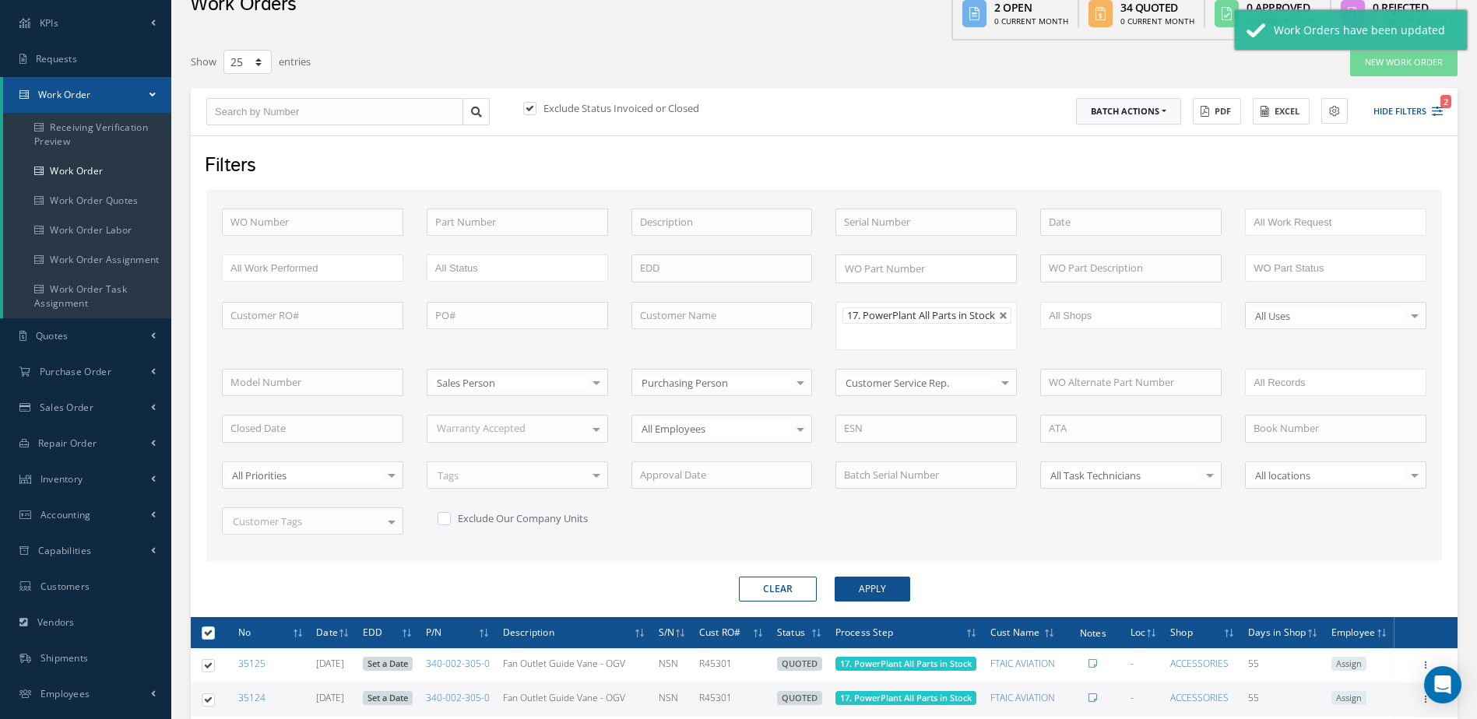
click at [1169, 112] on button "Batch Actions" at bounding box center [1128, 111] width 105 height 27
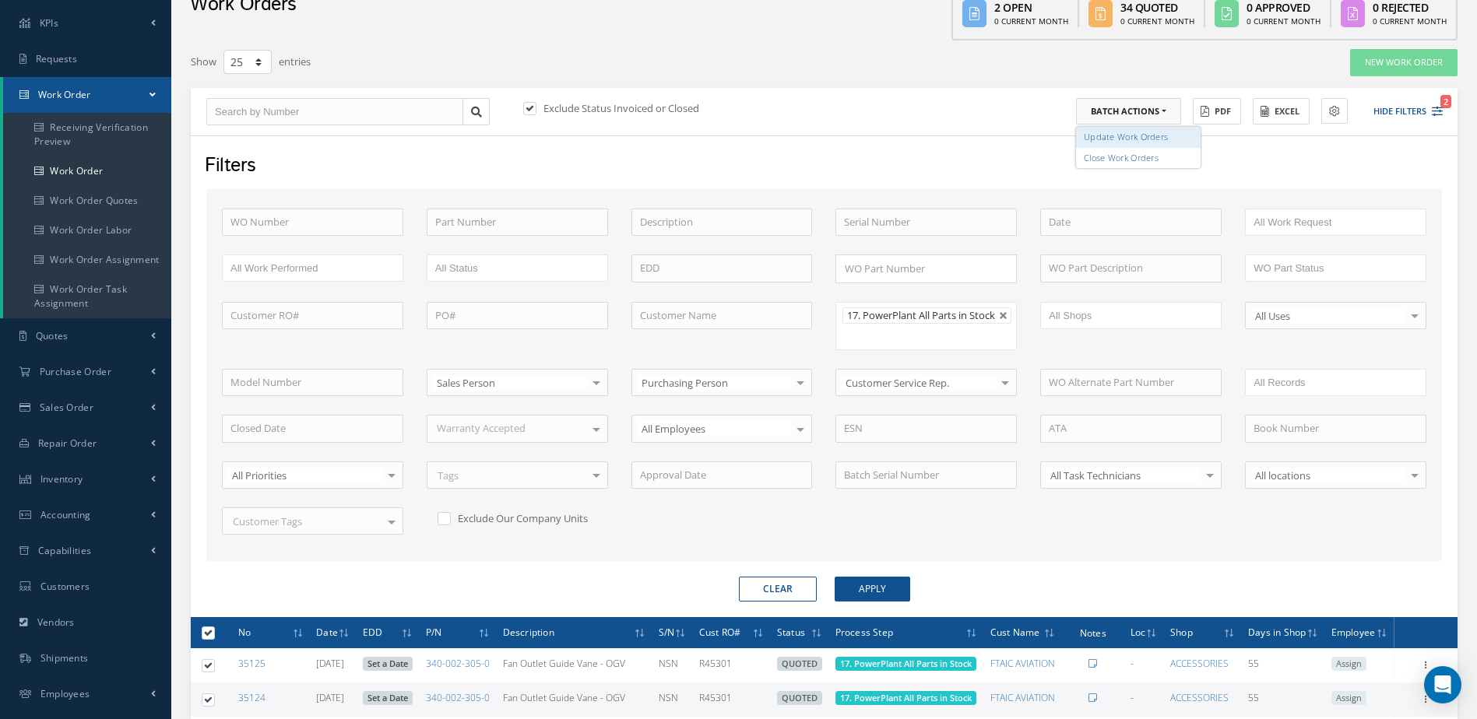
click at [1122, 142] on link "Update Work Orders" at bounding box center [1138, 137] width 125 height 21
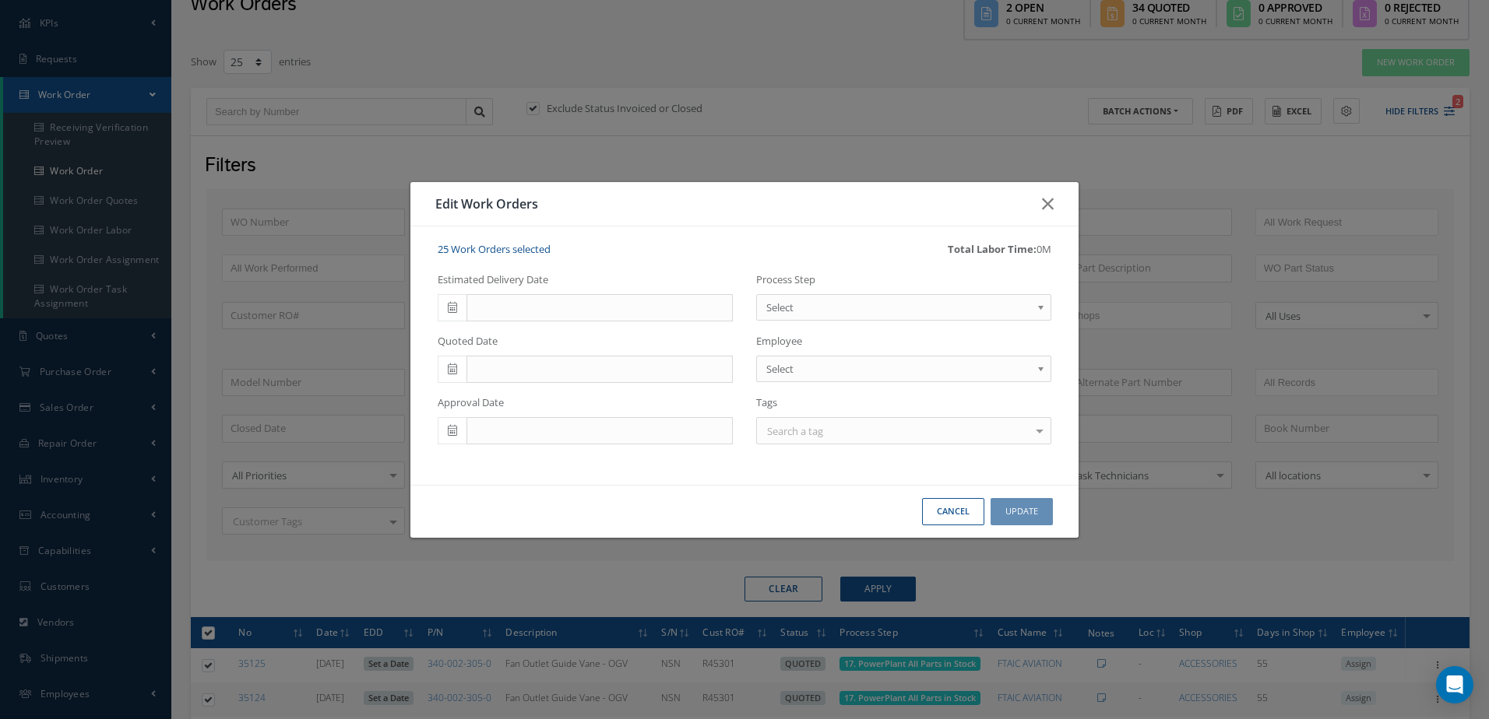
click at [905, 309] on span "Select" at bounding box center [898, 307] width 265 height 19
click at [1011, 507] on button "Update" at bounding box center [1021, 511] width 62 height 27
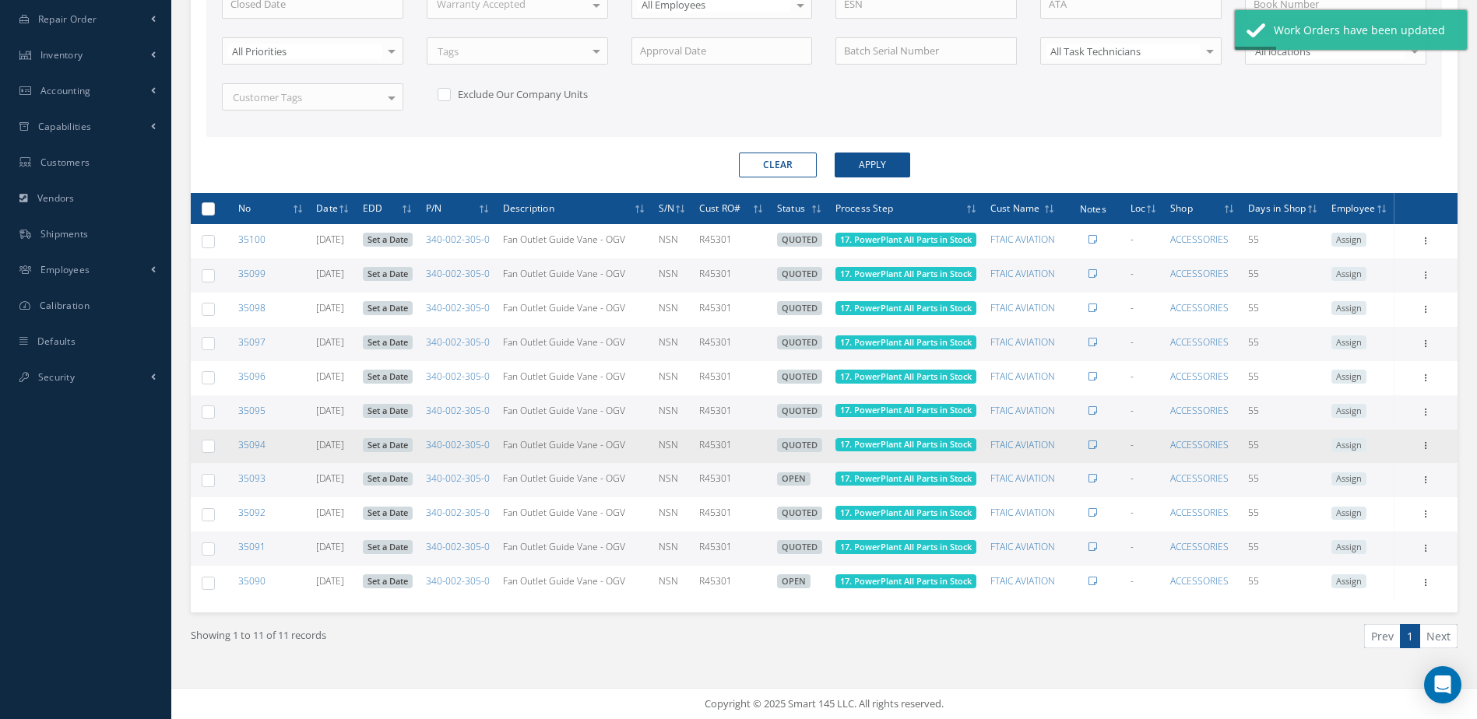
scroll to position [242, 0]
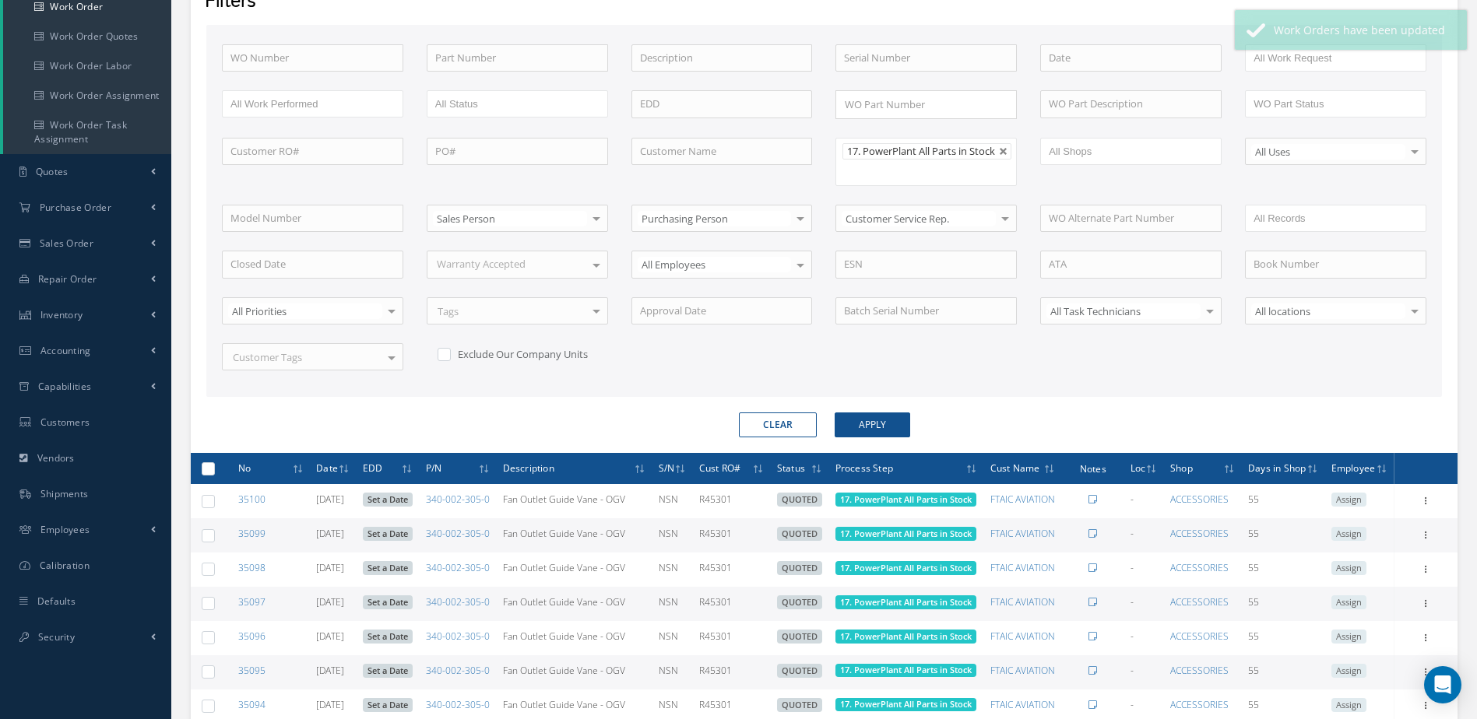
click at [214, 475] on label at bounding box center [214, 468] width 0 height 13
click at [204, 475] on input "checkbox" at bounding box center [209, 470] width 10 height 10
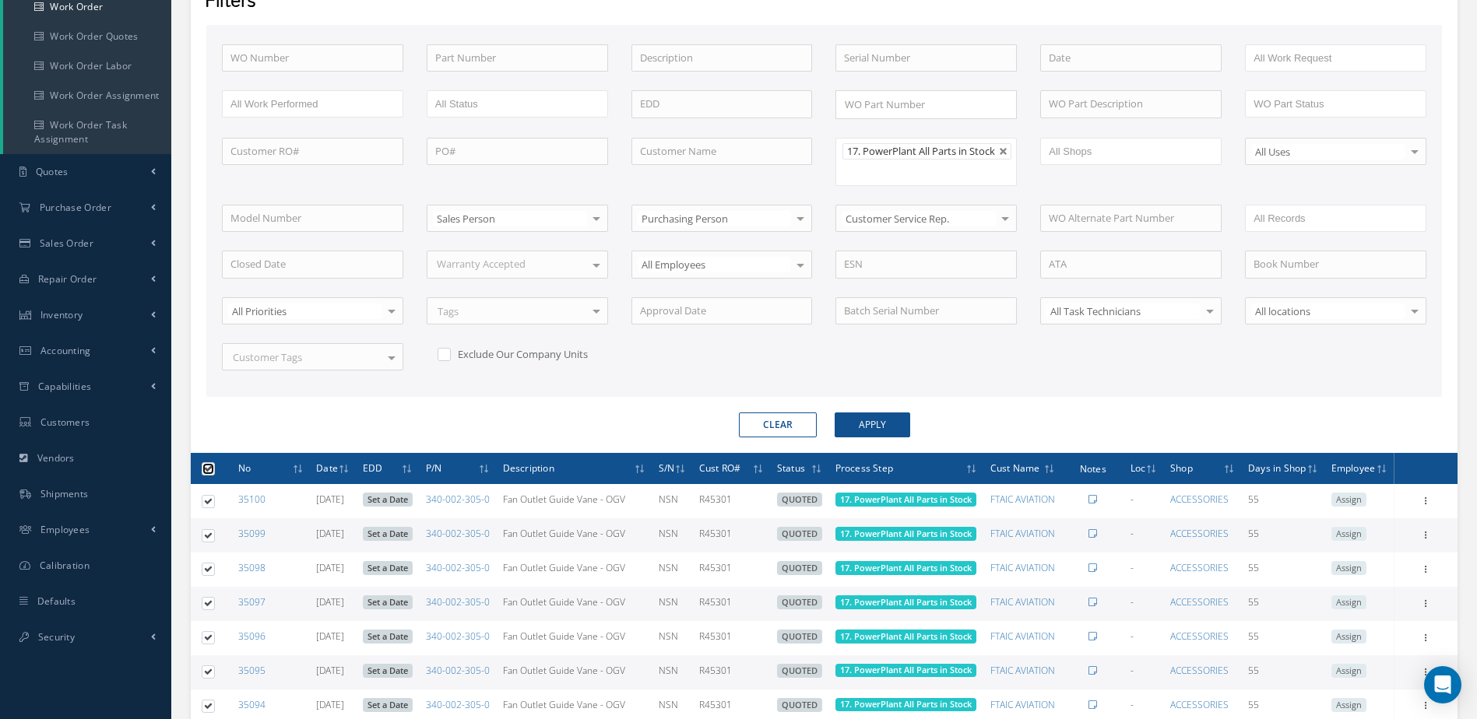
scroll to position [0, 0]
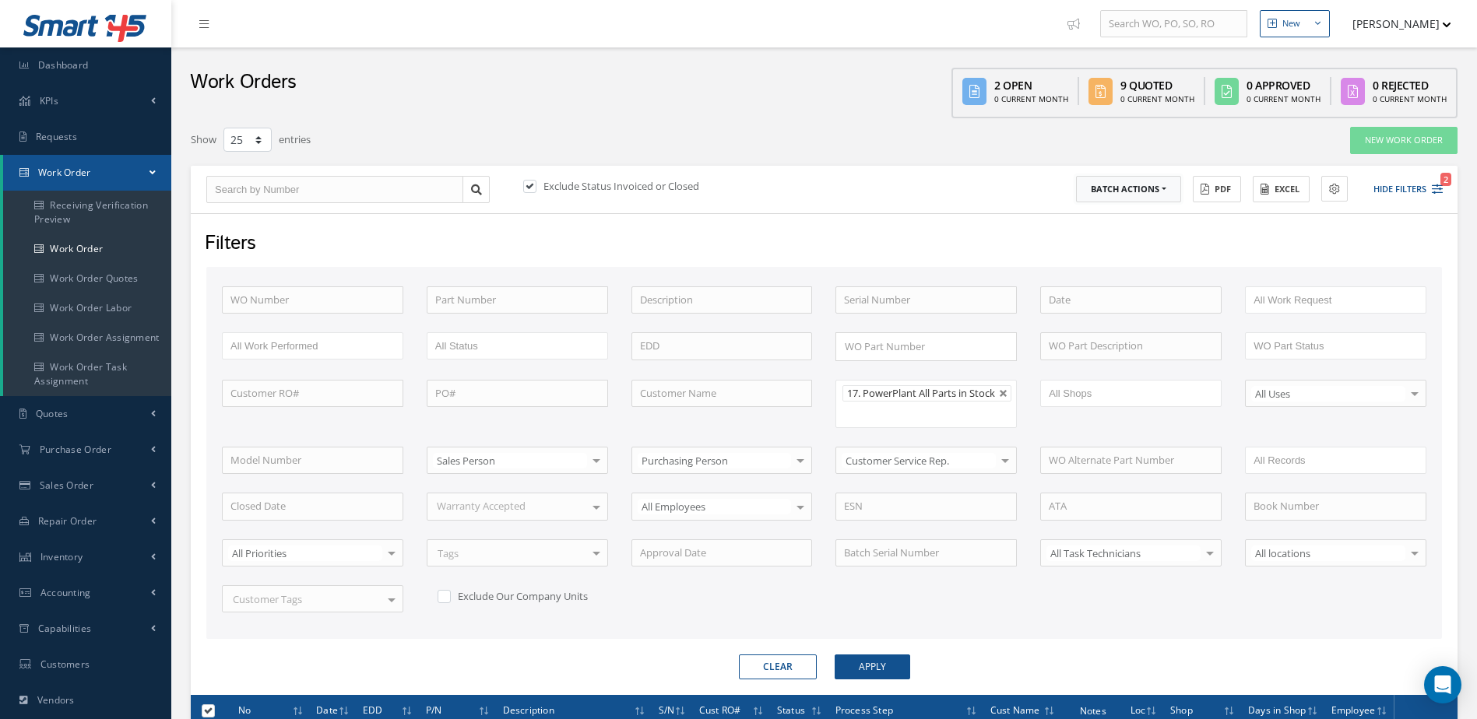
click at [1167, 195] on button "Batch Actions" at bounding box center [1128, 189] width 105 height 27
click at [1141, 217] on link "Update Work Orders" at bounding box center [1138, 215] width 125 height 21
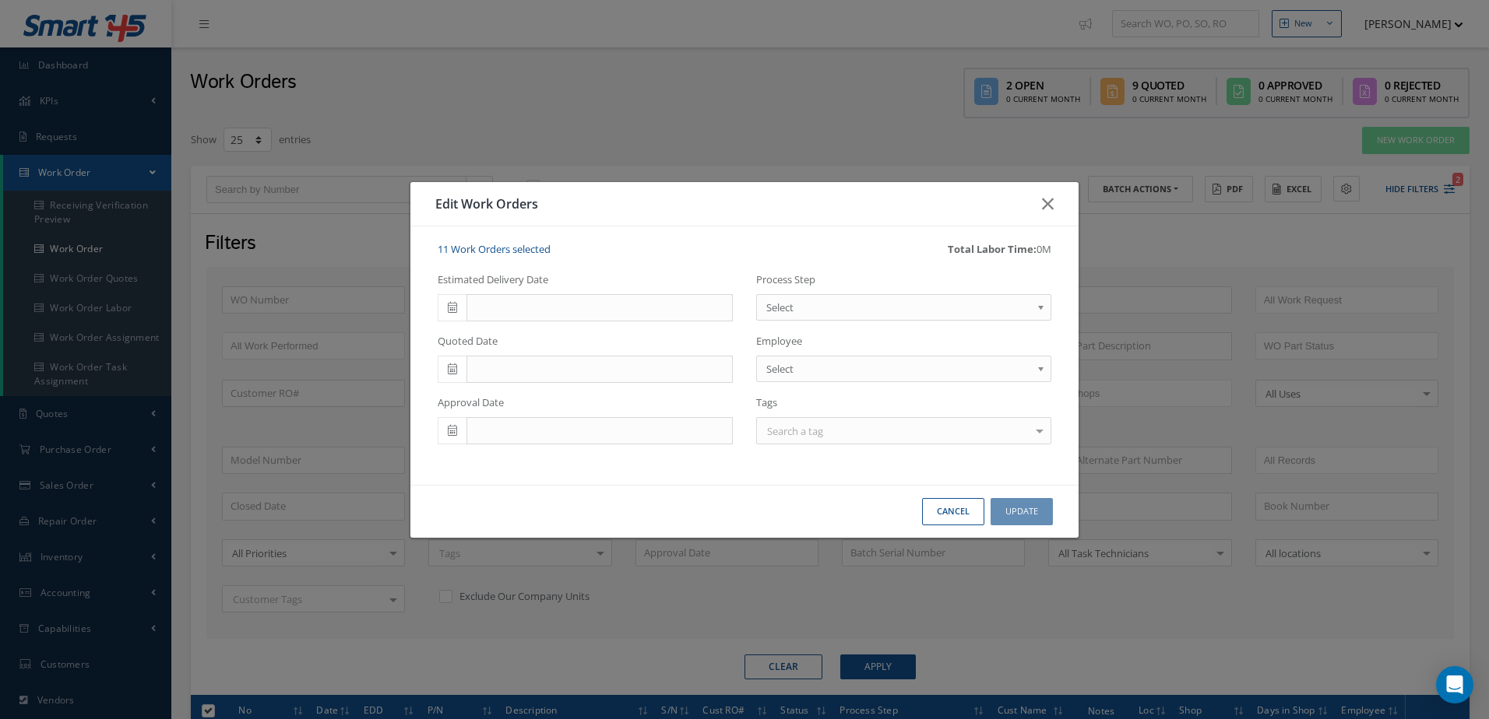
click at [912, 304] on span "Select" at bounding box center [898, 307] width 265 height 19
click at [1039, 514] on button "Update" at bounding box center [1021, 511] width 62 height 27
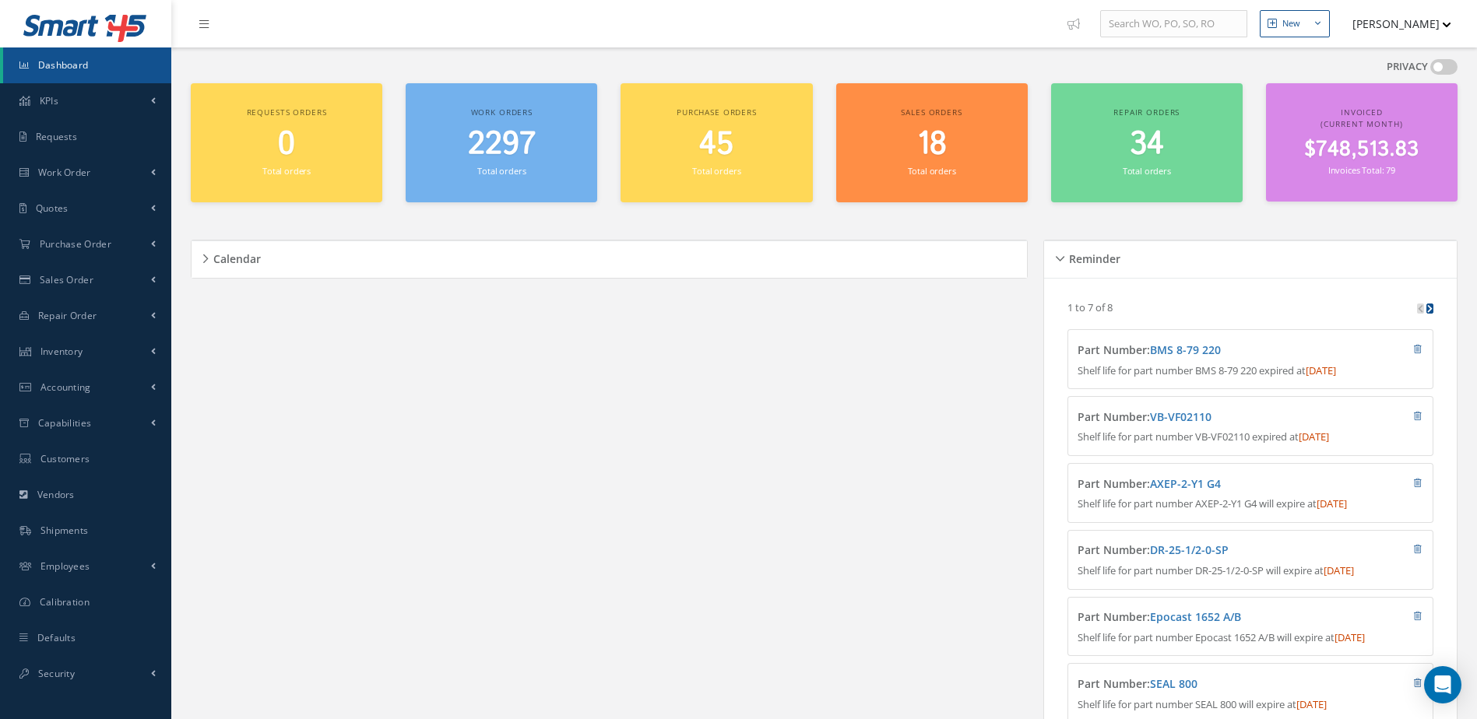
scroll to position [265, 0]
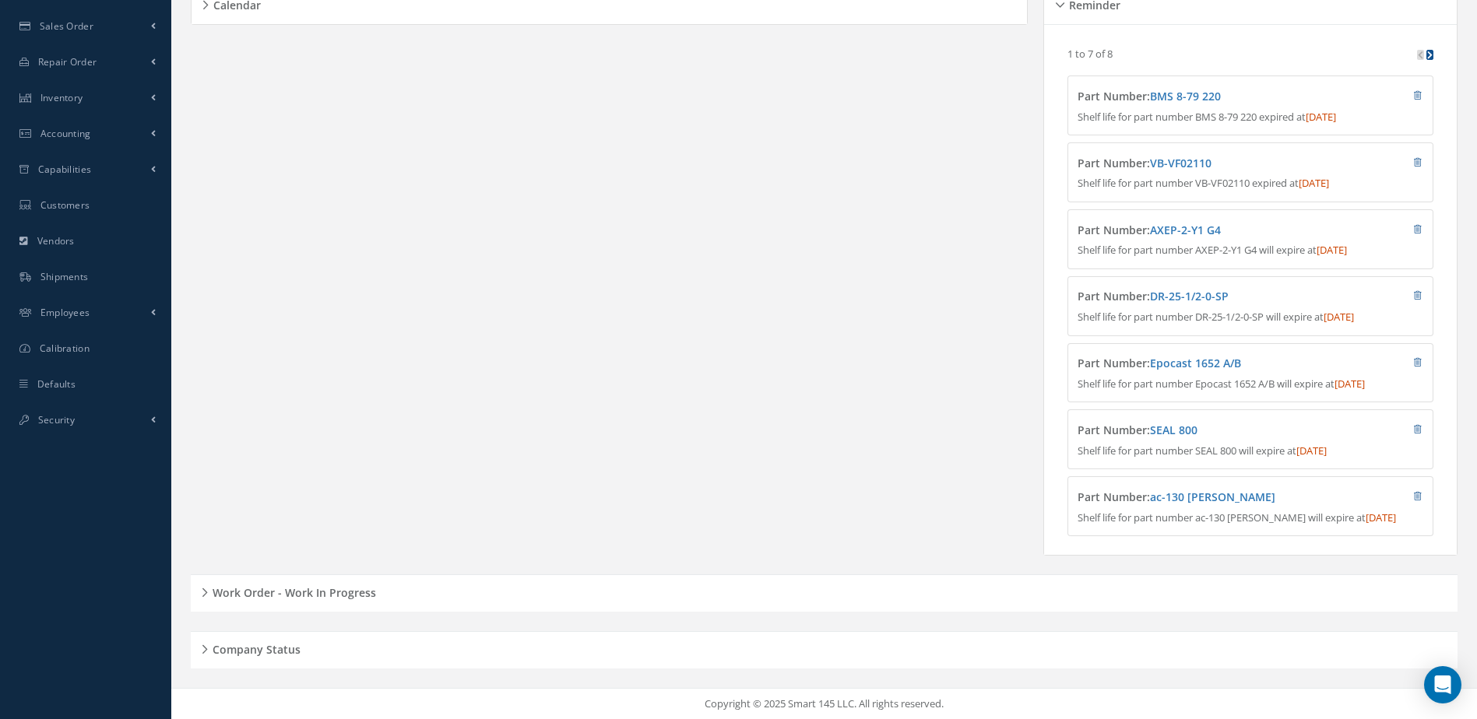
click at [315, 589] on h5 "Work Order - Work In Progress" at bounding box center [292, 591] width 168 height 19
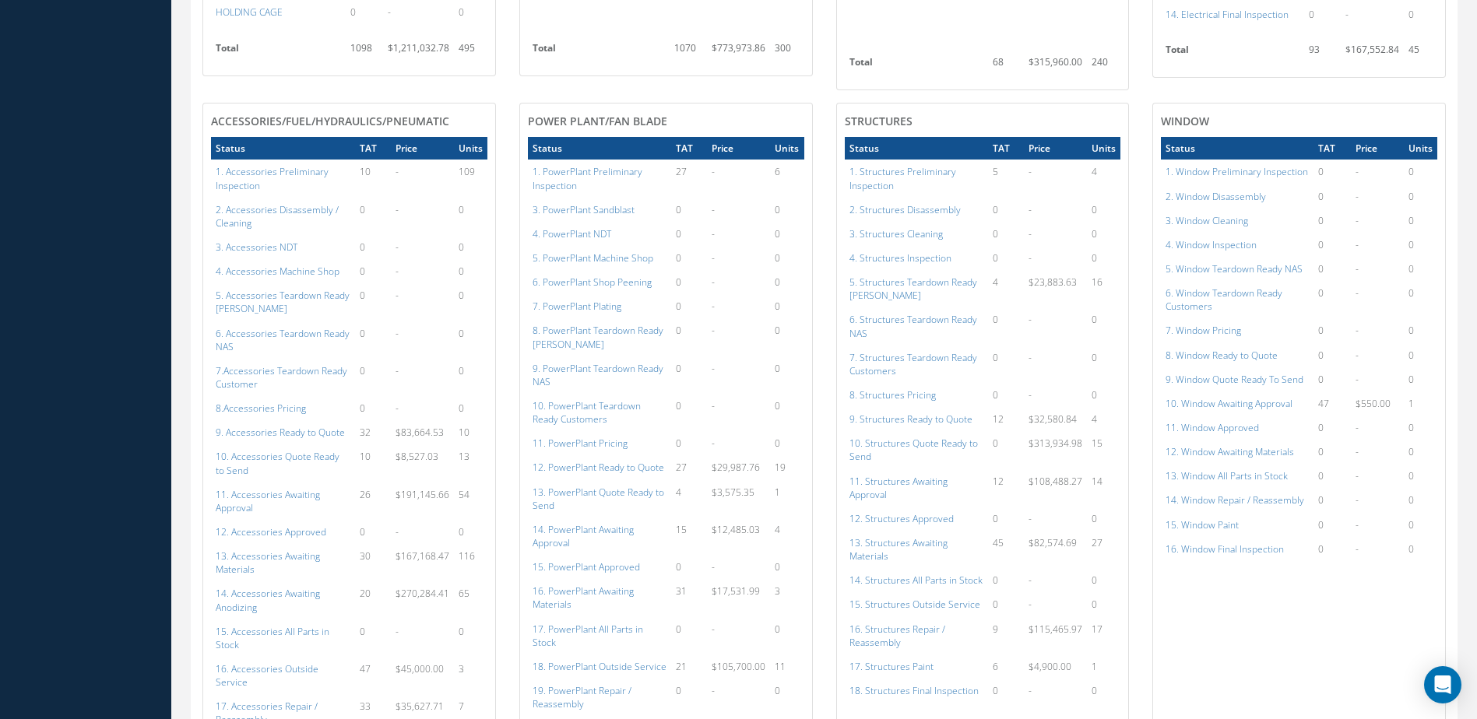
scroll to position [1433, 0]
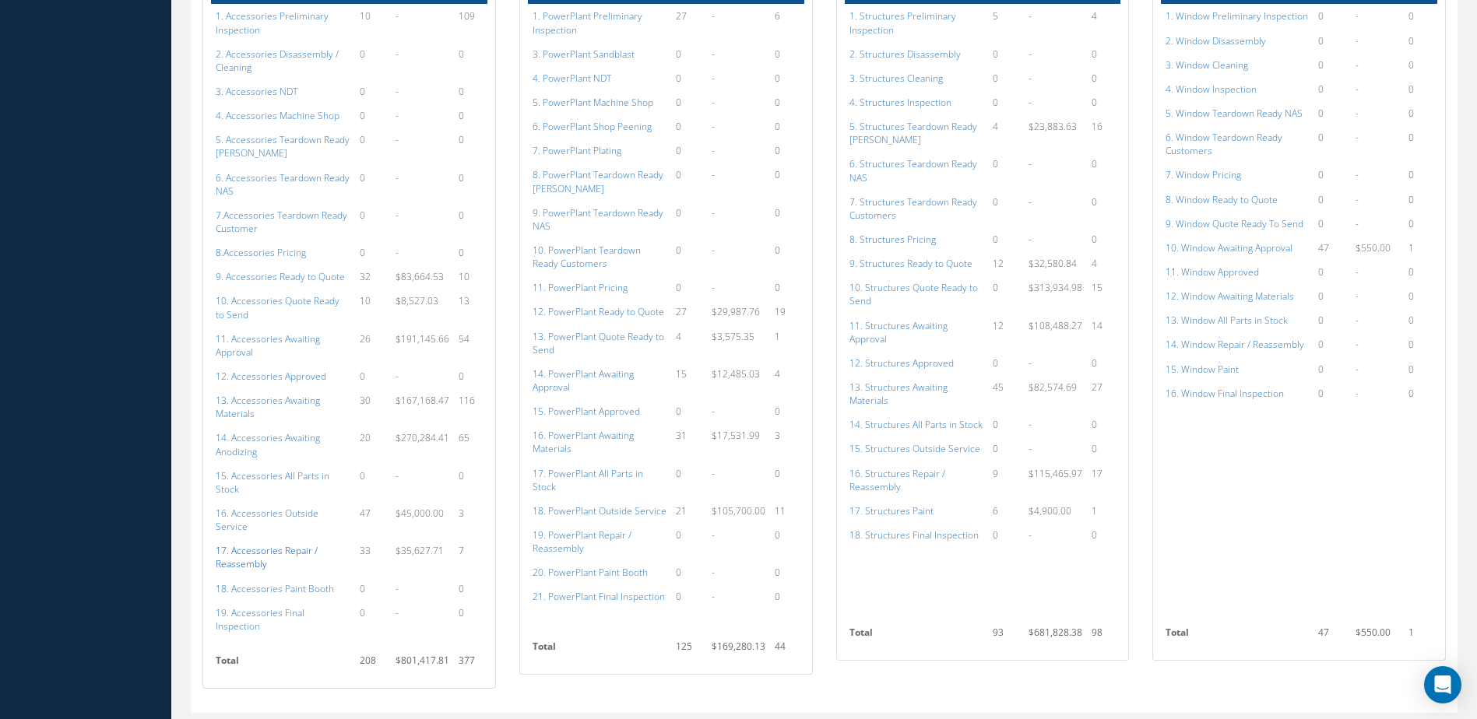
click at [261, 544] on a=117&excludeInternalCustomer=false&excludeInvoicedOrClosed=true&shop_id=14&filtersHidded"] "17. Accessories Repair / Reassembly" at bounding box center [267, 557] width 102 height 26
click at [269, 478] on a=115&excludeInternalCustomer=false&excludeInvoicedOrClosed=true&shop_id=14&filtersHidded"] "15. Accessories All Parts in Stock" at bounding box center [273, 482] width 114 height 26
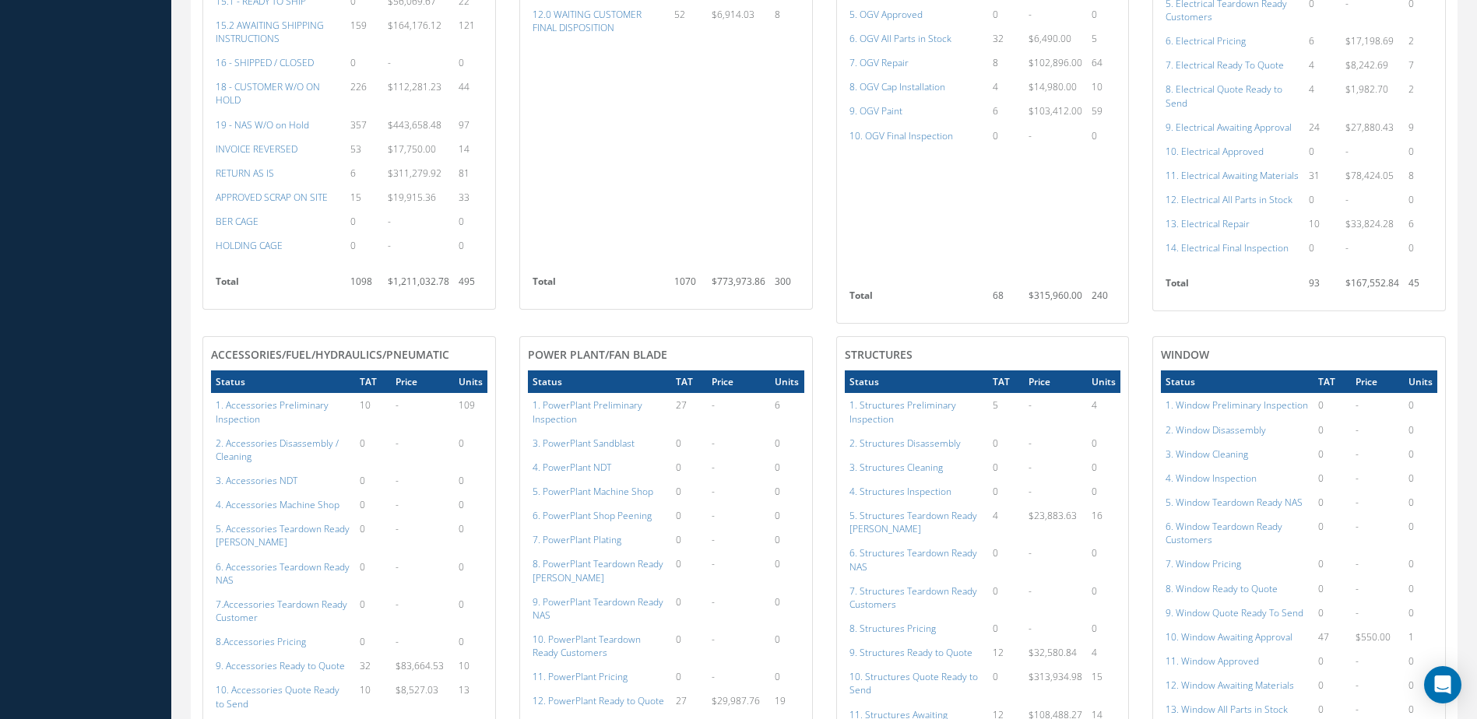
scroll to position [733, 0]
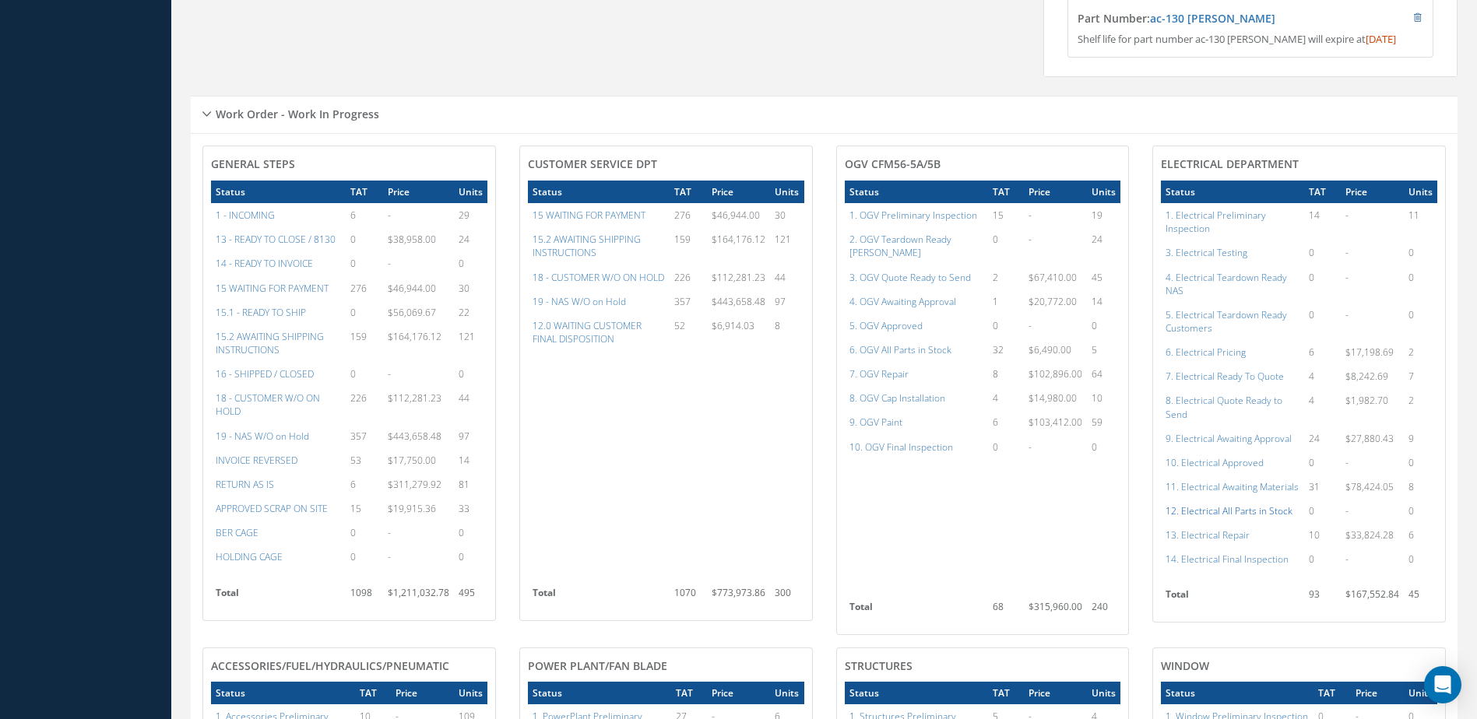
click at [1228, 518] on a=98&excludeInternalCustomer=false&excludeInvoicedOrClosed=true&shop_id=13&filtersHidded"] "12. Electrical All Parts in Stock" at bounding box center [1228, 510] width 127 height 13
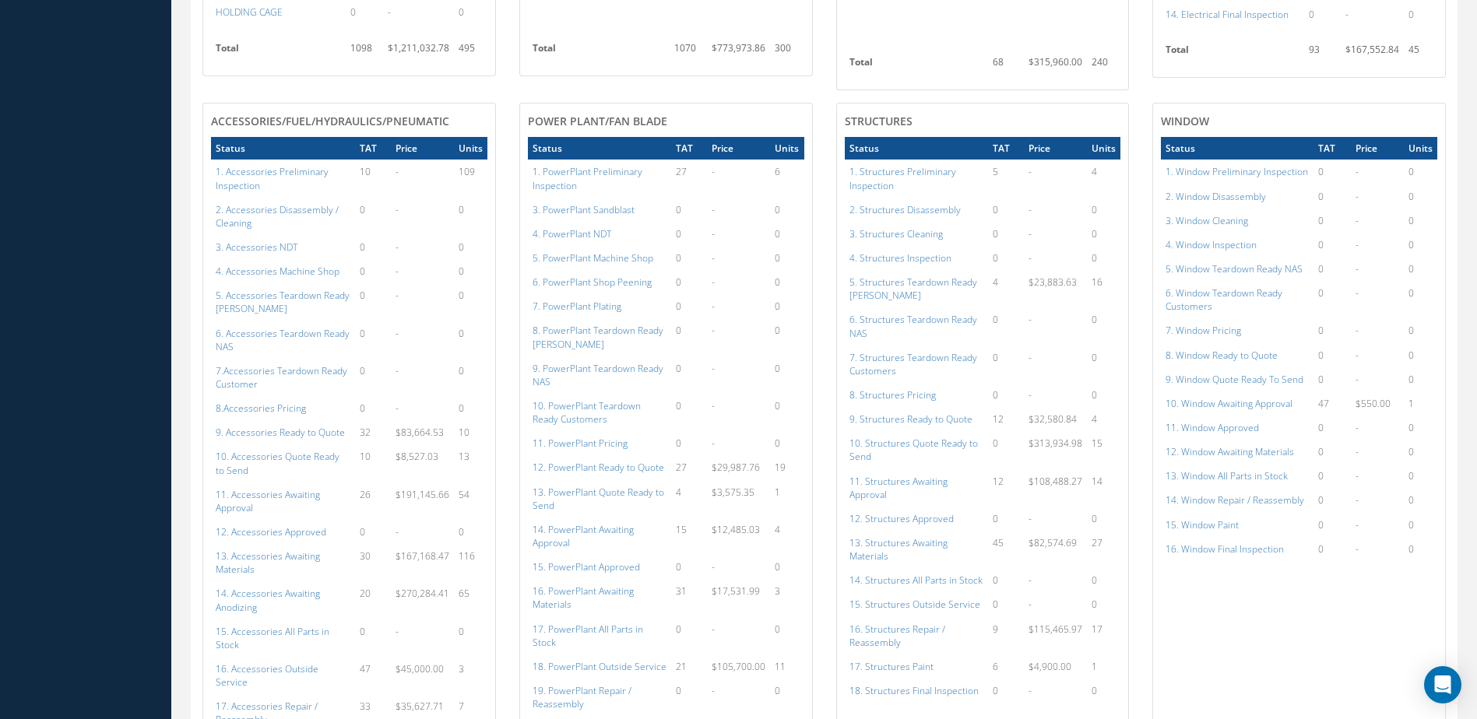
scroll to position [1507, 0]
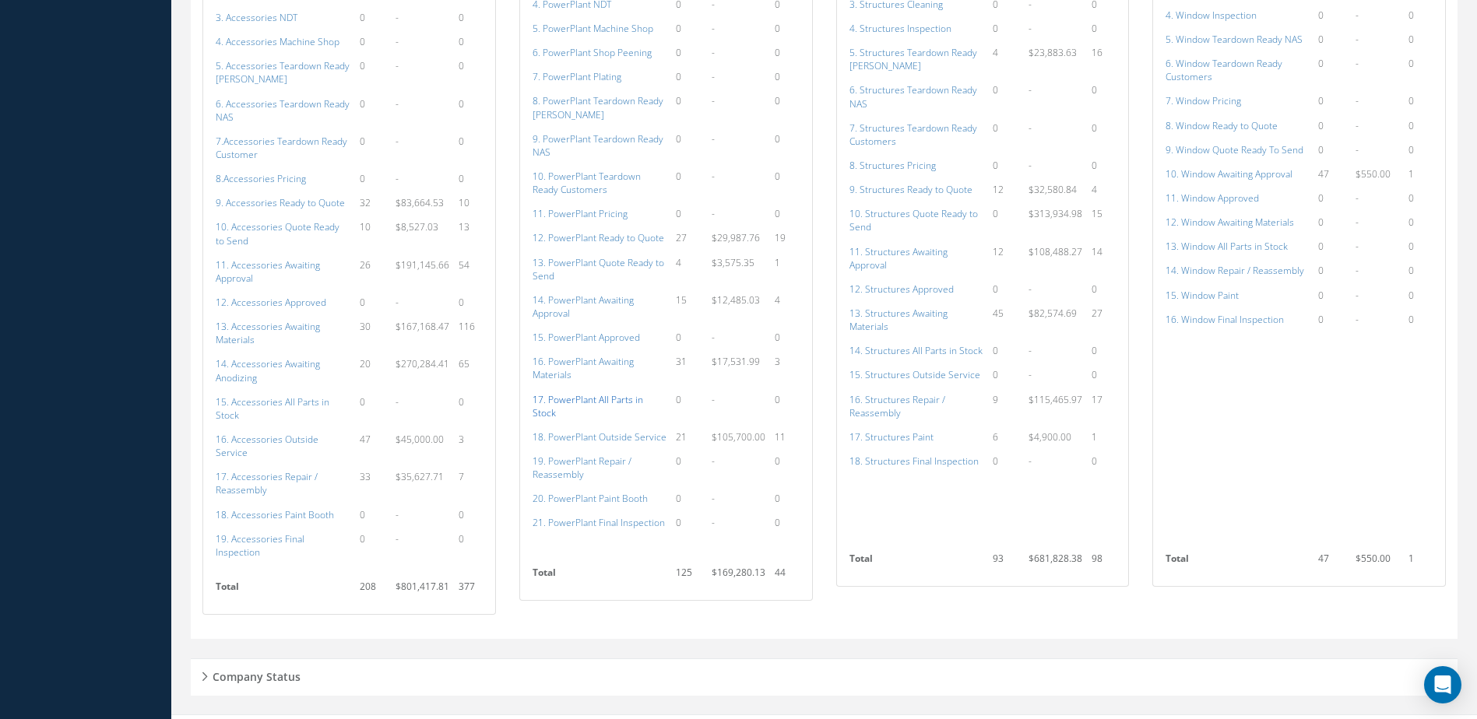
click at [613, 396] on a=136&excludeInternalCustomer=false&excludeInvoicedOrClosed=true&shop_id=15&filtersHidded"] "17. PowerPlant All Parts in Stock" at bounding box center [588, 406] width 111 height 26
click at [891, 346] on a=154&excludeInternalCustomer=false&excludeInvoicedOrClosed=true&shop_id=3&filtersHidded"] "14. Structures All Parts in Stock" at bounding box center [915, 350] width 133 height 13
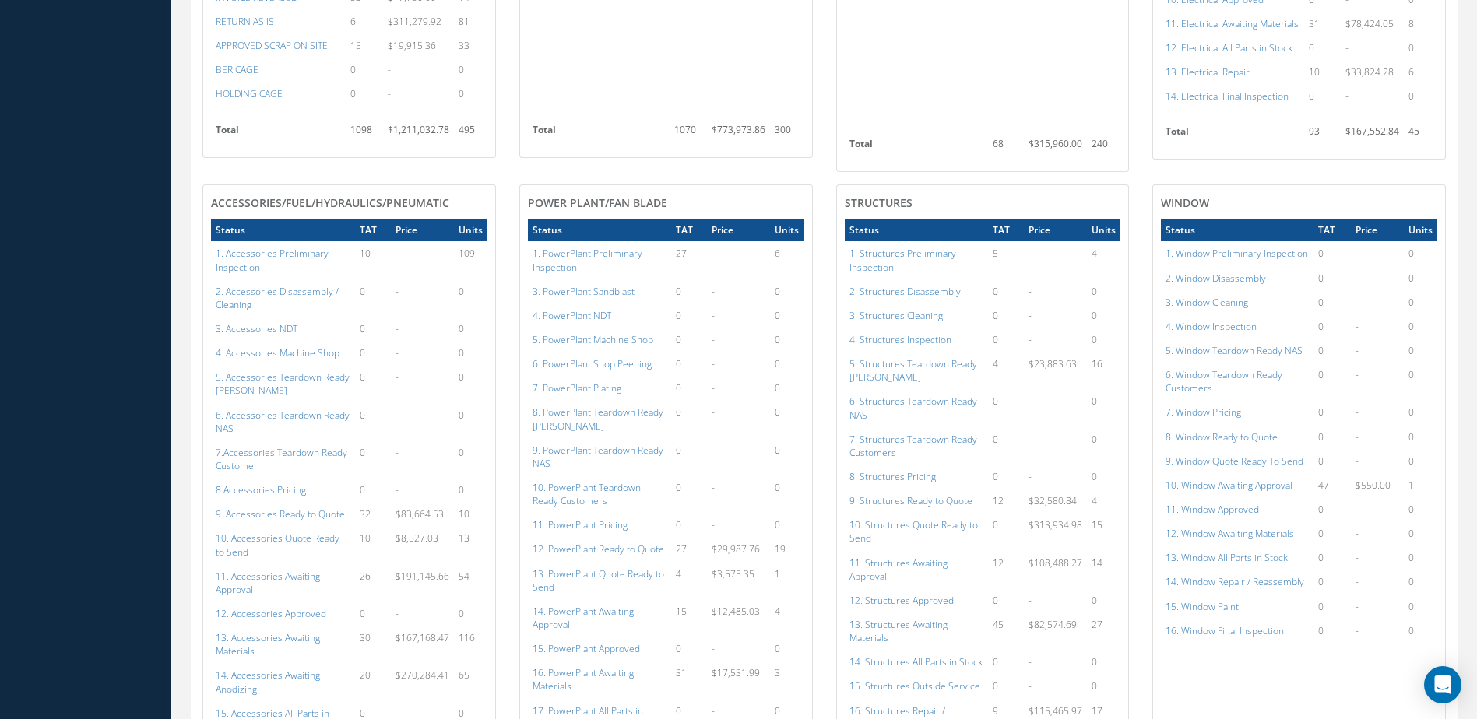
scroll to position [1118, 0]
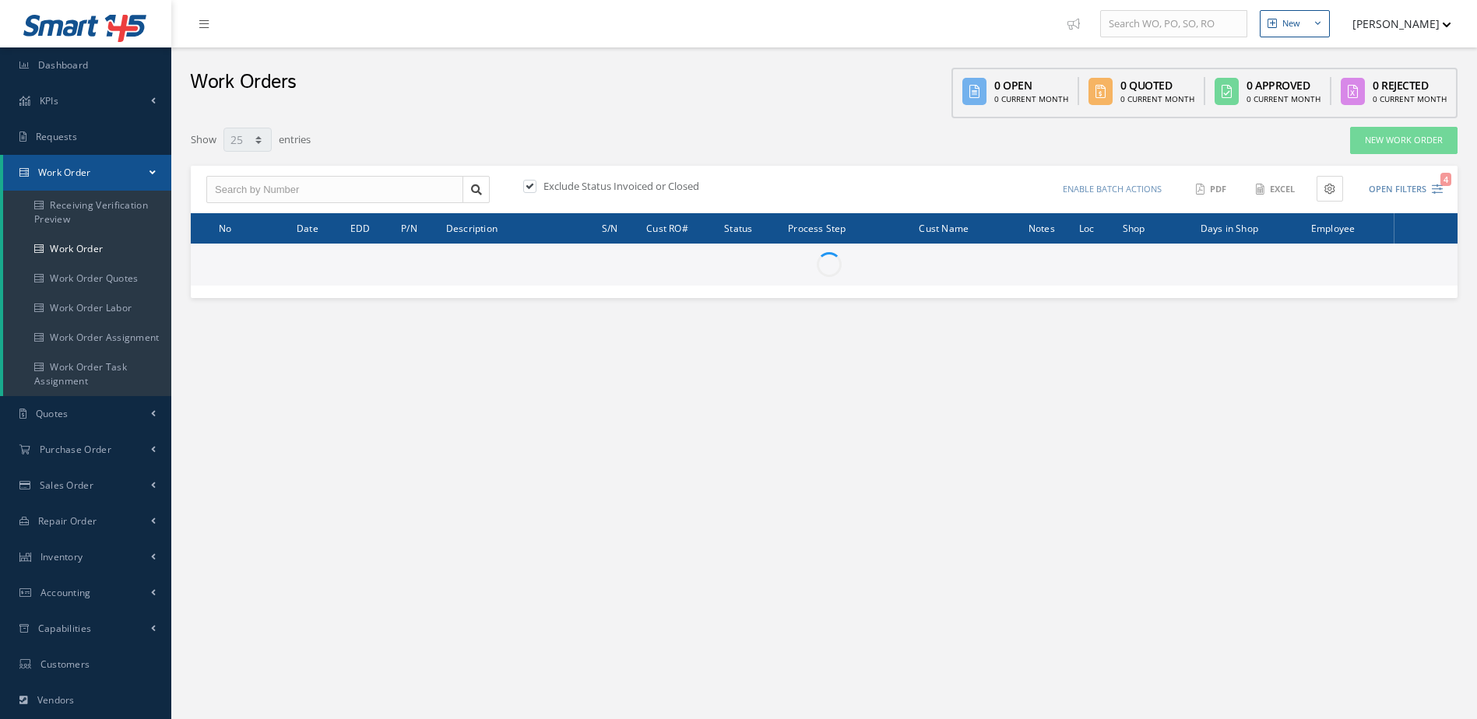
select select "25"
type input "All Work Request"
type input "All Work Performed"
type input "All Status"
type input "WO Part Status"
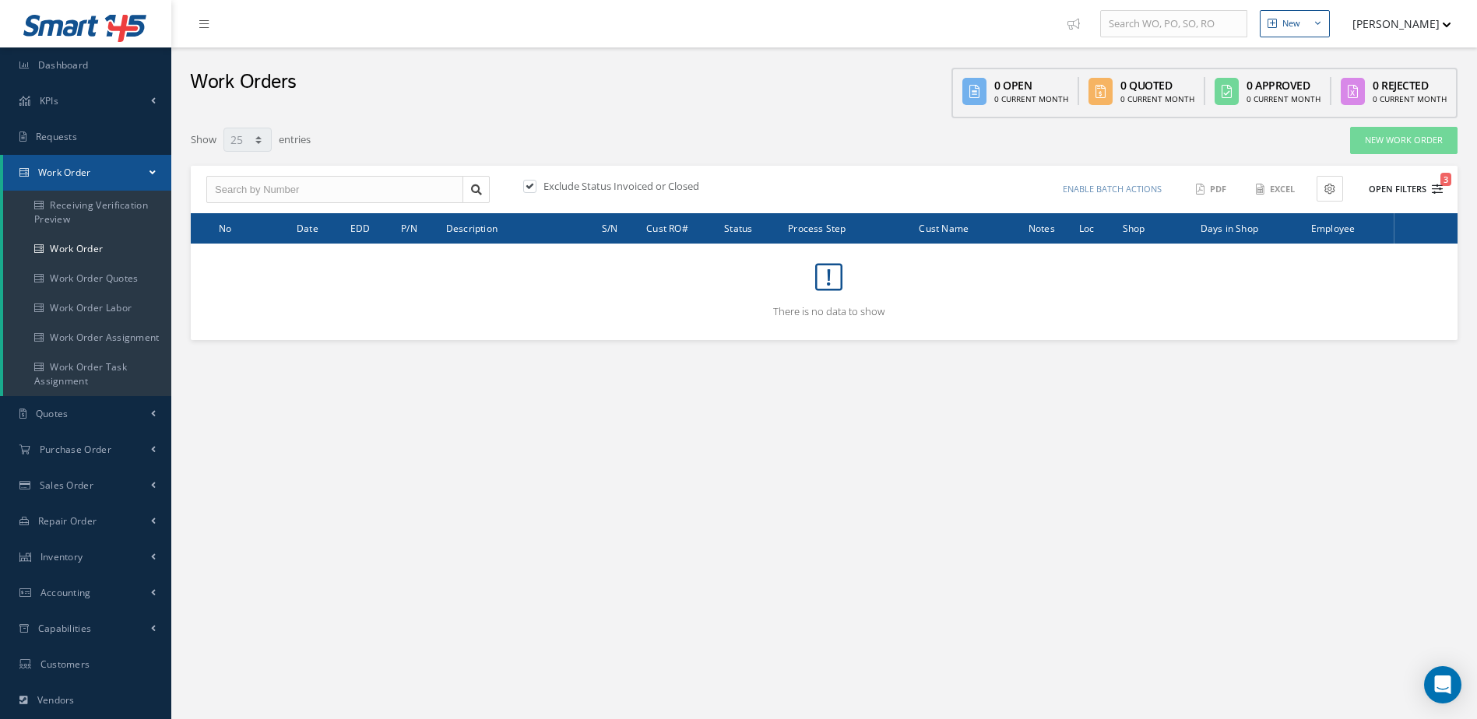
click at [1404, 188] on button "Open Filters 3" at bounding box center [1399, 190] width 88 height 26
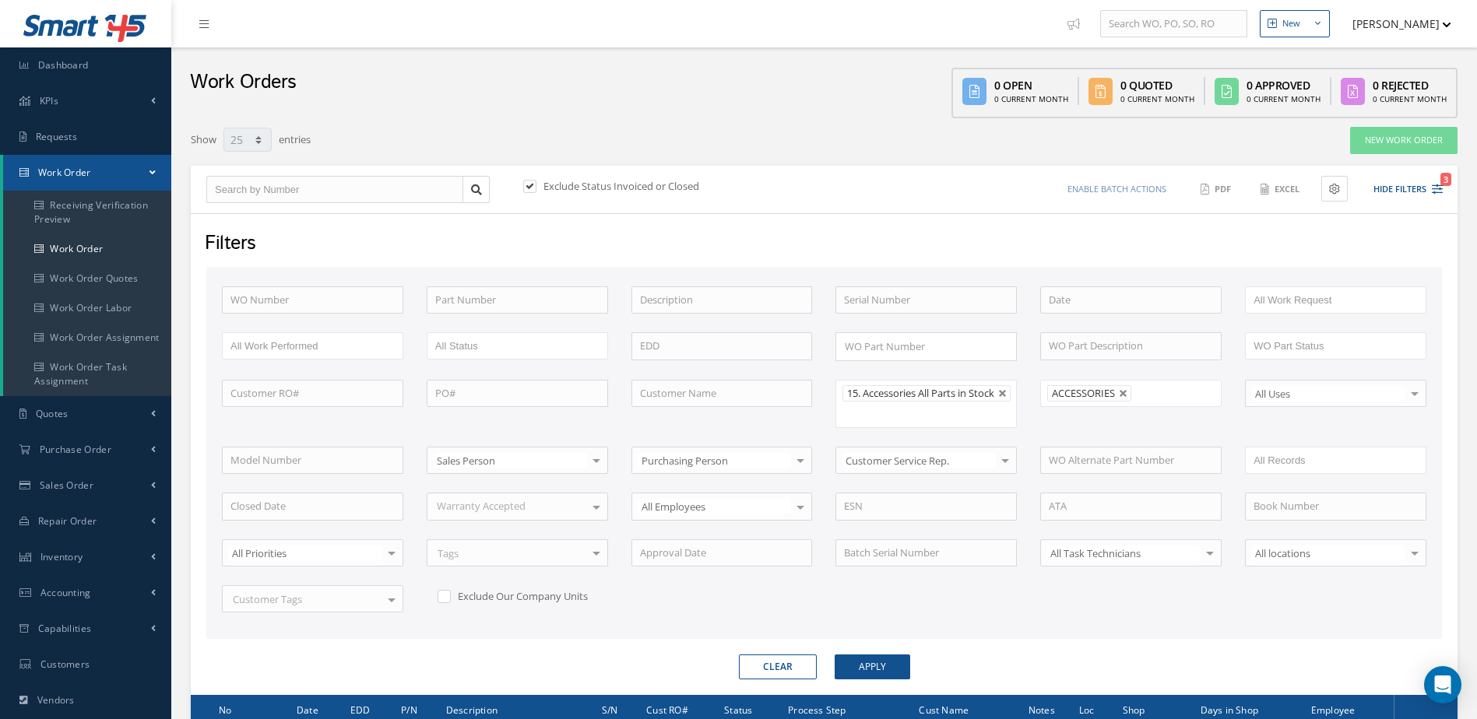
click at [1120, 386] on li "ACCESSORIES" at bounding box center [1089, 393] width 84 height 16
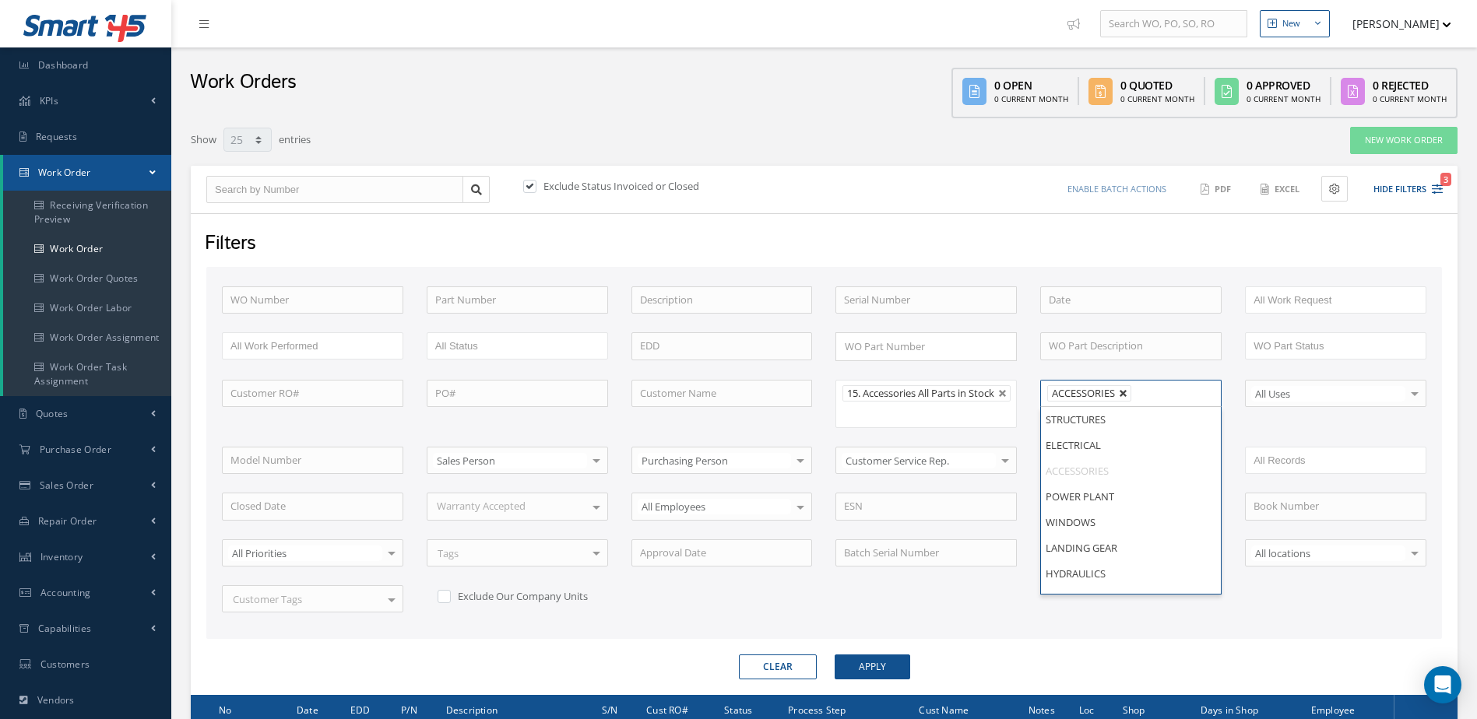
click at [1124, 395] on link at bounding box center [1123, 393] width 9 height 9
type input "All Shops"
click at [880, 680] on button "Apply" at bounding box center [873, 667] width 76 height 25
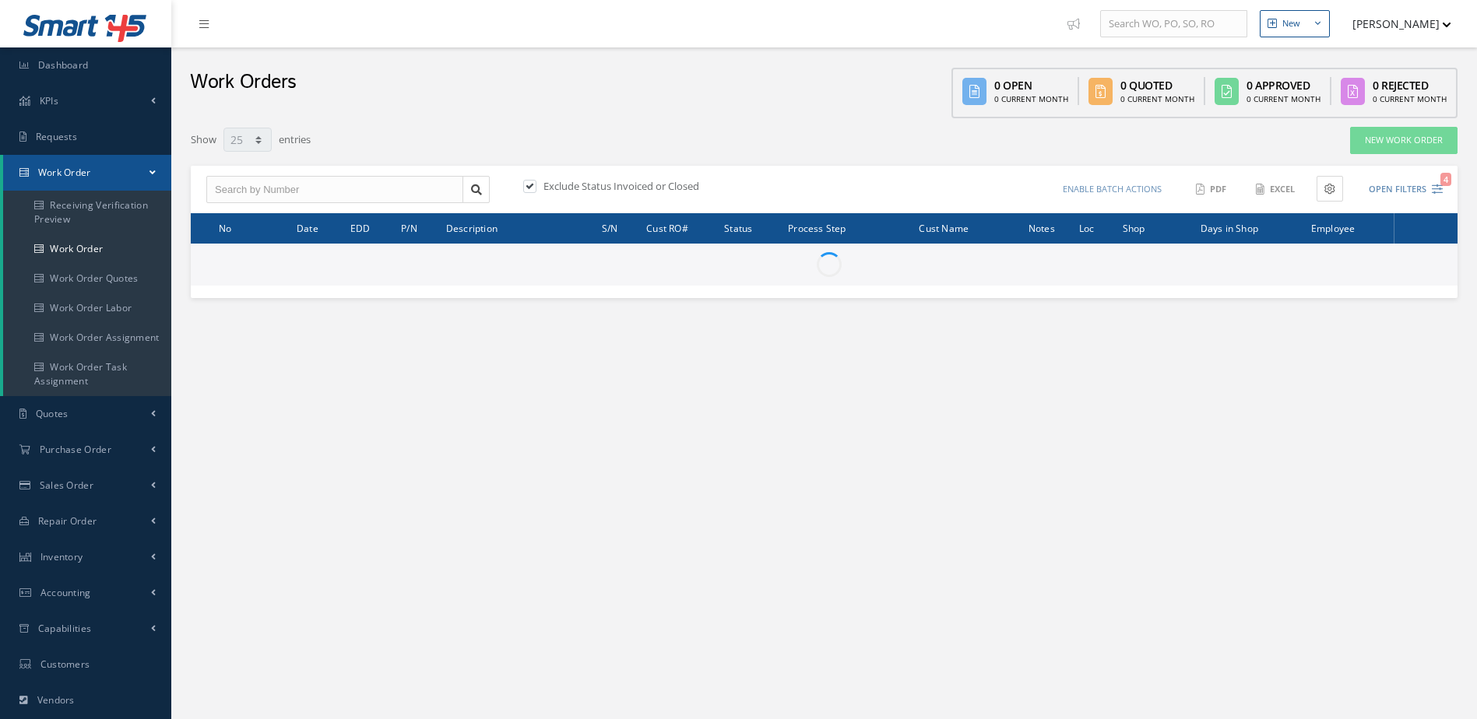
select select "25"
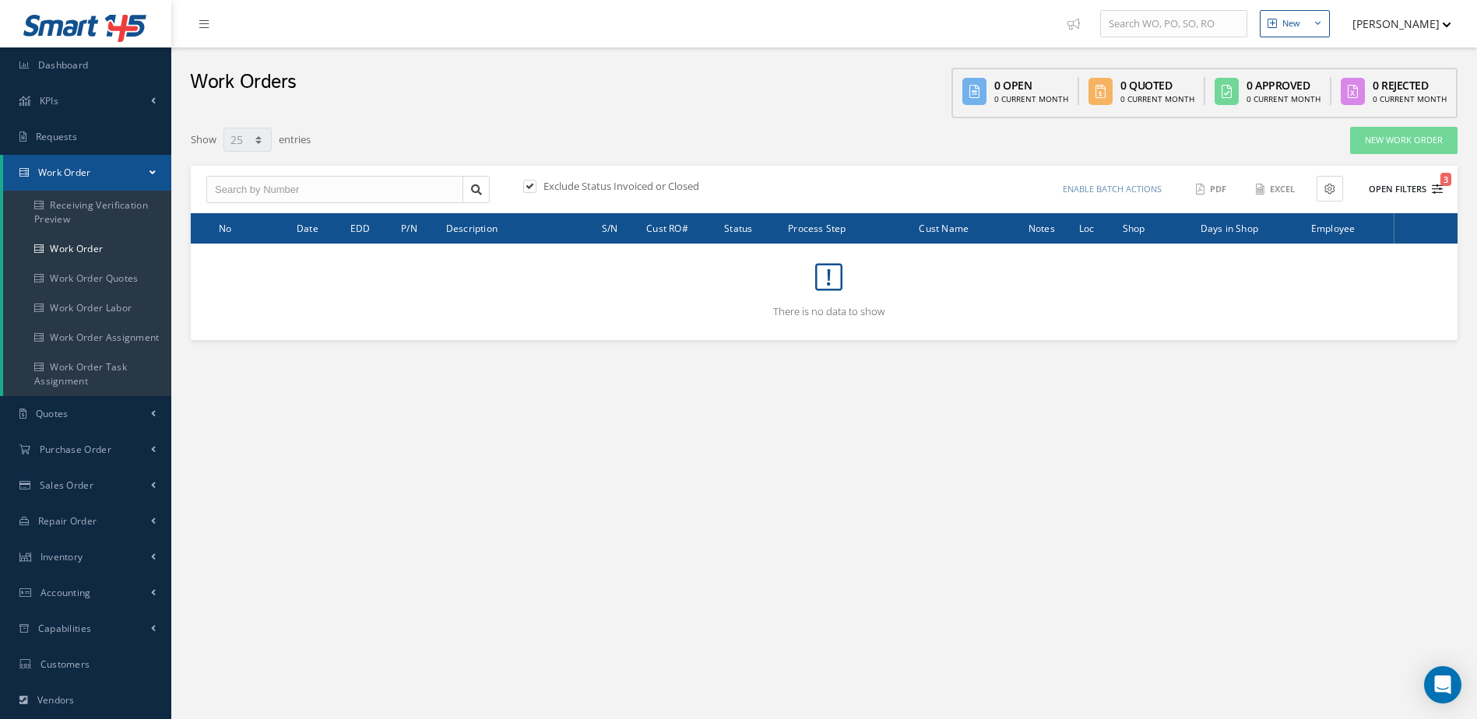
click at [1397, 190] on button "Open Filters 3" at bounding box center [1399, 190] width 88 height 26
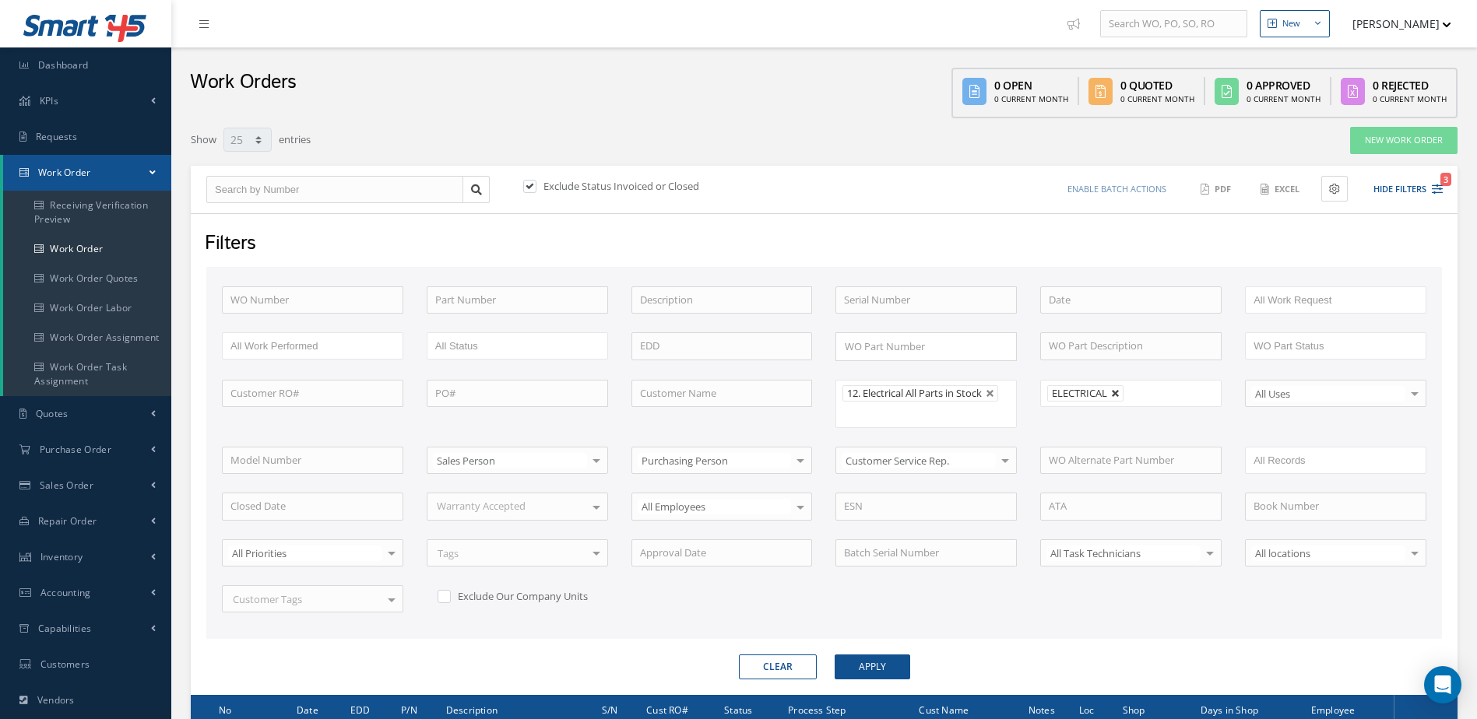
click at [1119, 389] on link at bounding box center [1115, 393] width 9 height 9
type input "All Shops"
click at [889, 661] on button "Apply" at bounding box center [873, 667] width 76 height 25
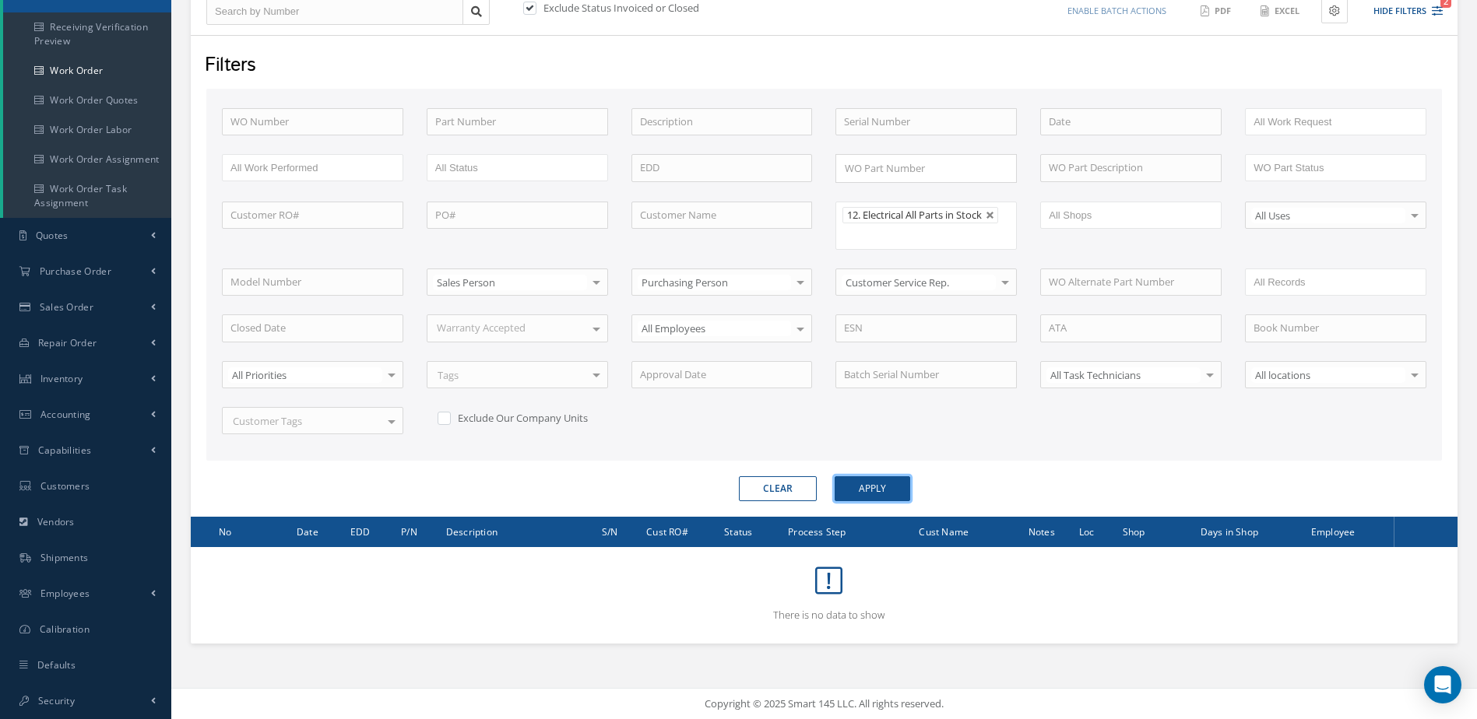
click at [885, 490] on button "Apply" at bounding box center [873, 488] width 76 height 25
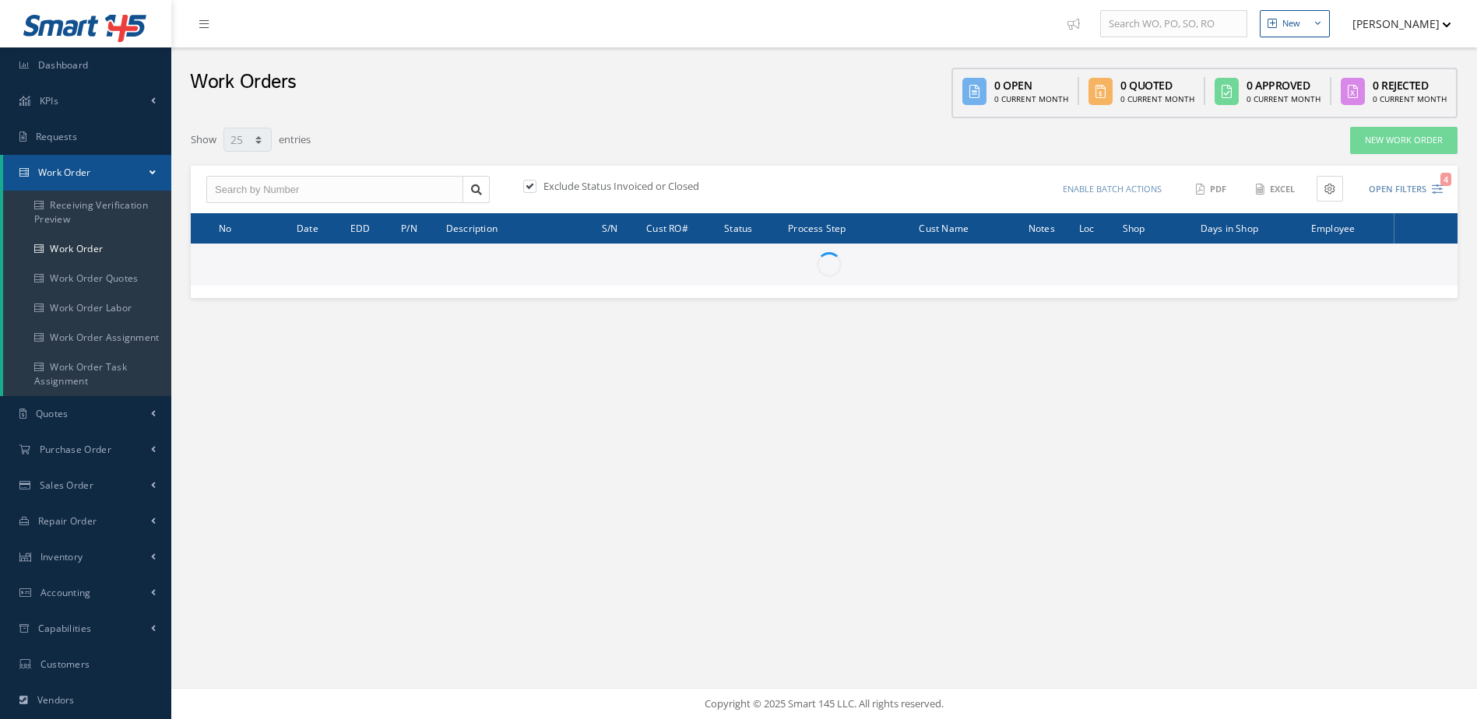
select select "25"
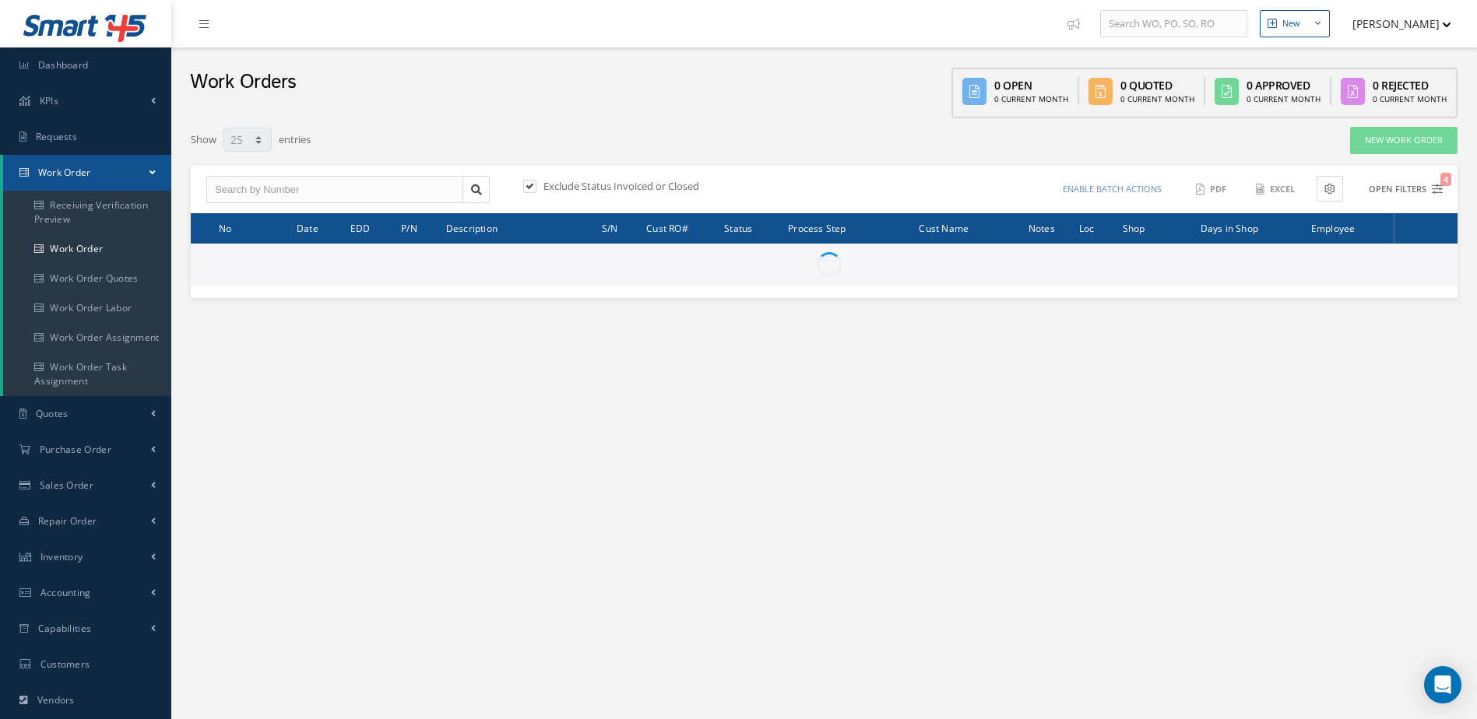
type input "All Work Request"
type input "All Work Performed"
type input "All Status"
type input "WO Part Status"
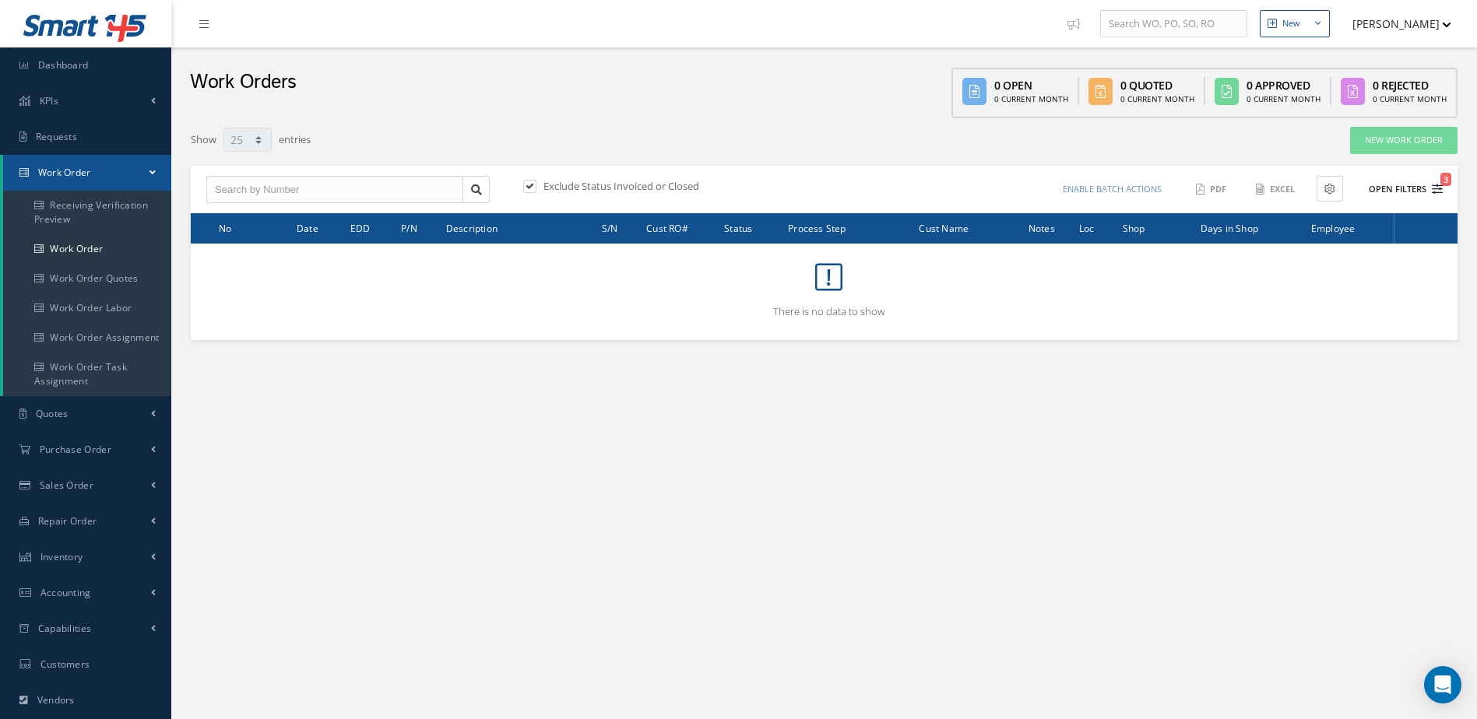
click at [1404, 188] on button "Open Filters 3" at bounding box center [1399, 190] width 88 height 26
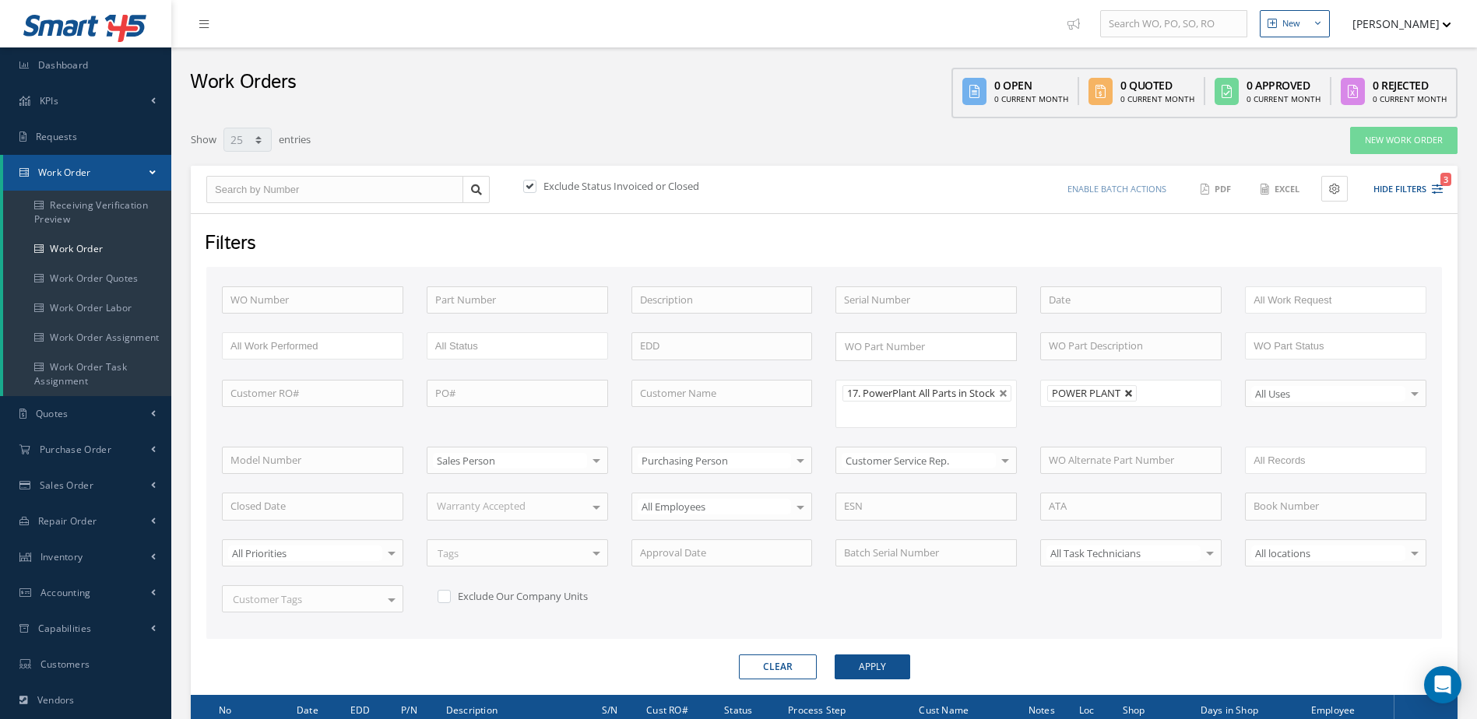
click at [1126, 392] on link at bounding box center [1128, 393] width 9 height 9
type input "All Shops"
click at [867, 670] on button "Apply" at bounding box center [873, 667] width 76 height 25
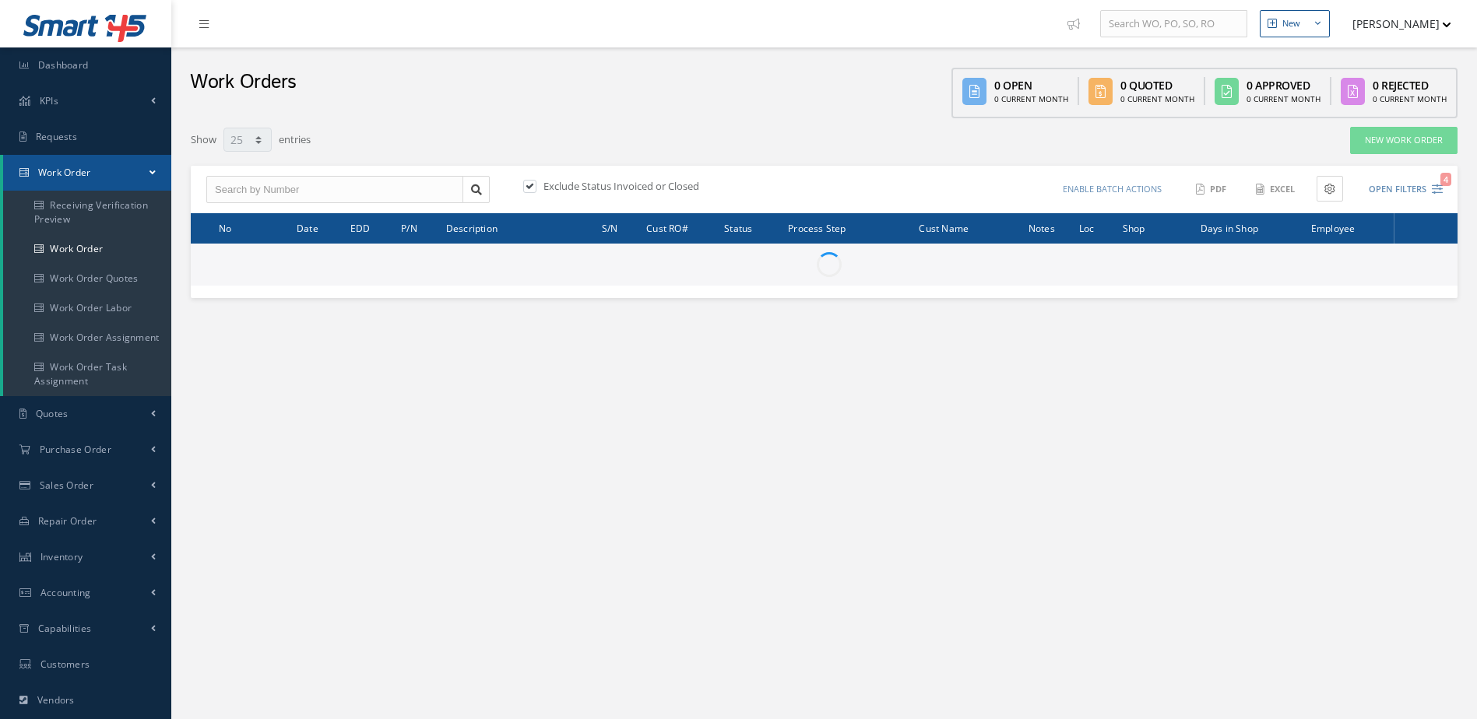
select select "25"
type input "All Work Request"
type input "All Work Performed"
type input "All Status"
type input "WO Part Status"
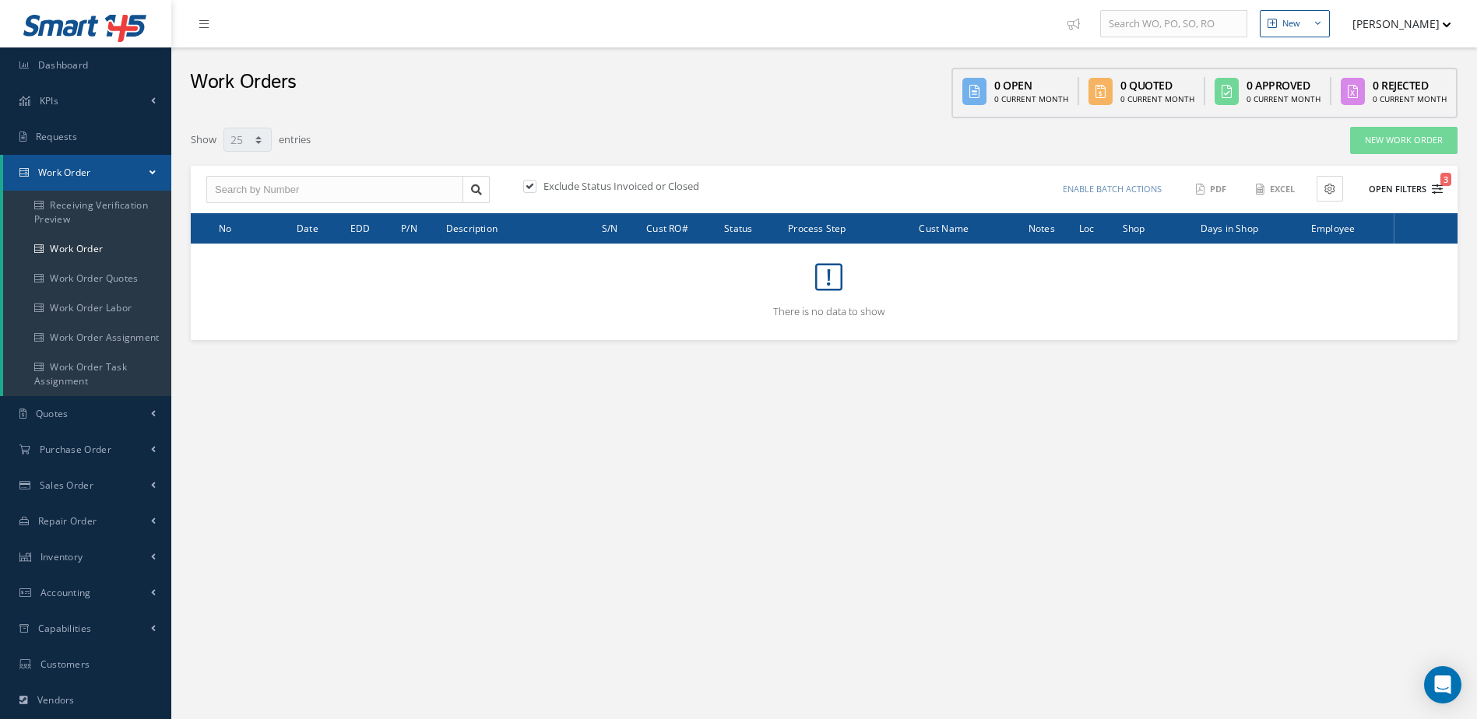
click at [1407, 186] on button "Open Filters 3" at bounding box center [1399, 190] width 88 height 26
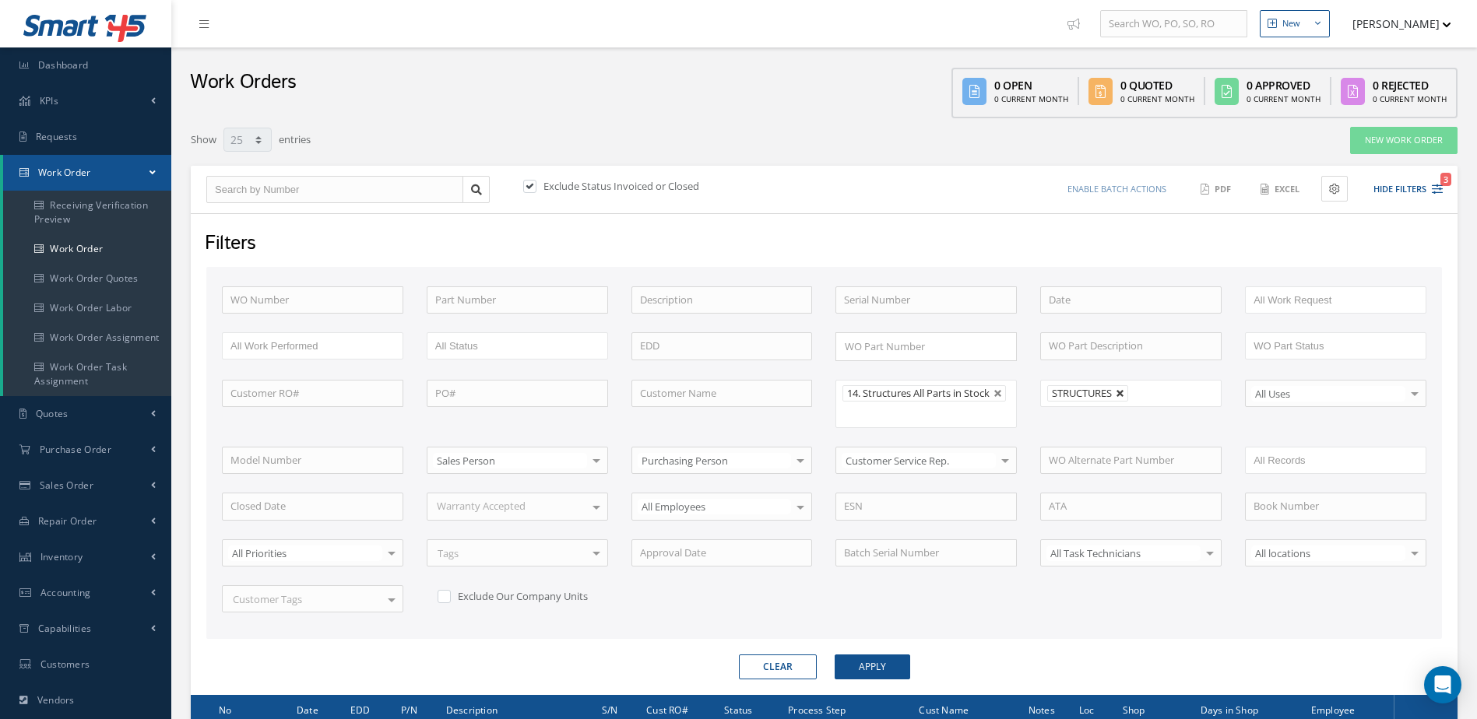
click at [1117, 395] on link at bounding box center [1120, 393] width 9 height 9
type input "All Shops"
click at [884, 680] on div "Filters WO Number Part Number Description Serial Number BENCH CHECK BER CADMIUM…" at bounding box center [824, 454] width 1267 height 482
click at [884, 661] on button "Apply" at bounding box center [873, 667] width 76 height 25
click at [88, 69] on span "Dashboard" at bounding box center [63, 64] width 51 height 13
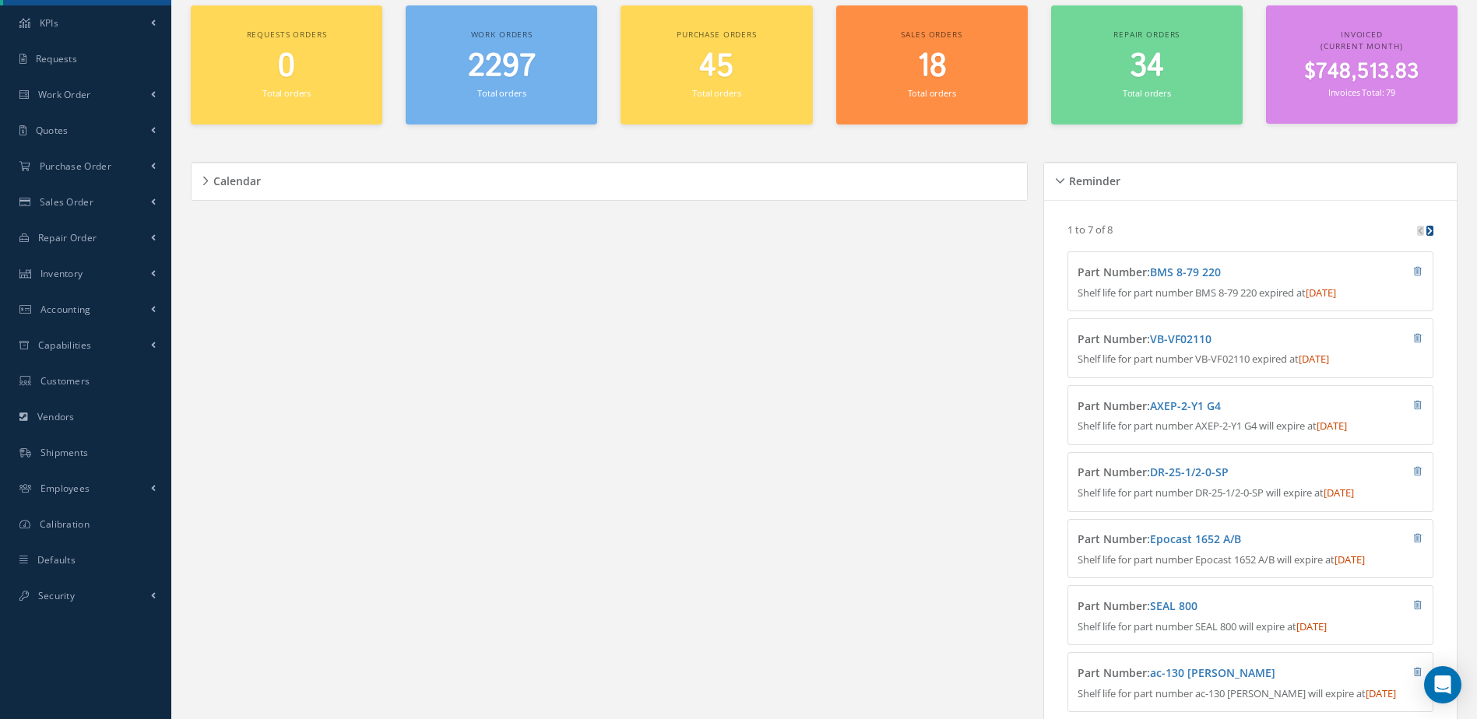
scroll to position [265, 0]
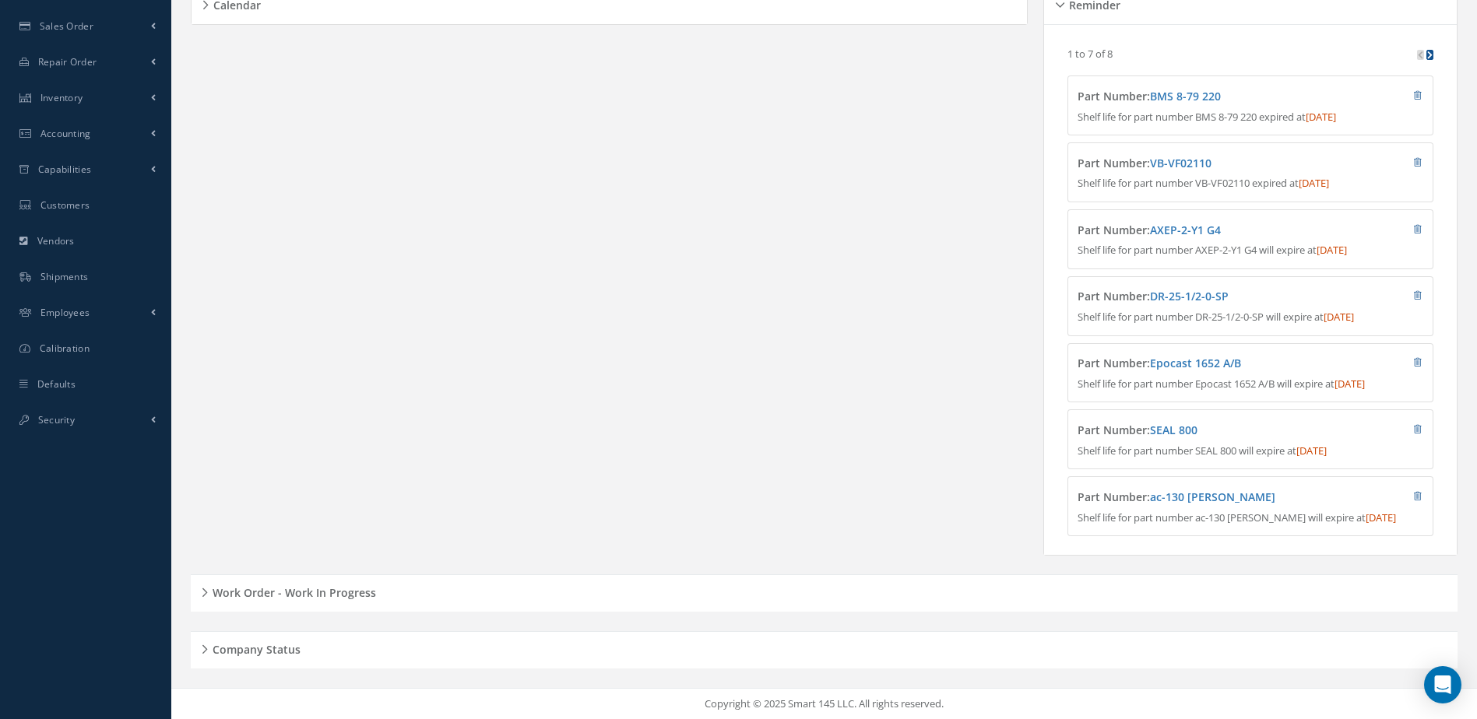
click at [315, 590] on h5 "Work Order - Work In Progress" at bounding box center [292, 591] width 168 height 19
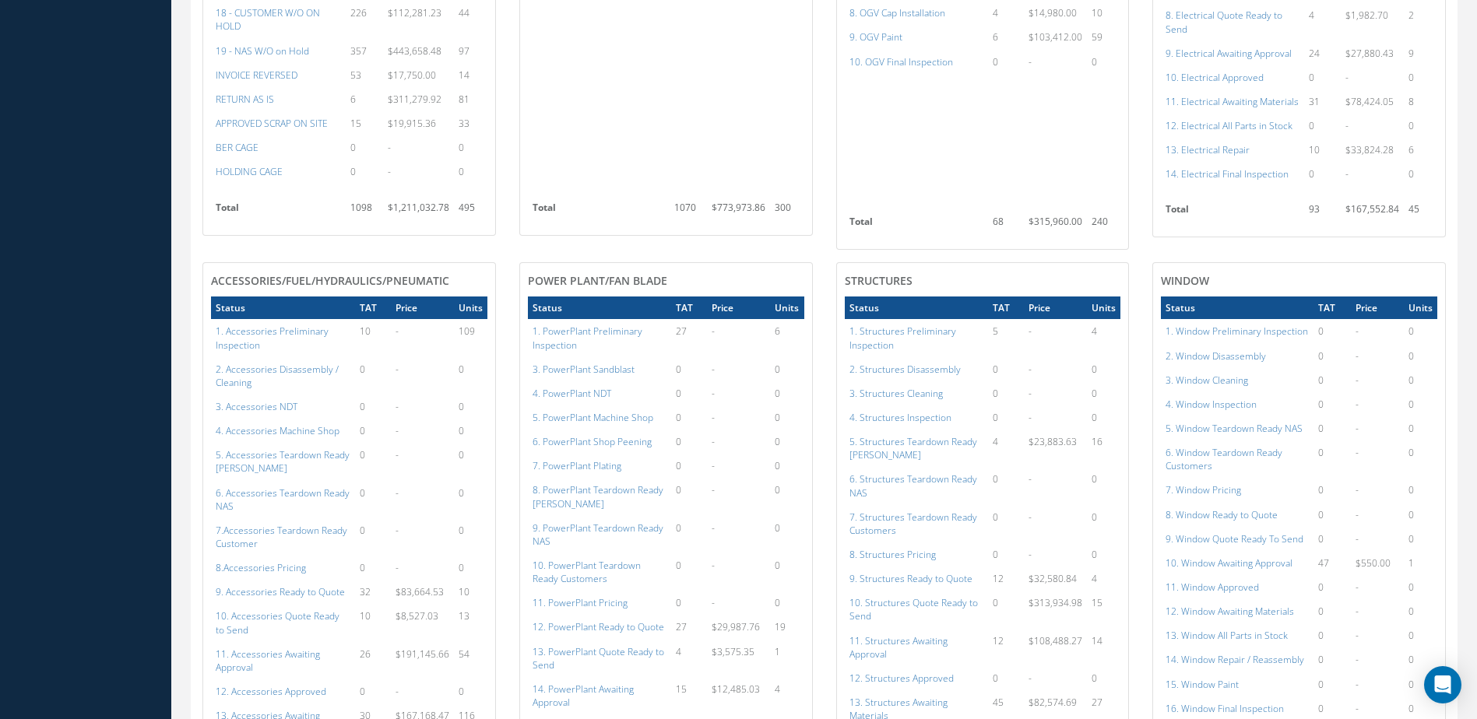
scroll to position [1429, 0]
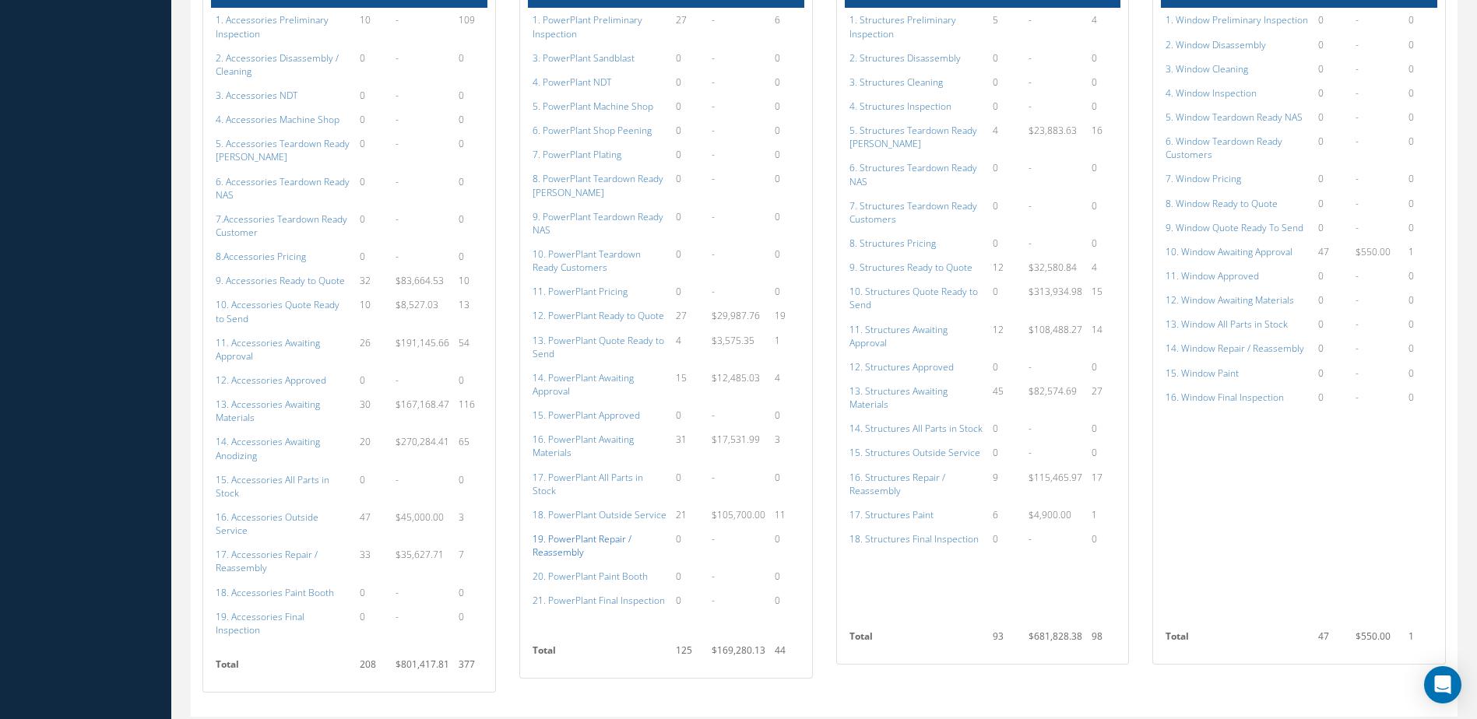
click at [567, 533] on a=138&excludeInternalCustomer=false&excludeInvoicedOrClosed=true&shop_id=15&filtersHidded"] "19. PowerPlant Repair / Reassembly" at bounding box center [582, 546] width 99 height 26
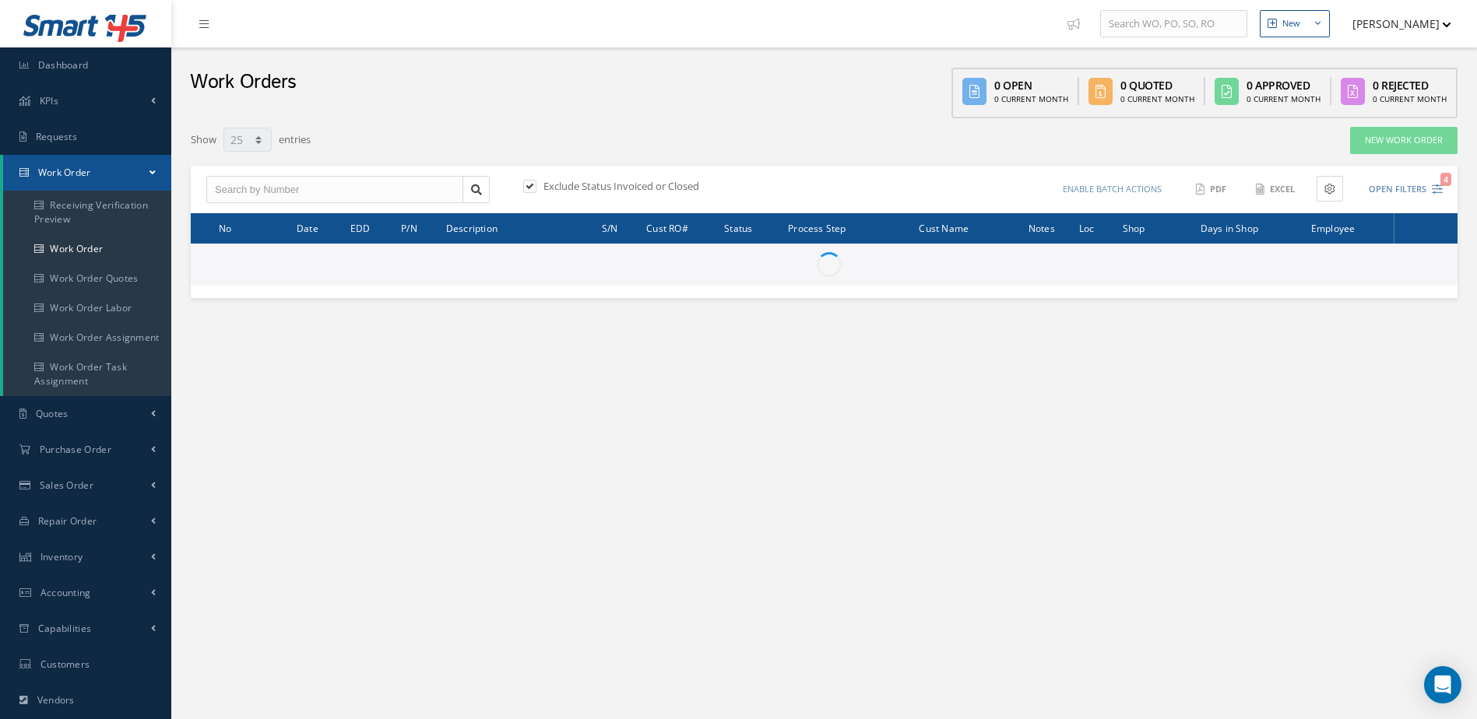
select select "25"
type input "All Work Request"
type input "All Work Performed"
type input "All Status"
type input "WO Part Status"
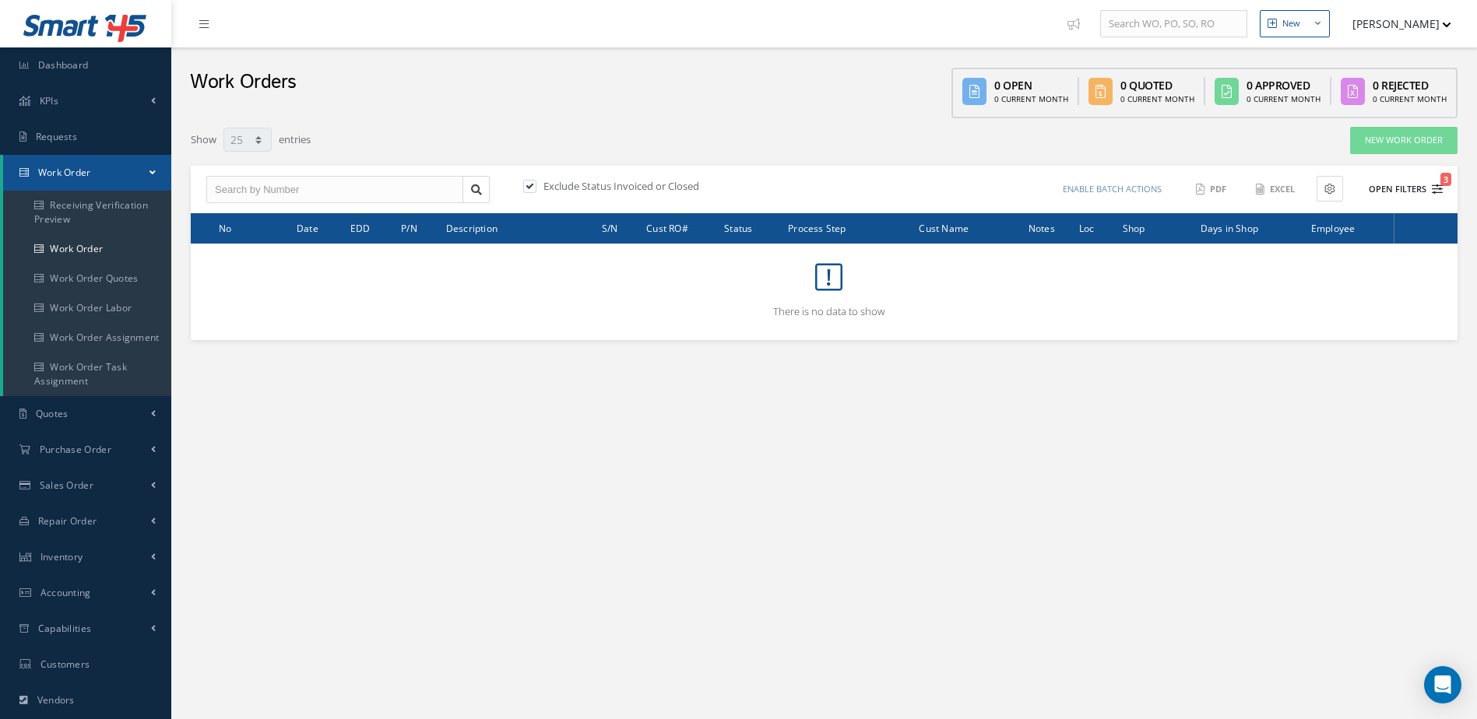
click at [1402, 190] on button "Open Filters 3" at bounding box center [1399, 190] width 88 height 26
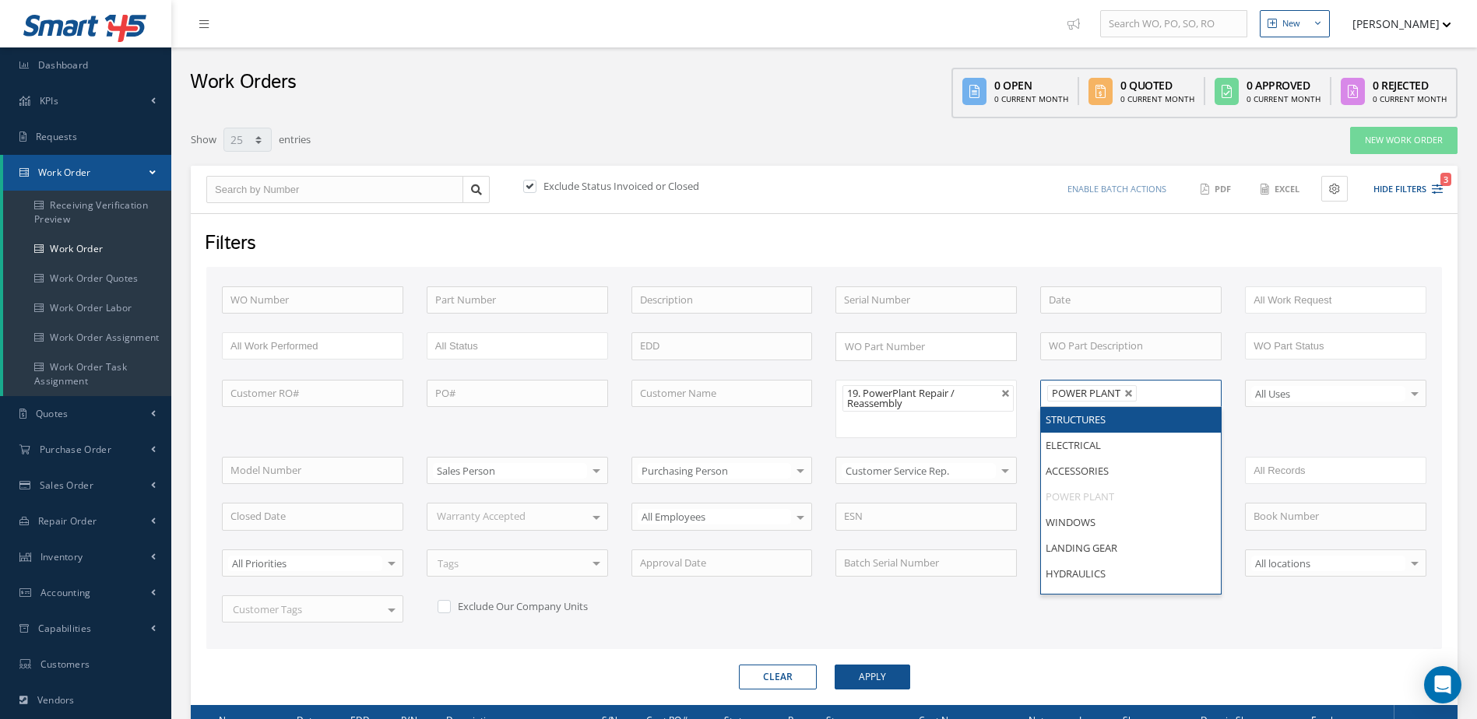
click at [1130, 388] on li "POWER PLANT" at bounding box center [1092, 393] width 90 height 16
click at [1131, 391] on link at bounding box center [1128, 393] width 9 height 9
click at [888, 670] on button "Apply" at bounding box center [873, 677] width 76 height 25
type input "All Shops"
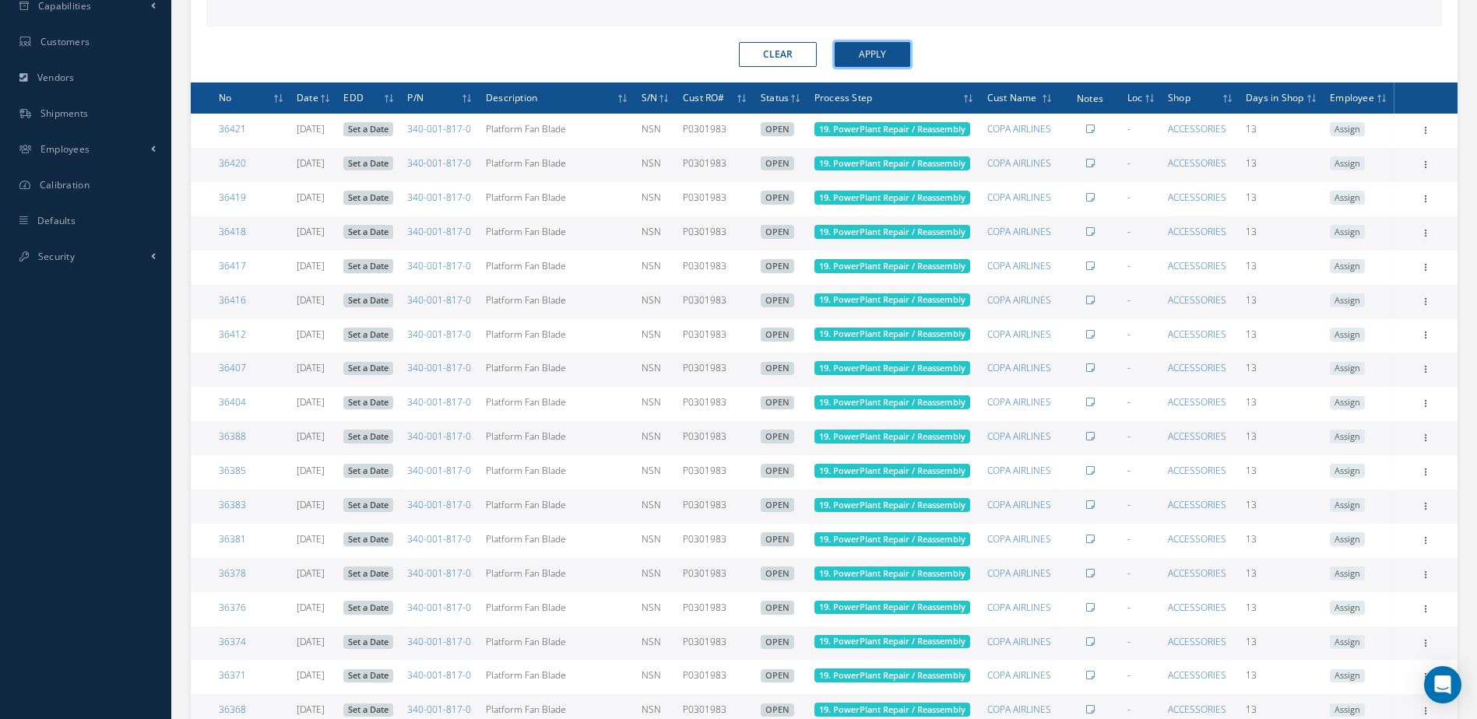
scroll to position [990, 0]
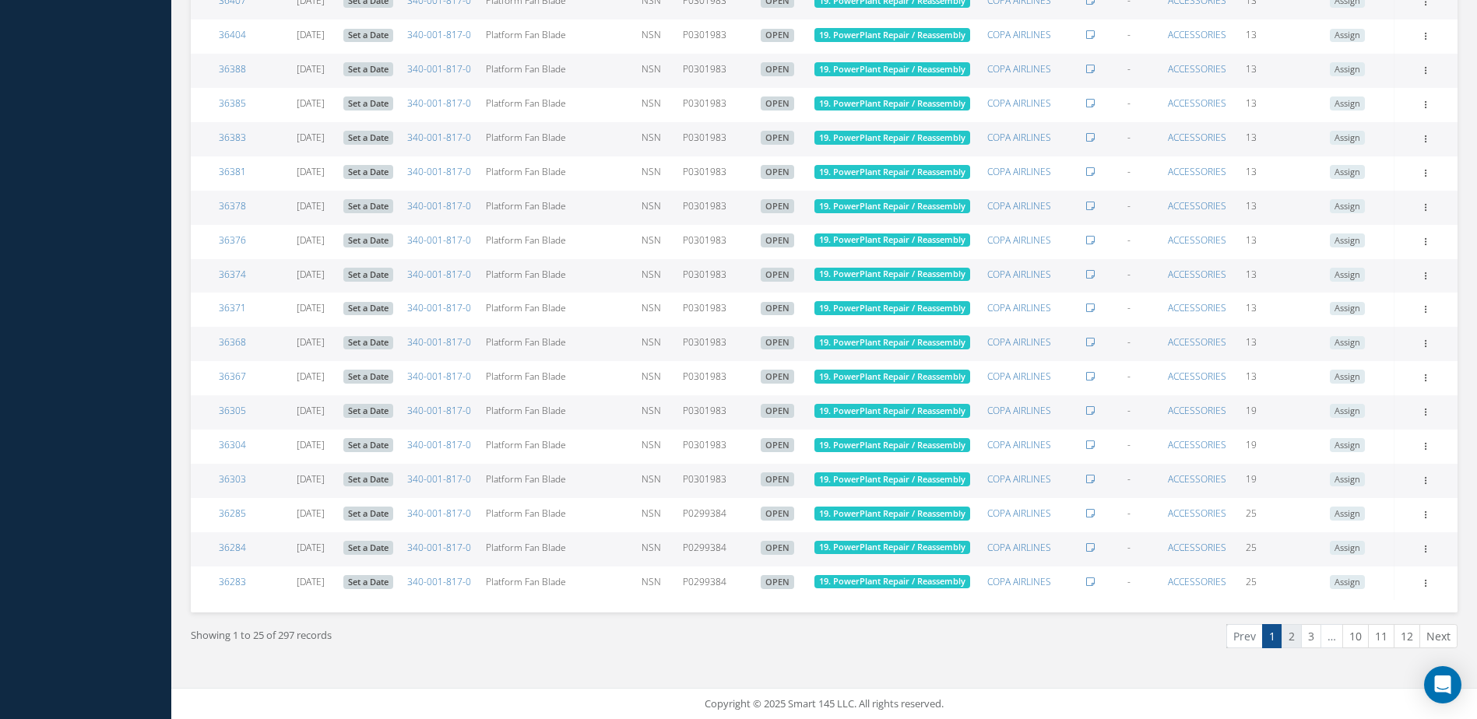
click at [1292, 639] on link "2" at bounding box center [1291, 636] width 20 height 24
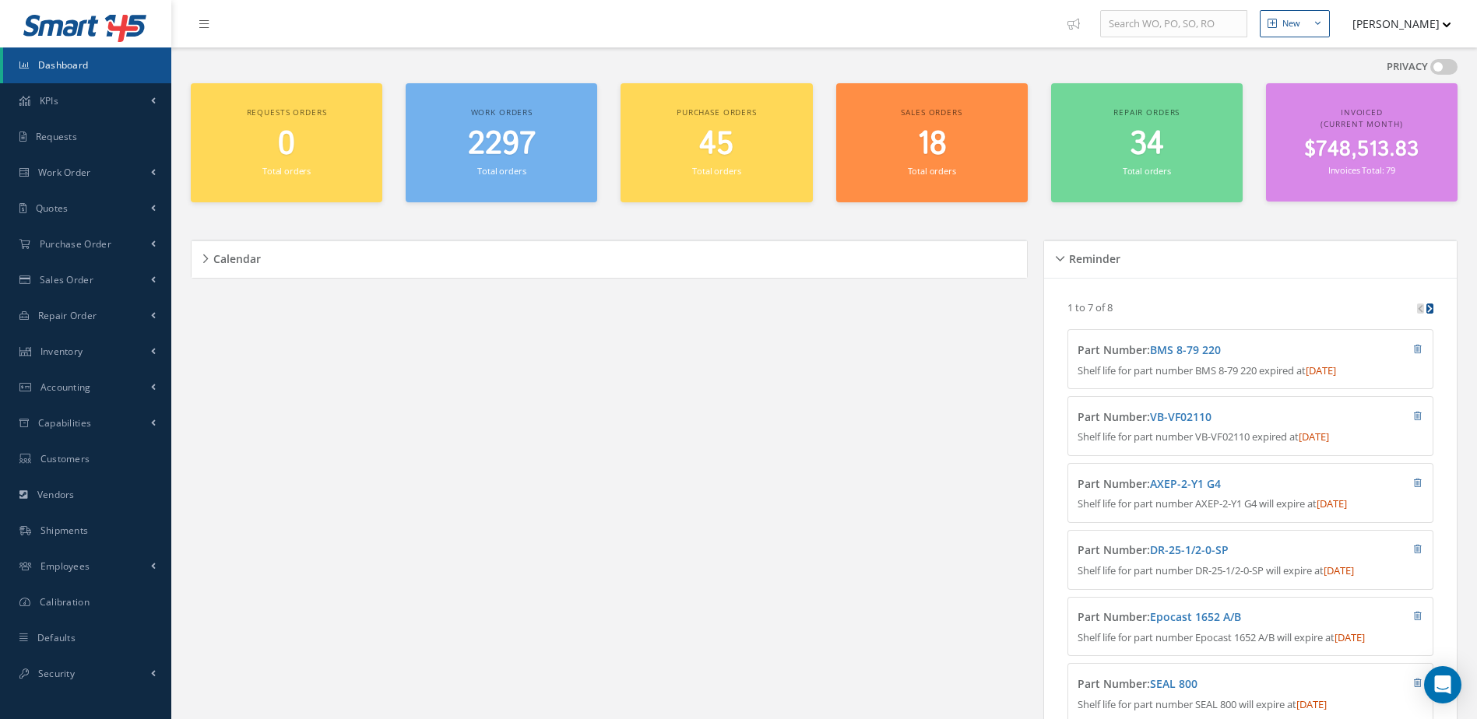
scroll to position [265, 0]
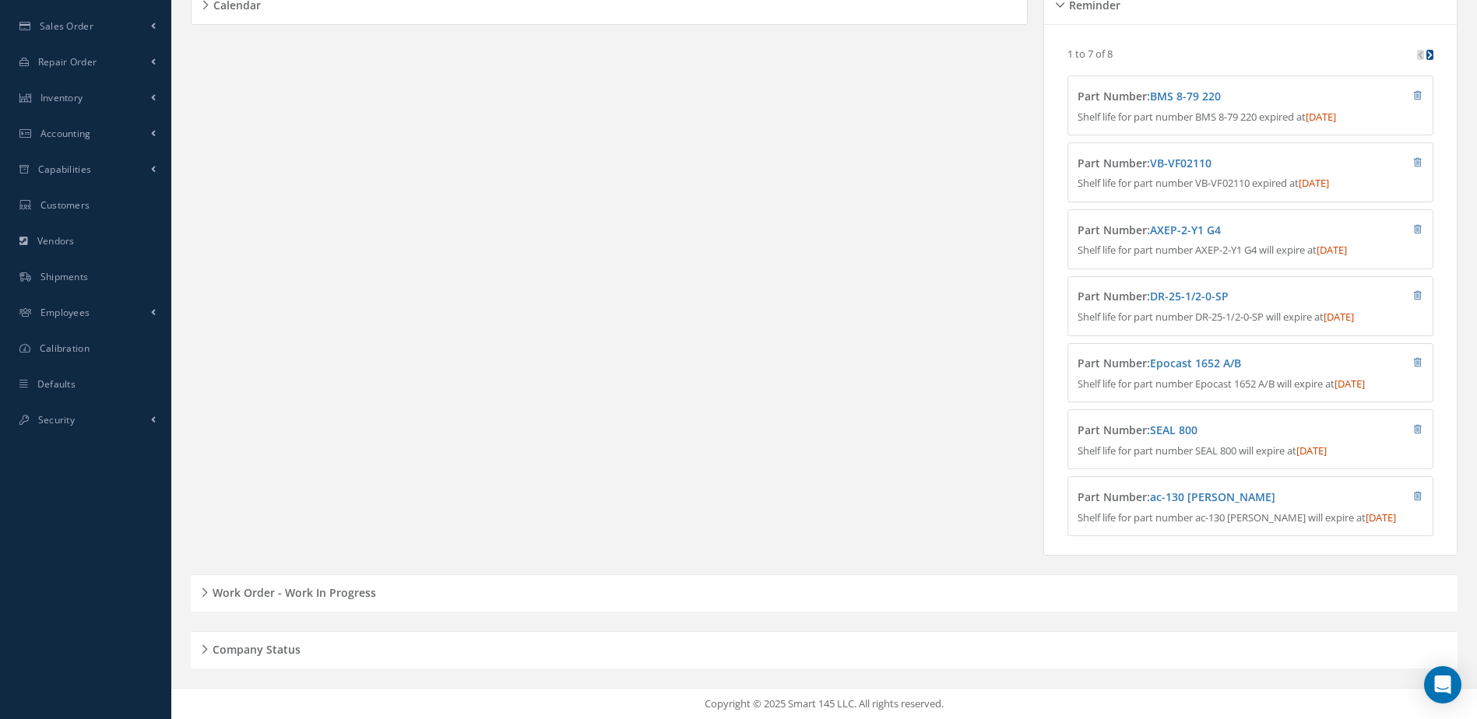
click at [331, 582] on h5 "Work Order - Work In Progress" at bounding box center [292, 591] width 168 height 19
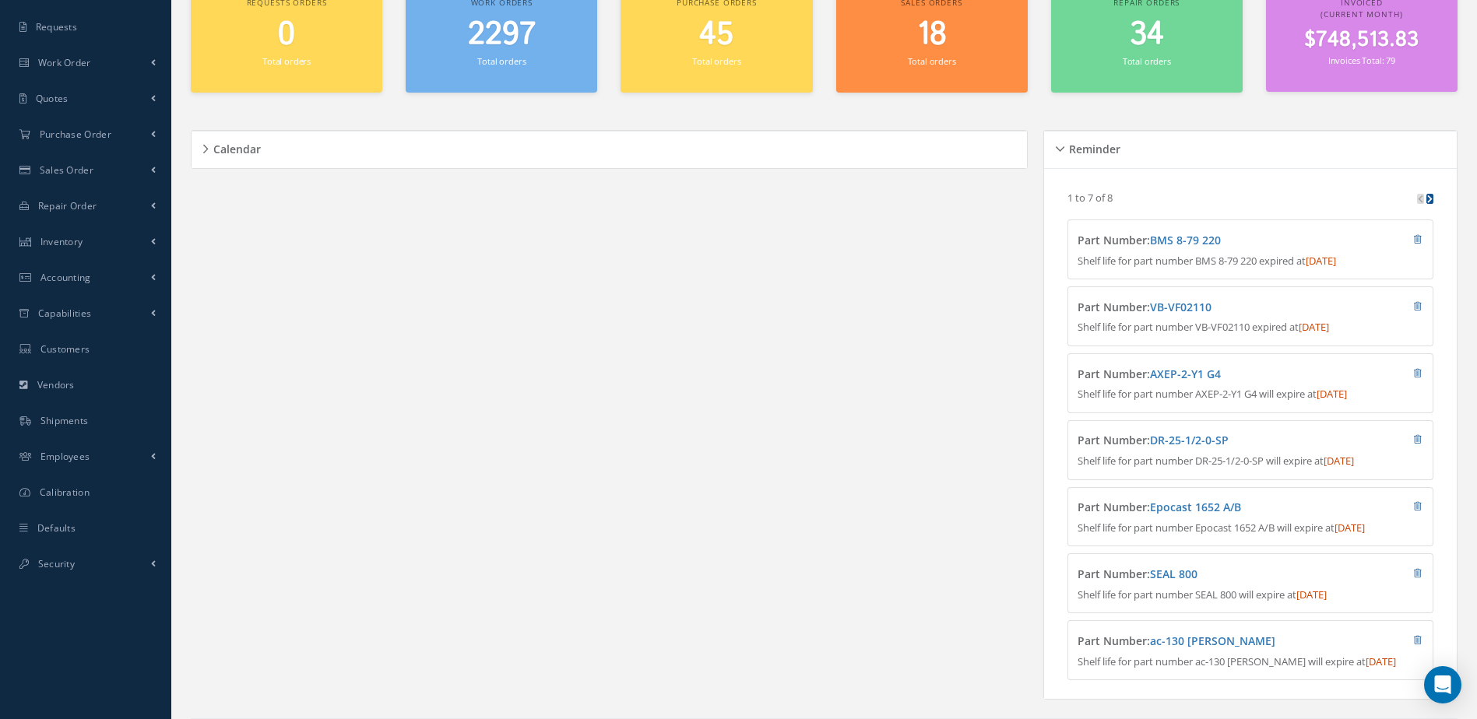
scroll to position [0, 0]
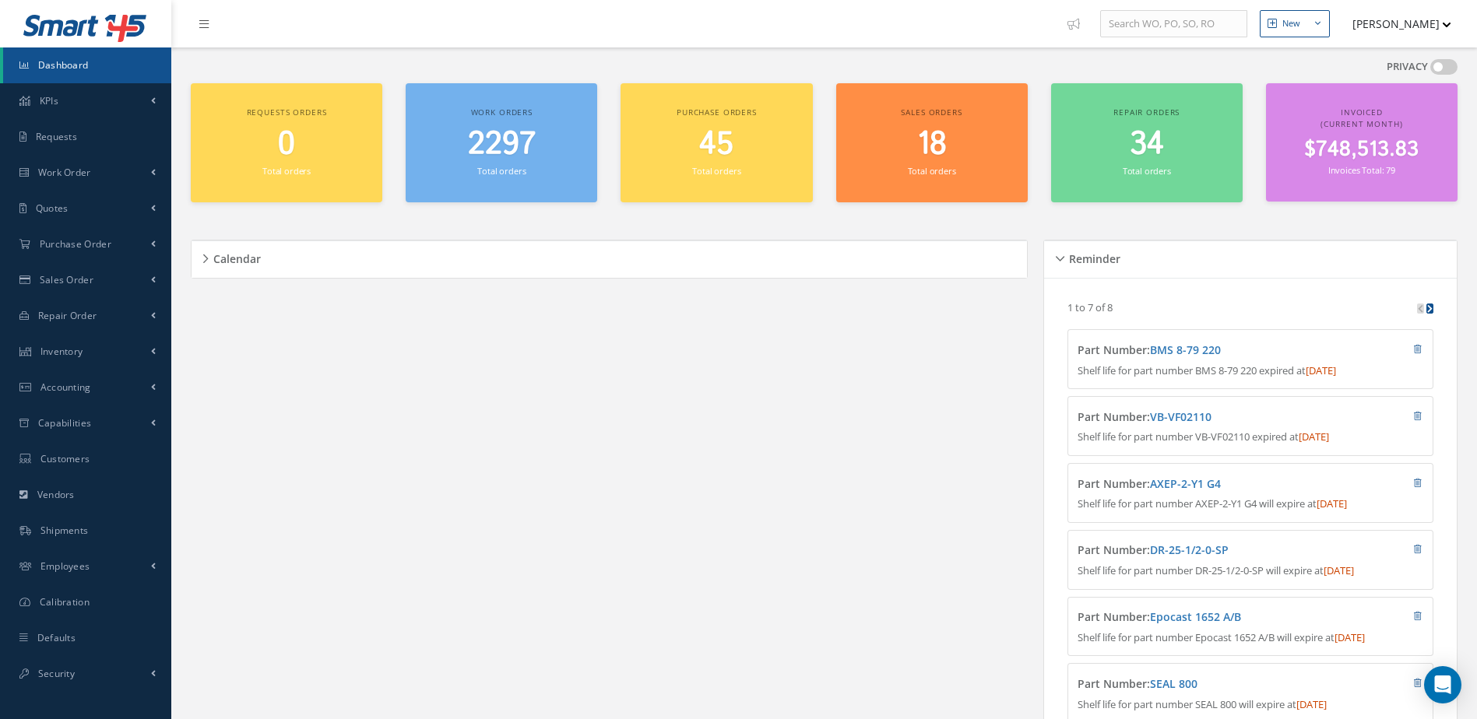
click at [90, 62] on link "Dashboard" at bounding box center [87, 65] width 168 height 36
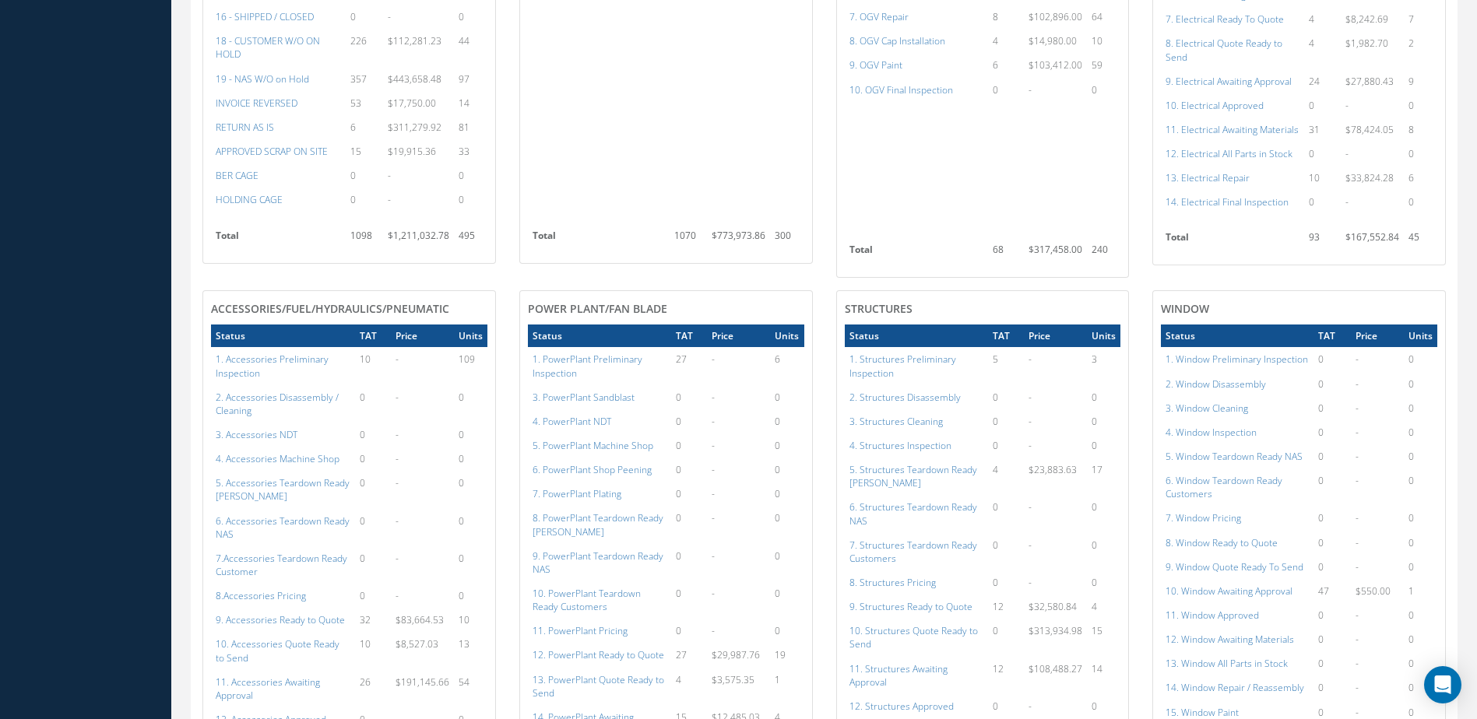
scroll to position [1401, 0]
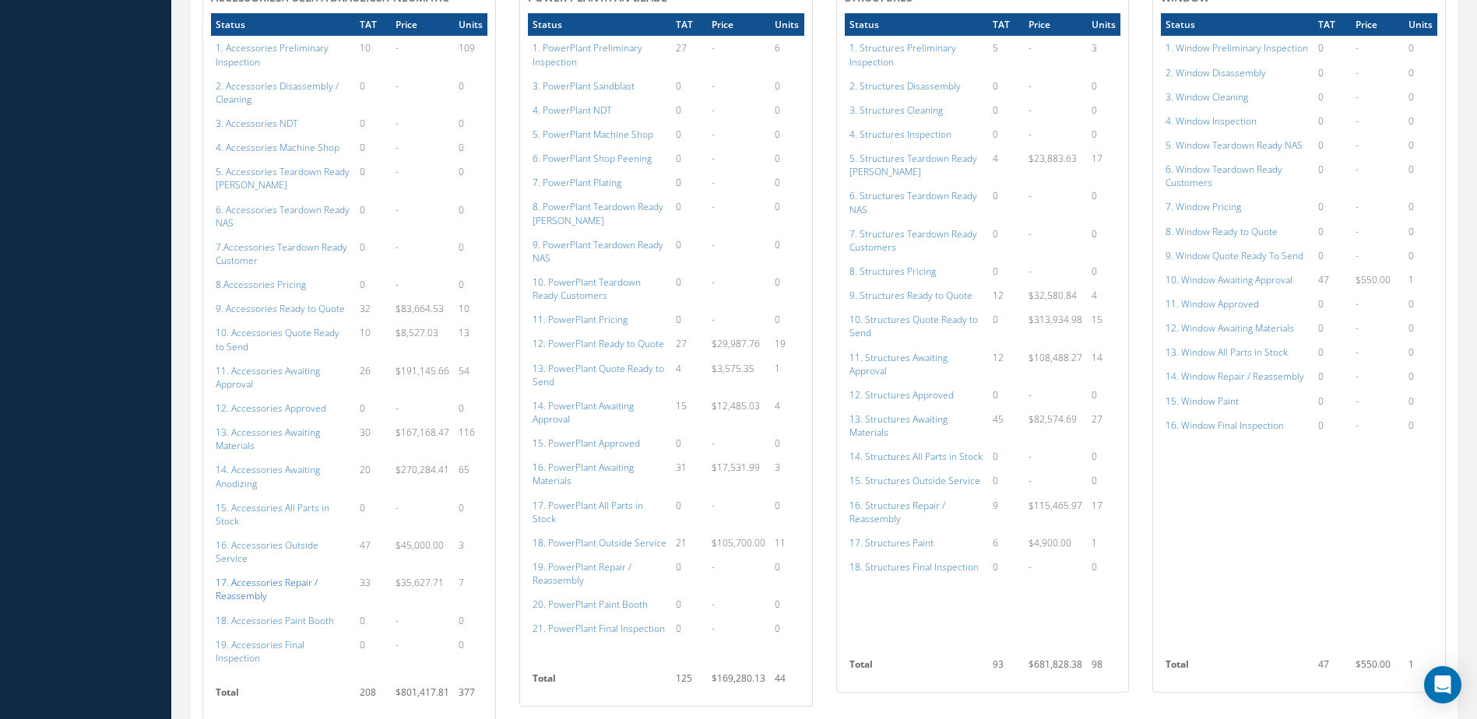
click at [287, 576] on a=117&excludeInternalCustomer=false&excludeInvoicedOrClosed=true&shop_id=14&filtersHidded"] "17. Accessories Repair / Reassembly" at bounding box center [267, 589] width 102 height 26
click at [894, 507] on a=156&excludeInternalCustomer=false&excludeInvoicedOrClosed=true&shop_id=3&filtersHidded"] "16. Structures Repair / Reassembly" at bounding box center [897, 512] width 96 height 26
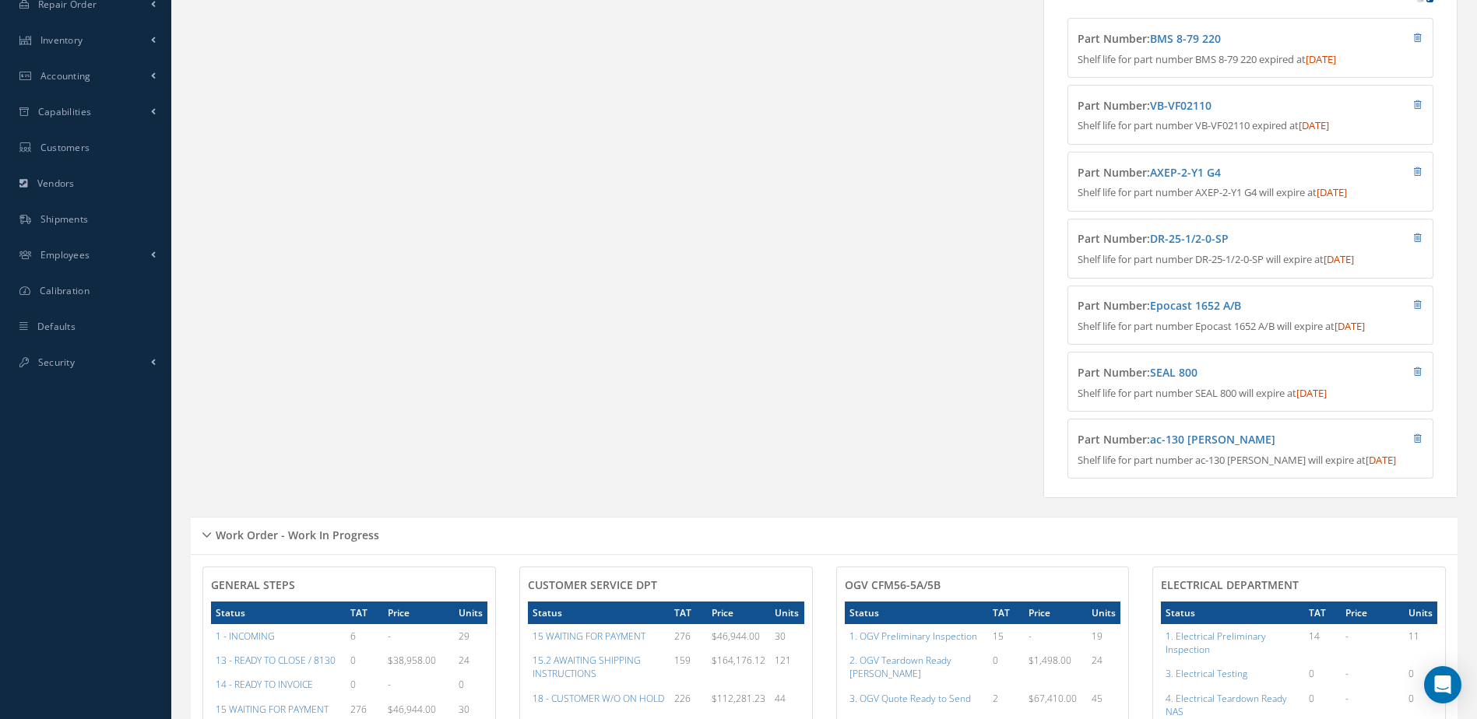
scroll to position [0, 0]
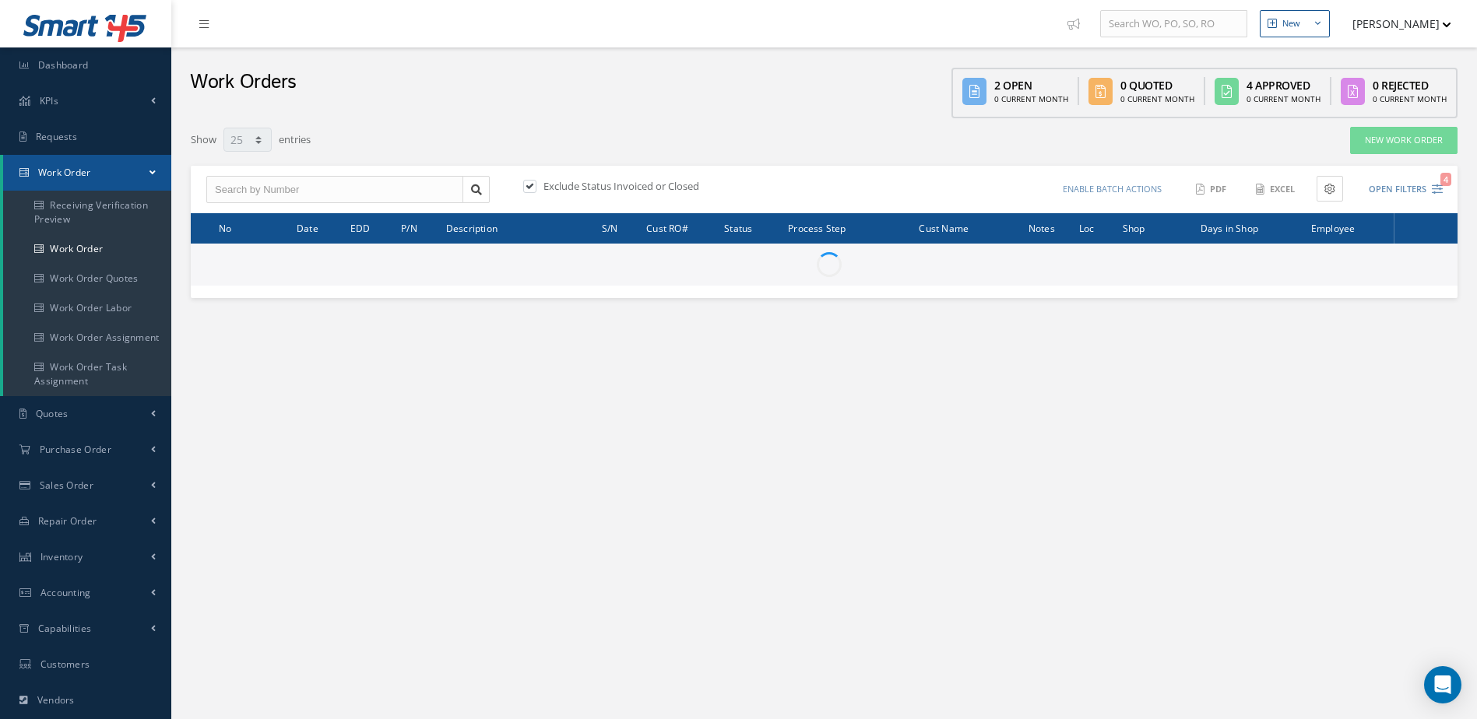
select select "25"
type input "All Work Request"
type input "All Work Performed"
type input "All Status"
type input "WO Part Status"
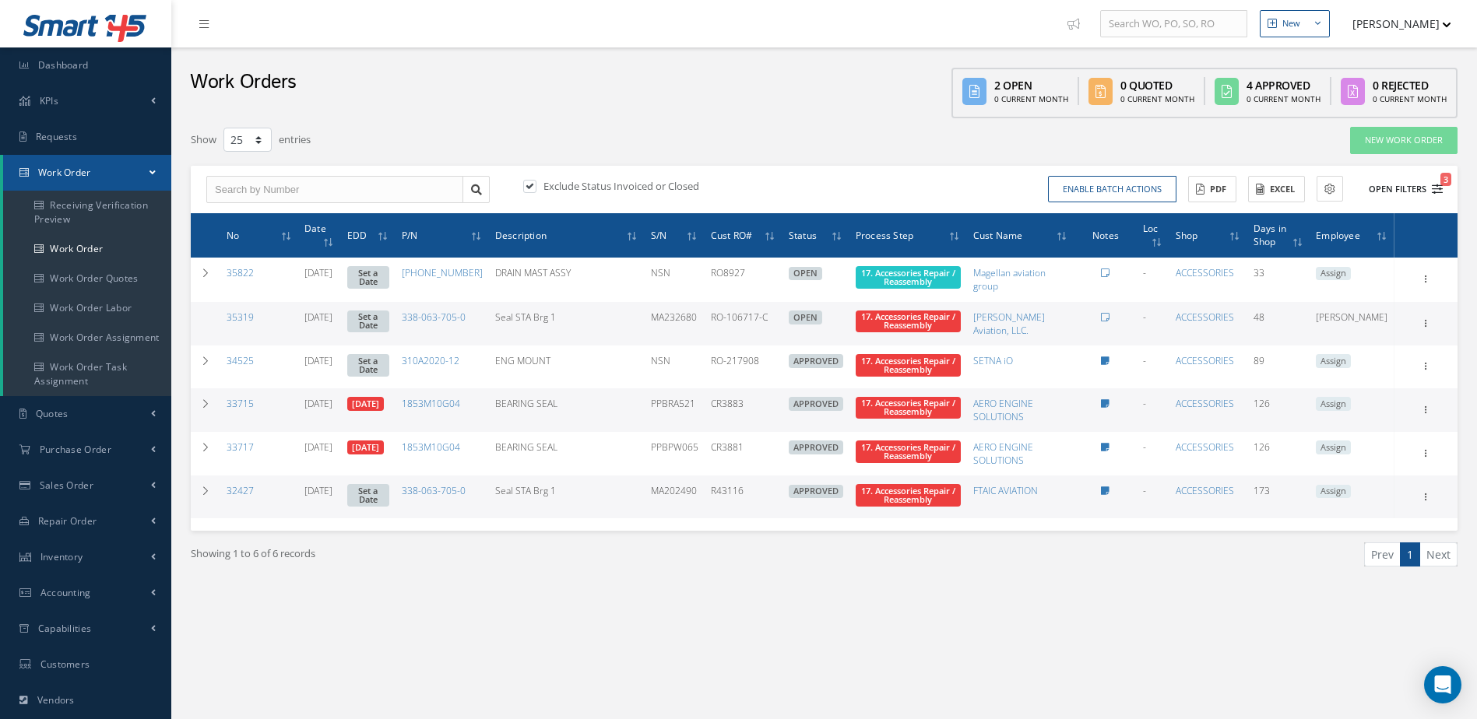
click at [1401, 188] on button "Open Filters 3" at bounding box center [1399, 190] width 88 height 26
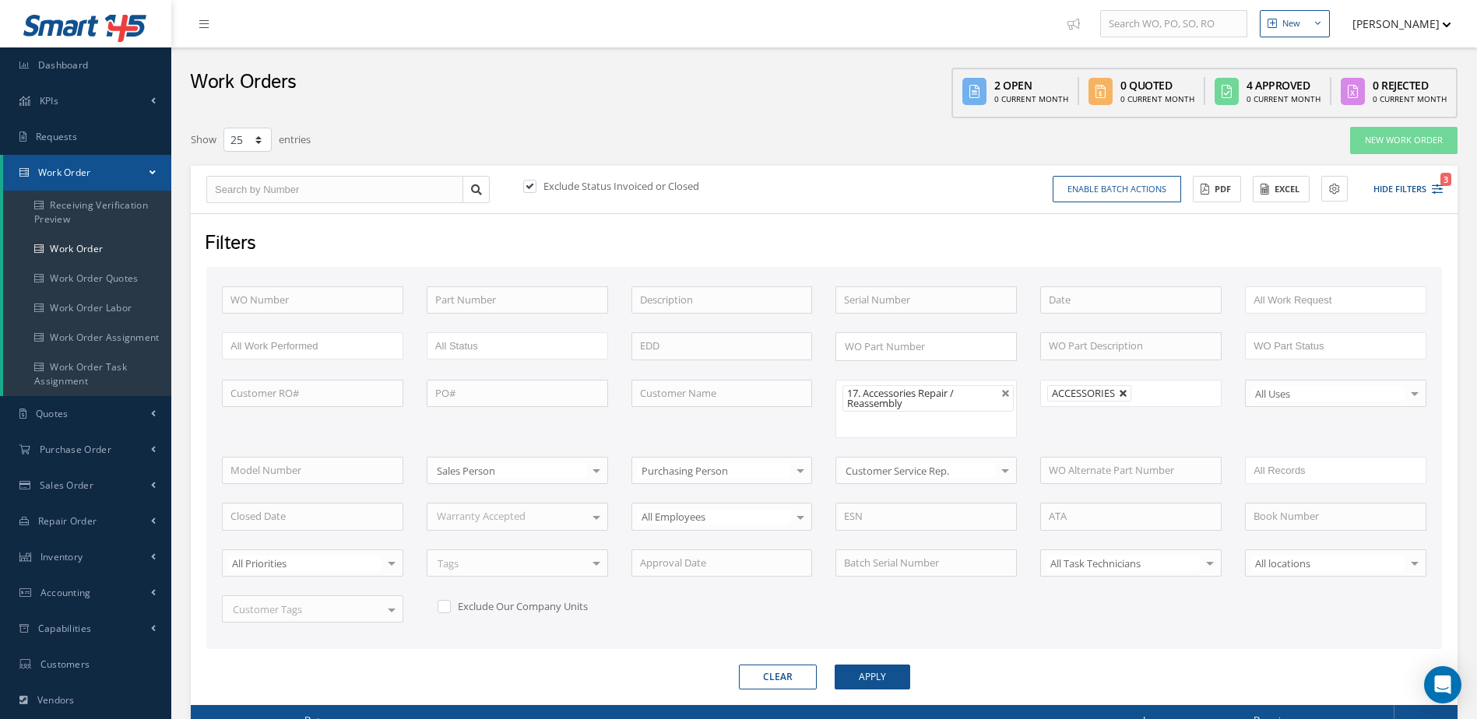
click at [1126, 393] on link at bounding box center [1123, 393] width 9 height 9
type input "All Shops"
click at [861, 681] on button "Apply" at bounding box center [873, 677] width 76 height 25
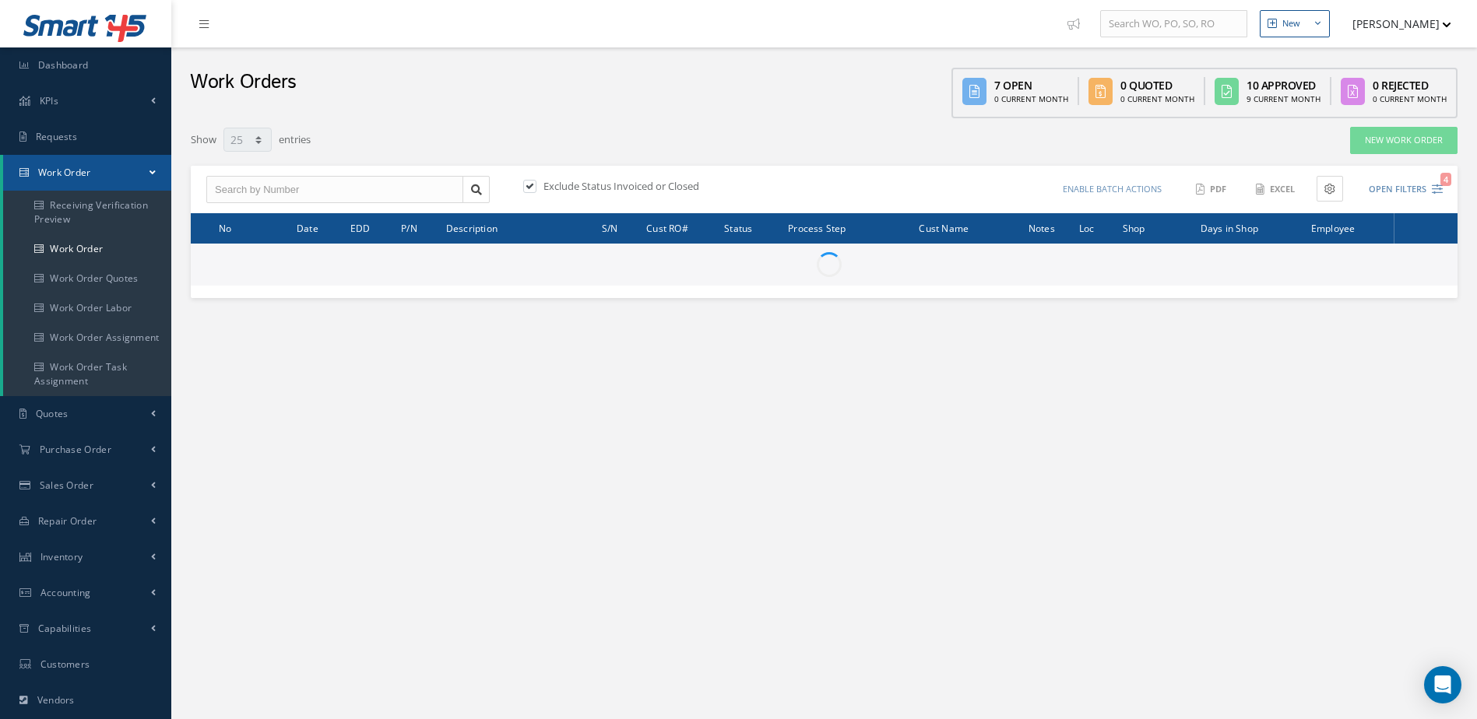
select select "25"
type input "All Work Request"
type input "All Work Performed"
type input "All Status"
type input "WO Part Status"
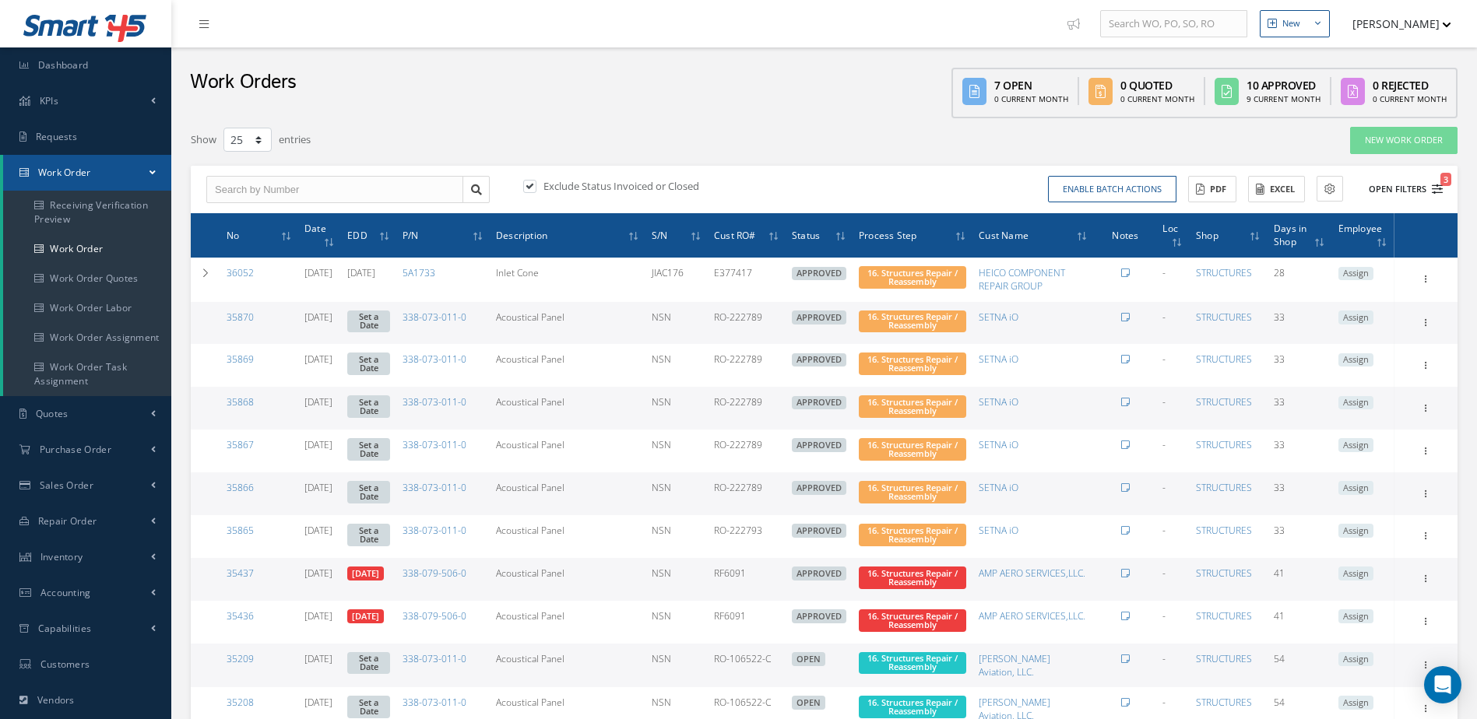
click at [1393, 187] on button "Open Filters 3" at bounding box center [1399, 190] width 88 height 26
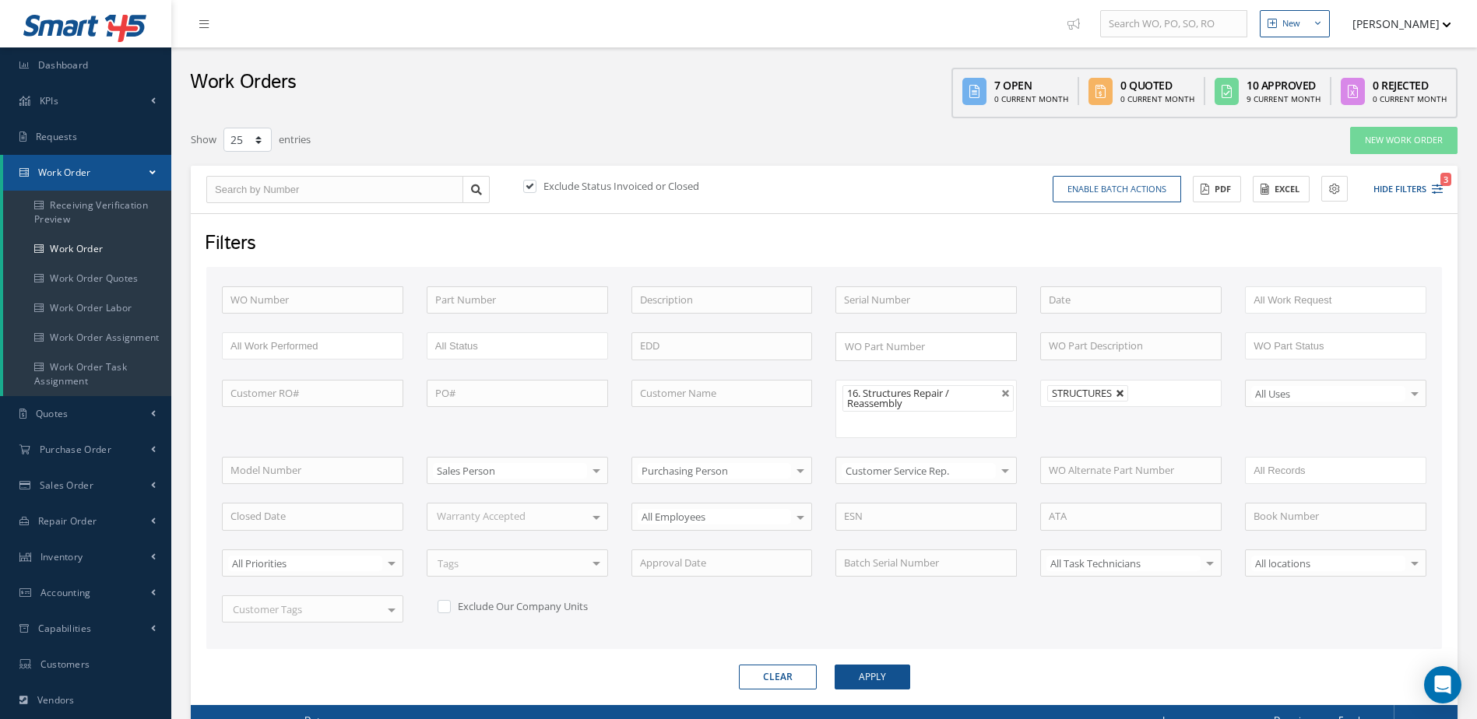
click at [1123, 394] on link at bounding box center [1120, 393] width 9 height 9
type input "All Shops"
click at [879, 670] on button "Apply" at bounding box center [873, 677] width 76 height 25
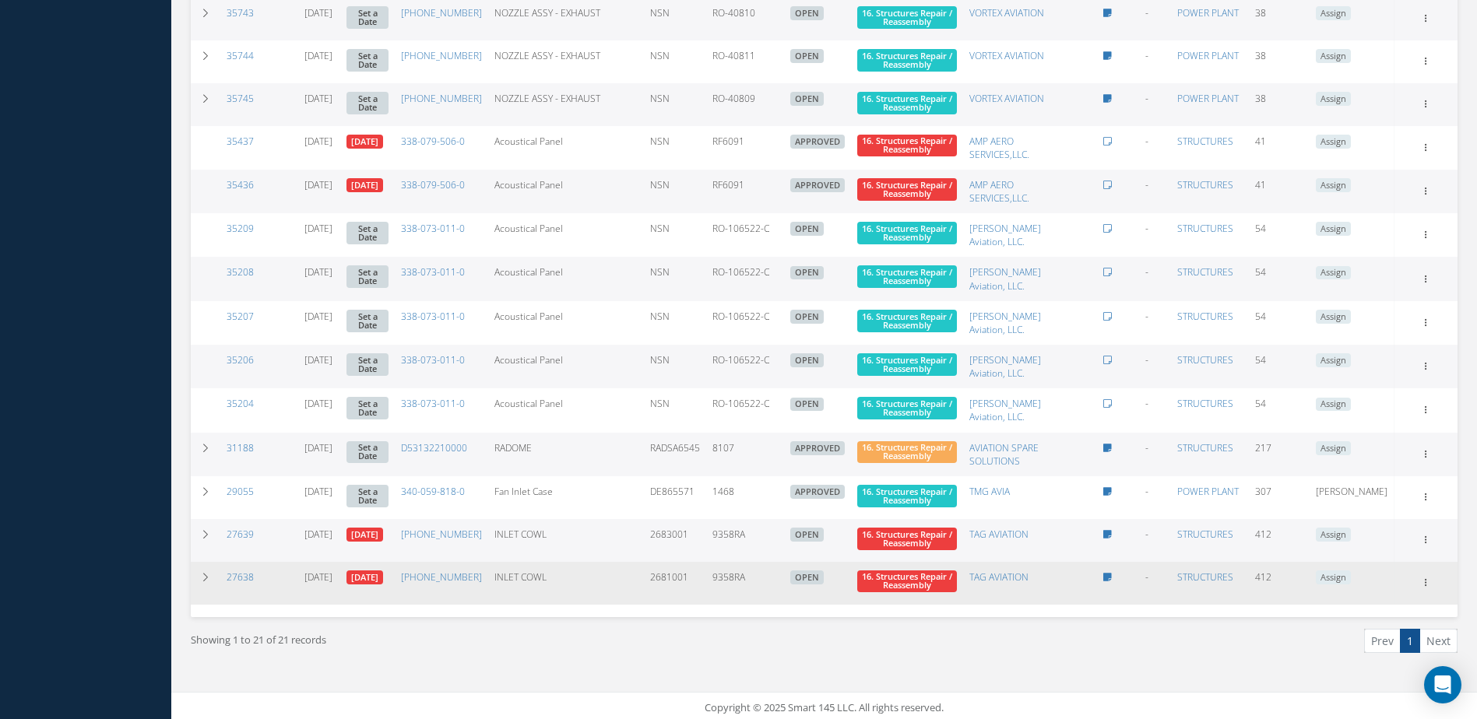
scroll to position [819, 0]
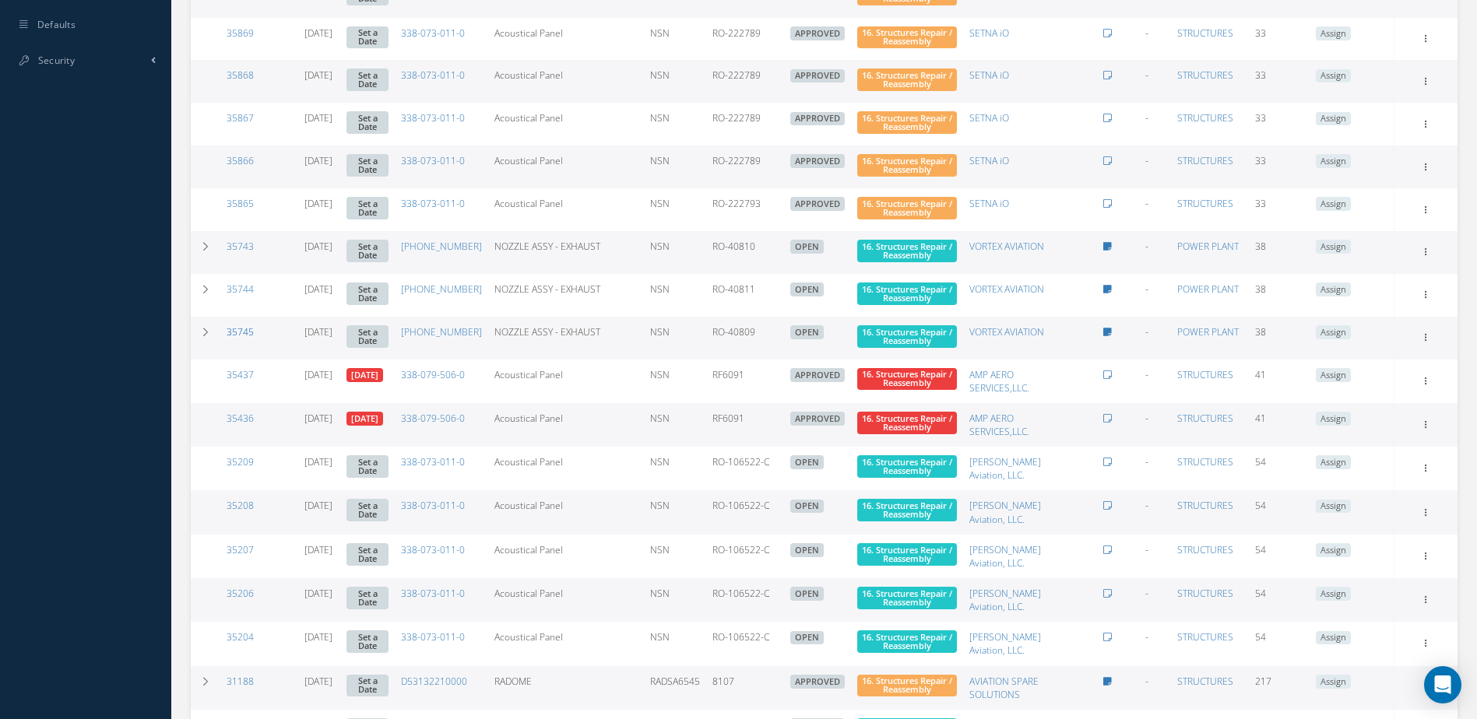
click at [248, 329] on link "35745" at bounding box center [240, 331] width 27 height 13
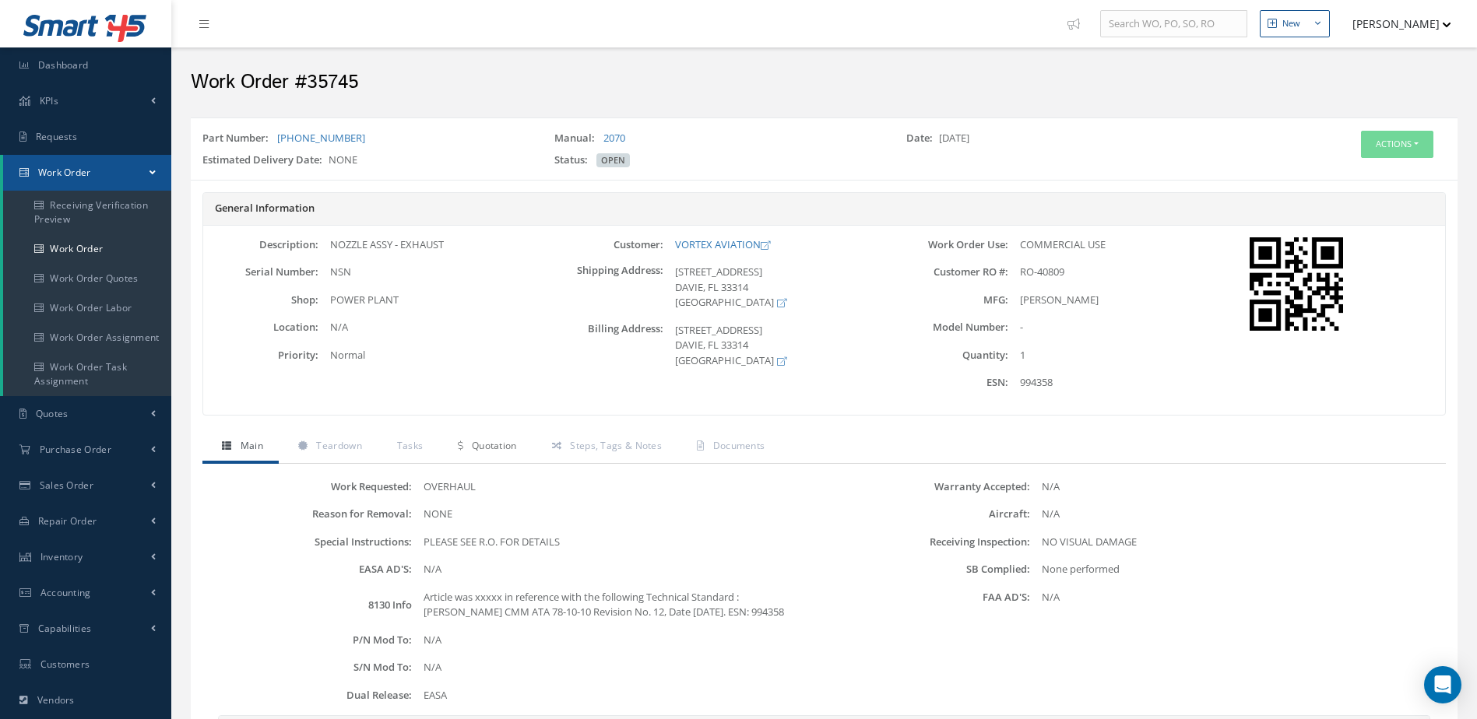
click at [493, 443] on span "Quotation" at bounding box center [494, 445] width 45 height 13
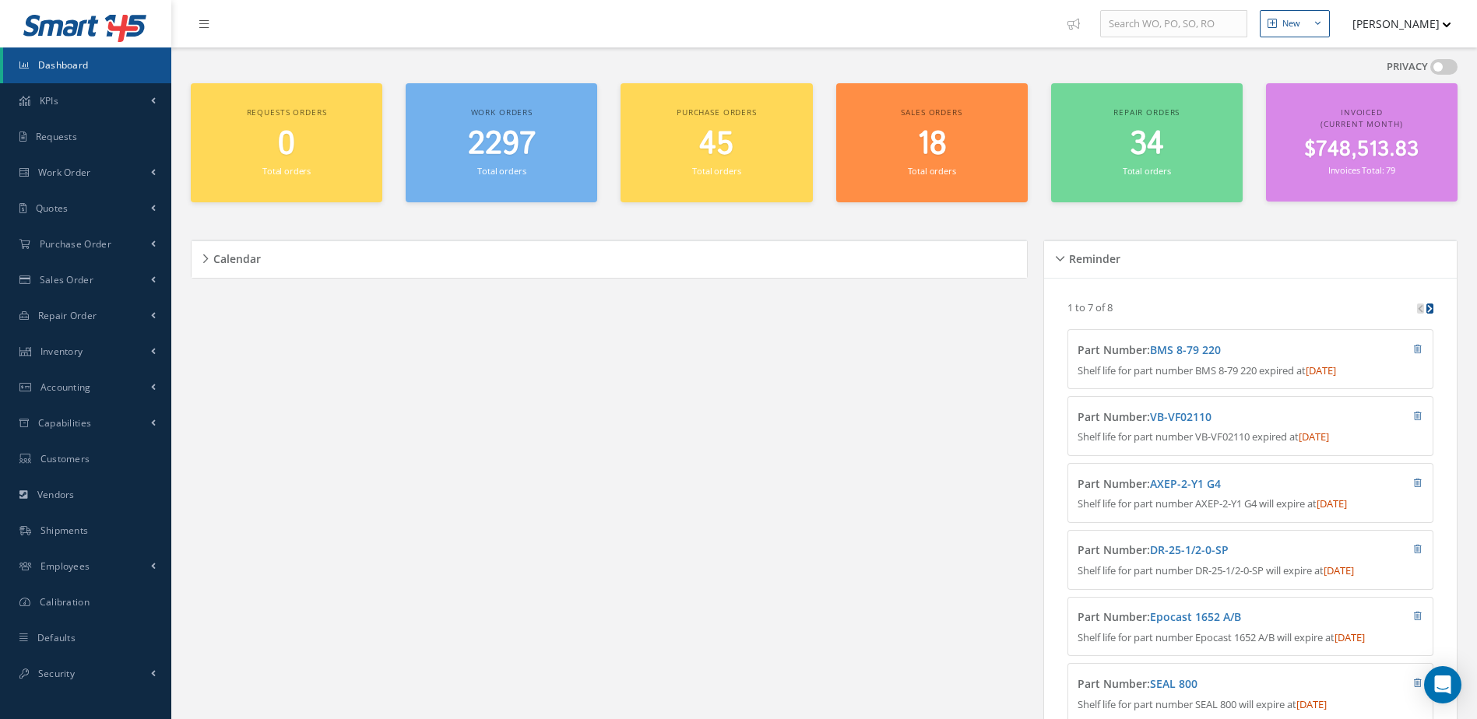
click at [92, 70] on link "Dashboard" at bounding box center [87, 65] width 168 height 36
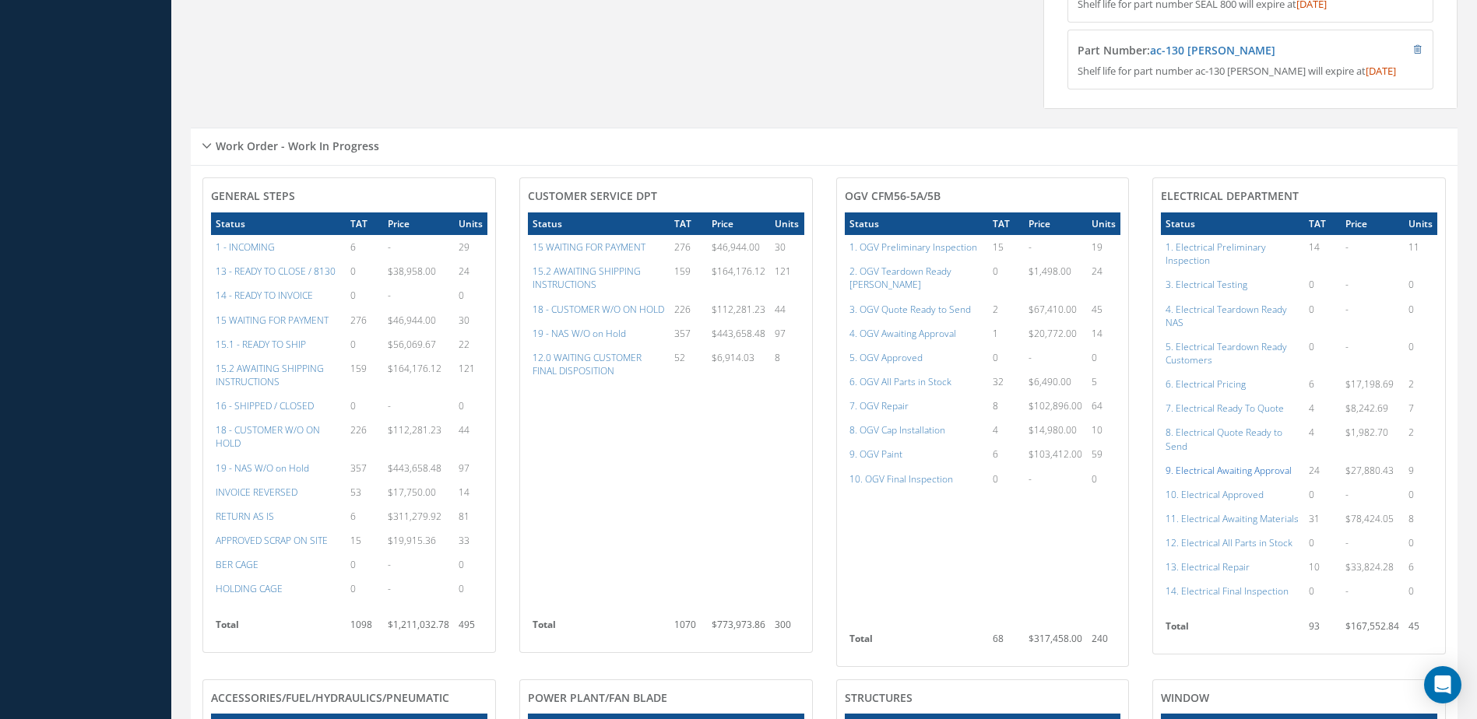
scroll to position [779, 0]
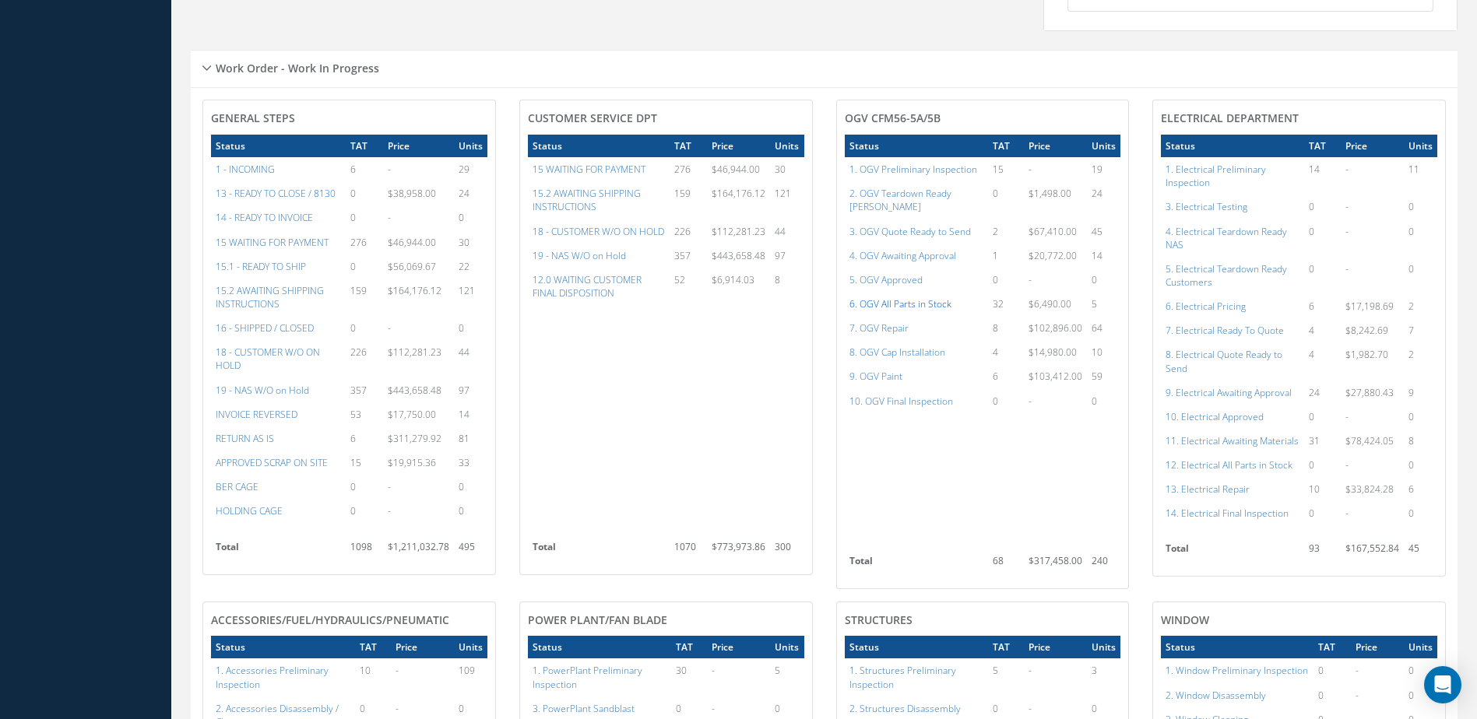
click at [917, 301] on a=79&excludeInternalCustomer=false&excludeInvoicedOrClosed=true&shop_id=15&filtersHidded"] "6. OGV All Parts in Stock" at bounding box center [900, 303] width 102 height 13
click at [257, 200] on a=20&excludeInternalCustomer=false&excludeInvoicedOrClosed=true&&filtersHidded"] "13 - READY TO CLOSE / 8130" at bounding box center [276, 193] width 120 height 13
click at [876, 326] on a=83&excludeInternalCustomer=false&excludeInvoicedOrClosed=true&shop_id=15&filtersHidded"] "7. OGV Repair" at bounding box center [878, 328] width 59 height 13
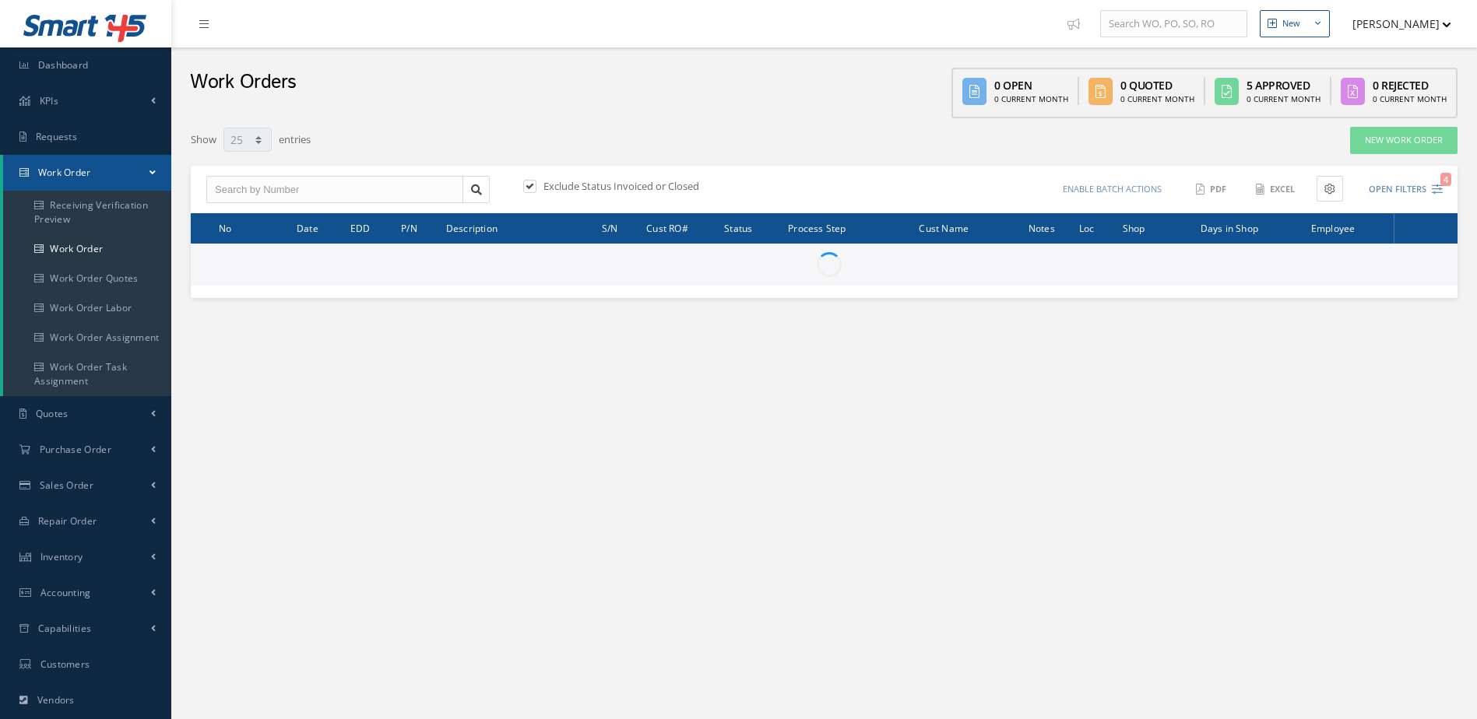
select select "25"
type input "All Work Request"
type input "All Work Performed"
type input "All Status"
type input "WO Part Status"
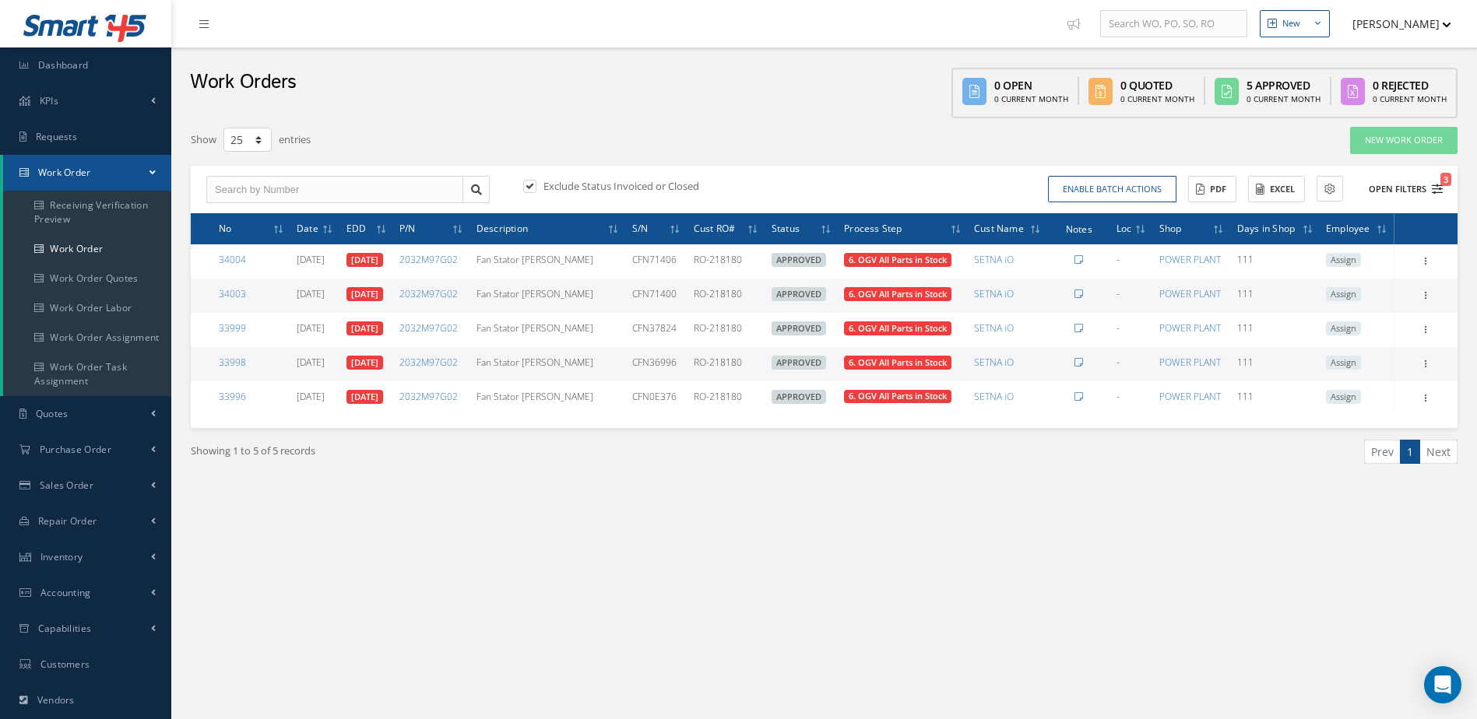
click at [1391, 184] on button "Open Filters 3" at bounding box center [1399, 190] width 88 height 26
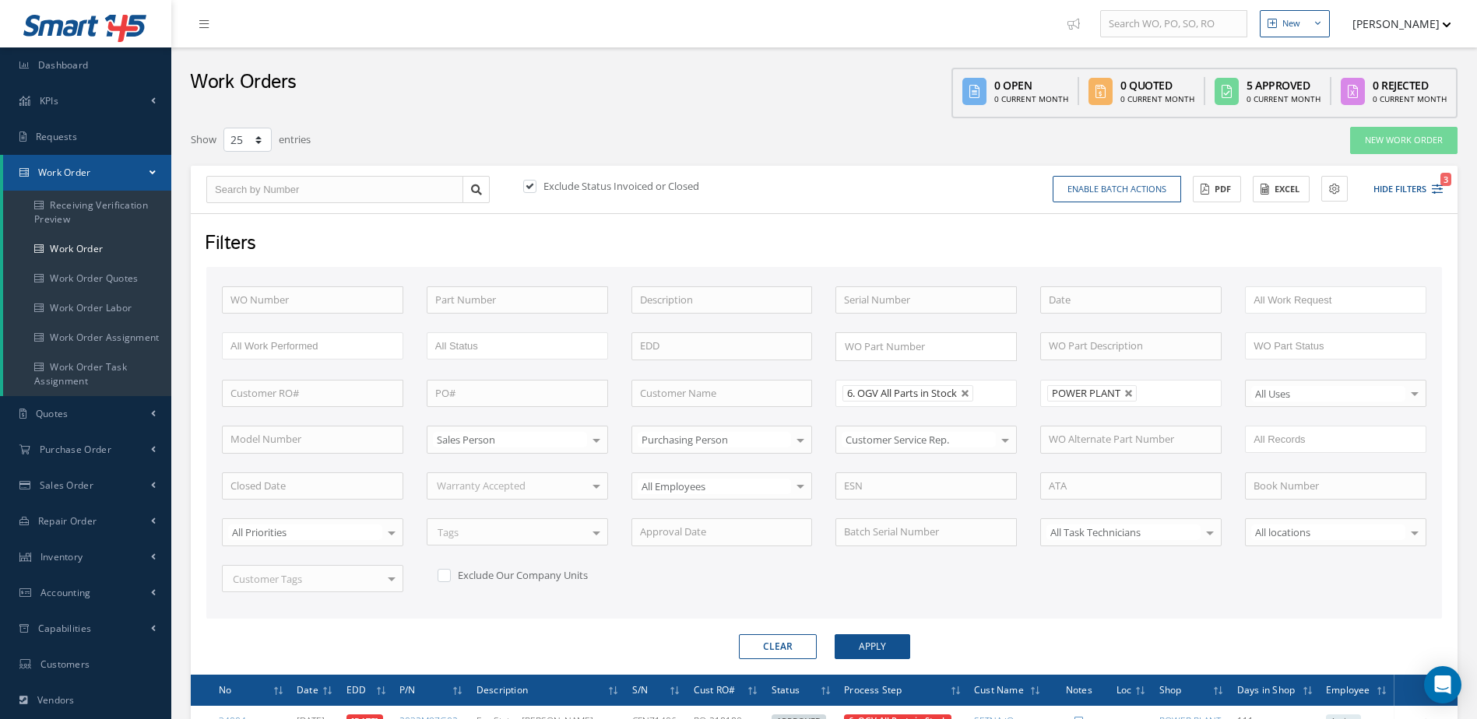
click at [968, 392] on link at bounding box center [965, 393] width 9 height 9
type input "All Proccess Step"
click at [873, 644] on button "Apply" at bounding box center [873, 646] width 76 height 25
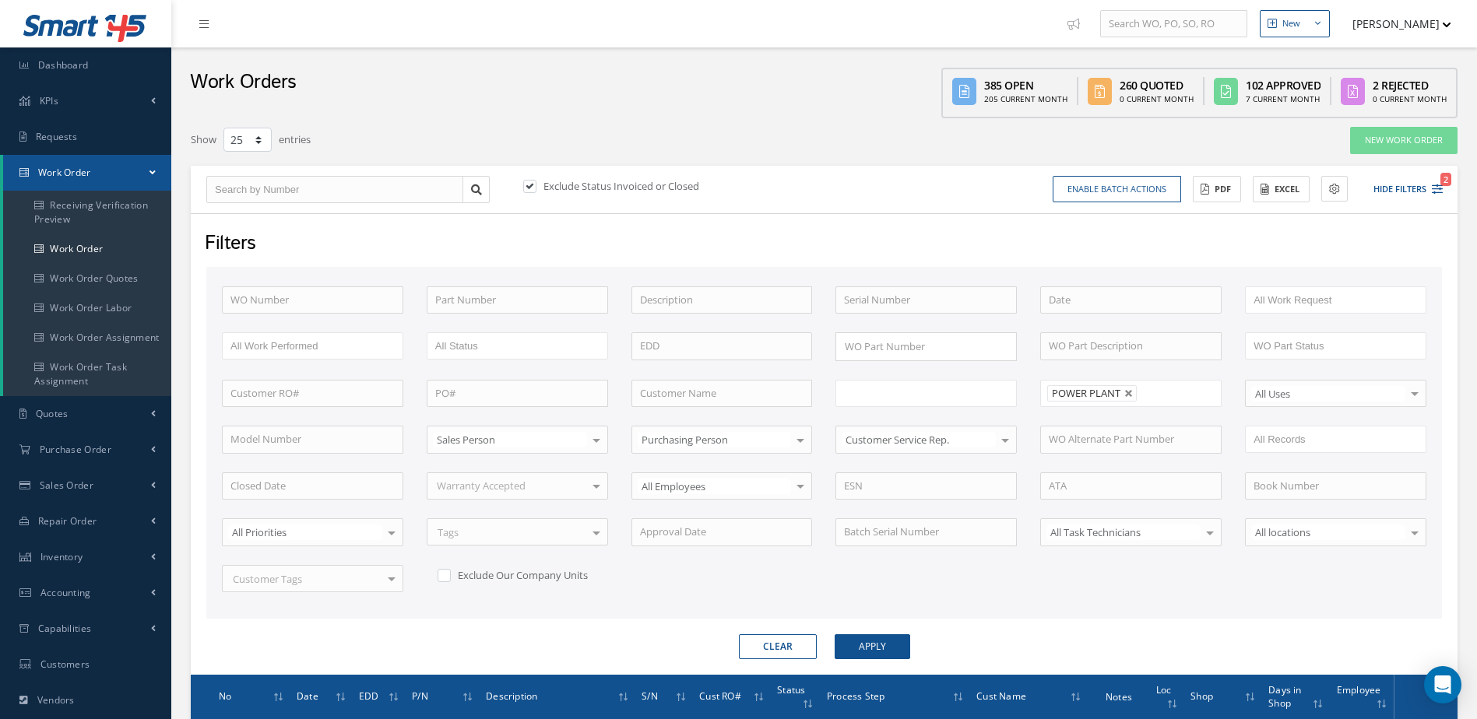
click at [957, 393] on ul at bounding box center [925, 393] width 181 height 27
click at [944, 388] on li at bounding box center [893, 393] width 110 height 21
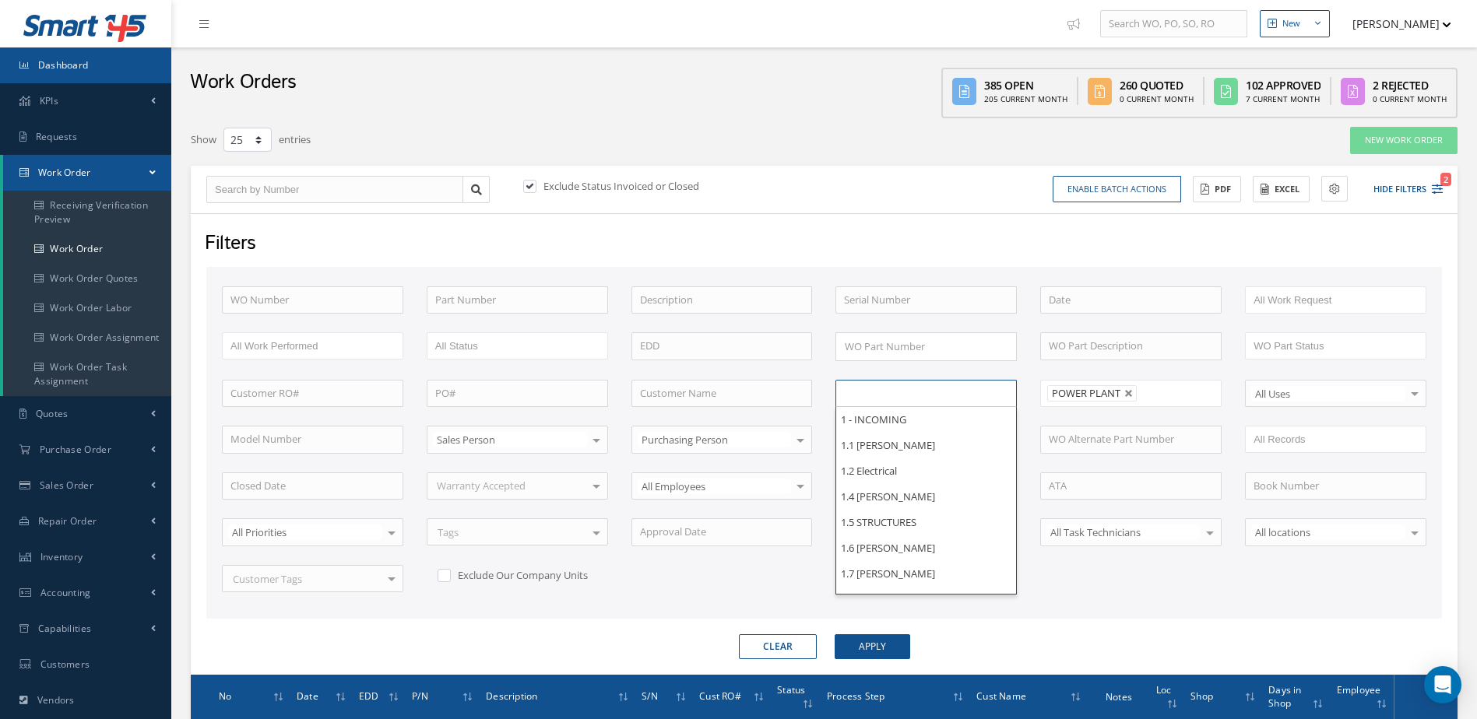
type input "All Proccess Step"
click at [121, 75] on link "Dashboard" at bounding box center [85, 65] width 171 height 36
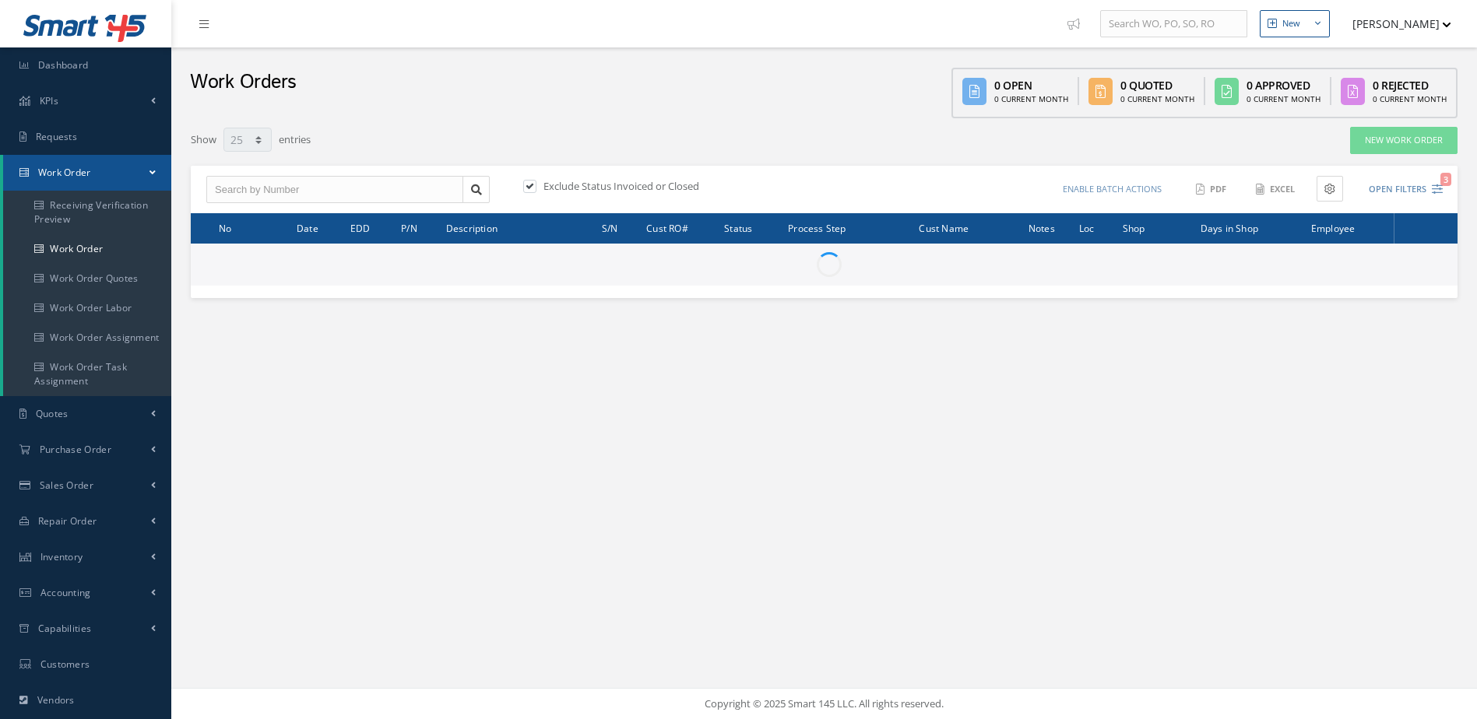
select select "25"
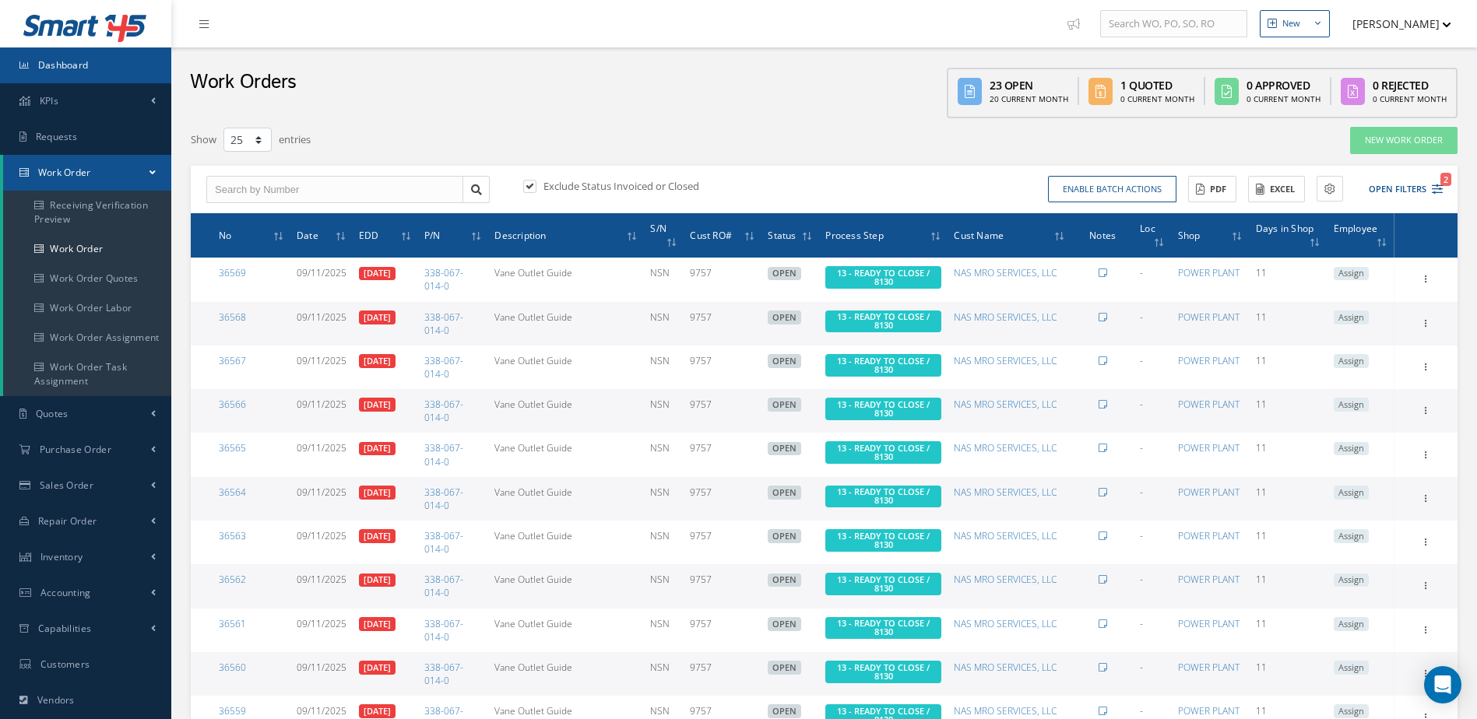
click at [101, 62] on link "Dashboard" at bounding box center [85, 65] width 171 height 36
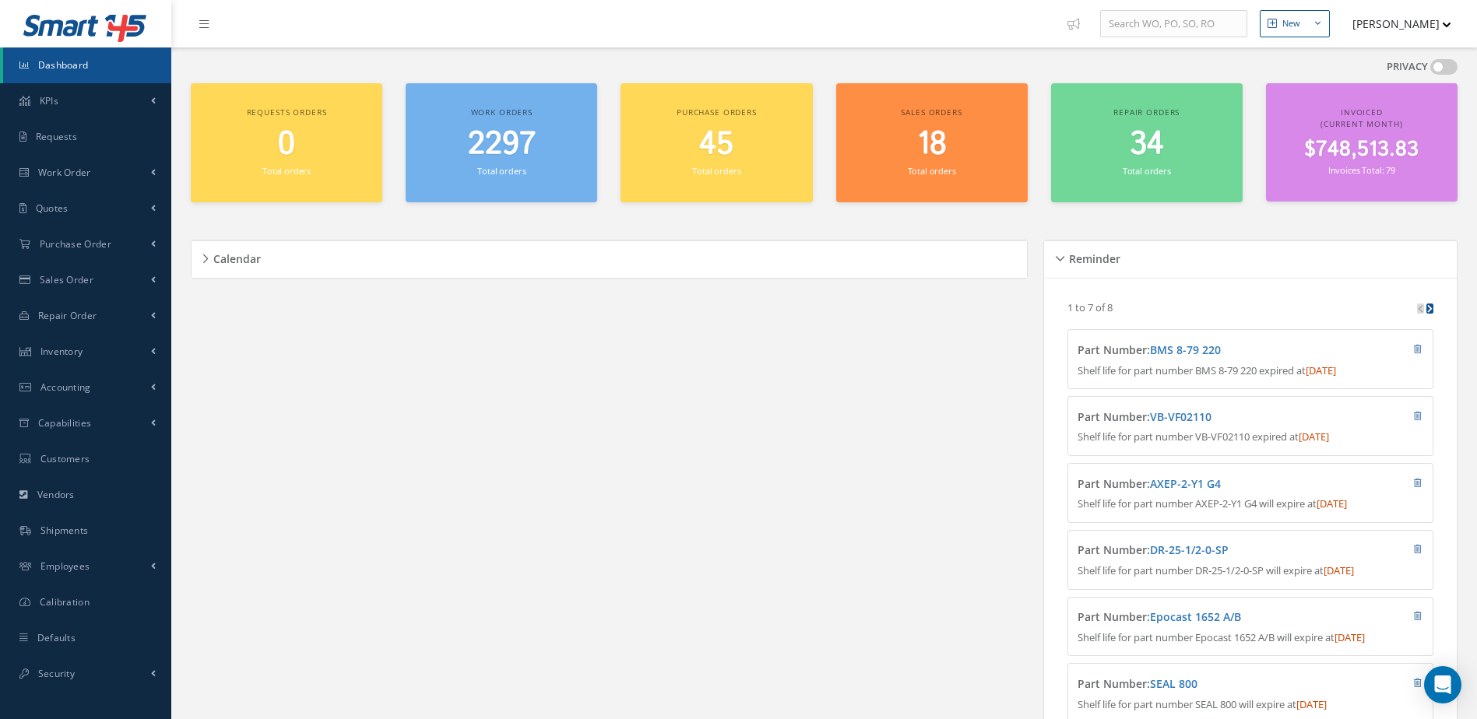
click at [499, 158] on span "2297" at bounding box center [502, 144] width 68 height 44
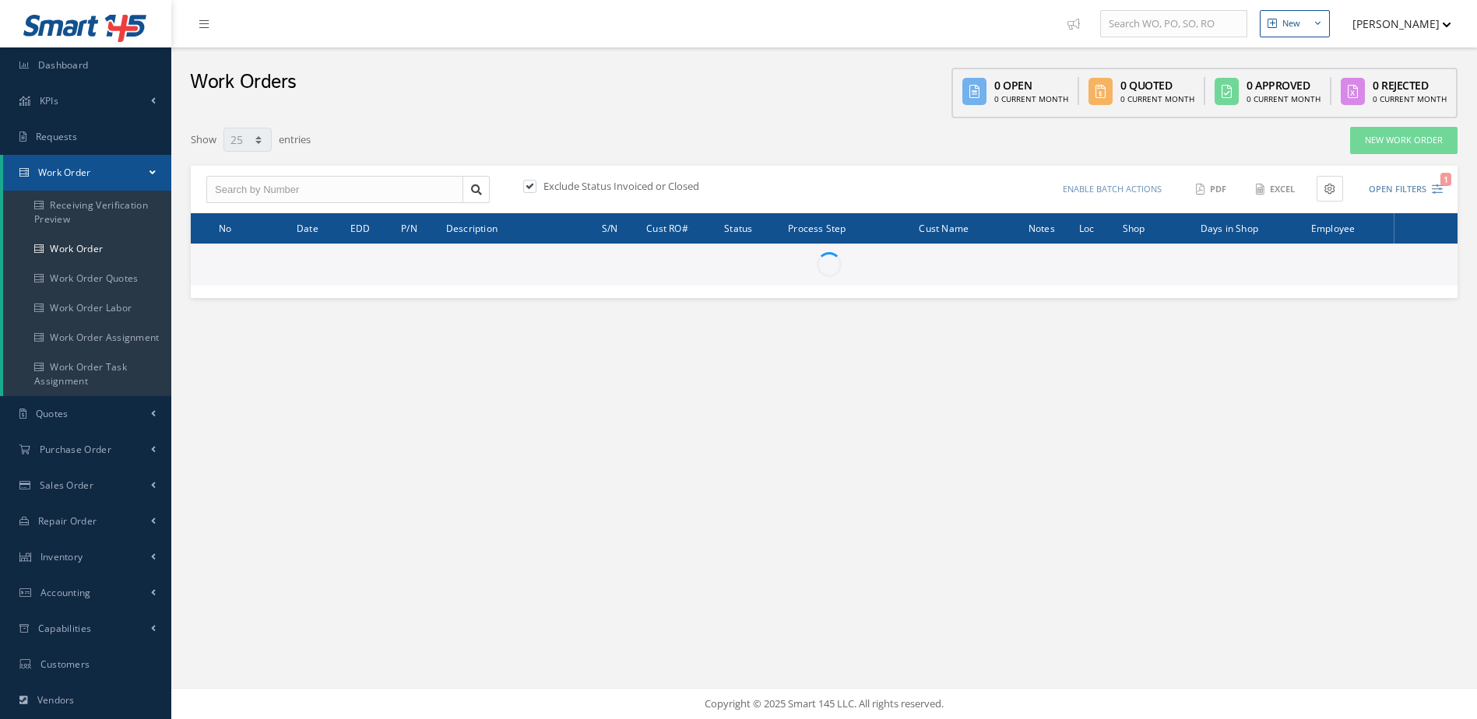
select select "25"
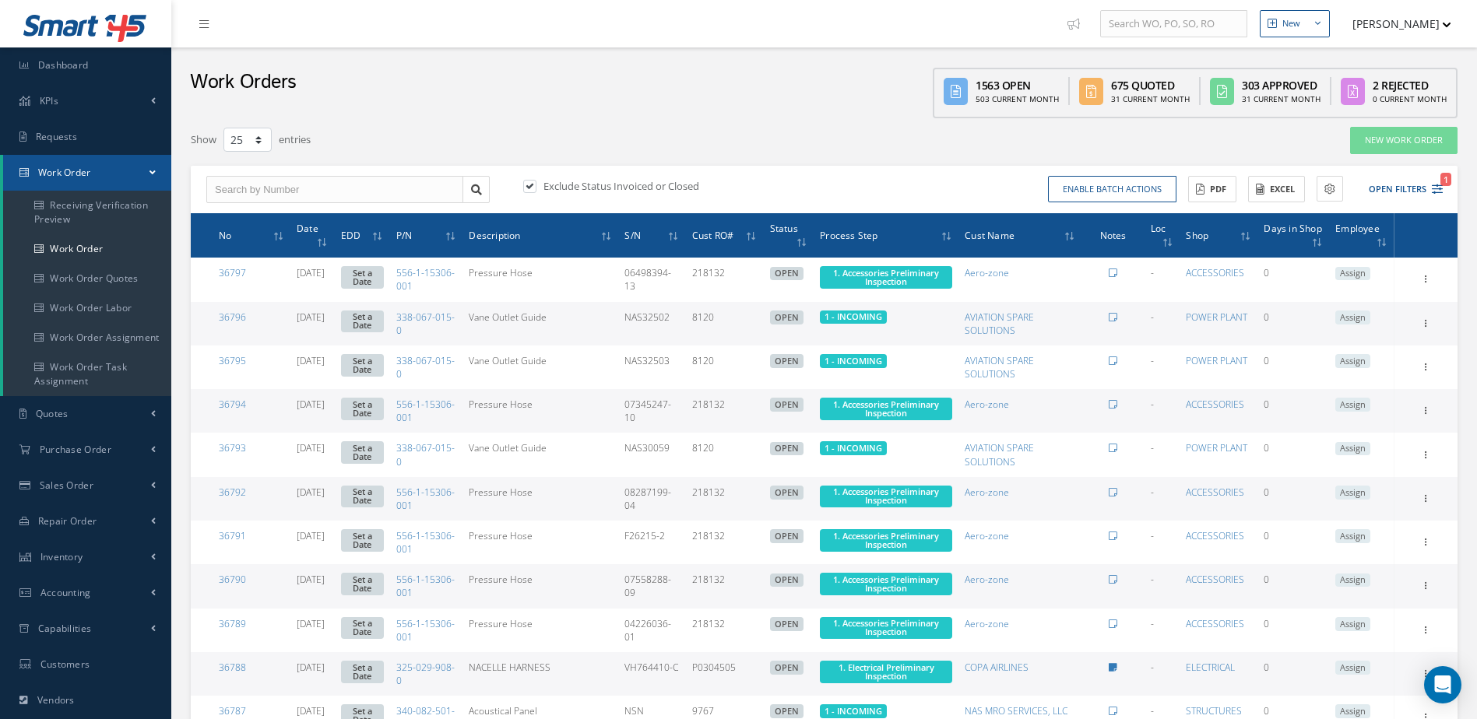
type input "All Work Request"
type input "All Work Performed"
type input "All Status"
type input "WO Part Status"
click at [1404, 193] on button "Open Filters 1" at bounding box center [1399, 190] width 88 height 26
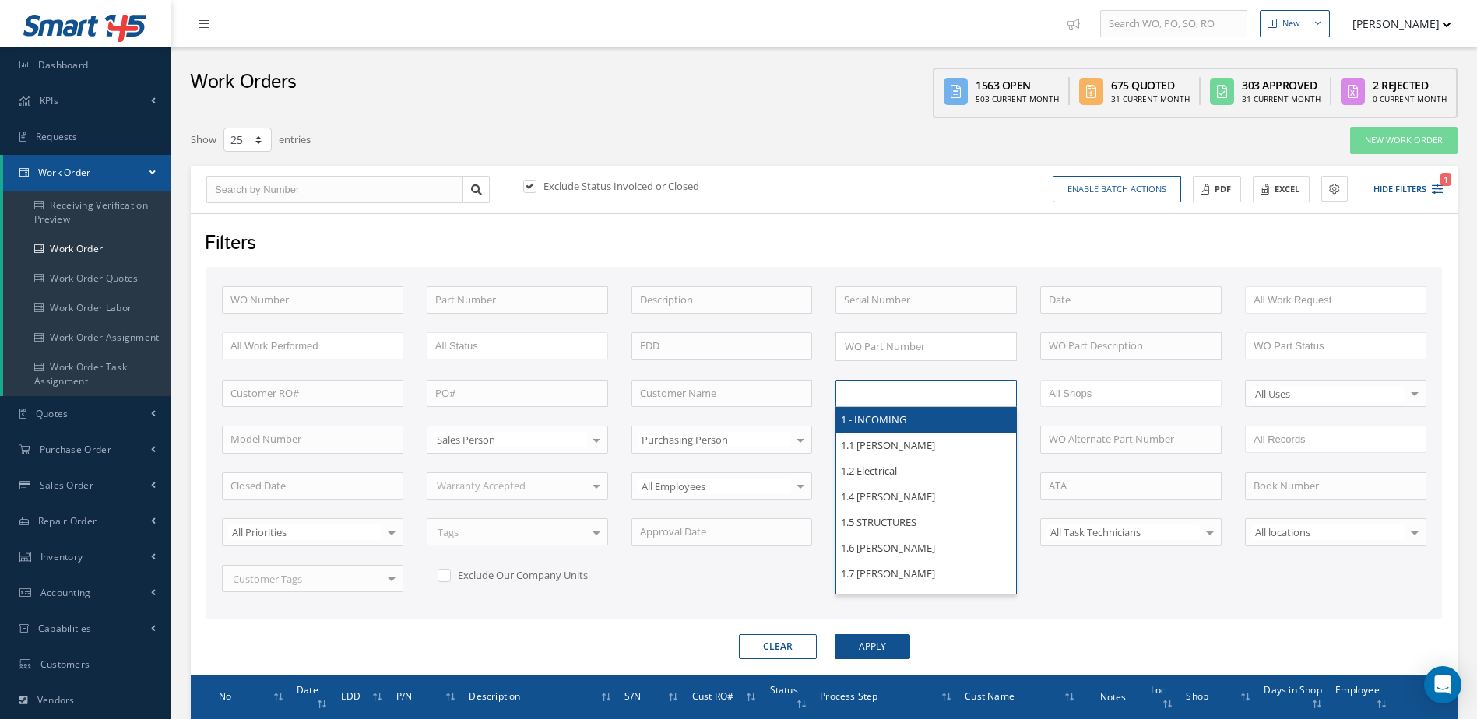
click at [864, 399] on input "text" at bounding box center [893, 393] width 99 height 19
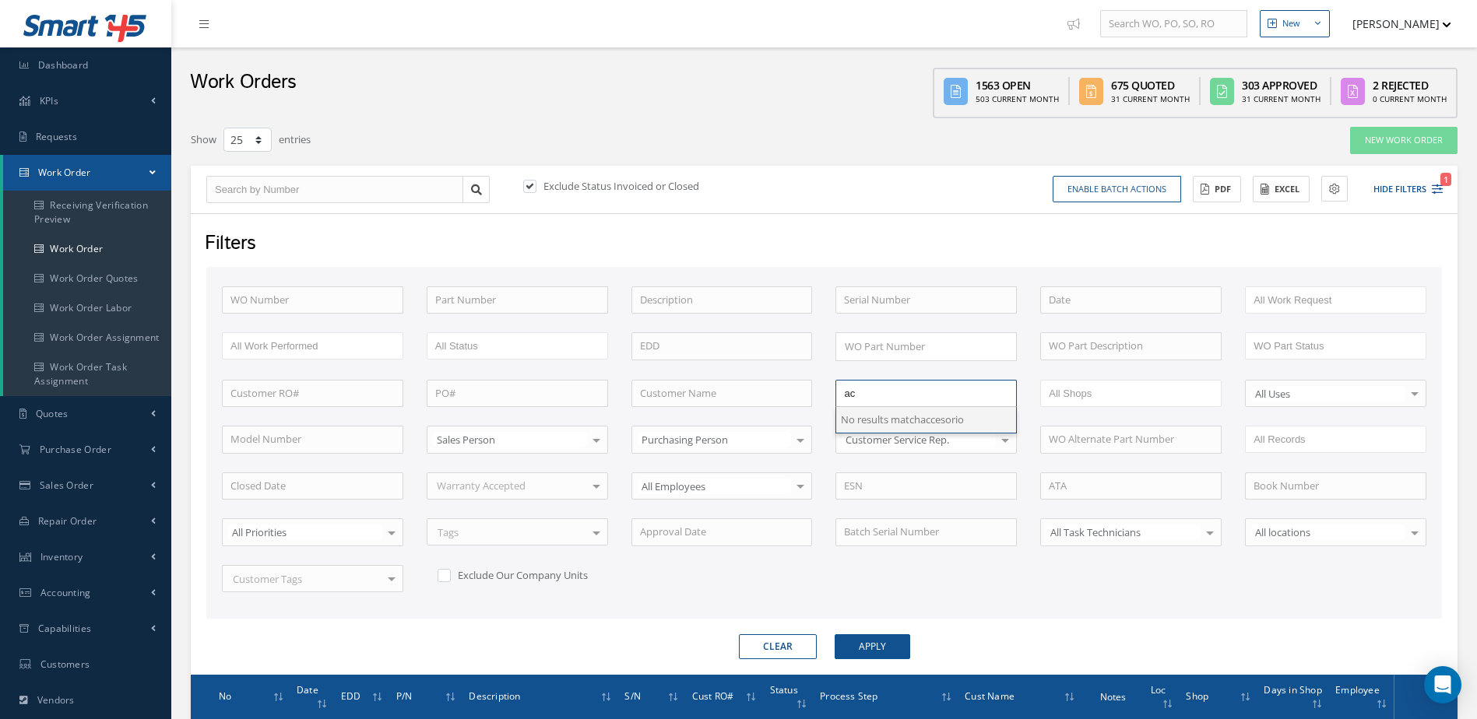
type input "a"
type input "structures ap"
click at [868, 646] on button "Apply" at bounding box center [873, 646] width 76 height 25
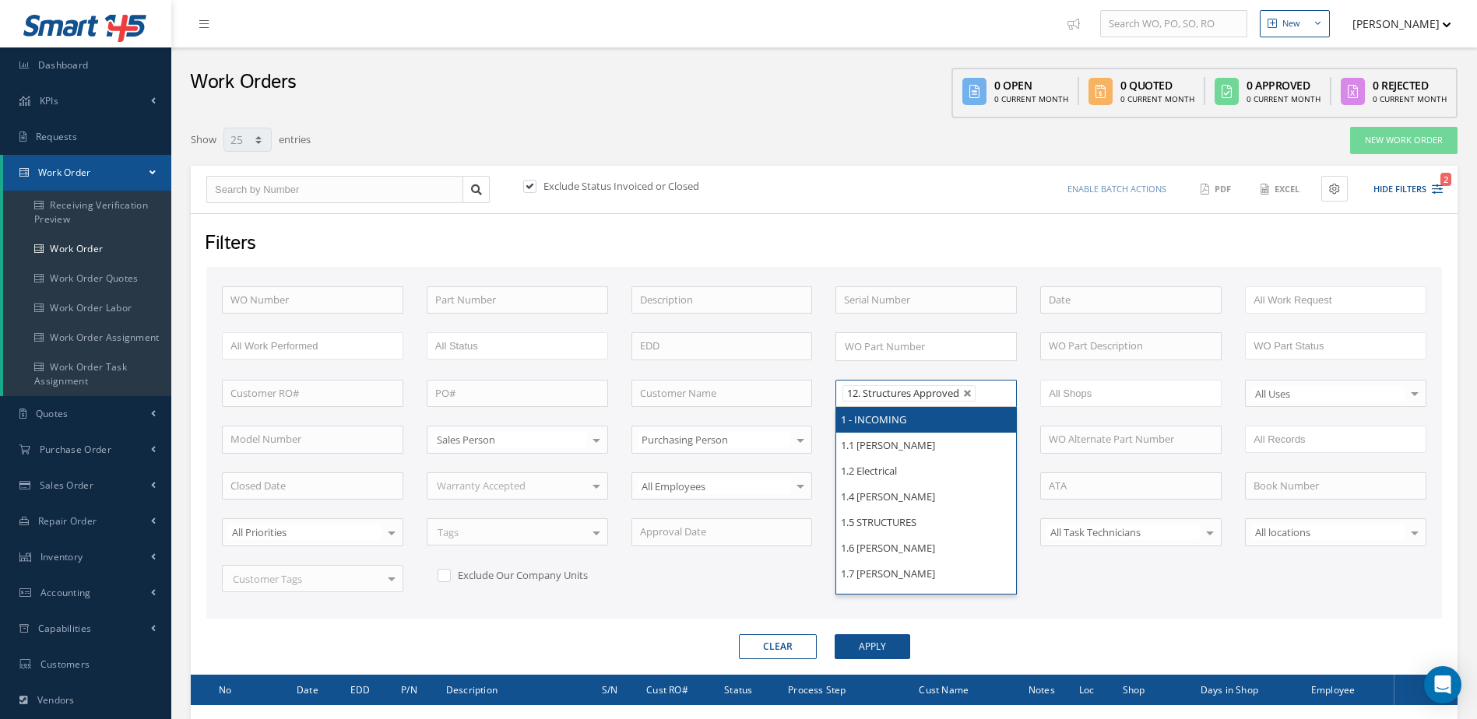
click at [975, 395] on li "12. Structures Approved" at bounding box center [908, 393] width 133 height 16
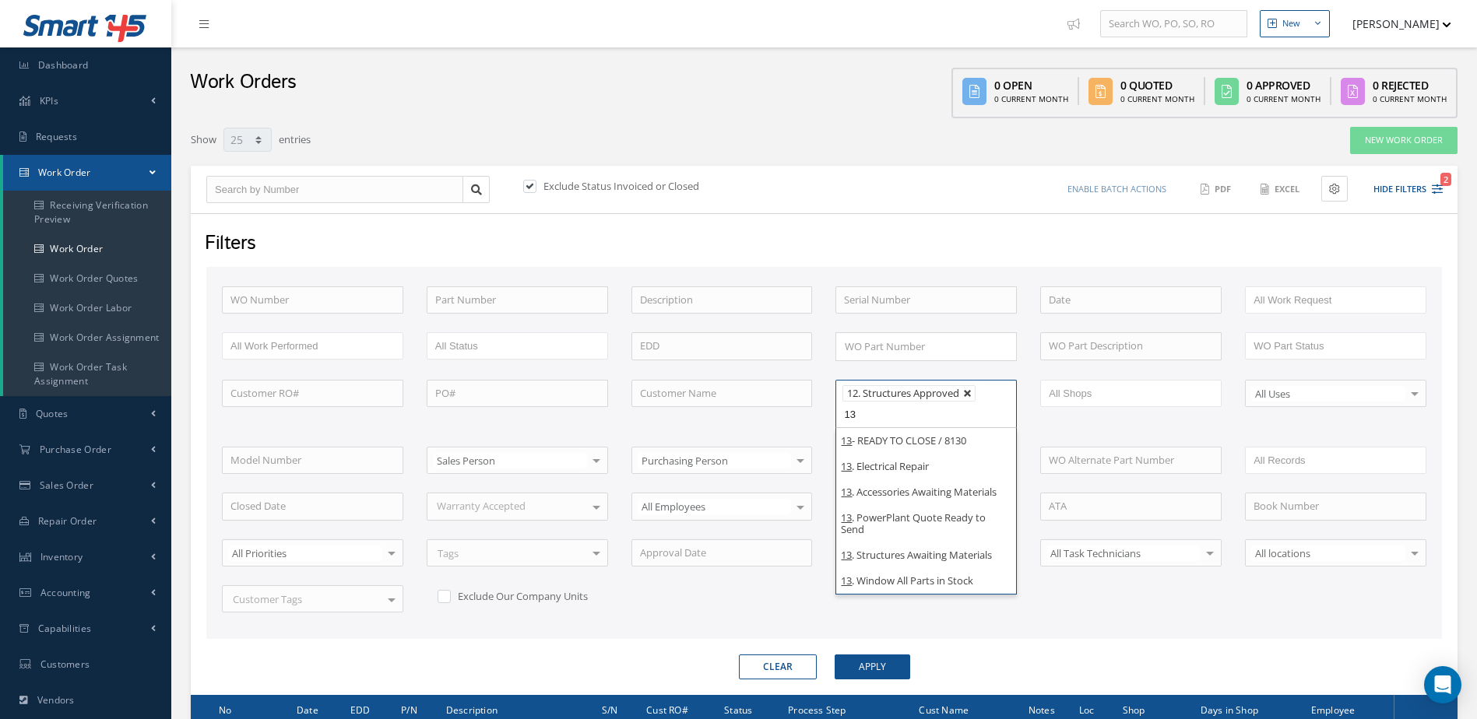
type input "13"
click at [972, 393] on link at bounding box center [967, 393] width 9 height 9
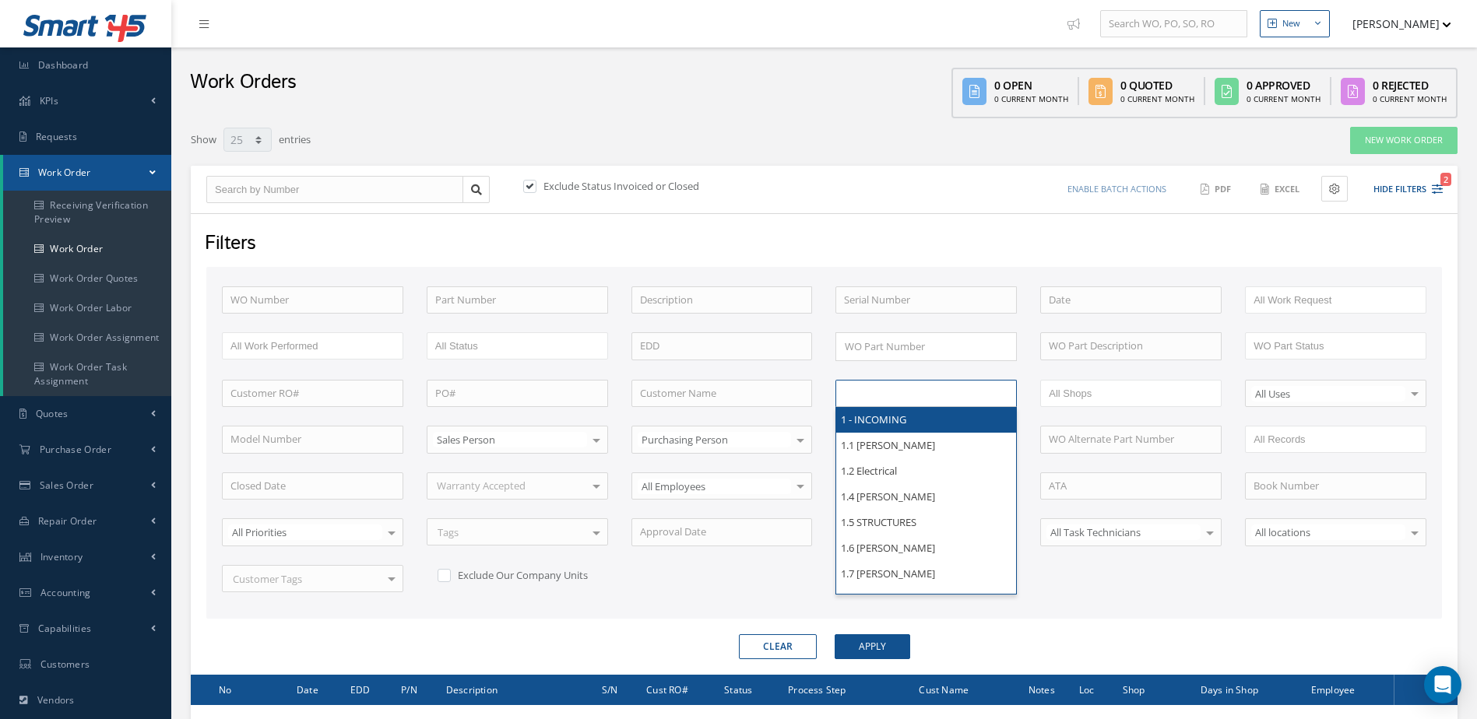
click at [914, 394] on ul at bounding box center [925, 393] width 181 height 27
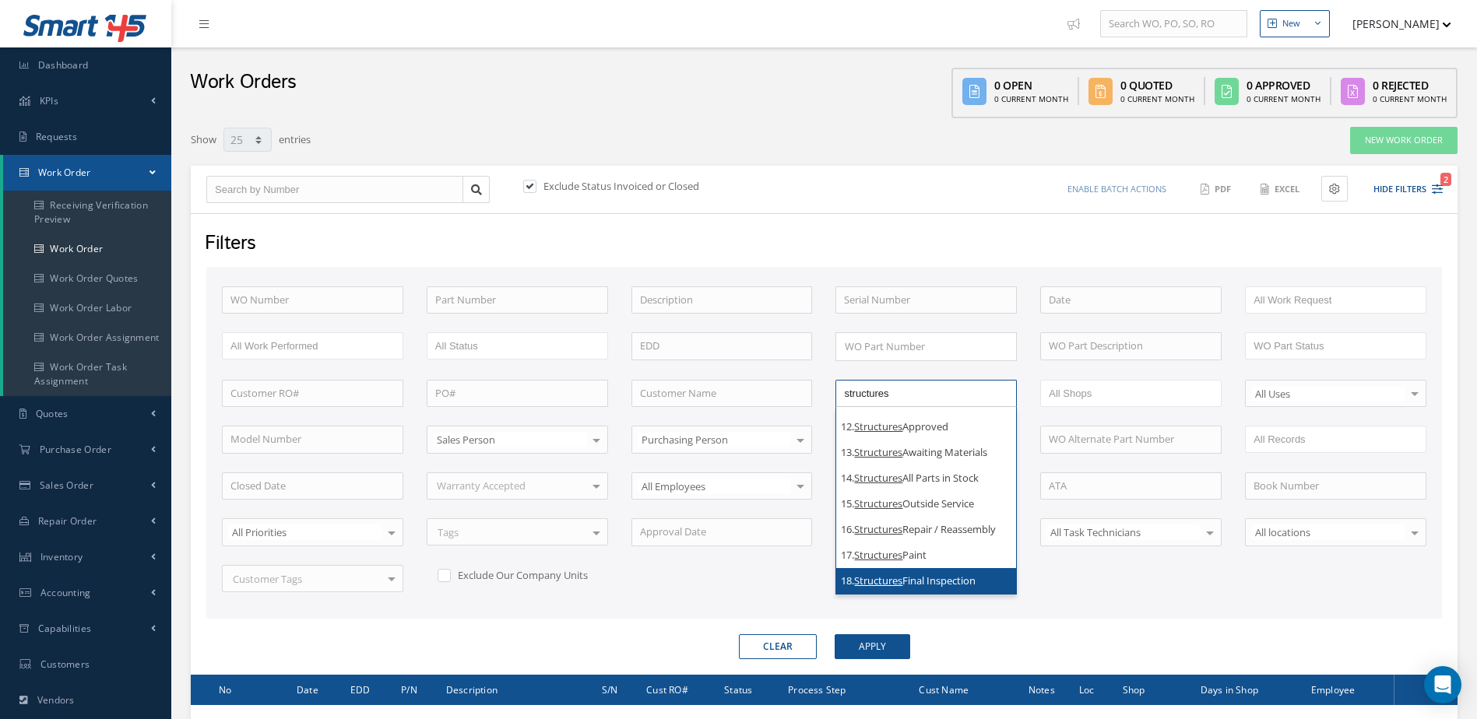
scroll to position [397, 0]
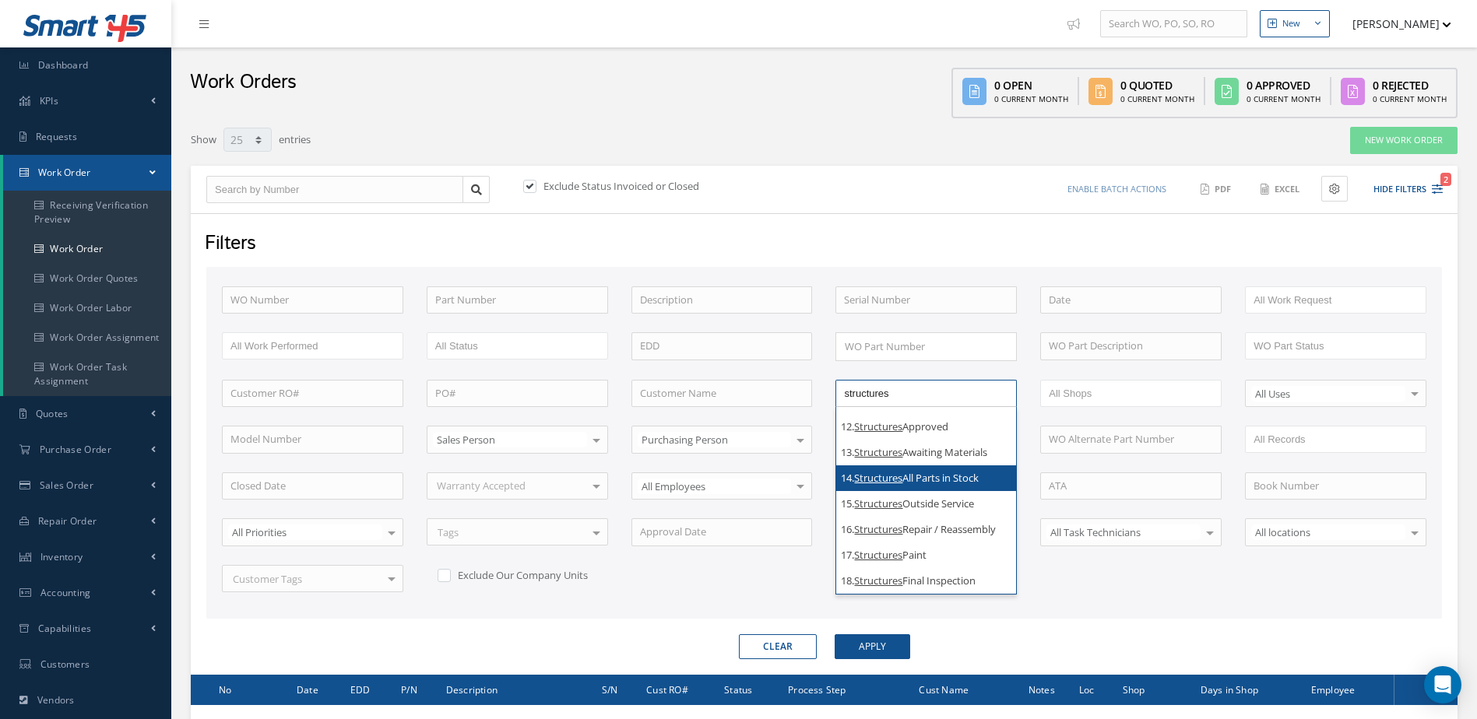
type input "structures"
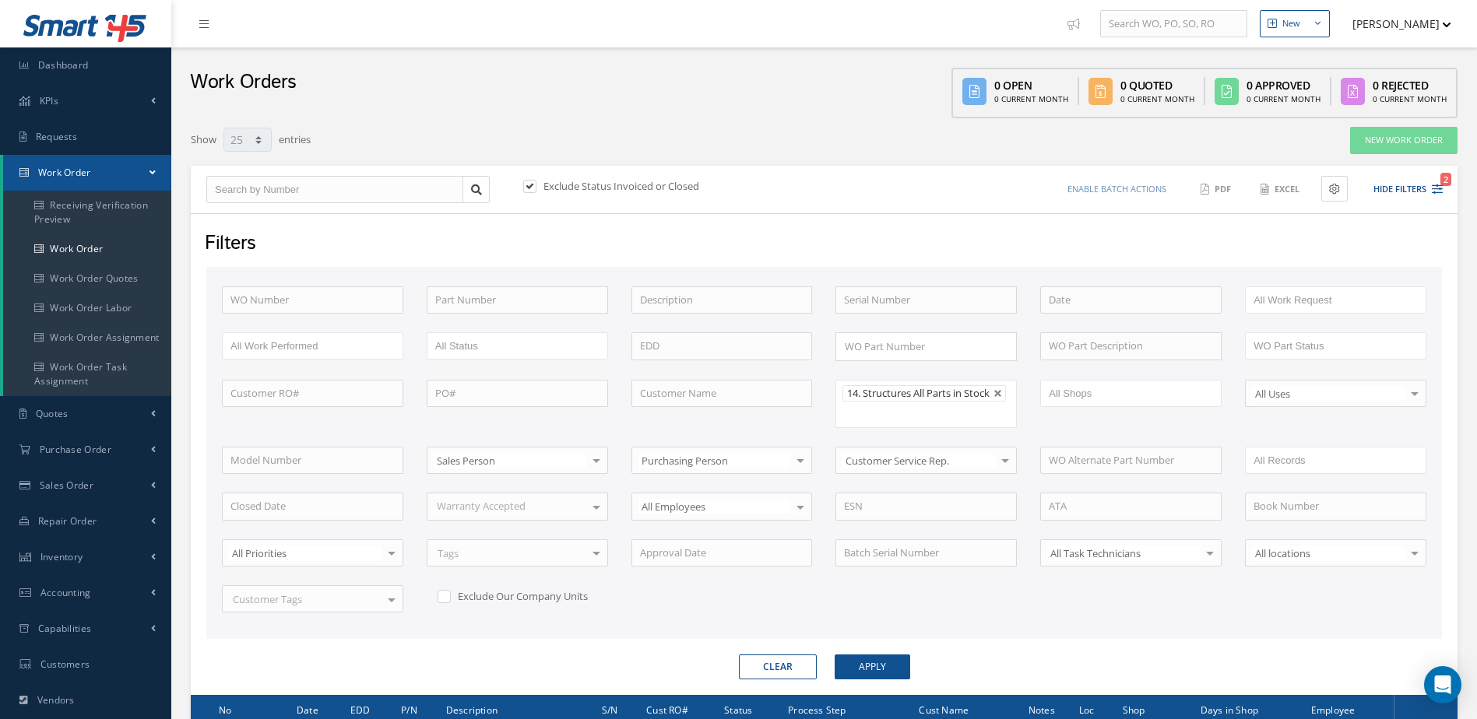
scroll to position [0, 0]
click at [886, 659] on button "Apply" at bounding box center [873, 667] width 76 height 25
click at [1001, 397] on link at bounding box center [997, 393] width 9 height 9
type input "All Proccess Step"
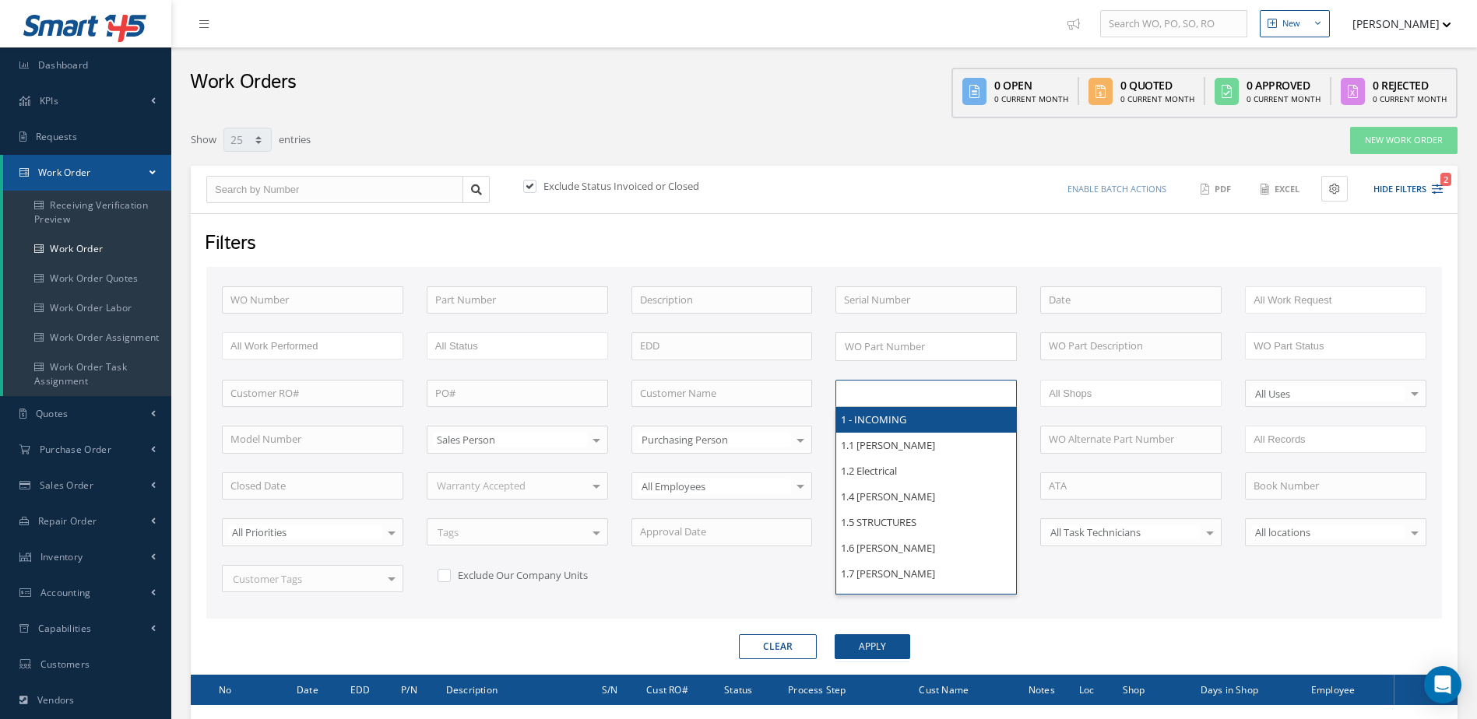
click at [954, 402] on ul at bounding box center [925, 393] width 181 height 27
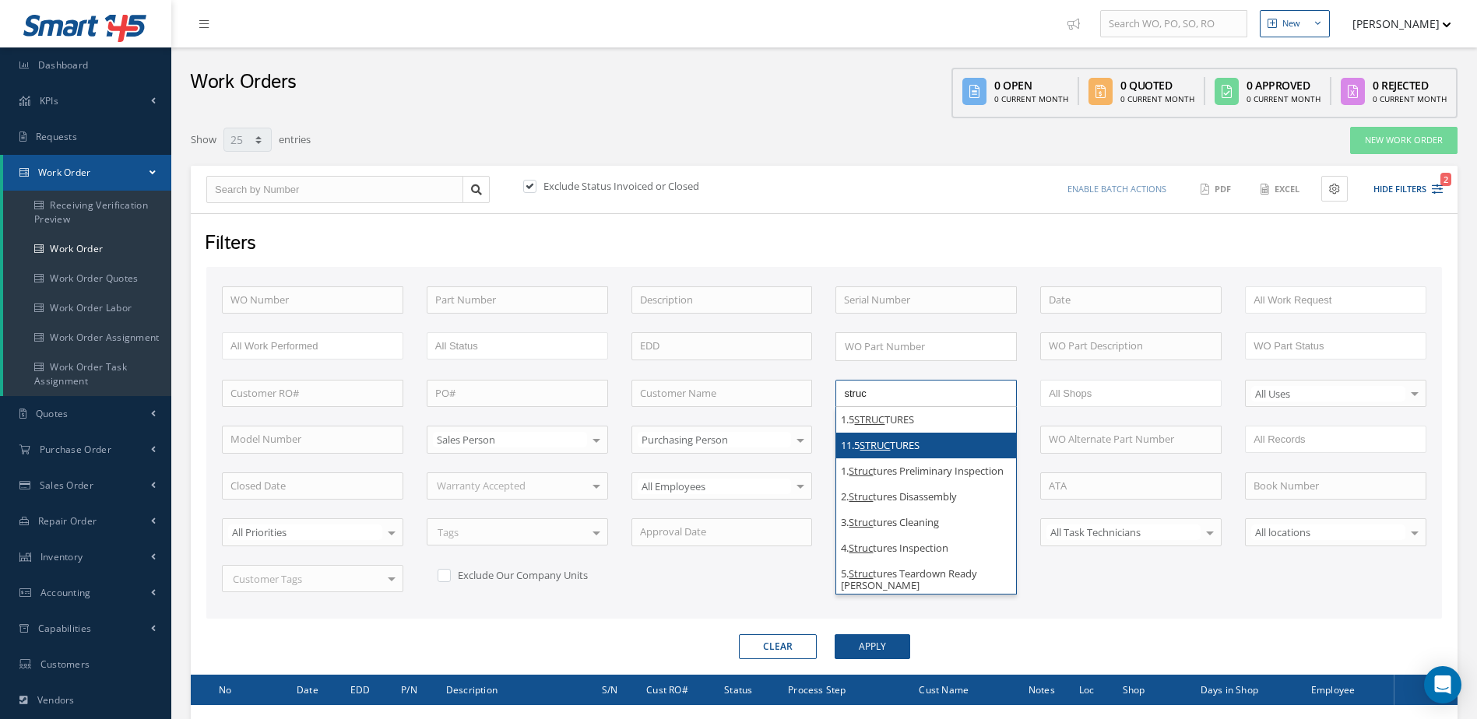
type input "struc"
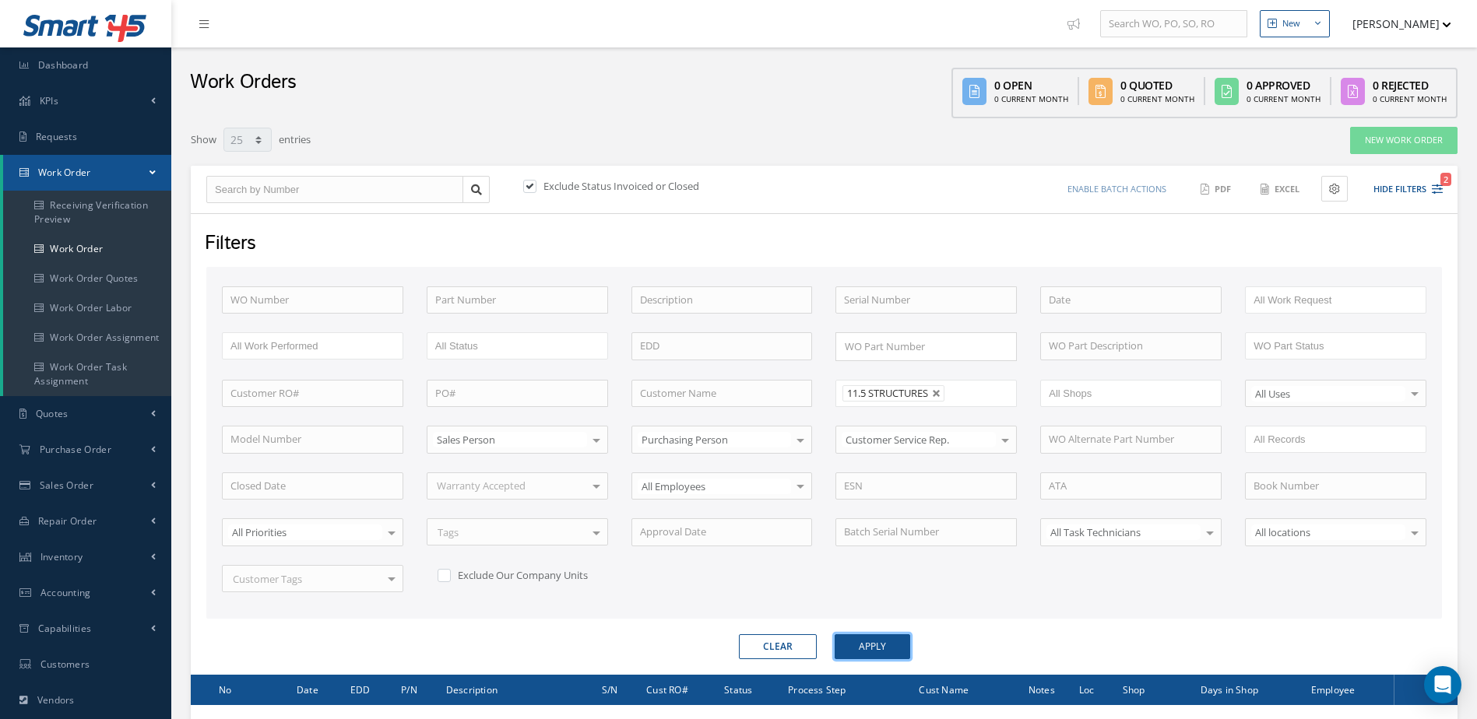
click at [880, 639] on button "Apply" at bounding box center [873, 646] width 76 height 25
click at [941, 391] on link at bounding box center [936, 393] width 9 height 9
type input "All Proccess Step"
click at [920, 394] on input "text" at bounding box center [893, 393] width 99 height 19
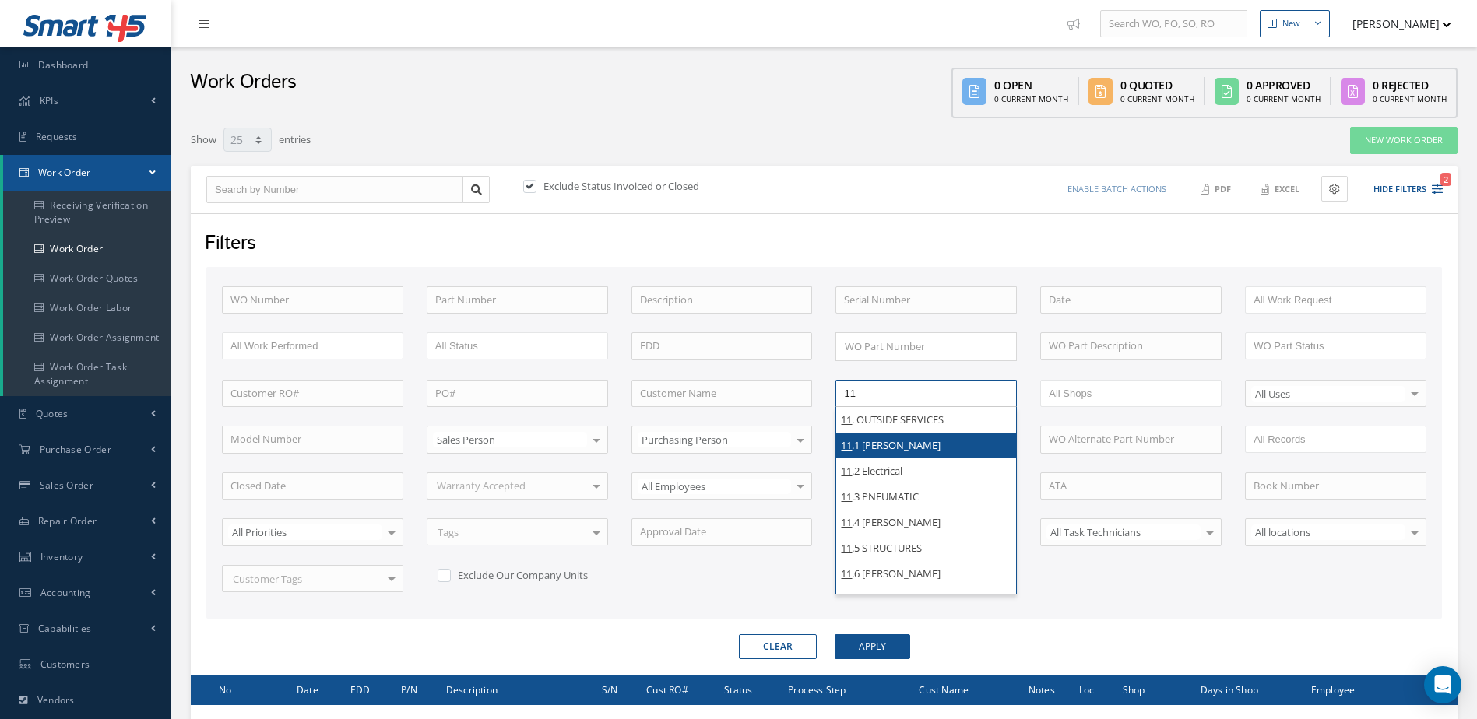
type input "11"
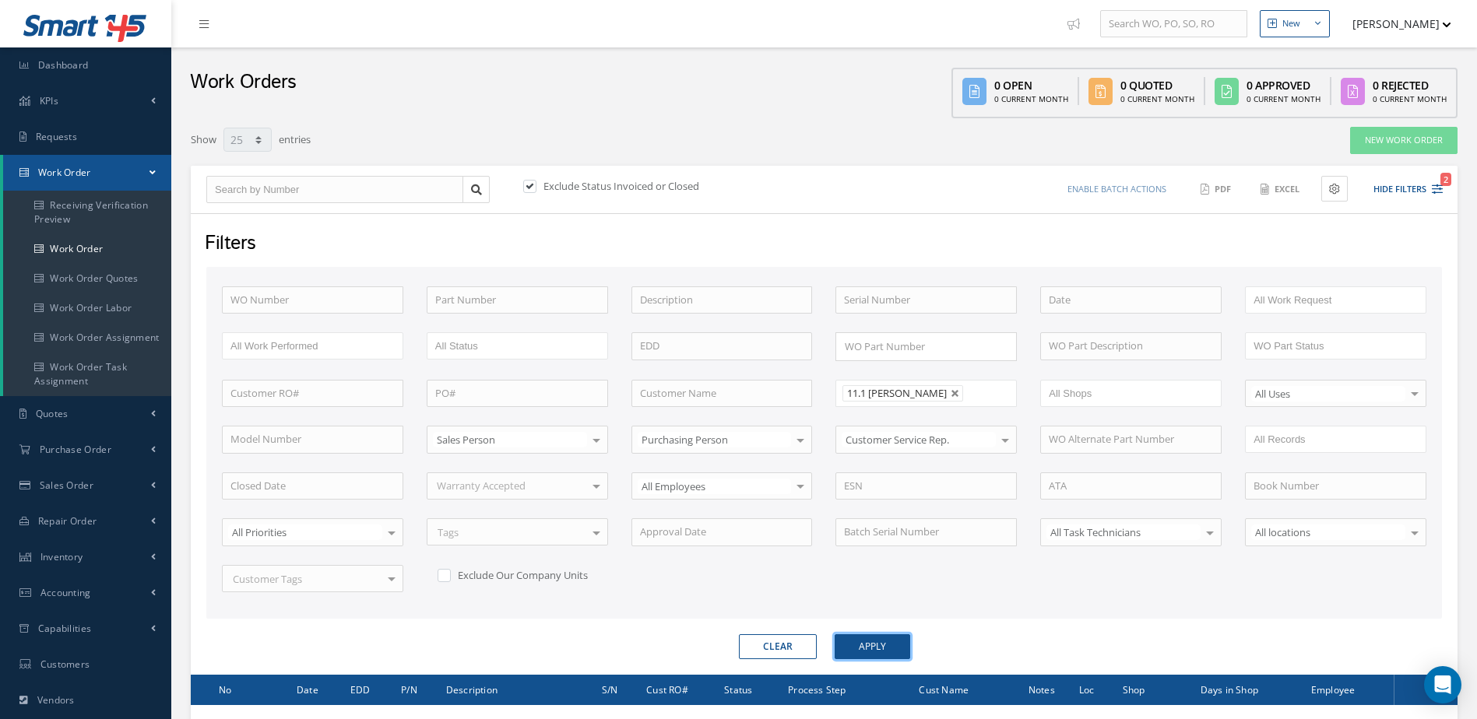
click at [870, 646] on button "Apply" at bounding box center [873, 646] width 76 height 25
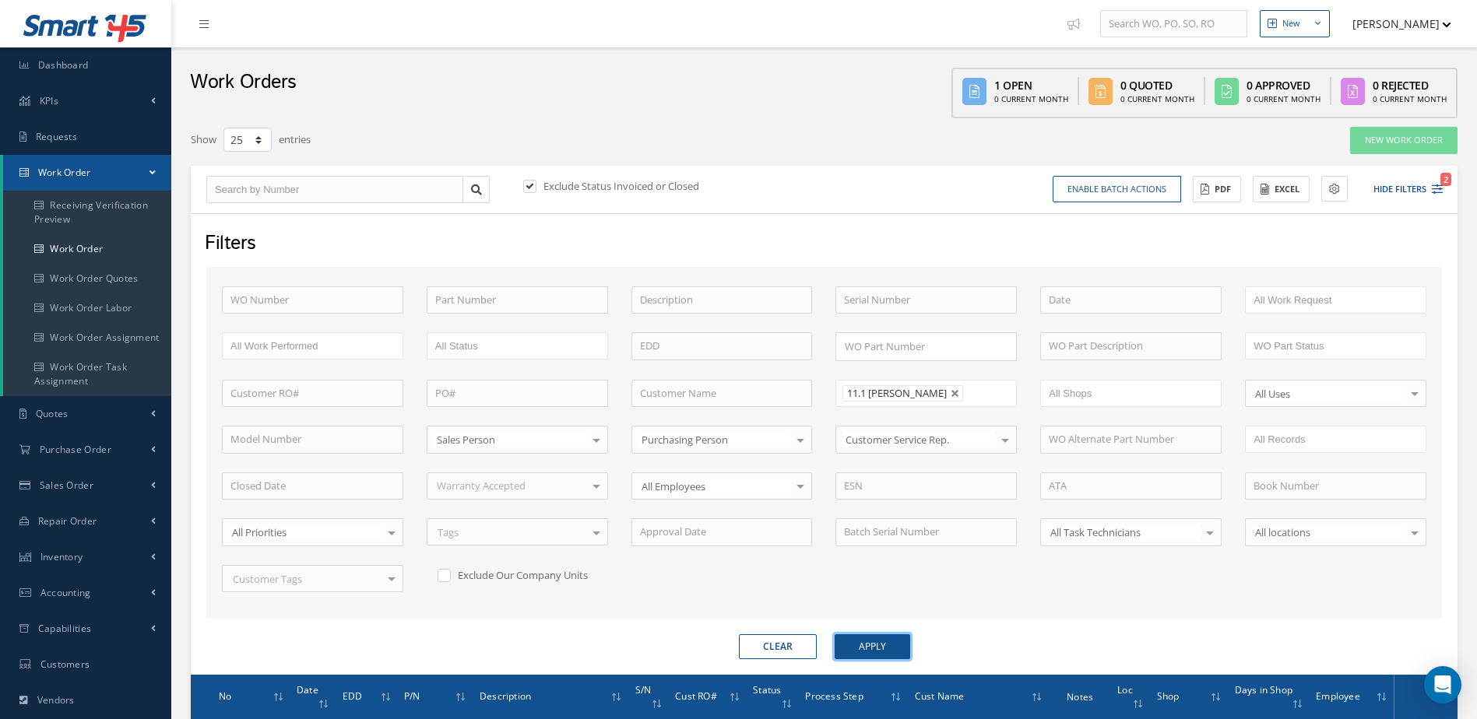
scroll to position [178, 0]
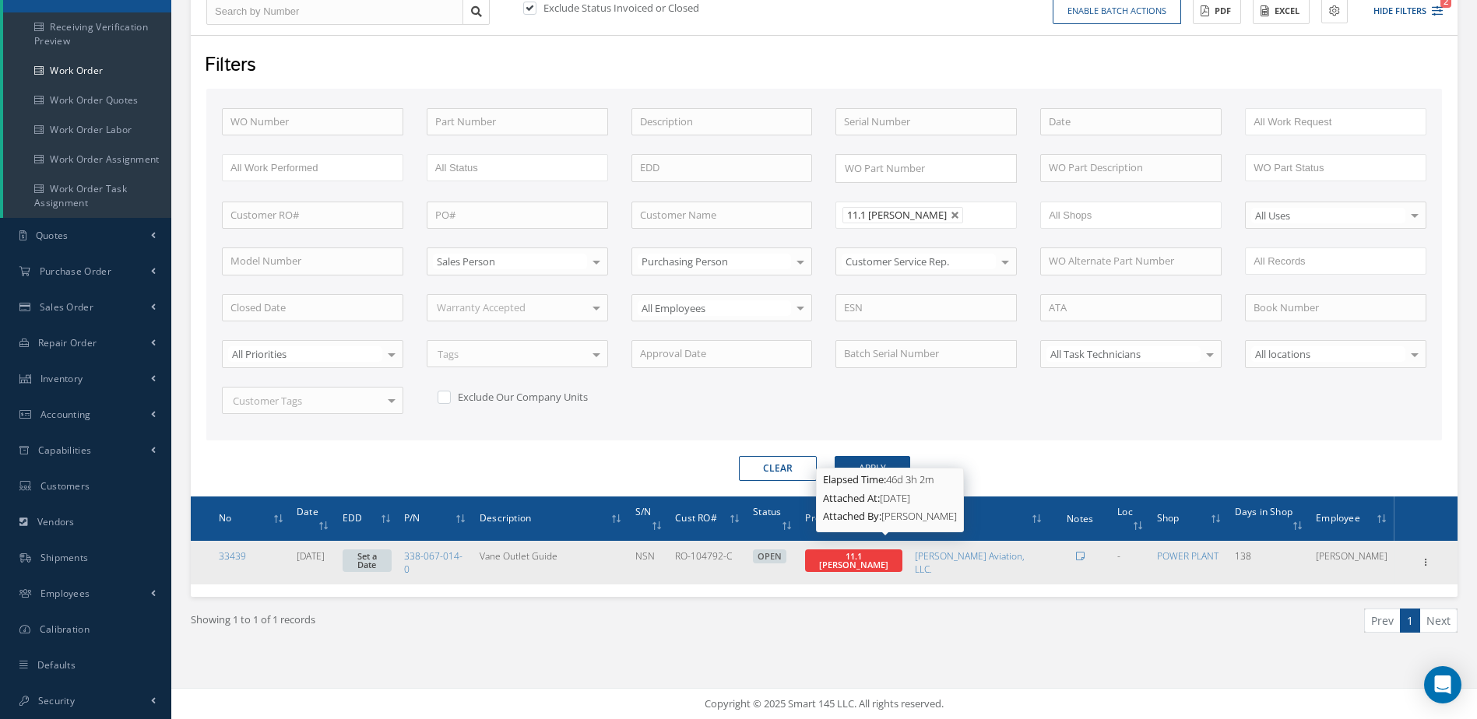
click at [888, 550] on span "11.1 Yusniel Montano" at bounding box center [853, 560] width 69 height 20
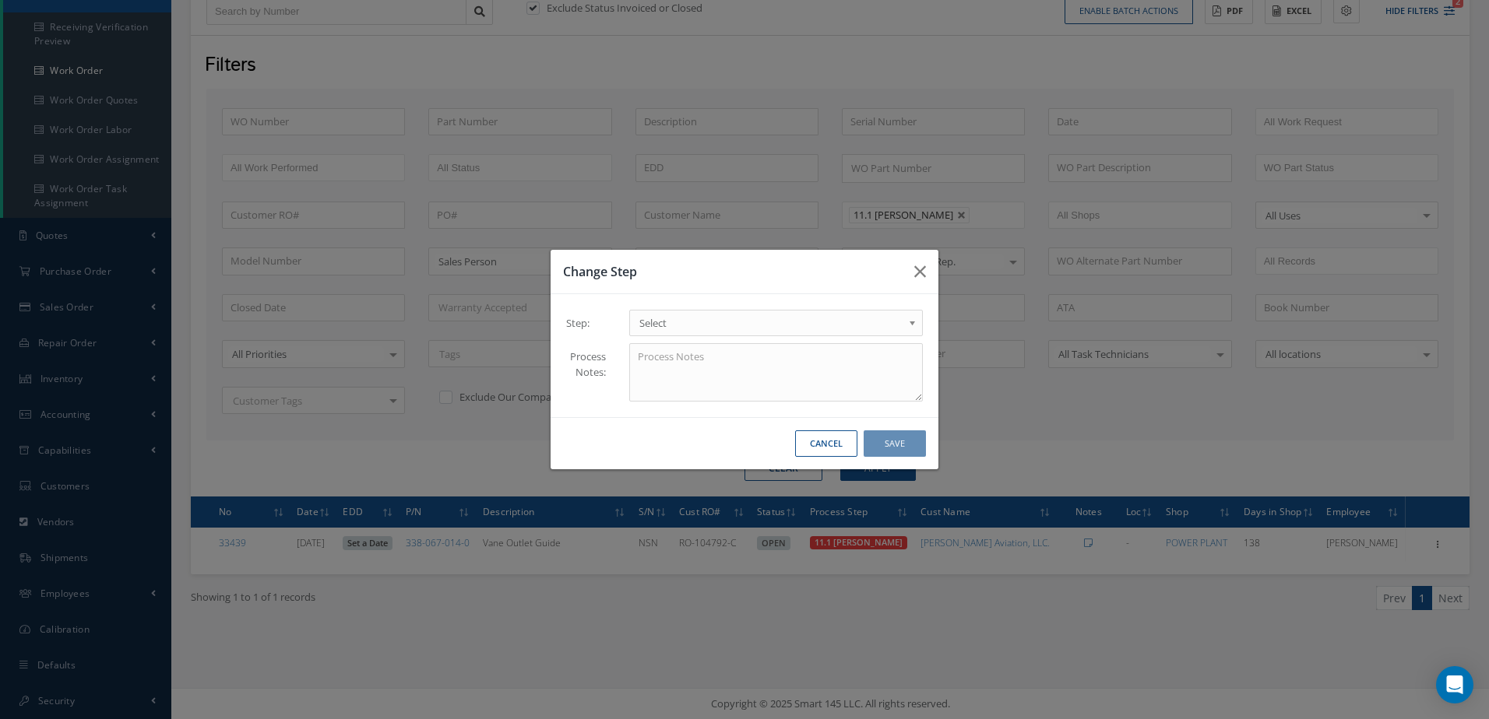
click at [791, 334] on link "Select" at bounding box center [775, 323] width 293 height 26
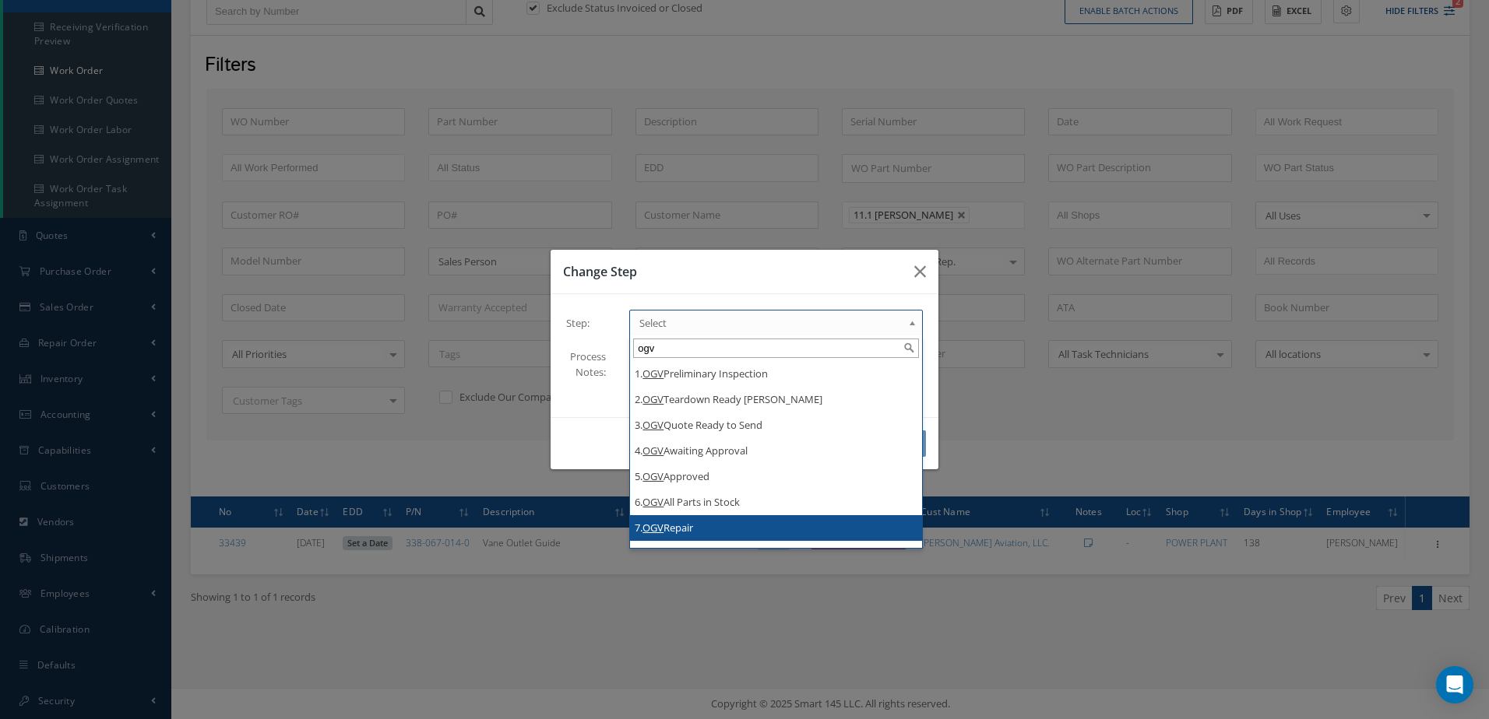
type input "ogv"
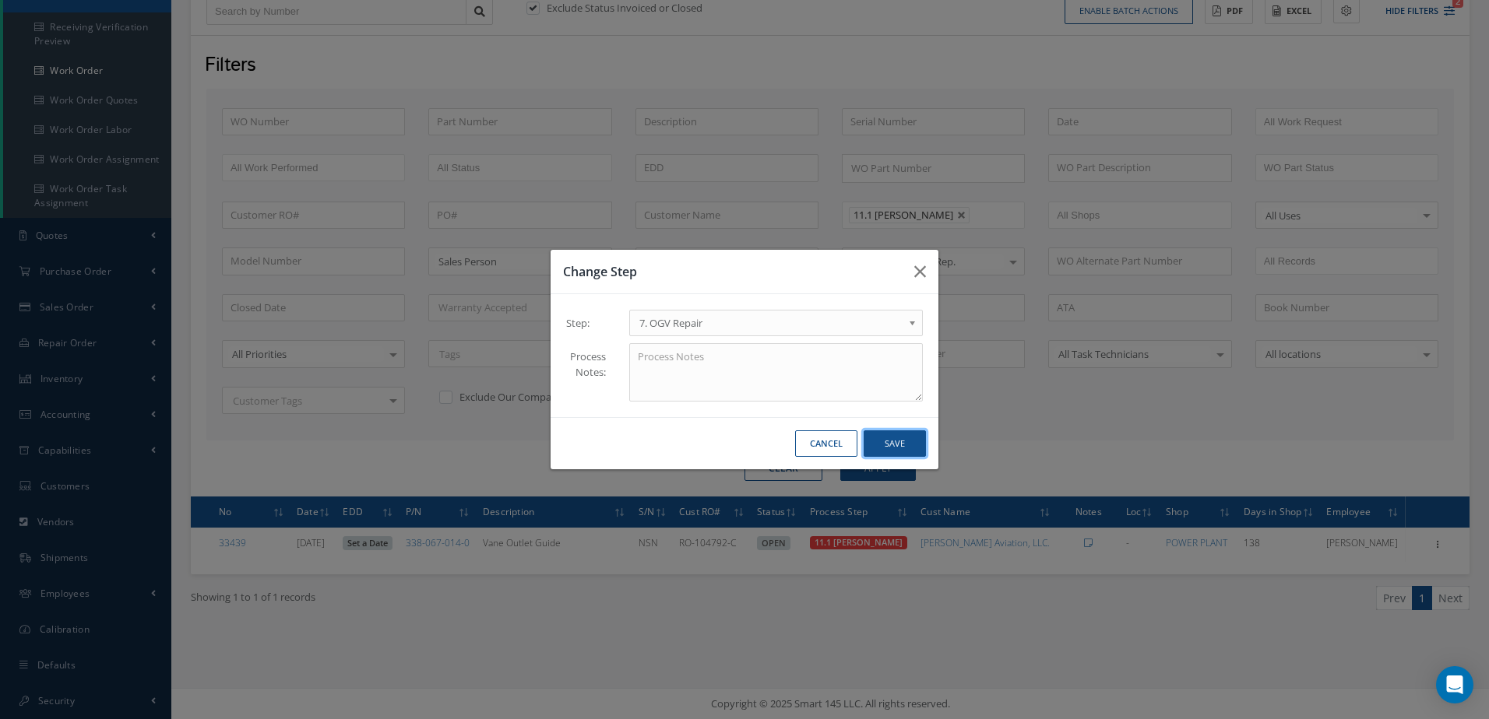
click at [880, 434] on button "Save" at bounding box center [894, 444] width 62 height 27
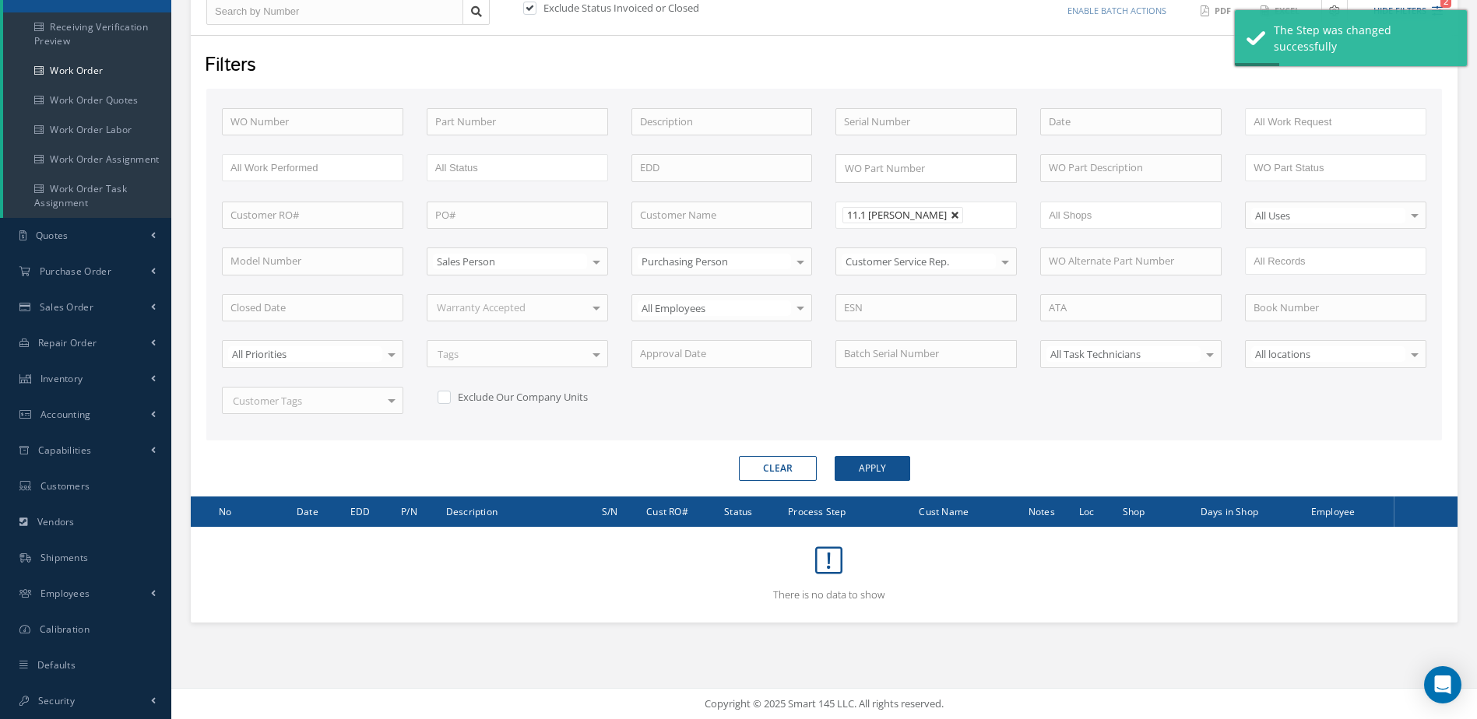
click at [960, 214] on link at bounding box center [955, 215] width 9 height 9
type input "All Proccess Step"
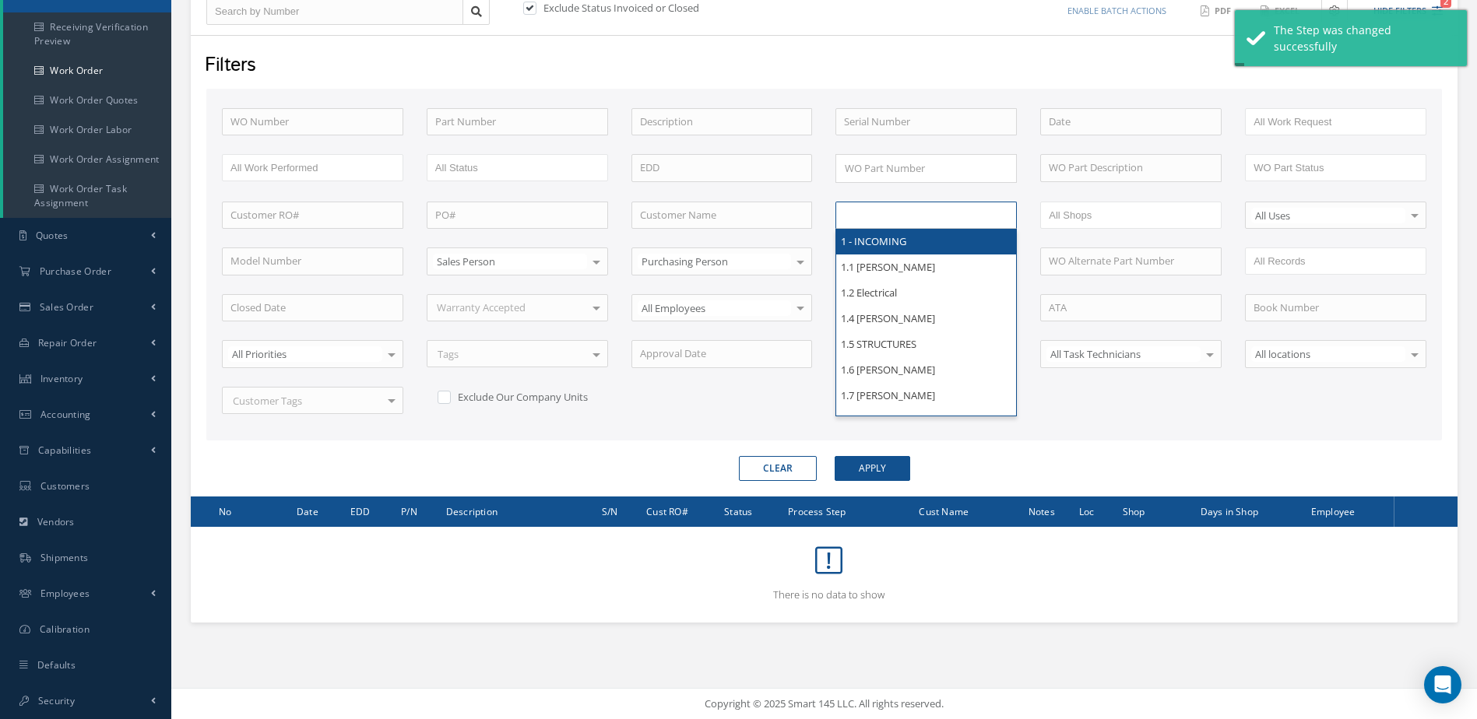
click at [946, 214] on li at bounding box center [893, 215] width 110 height 21
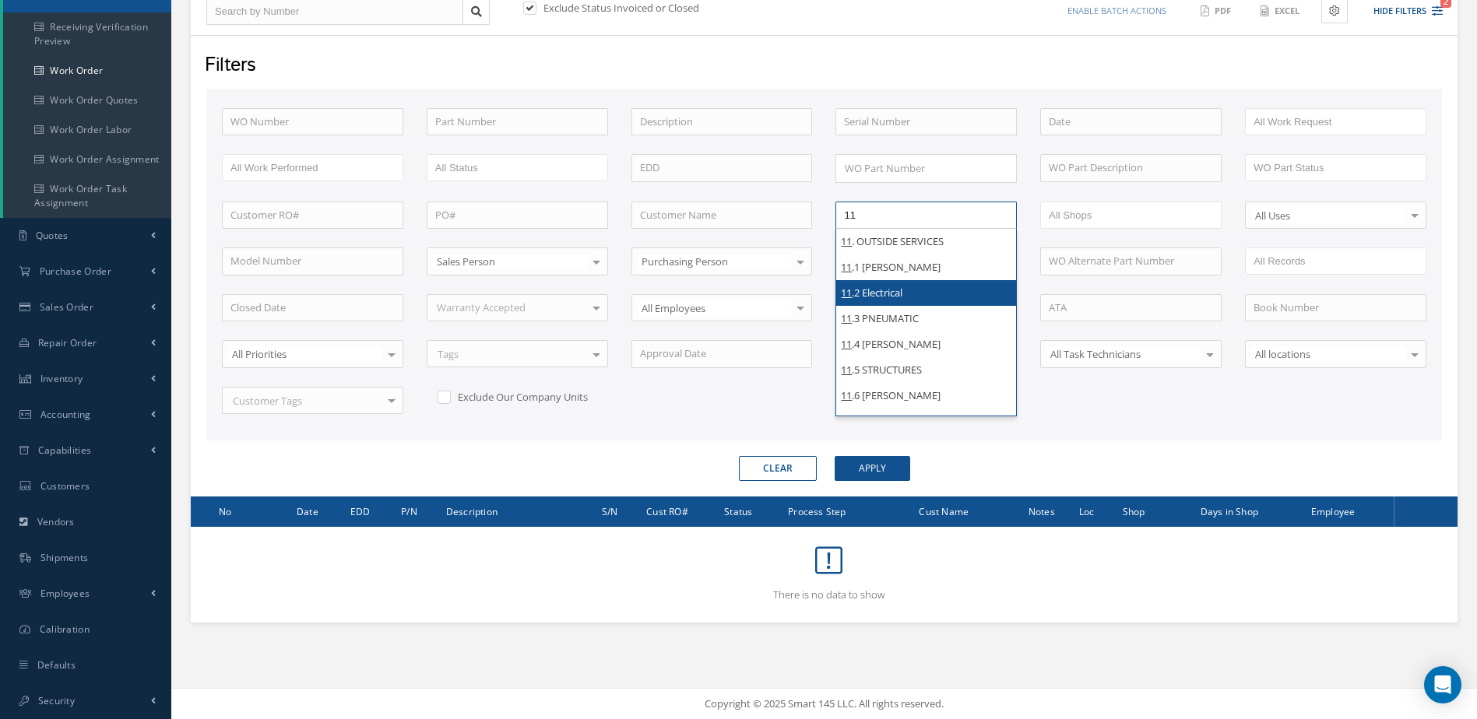
type input "11"
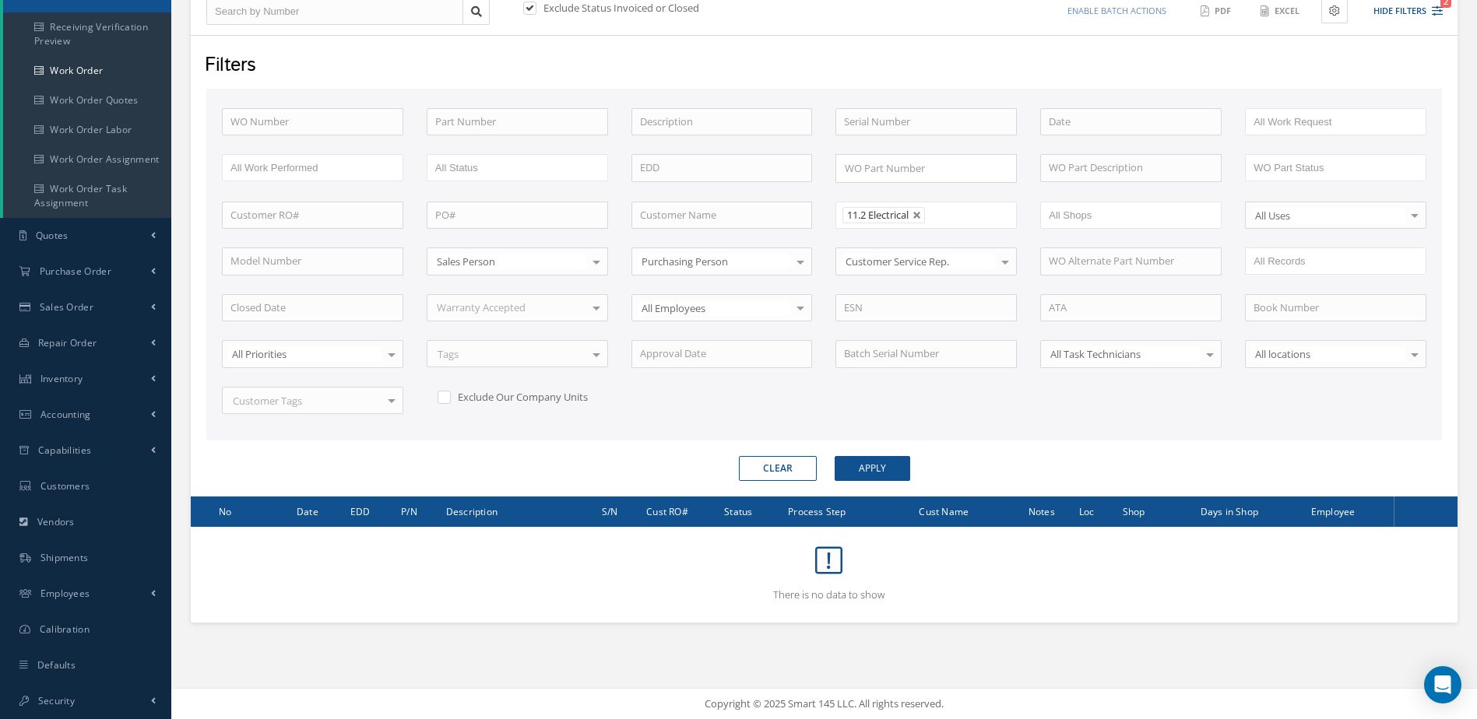
click at [888, 455] on form "WO Number Part Number Description Serial Number BENCH CHECK BER CADMIUM PLATE C…" at bounding box center [823, 285] width 1235 height 392
click at [891, 462] on button "Apply" at bounding box center [873, 468] width 76 height 25
click at [920, 215] on link at bounding box center [916, 215] width 9 height 9
type input "All Proccess Step"
click at [912, 216] on input "text" at bounding box center [893, 215] width 99 height 19
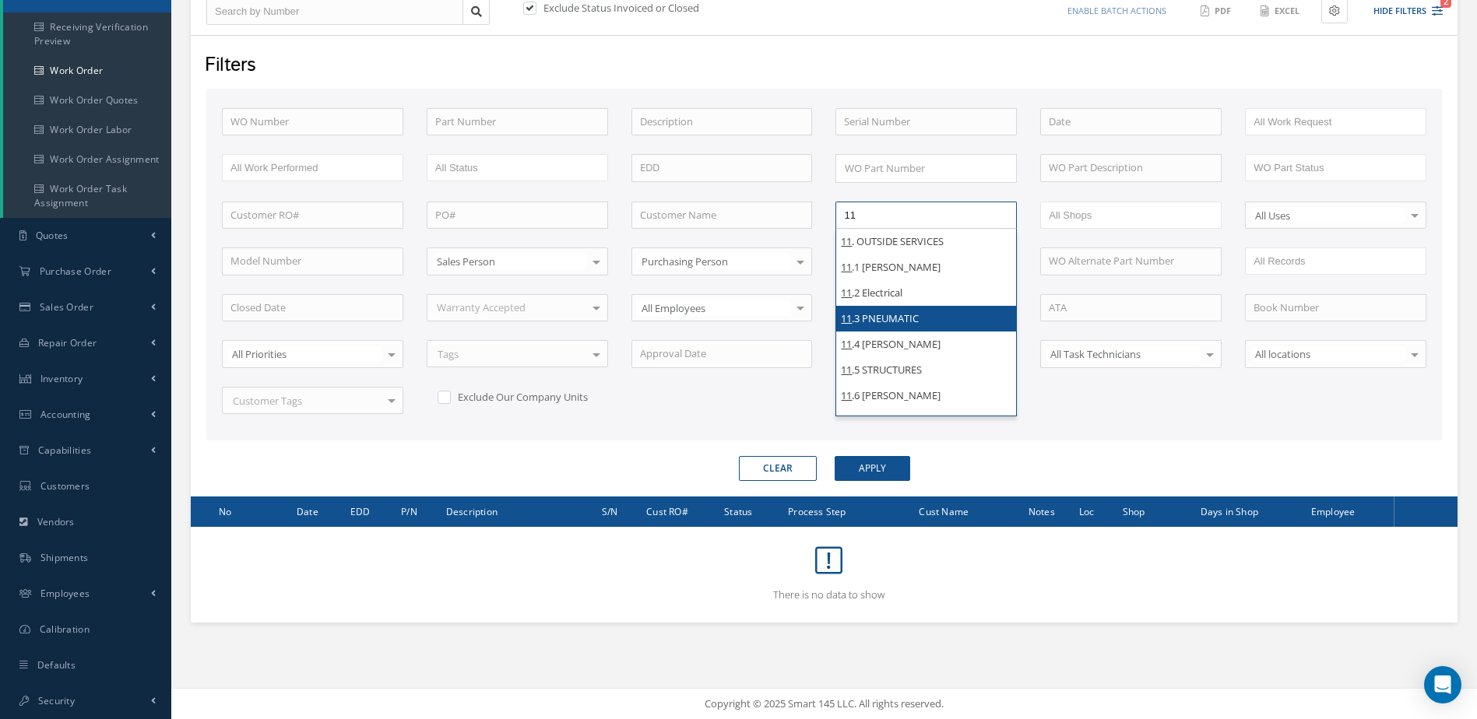
type input "11"
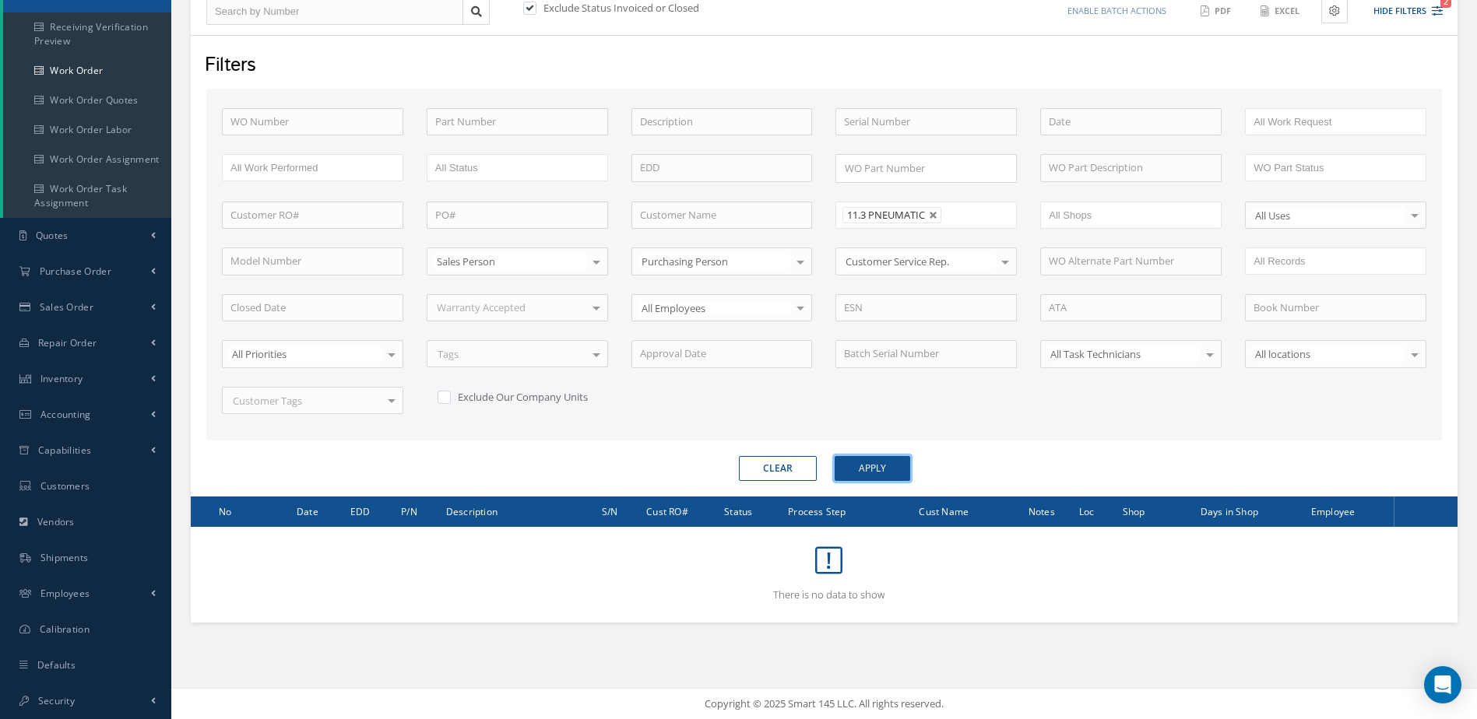
click at [895, 456] on button "Apply" at bounding box center [873, 468] width 76 height 25
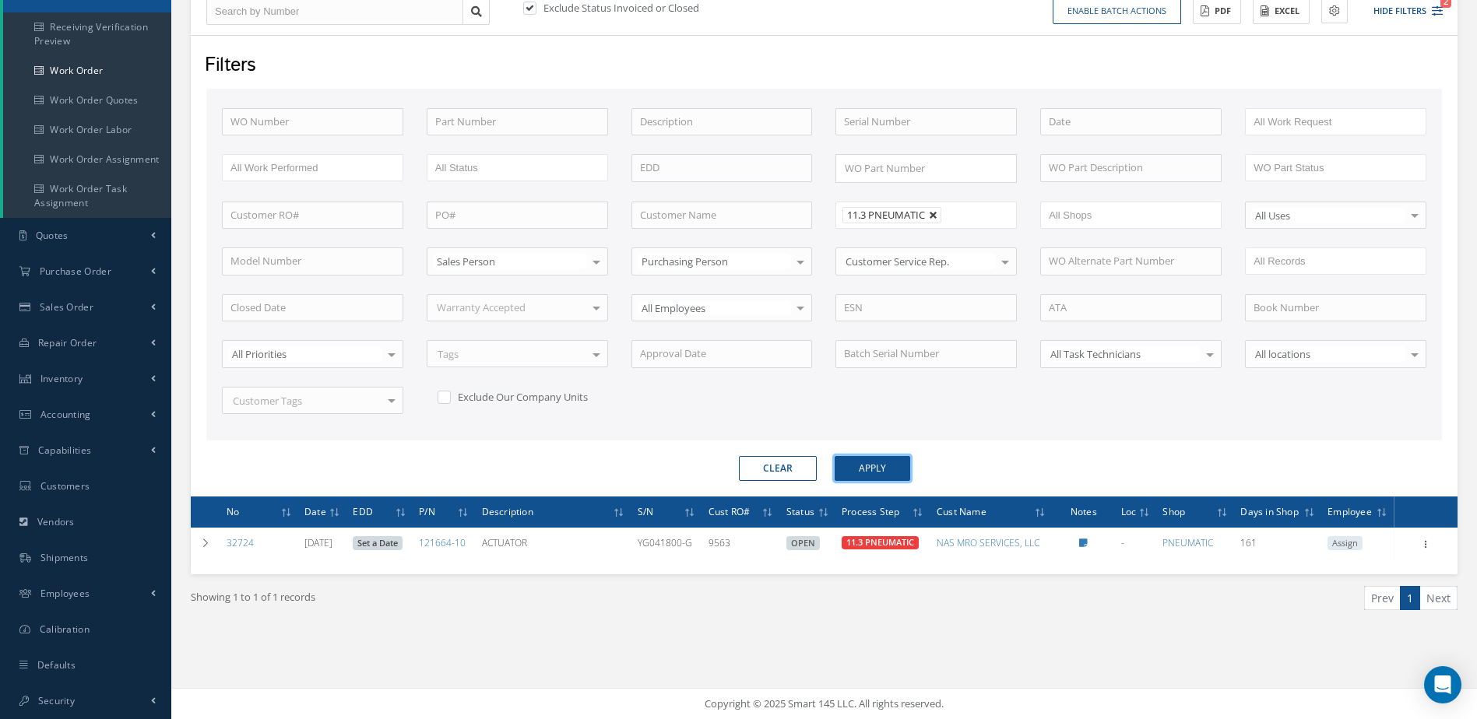
click at [937, 213] on link at bounding box center [933, 215] width 9 height 9
type input "All Proccess Step"
click at [916, 211] on input "text" at bounding box center [893, 215] width 99 height 19
type input "n"
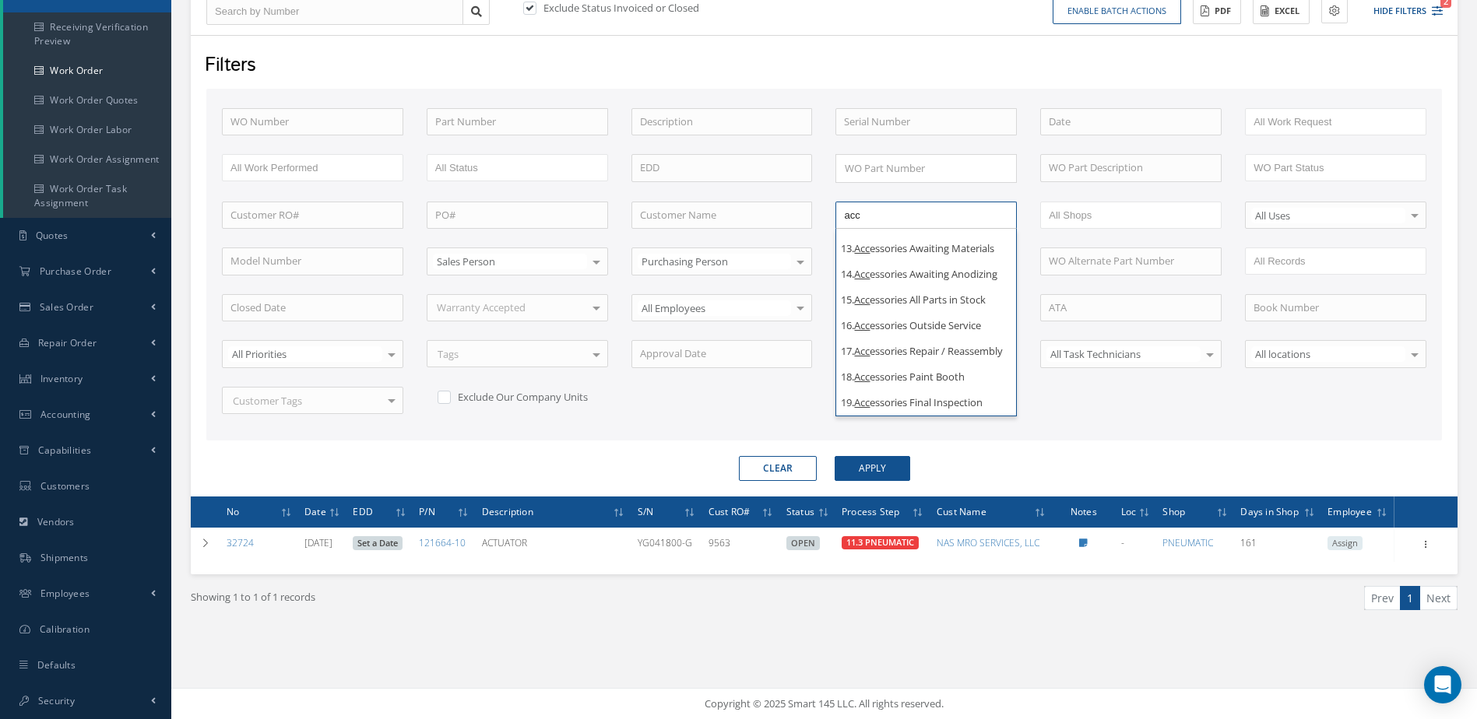
scroll to position [418, 0]
click at [1086, 388] on div "WO Number Part Number Description Serial Number BENCH CHECK BER CADMIUM PLATE C…" at bounding box center [824, 270] width 1228 height 325
type input "All Proccess Step"
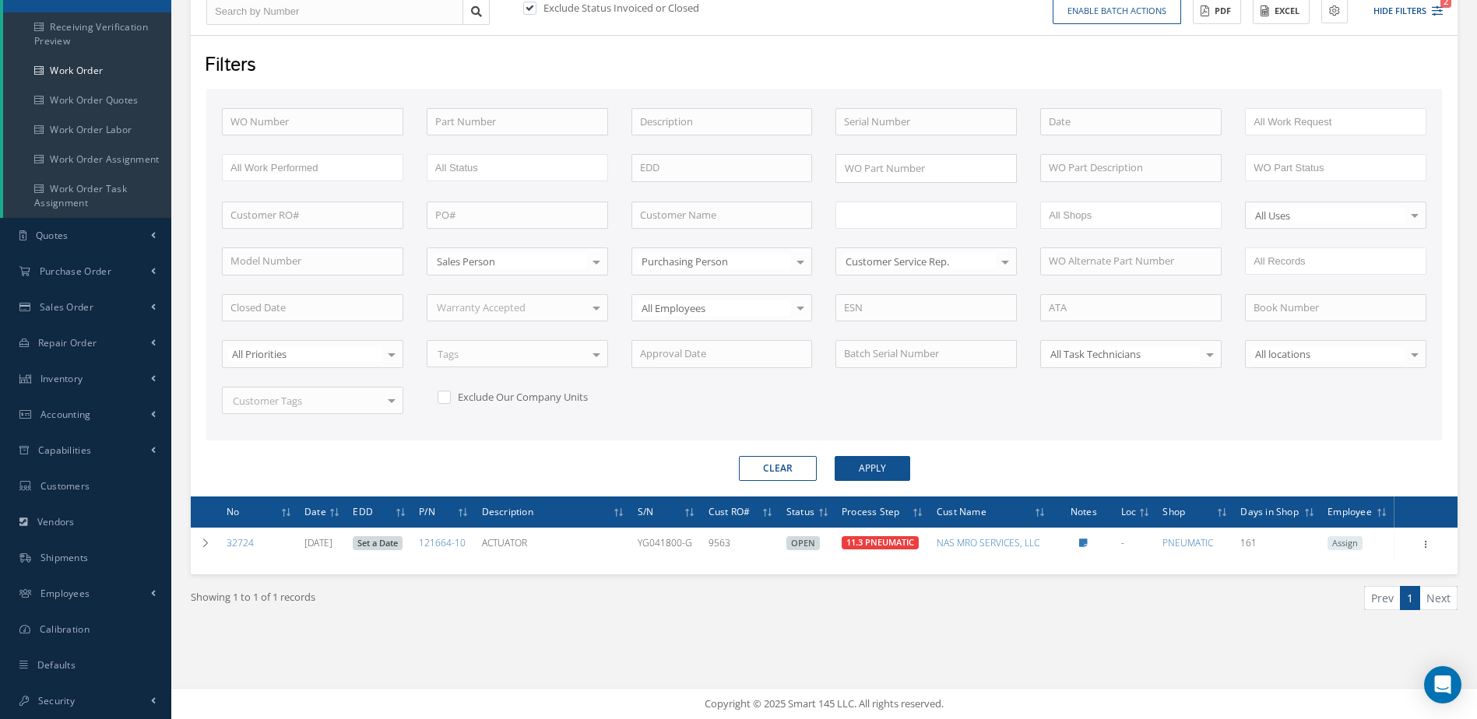
scroll to position [0, 0]
click at [922, 209] on input "text" at bounding box center [893, 215] width 99 height 19
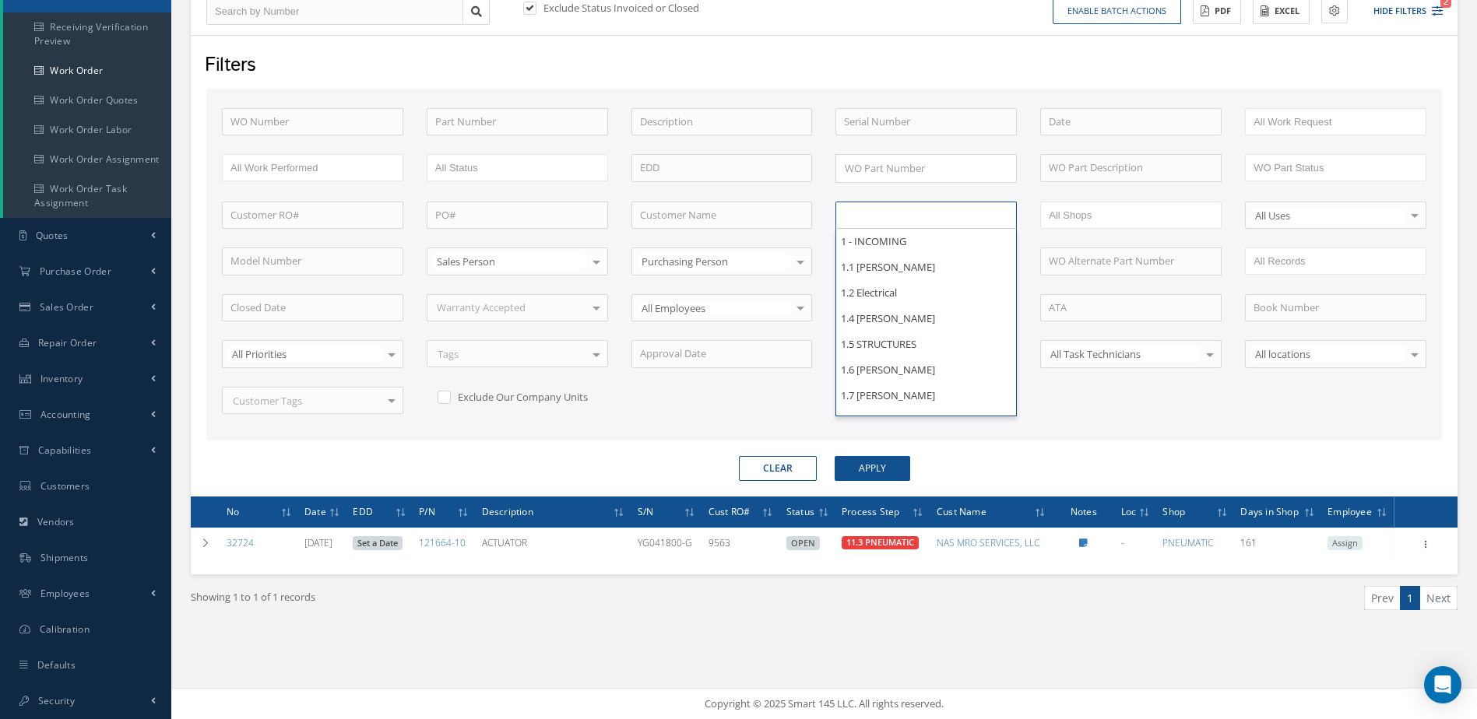
click at [1075, 429] on div "WO Number Part Number Description Serial Number BENCH CHECK BER CADMIUM PLATE C…" at bounding box center [824, 270] width 1228 height 325
type input "All Proccess Step"
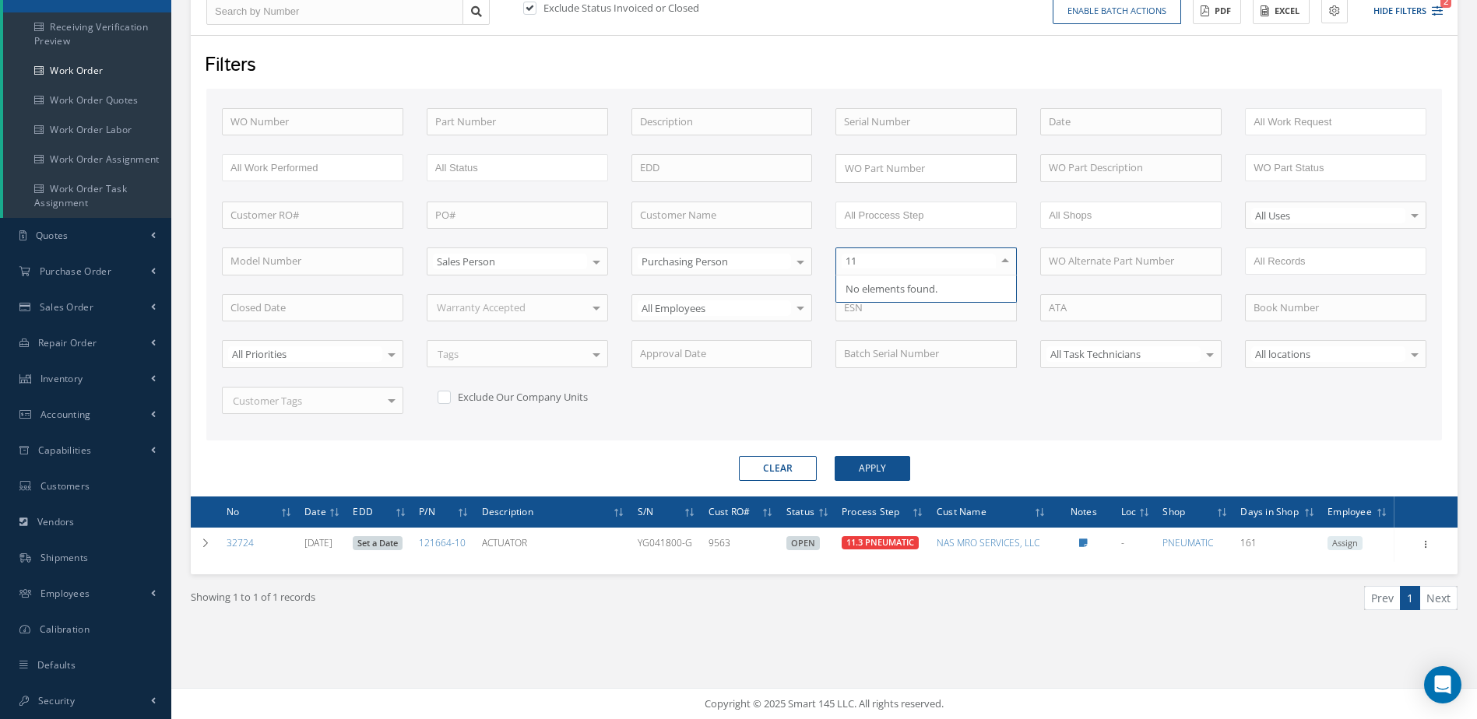
type input "1"
click at [967, 209] on ul at bounding box center [925, 215] width 181 height 27
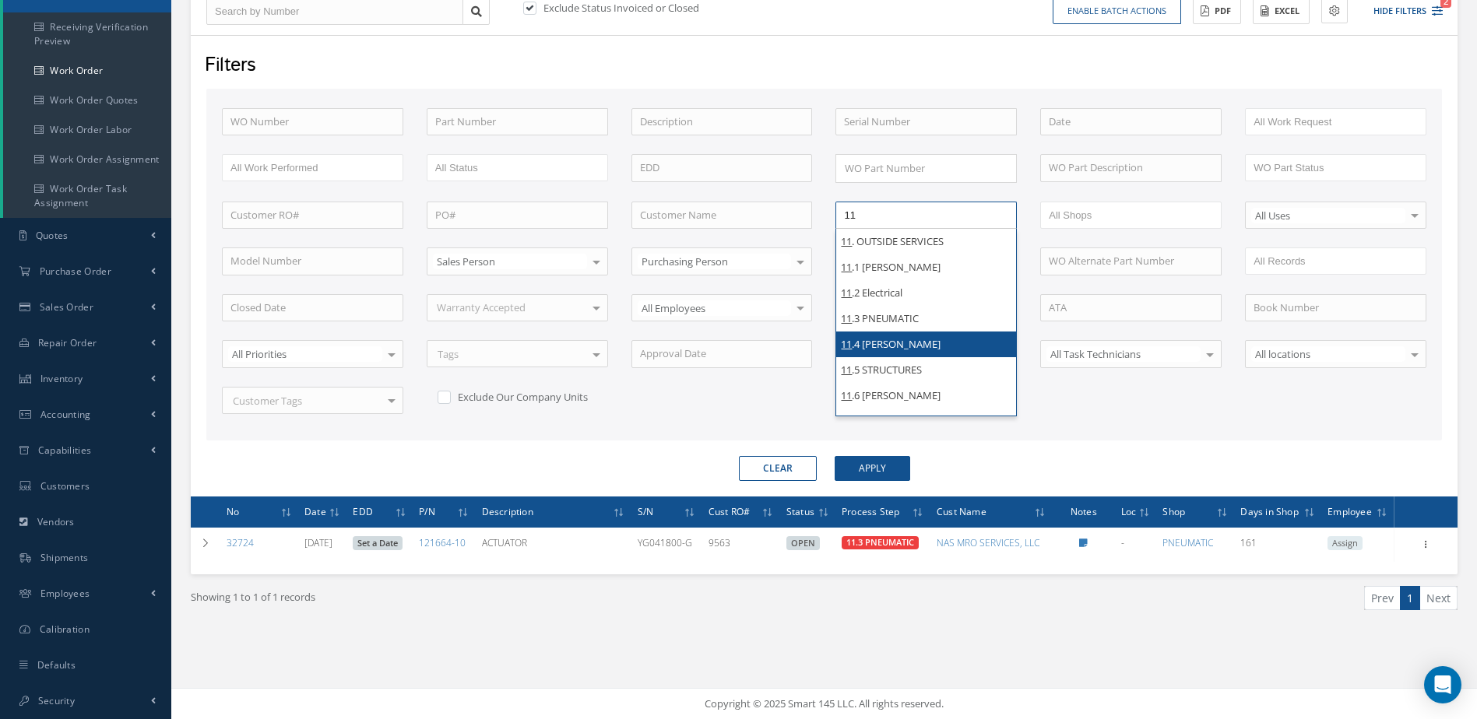
type input "11"
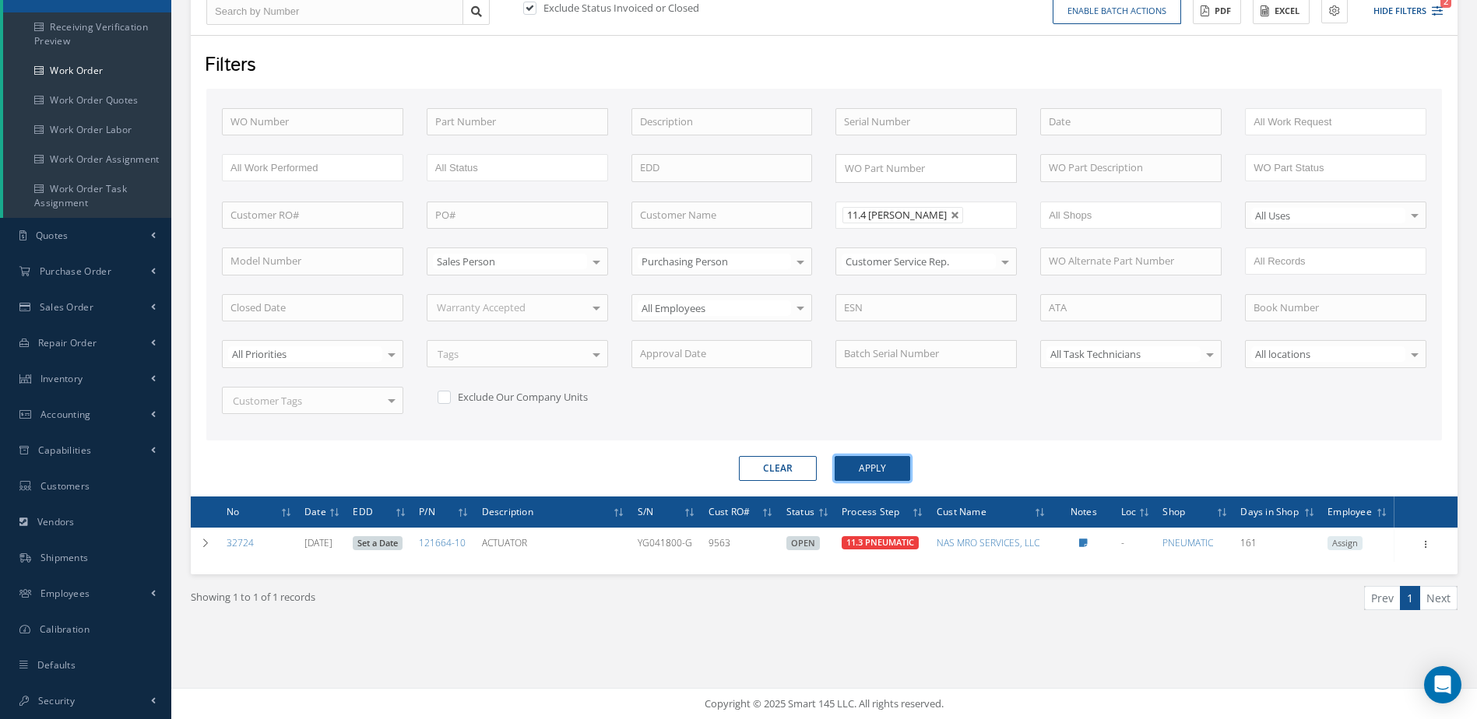
click at [894, 460] on button "Apply" at bounding box center [873, 468] width 76 height 25
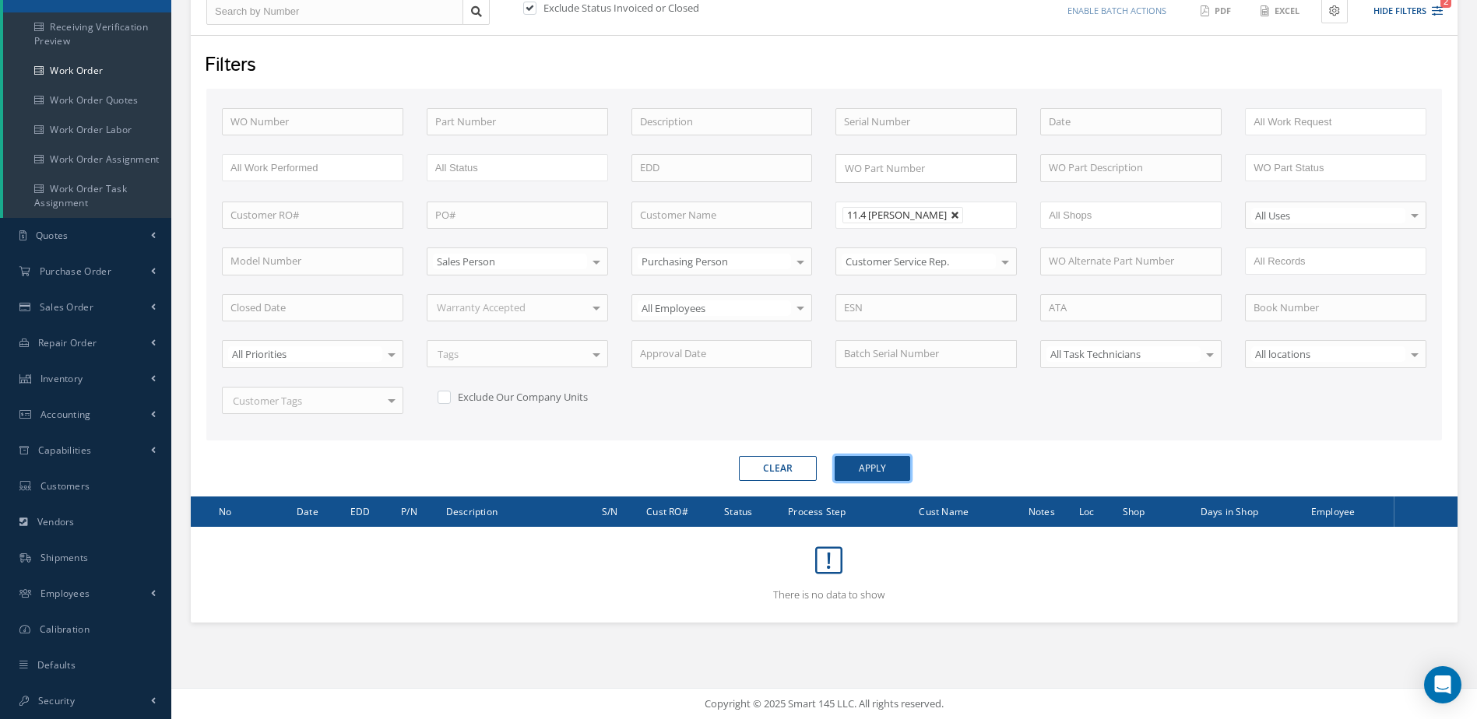
click at [951, 216] on link at bounding box center [955, 215] width 9 height 9
type input "All Proccess Step"
click at [922, 216] on input "text" at bounding box center [893, 215] width 99 height 19
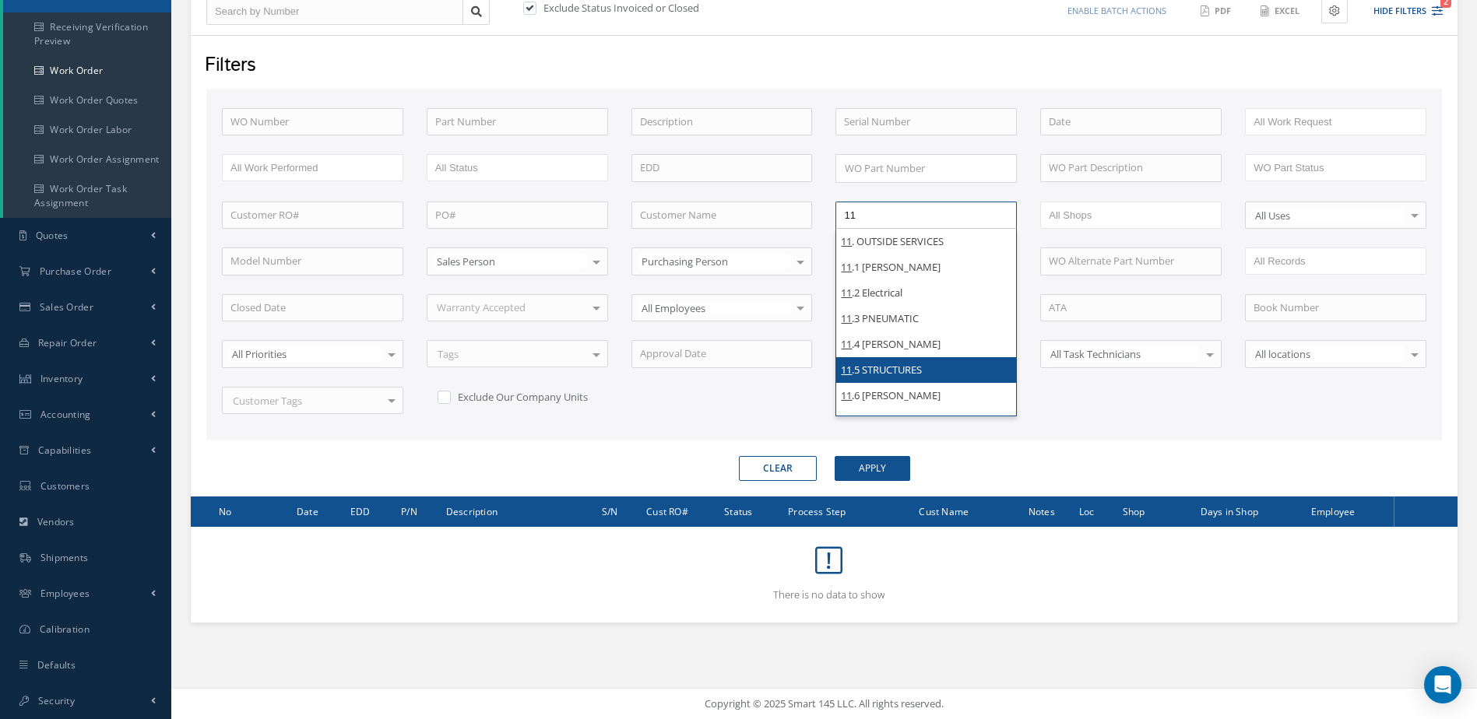
type input "11"
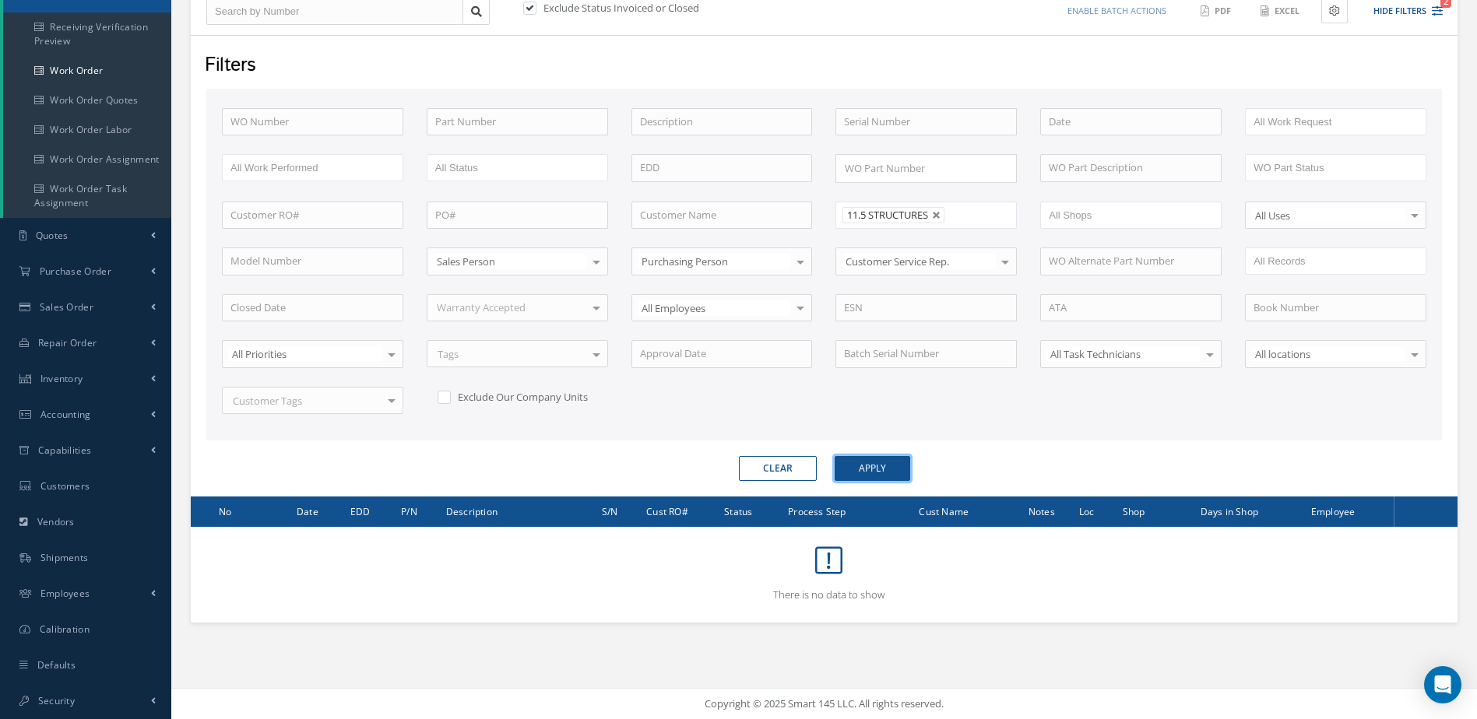
click at [864, 477] on button "Apply" at bounding box center [873, 468] width 76 height 25
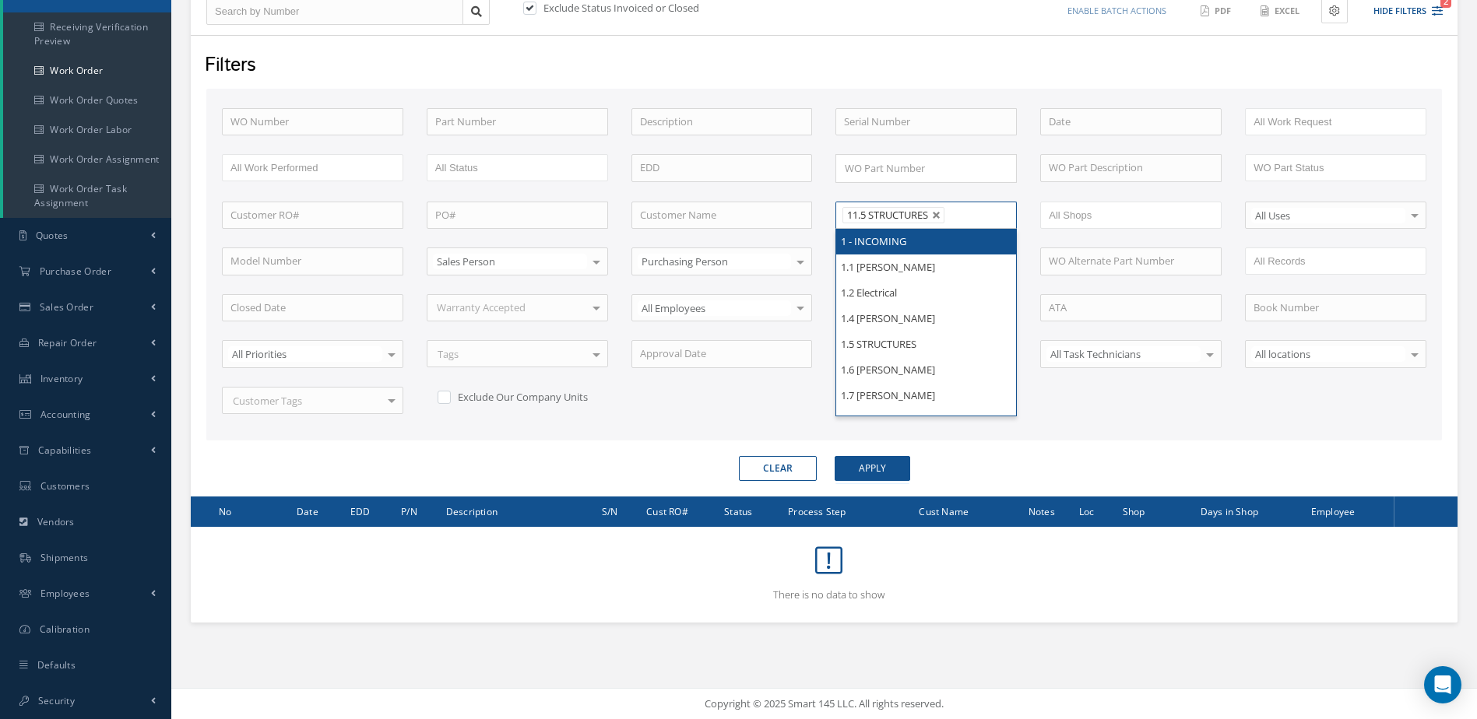
click at [941, 220] on li "11.5 STRUCTURES" at bounding box center [893, 215] width 102 height 16
type input "11.6"
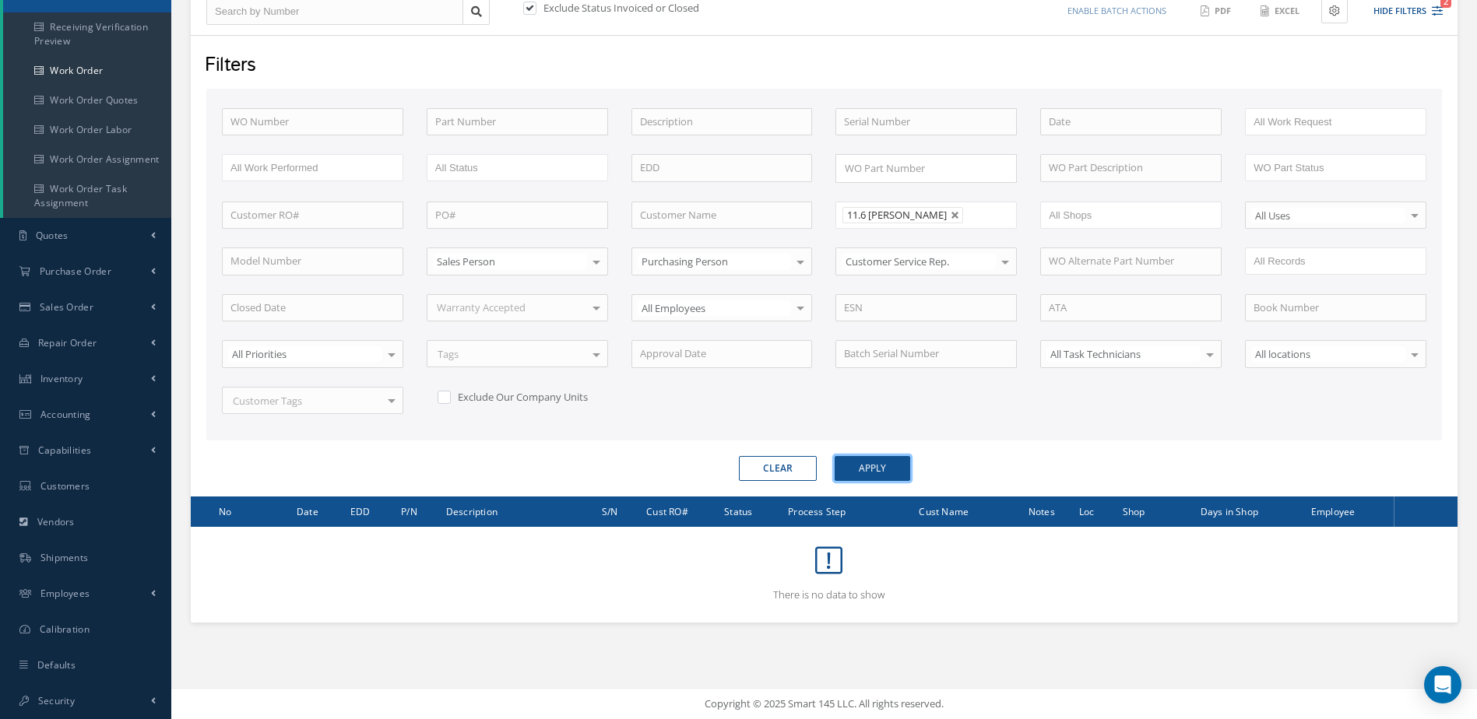
click at [874, 470] on button "Apply" at bounding box center [873, 468] width 76 height 25
click at [951, 212] on link at bounding box center [955, 215] width 9 height 9
type input "All Proccess Step"
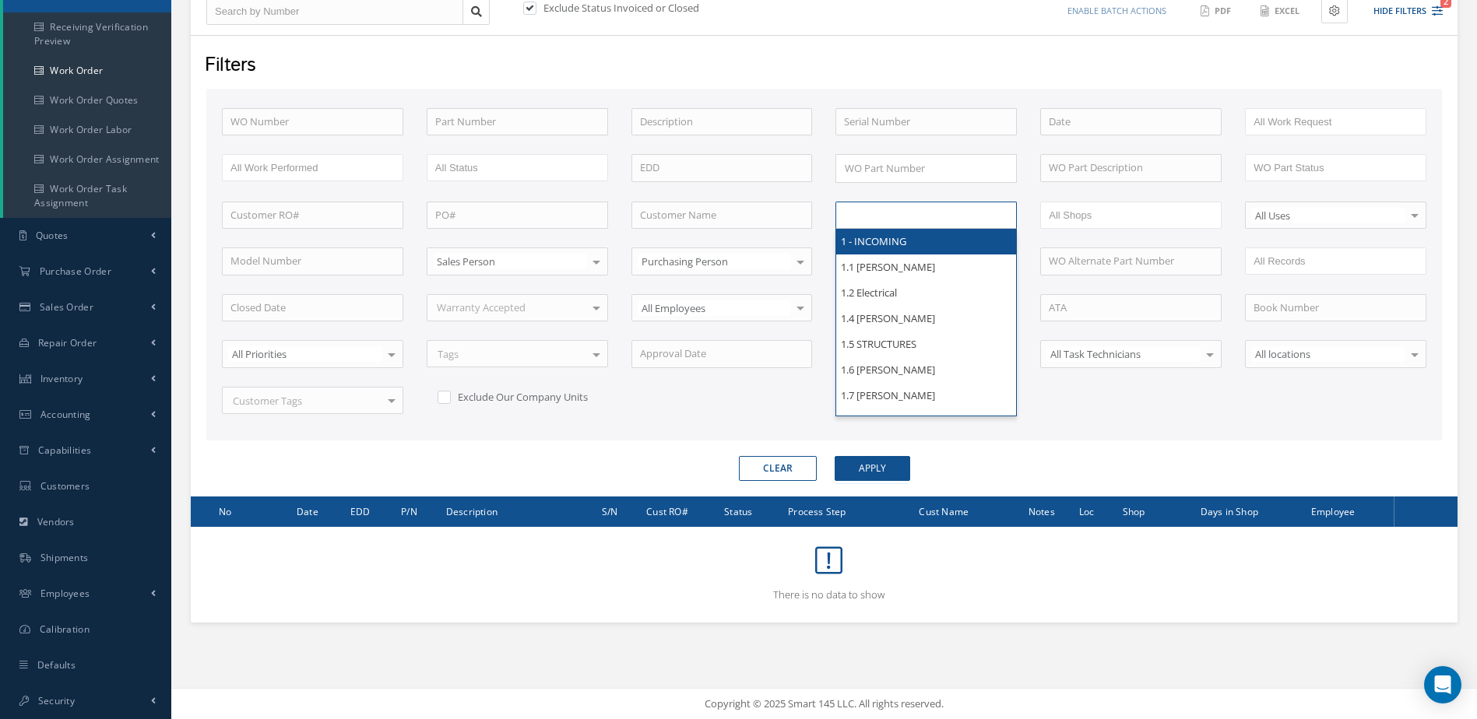
click at [930, 214] on input "text" at bounding box center [893, 215] width 99 height 19
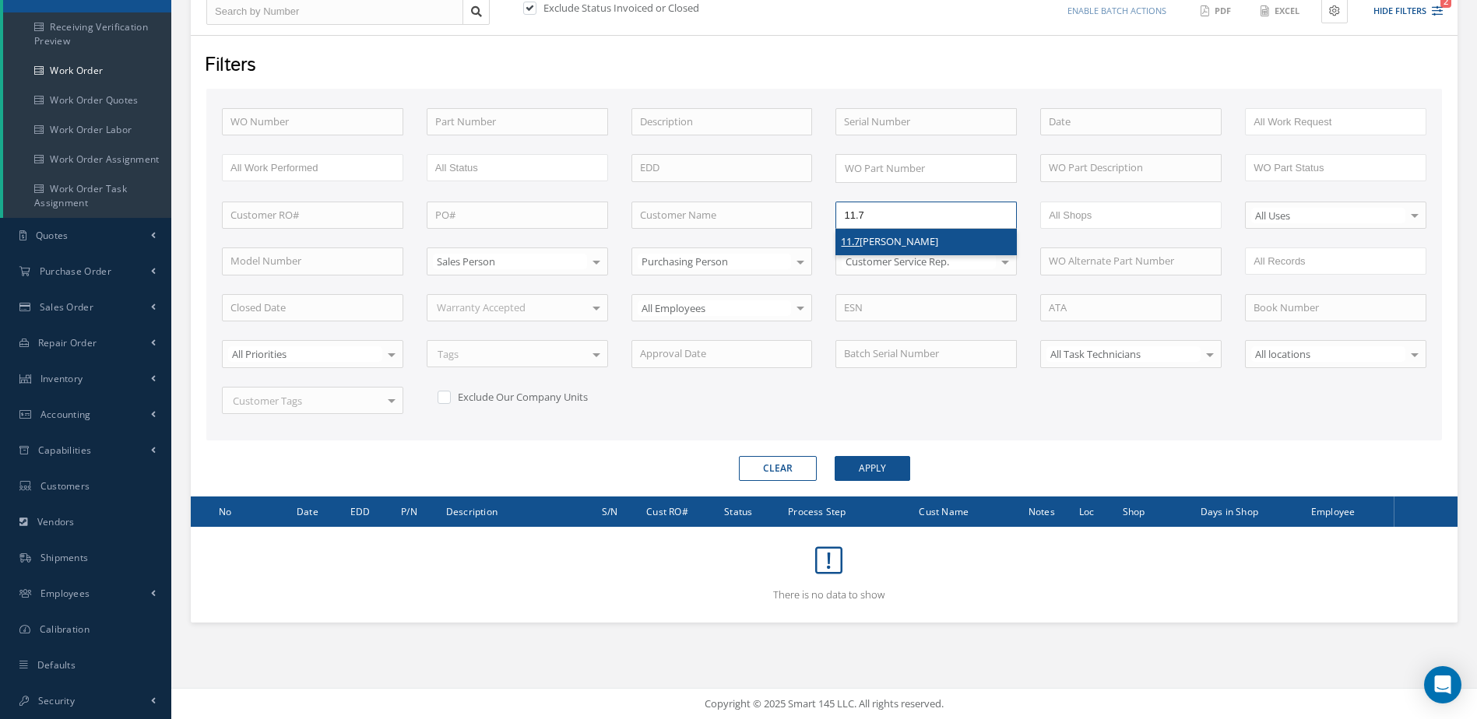
type input "11.7"
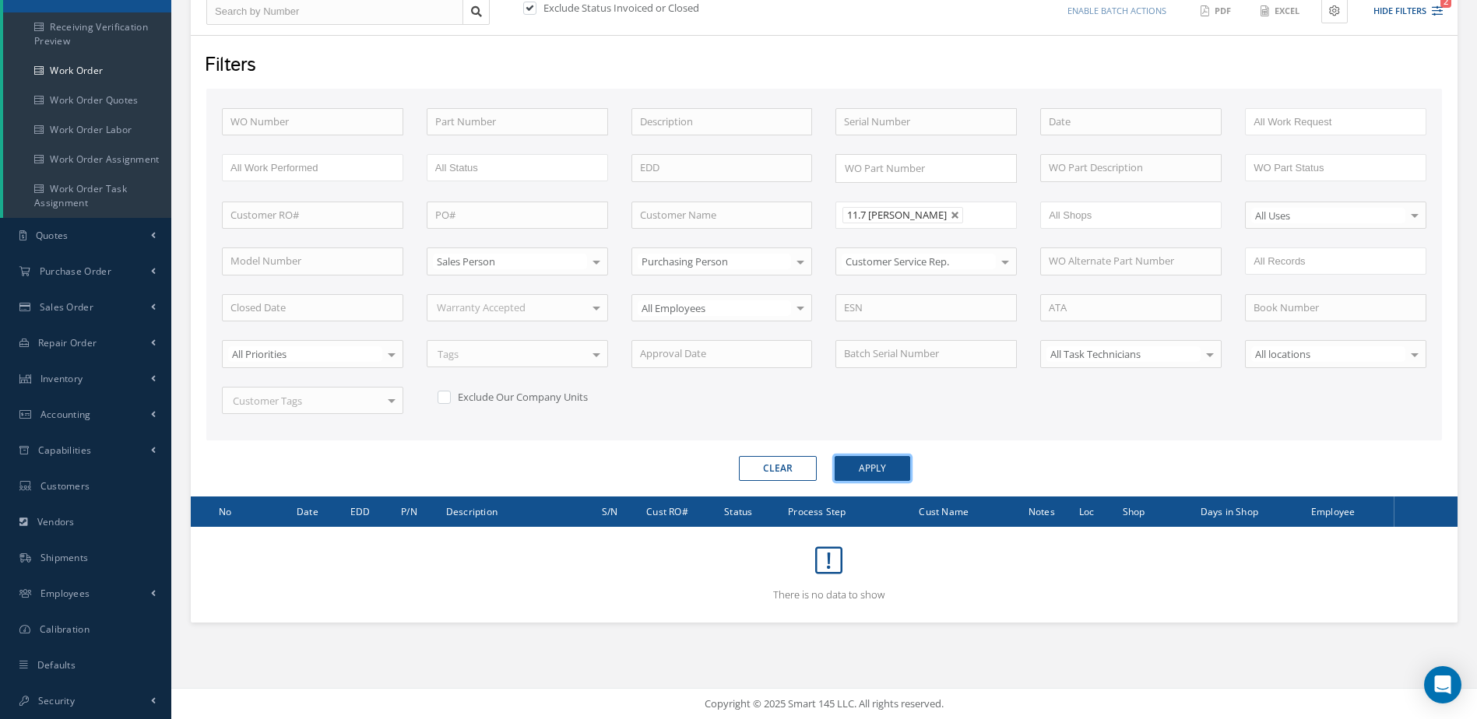
click at [875, 459] on button "Apply" at bounding box center [873, 468] width 76 height 25
click at [960, 216] on link at bounding box center [955, 215] width 9 height 9
type input "All Proccess Step"
click at [907, 226] on ul at bounding box center [925, 215] width 181 height 27
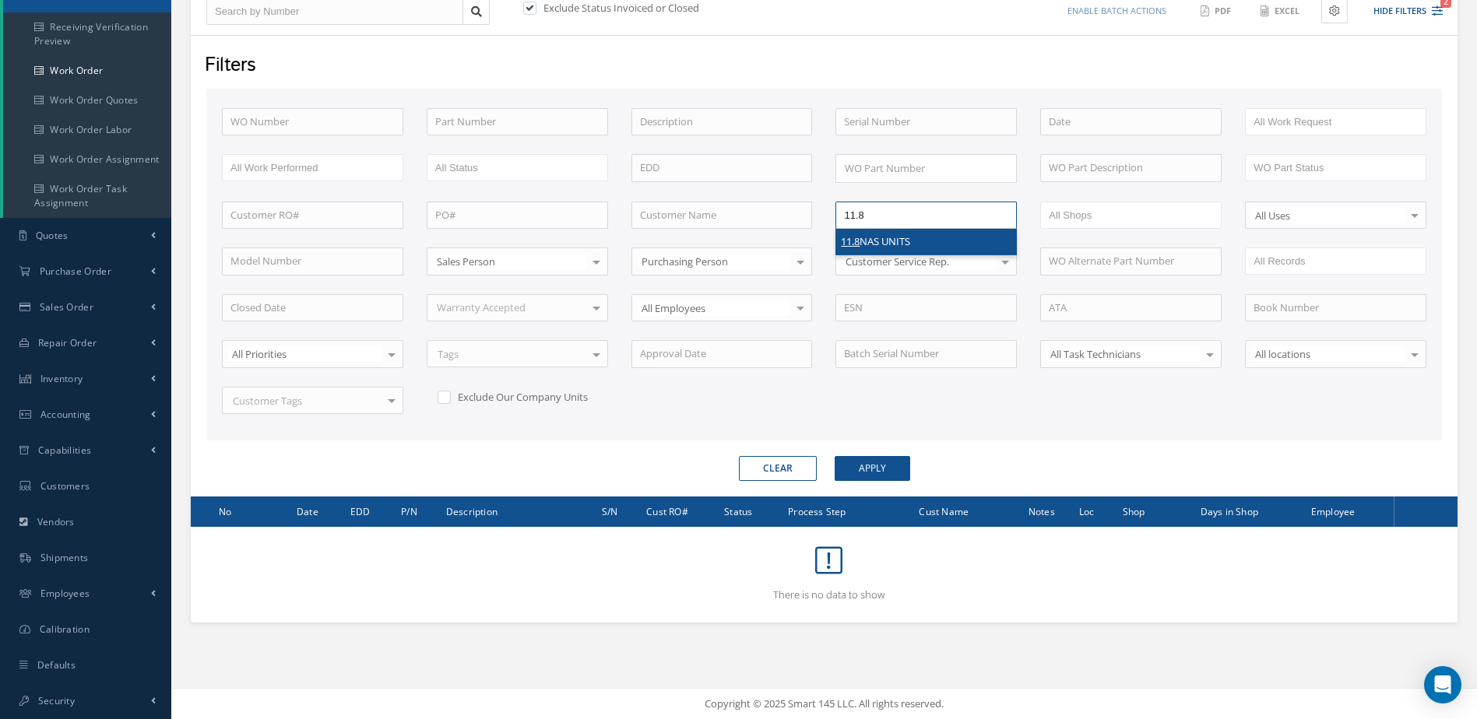
type input "11.8"
click at [879, 459] on button "Apply" at bounding box center [873, 468] width 76 height 25
click at [929, 215] on link at bounding box center [927, 215] width 9 height 9
type input "All Proccess Step"
click at [905, 218] on input "text" at bounding box center [893, 215] width 99 height 19
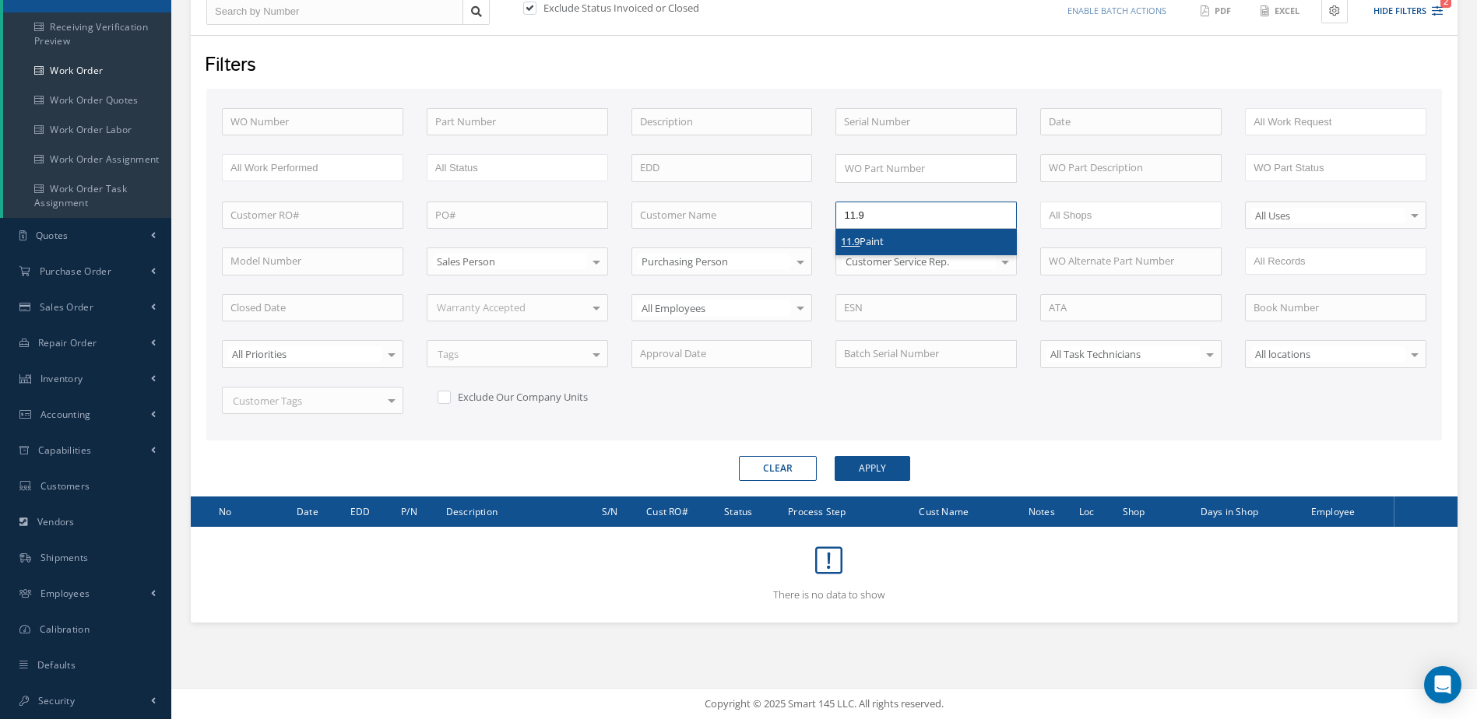
type input "11.9"
click at [870, 465] on button "Apply" at bounding box center [873, 468] width 76 height 25
click at [903, 213] on link at bounding box center [900, 215] width 9 height 9
type input "All Proccess Step"
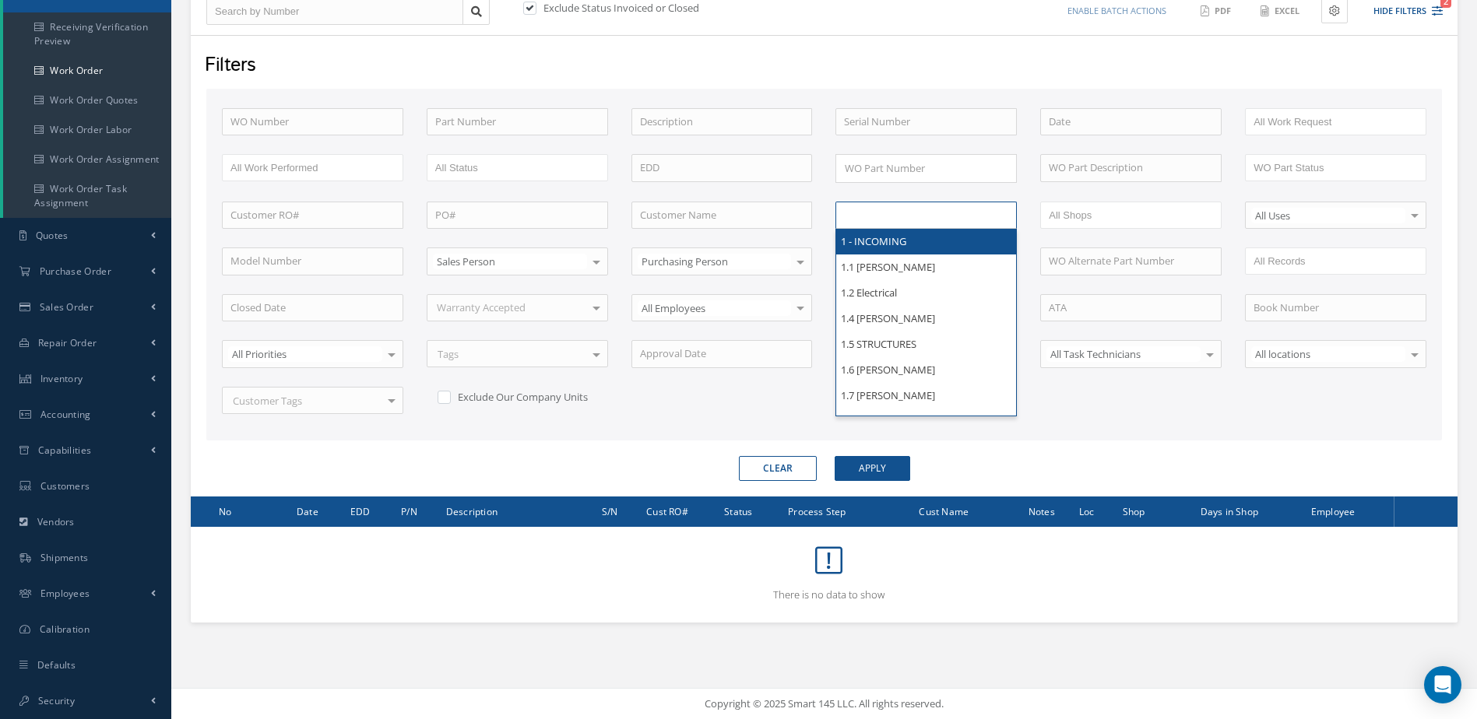
click at [895, 211] on input "text" at bounding box center [893, 215] width 99 height 19
click at [1103, 430] on div "WO Number Part Number Description Serial Number BENCH CHECK BER CADMIUM PLATE C…" at bounding box center [824, 270] width 1228 height 325
type input "All Proccess Step"
click at [947, 209] on li at bounding box center [893, 215] width 110 height 21
click at [940, 223] on input "text" at bounding box center [893, 215] width 99 height 19
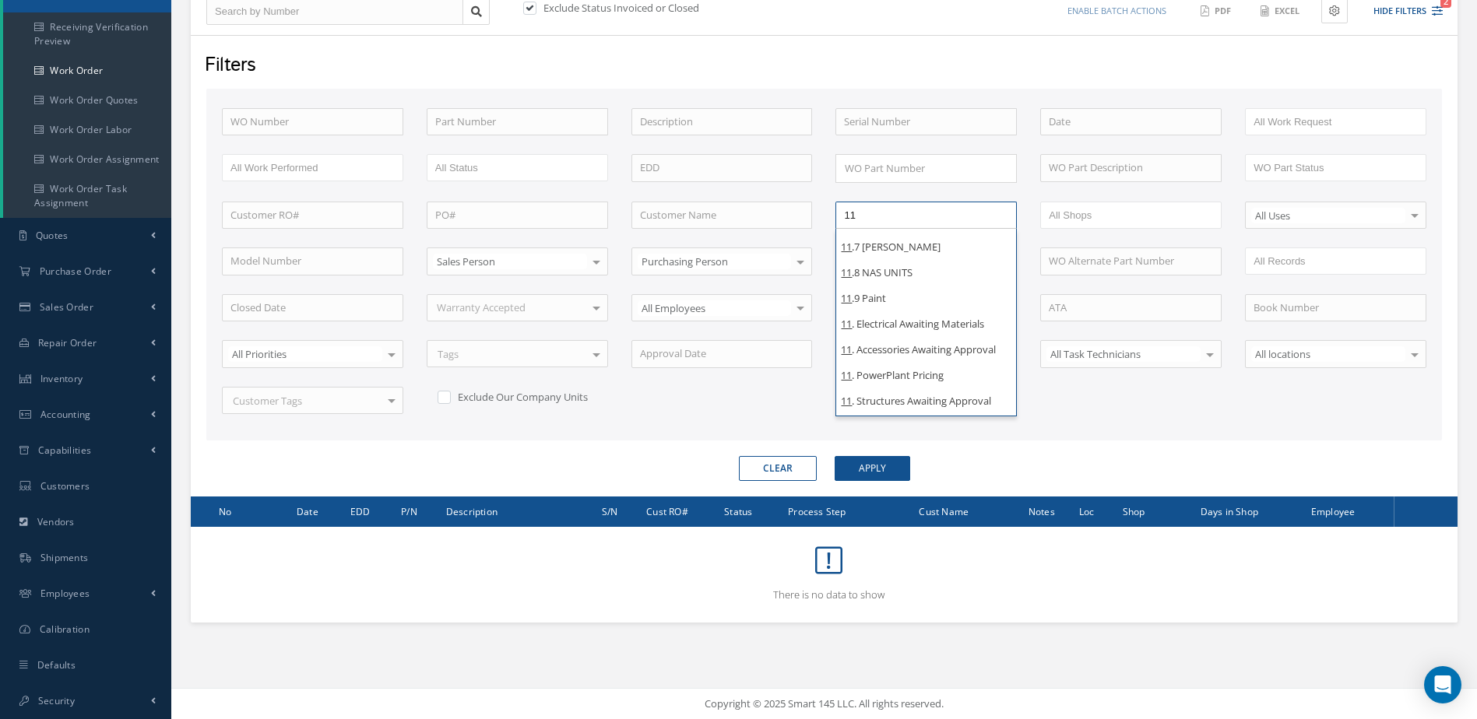
scroll to position [210, 0]
click at [1135, 408] on div "WO Number Part Number Description Serial Number BENCH CHECK BER CADMIUM PLATE C…" at bounding box center [824, 270] width 1228 height 325
type input "All Proccess Step"
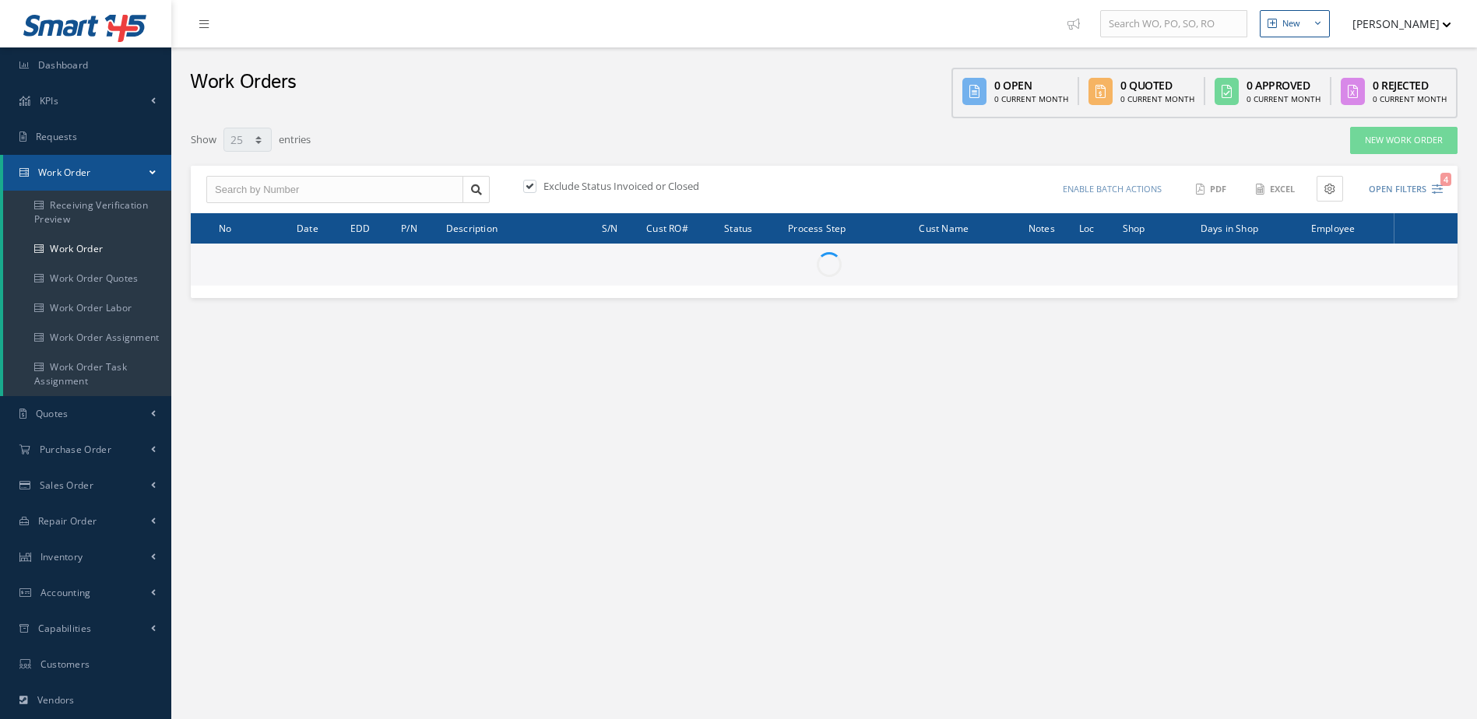
select select "25"
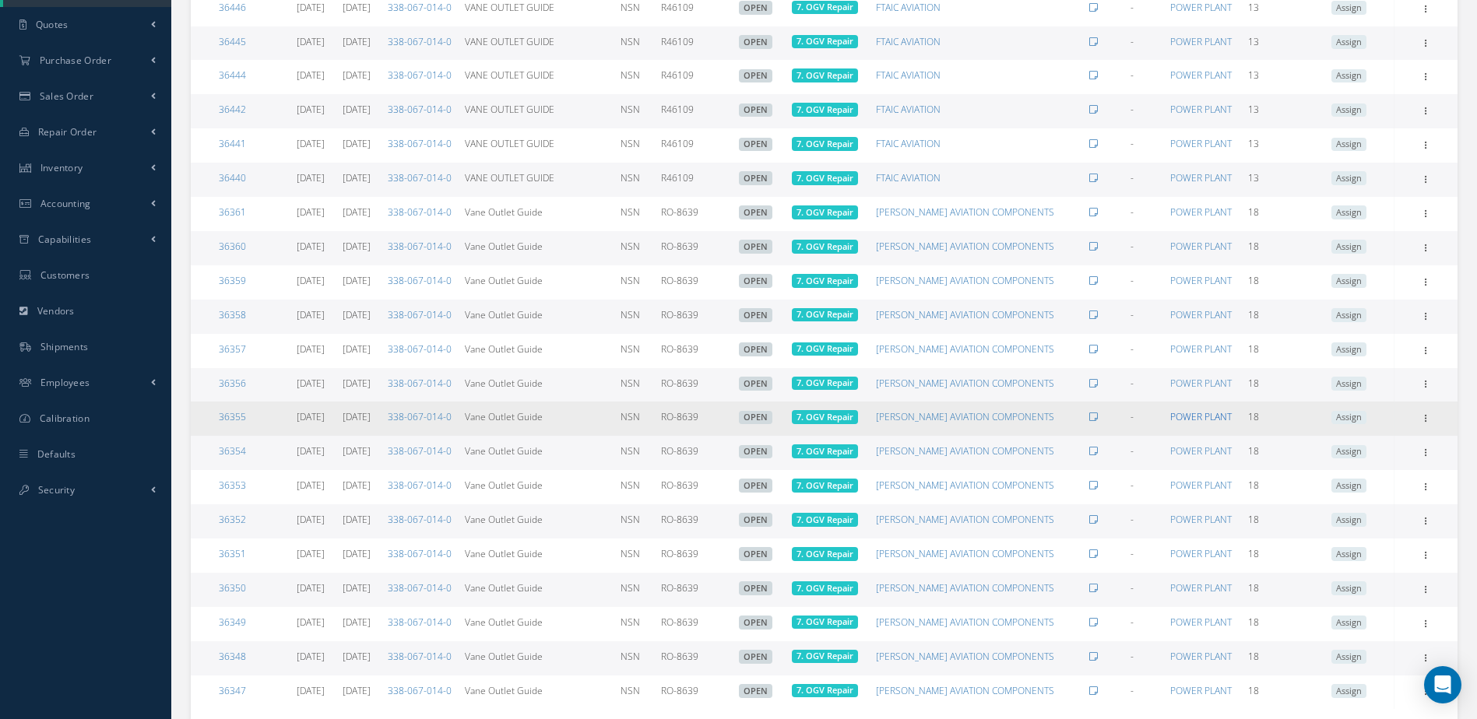
scroll to position [498, 0]
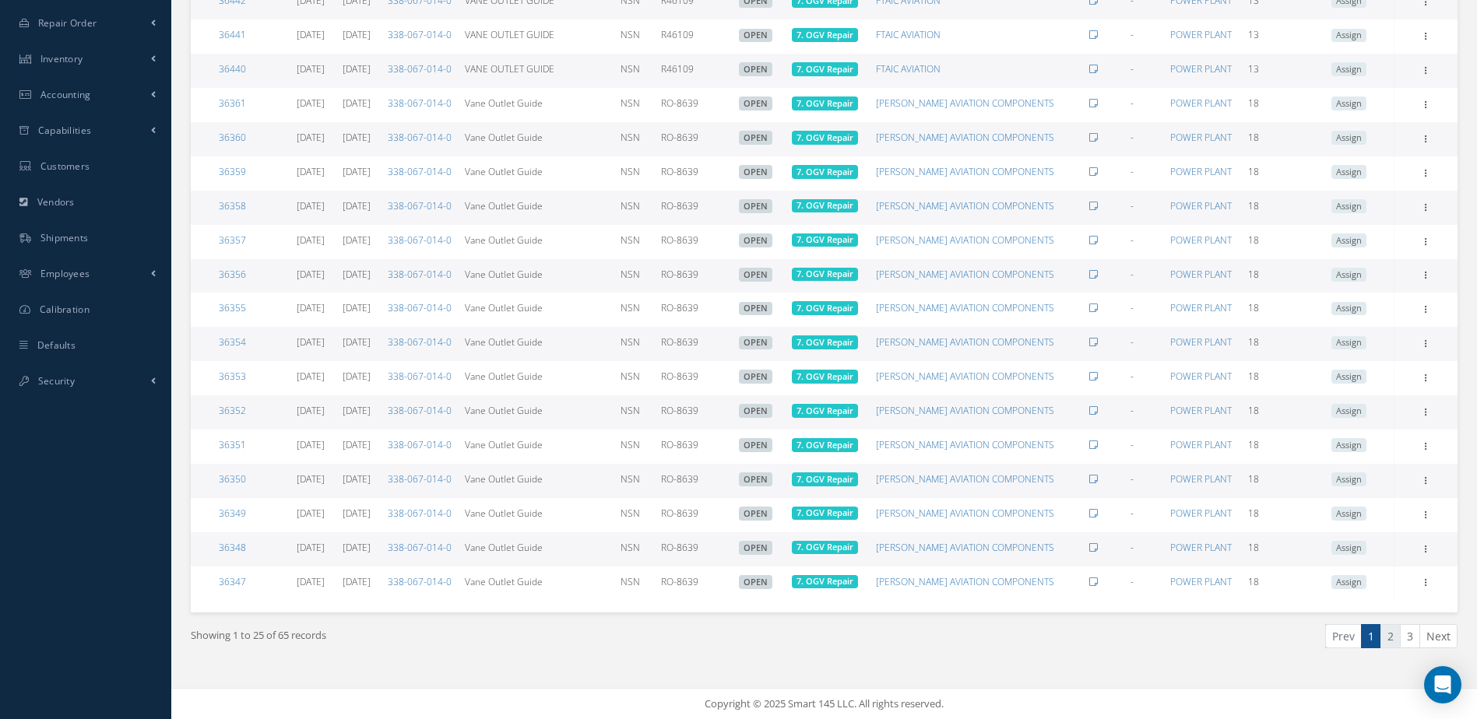
click at [1387, 638] on link "2" at bounding box center [1390, 636] width 20 height 24
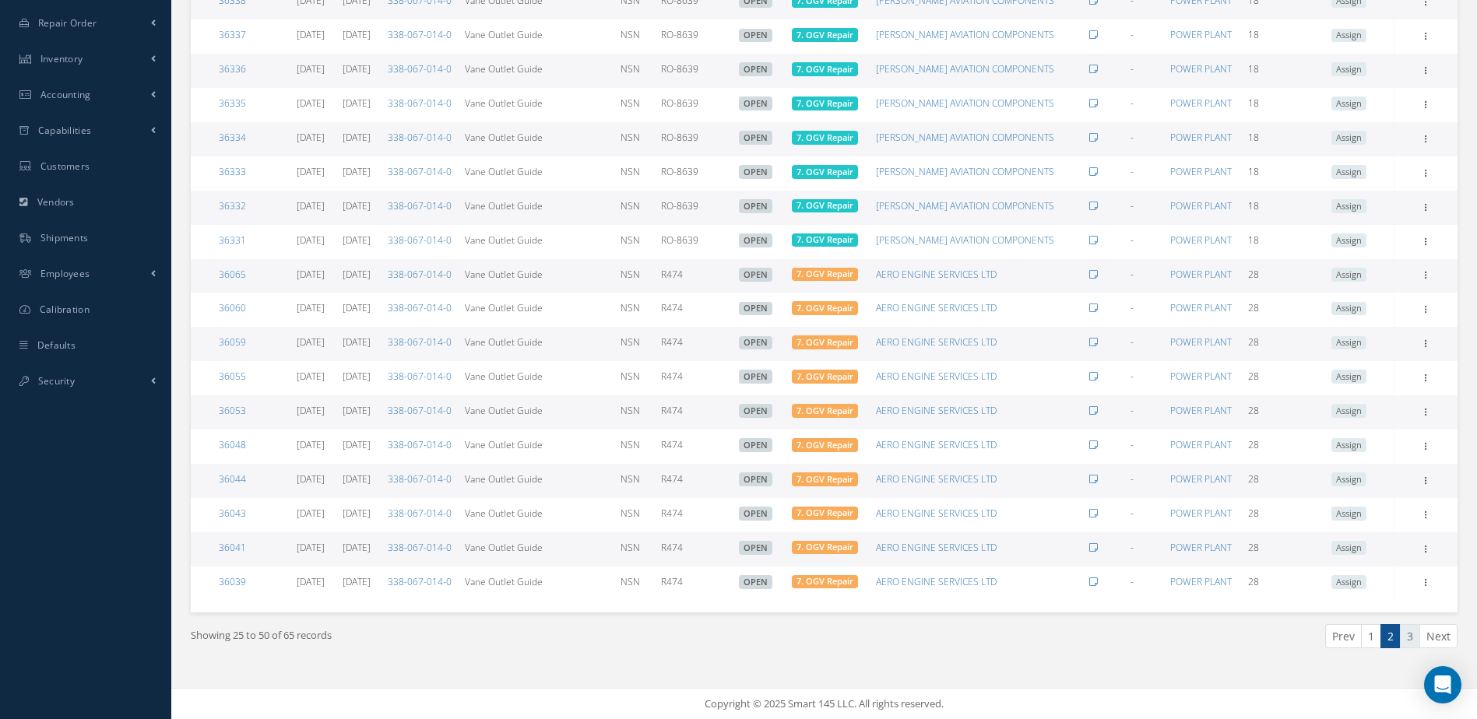
click at [1411, 637] on link "3" at bounding box center [1410, 636] width 20 height 24
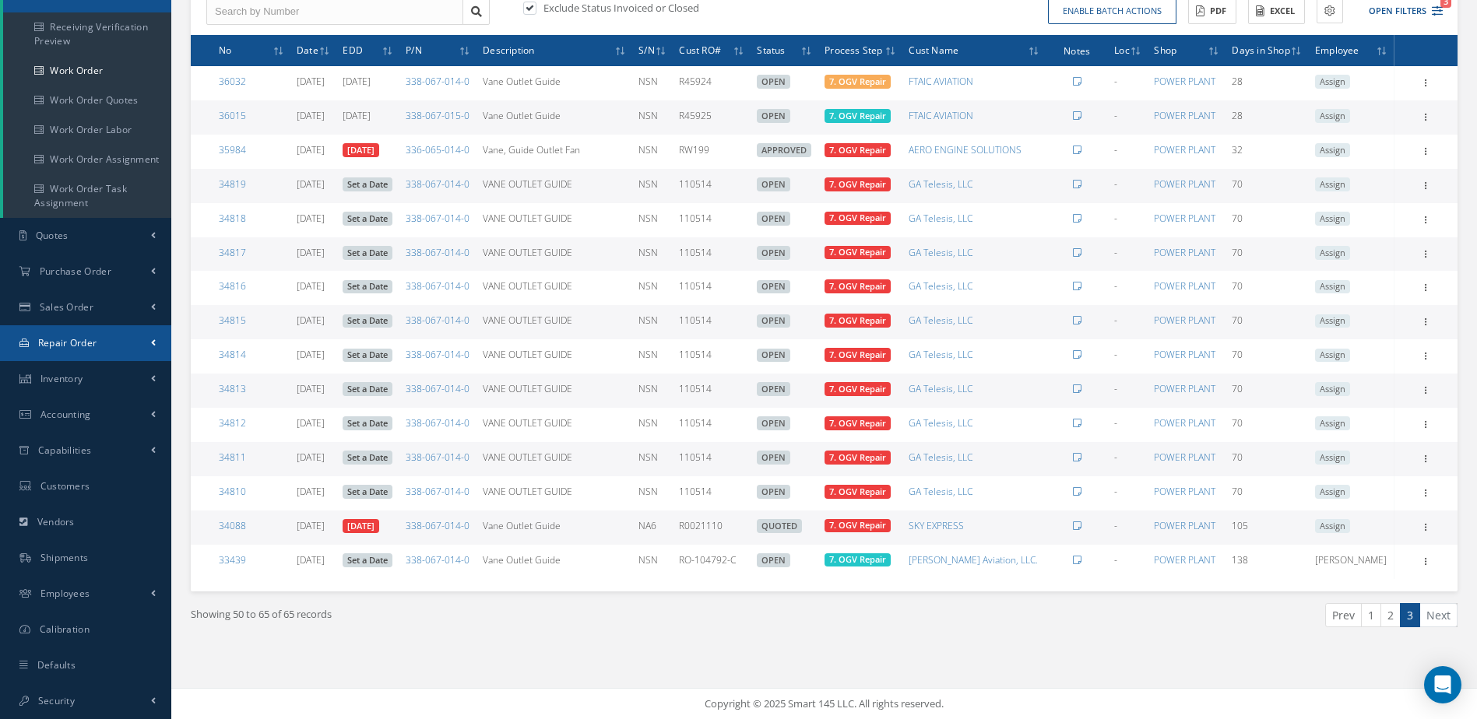
scroll to position [0, 0]
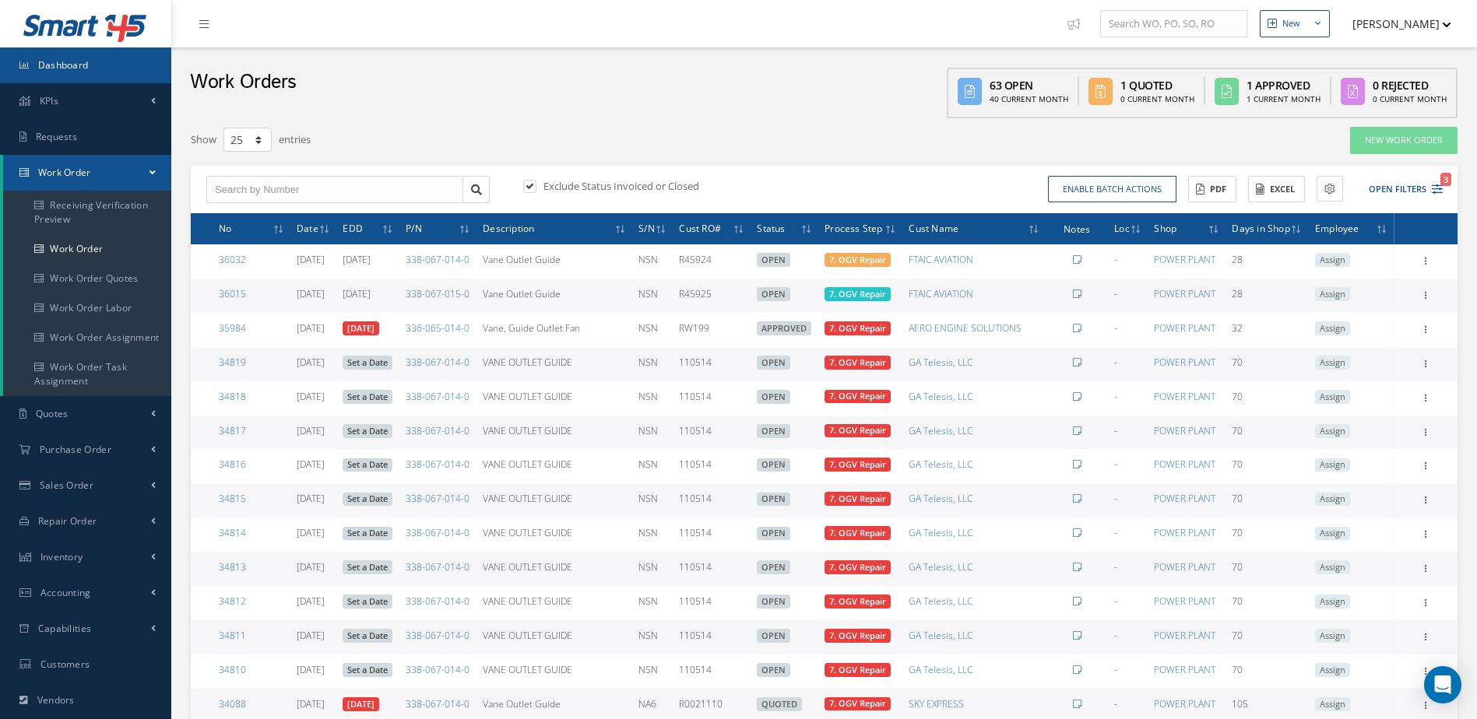
click at [55, 78] on link "Dashboard" at bounding box center [85, 65] width 171 height 36
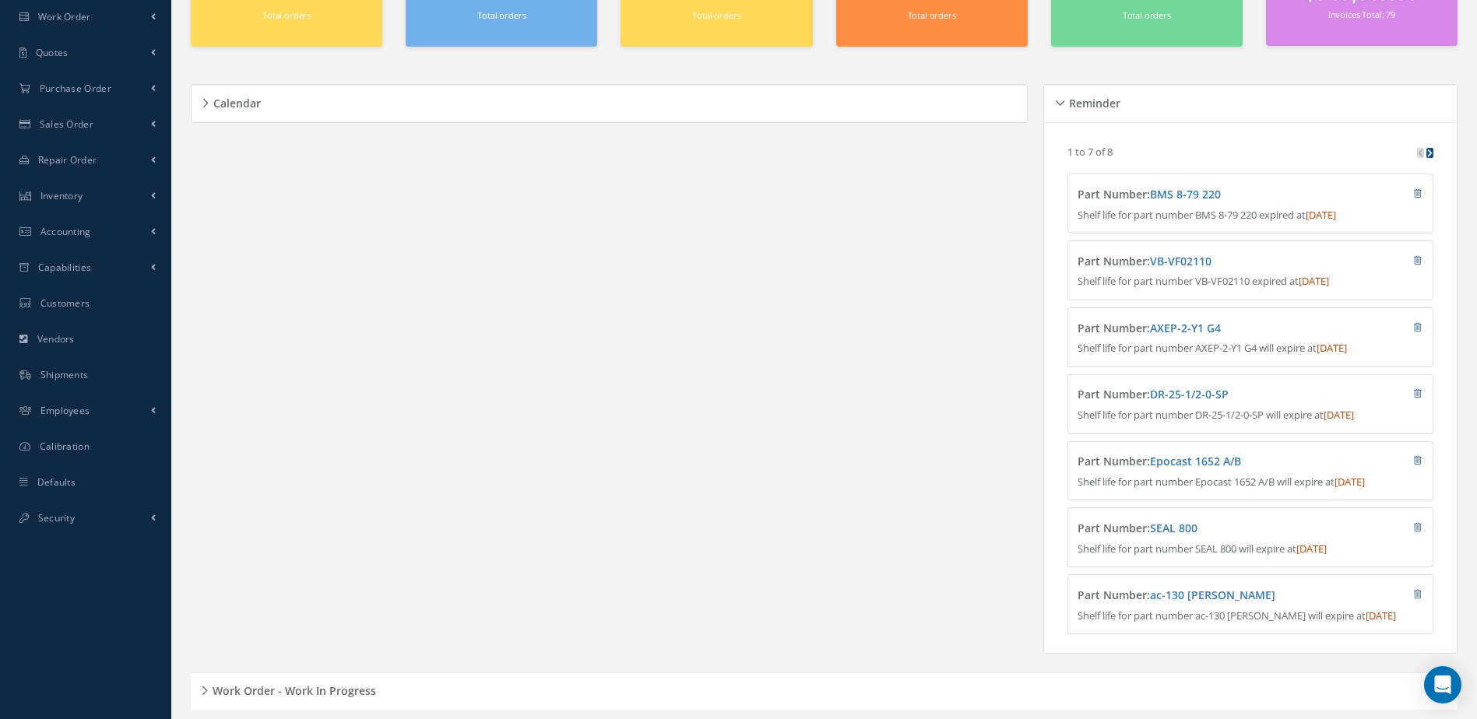
scroll to position [265, 0]
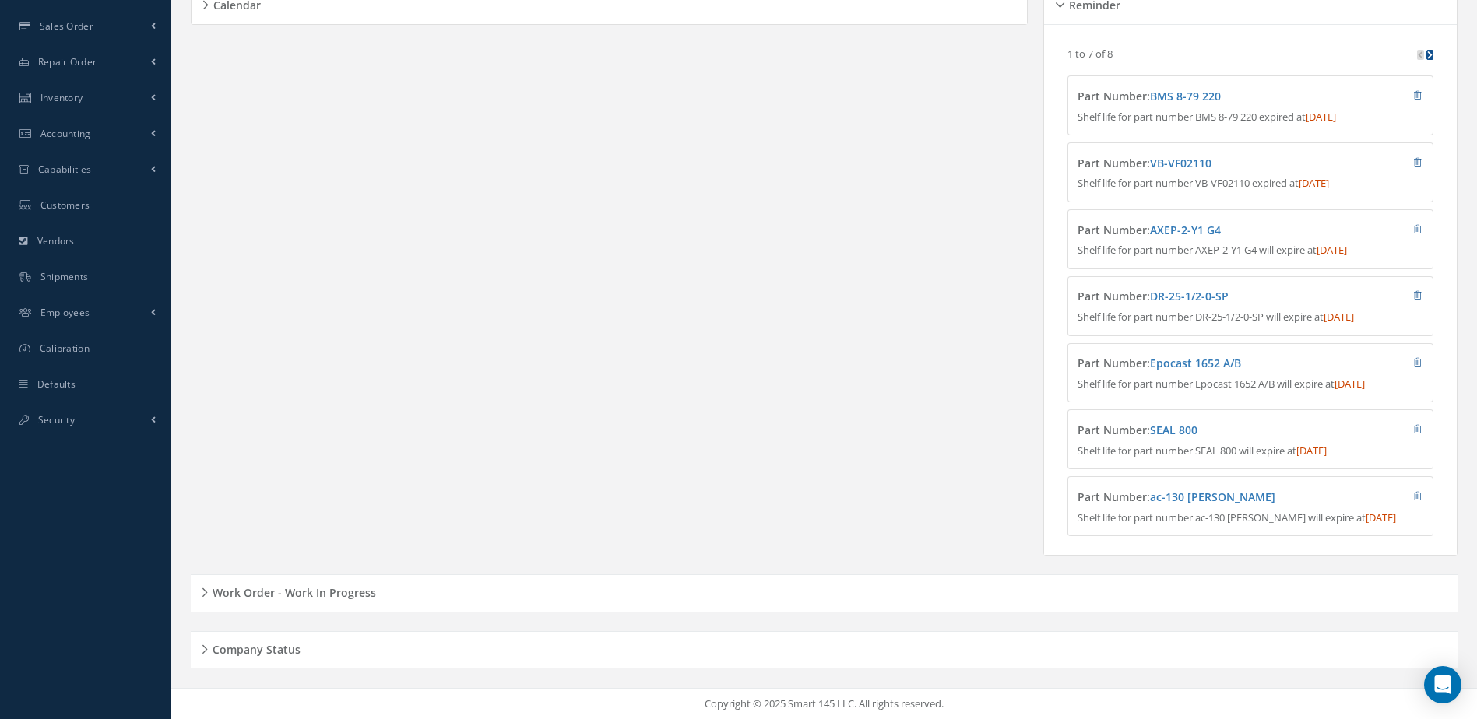
click at [375, 589] on div "Work Order - Work In Progress" at bounding box center [824, 594] width 1267 height 24
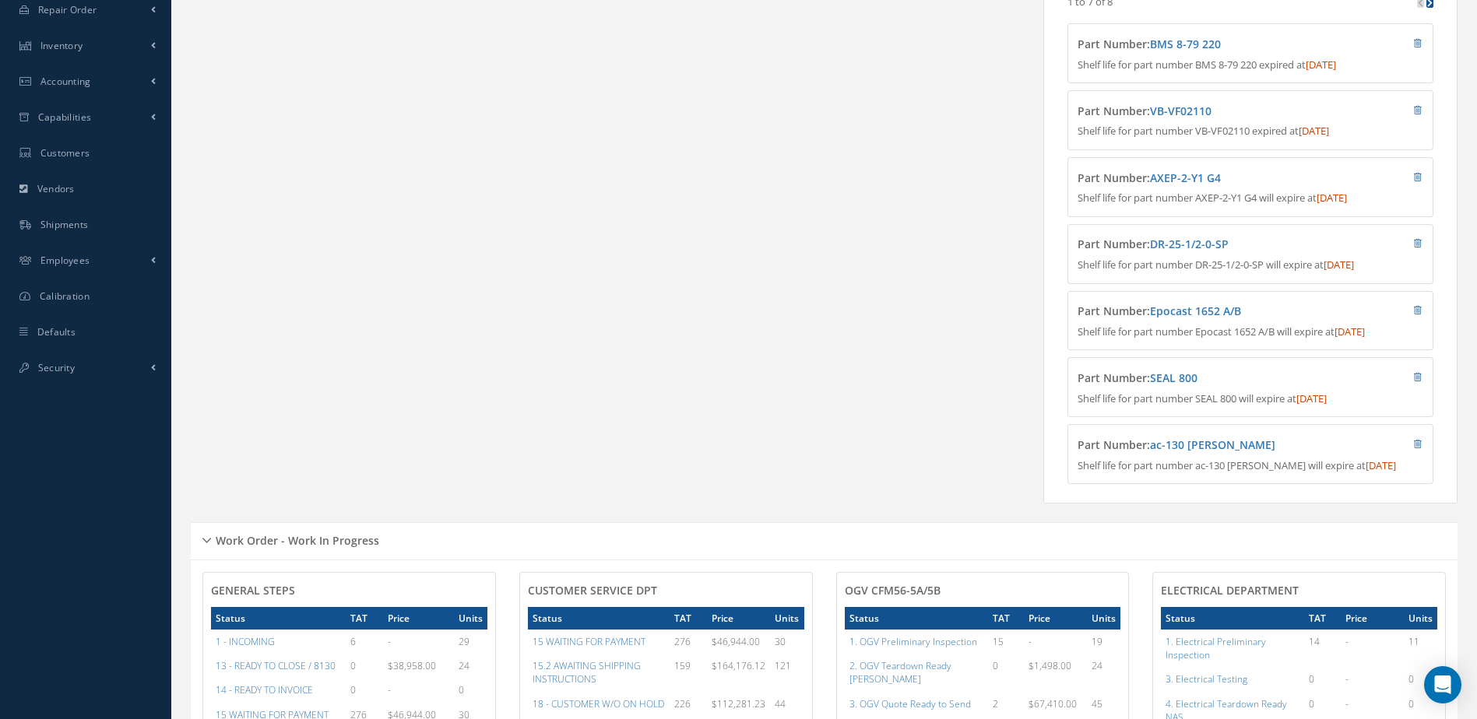
scroll to position [0, 0]
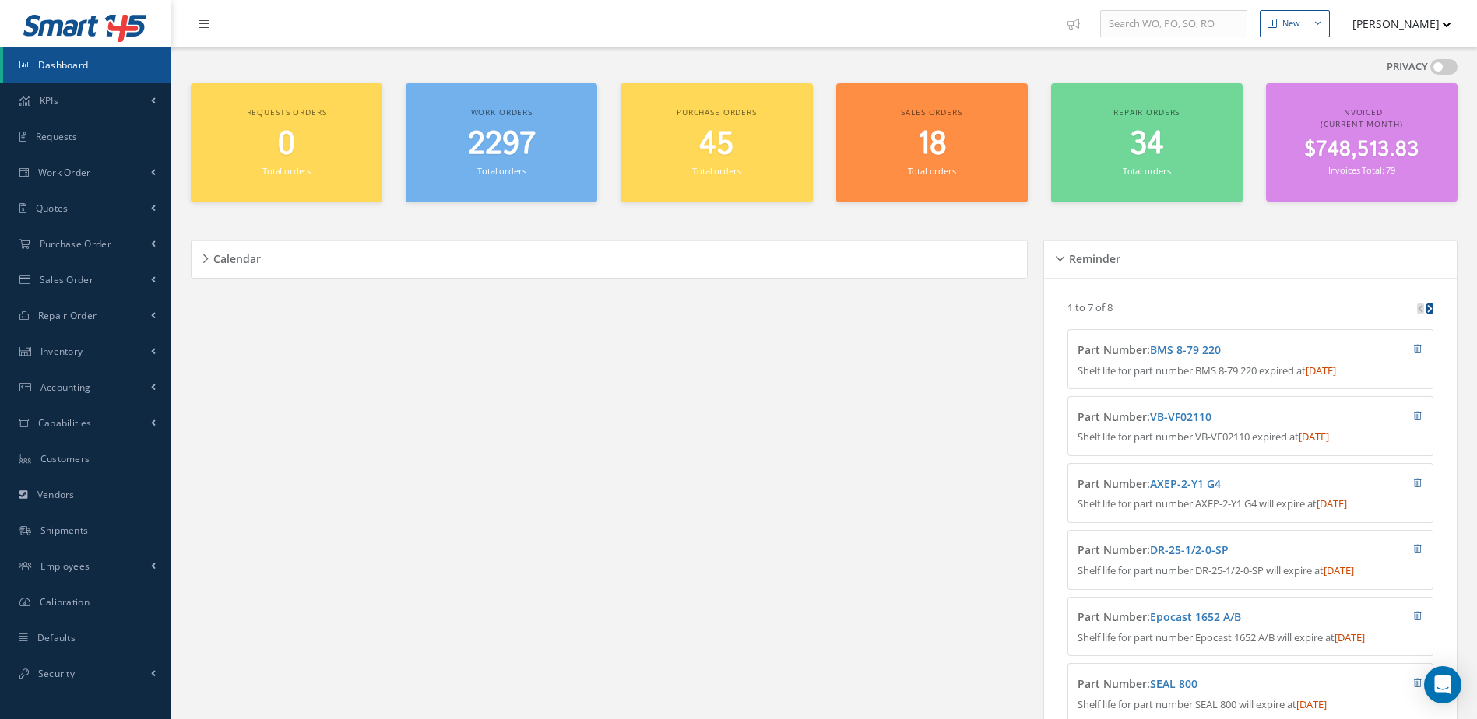
click at [501, 155] on span "2297" at bounding box center [502, 144] width 68 height 44
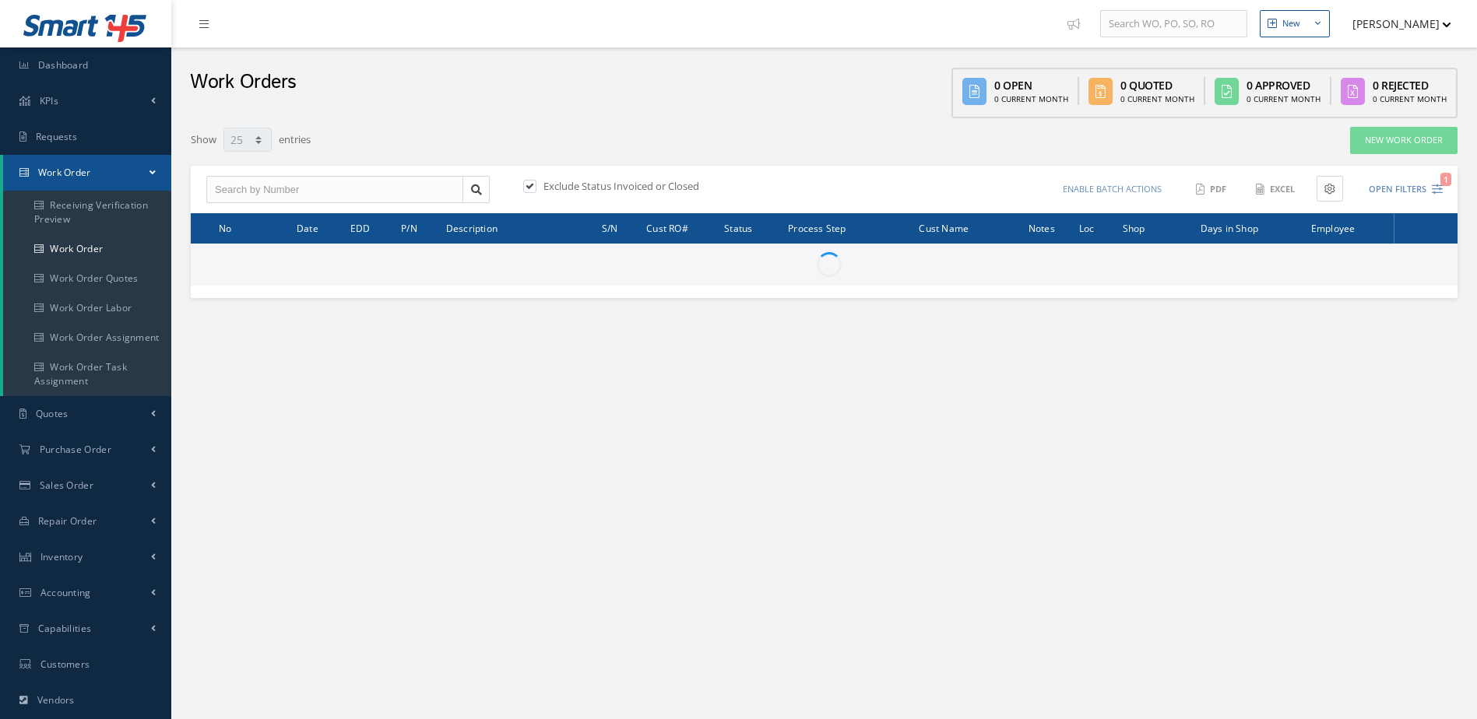
select select "25"
click at [387, 193] on input "text" at bounding box center [334, 190] width 257 height 28
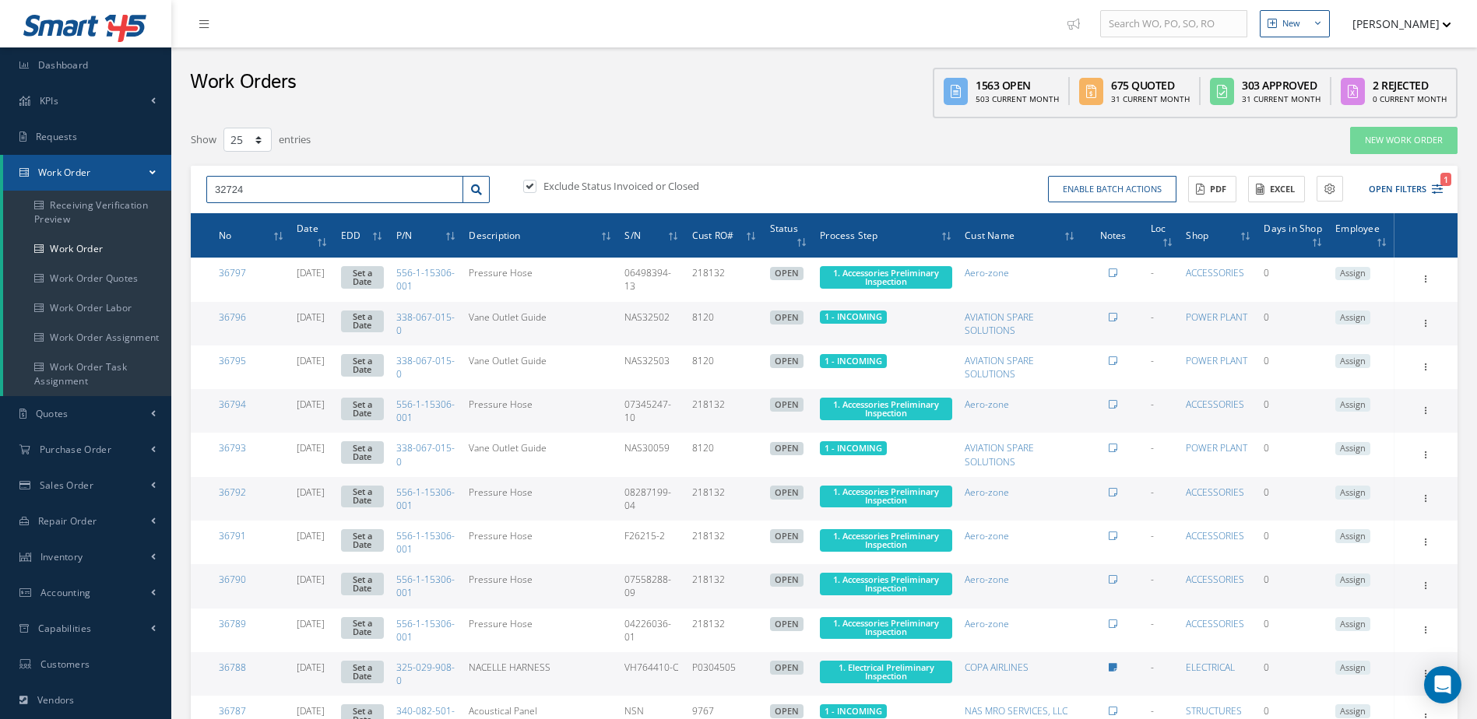
type input "32724"
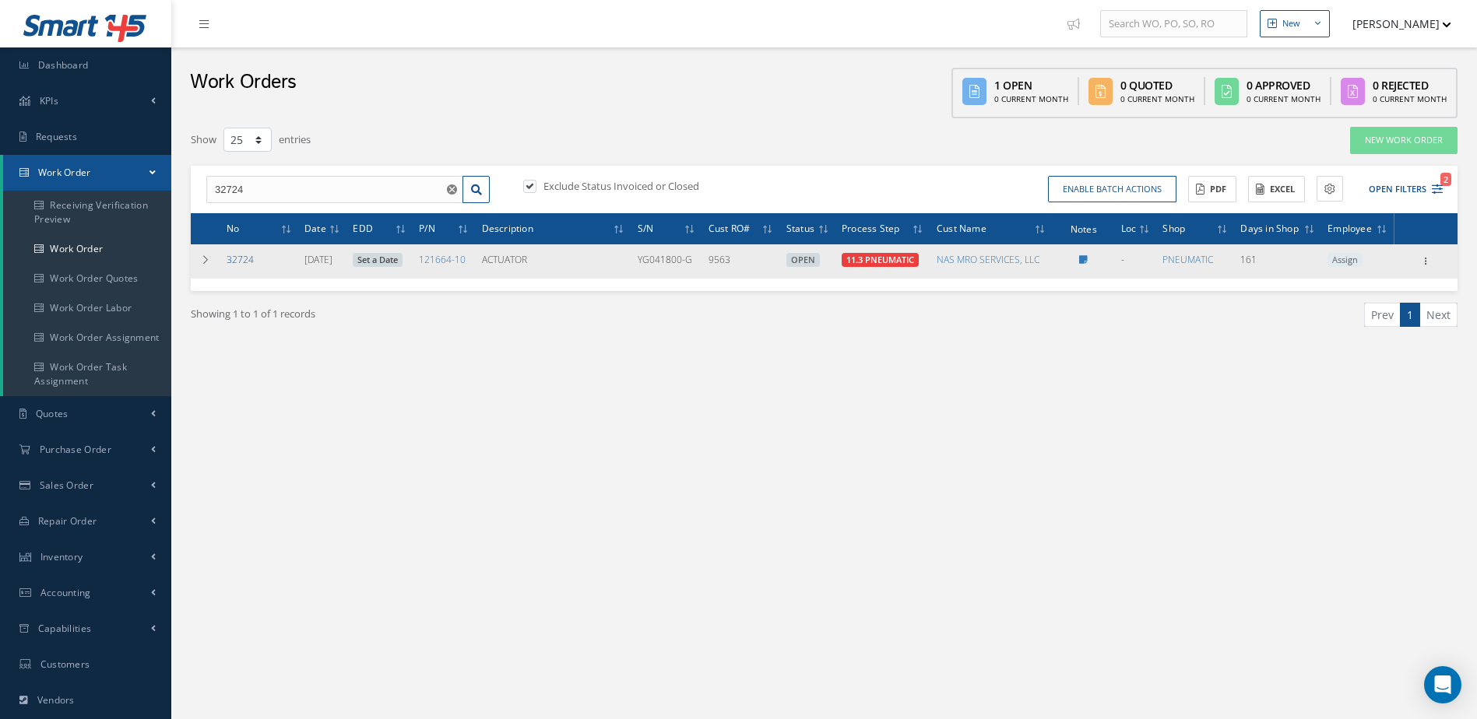
click at [236, 262] on link "32724" at bounding box center [240, 259] width 27 height 13
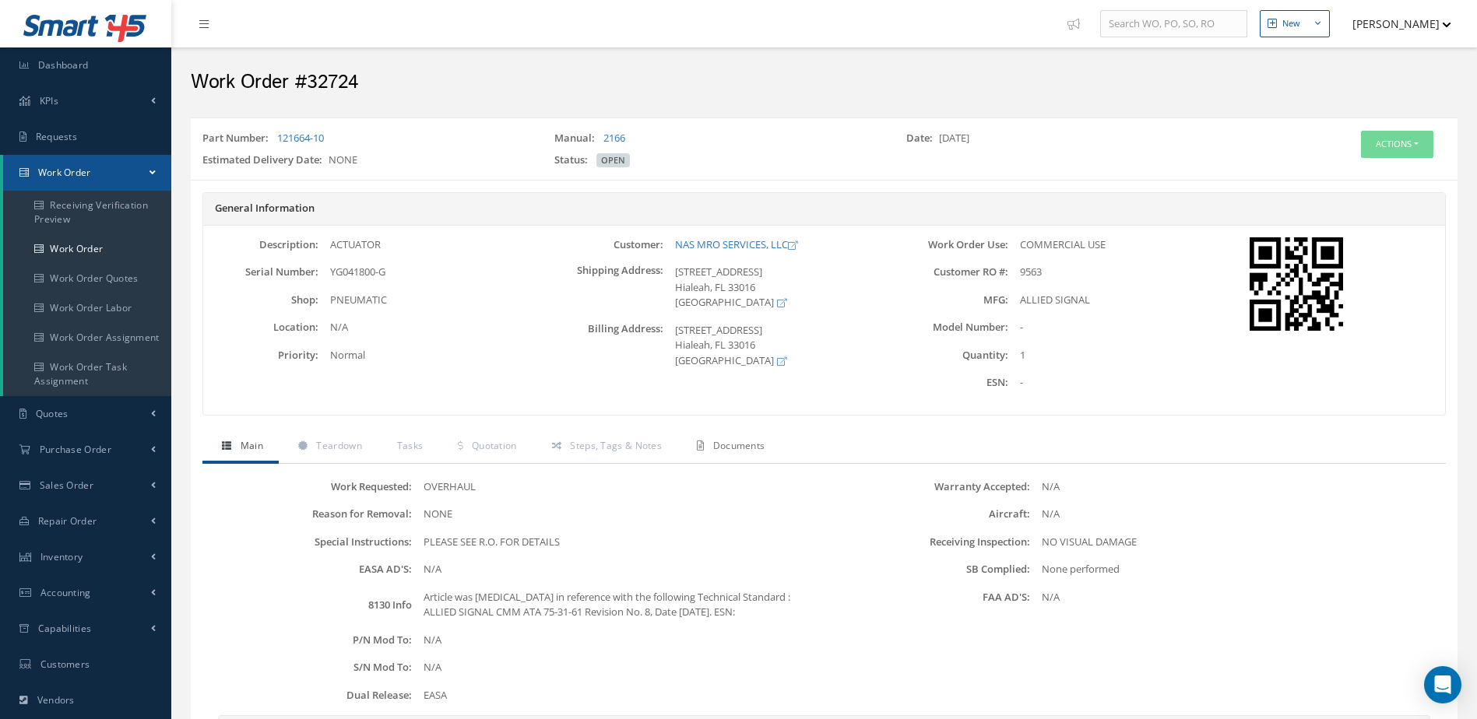
click at [734, 452] on span "Documents" at bounding box center [739, 445] width 52 height 13
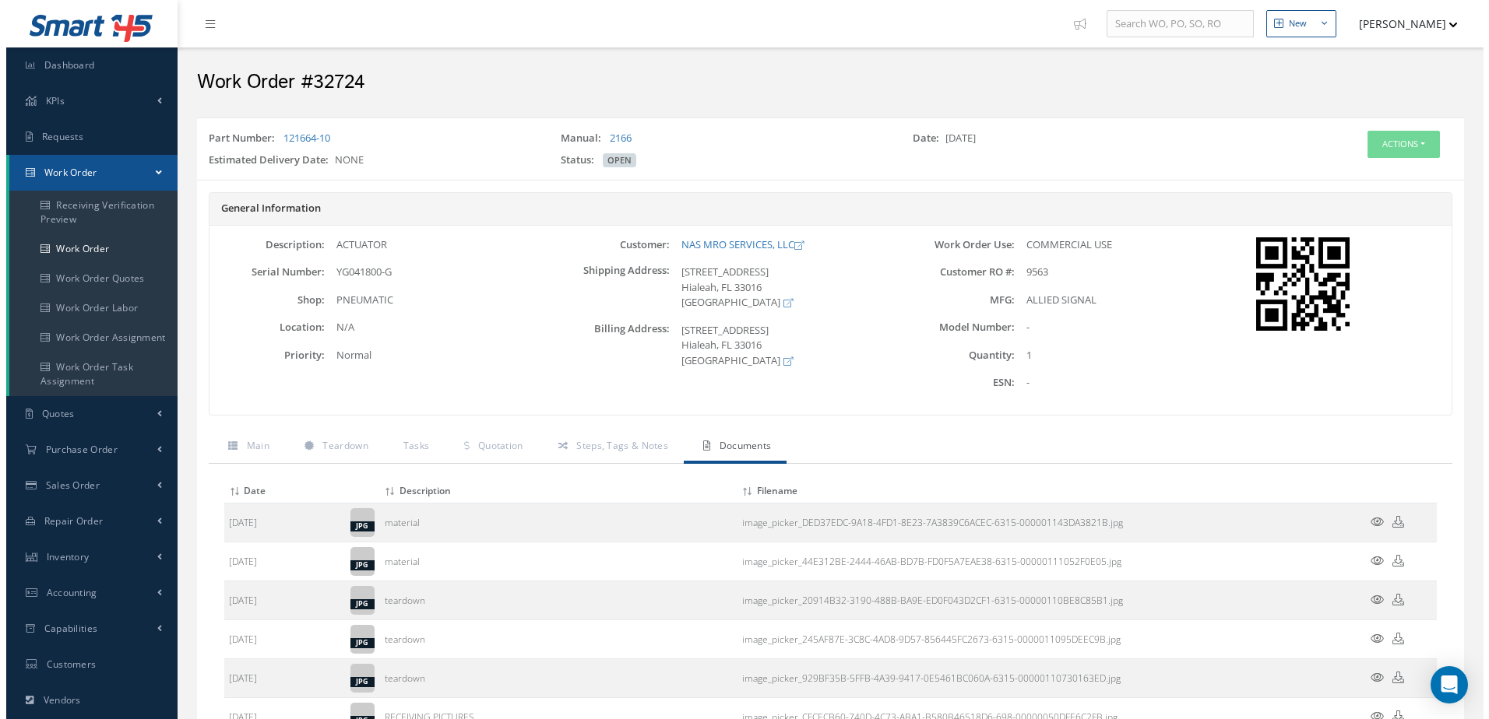
scroll to position [290, 0]
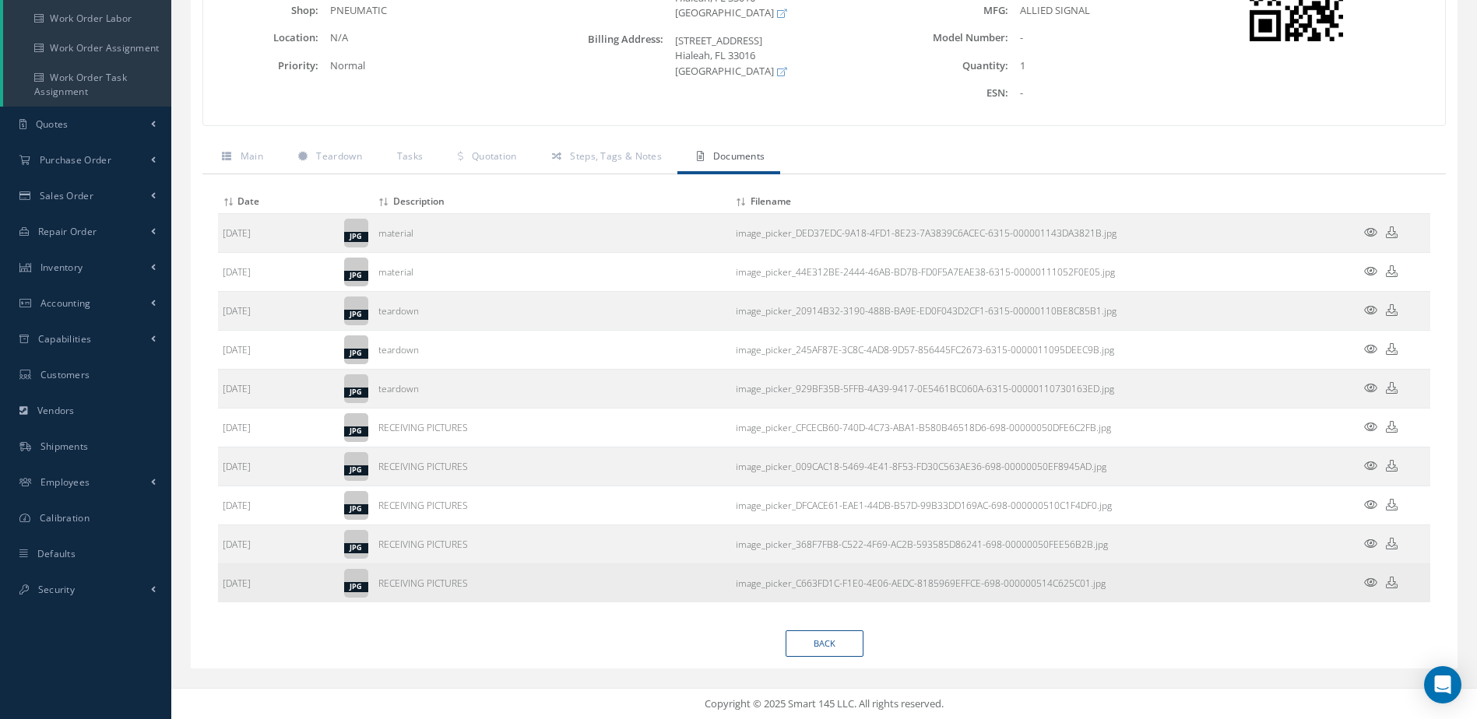
click at [1376, 578] on icon at bounding box center [1370, 583] width 13 height 12
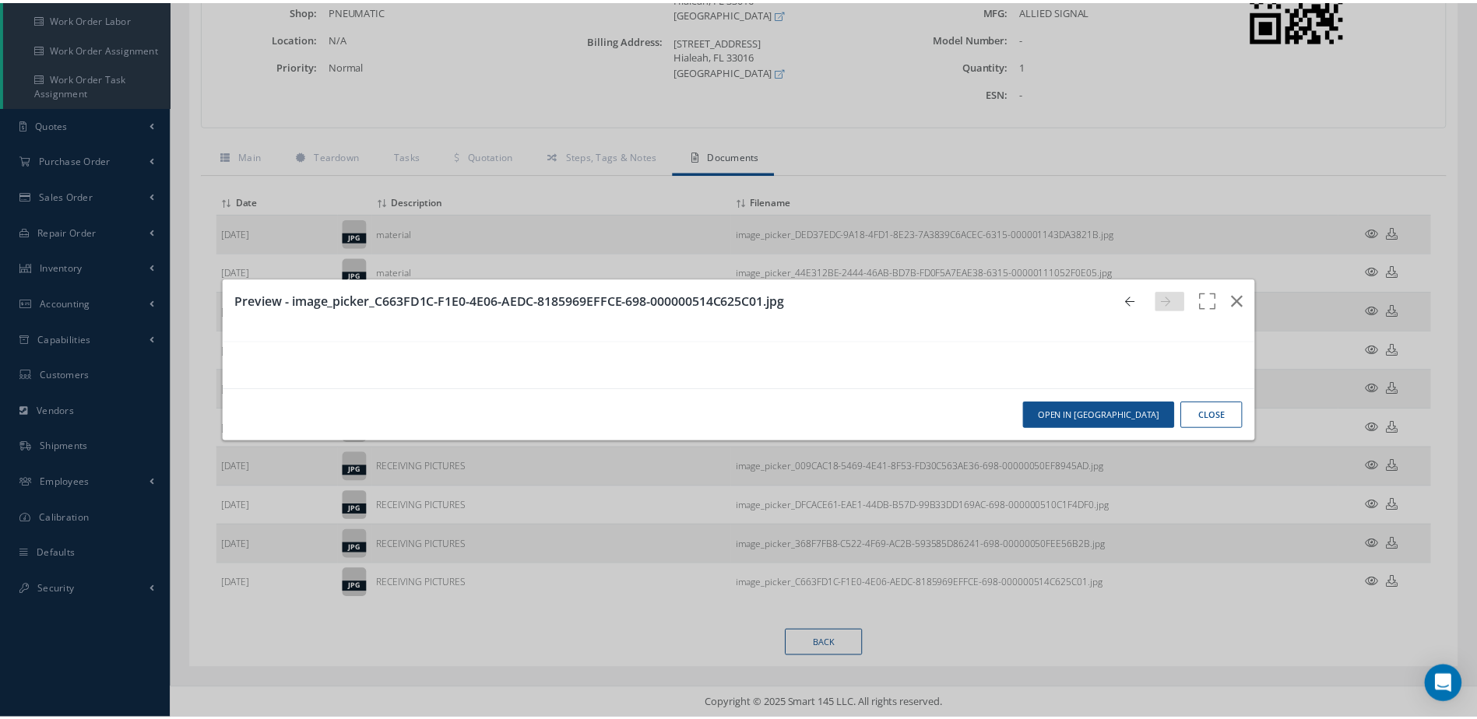
scroll to position [0, 0]
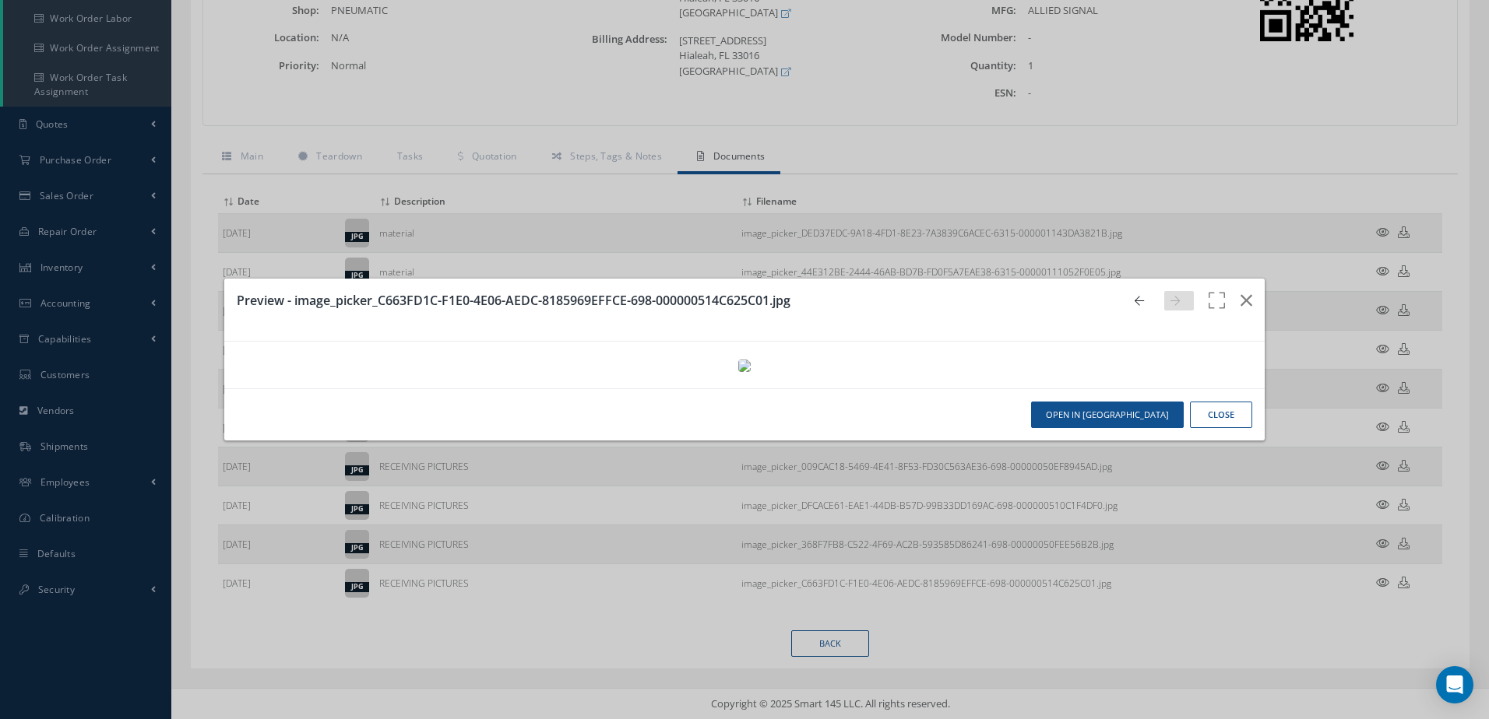
click at [1383, 540] on div "Preview - image_picker_C663FD1C-F1E0-4E06-AEDC-8185969EFFCE-698-000000514C625C0…" at bounding box center [744, 359] width 1489 height 719
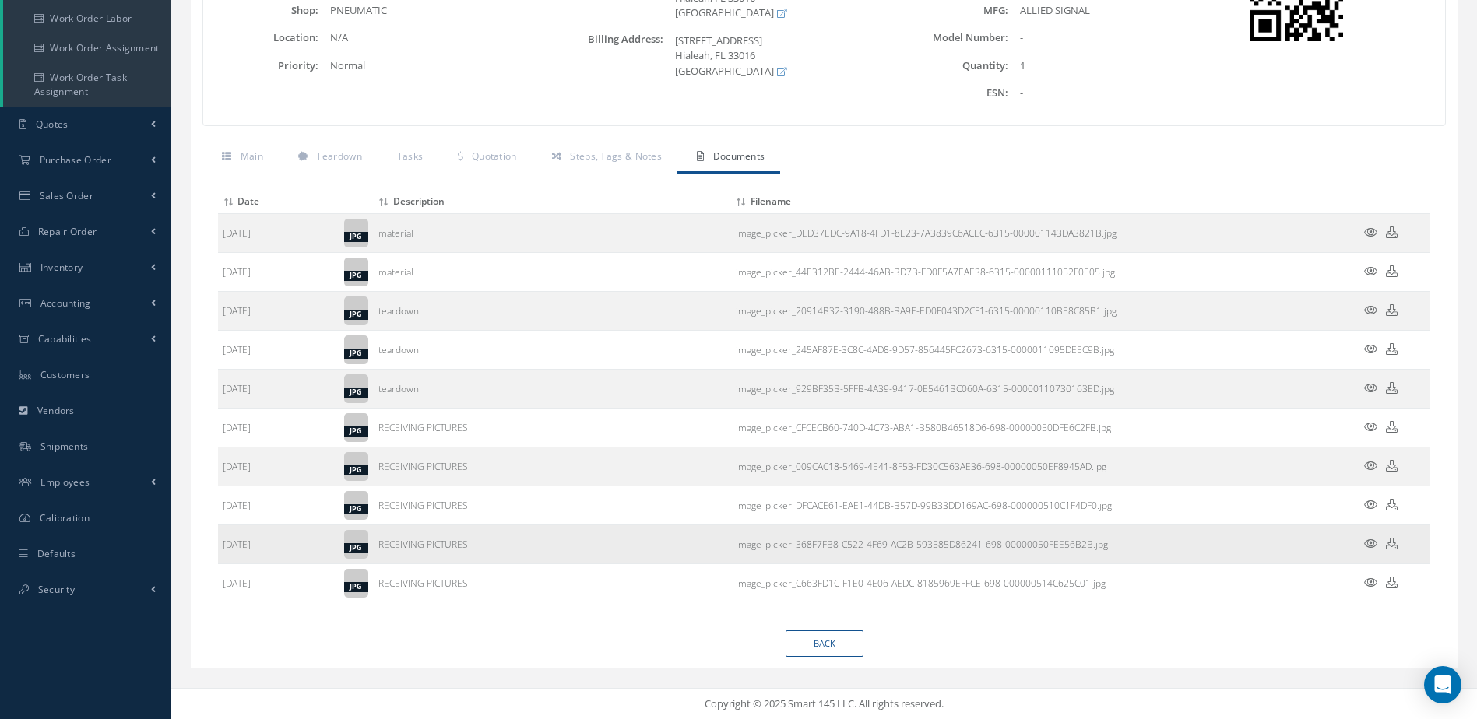
click at [1371, 545] on icon at bounding box center [1370, 544] width 13 height 12
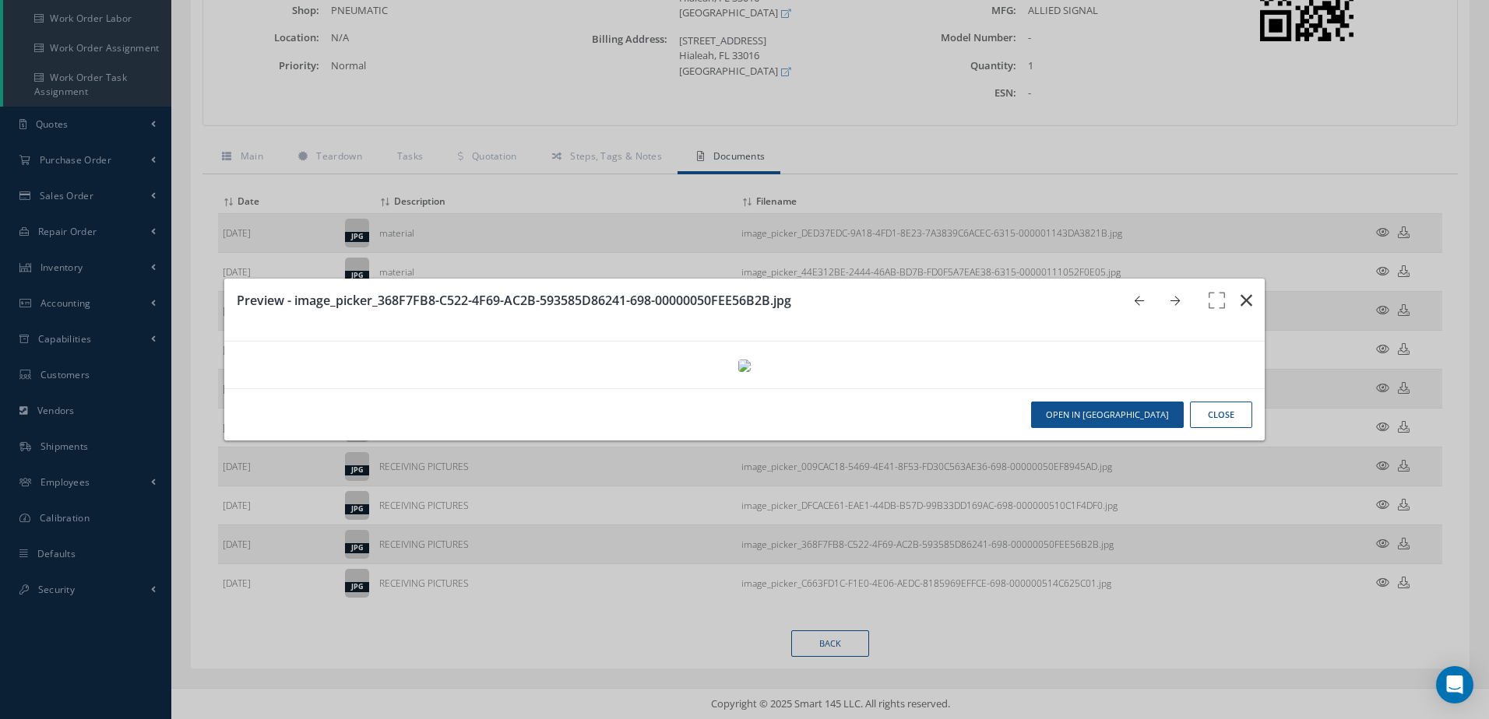
click at [1243, 279] on button "button" at bounding box center [1246, 301] width 37 height 44
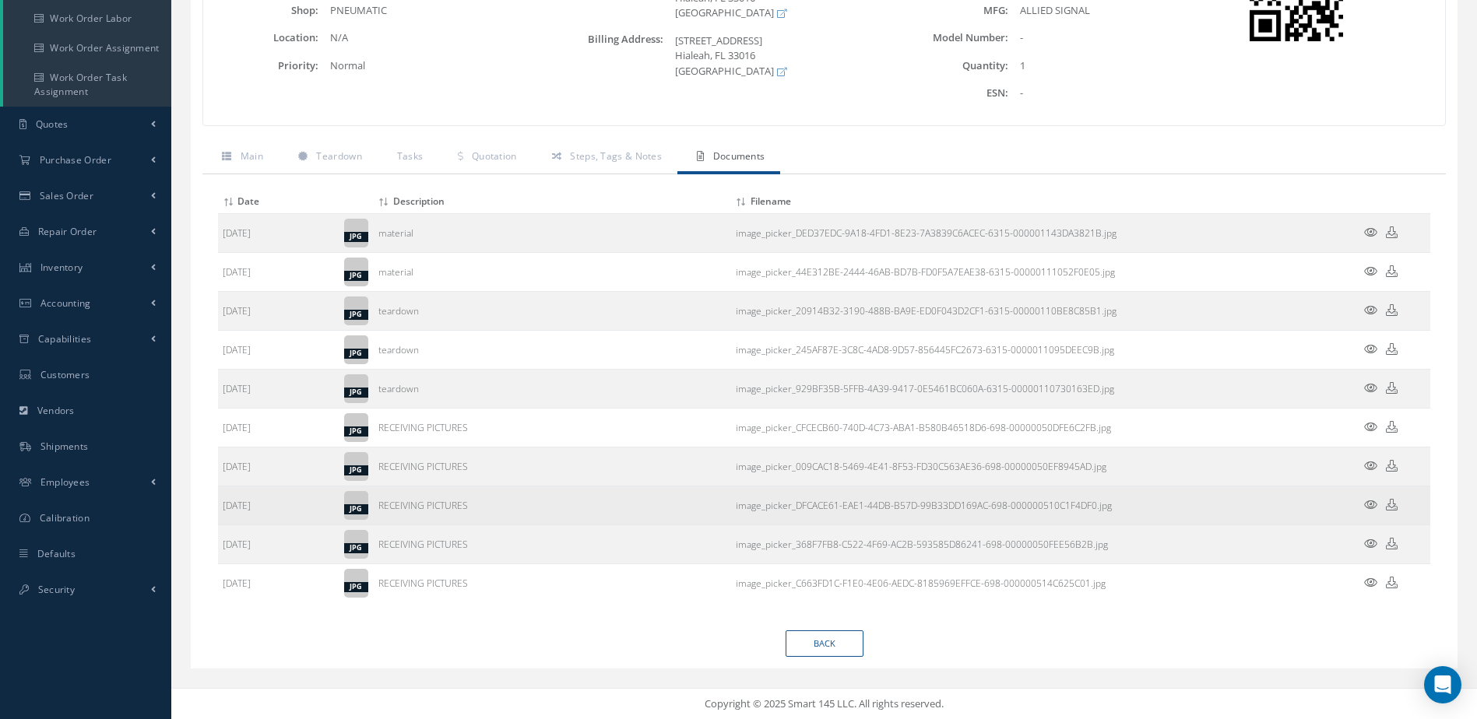
click at [1367, 500] on icon at bounding box center [1370, 505] width 13 height 12
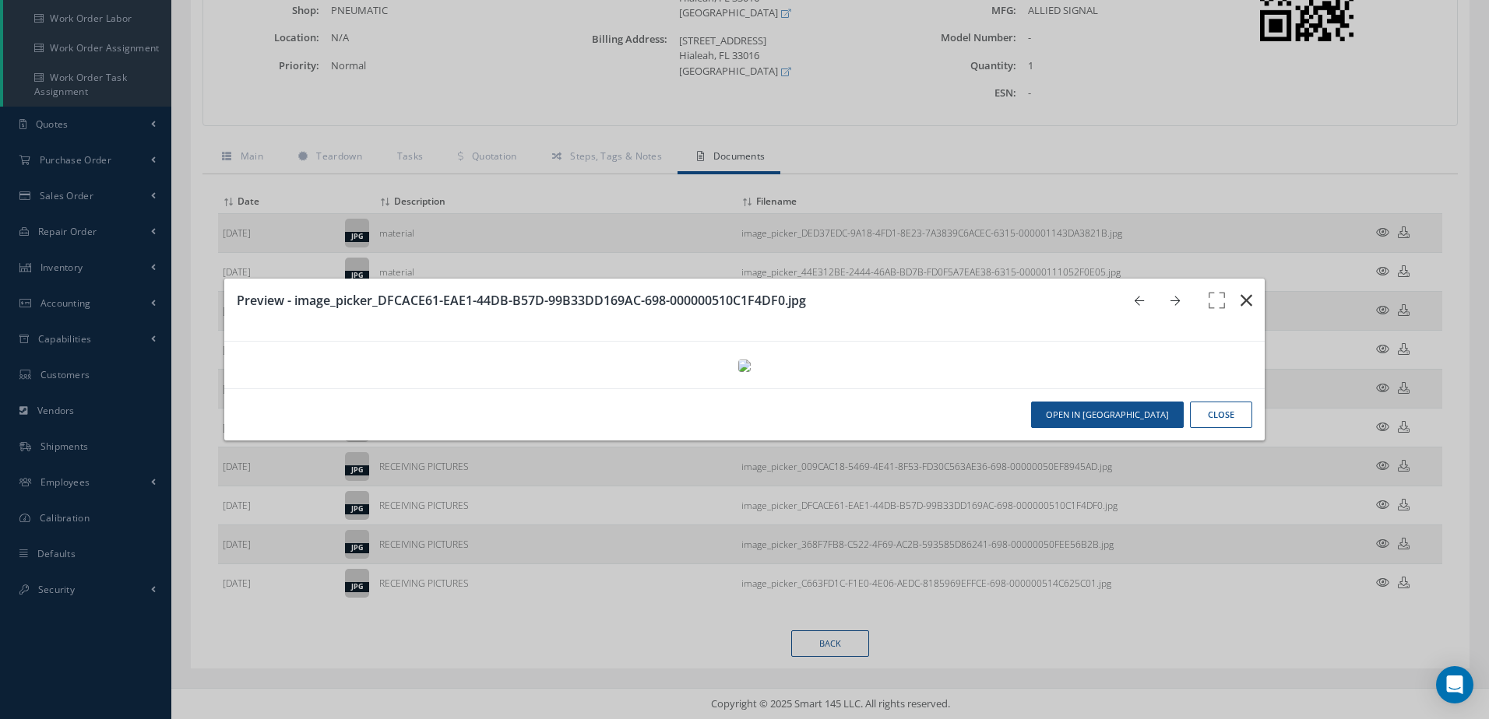
click at [1240, 291] on icon "button" at bounding box center [1246, 300] width 12 height 19
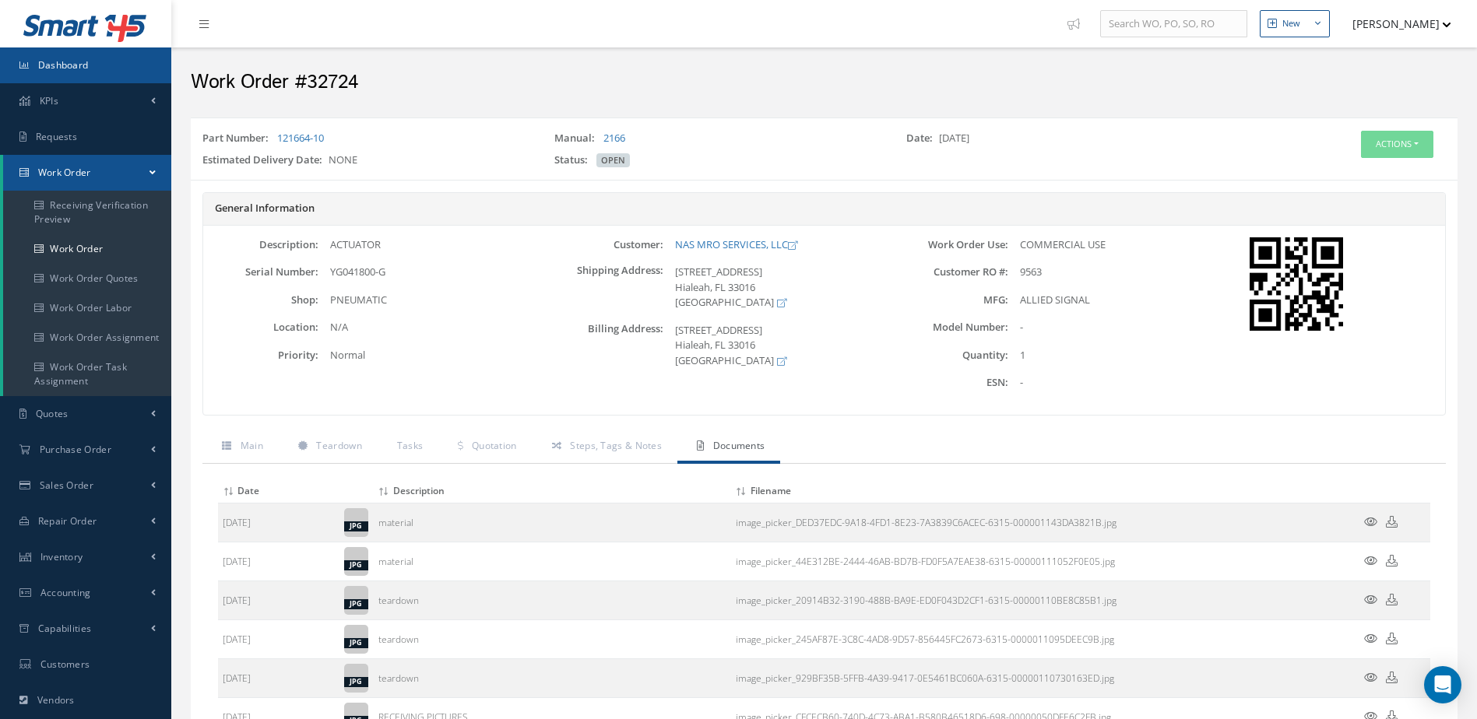
click at [142, 61] on link "Dashboard" at bounding box center [85, 65] width 171 height 36
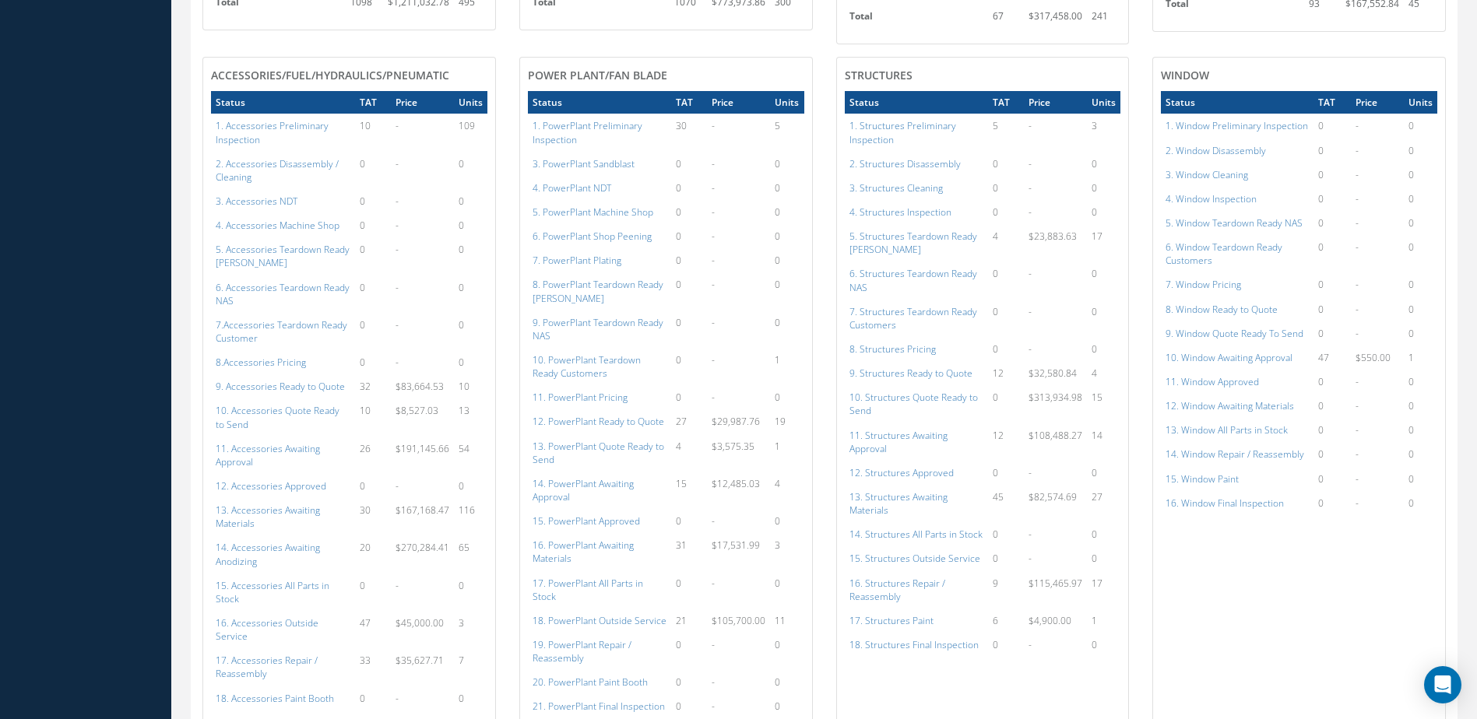
scroll to position [1507, 0]
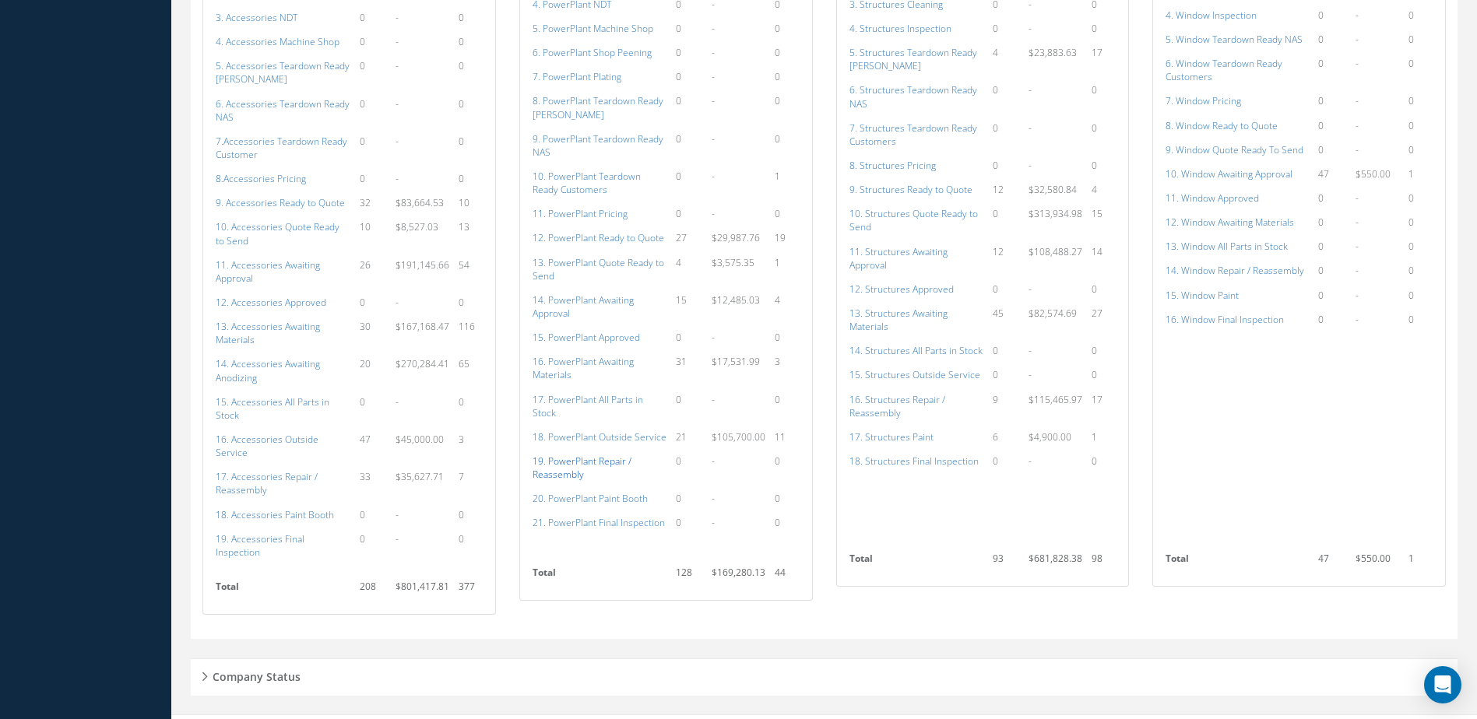
click at [574, 455] on a=138&excludeInternalCustomer=false&excludeInvoicedOrClosed=true&shop_id=15&filtersHidded"] "19. PowerPlant Repair / Reassembly" at bounding box center [582, 468] width 99 height 26
click at [643, 400] on a=136&excludeInternalCustomer=false&excludeInvoicedOrClosed=true&shop_id=15&filtersHidded"] "17. PowerPlant All Parts in Stock" at bounding box center [588, 406] width 111 height 26
click at [568, 455] on a=138&excludeInternalCustomer=false&excludeInvoicedOrClosed=true&shop_id=15&filtersHidded"] "19. PowerPlant Repair / Reassembly" at bounding box center [582, 468] width 99 height 26
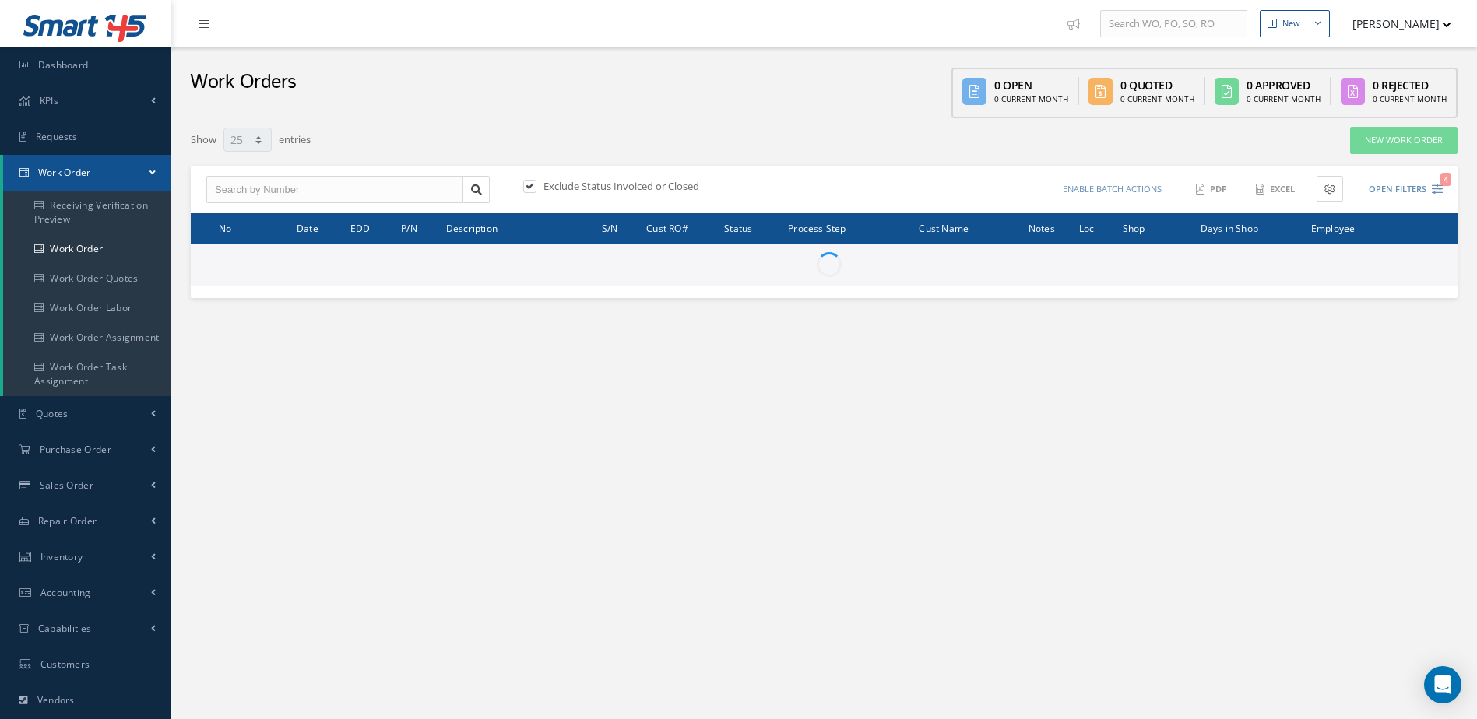
select select "25"
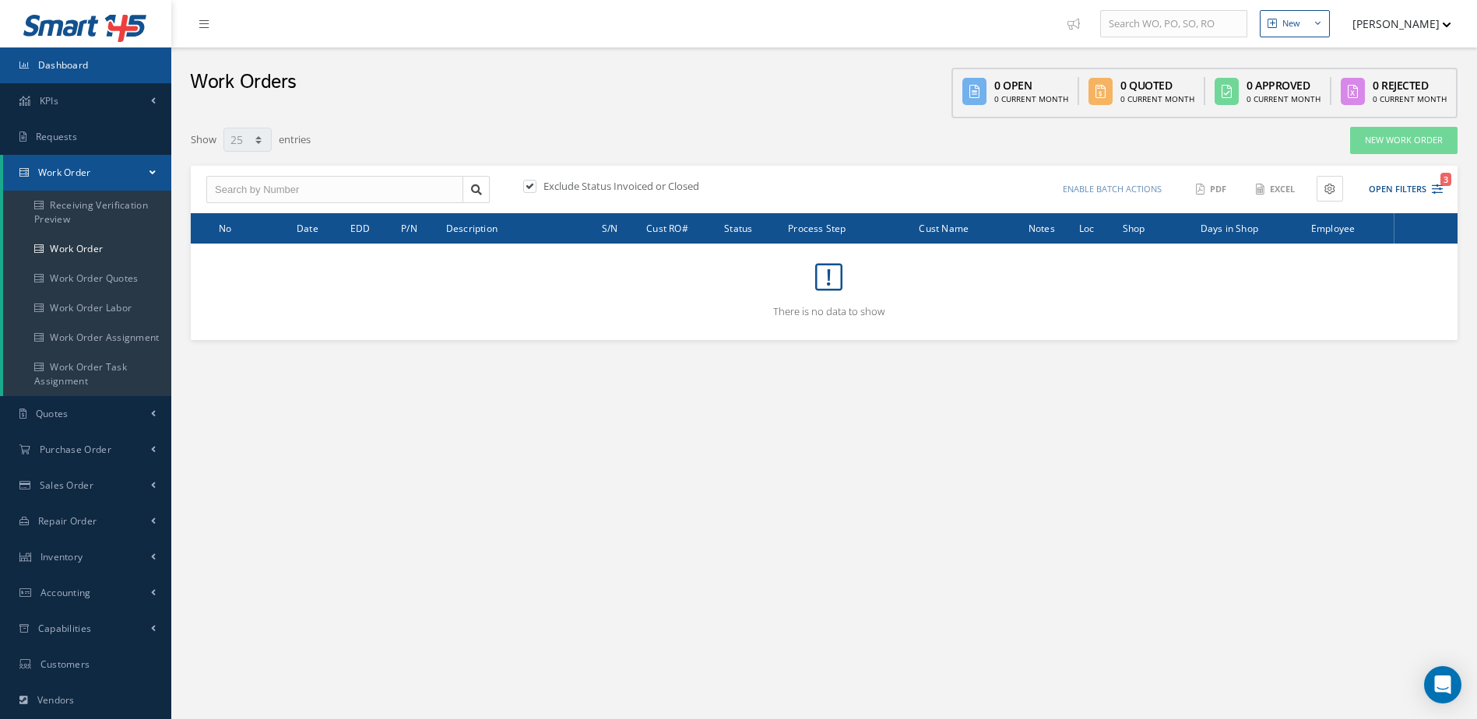
click at [90, 63] on link "Dashboard" at bounding box center [85, 65] width 171 height 36
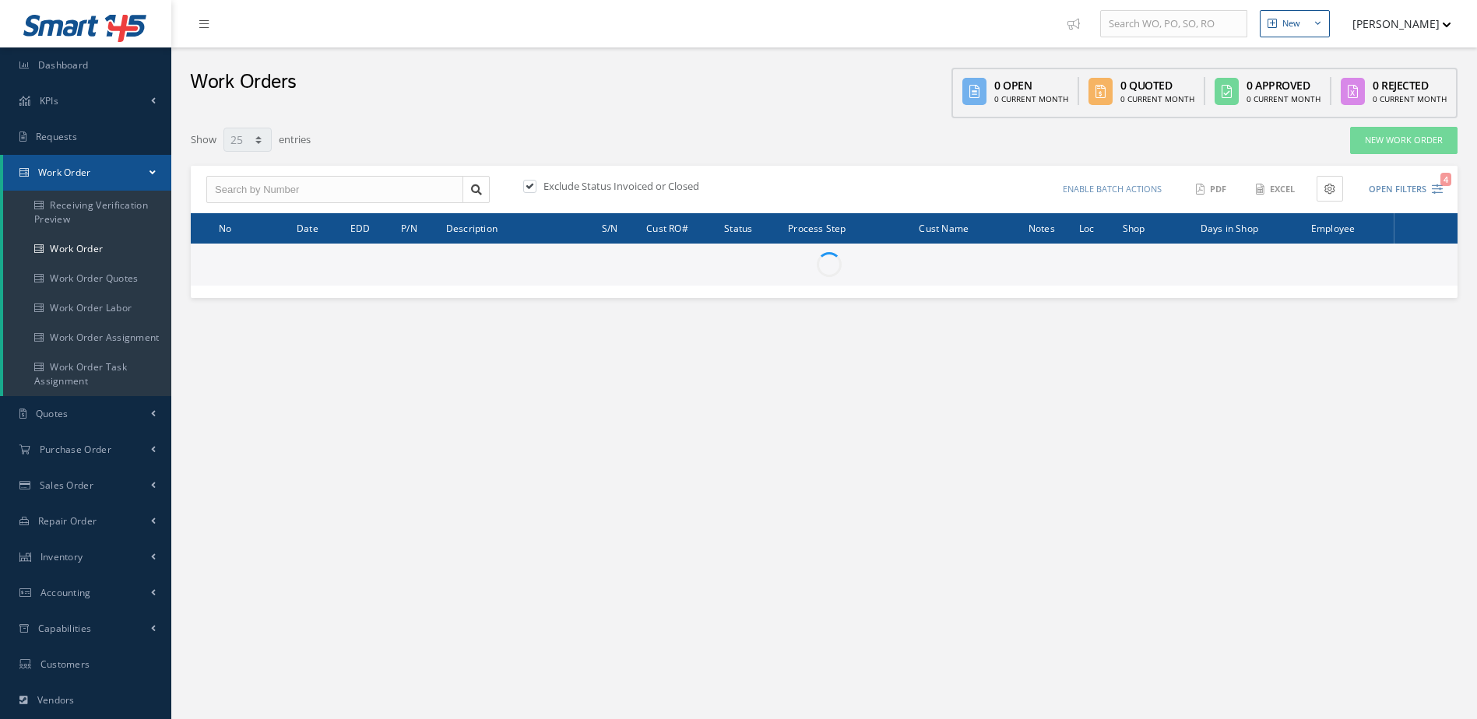
select select "25"
type input "All Work Request"
type input "All Work Performed"
type input "All Status"
type input "WO Part Status"
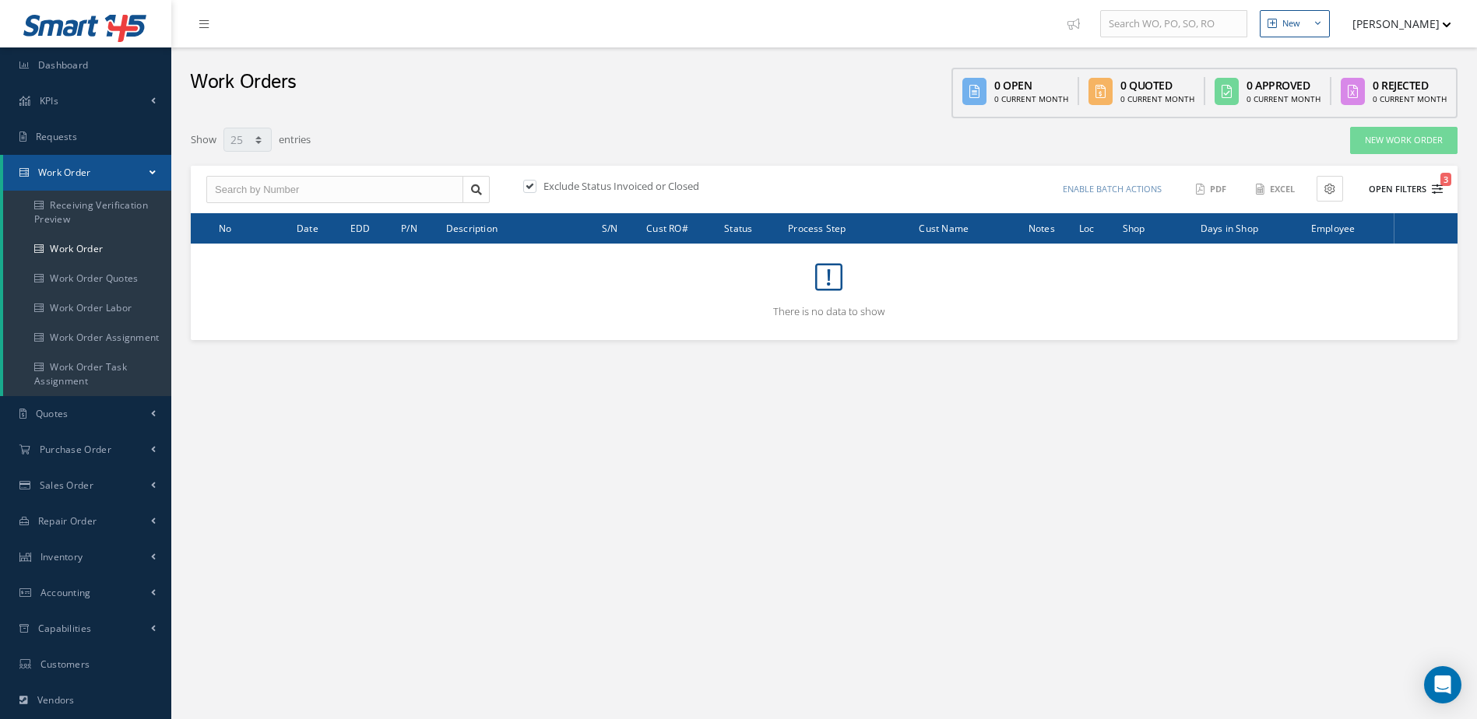
click at [1394, 191] on button "Open Filters 3" at bounding box center [1399, 190] width 88 height 26
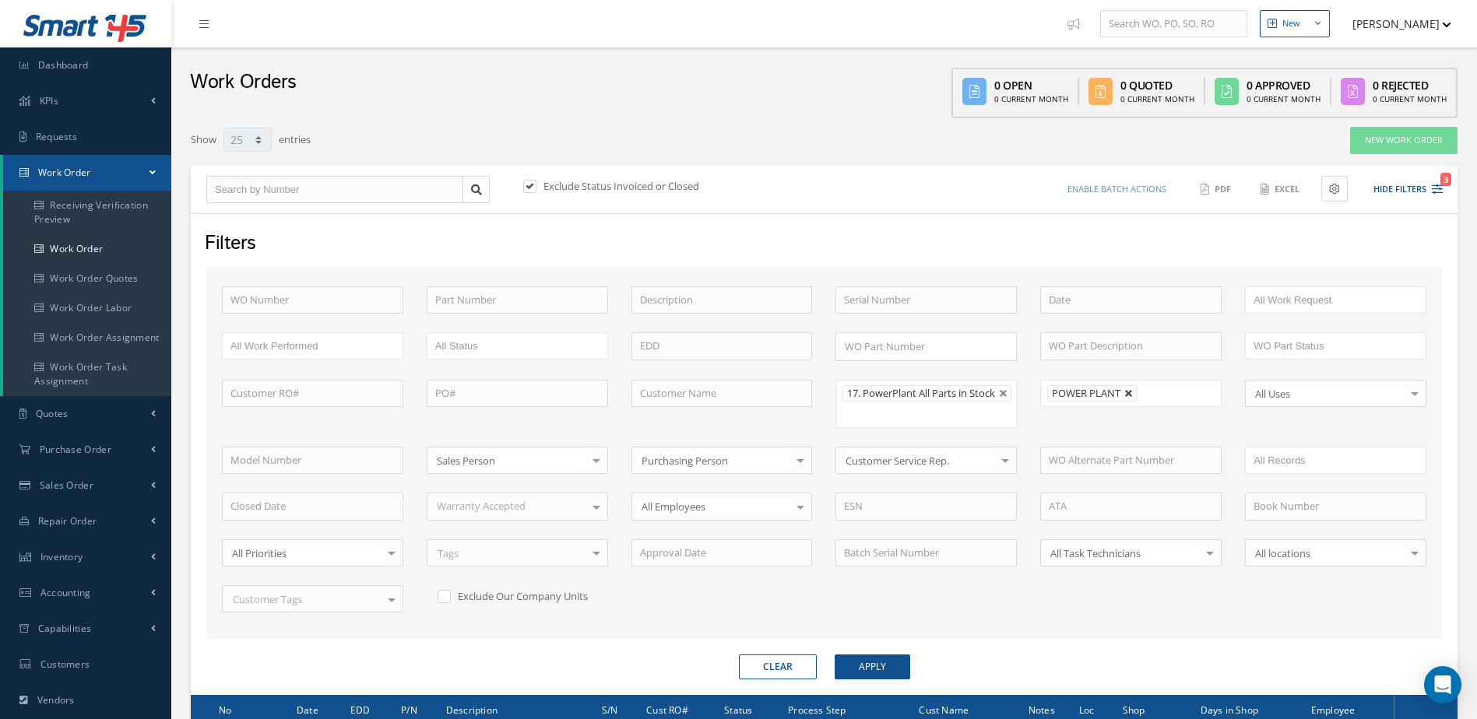
click at [1131, 391] on link at bounding box center [1128, 393] width 9 height 9
type input "All Shops"
click at [892, 673] on button "Apply" at bounding box center [873, 667] width 76 height 25
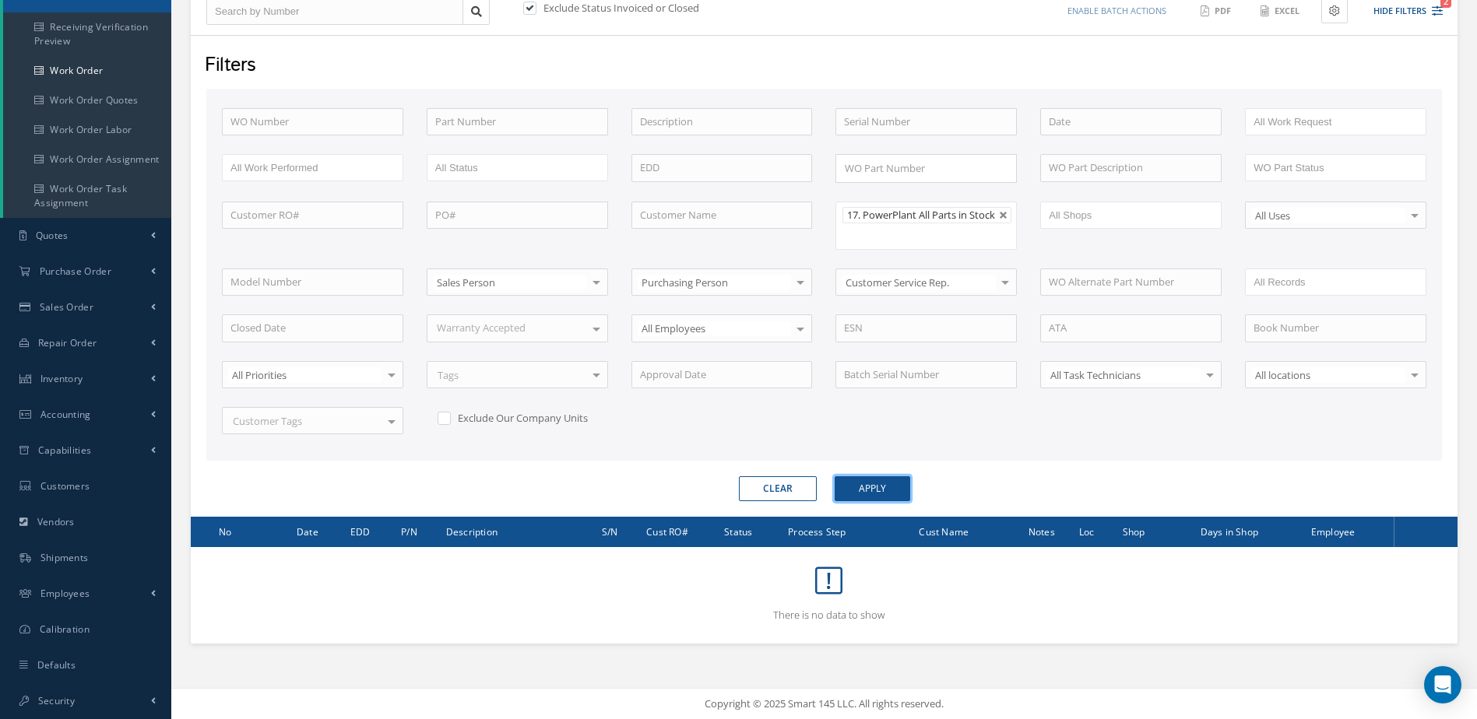
click at [880, 499] on button "Apply" at bounding box center [873, 488] width 76 height 25
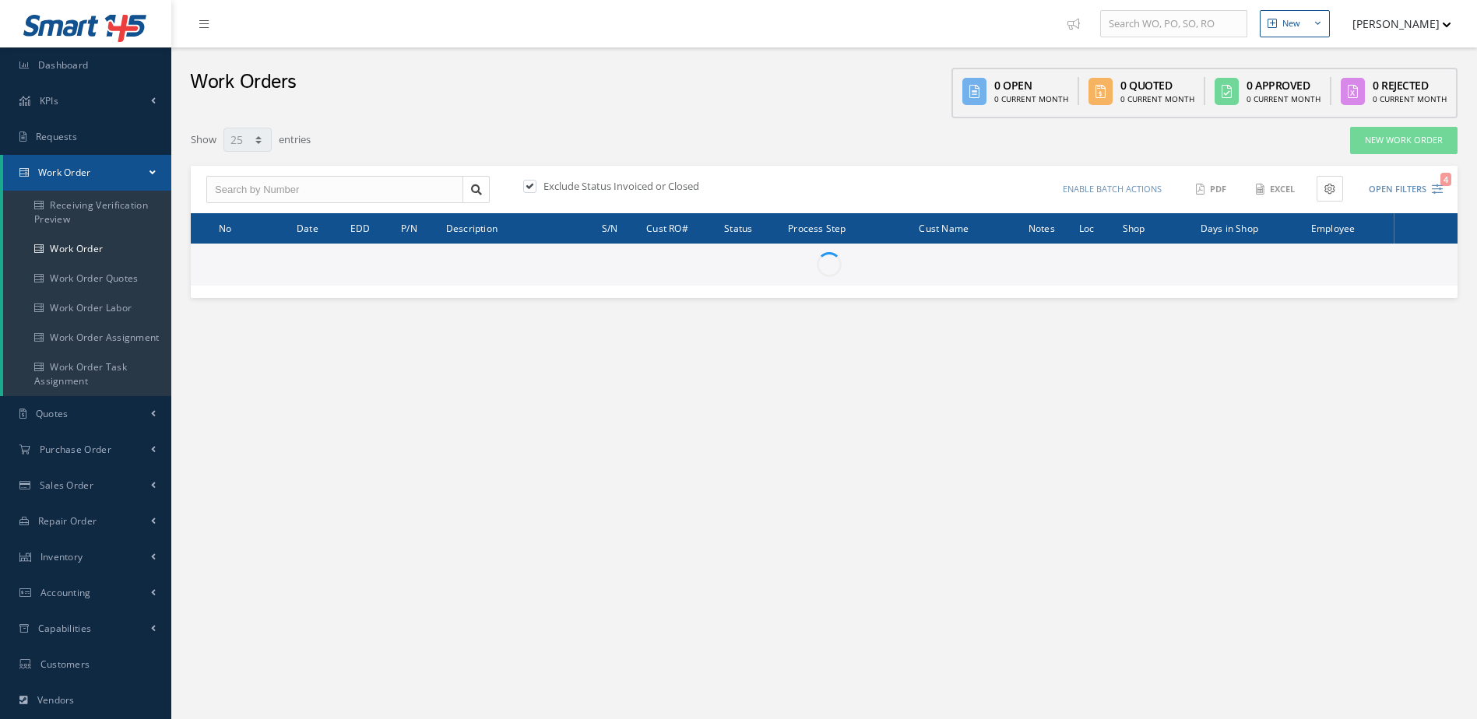
select select "25"
type input "All Work Request"
type input "All Work Performed"
type input "All Status"
type input "WO Part Status"
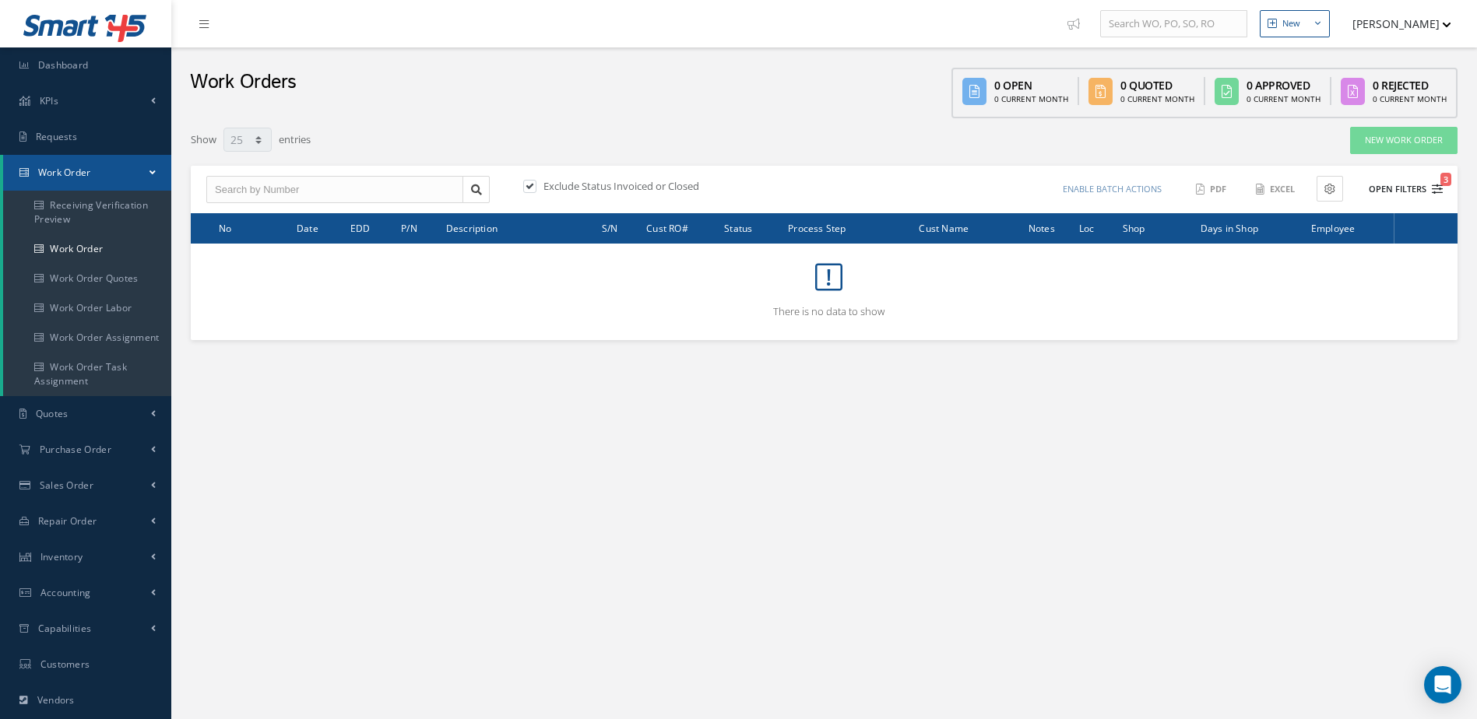
click at [1397, 188] on button "Open Filters 3" at bounding box center [1399, 190] width 88 height 26
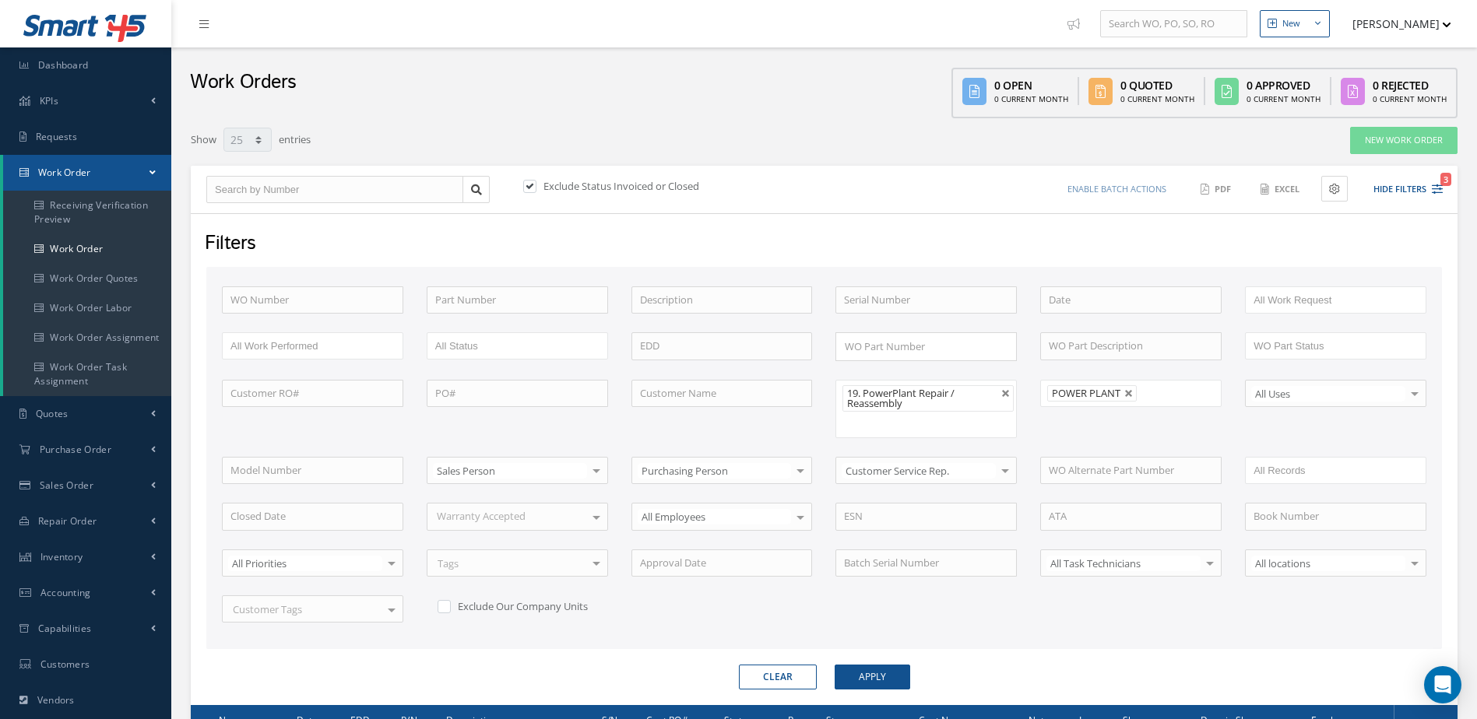
click at [1130, 392] on link at bounding box center [1128, 393] width 9 height 9
type input "All Shops"
click at [860, 666] on button "Apply" at bounding box center [873, 677] width 76 height 25
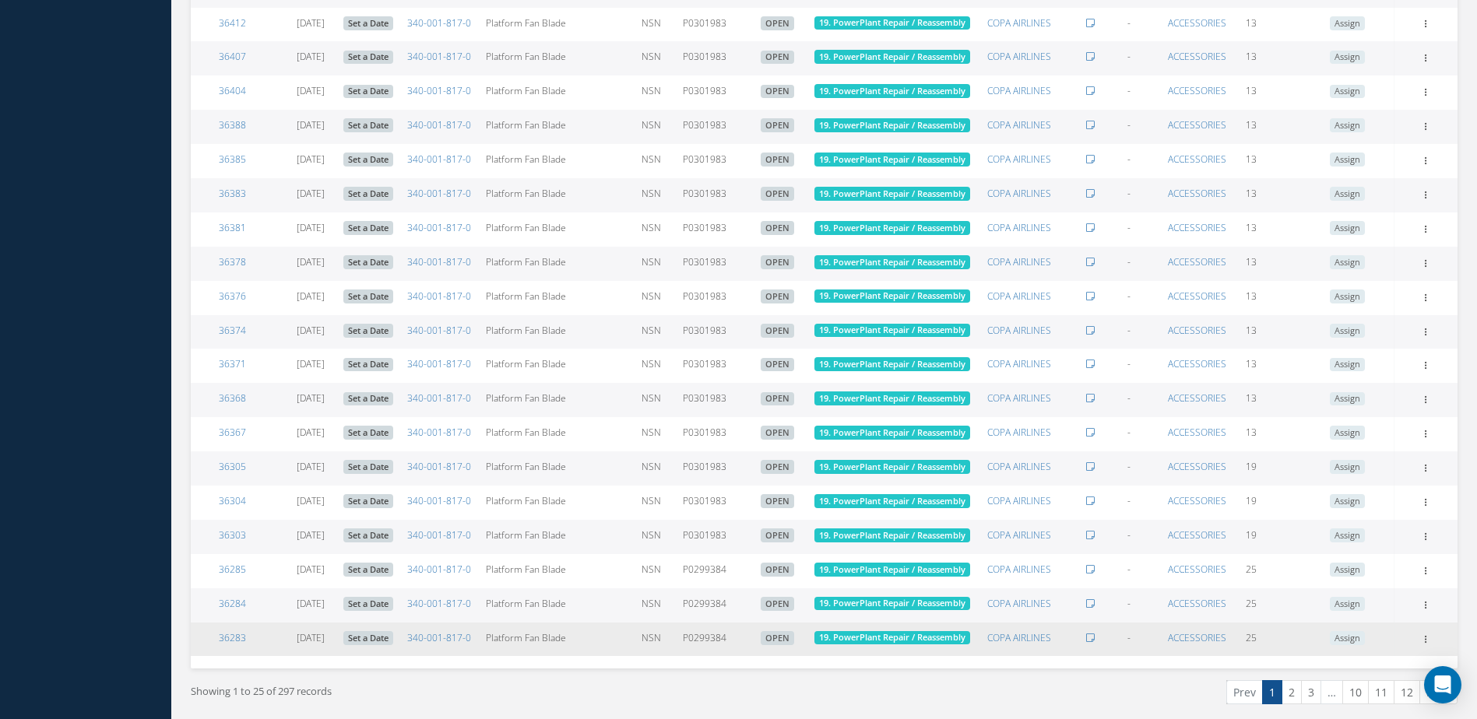
scroll to position [990, 0]
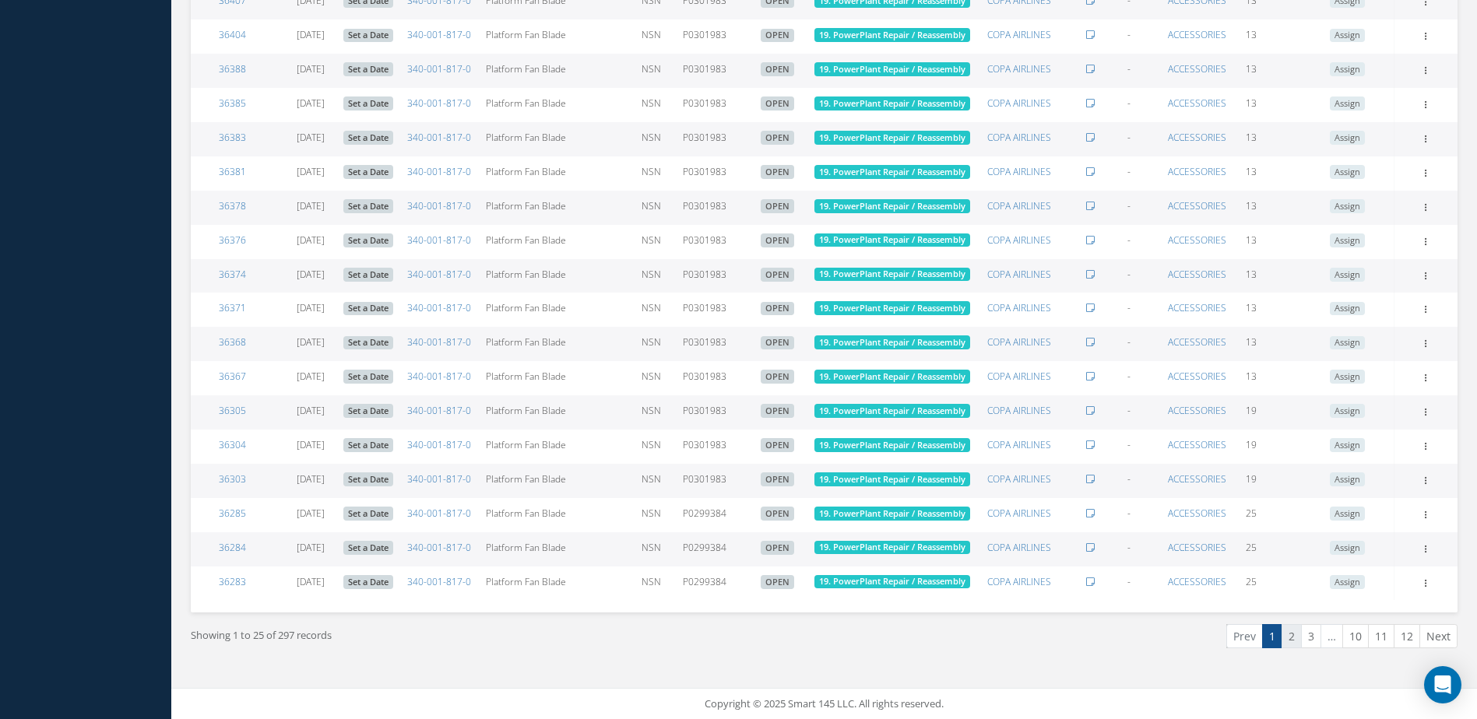
click at [1294, 637] on link "2" at bounding box center [1291, 636] width 20 height 24
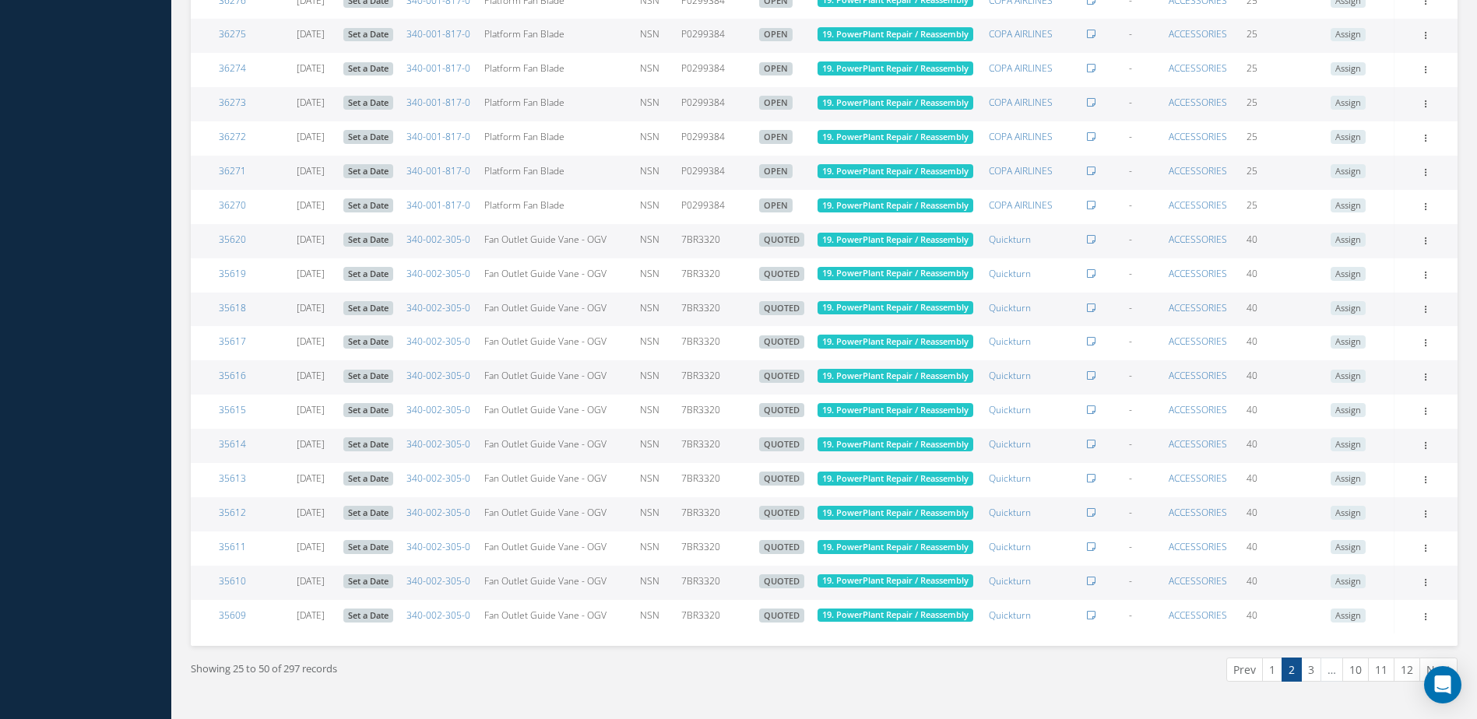
scroll to position [1245, 0]
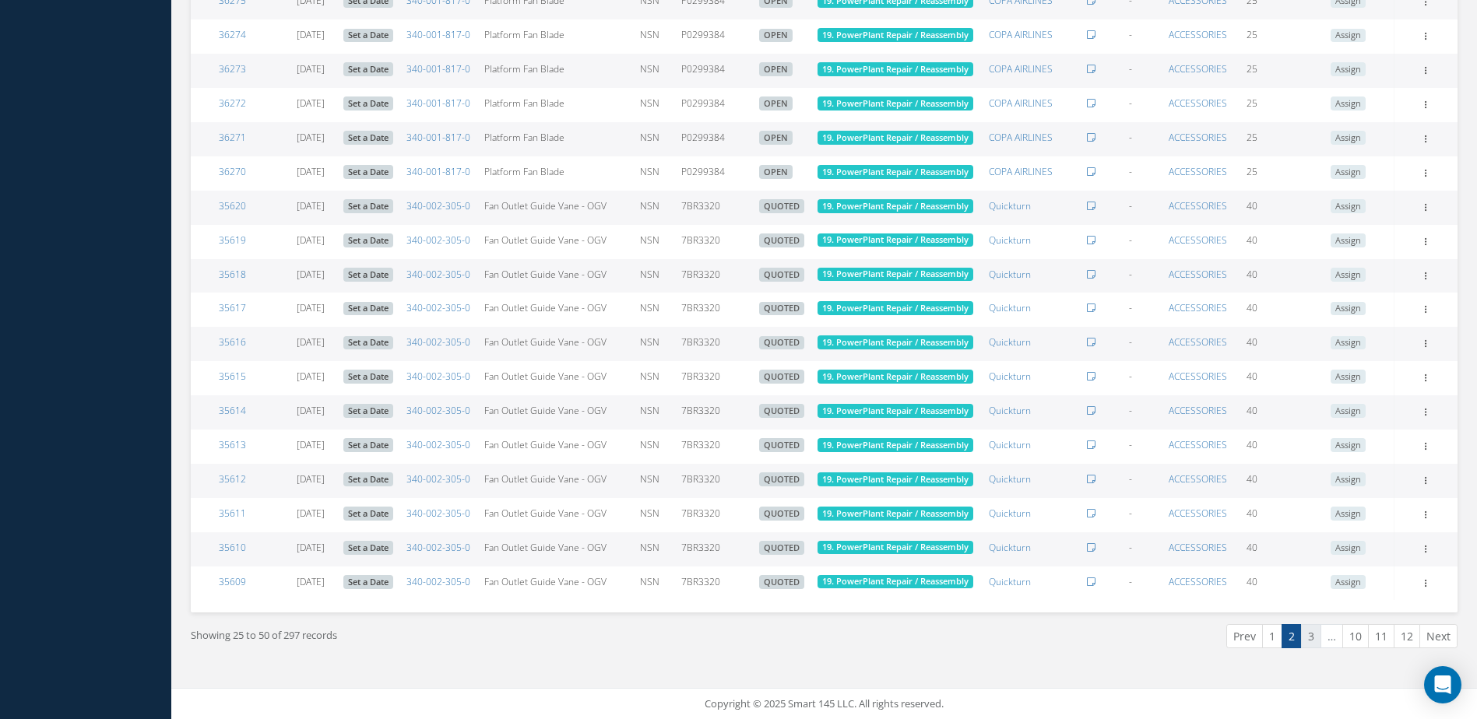
click at [1308, 634] on link "3" at bounding box center [1311, 636] width 20 height 24
click at [1312, 638] on link "4" at bounding box center [1311, 636] width 20 height 24
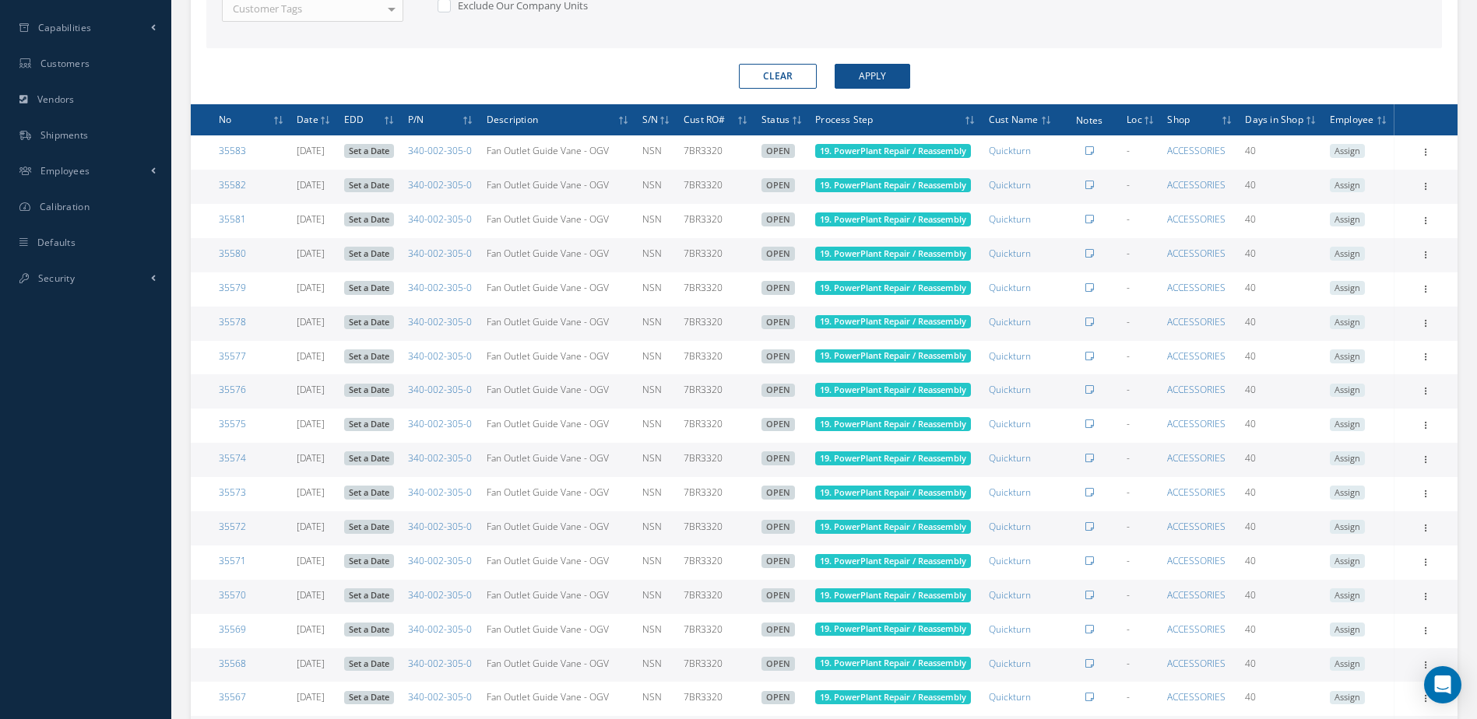
scroll to position [212, 0]
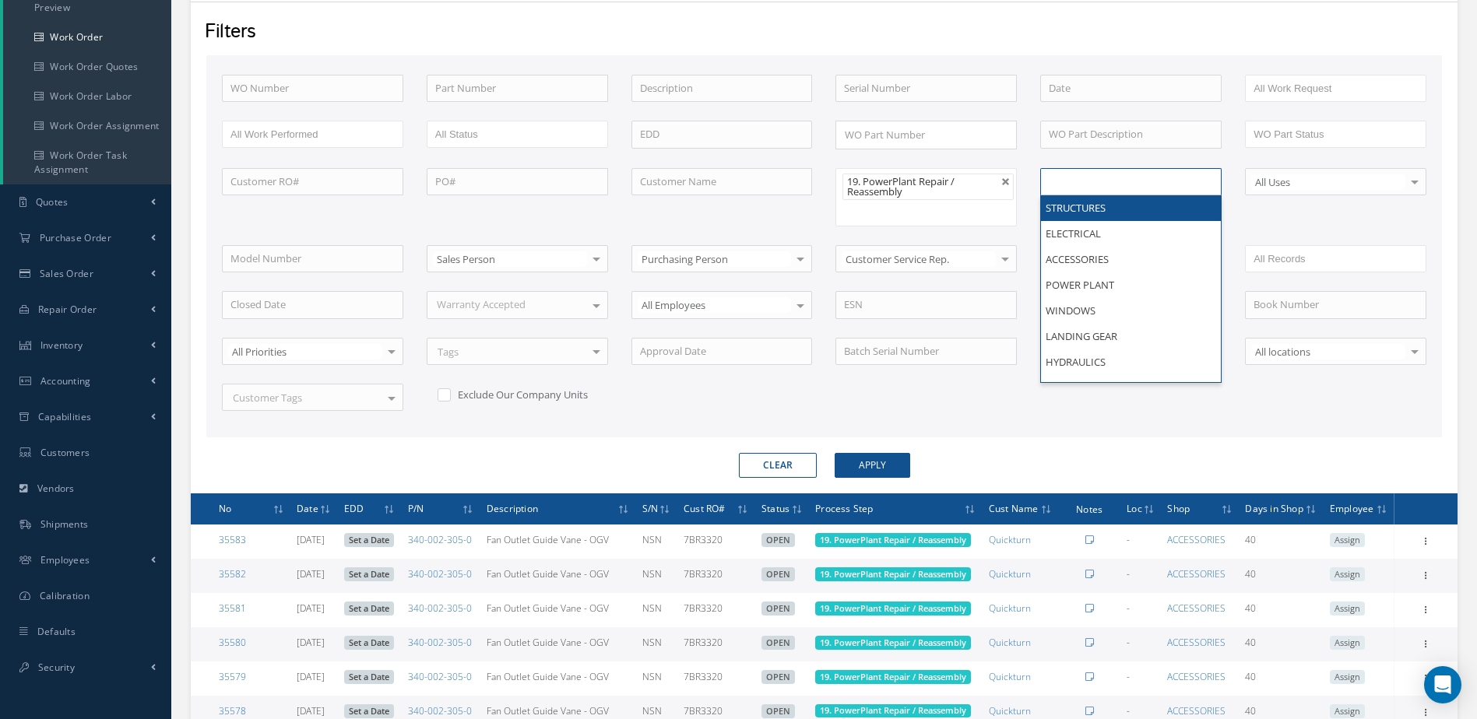
click at [1121, 182] on ul at bounding box center [1130, 181] width 181 height 27
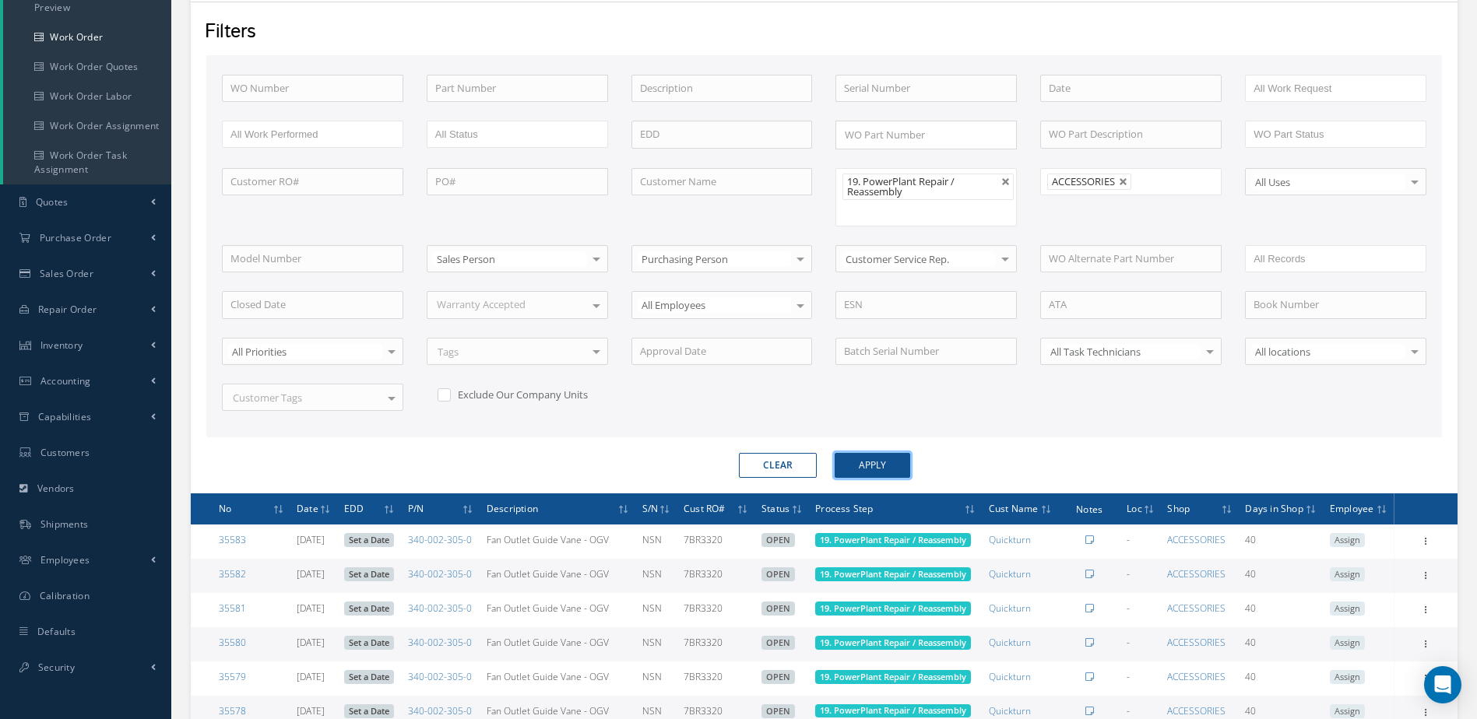
click at [882, 455] on button "Apply" at bounding box center [873, 465] width 76 height 25
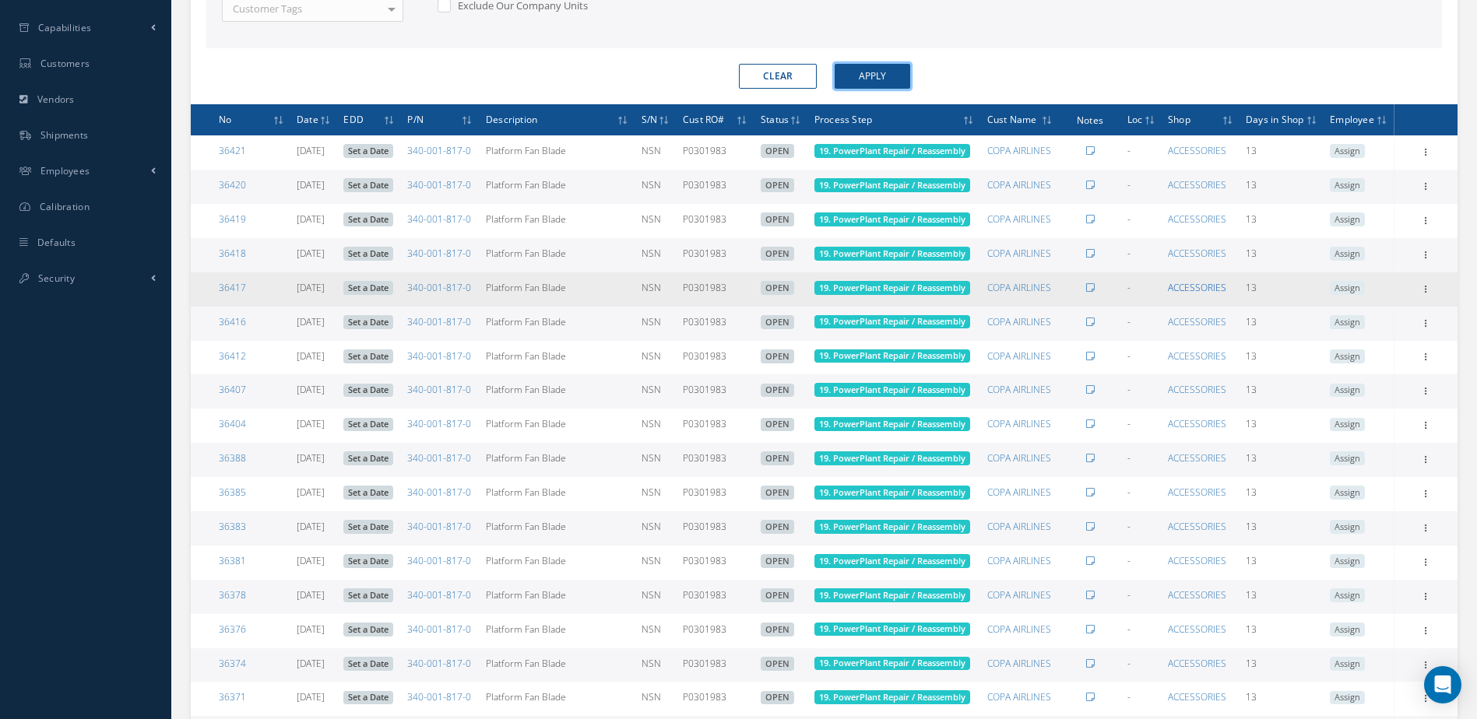
scroll to position [212, 0]
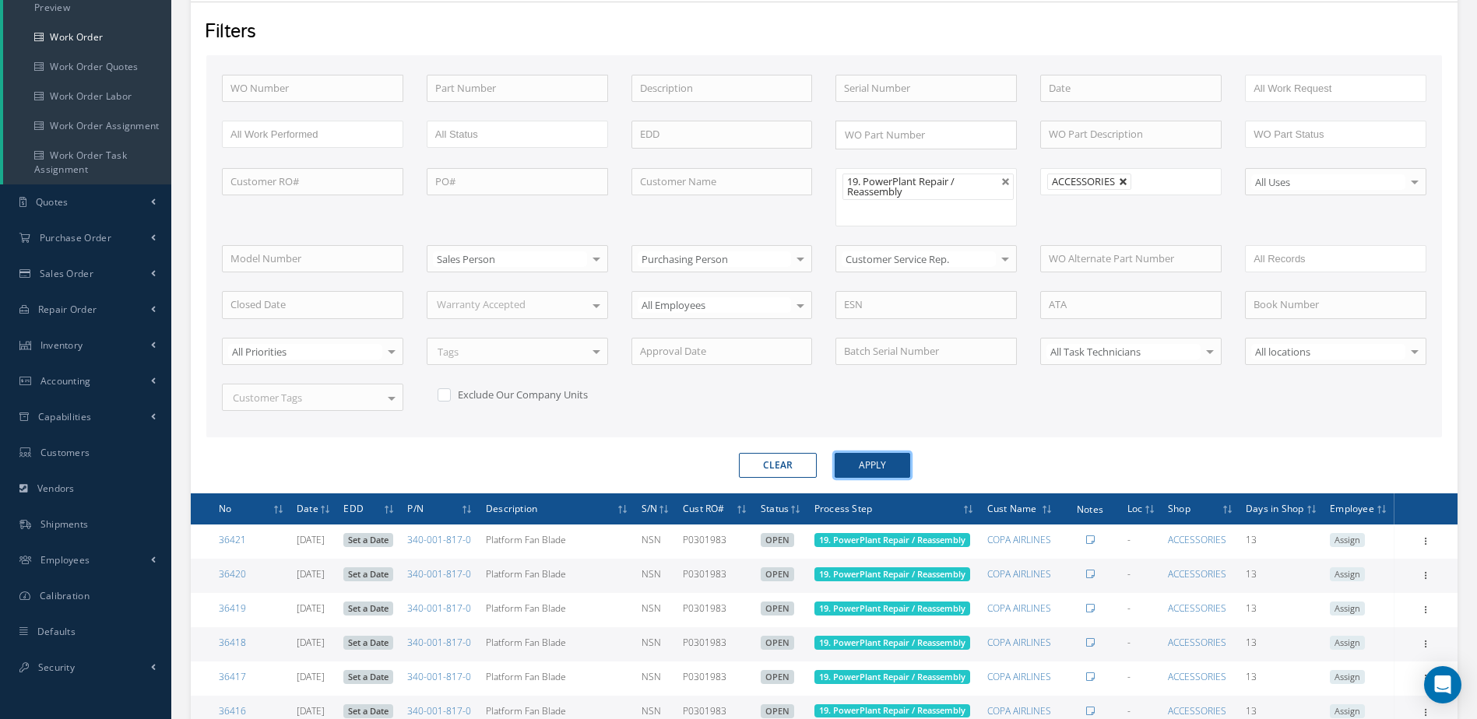
click at [1122, 185] on link at bounding box center [1123, 182] width 9 height 9
type input "All Shops"
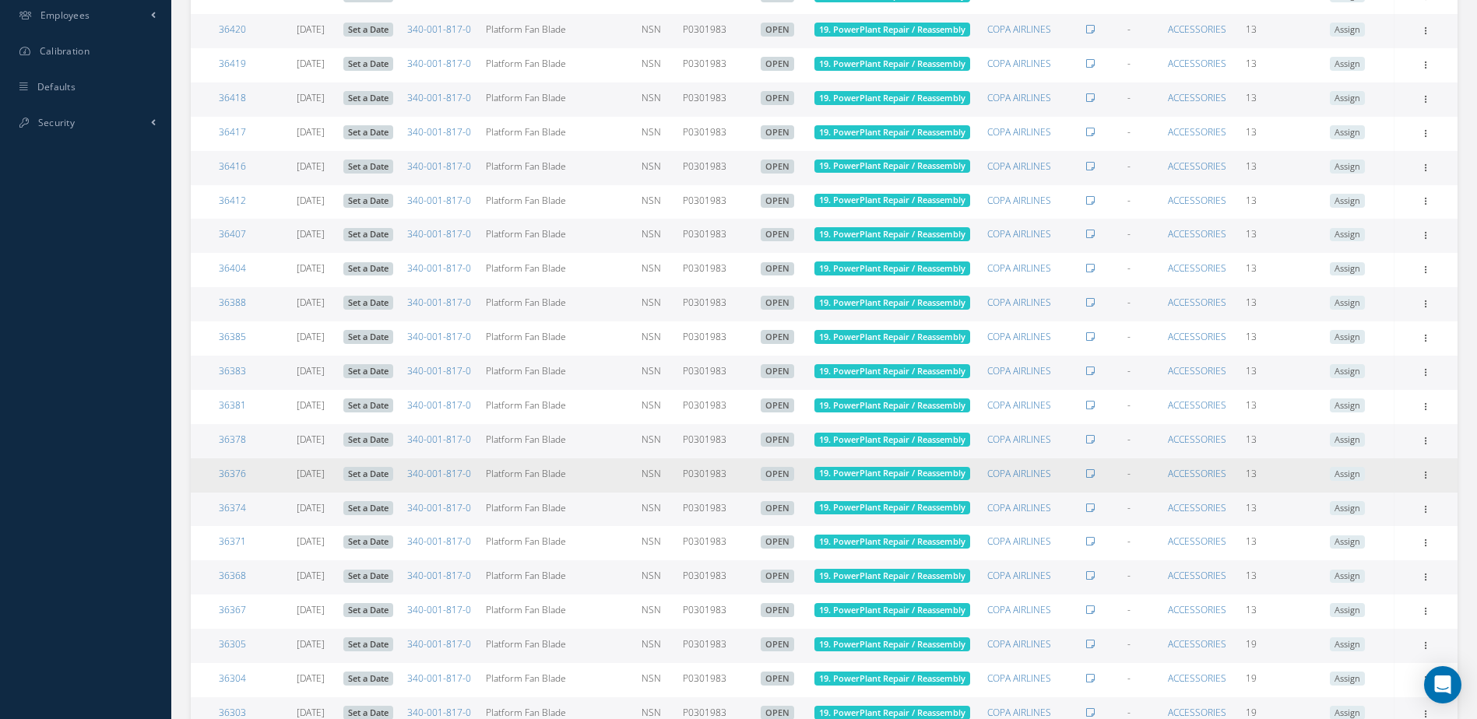
scroll to position [990, 0]
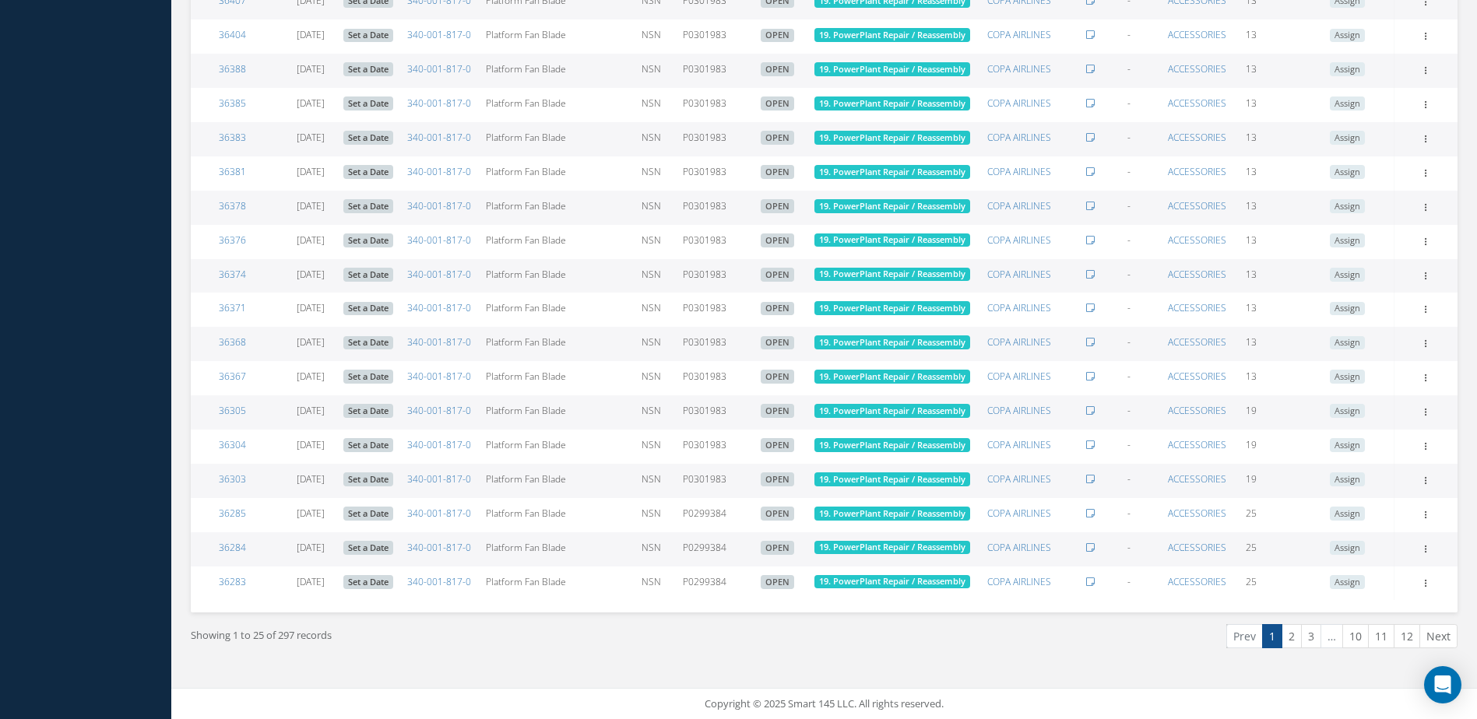
drag, startPoint x: 279, startPoint y: 638, endPoint x: 297, endPoint y: 638, distance: 17.9
click at [297, 638] on div "Showing 1 to 25 of 297 records" at bounding box center [501, 642] width 645 height 37
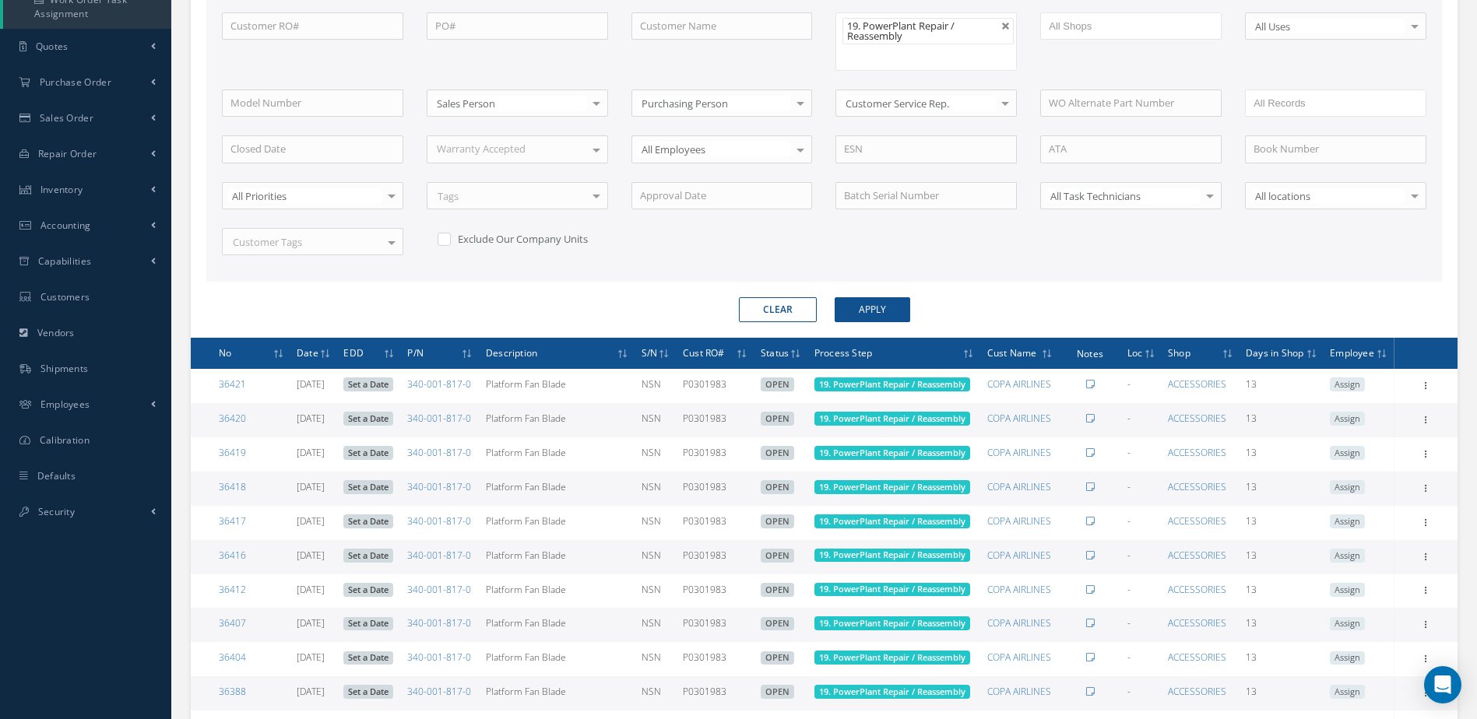
scroll to position [56, 0]
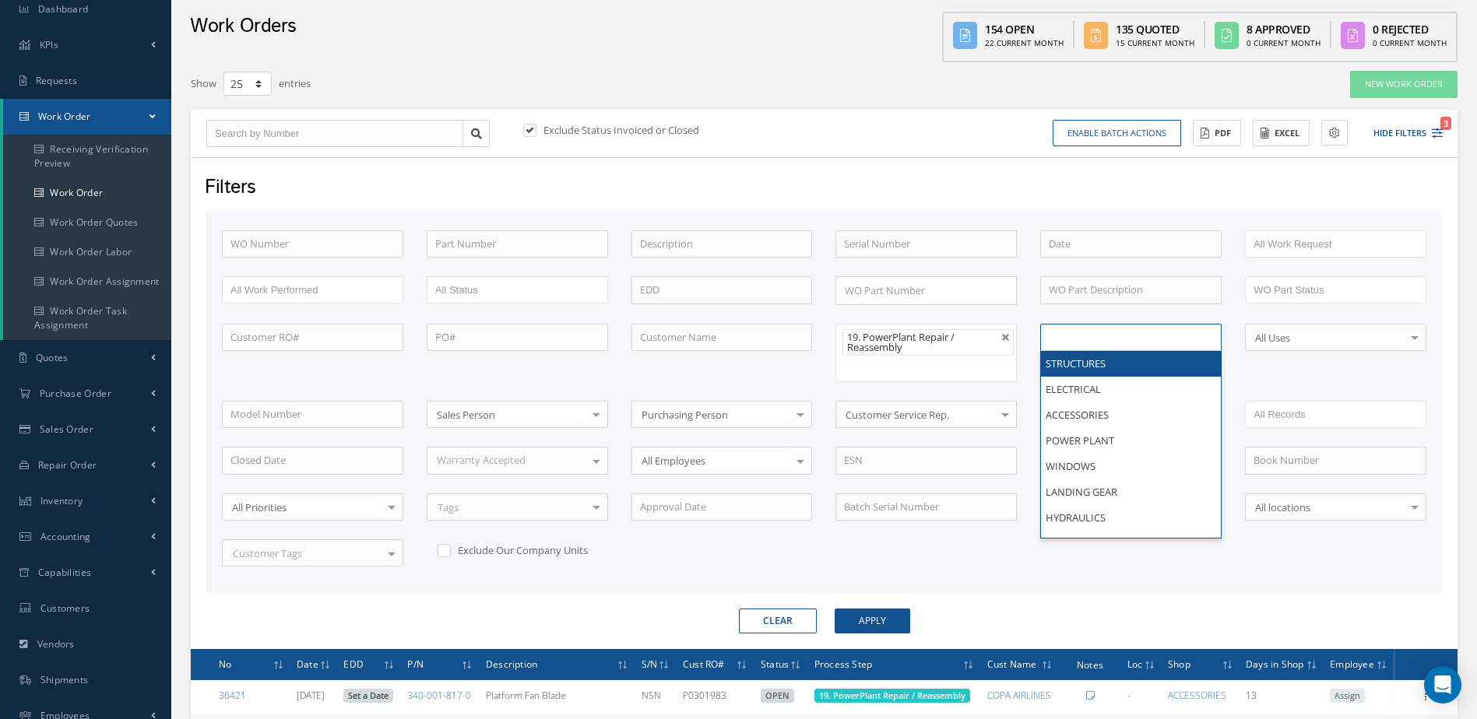
click at [1077, 343] on input "text" at bounding box center [1080, 337] width 62 height 19
click at [1082, 596] on form "WO Number Part Number Description Serial Number BENCH CHECK BER CADMIUM PLATE C…" at bounding box center [823, 423] width 1235 height 424
type input "All Shops"
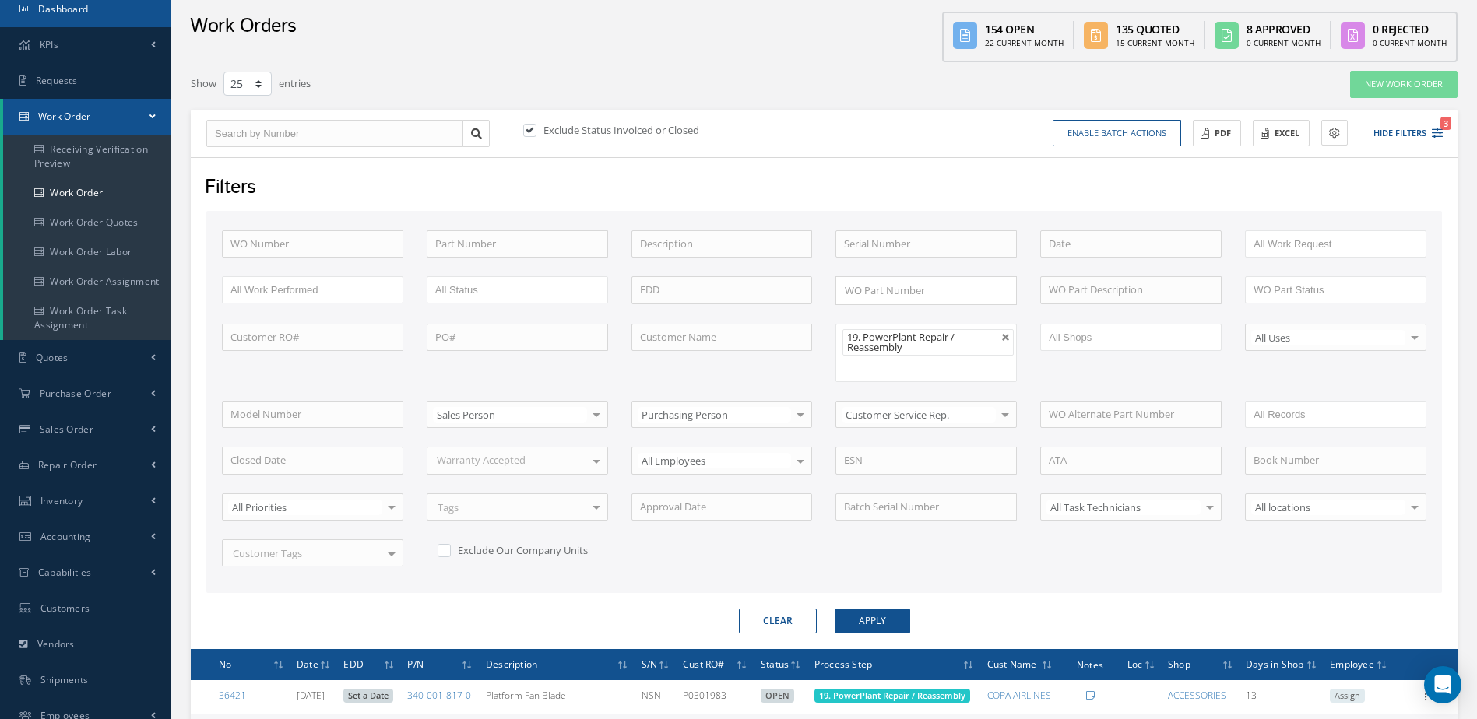
click at [93, 17] on link "Dashboard" at bounding box center [85, 9] width 171 height 36
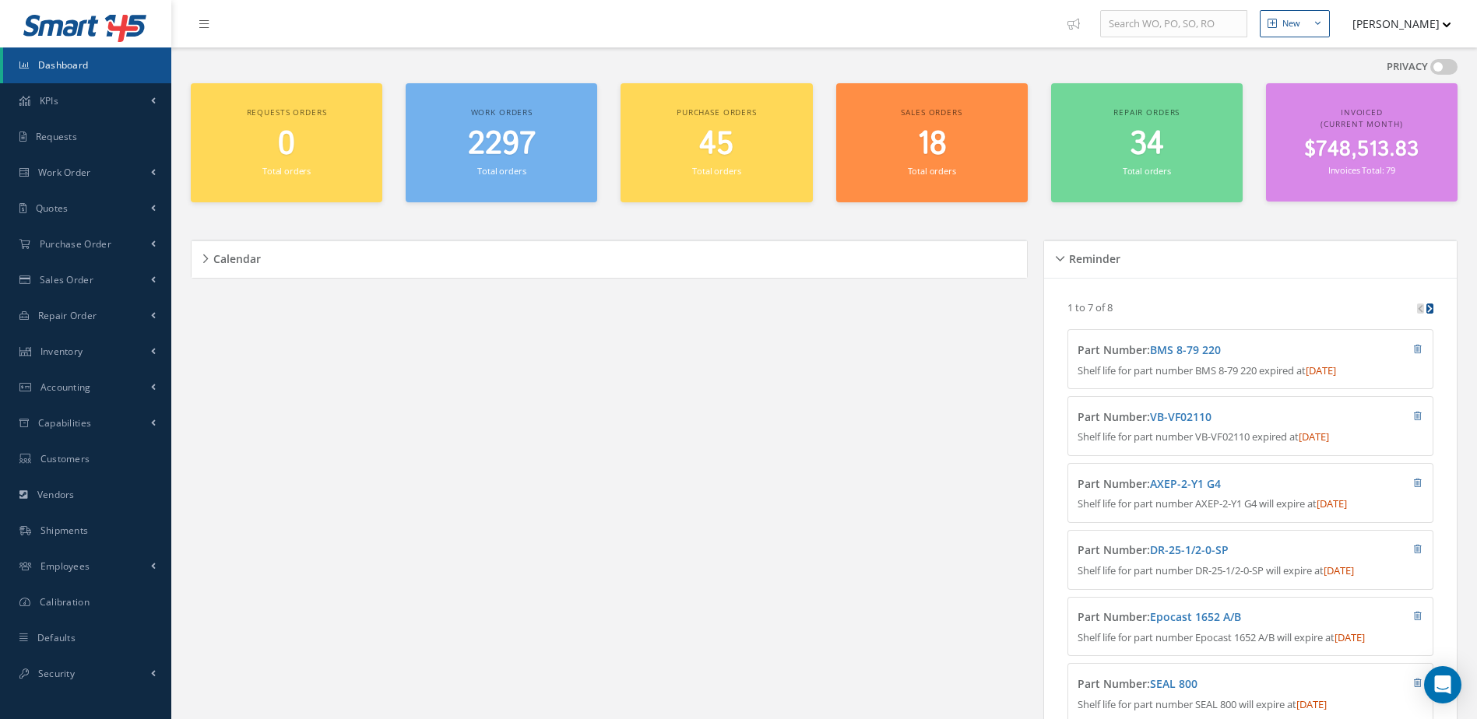
scroll to position [265, 0]
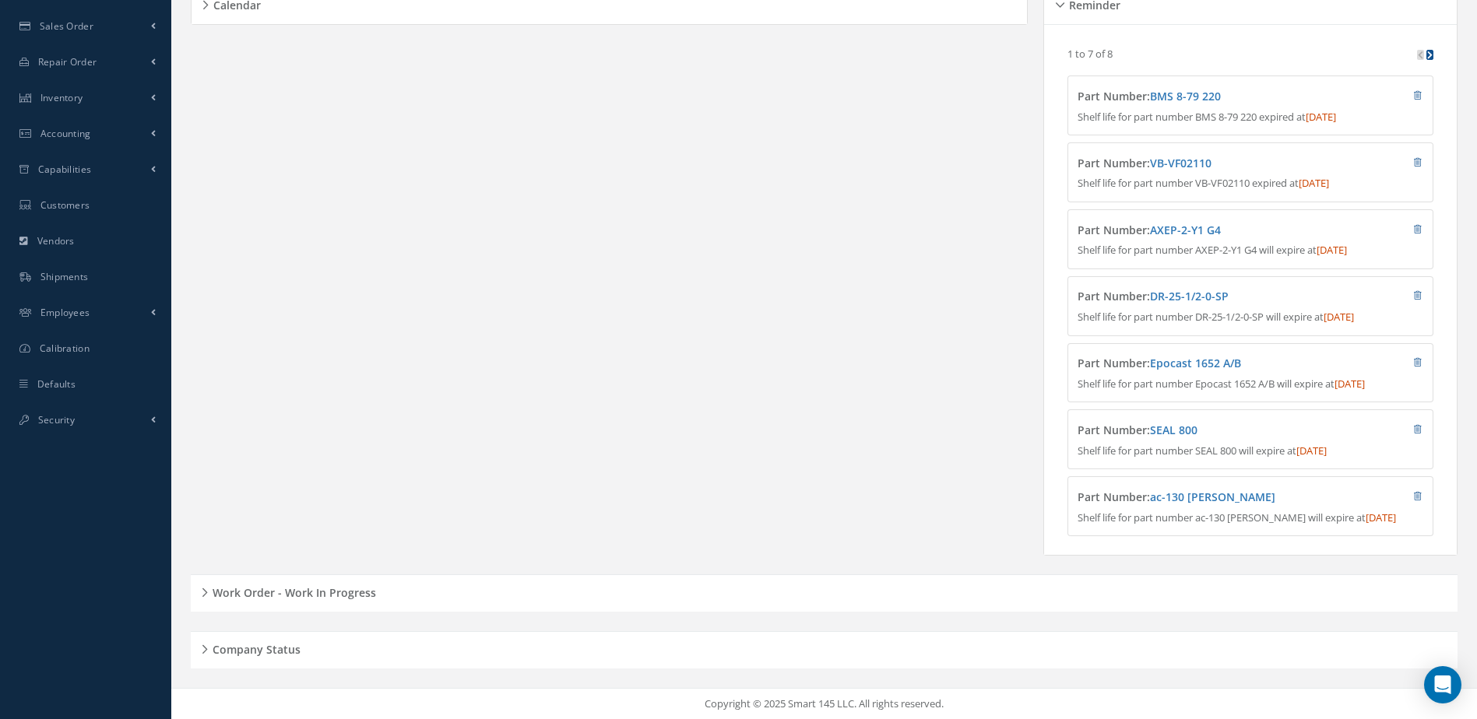
click at [311, 600] on h5 "Work Order - Work In Progress" at bounding box center [292, 591] width 168 height 19
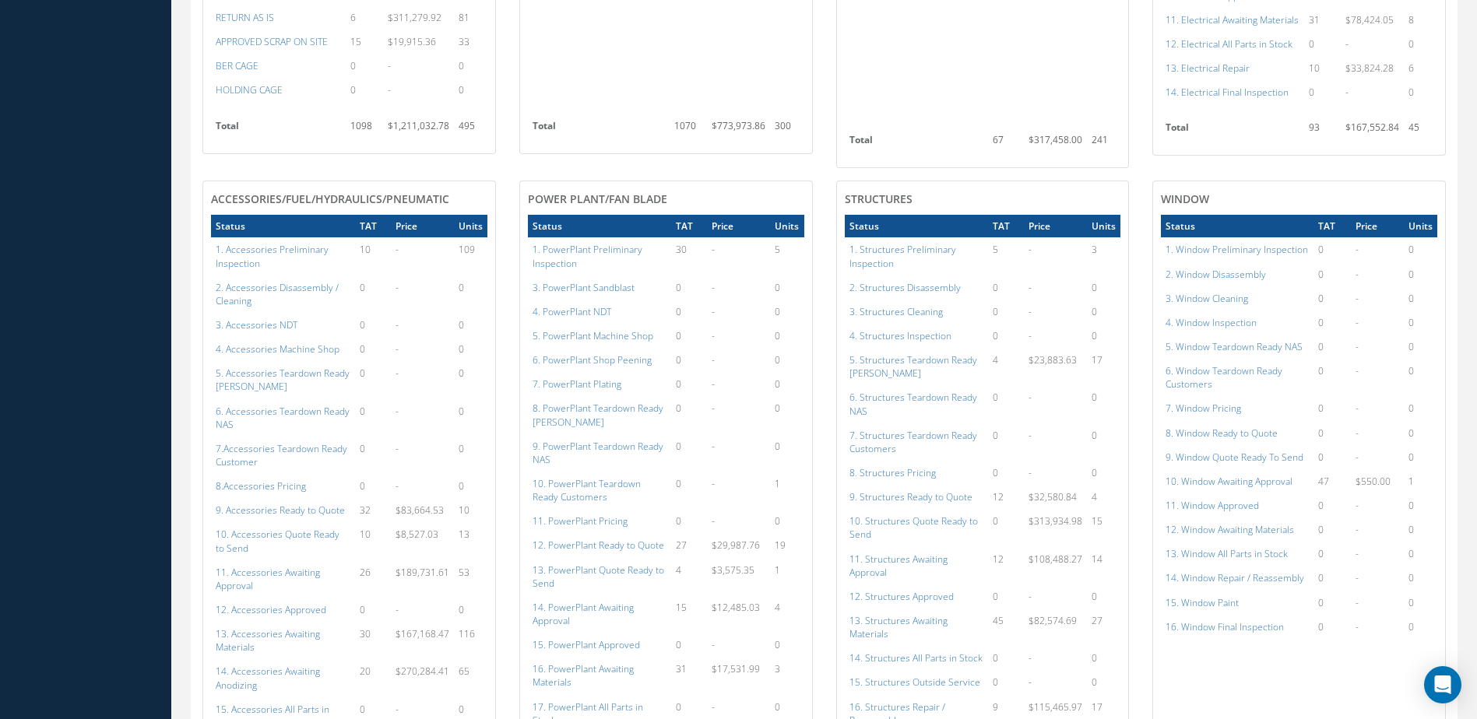
scroll to position [1507, 0]
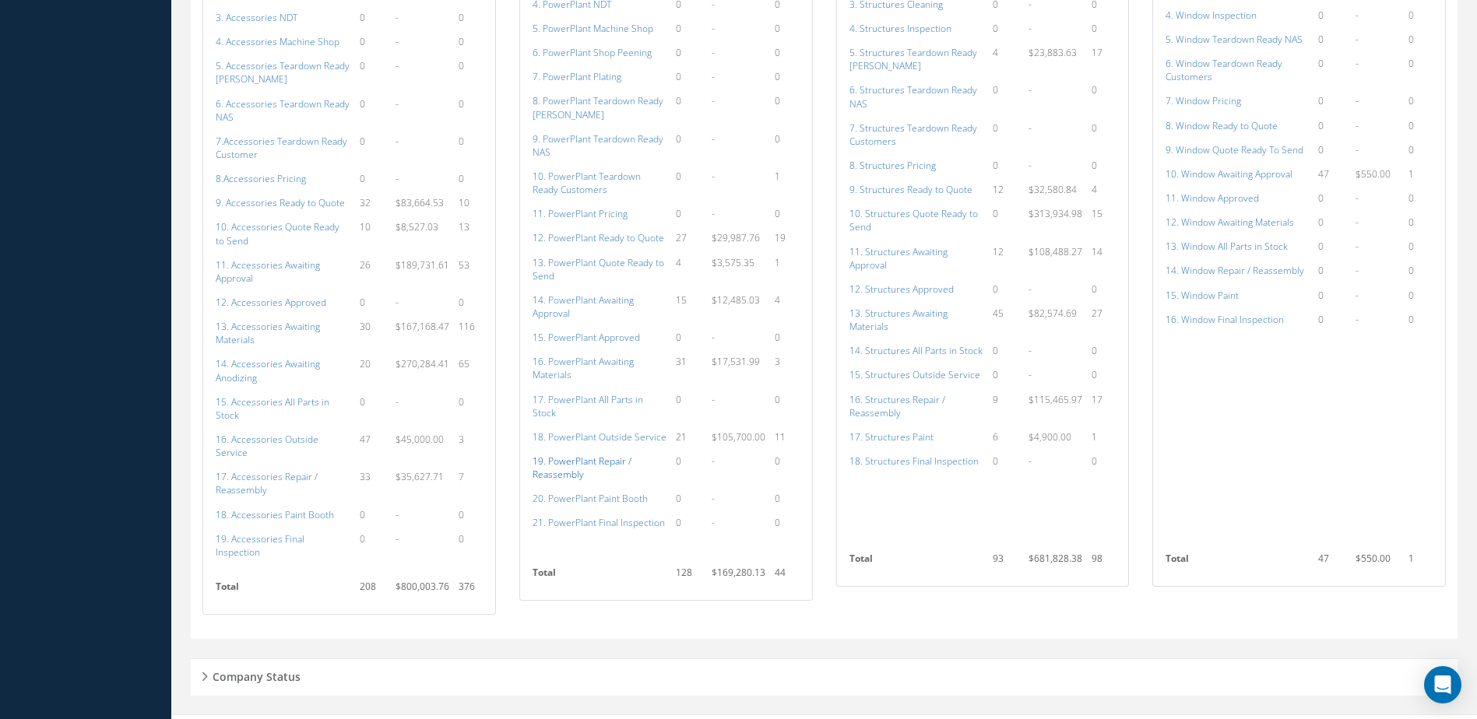
click at [596, 455] on a=138&excludeInternalCustomer=false&excludeInvoicedOrClosed=true&shop_id=15&filtersHidded"] "19. PowerPlant Repair / Reassembly" at bounding box center [582, 468] width 99 height 26
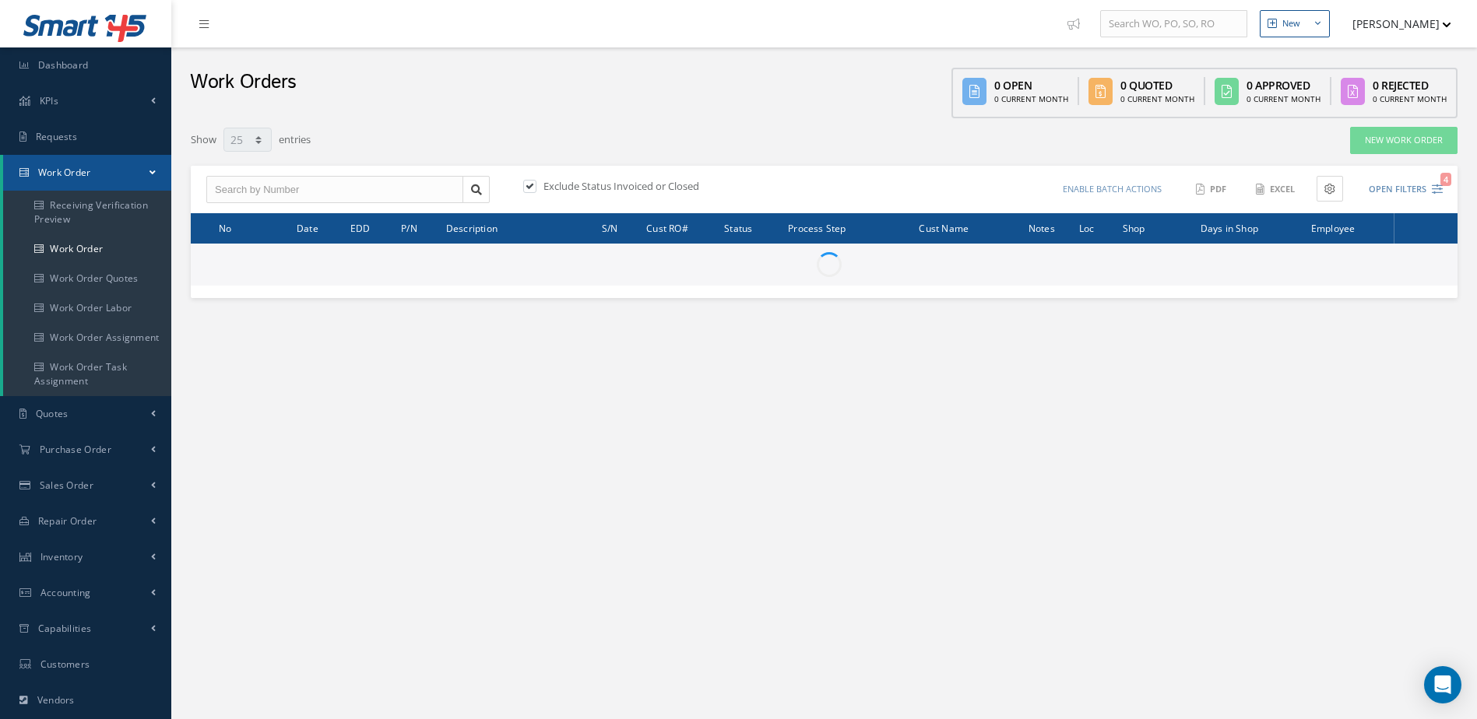
select select "25"
type input "All Work Request"
type input "All Work Performed"
type input "All Status"
type input "WO Part Status"
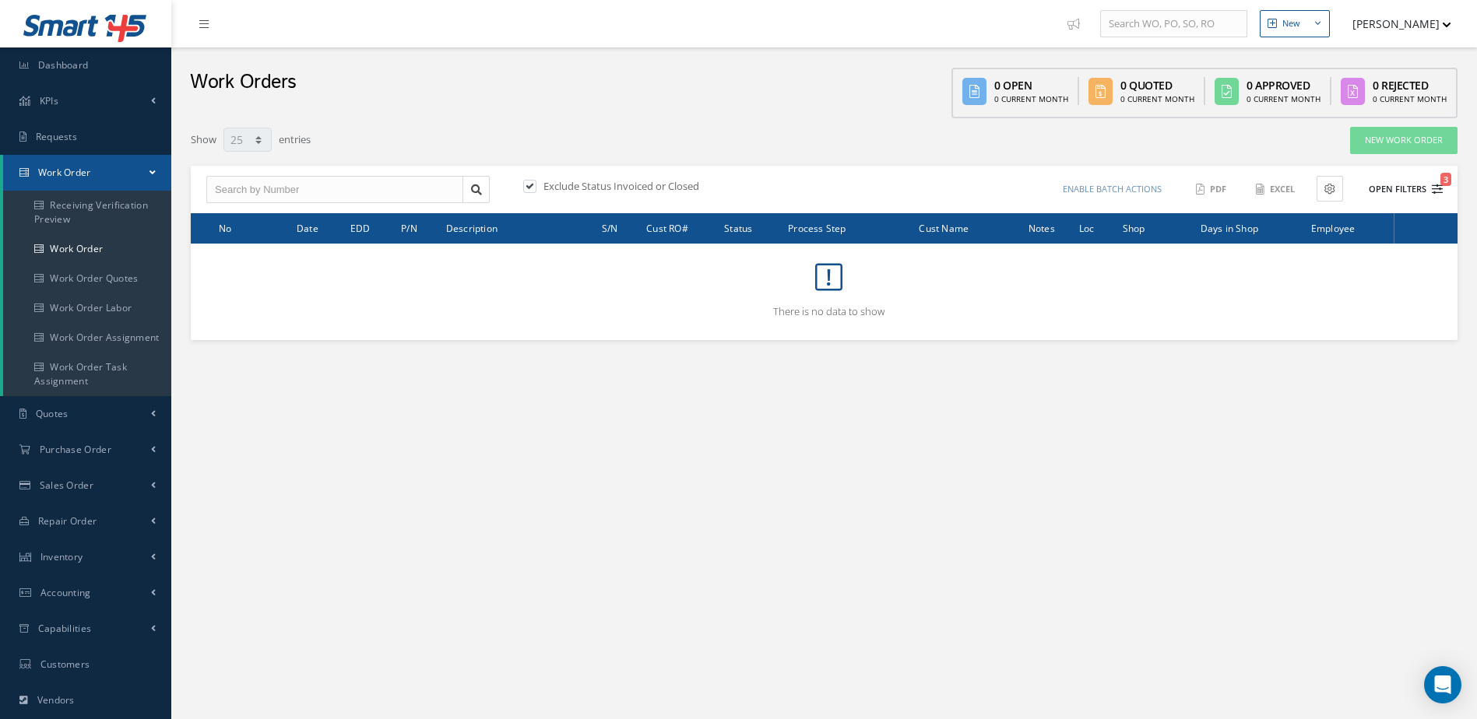
click at [1390, 184] on button "Open Filters 3" at bounding box center [1399, 190] width 88 height 26
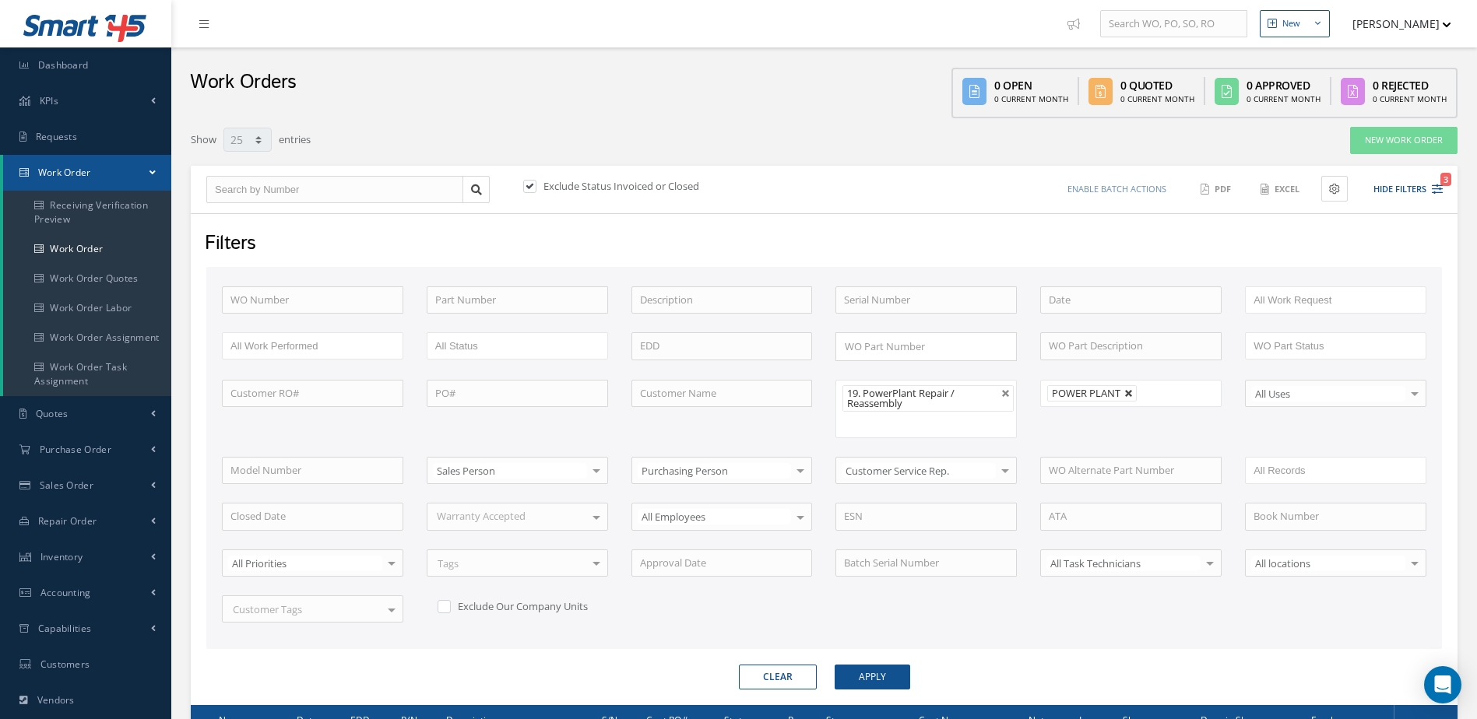
click at [1131, 392] on link at bounding box center [1128, 393] width 9 height 9
type input "All Shops"
click at [877, 677] on button "Apply" at bounding box center [873, 677] width 76 height 25
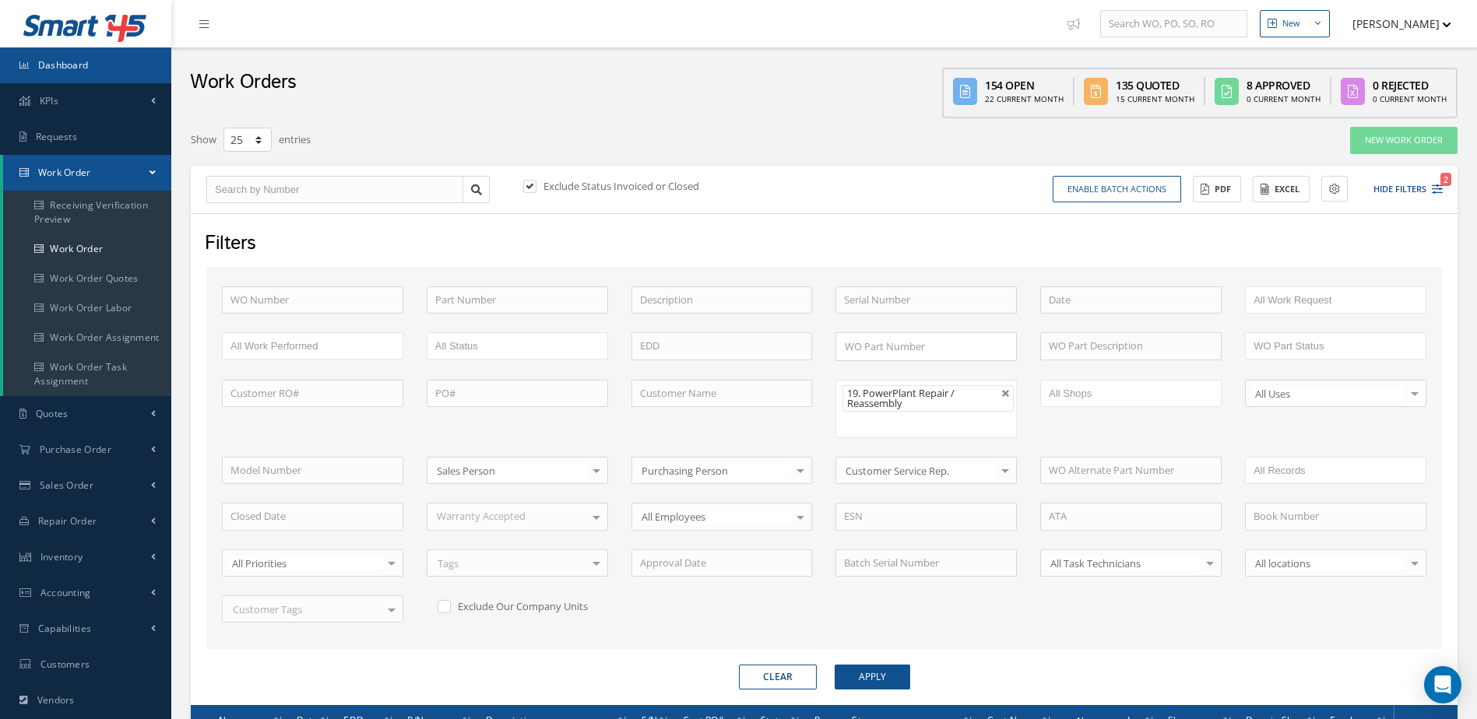
click at [86, 52] on link "Dashboard" at bounding box center [85, 65] width 171 height 36
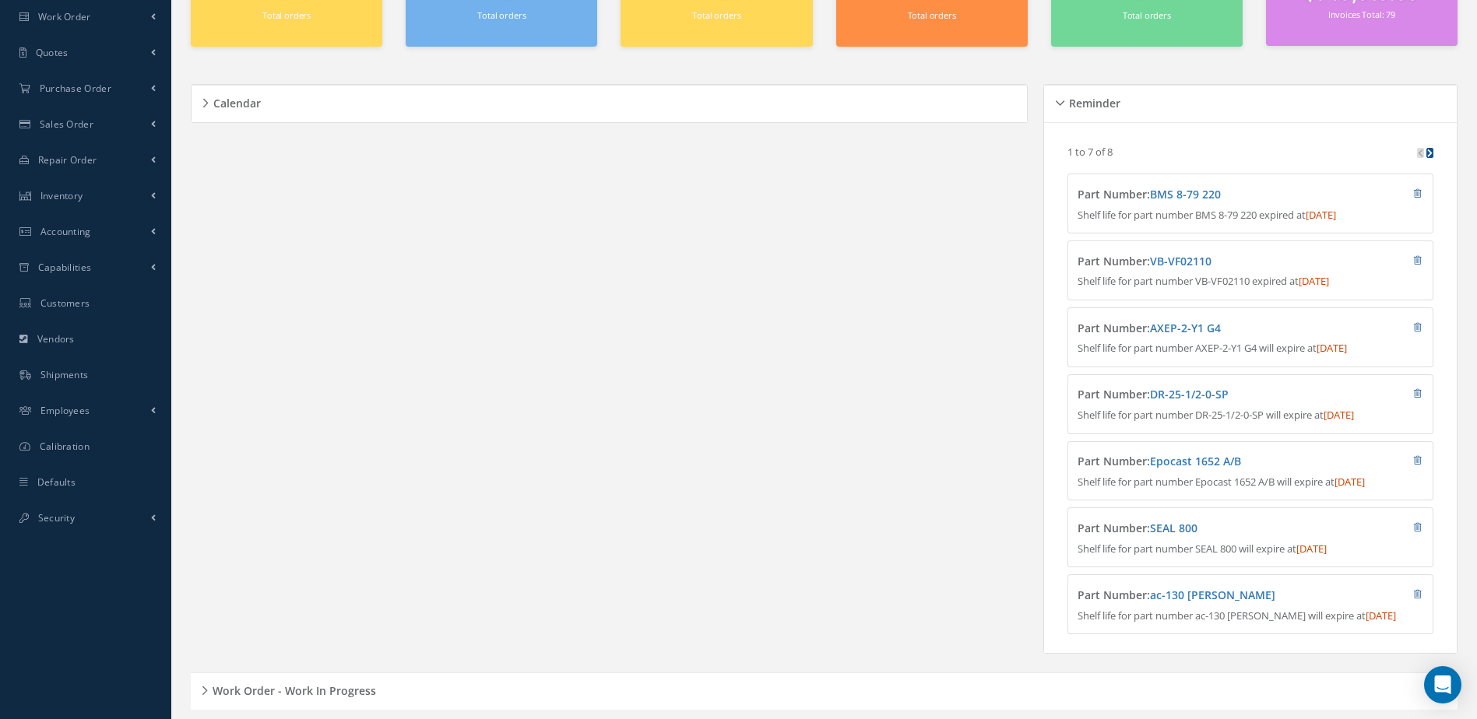
scroll to position [265, 0]
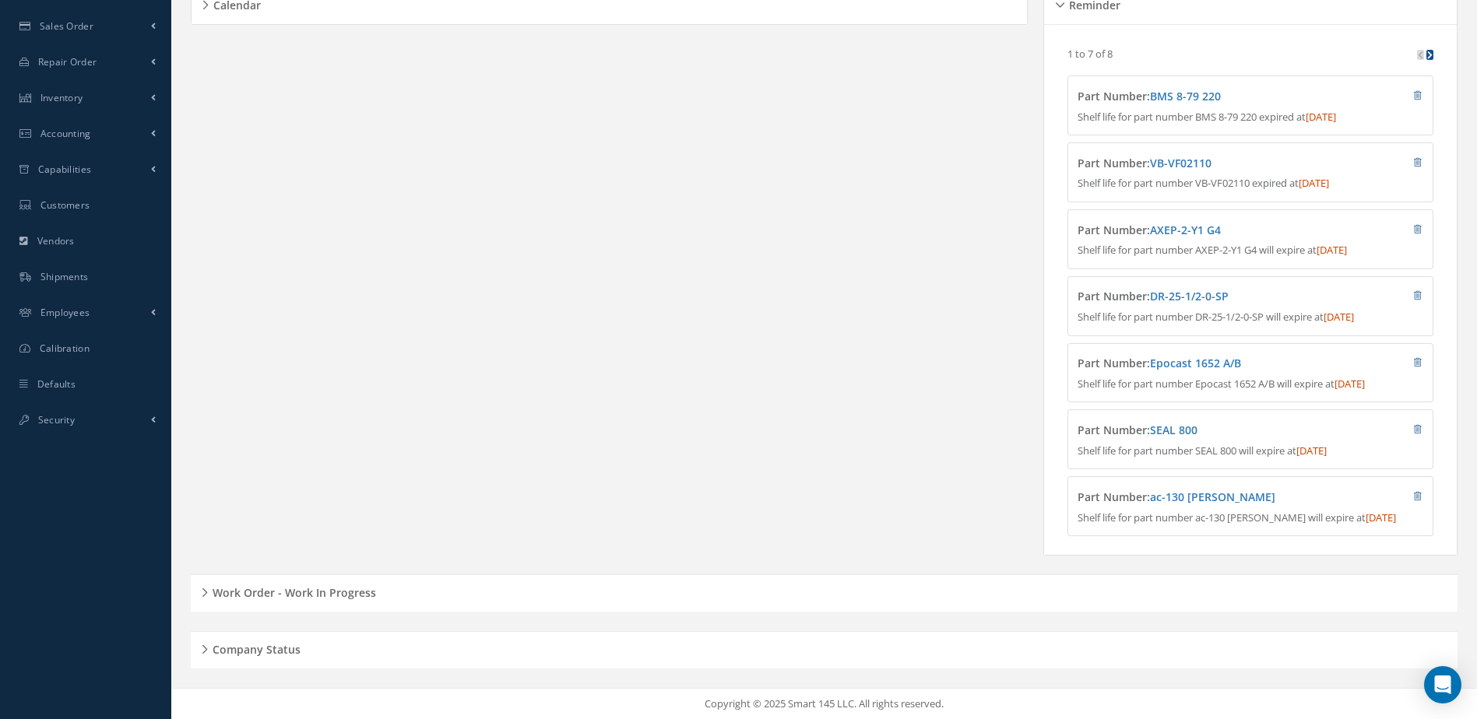
click at [360, 591] on h5 "Work Order - Work In Progress" at bounding box center [292, 591] width 168 height 19
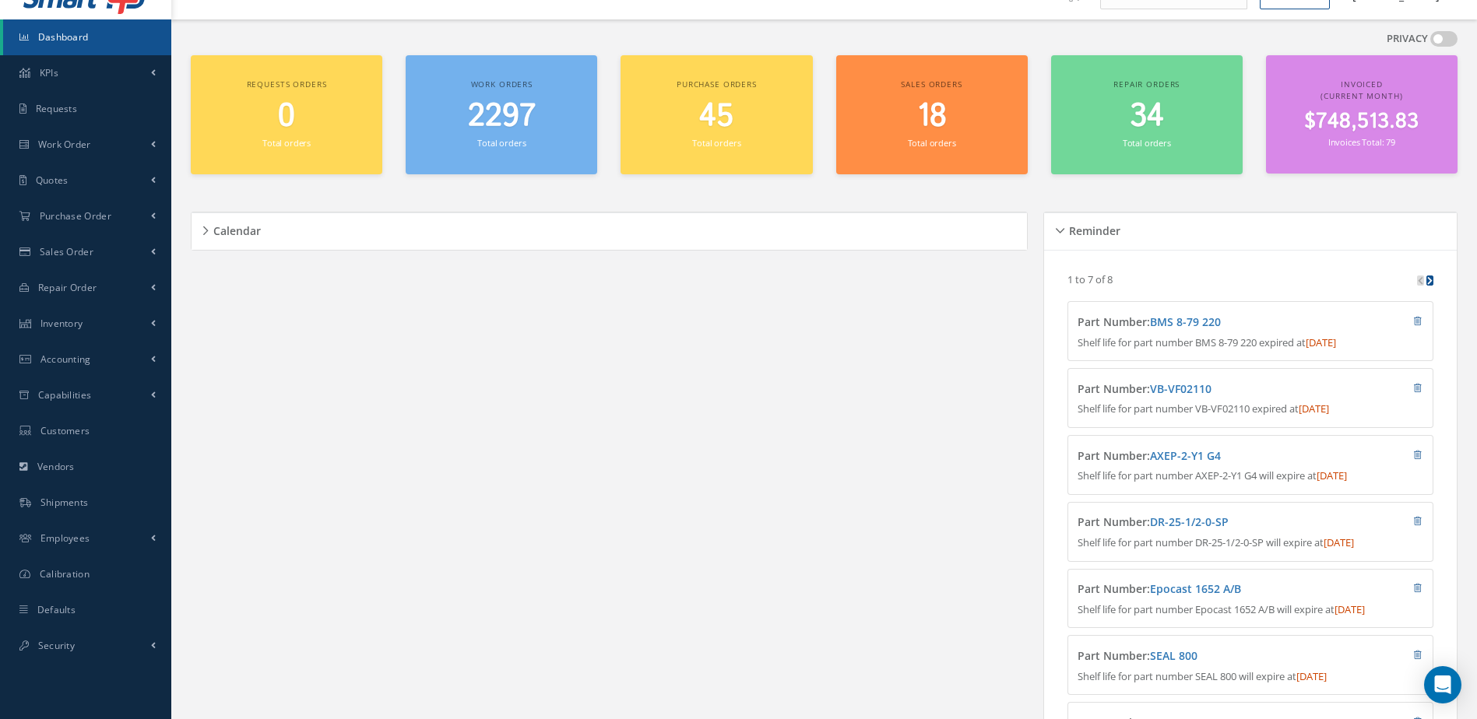
scroll to position [0, 0]
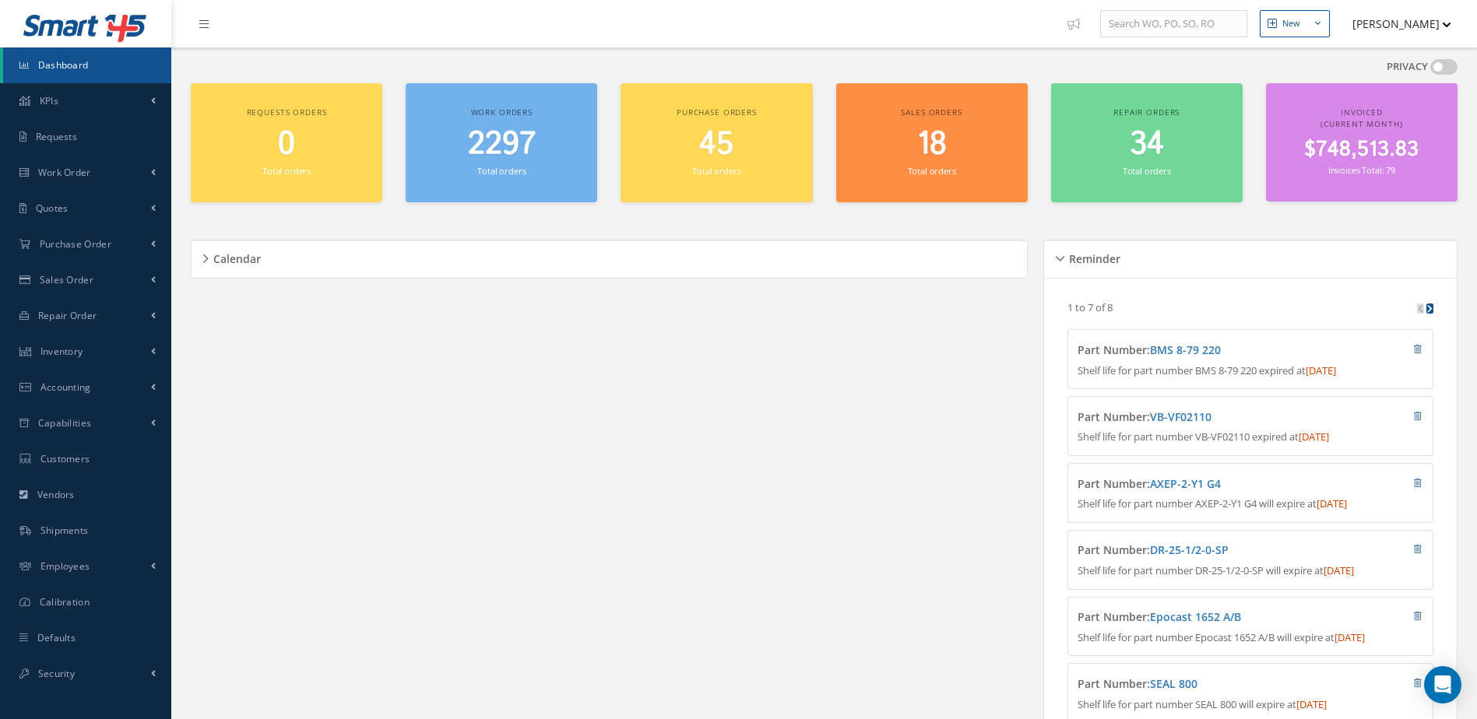
click at [1436, 25] on button "[PERSON_NAME]" at bounding box center [1394, 24] width 114 height 30
click at [1387, 48] on link "Administration" at bounding box center [1389, 52] width 125 height 26
click at [83, 69] on span "Dashboard" at bounding box center [63, 64] width 51 height 13
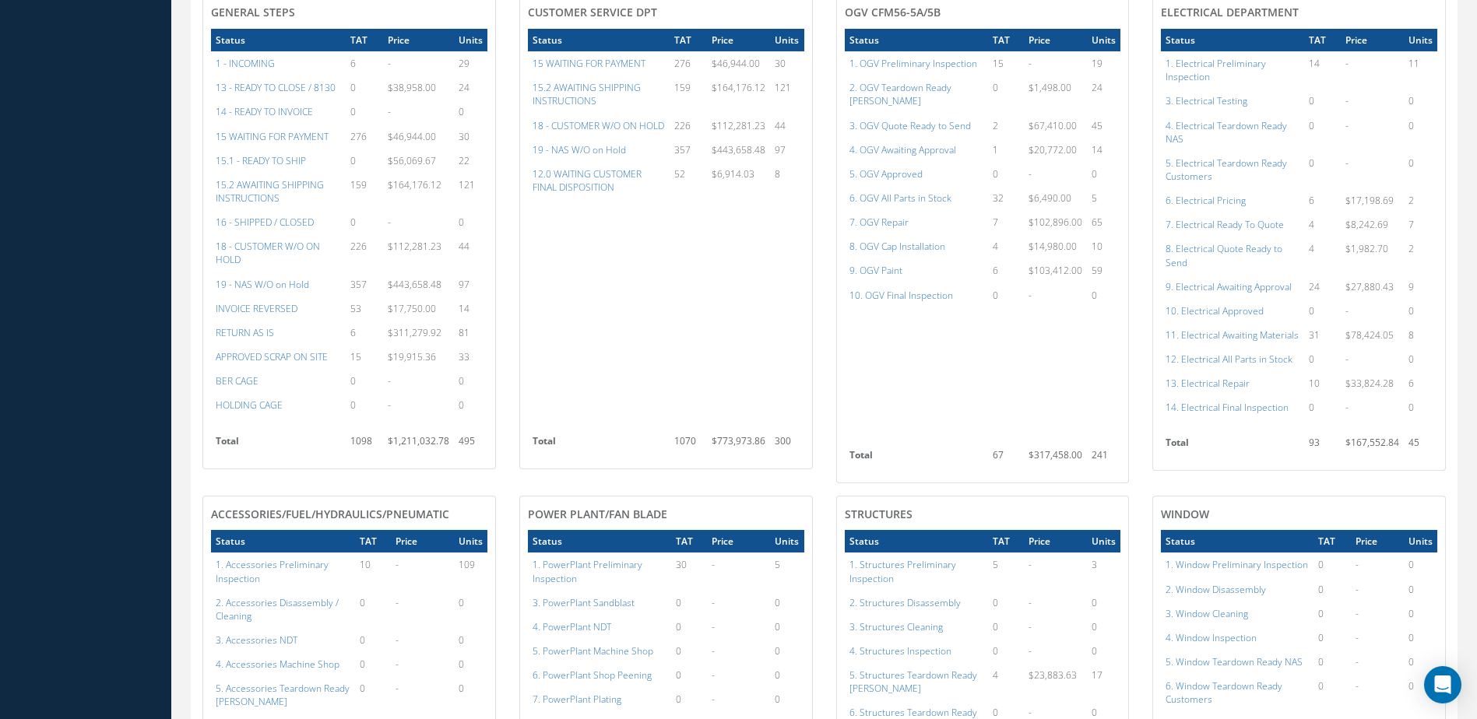
scroll to position [651, 0]
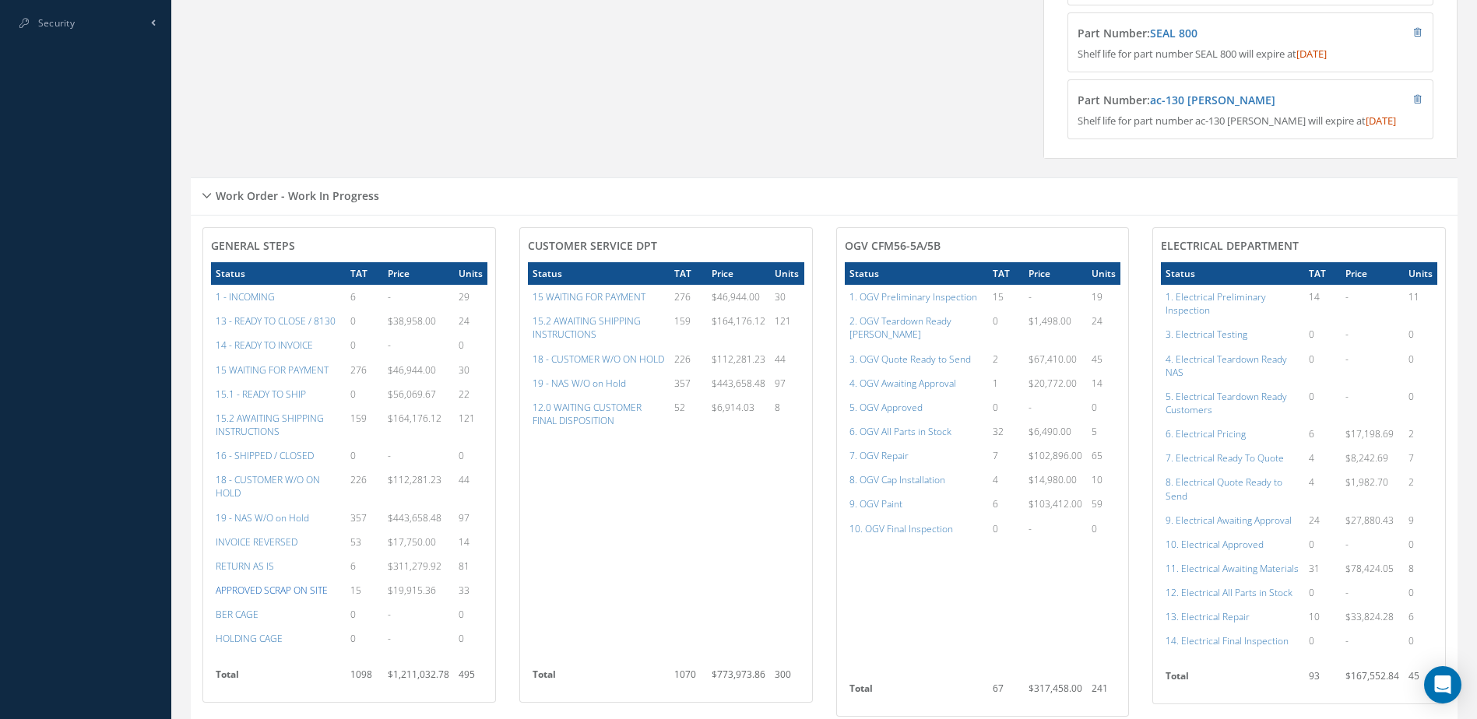
click at [297, 597] on a=31&excludeInternalCustomer=false&excludeInvoicedOrClosed=true&&filtersHidded"] "APPROVED SCRAP ON SITE" at bounding box center [272, 590] width 112 height 13
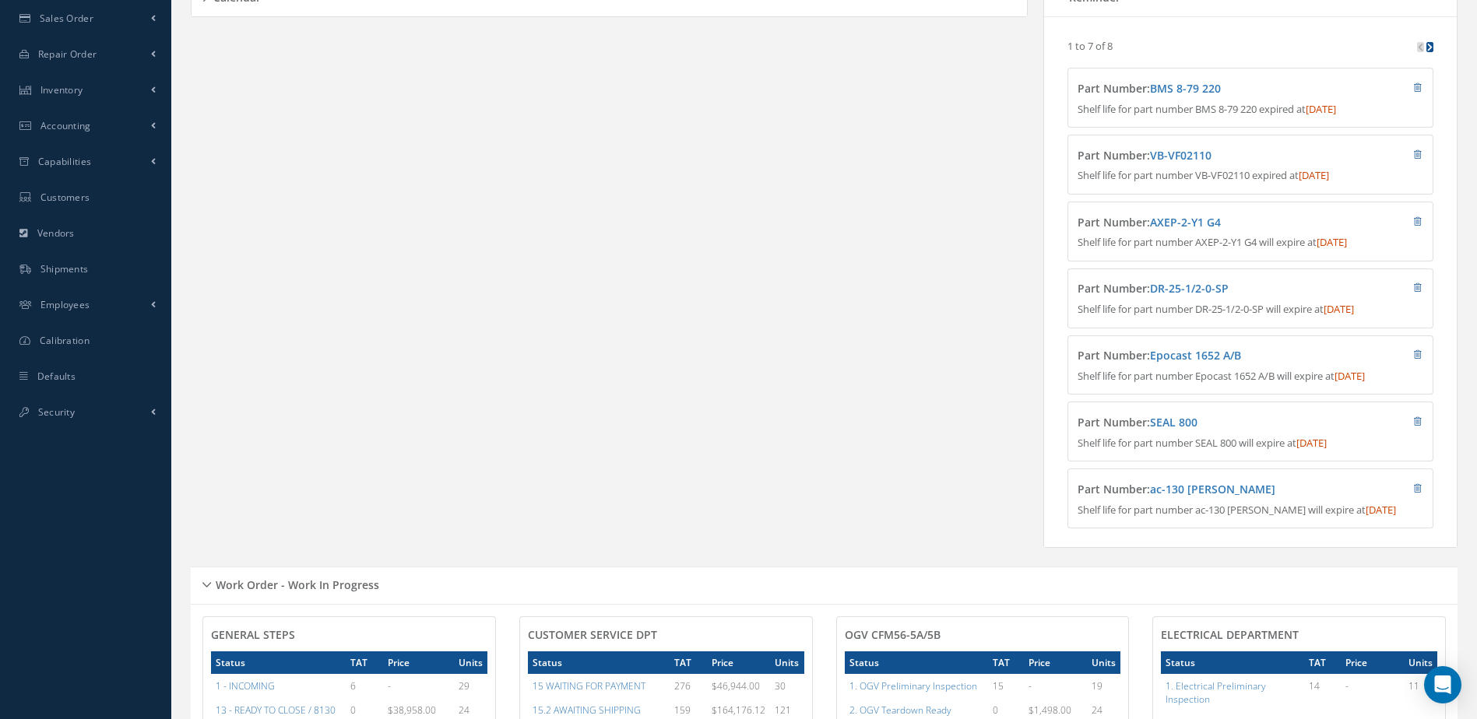
scroll to position [0, 0]
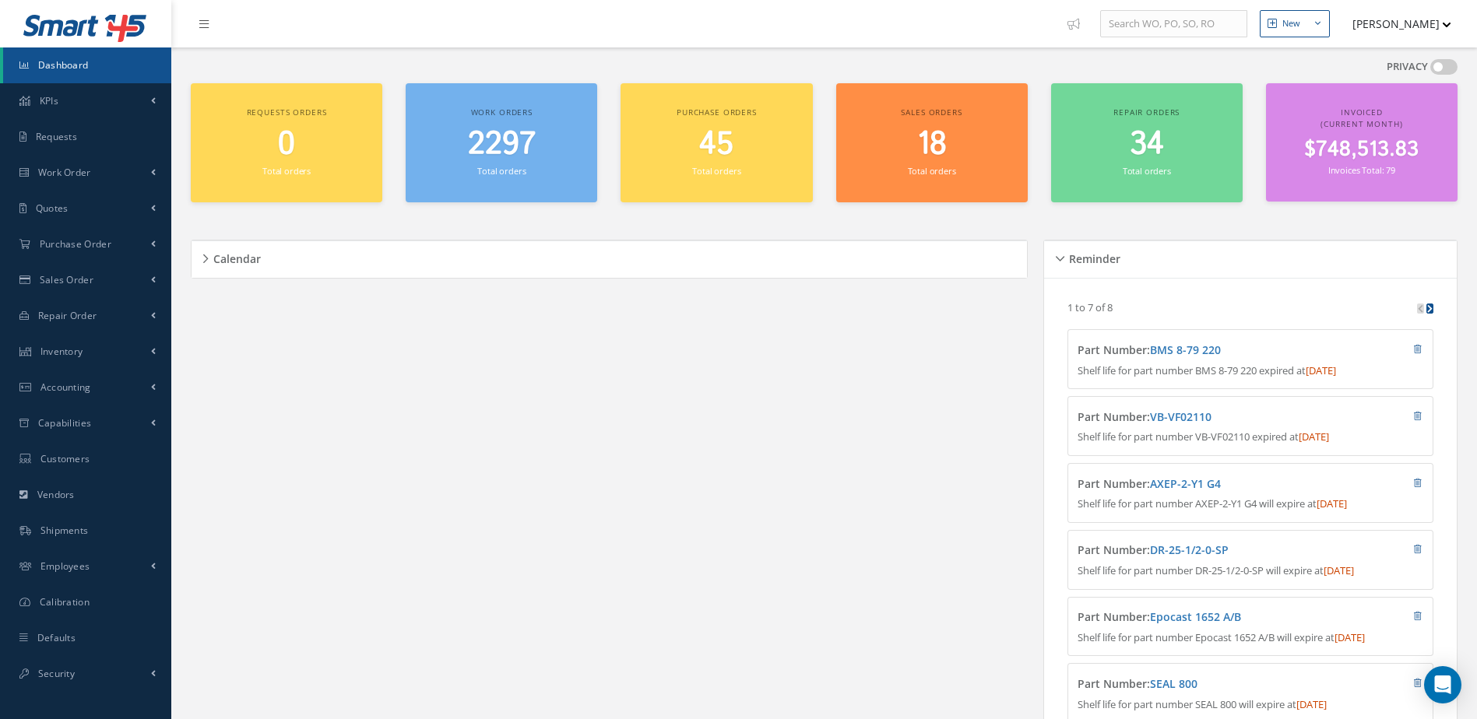
click at [105, 70] on link "Dashboard" at bounding box center [87, 65] width 168 height 36
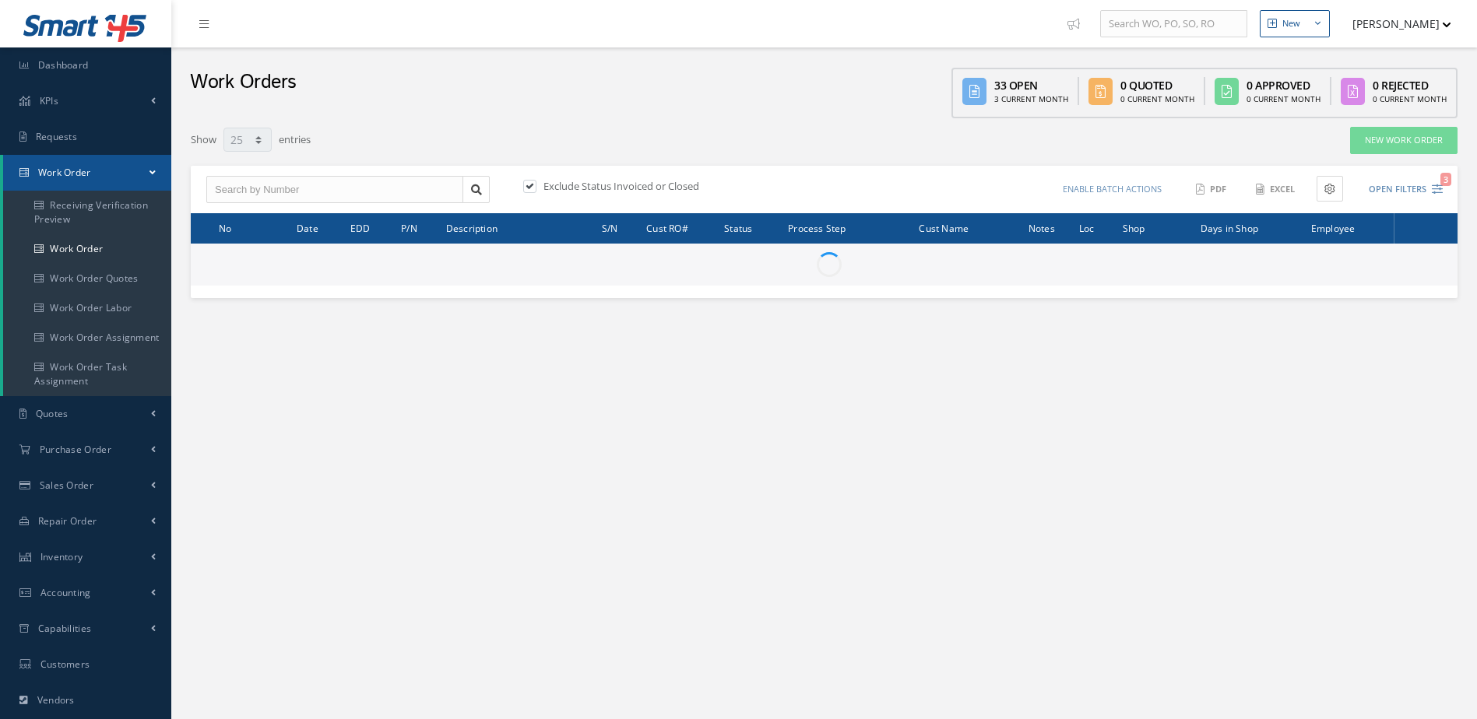
select select "25"
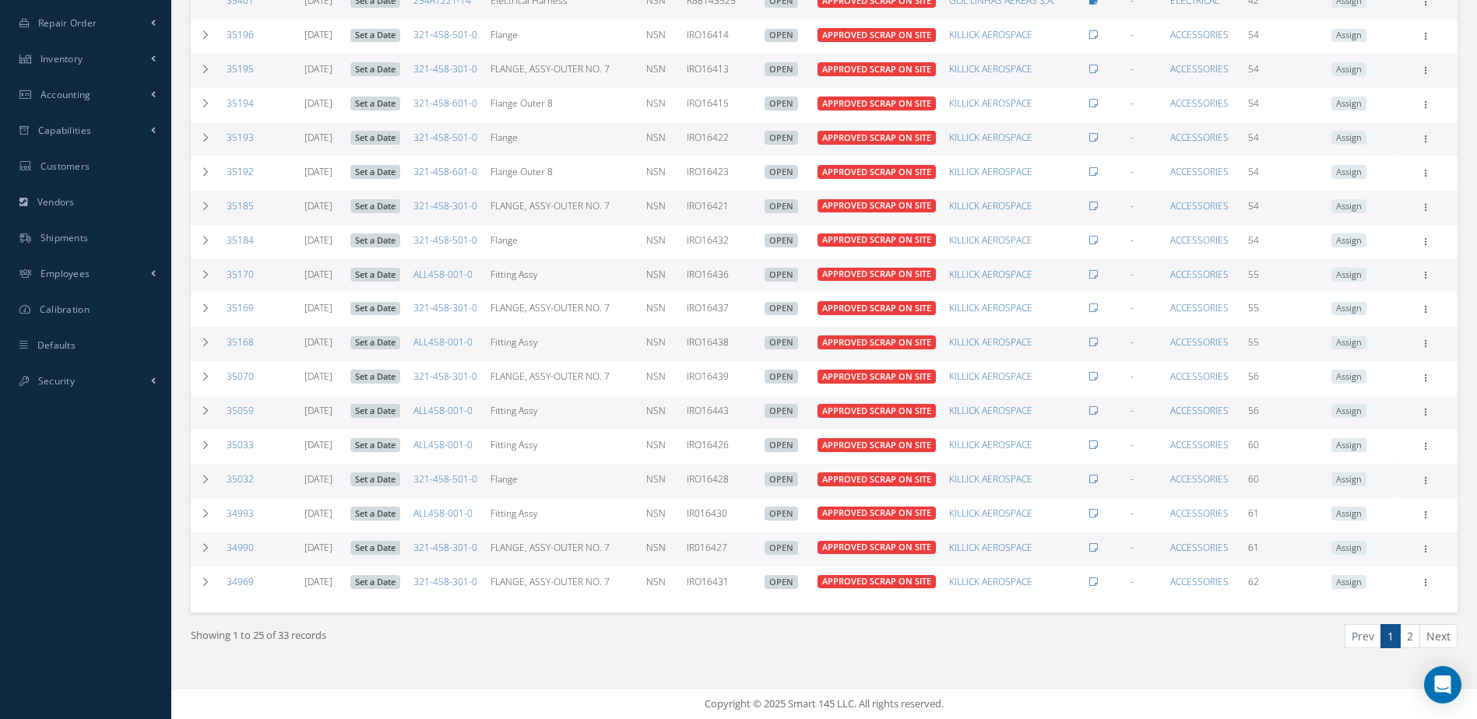
scroll to position [743, 0]
click at [1413, 644] on link "2" at bounding box center [1410, 636] width 20 height 24
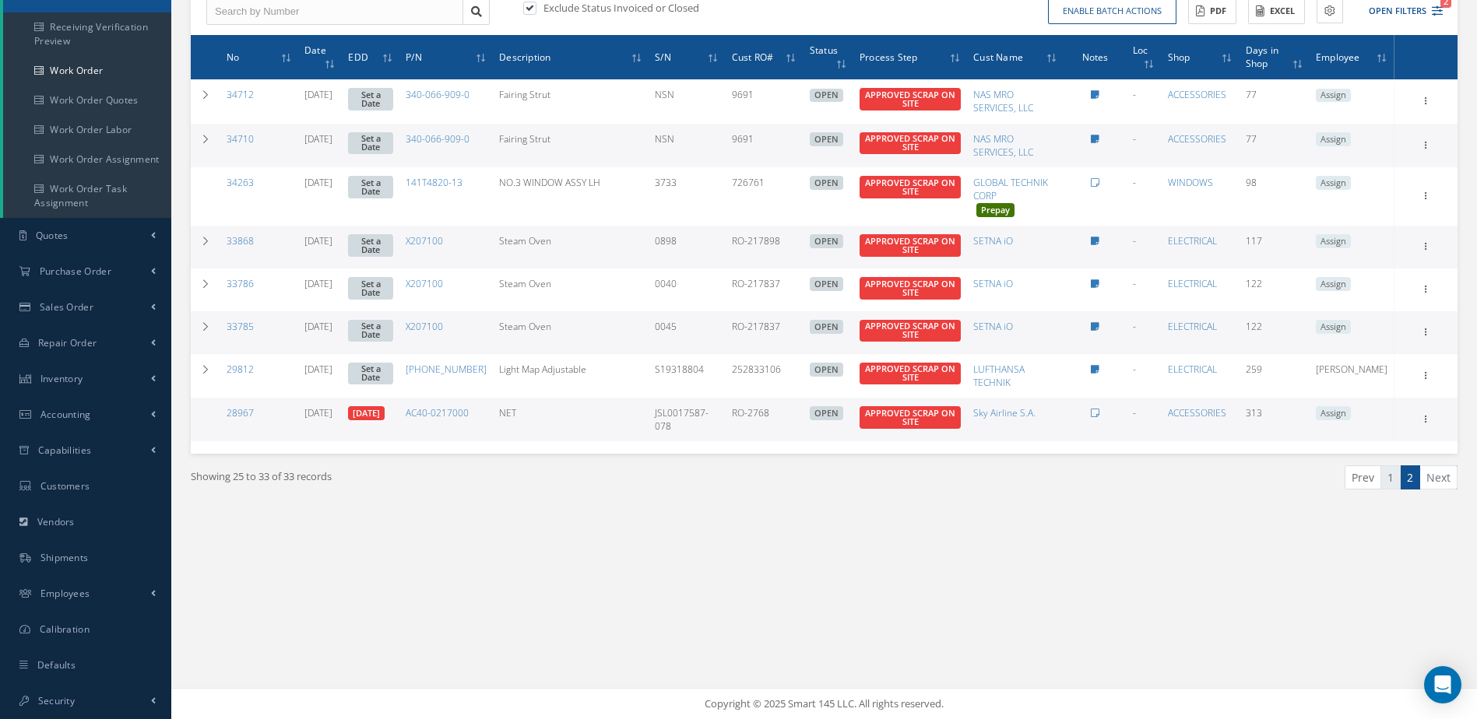
click at [1386, 486] on link "1" at bounding box center [1390, 478] width 20 height 24
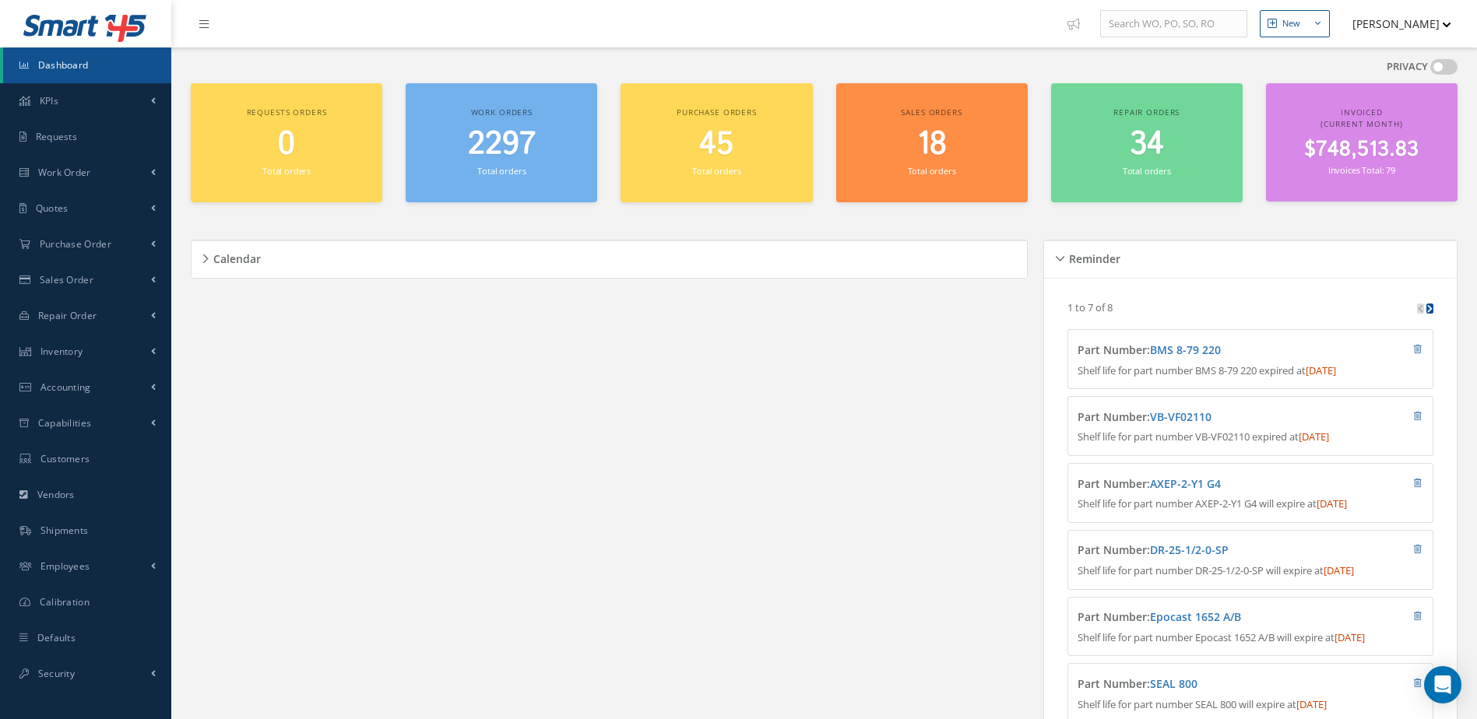
scroll to position [265, 0]
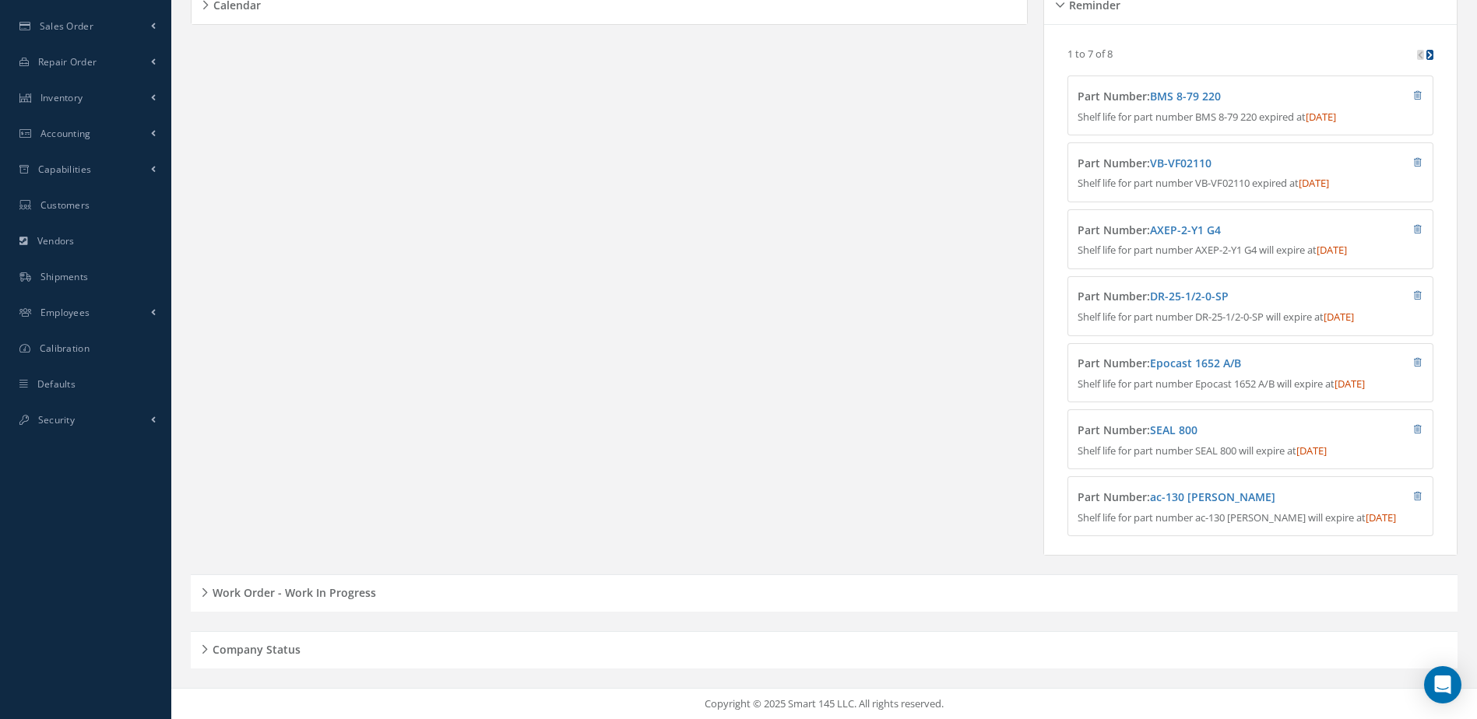
click at [314, 600] on h5 "Work Order - Work In Progress" at bounding box center [292, 591] width 168 height 19
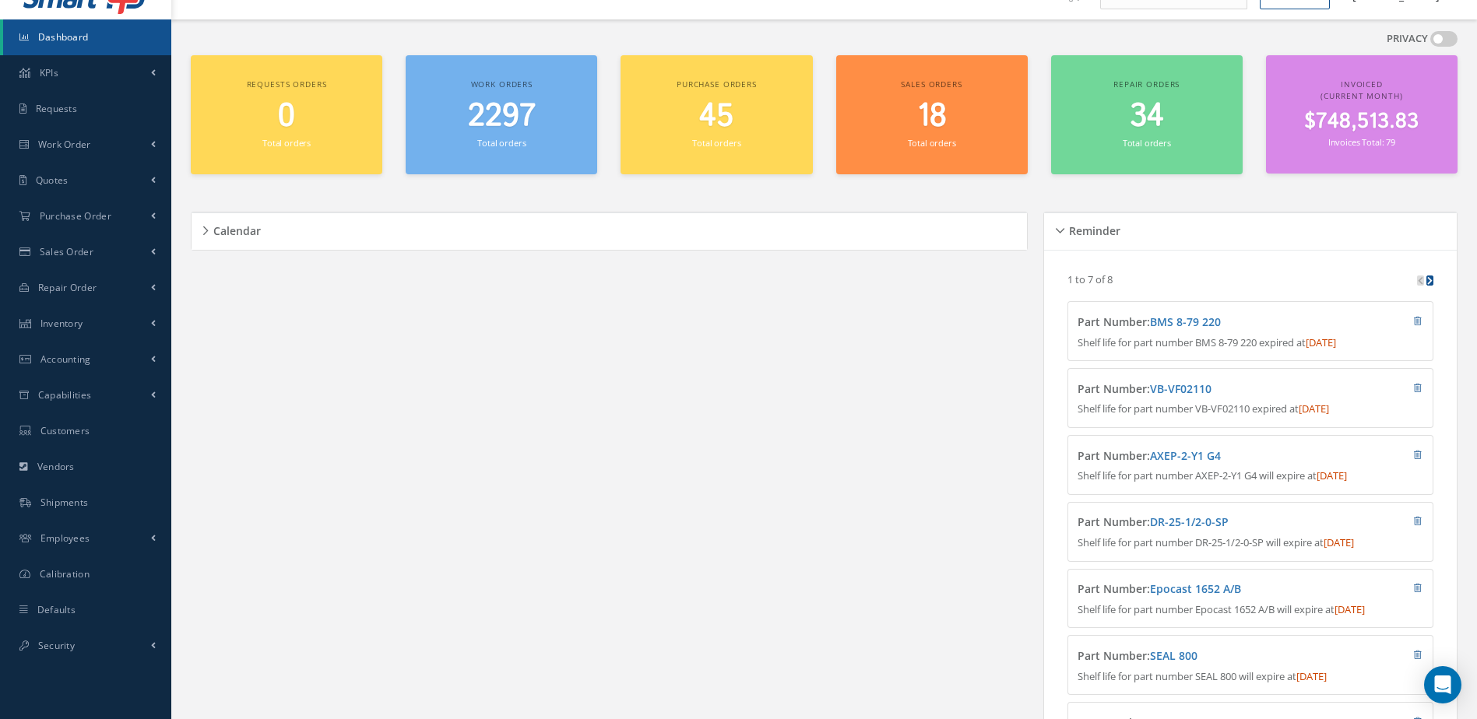
scroll to position [0, 0]
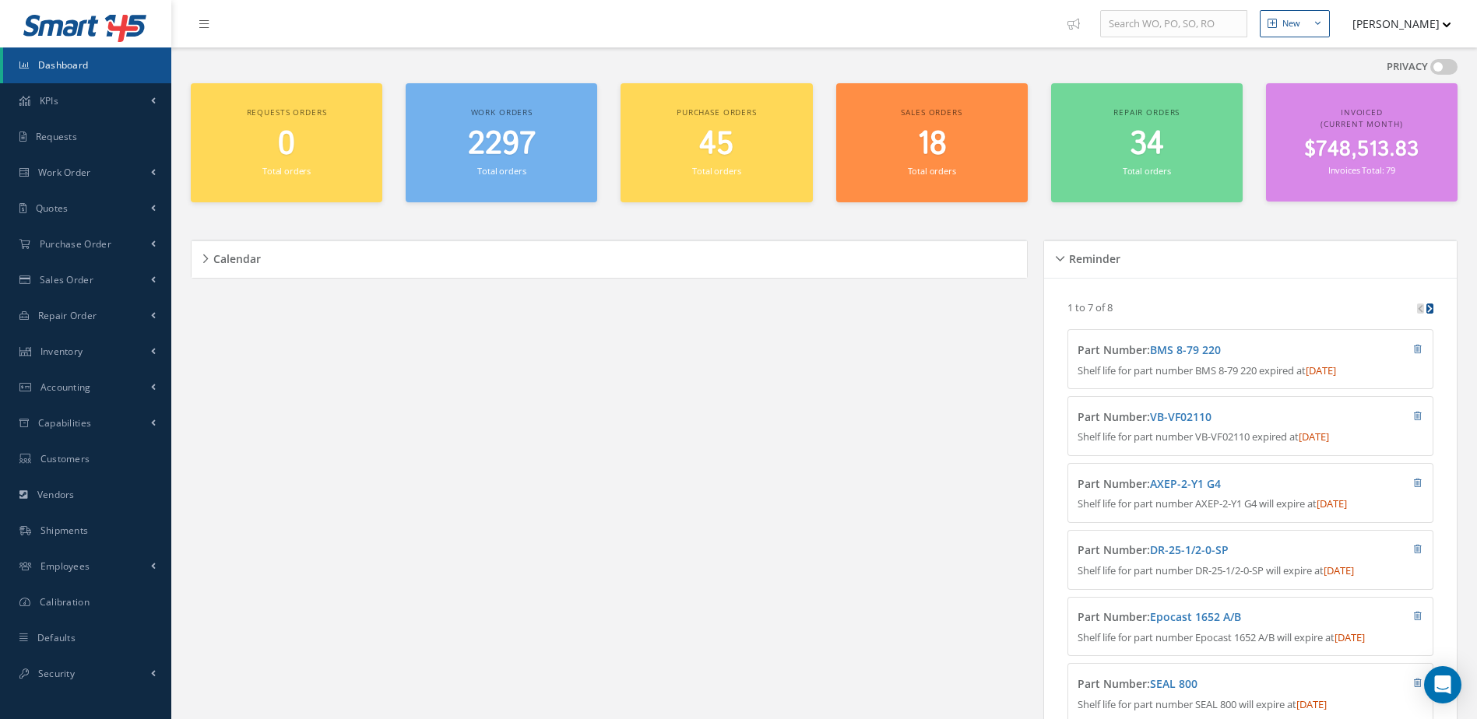
click at [94, 62] on link "Dashboard" at bounding box center [87, 65] width 168 height 36
click at [1437, 33] on button "[PERSON_NAME]" at bounding box center [1394, 24] width 114 height 30
click at [1370, 53] on link "Administration" at bounding box center [1389, 52] width 125 height 26
click at [479, 165] on small "Total orders" at bounding box center [501, 171] width 48 height 12
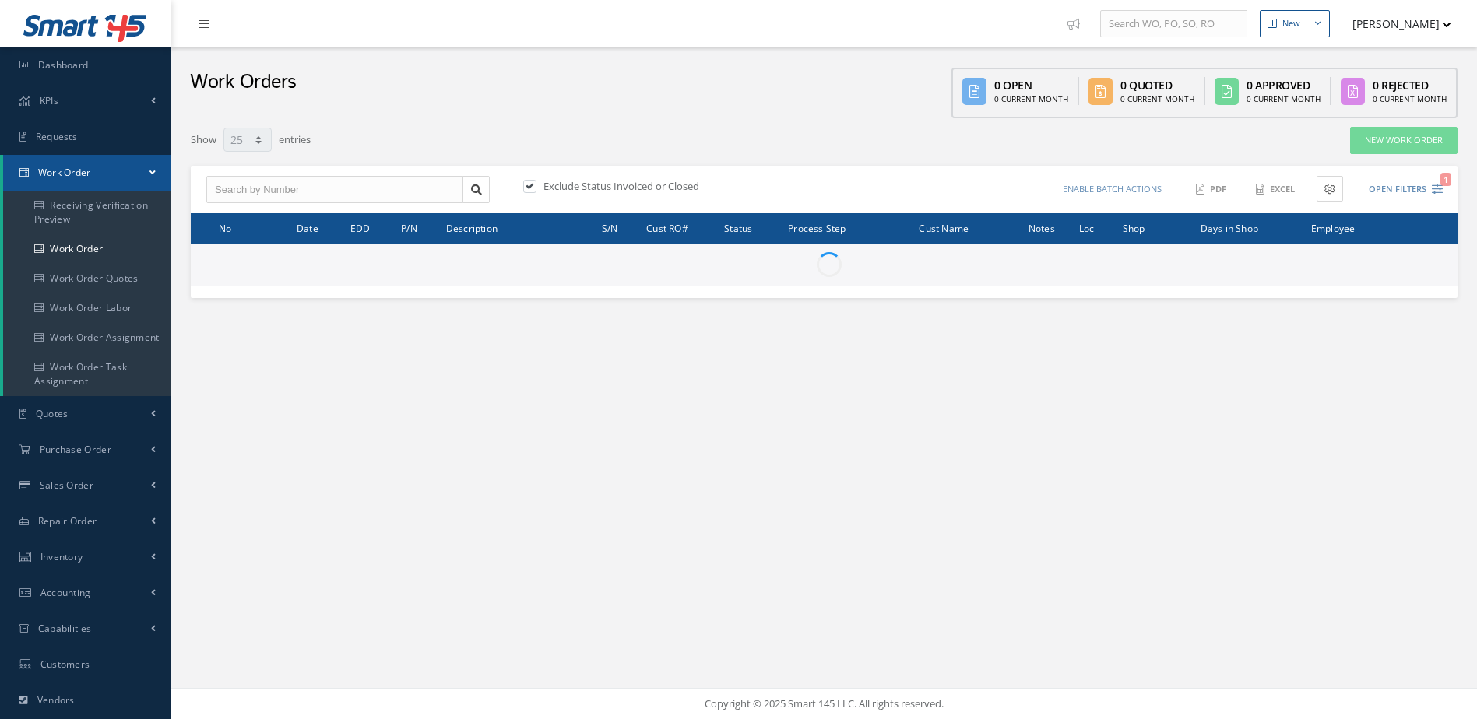
select select "25"
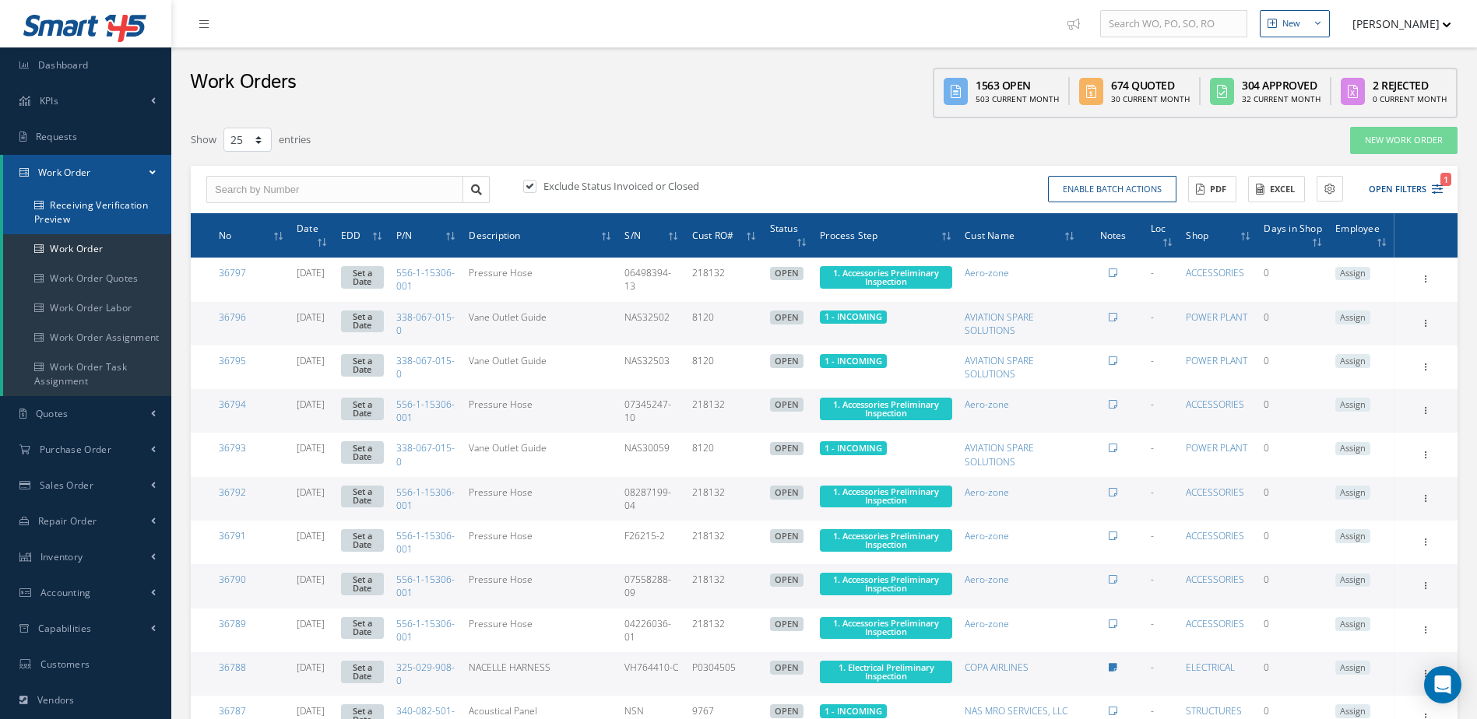
click at [84, 206] on link "Receiving Verification Preview" at bounding box center [87, 213] width 168 height 44
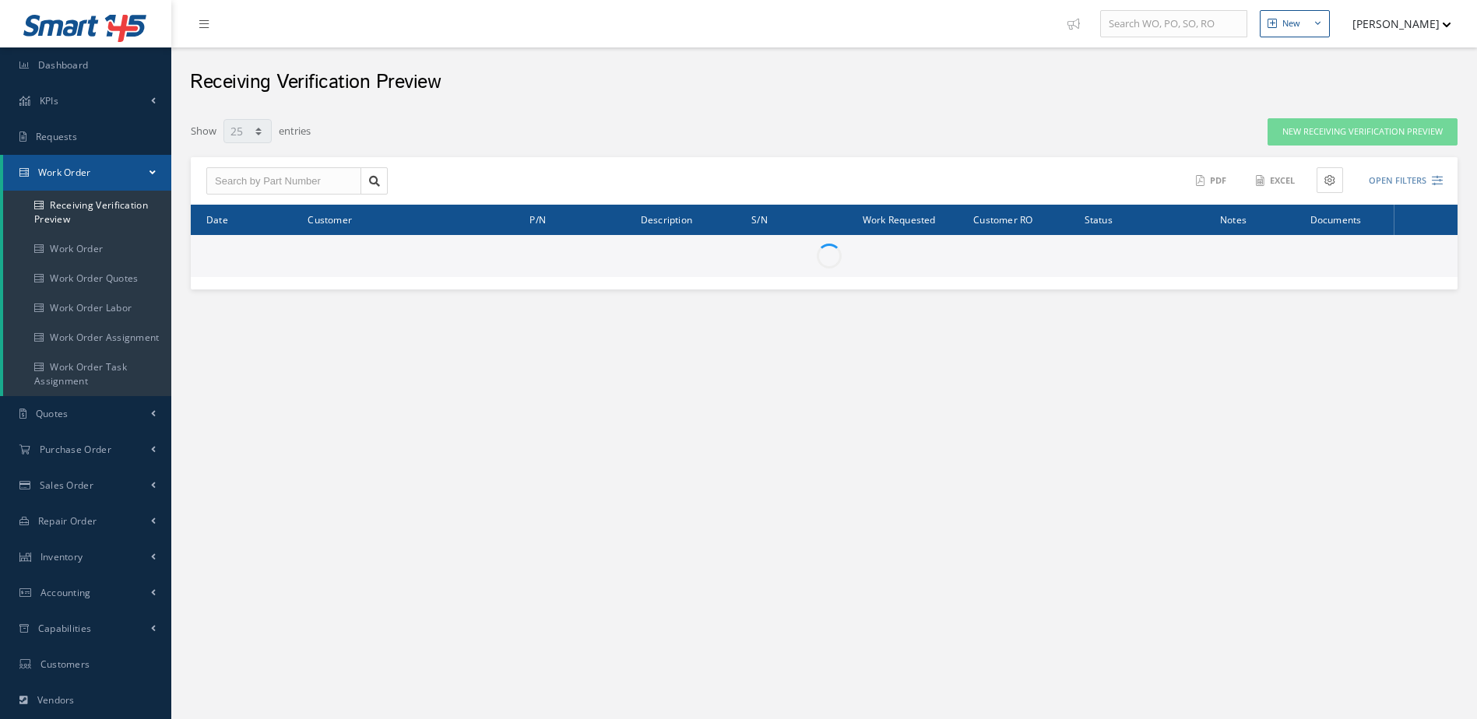
select select "25"
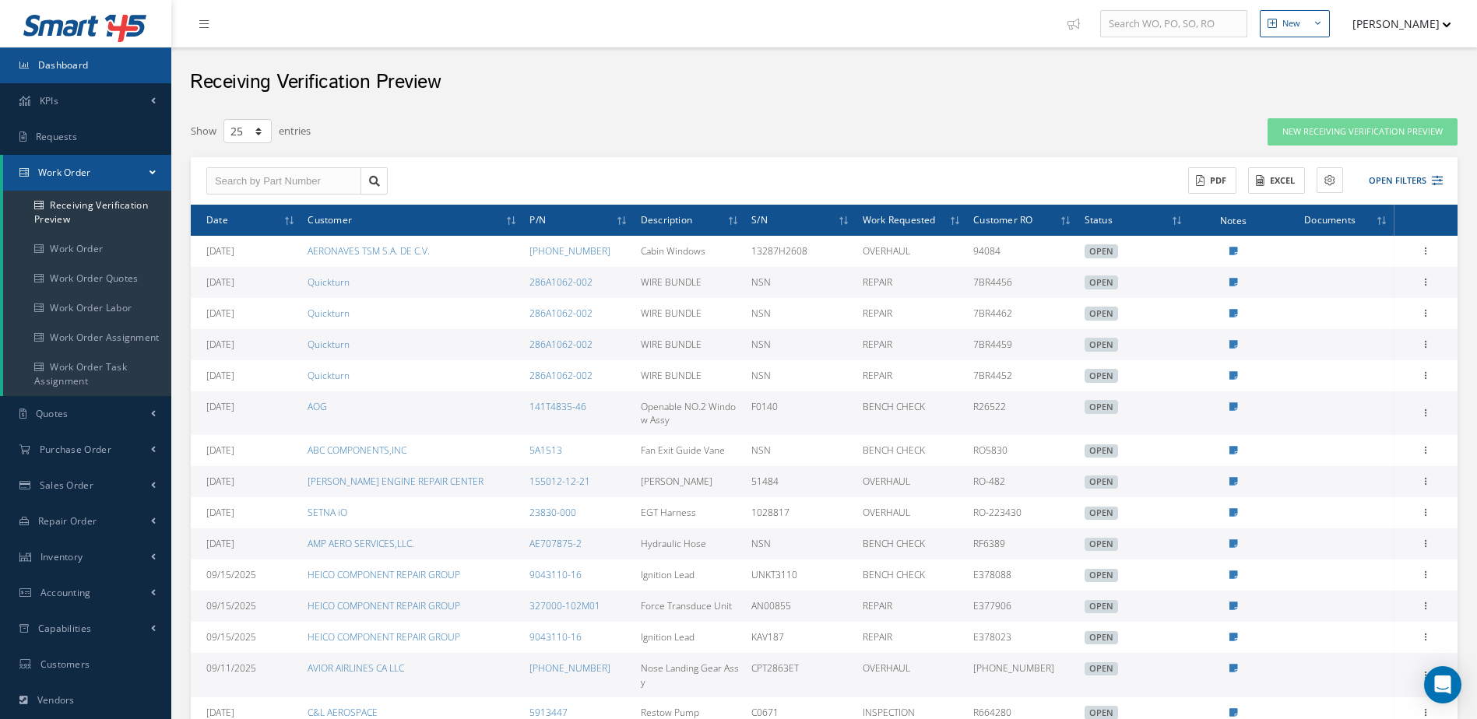
click at [76, 72] on link "Dashboard" at bounding box center [85, 65] width 171 height 36
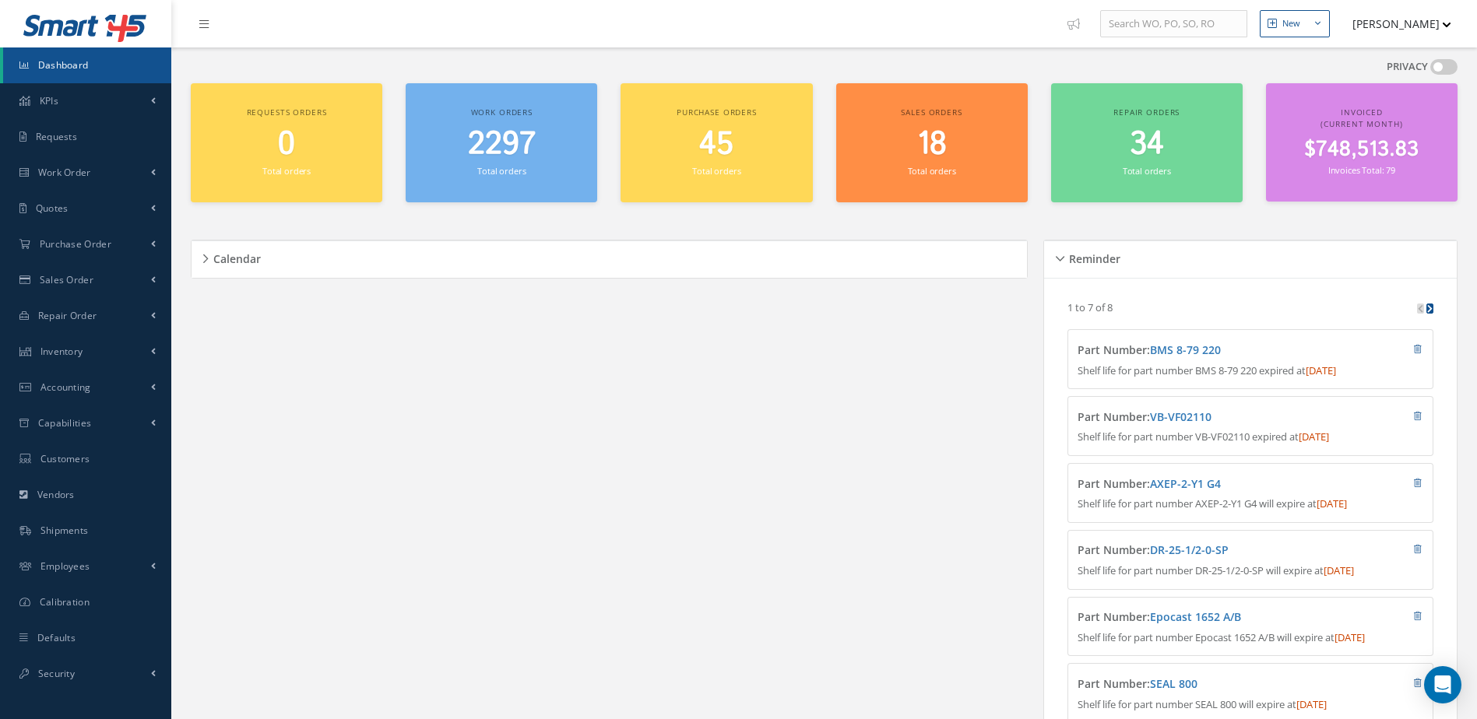
click at [467, 428] on div "Calendar Loading… September 2025 Month Month Week Day Today No elements found. …" at bounding box center [613, 525] width 845 height 608
click at [92, 73] on link "Dashboard" at bounding box center [87, 65] width 168 height 36
click at [497, 155] on span "2297" at bounding box center [502, 144] width 68 height 44
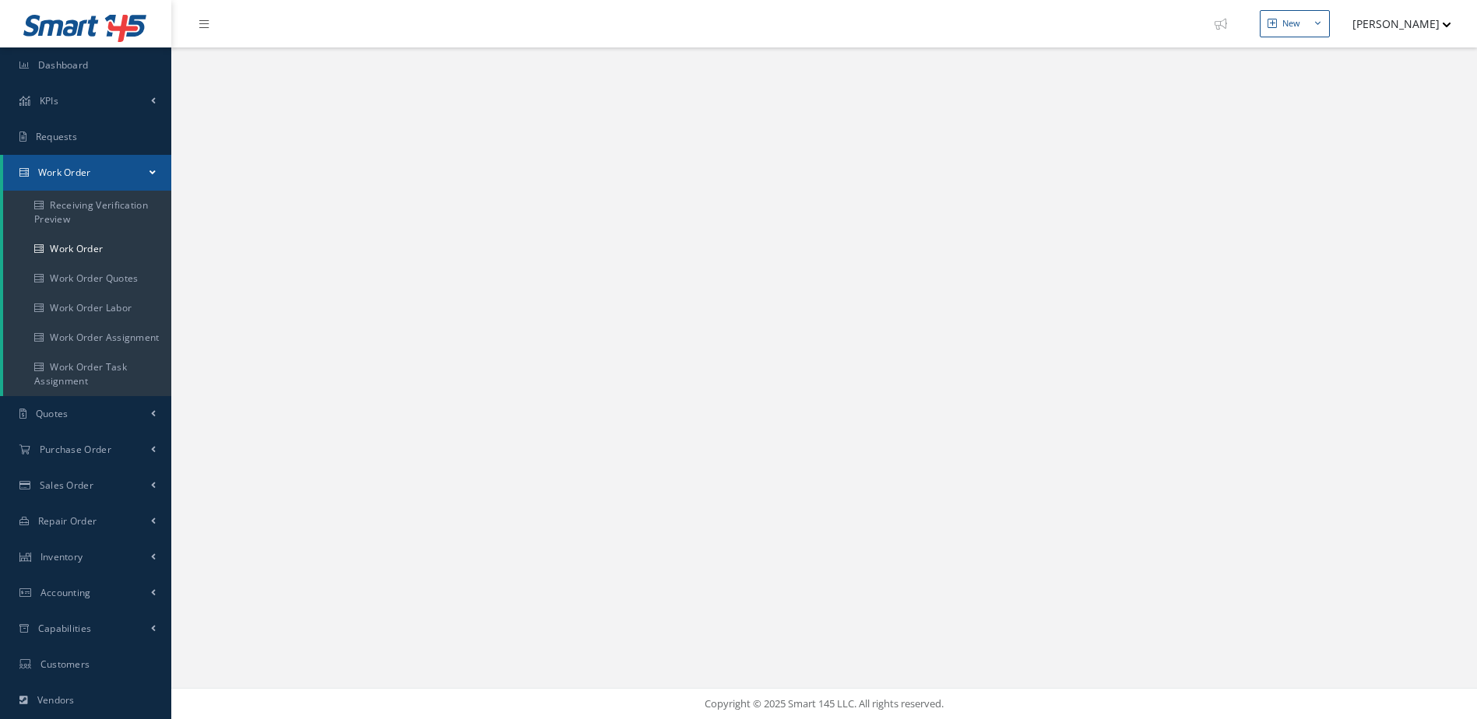
select select "25"
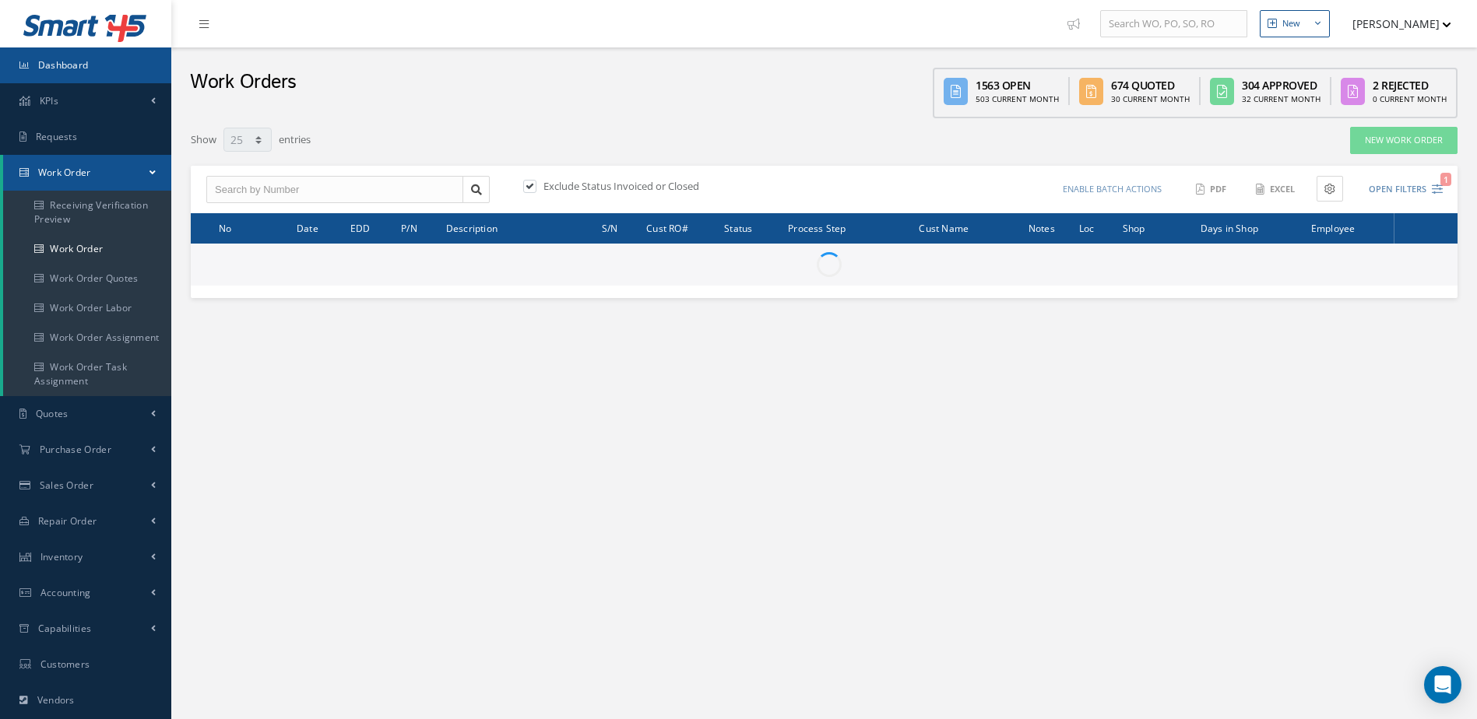
click at [130, 67] on link "Dashboard" at bounding box center [85, 65] width 171 height 36
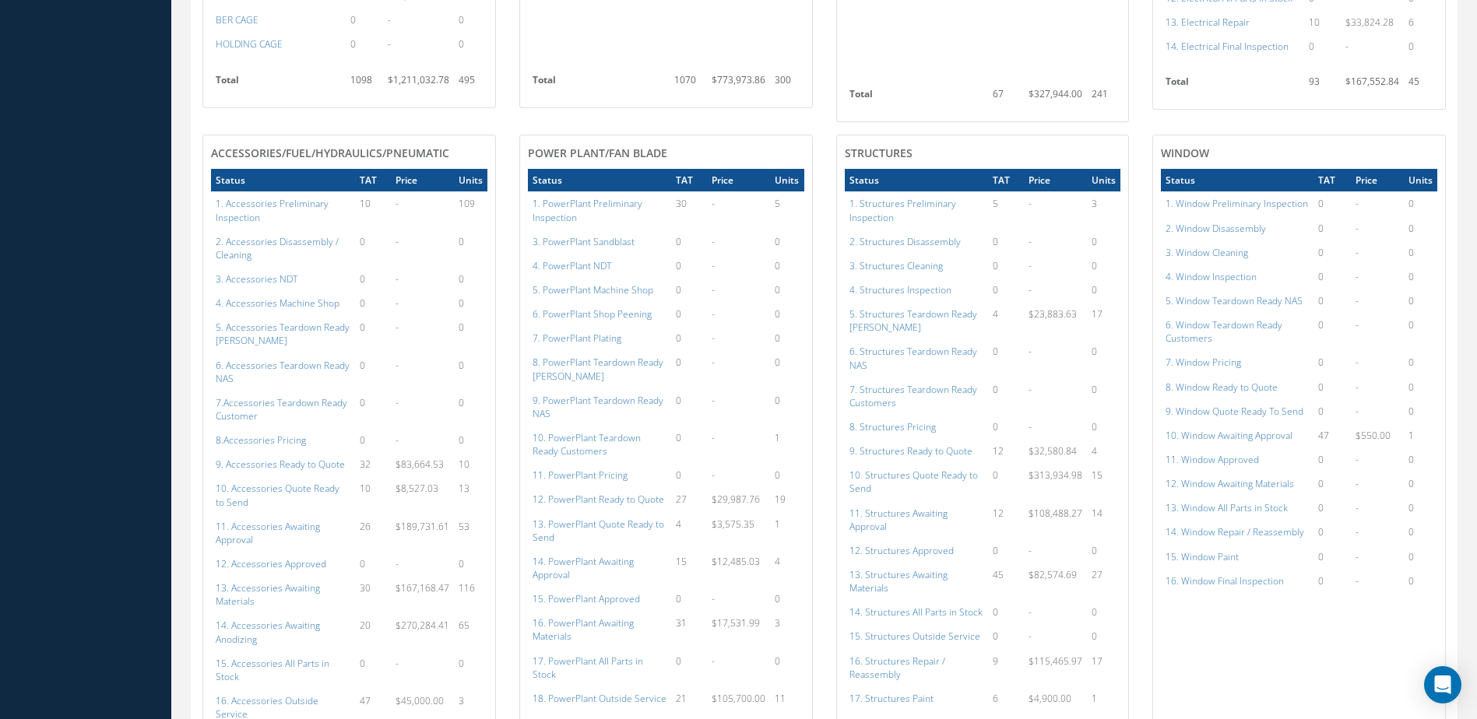
scroll to position [1323, 0]
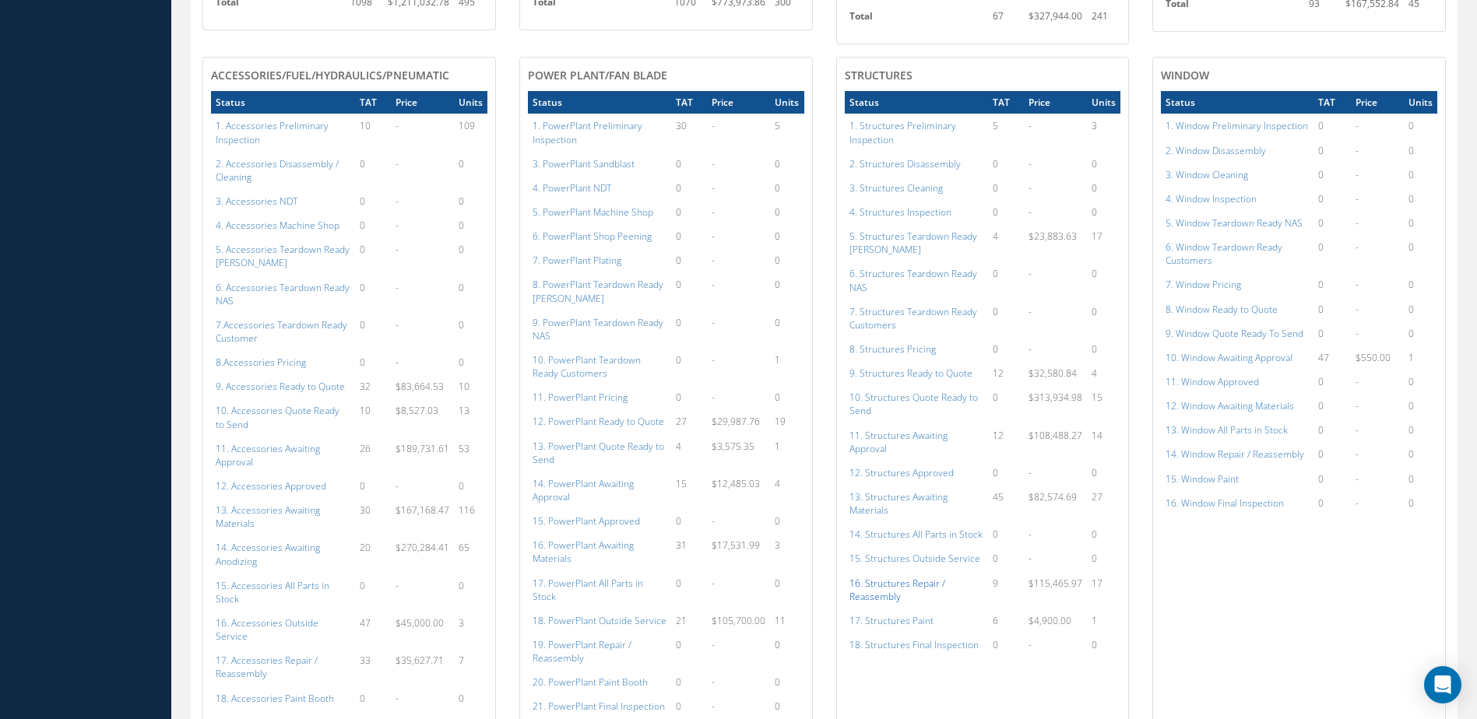
click at [884, 579] on a=156&excludeInternalCustomer=false&excludeInvoicedOrClosed=true&shop_id=3&filtersHidded"] "16. Structures Repair / Reassembly" at bounding box center [897, 590] width 96 height 26
click at [872, 596] on a=156&excludeInternalCustomer=false&excludeInvoicedOrClosed=true&shop_id=3&filtersHidded"] "16. Structures Repair / Reassembly" at bounding box center [897, 590] width 96 height 26
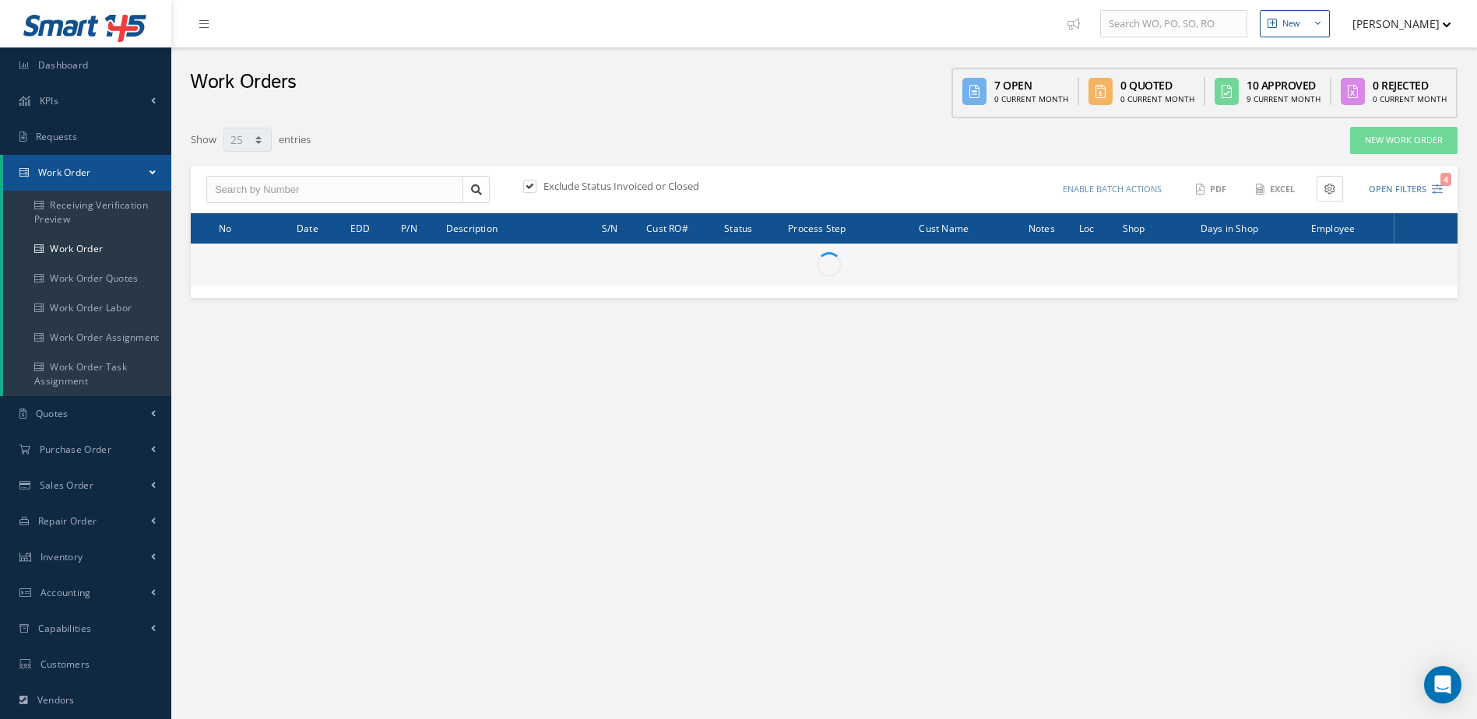
select select "25"
type input "All Work Request"
type input "All Work Performed"
type input "All Status"
type input "WO Part Status"
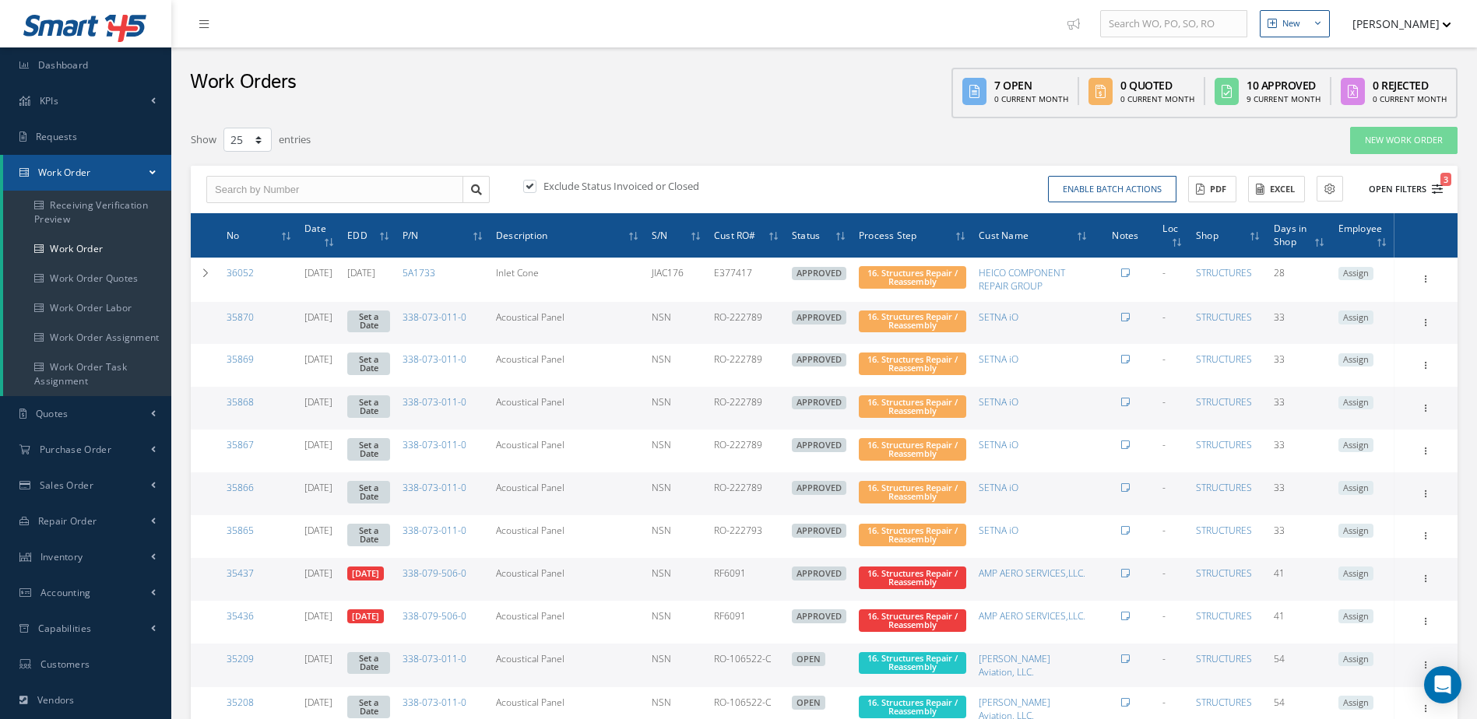
click at [1404, 189] on button "Open Filters 3" at bounding box center [1399, 190] width 88 height 26
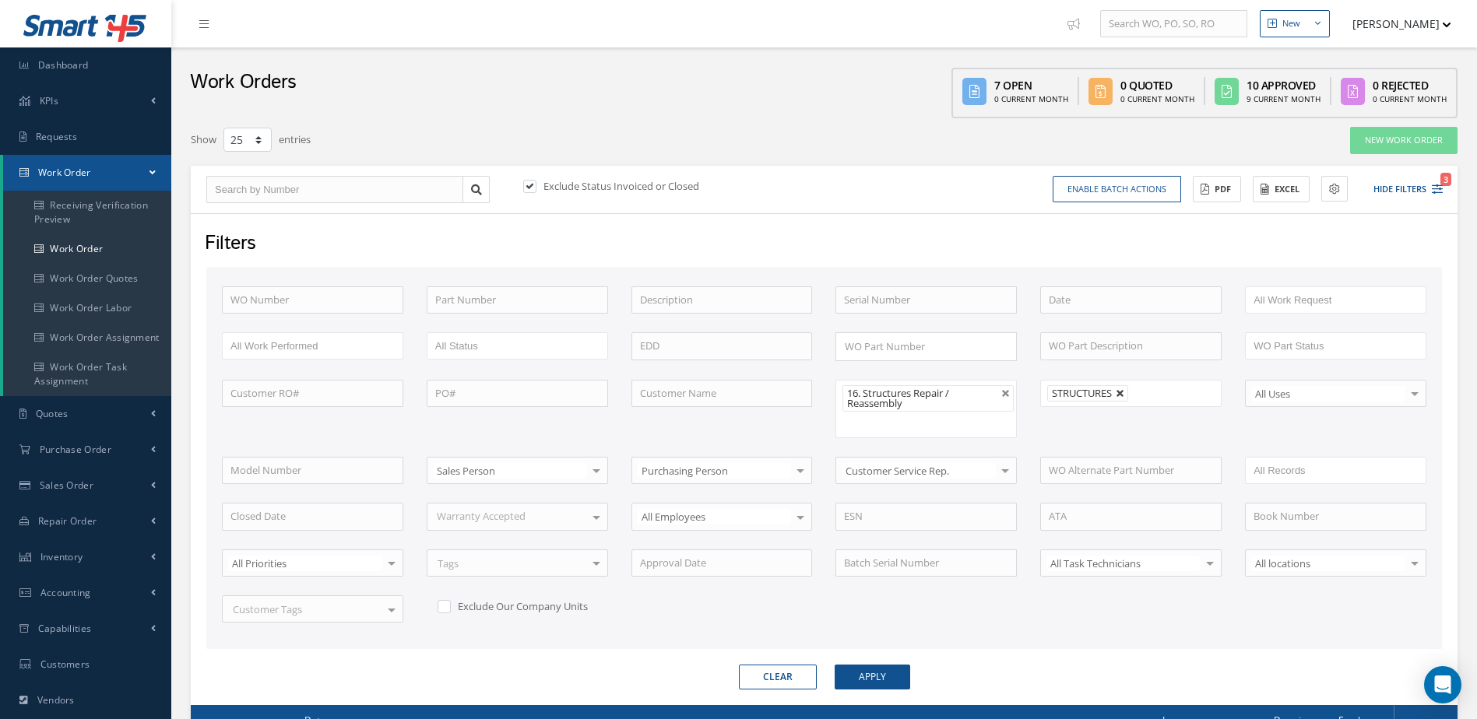
click at [1119, 389] on link at bounding box center [1120, 393] width 9 height 9
type input "All Shops"
click at [888, 681] on button "Apply" at bounding box center [873, 677] width 76 height 25
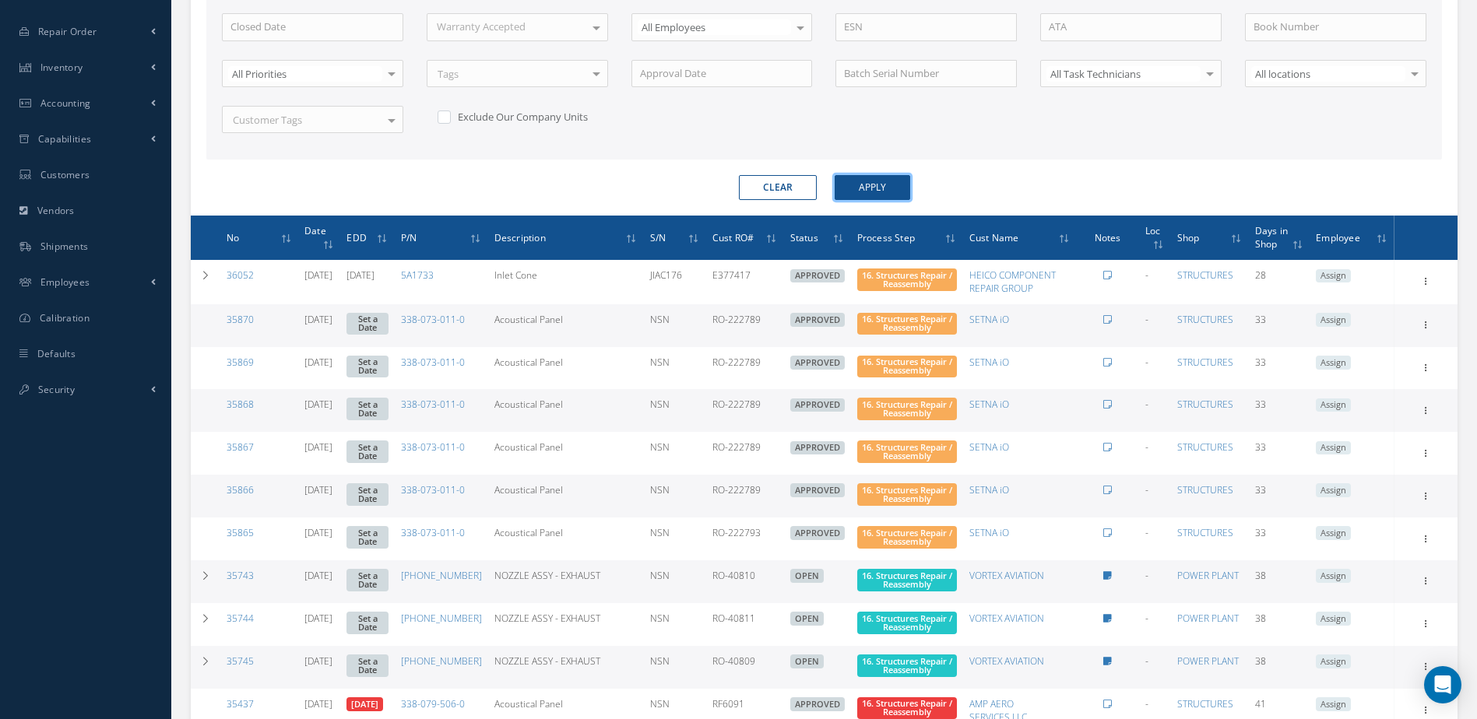
scroll to position [801, 0]
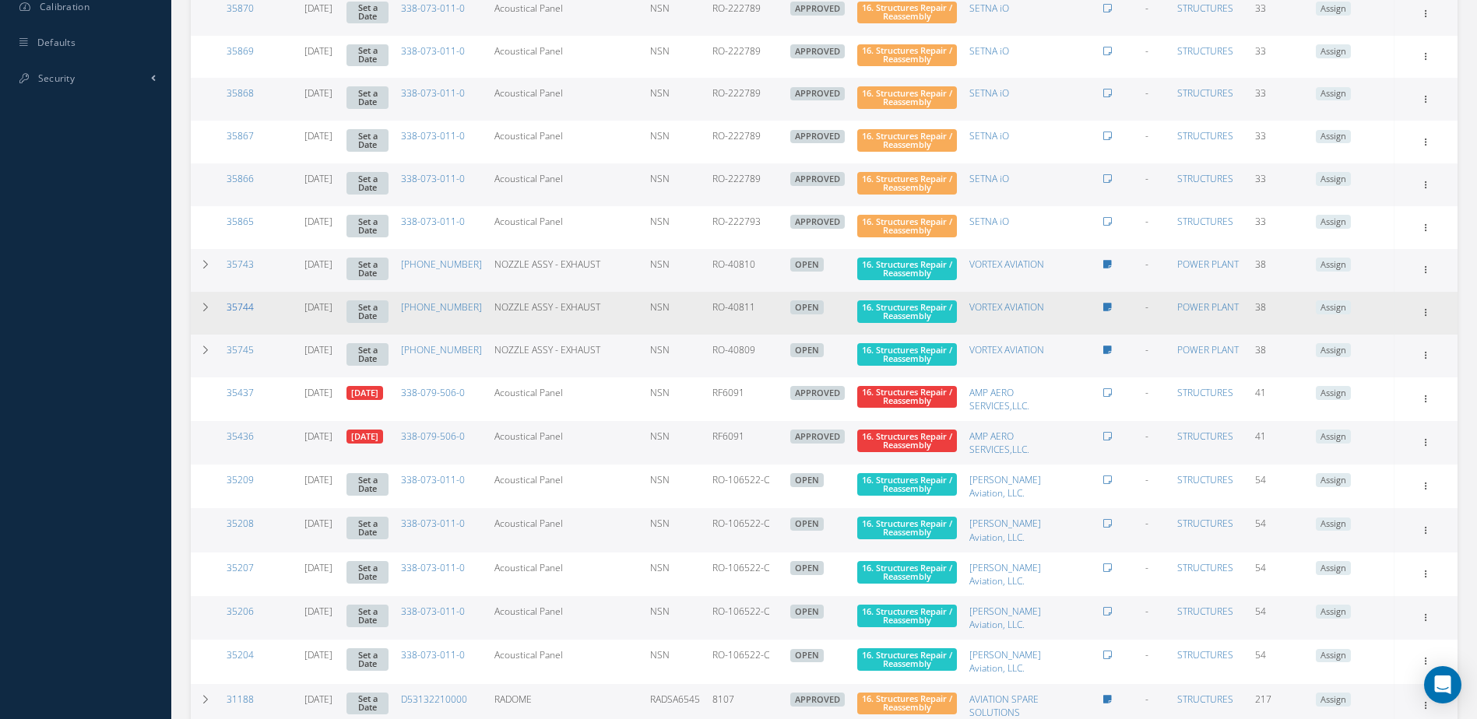
drag, startPoint x: 237, startPoint y: 303, endPoint x: 248, endPoint y: 304, distance: 10.2
click at [237, 303] on link "35744" at bounding box center [240, 307] width 27 height 13
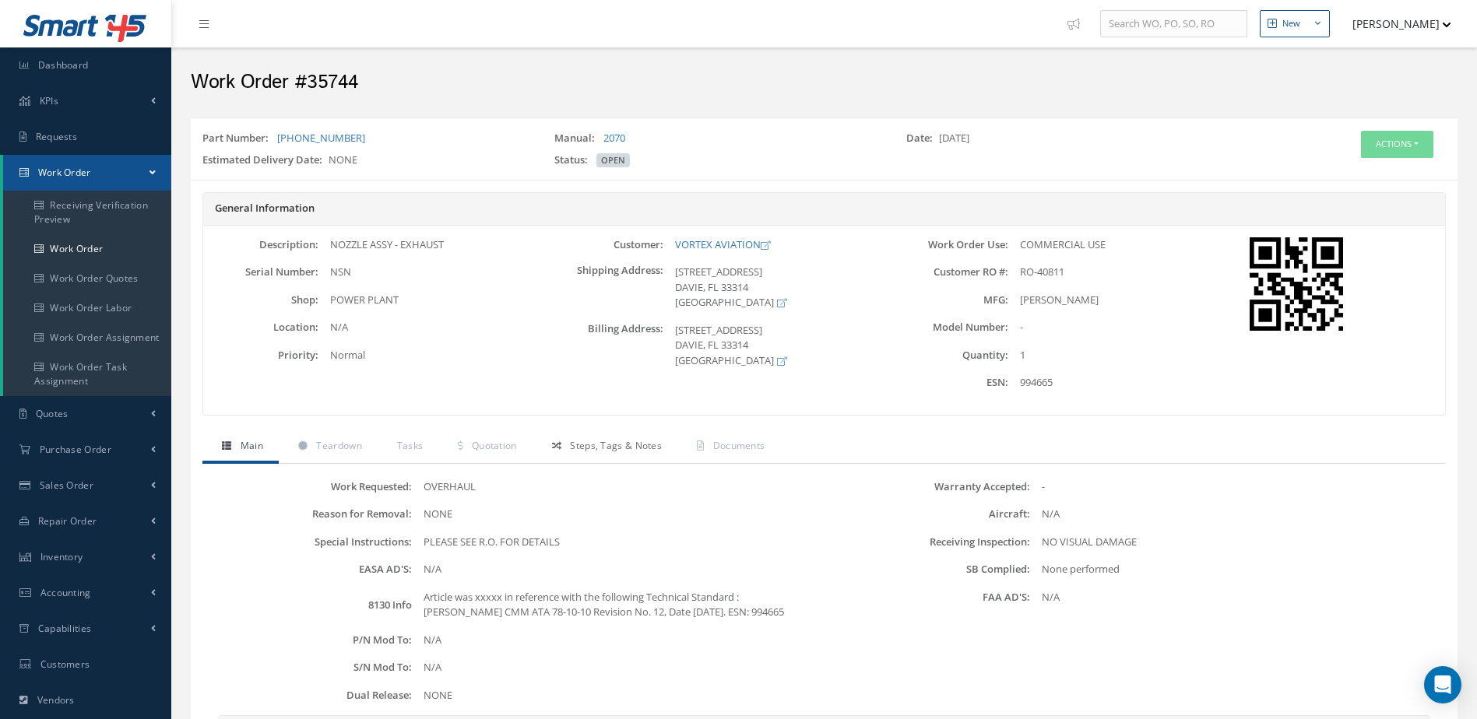
click at [613, 457] on link "Steps, Tags & Notes" at bounding box center [605, 447] width 145 height 33
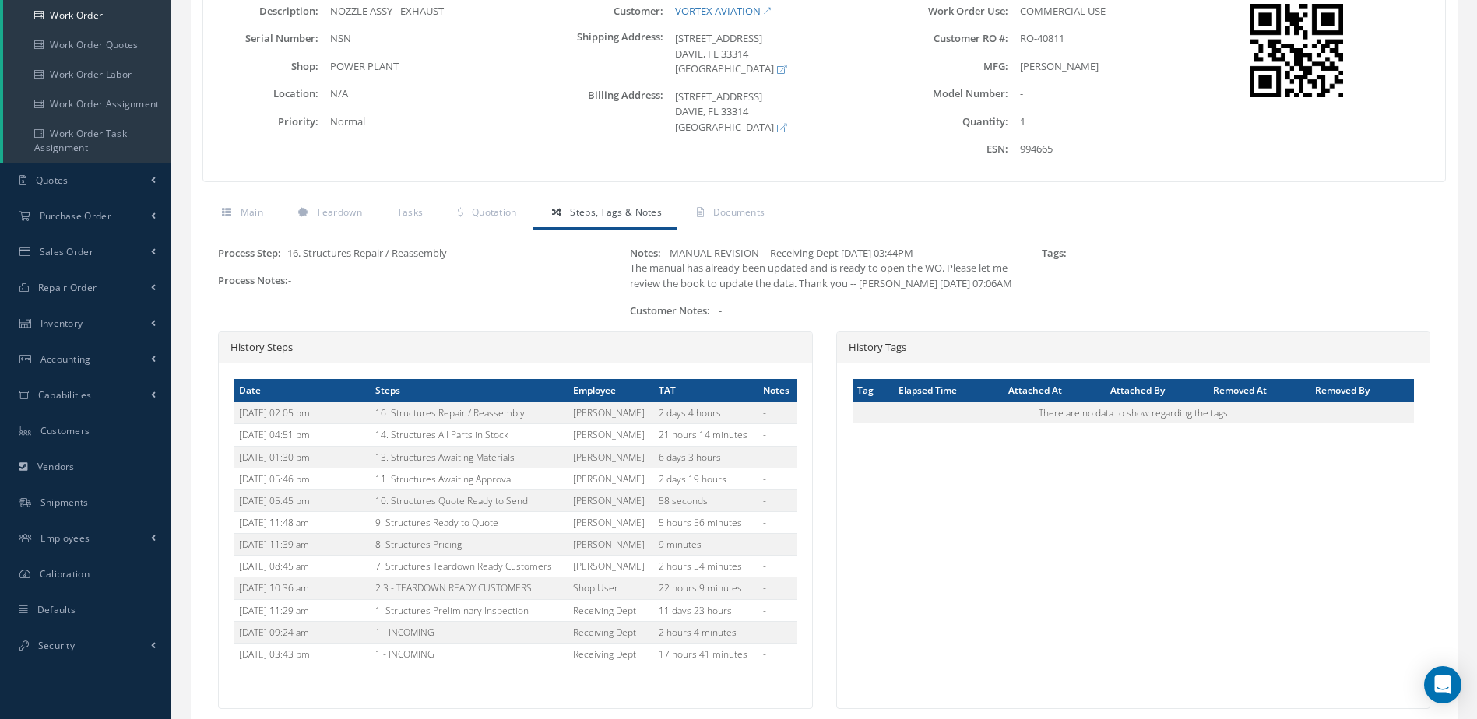
scroll to position [311, 0]
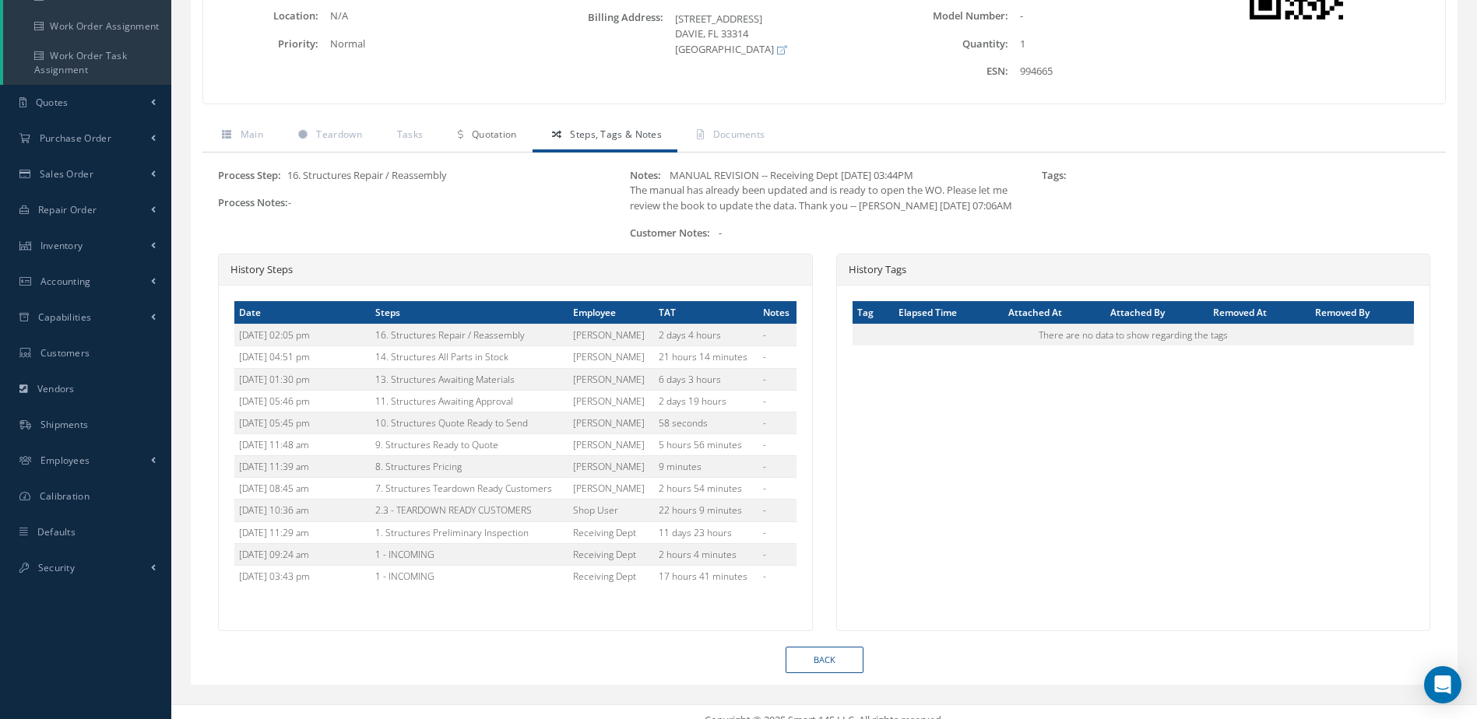
click at [499, 132] on span "Quotation" at bounding box center [494, 134] width 45 height 13
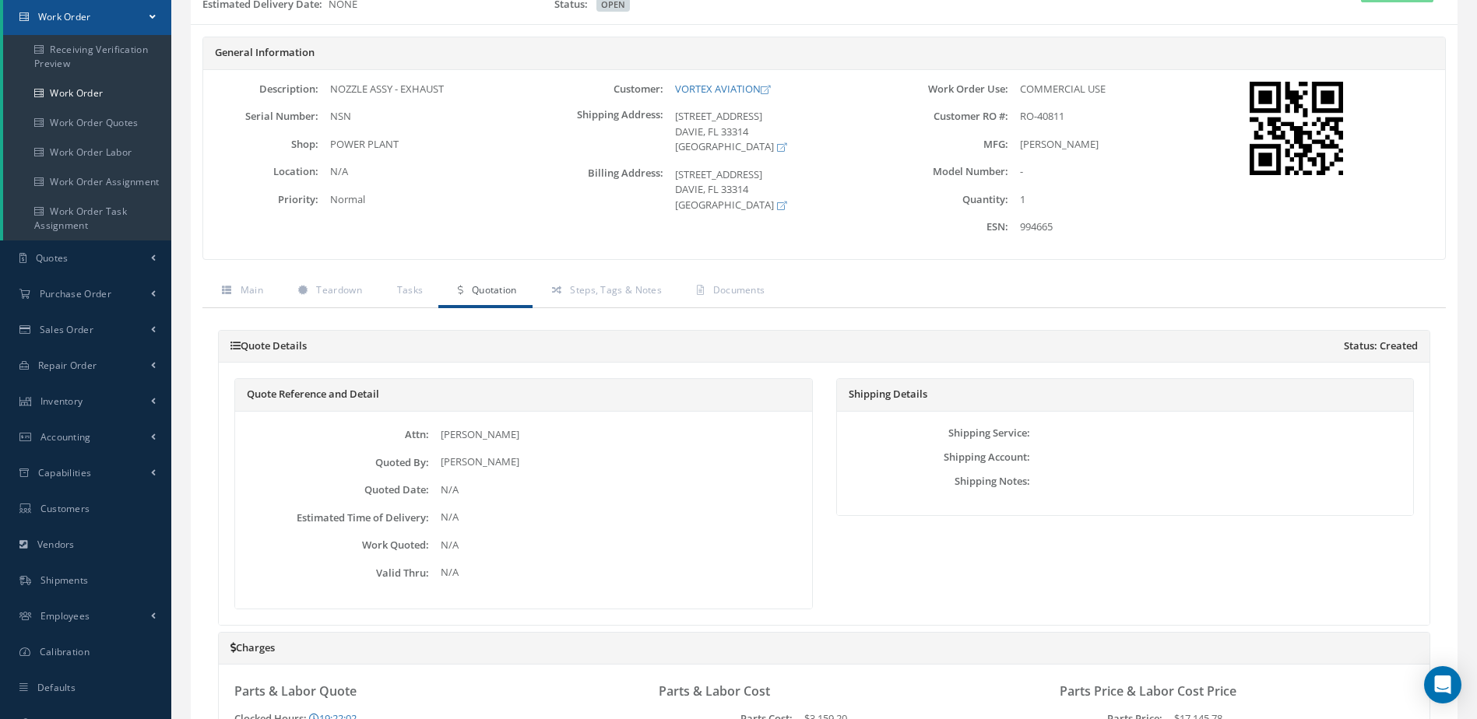
scroll to position [0, 0]
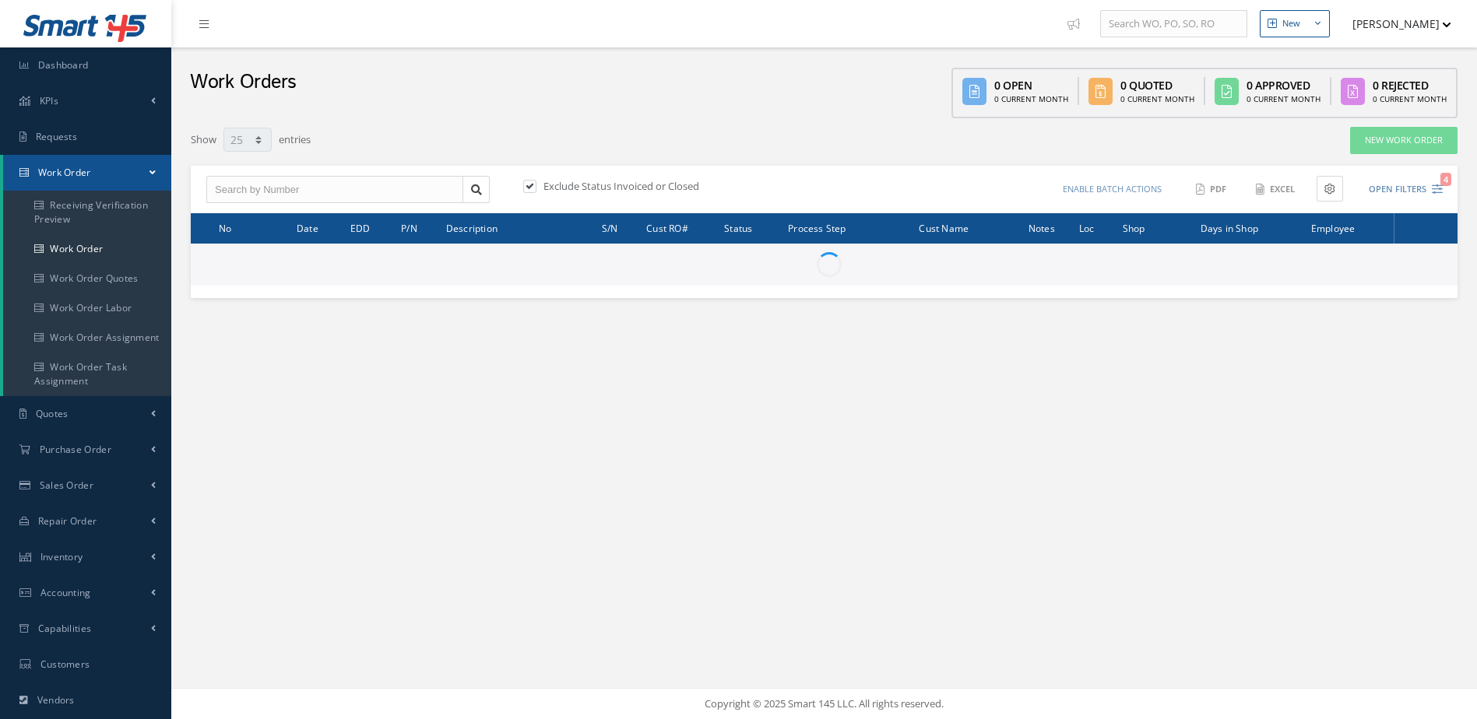
select select "25"
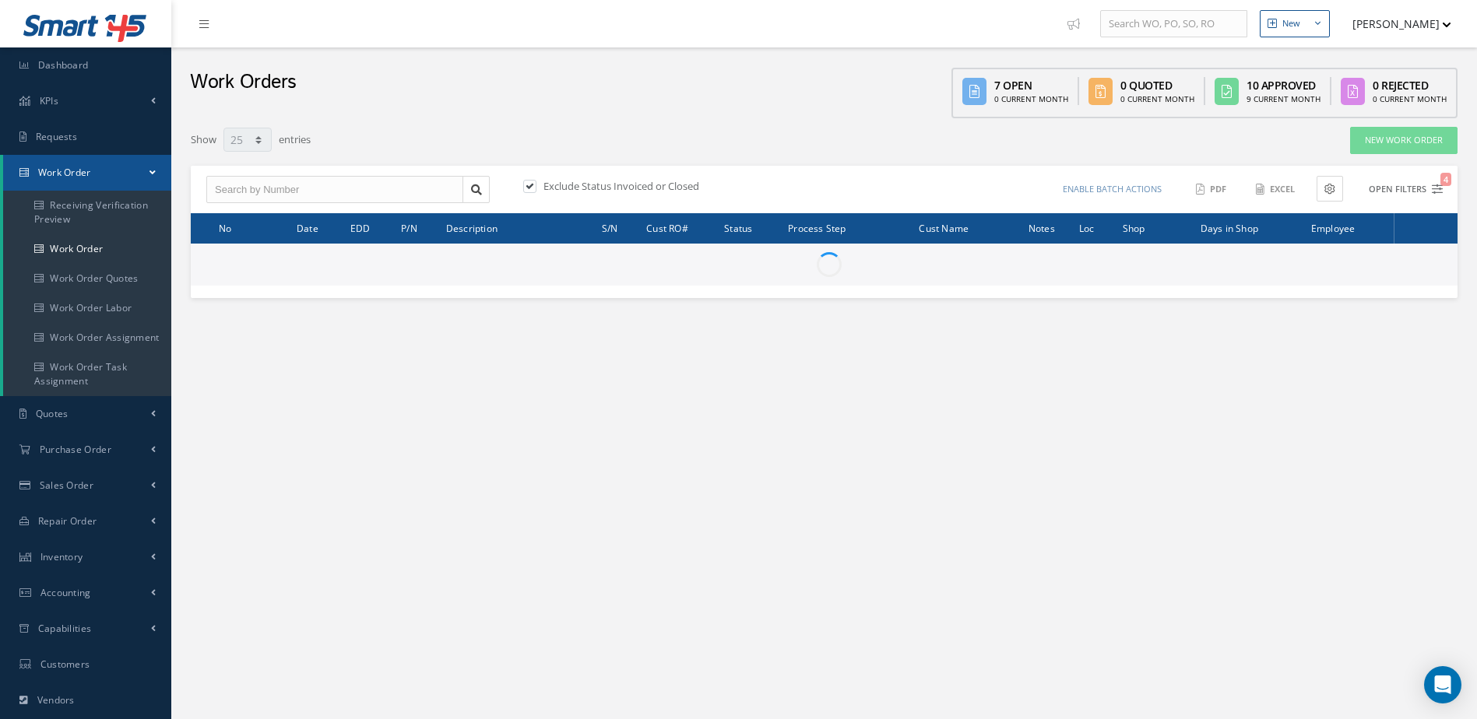
type input "All Work Request"
type input "All Work Performed"
type input "All Status"
type input "WO Part Status"
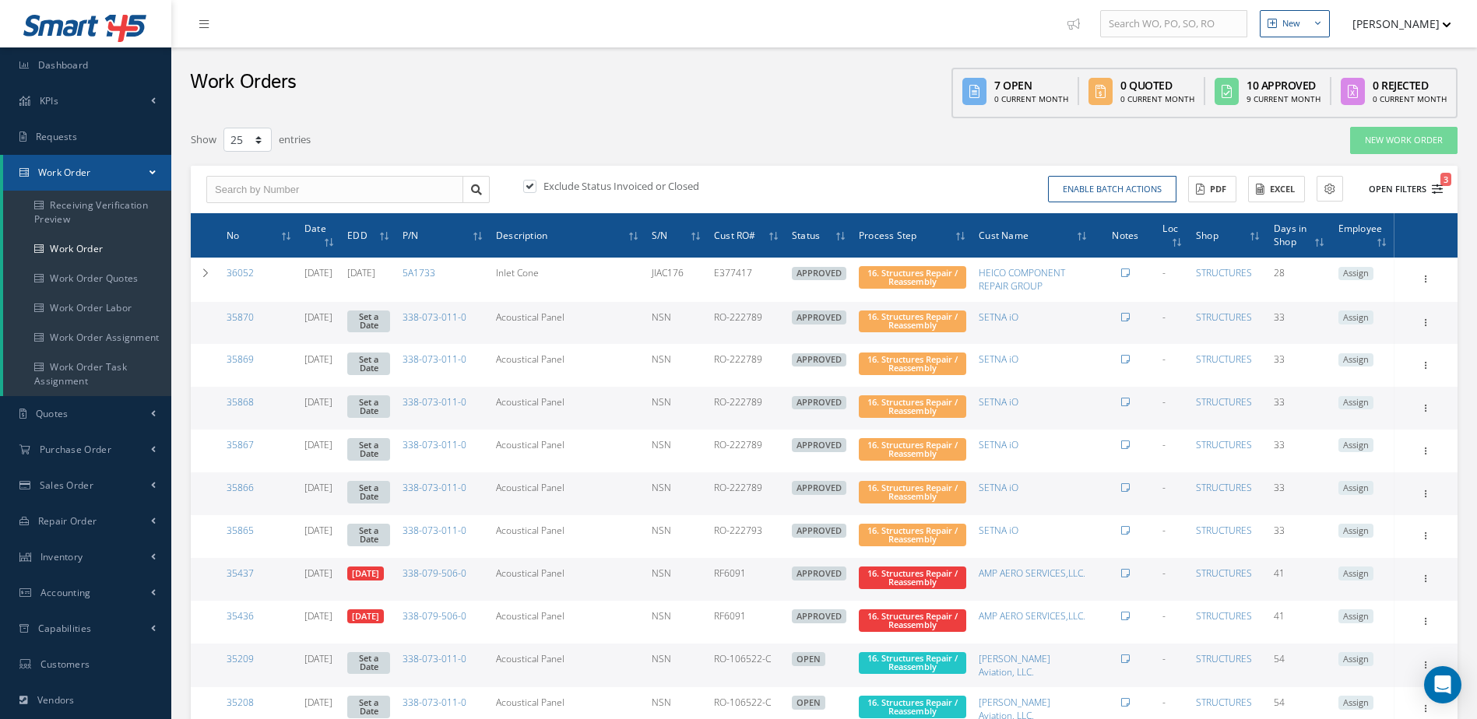
click at [1402, 190] on button "Open Filters 3" at bounding box center [1399, 190] width 88 height 26
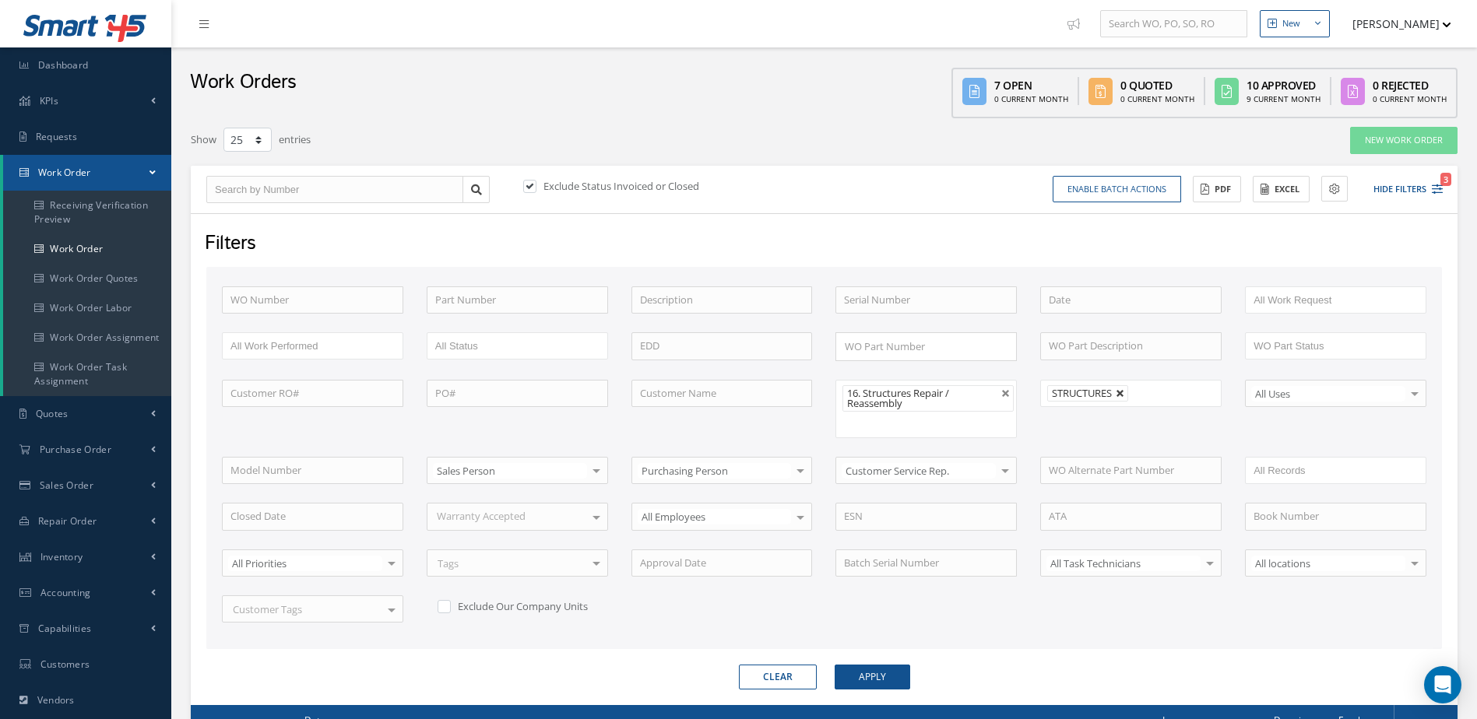
click at [1120, 392] on link at bounding box center [1120, 393] width 9 height 9
type input "All Shops"
click at [877, 678] on button "Apply" at bounding box center [873, 677] width 76 height 25
click at [111, 48] on link "Dashboard" at bounding box center [85, 65] width 171 height 36
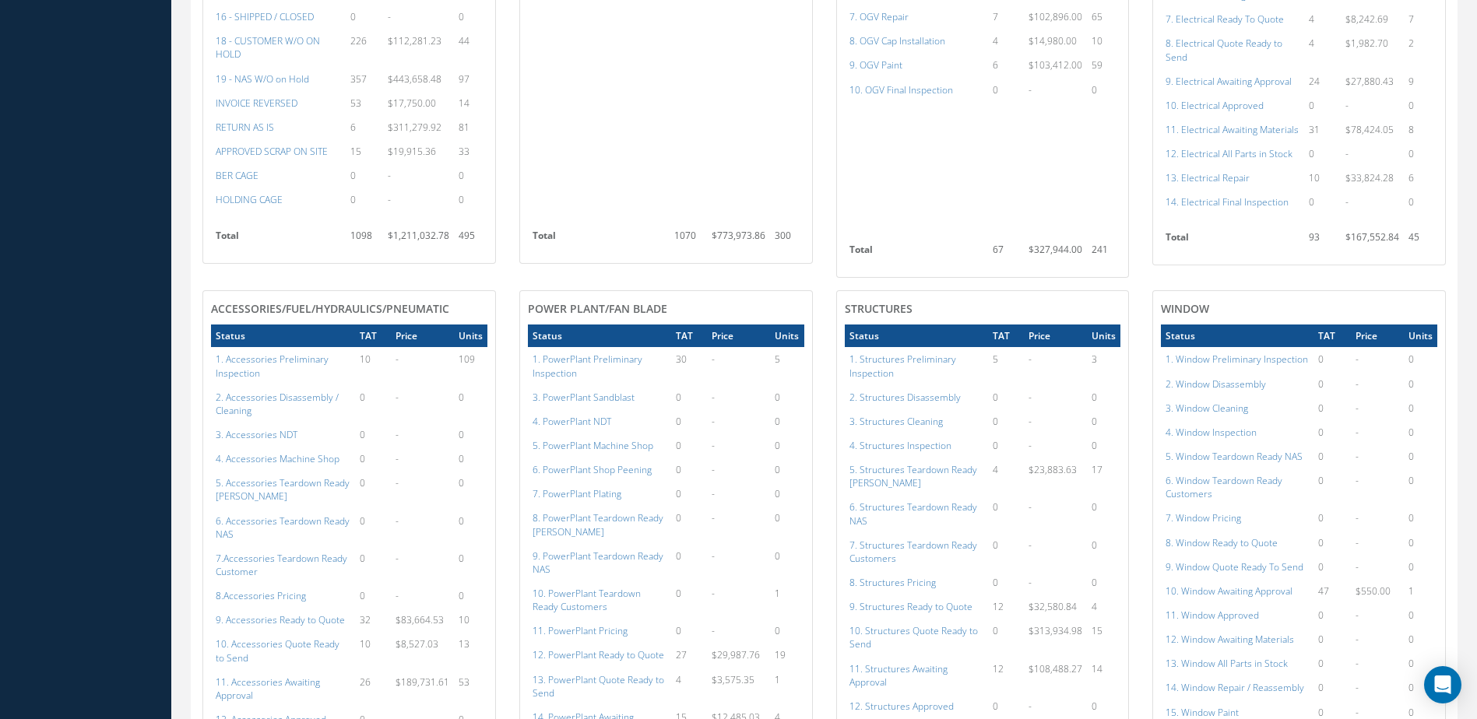
scroll to position [1168, 0]
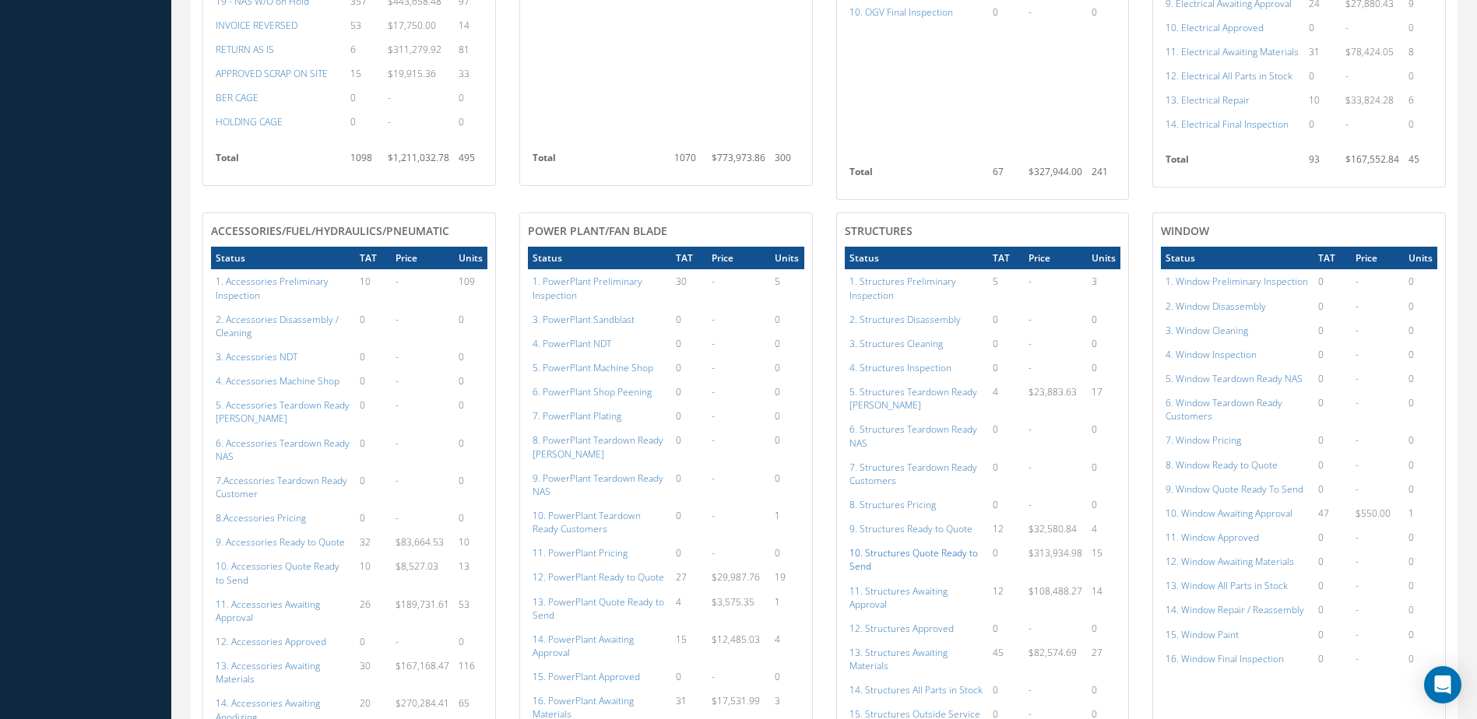
click at [901, 551] on a=150&excludeInternalCustomer=false&excludeInvoicedOrClosed=true&shop_id=3&filtersHidded"] "10. Structures Quote Ready to Send" at bounding box center [913, 560] width 128 height 26
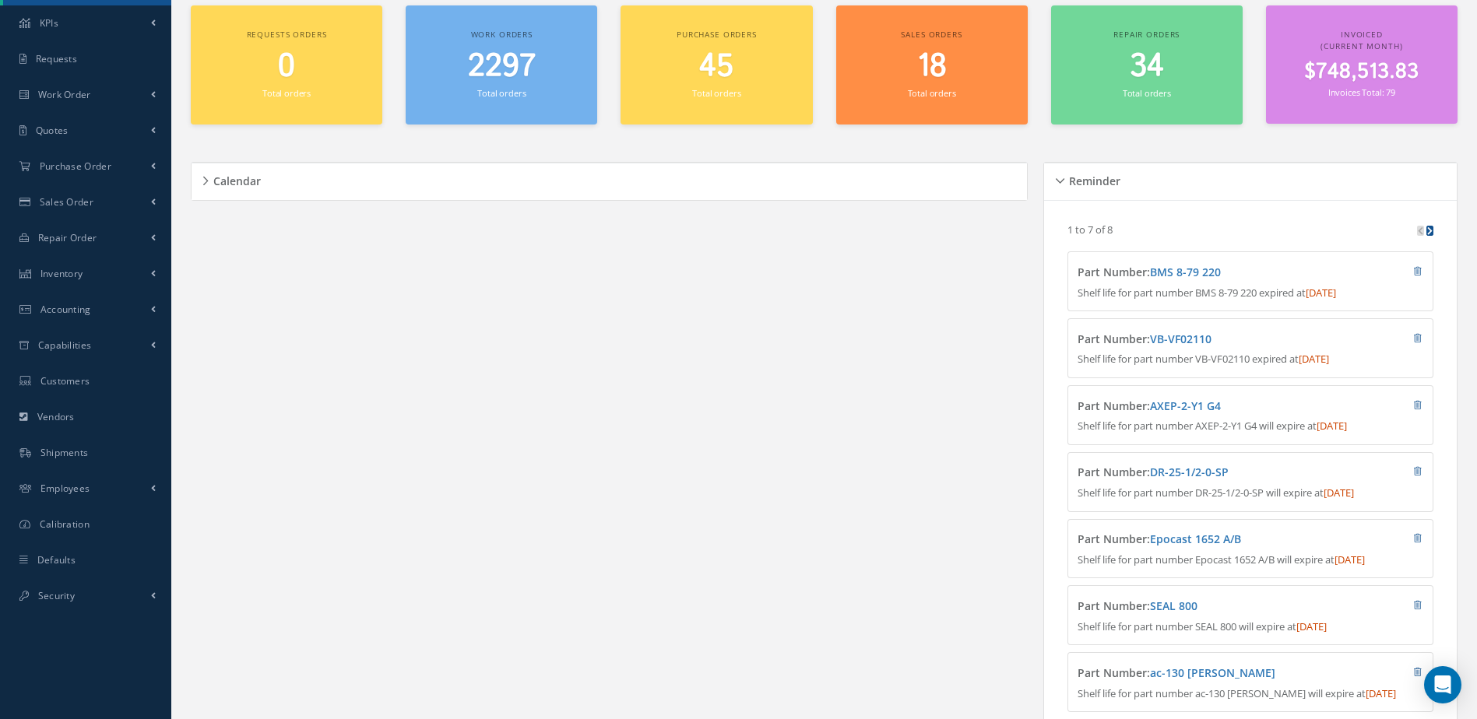
scroll to position [0, 0]
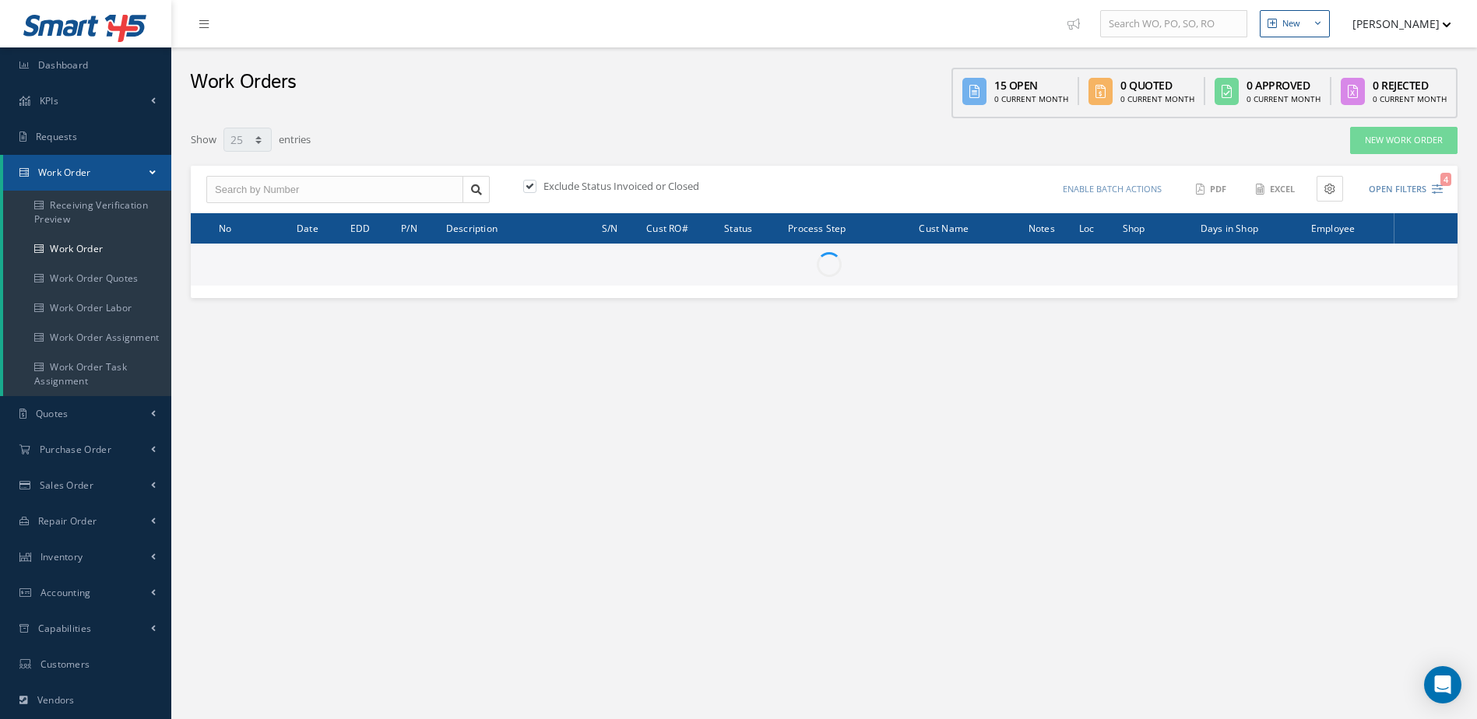
select select "25"
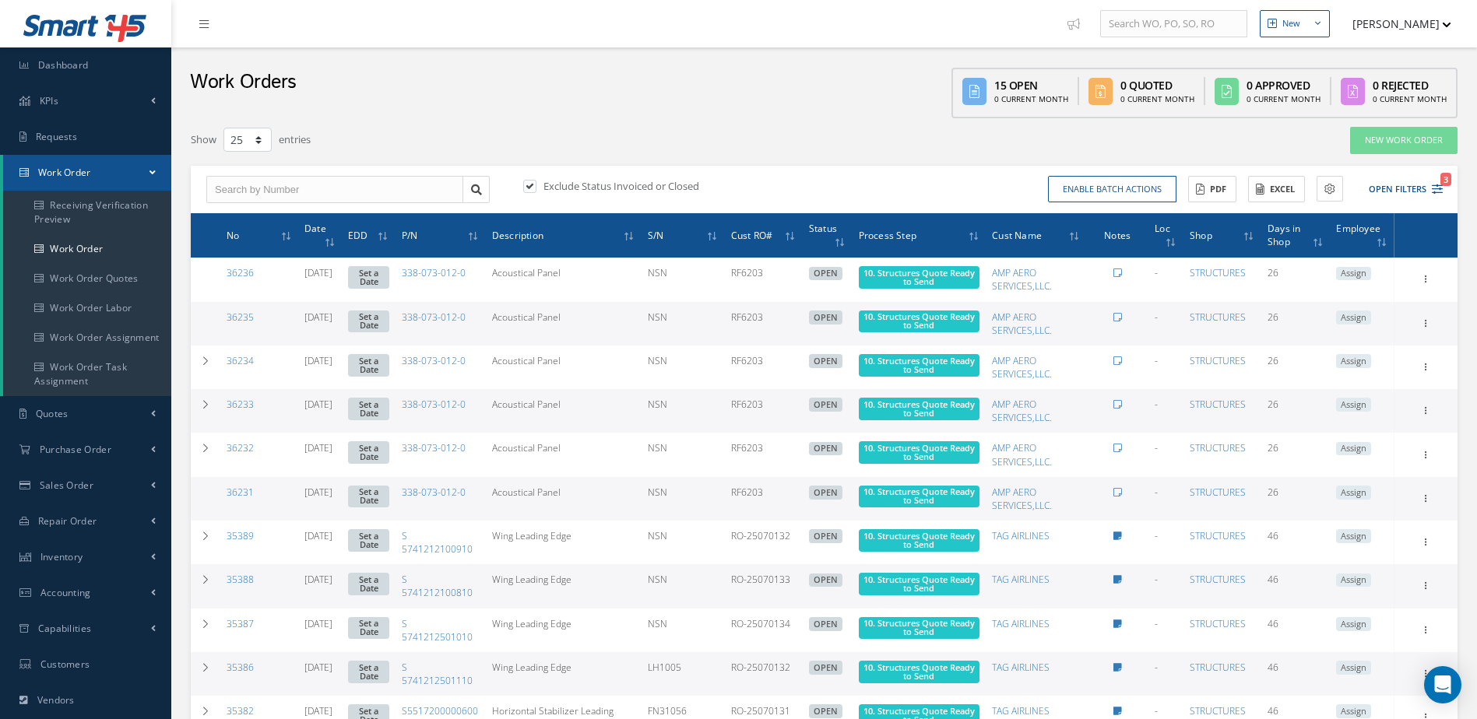
scroll to position [311, 0]
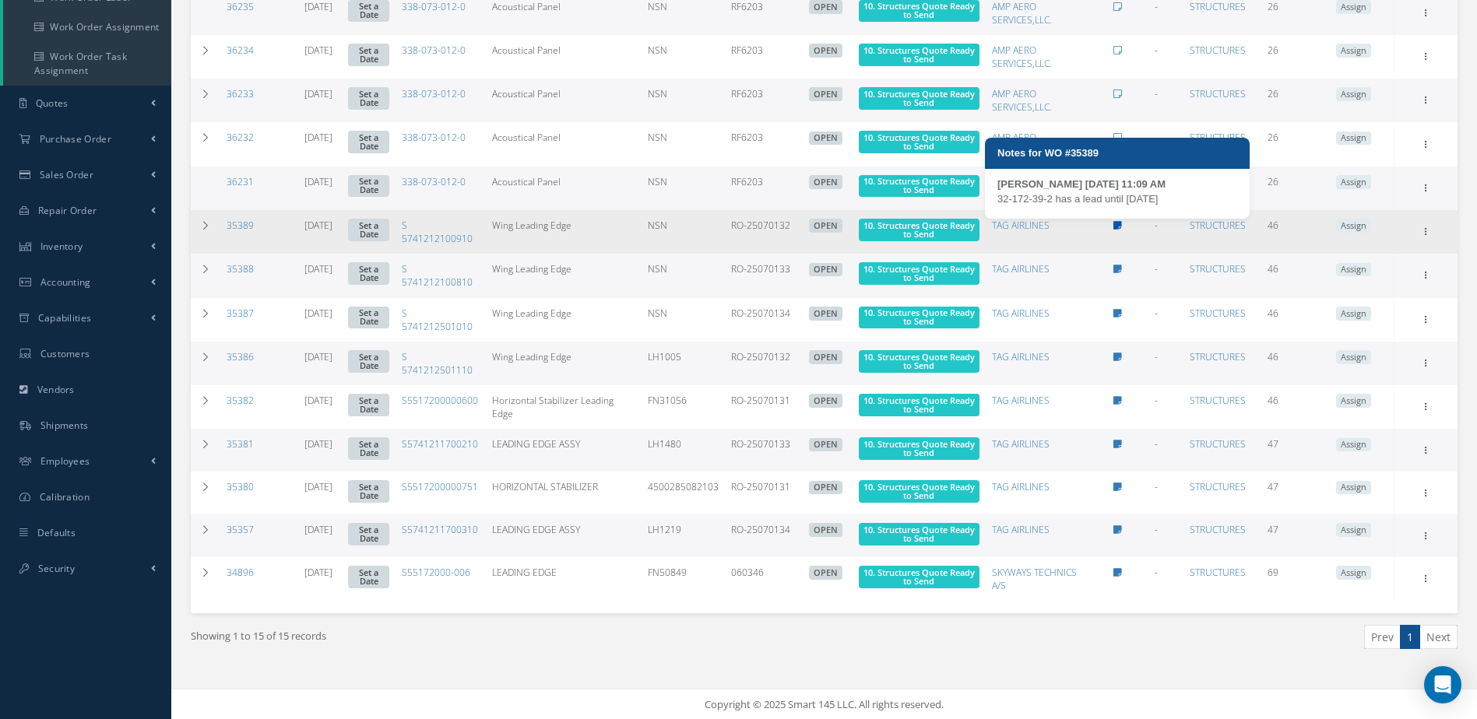
click at [1122, 225] on icon at bounding box center [1117, 225] width 9 height 9
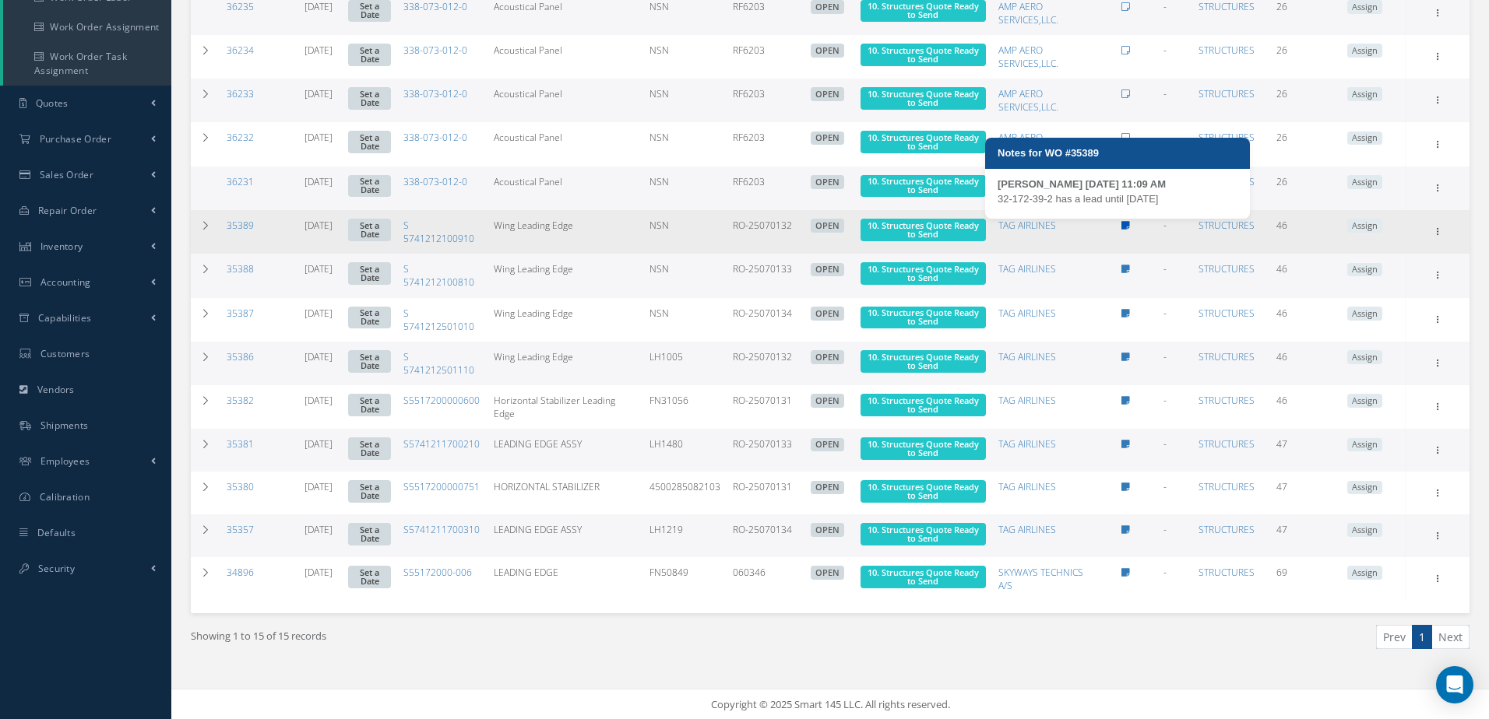
type textarea "32-172-39-2 has a lead until 10/23/2025 -- Andrea Perez 08/18/2025 11:09AM"
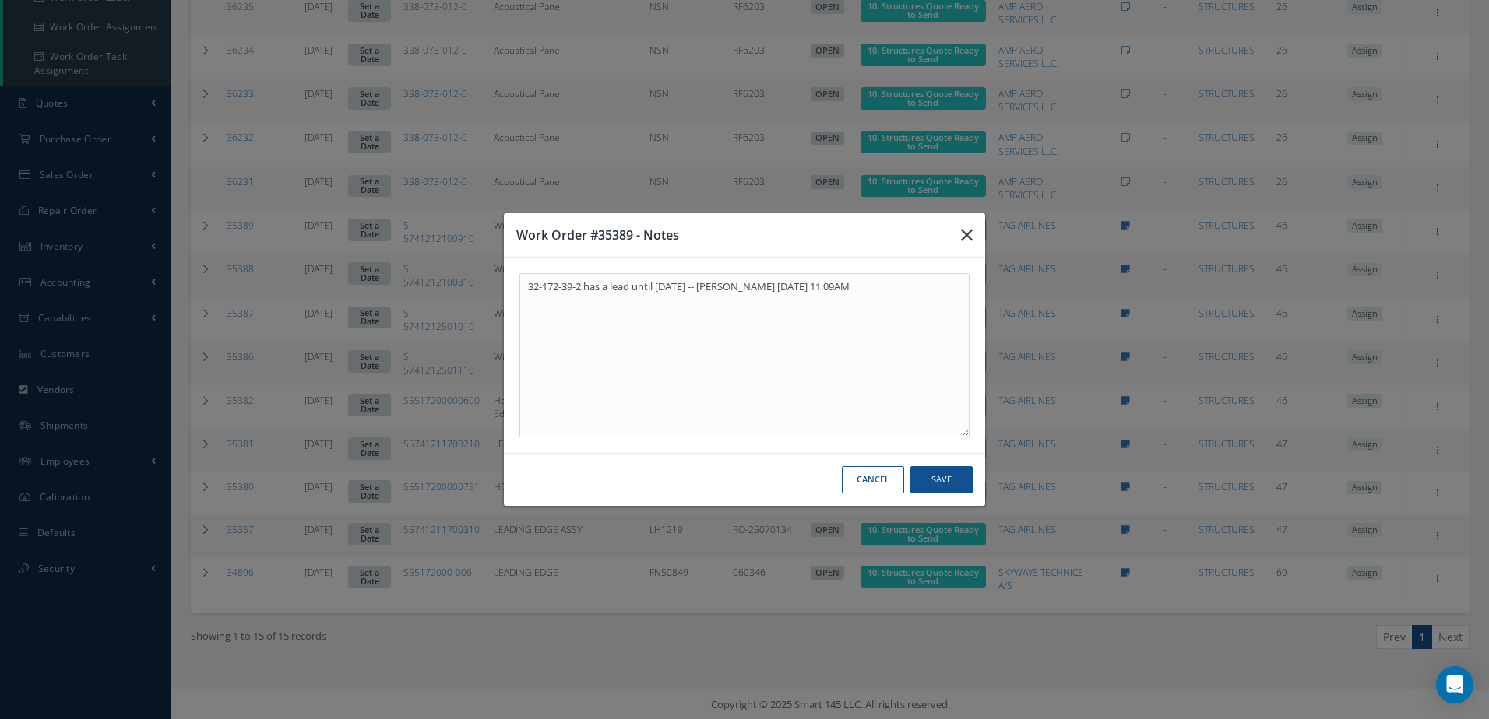
click at [972, 240] on icon "button" at bounding box center [967, 235] width 12 height 19
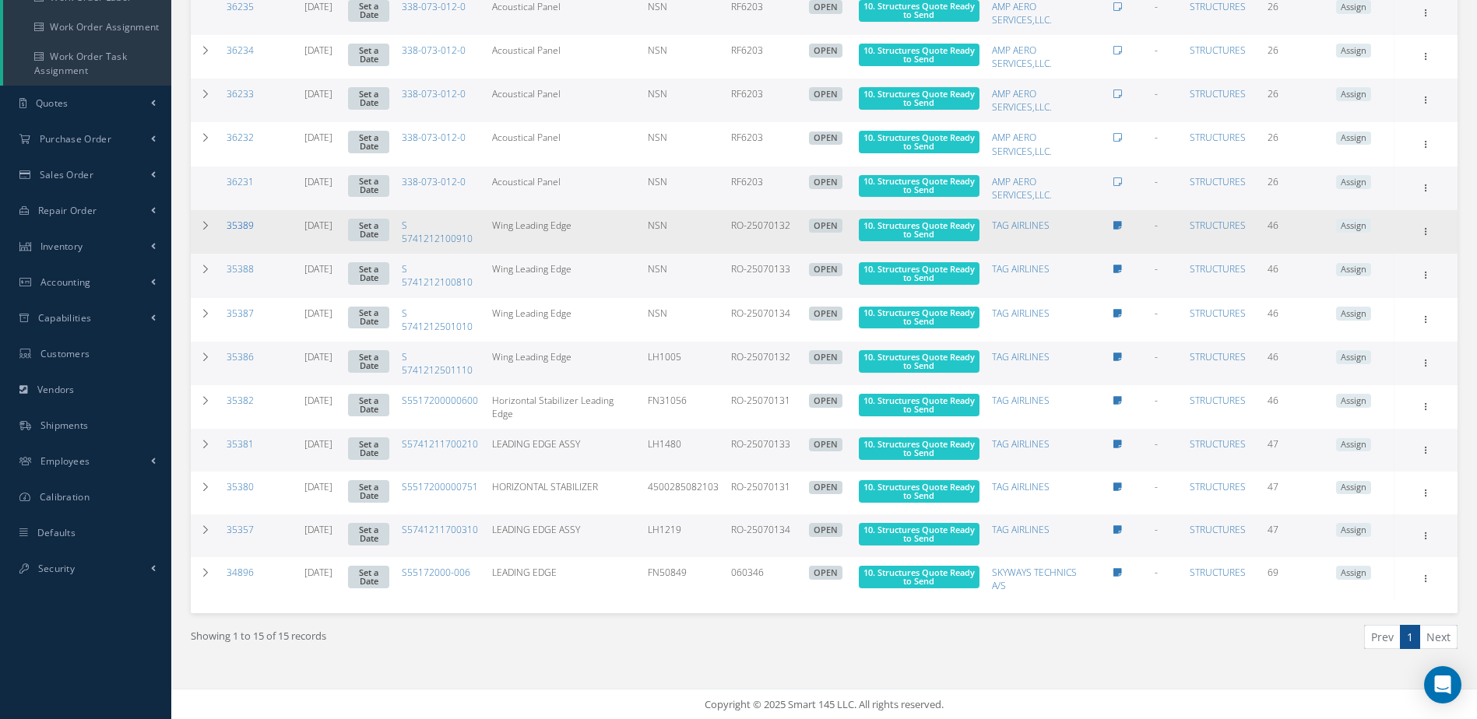
click at [231, 227] on link "35389" at bounding box center [240, 225] width 27 height 13
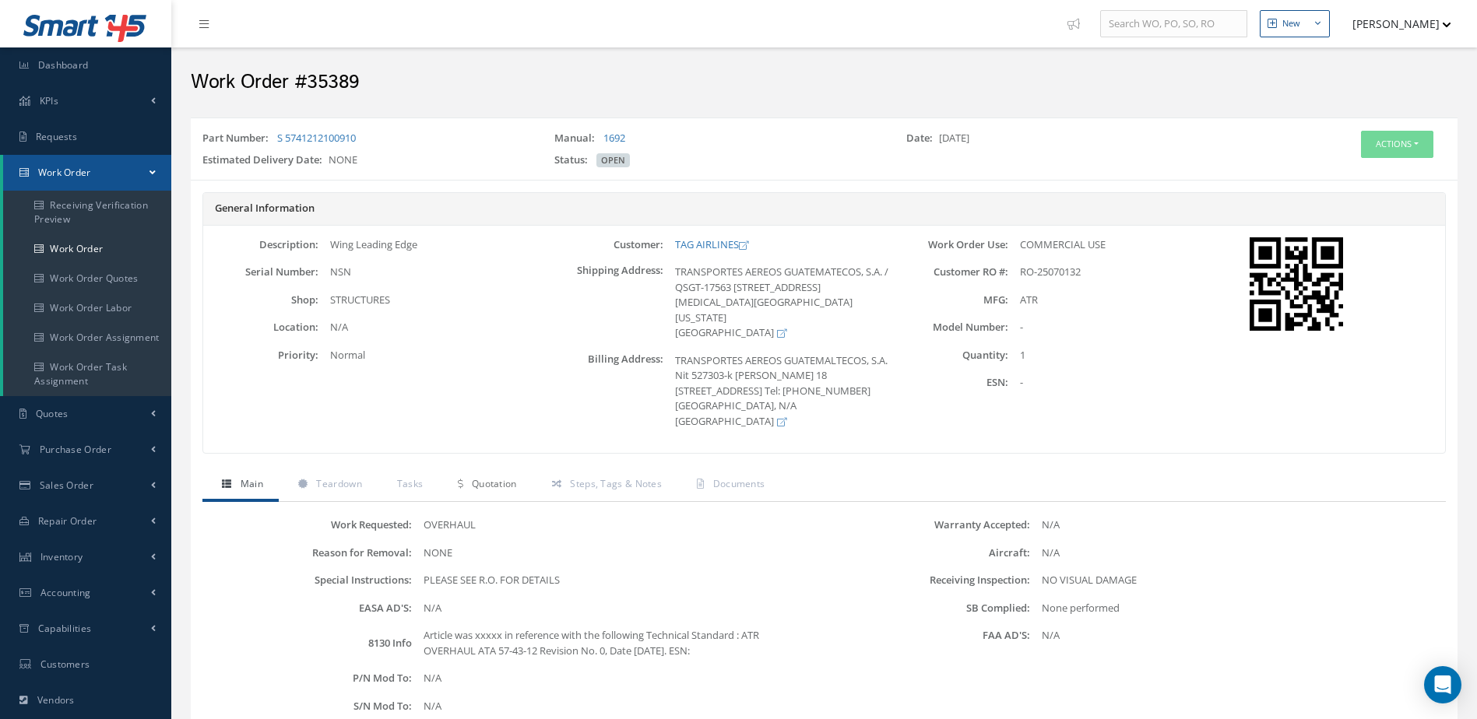
click at [505, 502] on link "Quotation" at bounding box center [484, 485] width 93 height 33
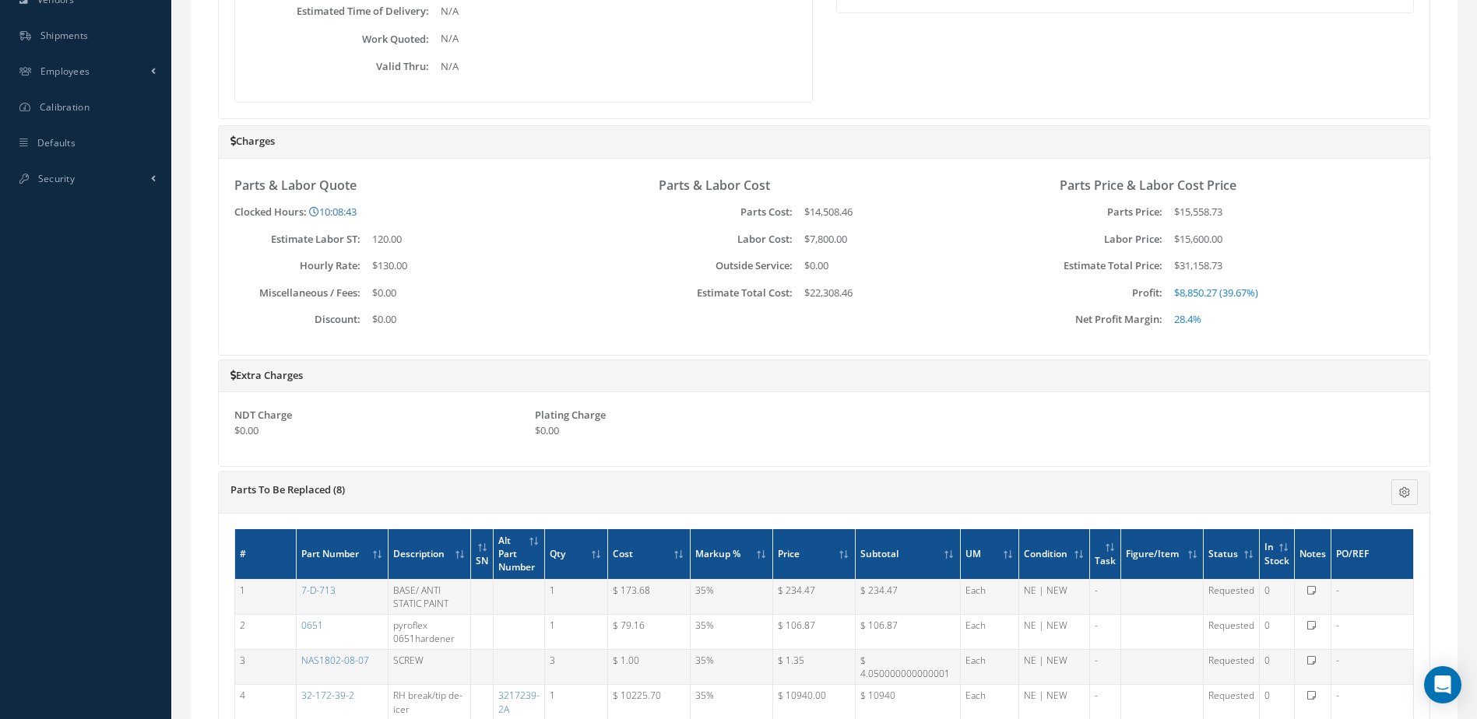
scroll to position [1011, 0]
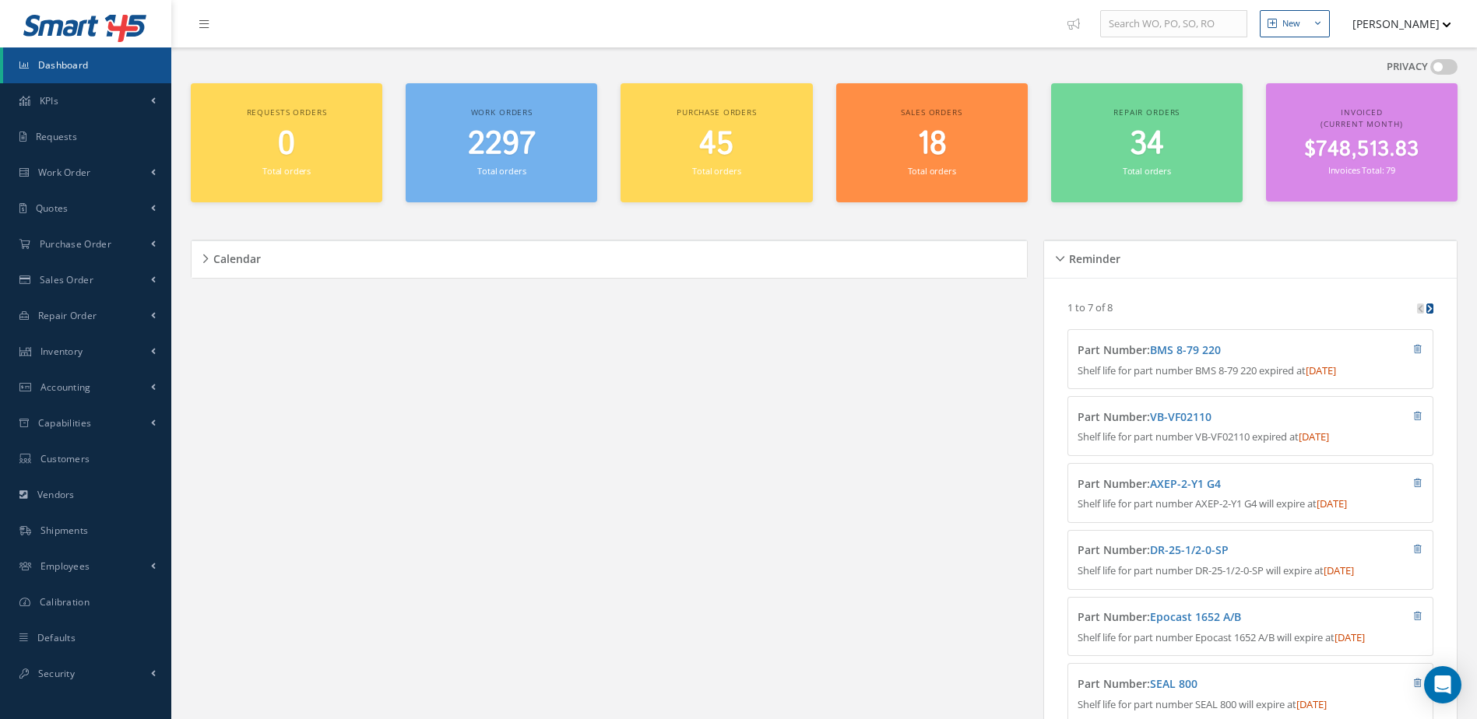
scroll to position [265, 0]
click at [96, 387] on link "Accounting" at bounding box center [85, 388] width 171 height 36
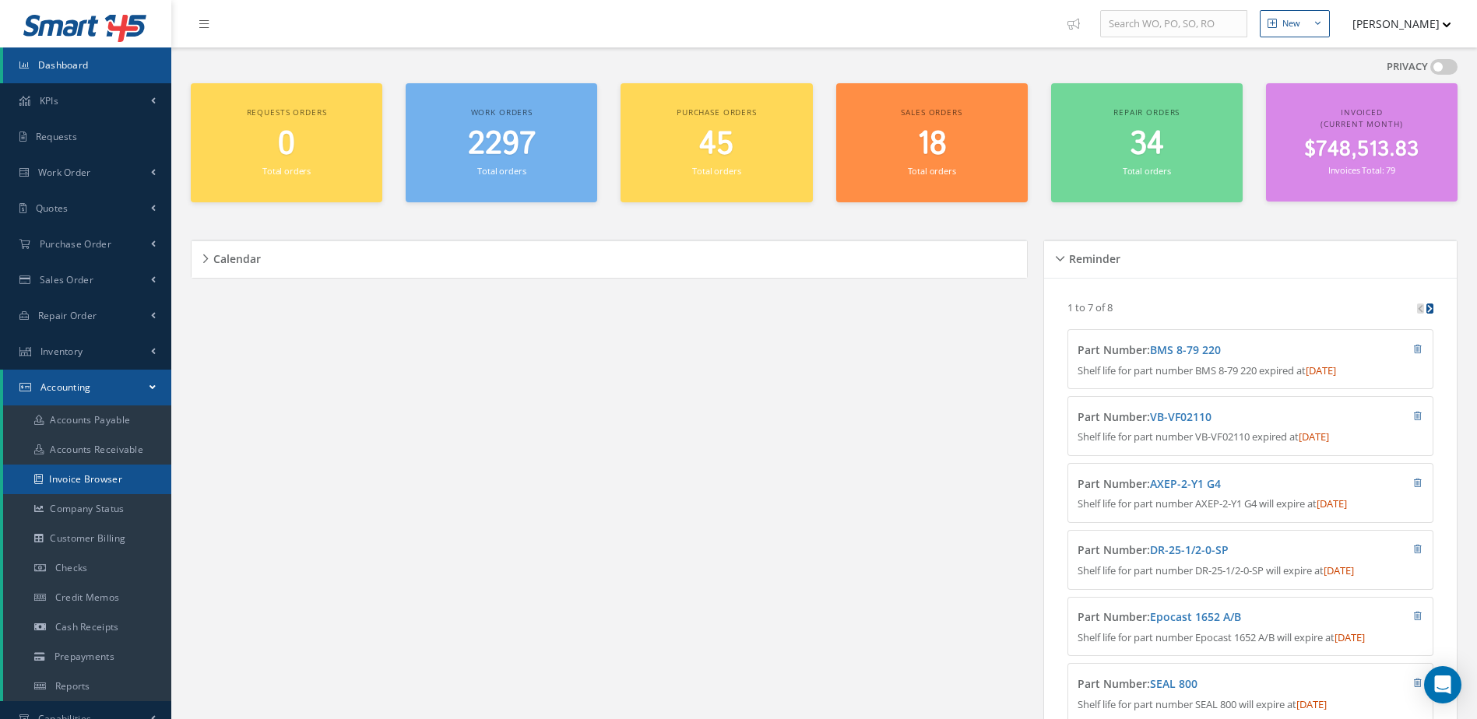
click at [96, 477] on link "Invoice Browser" at bounding box center [87, 480] width 168 height 30
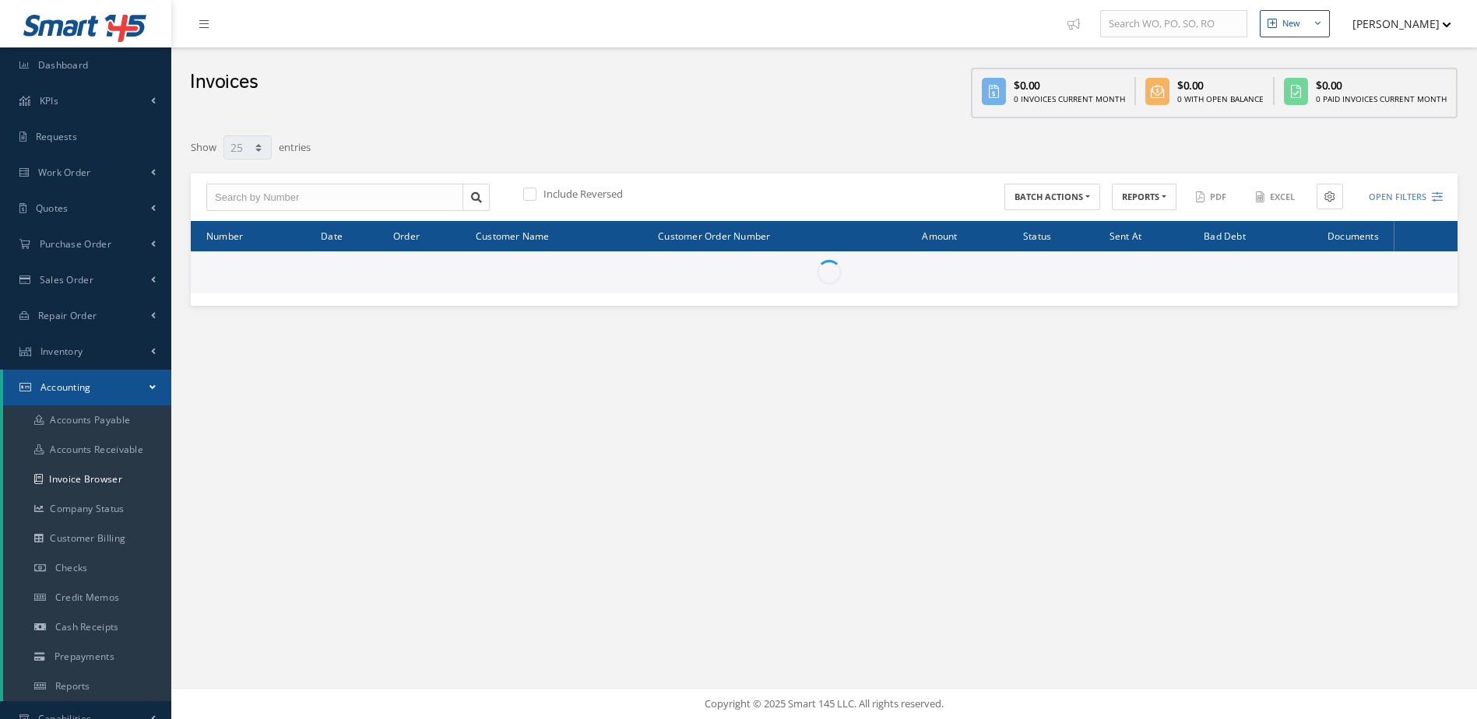
select select "25"
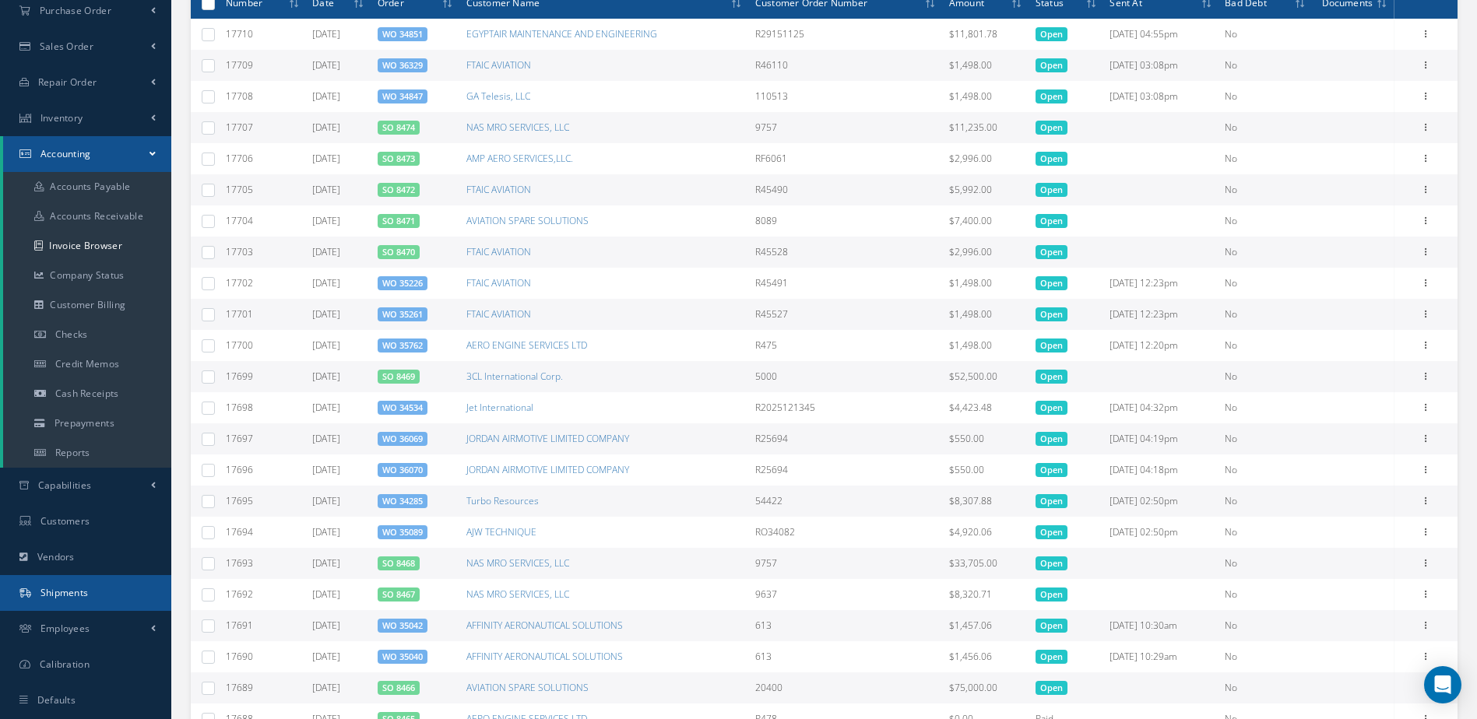
scroll to position [431, 0]
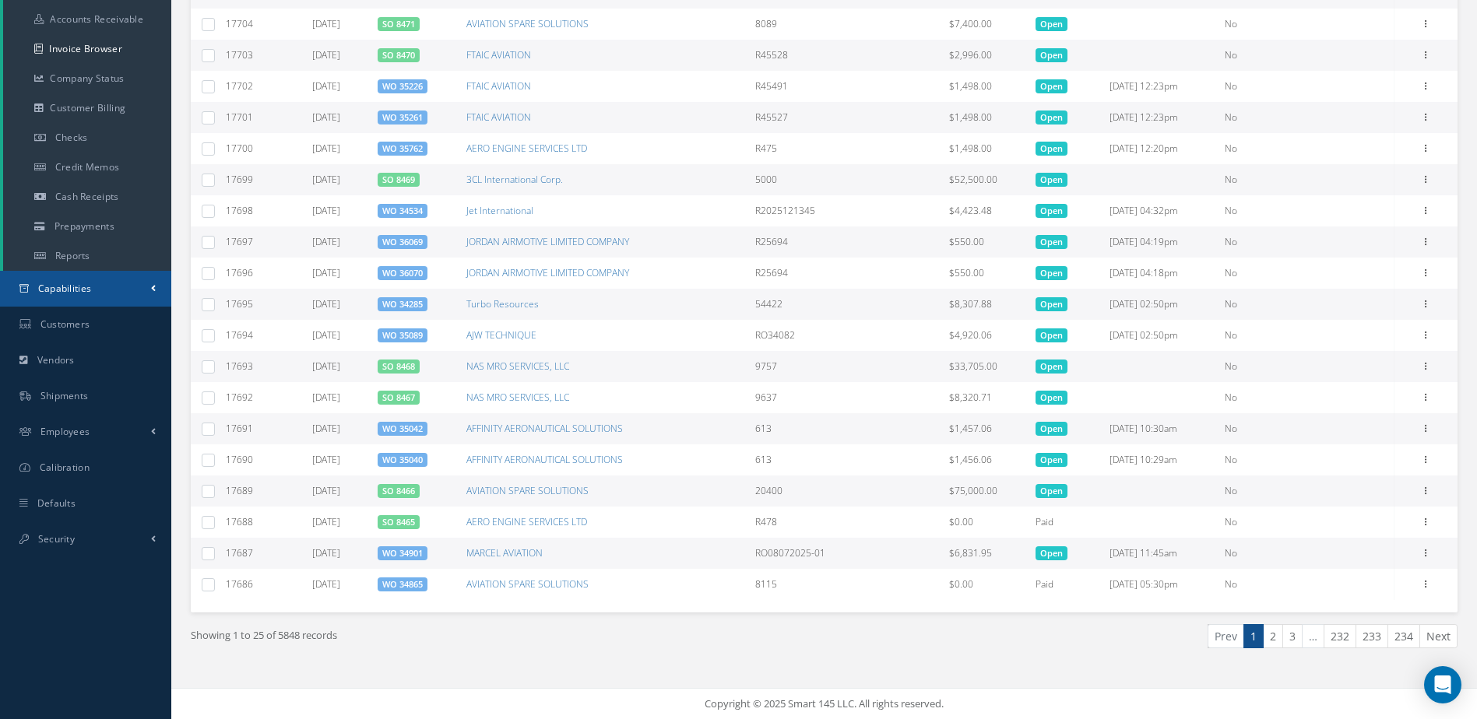
click at [107, 290] on link "Capabilities" at bounding box center [85, 289] width 171 height 36
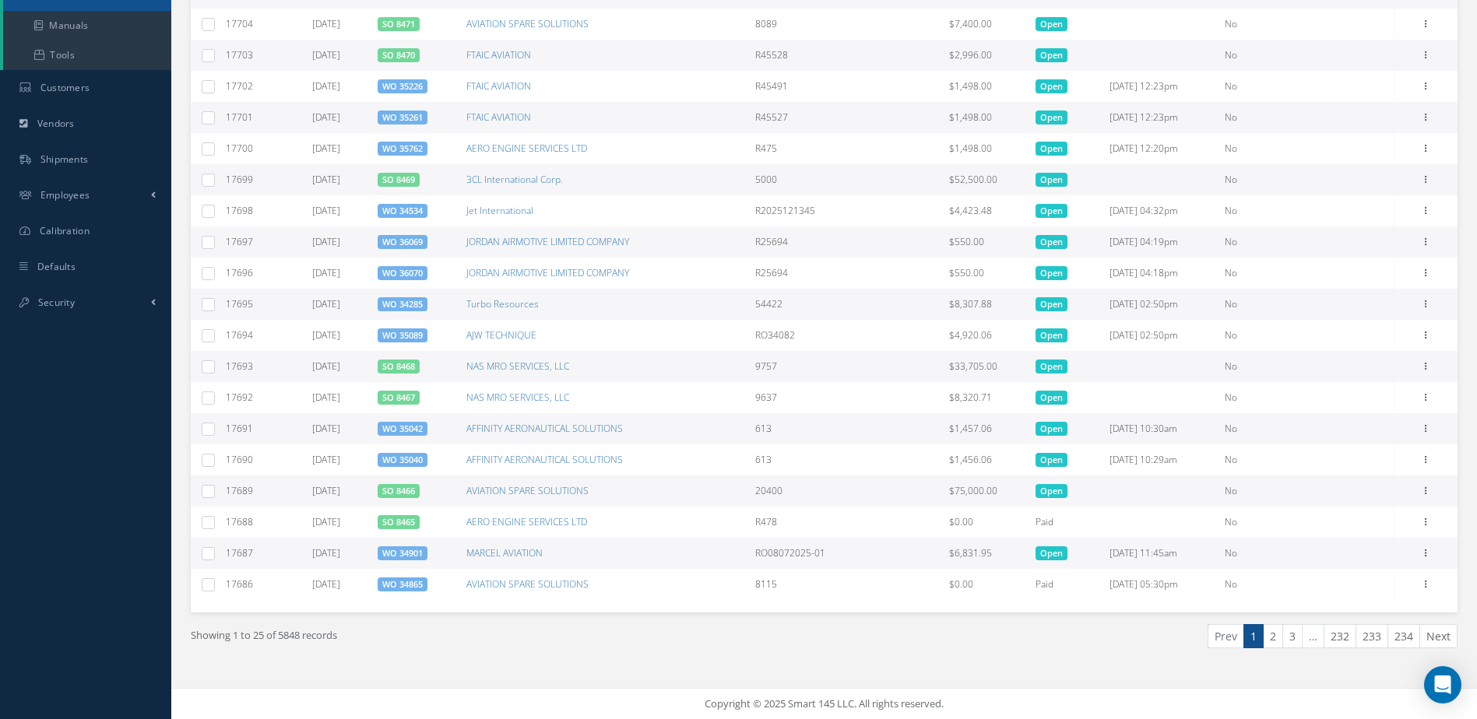
scroll to position [119, 0]
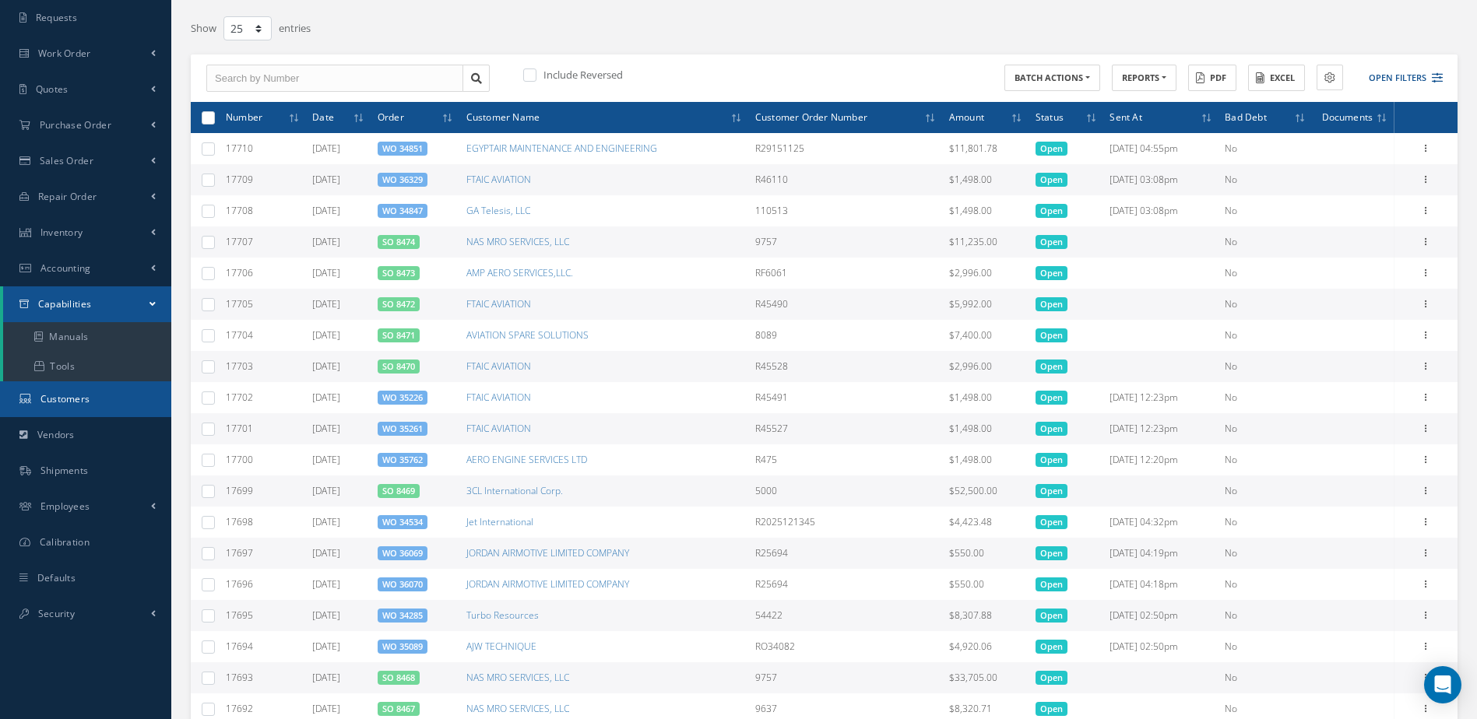
click at [104, 392] on link "Customers" at bounding box center [85, 399] width 171 height 36
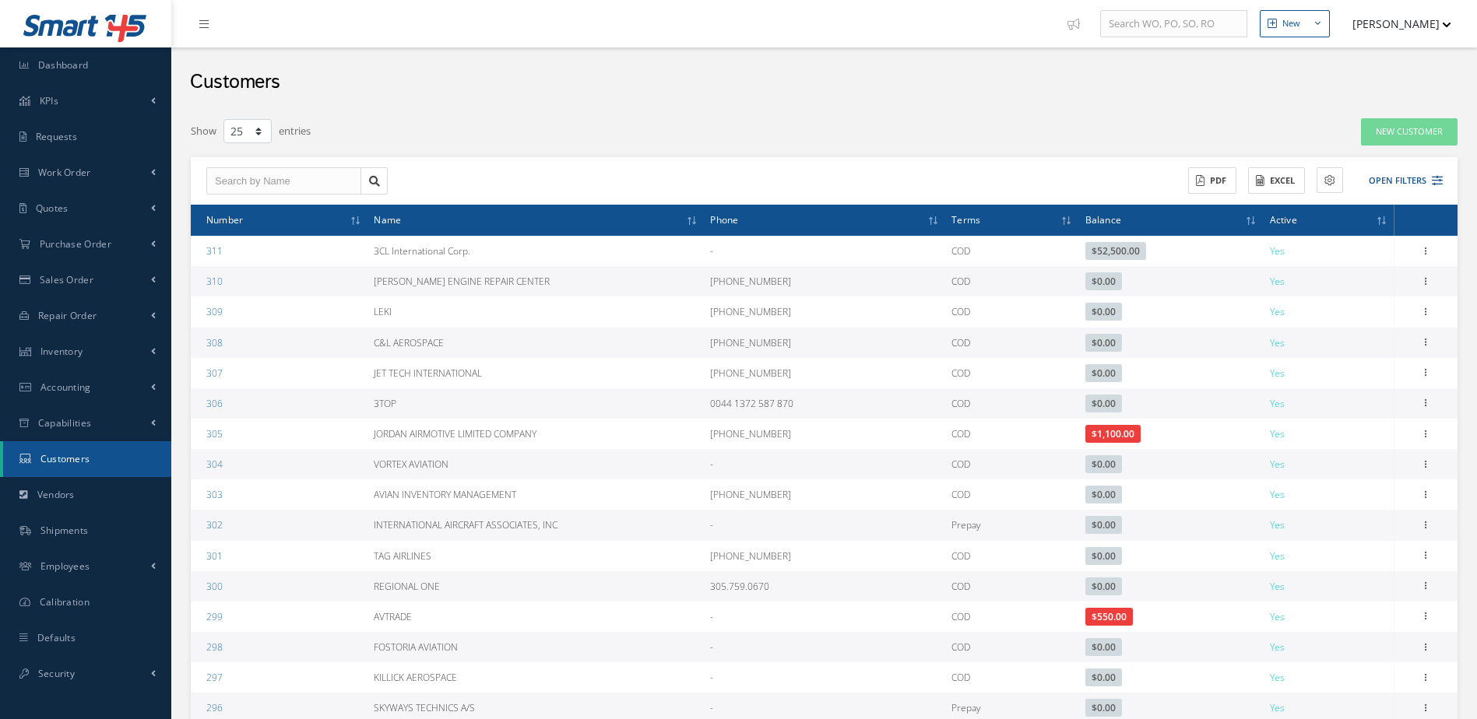
select select "25"
click at [1391, 184] on button "Open Filters" at bounding box center [1399, 181] width 88 height 26
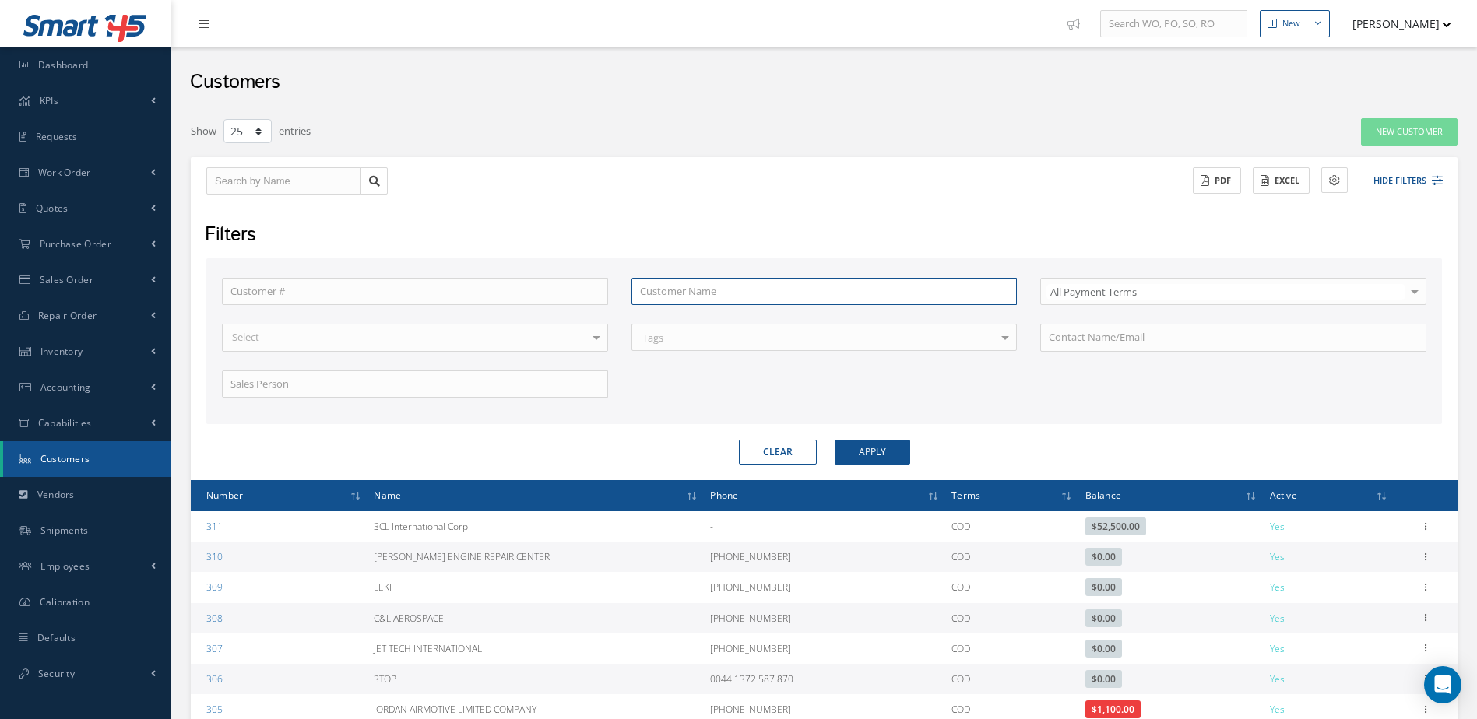
click at [755, 293] on input "text" at bounding box center [824, 292] width 386 height 28
type input "n"
type input "f"
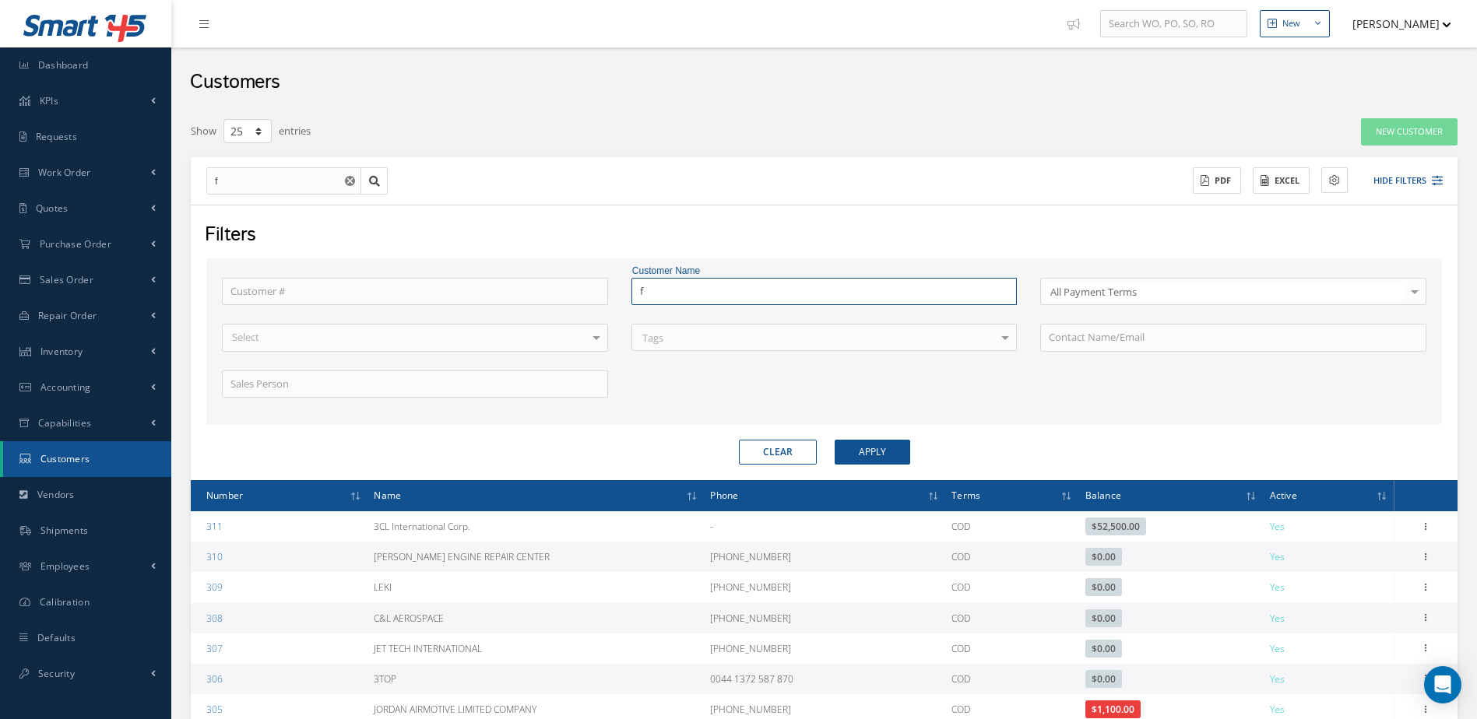
type input "fo"
type input "fou"
type input "four"
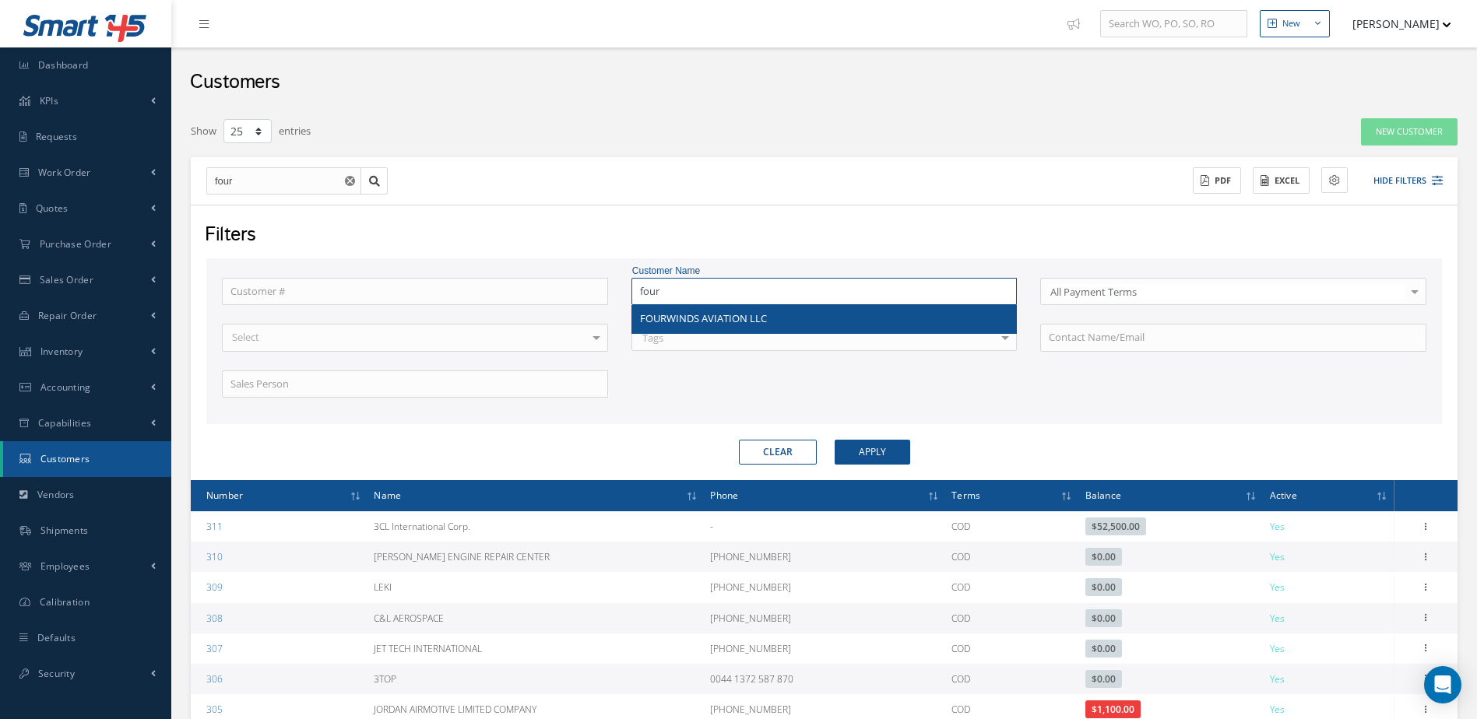
type input "four"
click at [810, 326] on div "FOURWINDS AVIATION LLC" at bounding box center [824, 319] width 369 height 16
type input "FOURWINDS AVIATION LLC"
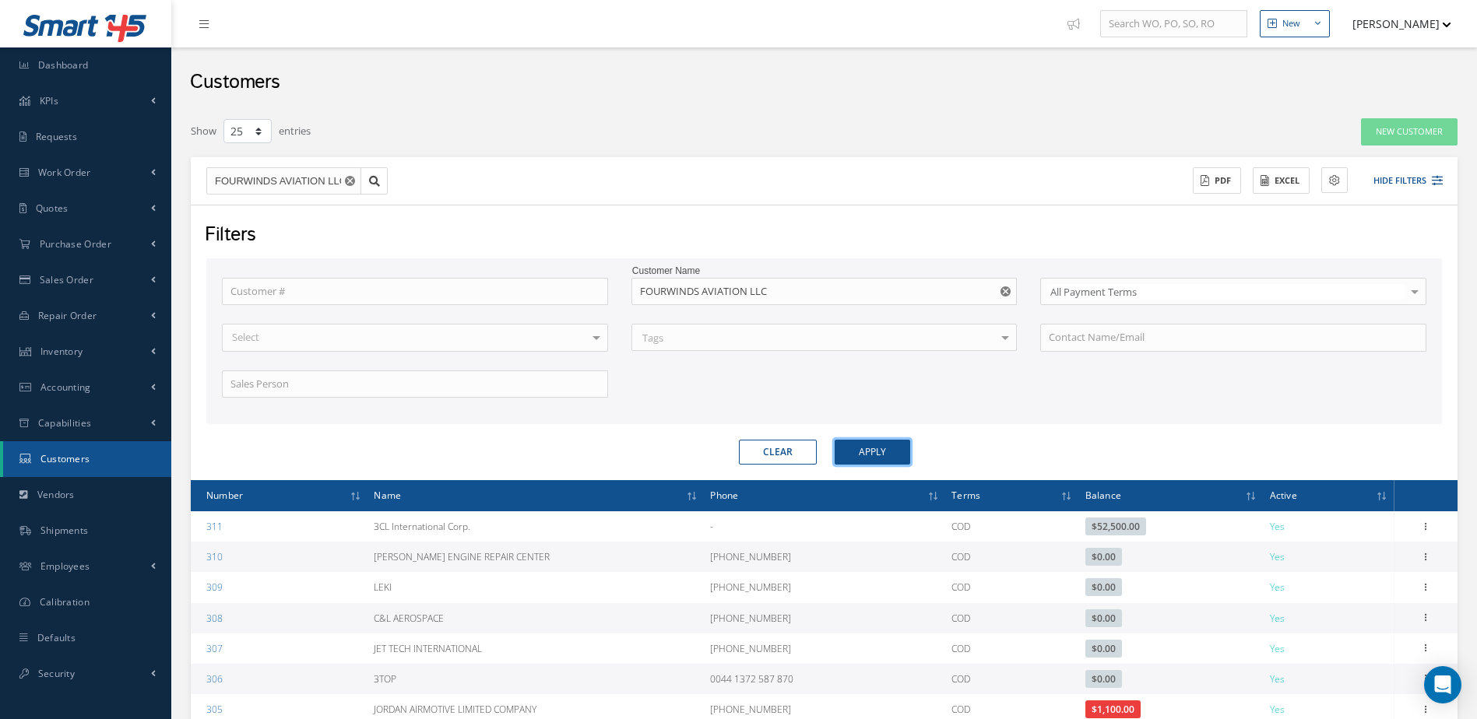
click at [880, 451] on button "Apply" at bounding box center [873, 452] width 76 height 25
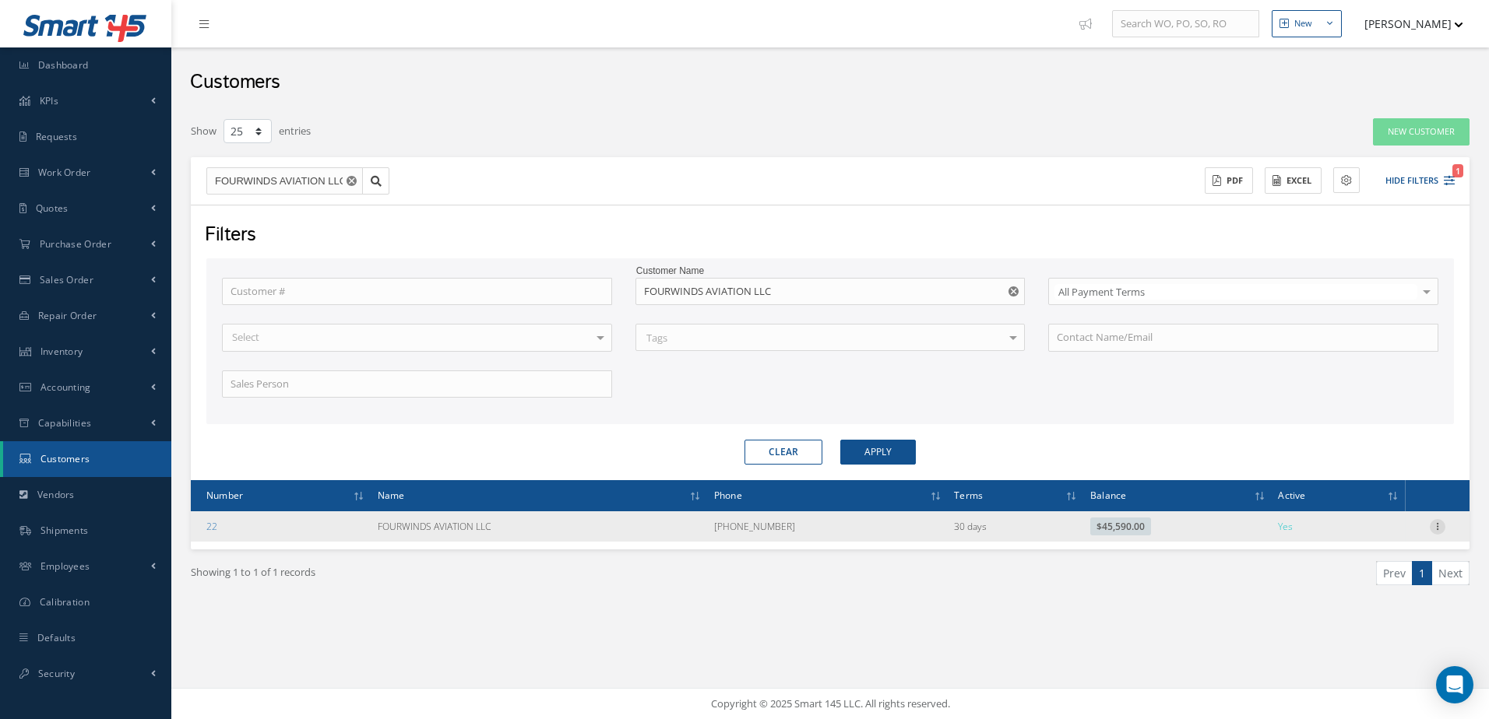
click at [1439, 526] on icon at bounding box center [1437, 525] width 16 height 12
click at [1376, 602] on link "Send By Email" at bounding box center [1365, 597] width 123 height 20
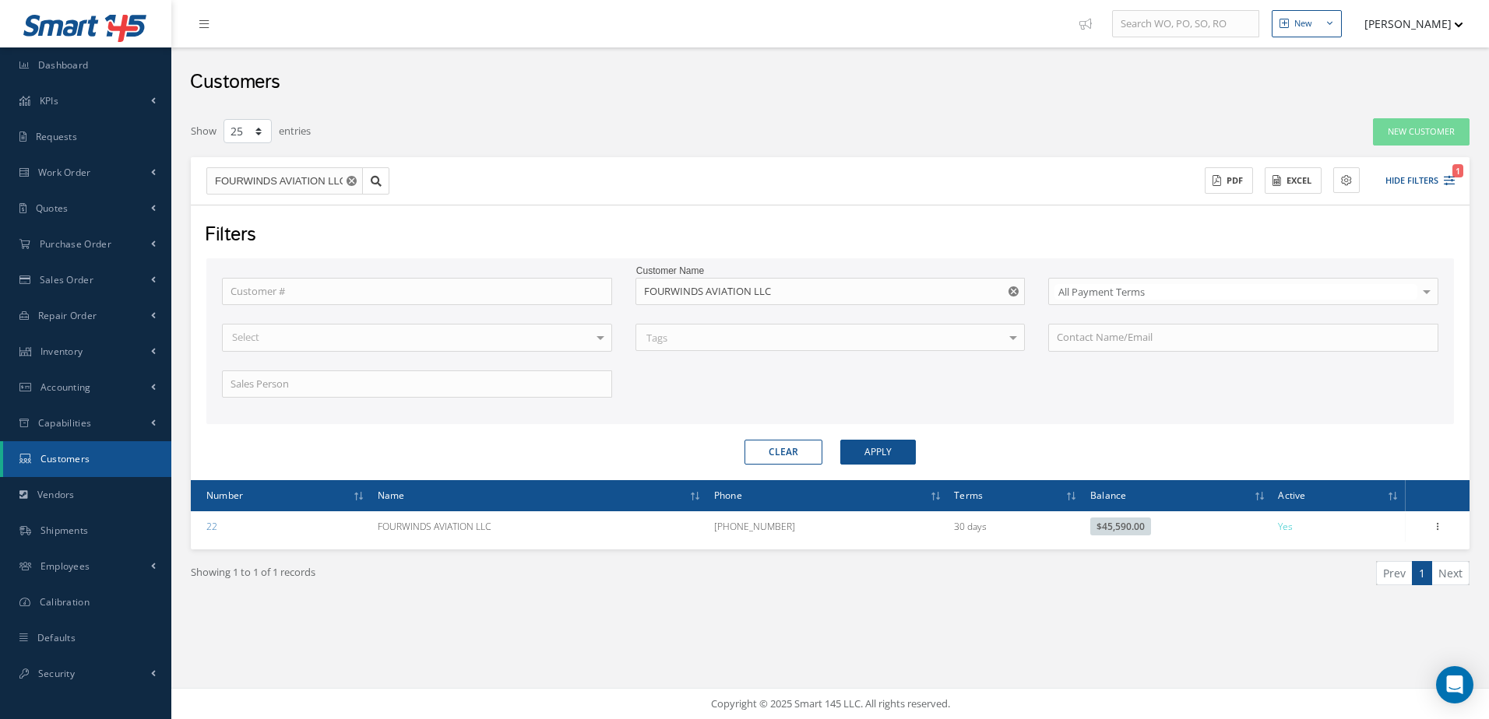
type input "Reports from Customer 22"
type textarea "Dear, Please find attached your Statement Reports of Customer 22. Please feel f…"
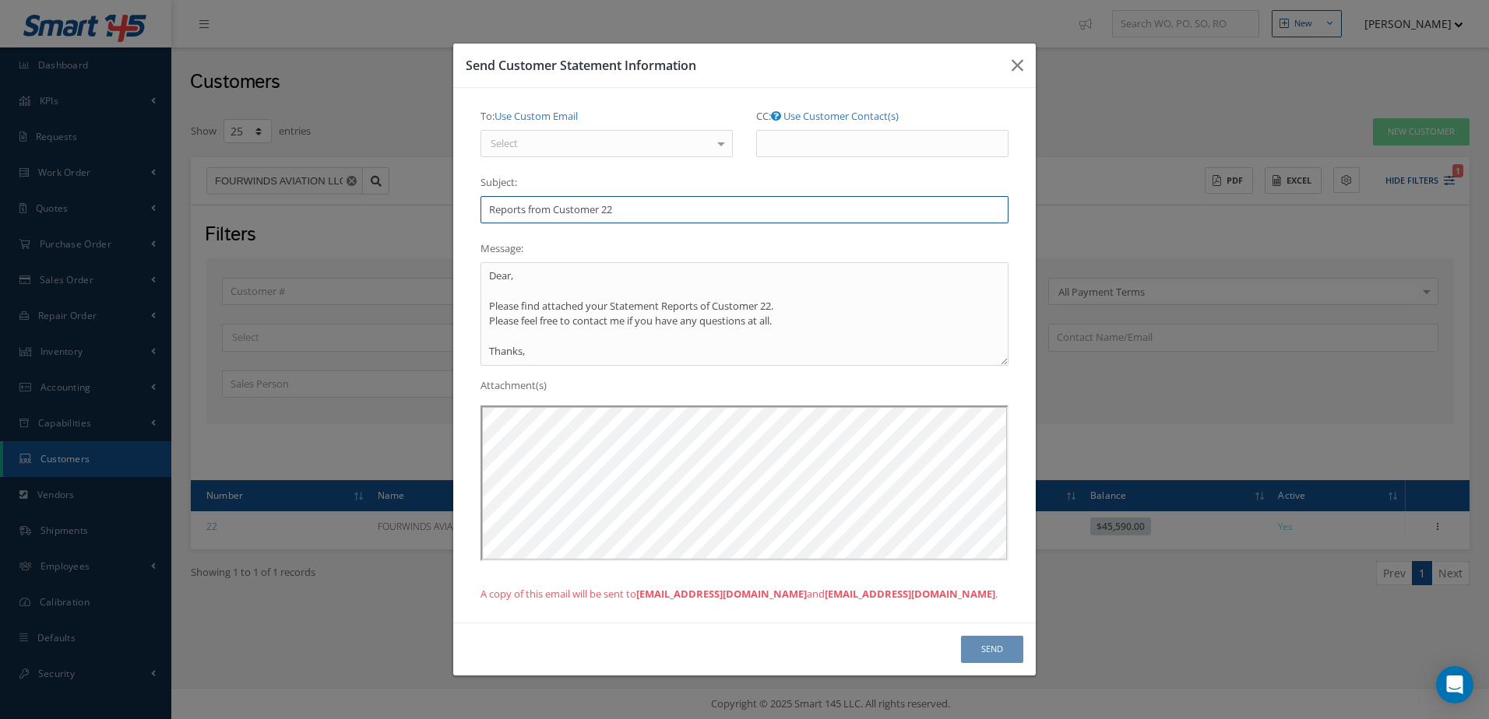
click at [649, 213] on input "Reports from Customer 22" at bounding box center [744, 210] width 528 height 28
type input "R"
type input "****"
click at [1017, 65] on icon "button" at bounding box center [1017, 65] width 12 height 19
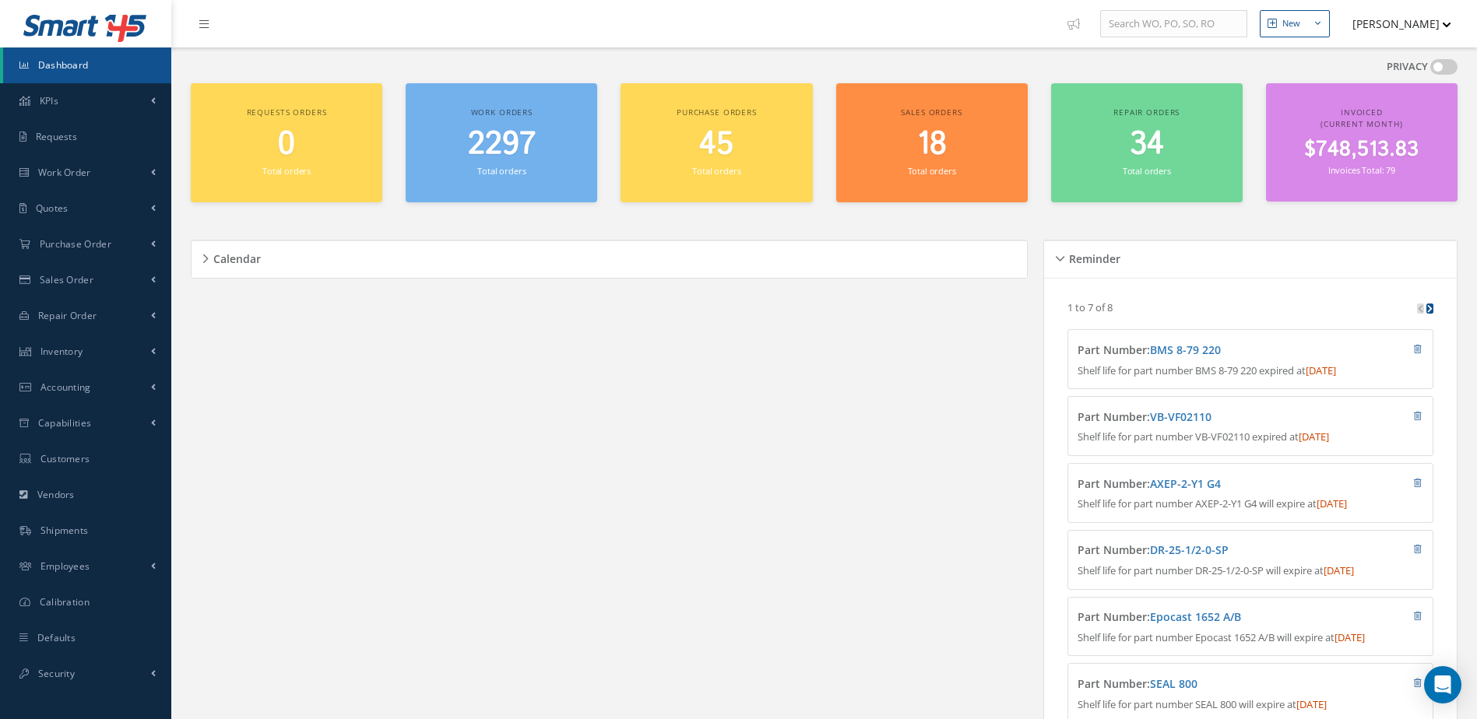
click at [412, 592] on div "Calendar Loading… [DATE] Month Month Week Day [DATE] No elements found. List is…" at bounding box center [613, 525] width 845 height 608
click at [86, 462] on span "Customers" at bounding box center [65, 458] width 50 height 13
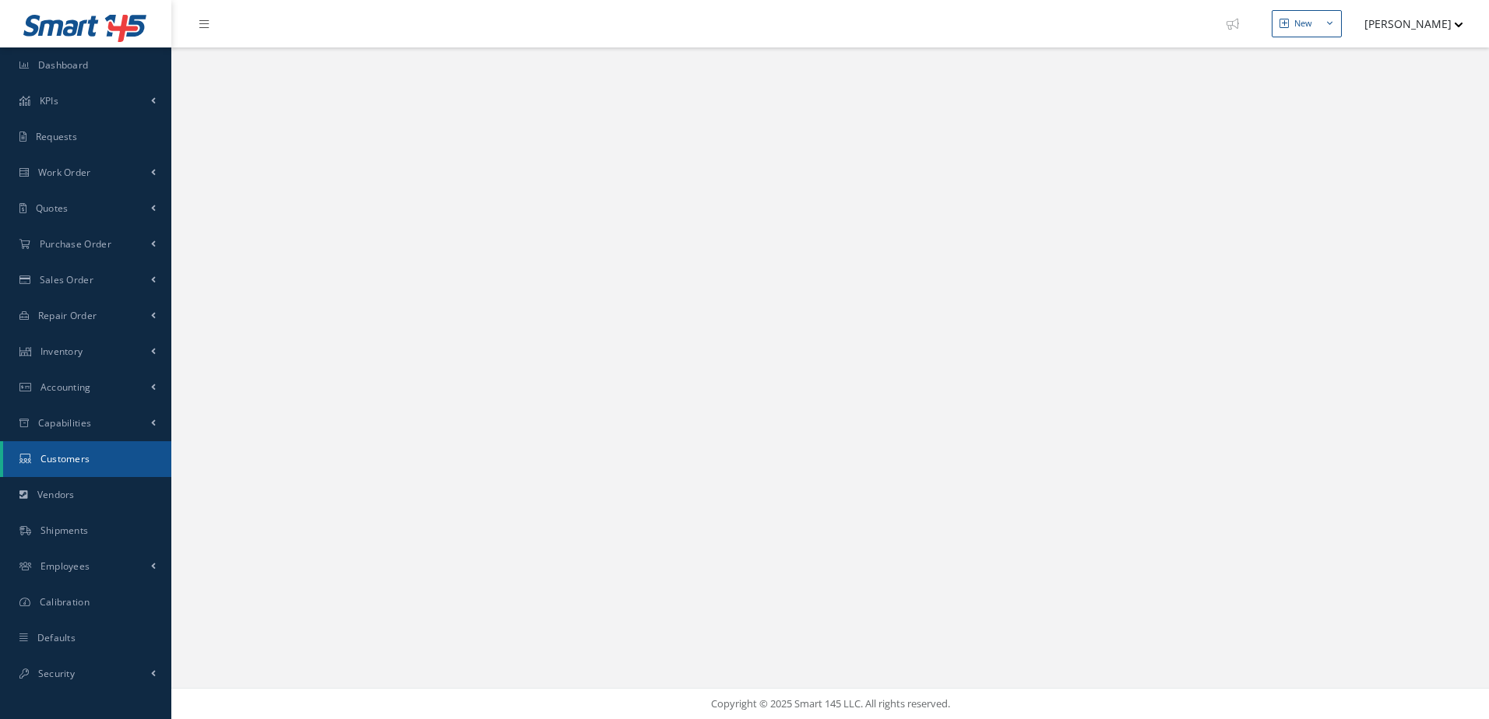
select select "25"
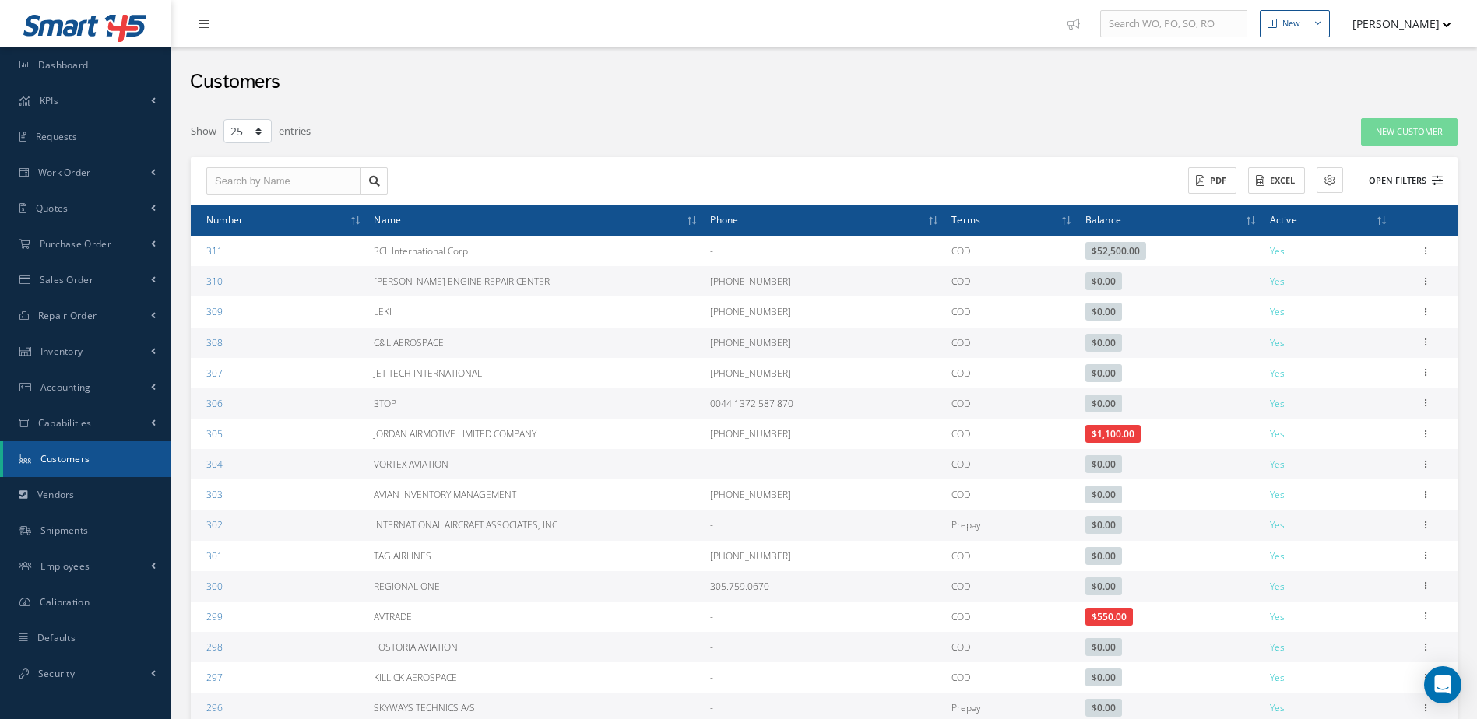
click at [1398, 174] on button "Open Filters" at bounding box center [1399, 181] width 88 height 26
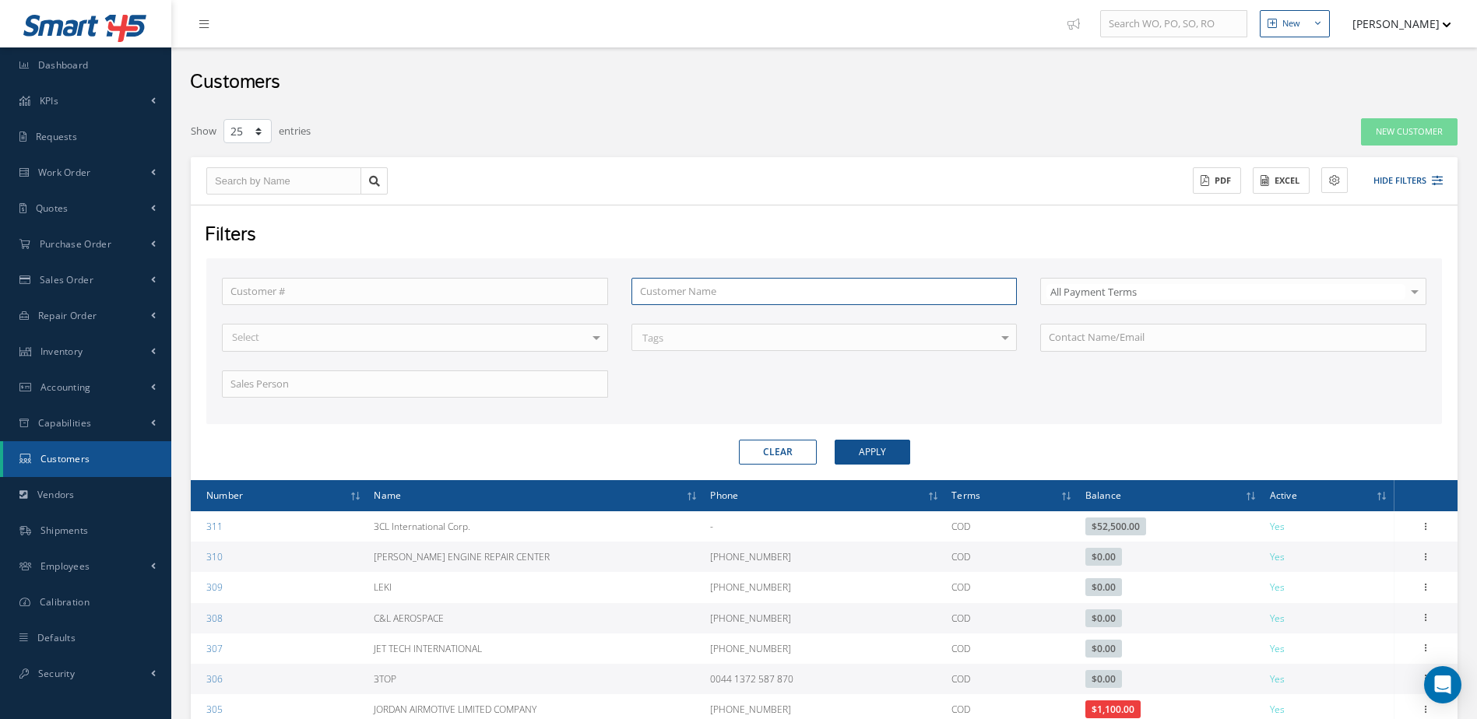
click at [759, 283] on input "text" at bounding box center [824, 292] width 386 height 28
type input "m"
type input "me"
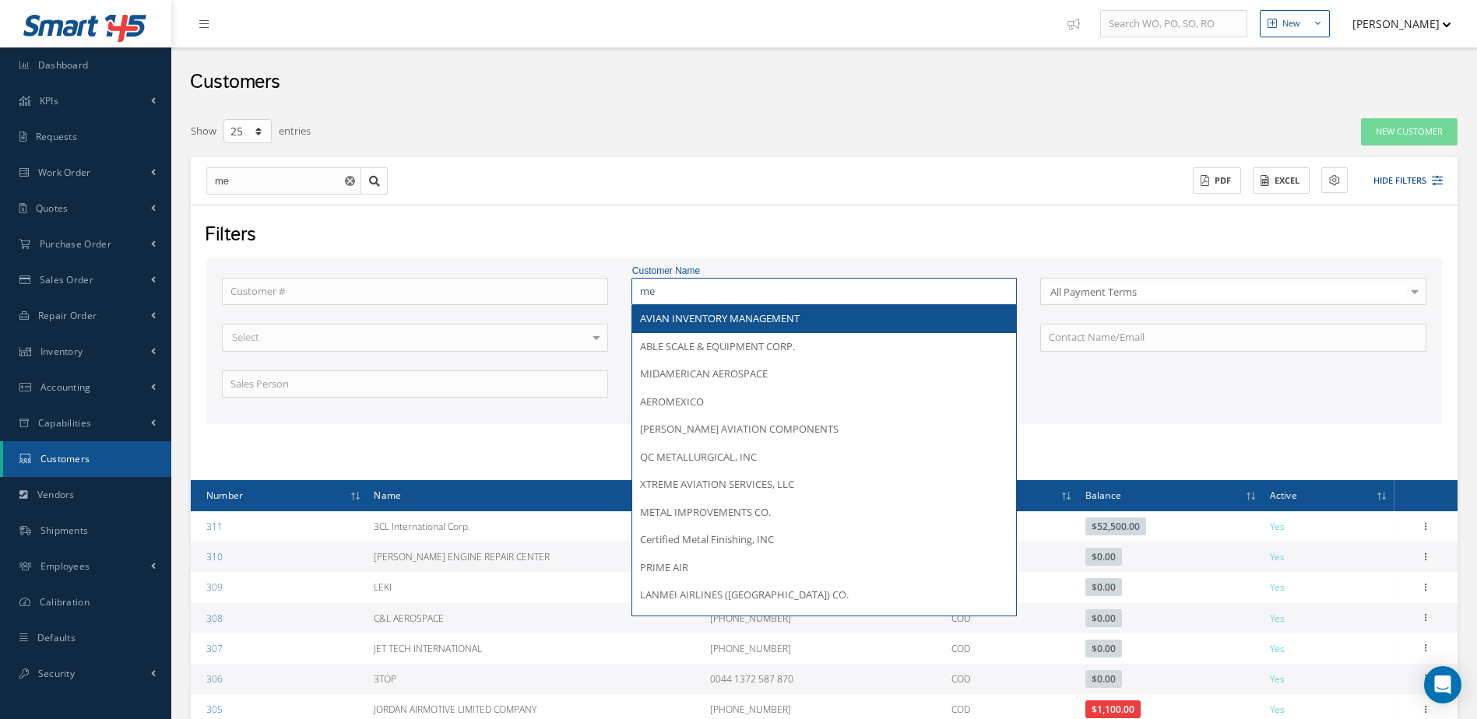
type input "m"
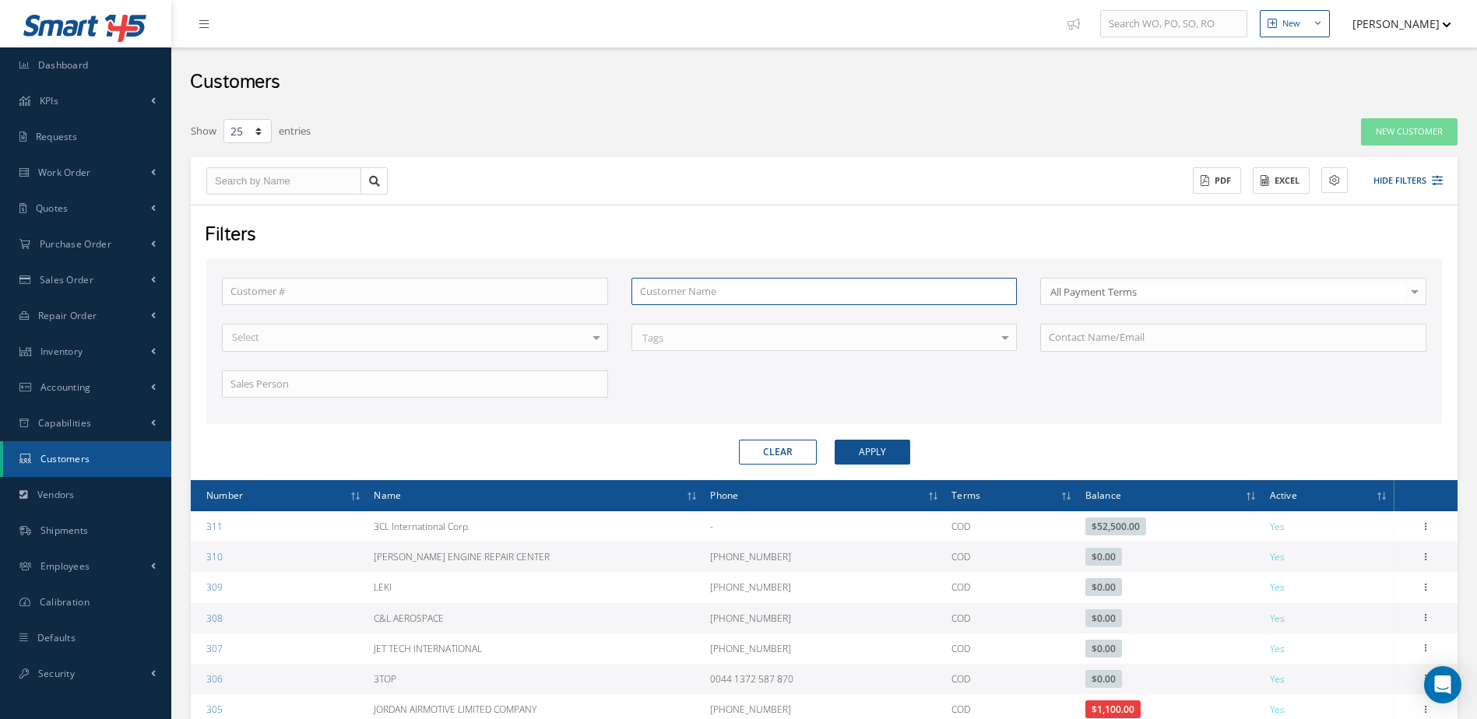
type input "a"
type input "ai"
type input "aig"
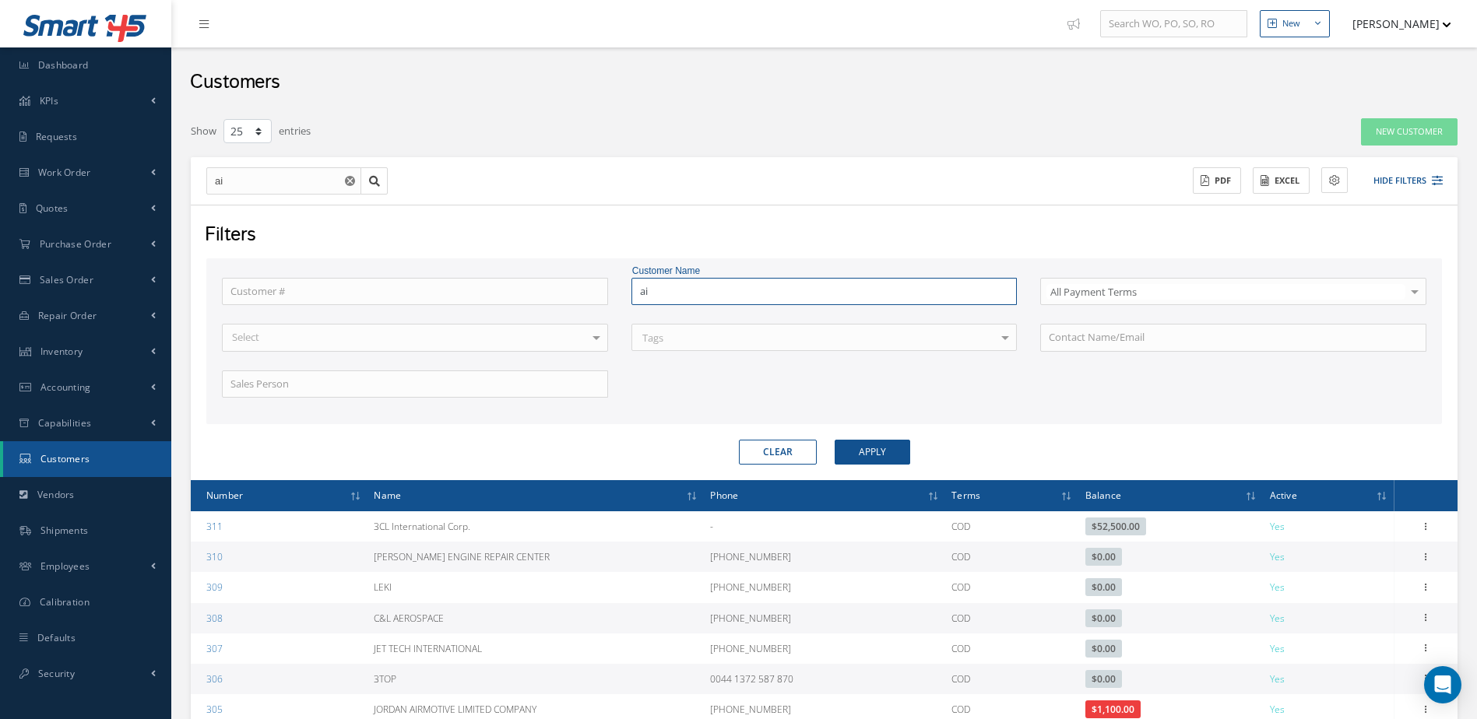
type input "aig"
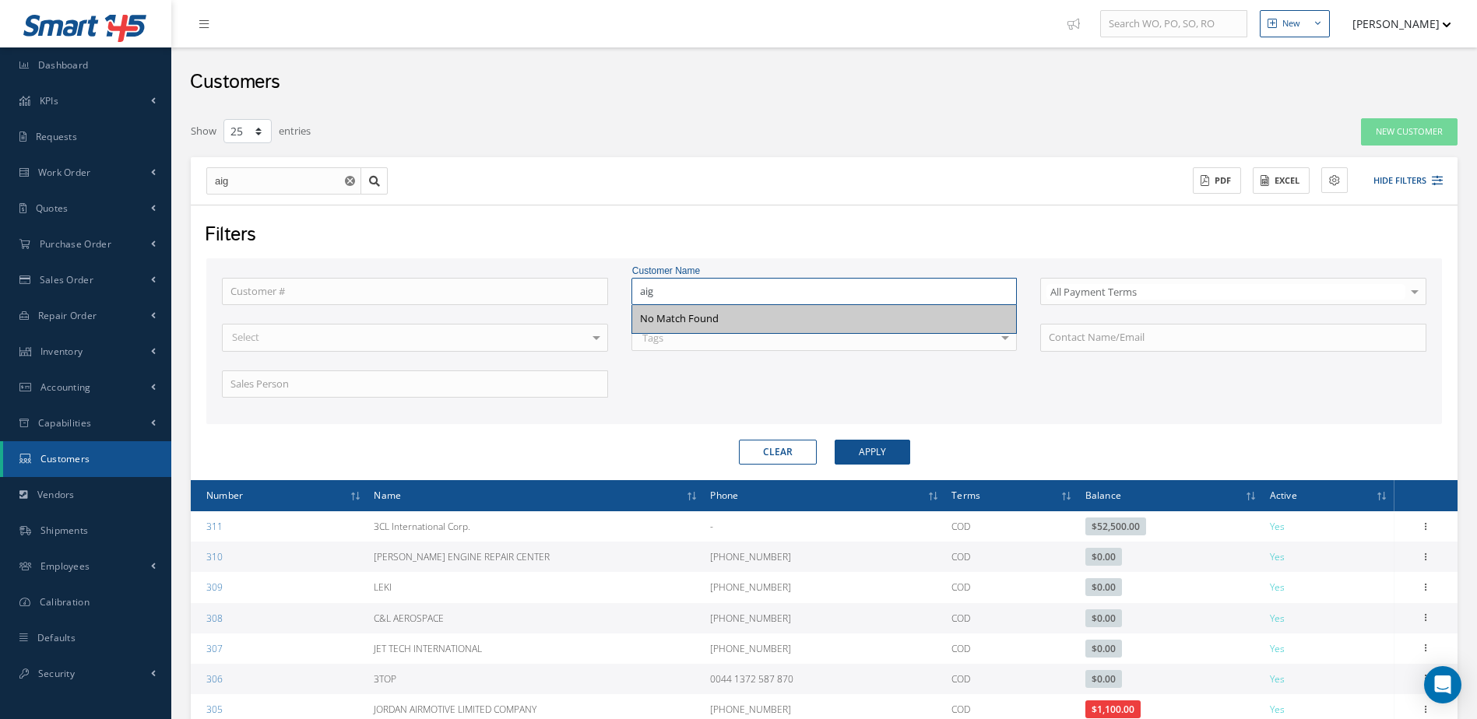
type input "ai"
type input "a"
type input "i"
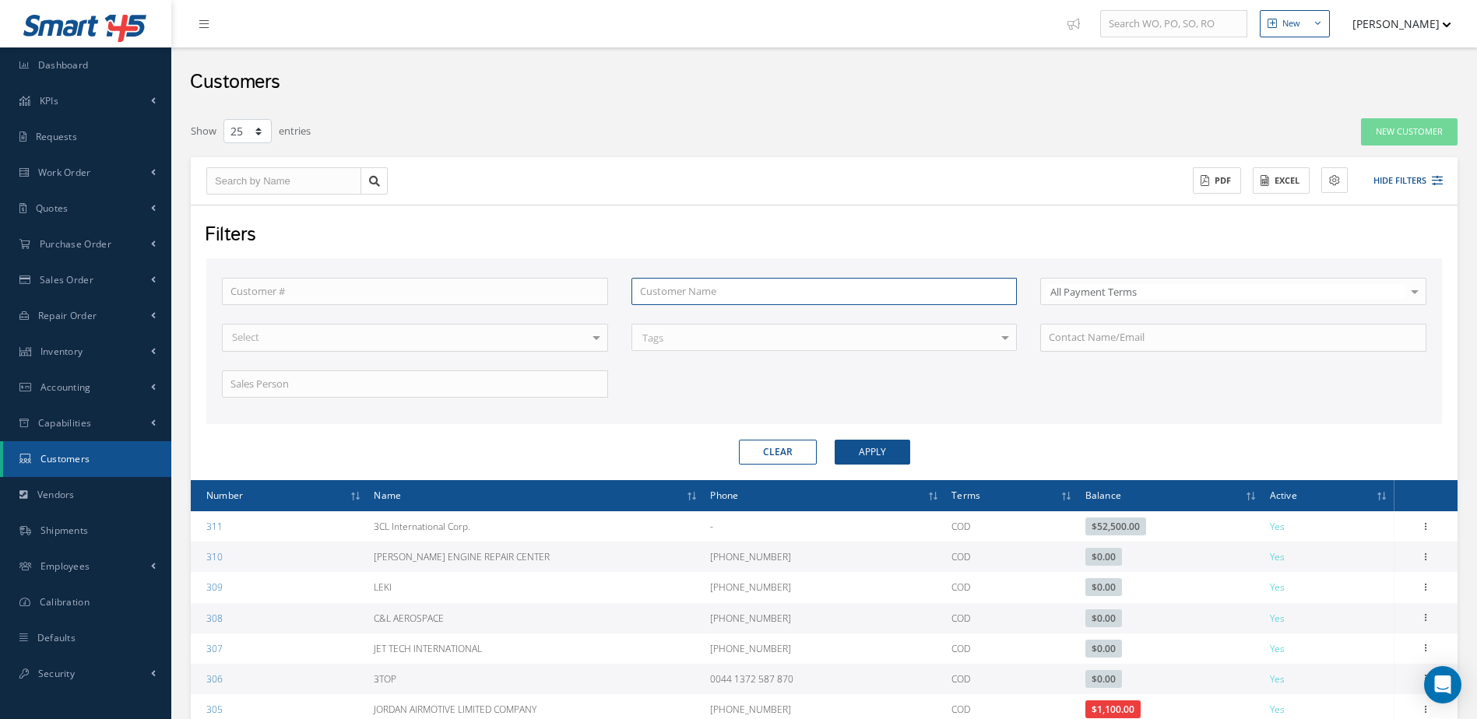
type input "i"
type input "ia"
type input "iag"
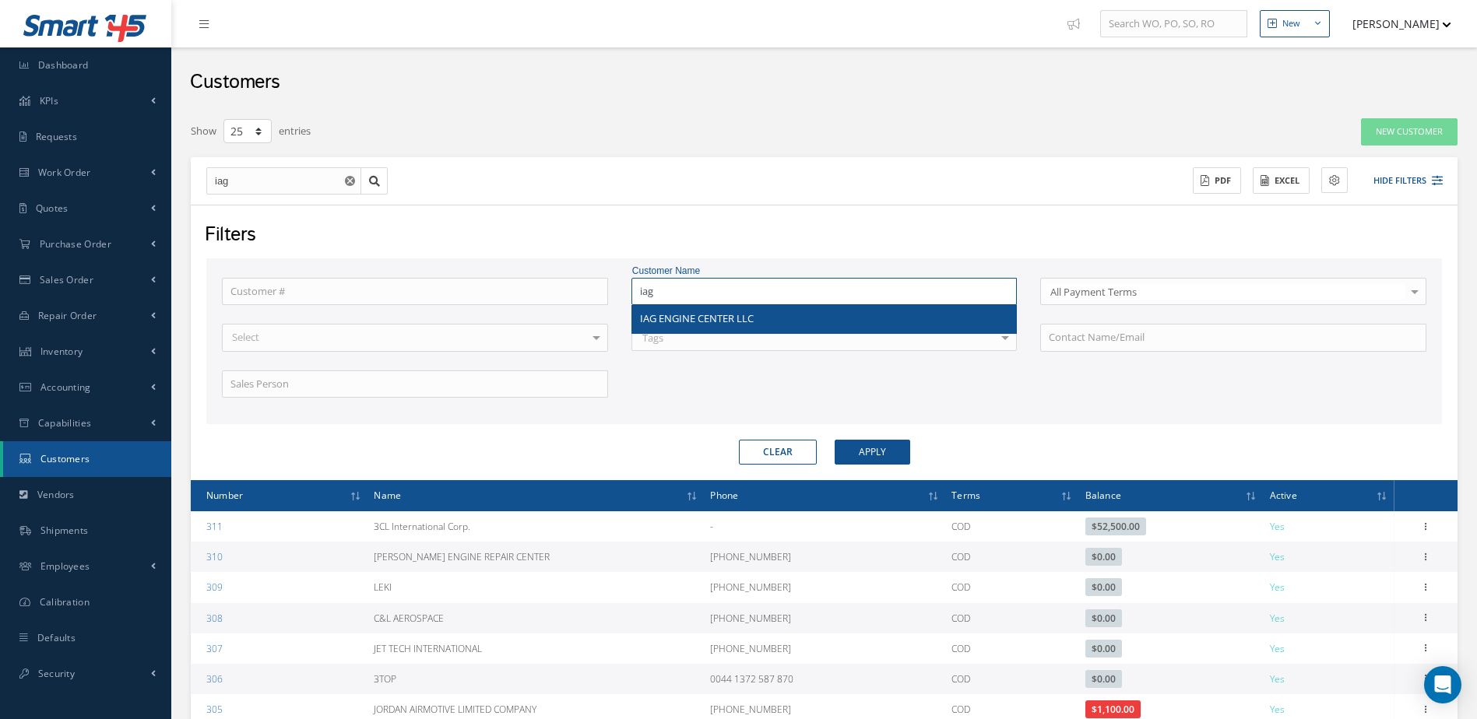
type input "iag"
click at [778, 322] on div "IAG ENGINE CENTER LLC" at bounding box center [824, 319] width 369 height 16
type input "IAG ENGINE CENTER LLC"
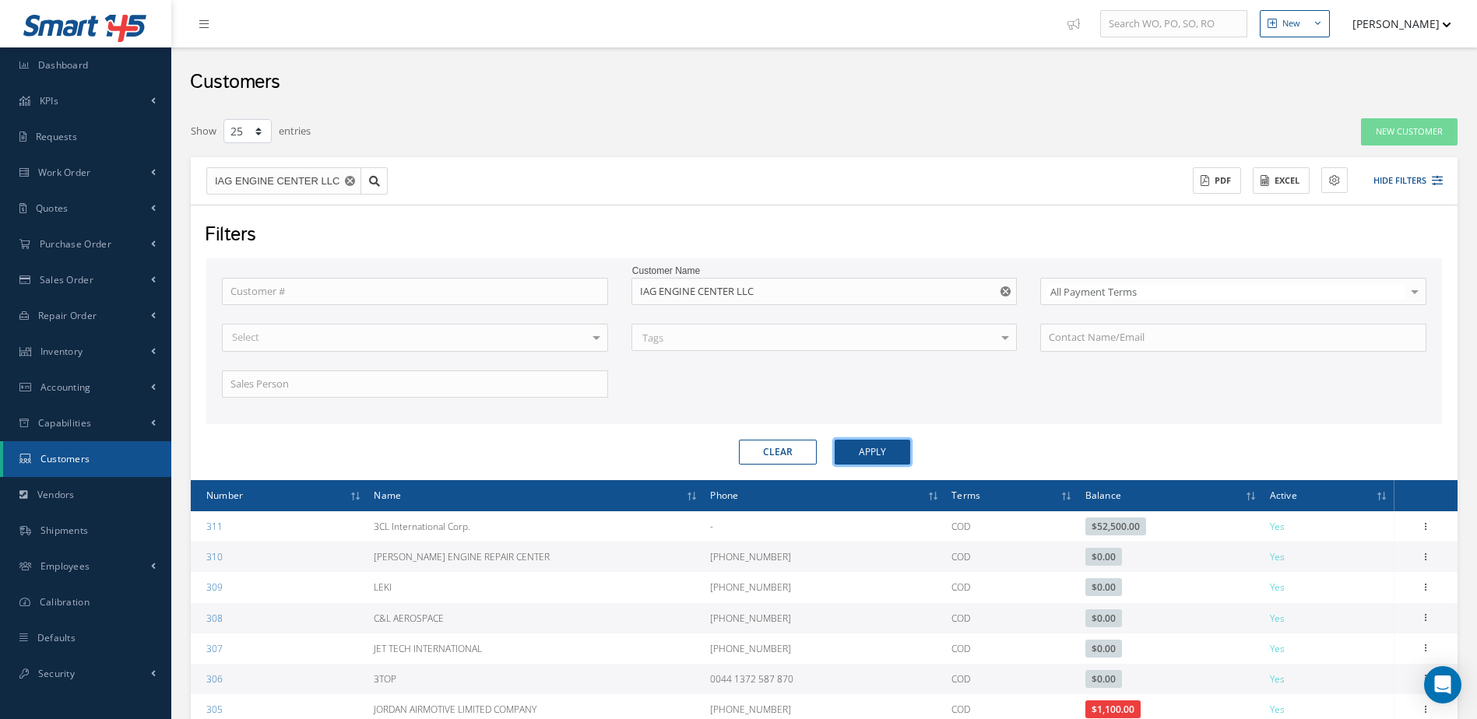
click at [888, 453] on button "Apply" at bounding box center [873, 452] width 76 height 25
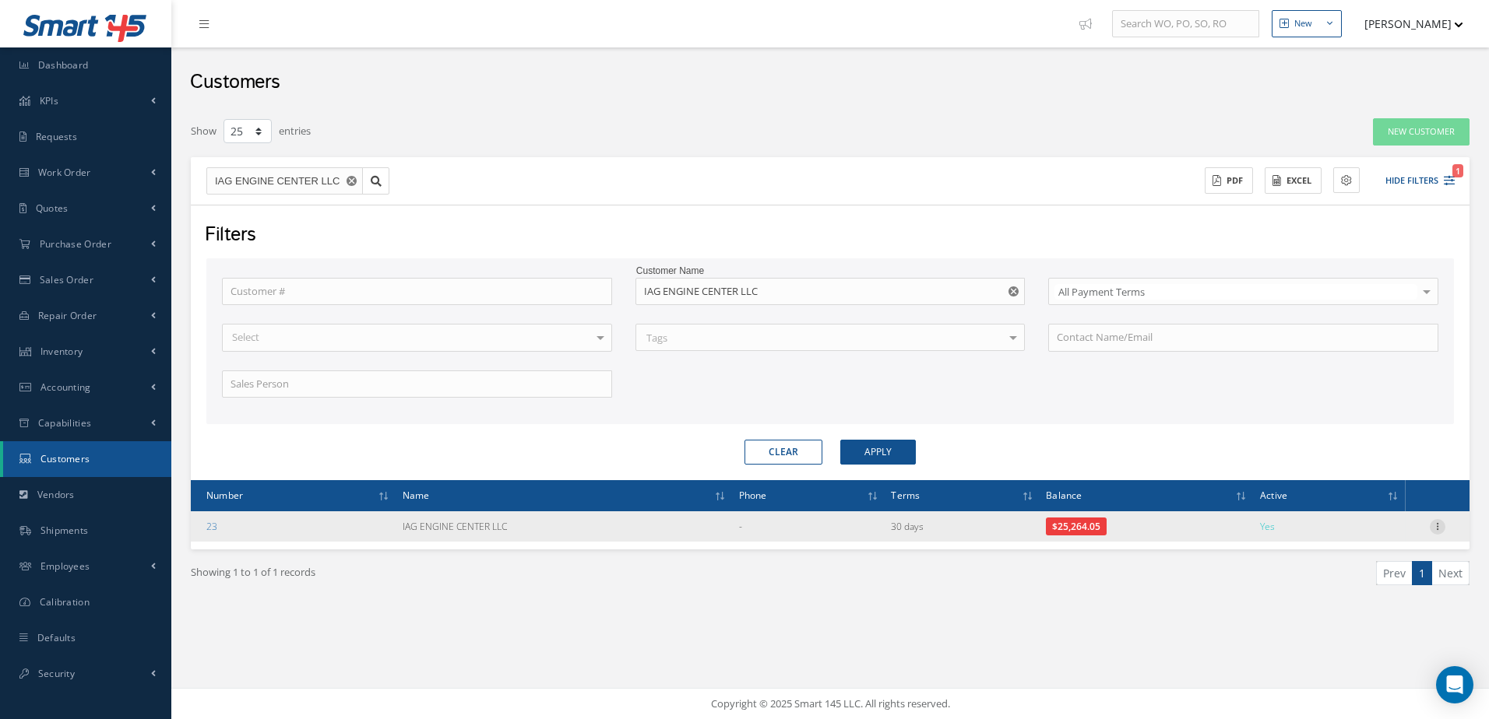
click at [1433, 526] on icon at bounding box center [1437, 525] width 16 height 12
click at [1346, 597] on link "Send By Email" at bounding box center [1365, 597] width 123 height 20
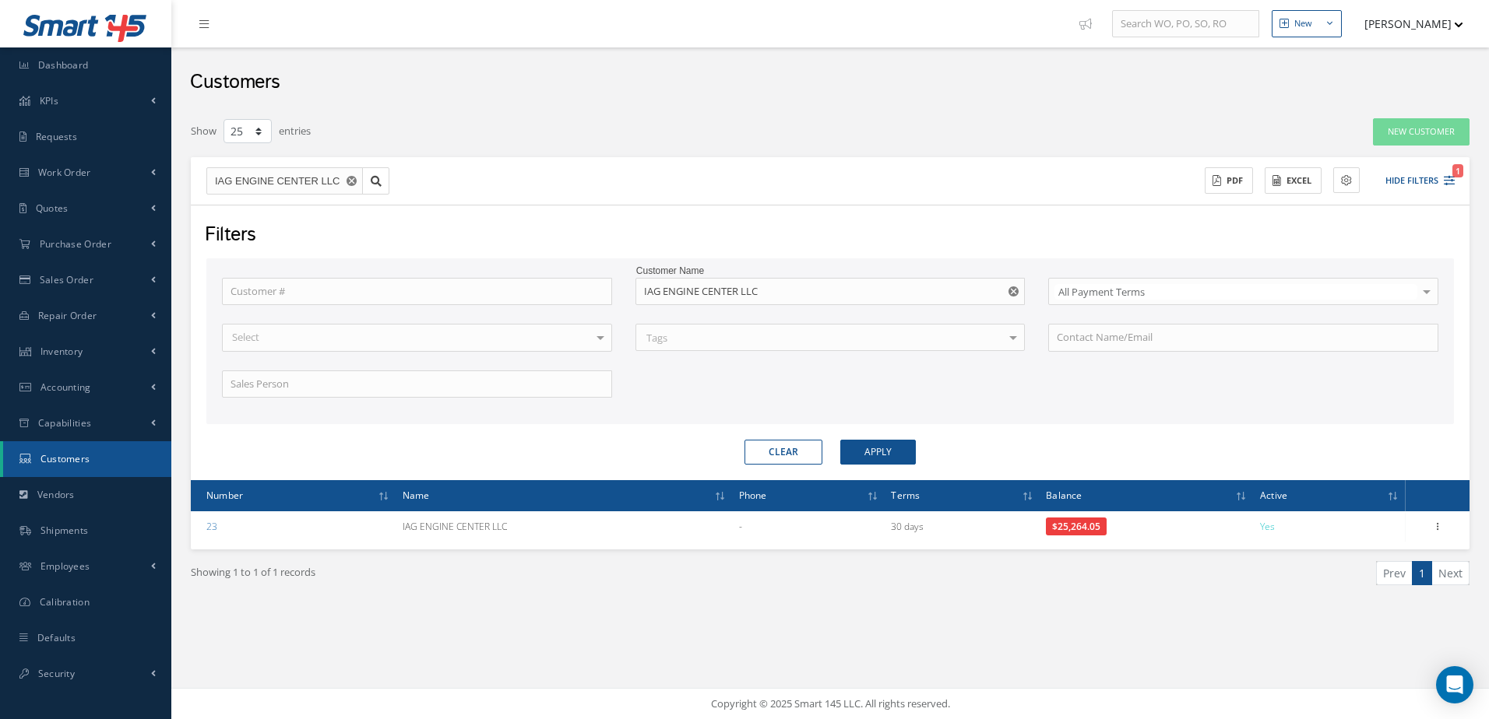
type input "Reports from Customer 23"
type textarea "Dear, Please find attached your Statement Reports of Customer 23. Please feel f…"
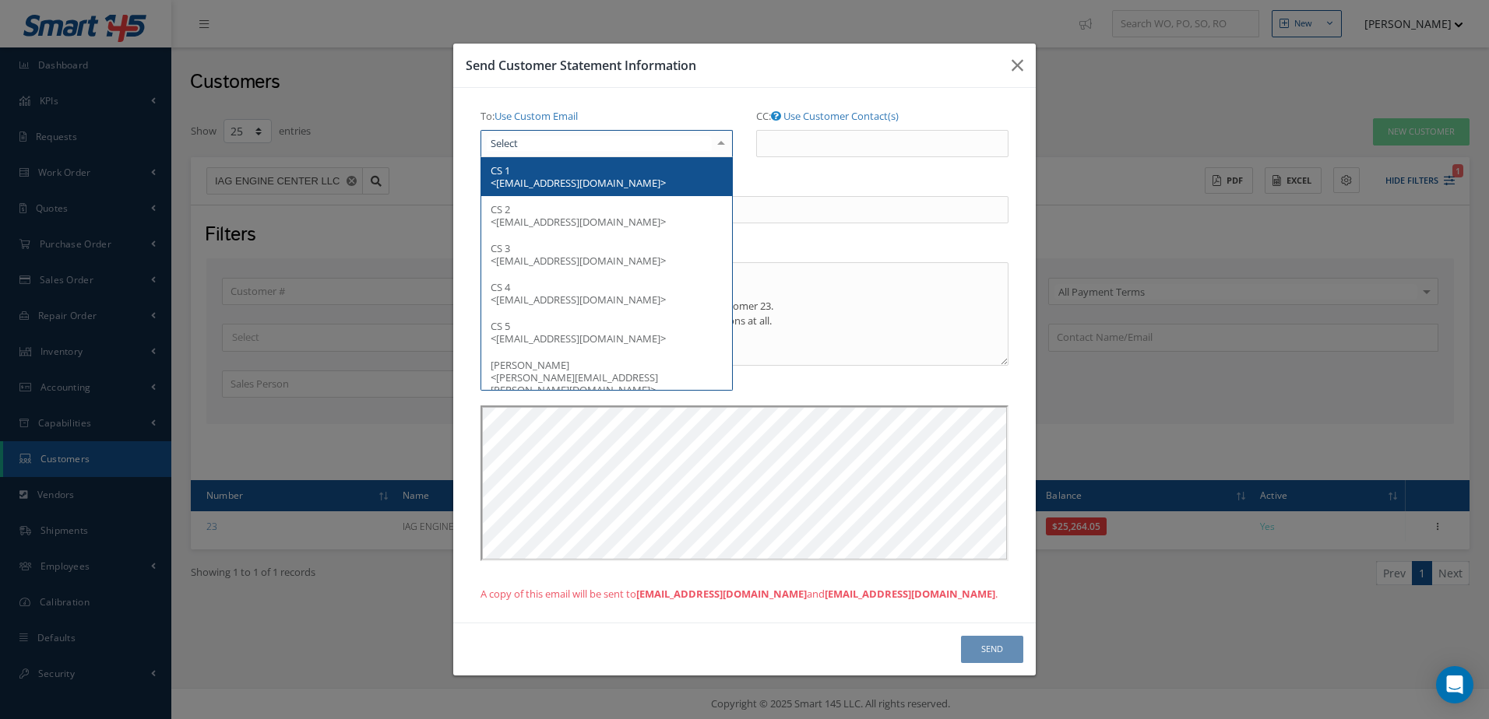
click at [649, 139] on div at bounding box center [606, 144] width 252 height 28
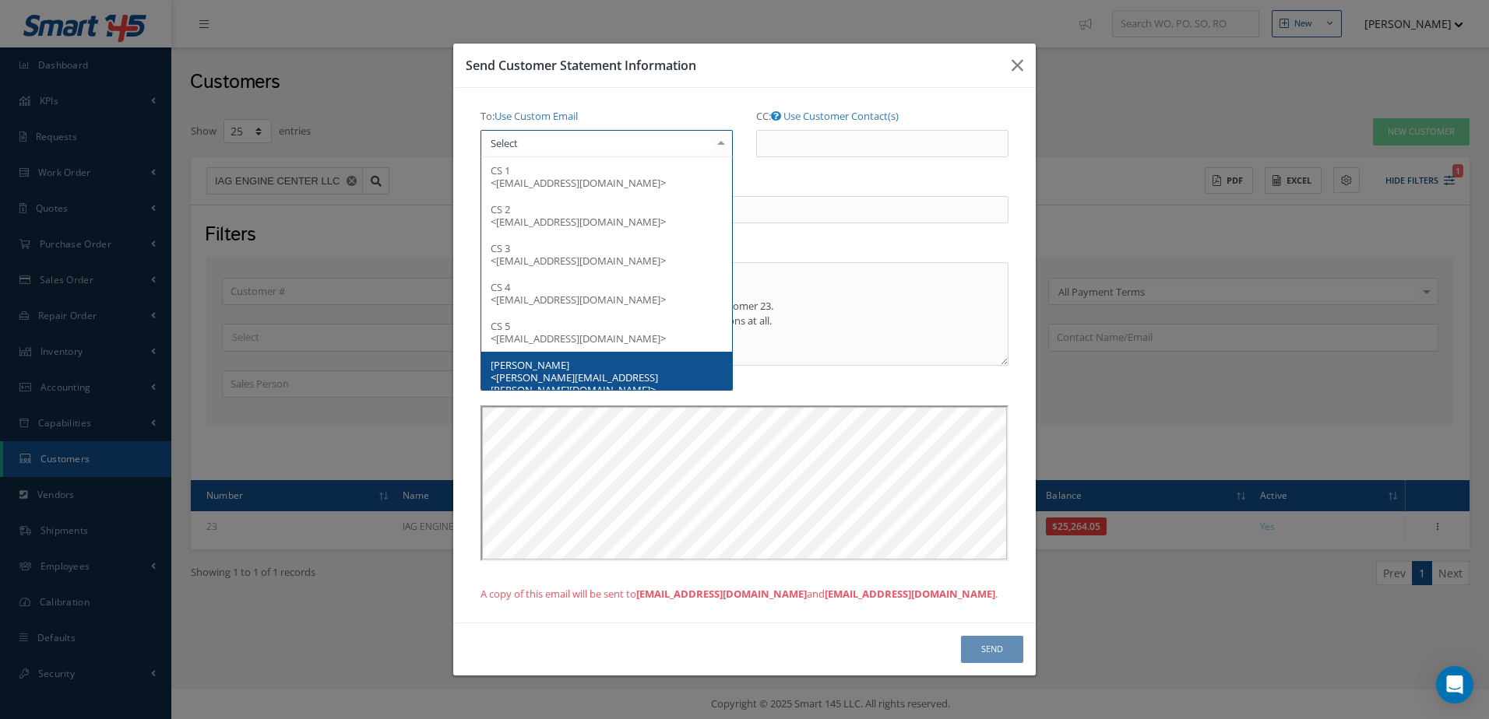
scroll to position [234, 0]
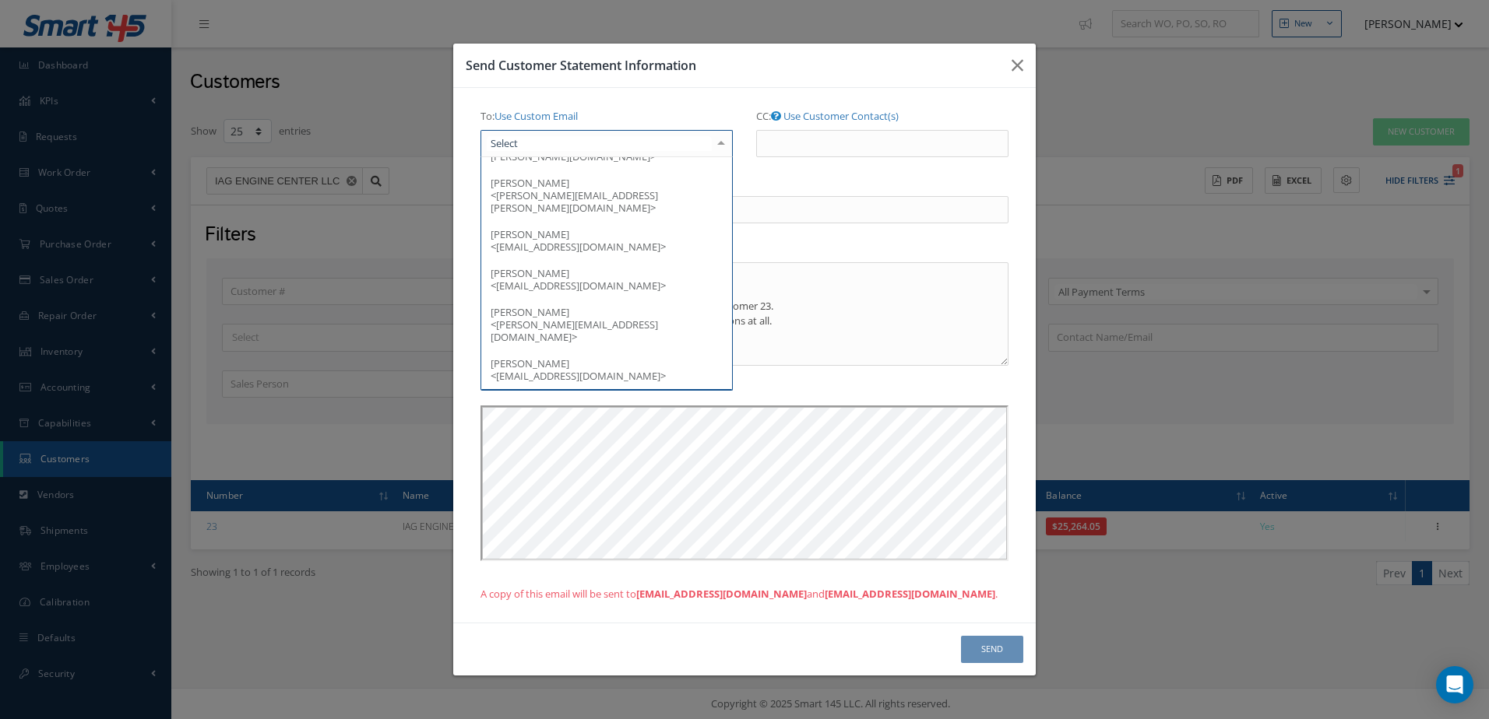
click at [620, 389] on span "Alexander Alonso <Alexander.Alonso@iagmaterials.com>" at bounding box center [606, 414] width 251 height 51
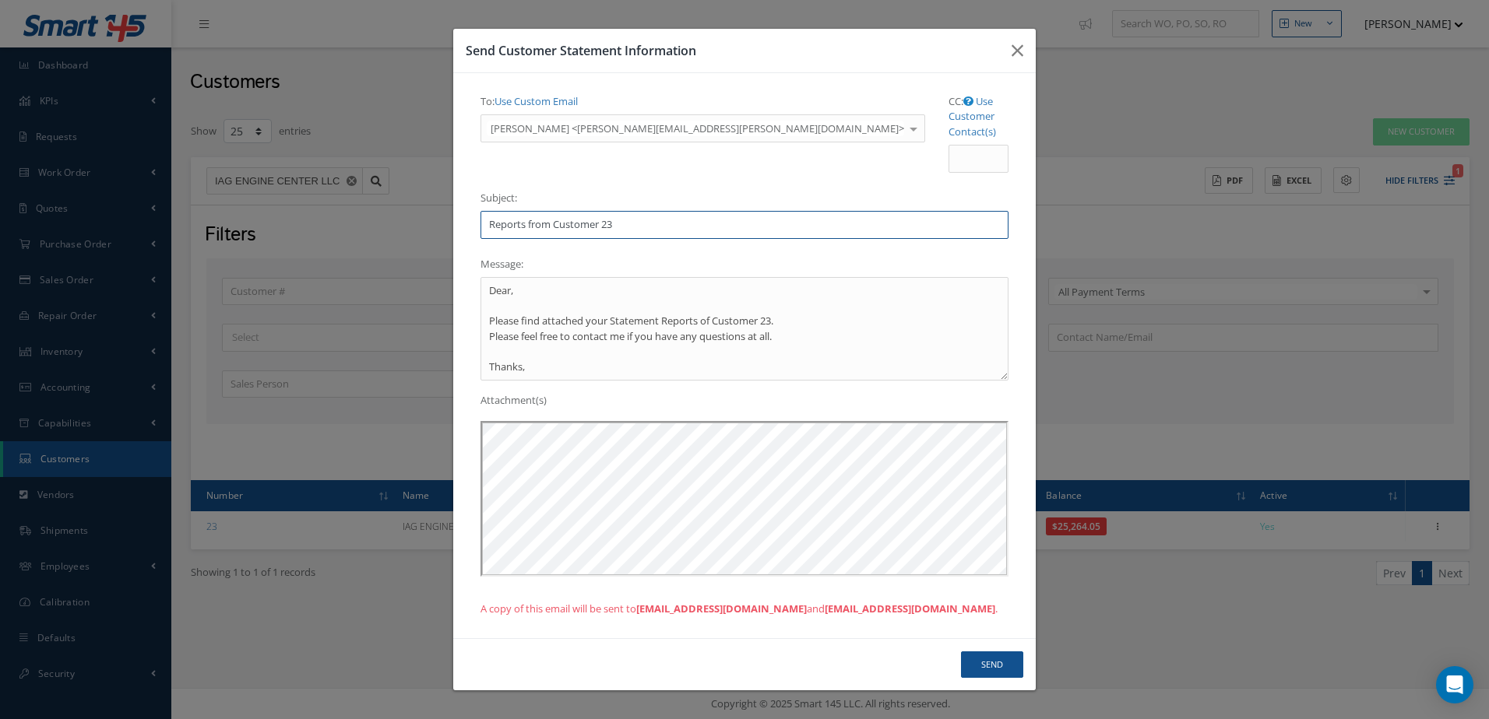
click at [655, 211] on input "Reports from Customer 23" at bounding box center [744, 225] width 528 height 28
type input "R"
type input "****Invoices past due ***"
drag, startPoint x: 484, startPoint y: 272, endPoint x: 596, endPoint y: 392, distance: 164.1
click at [596, 392] on div "To: Use Custom Email Alexander Alonso <Alexander.Alonso@iagmaterials.com> CS 1 …" at bounding box center [744, 356] width 551 height 534
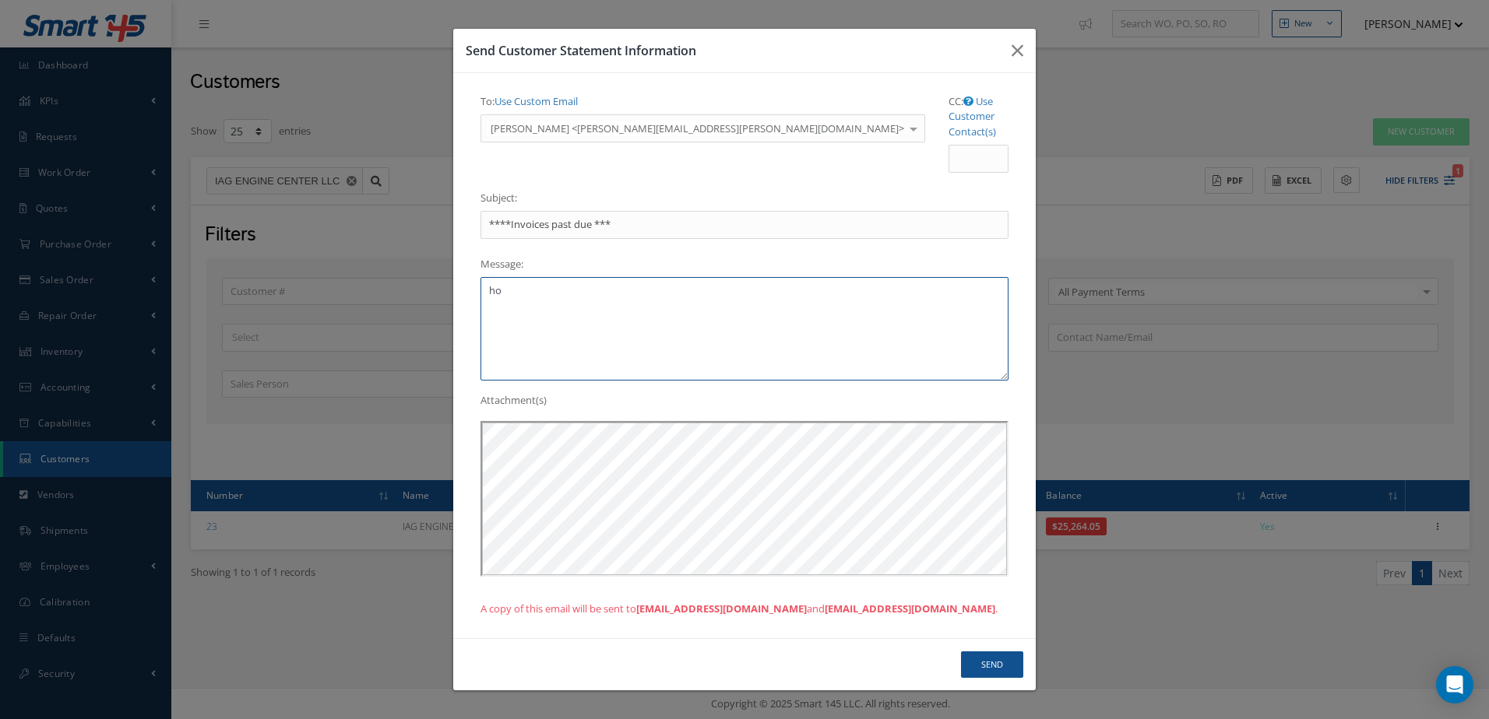
type textarea "h"
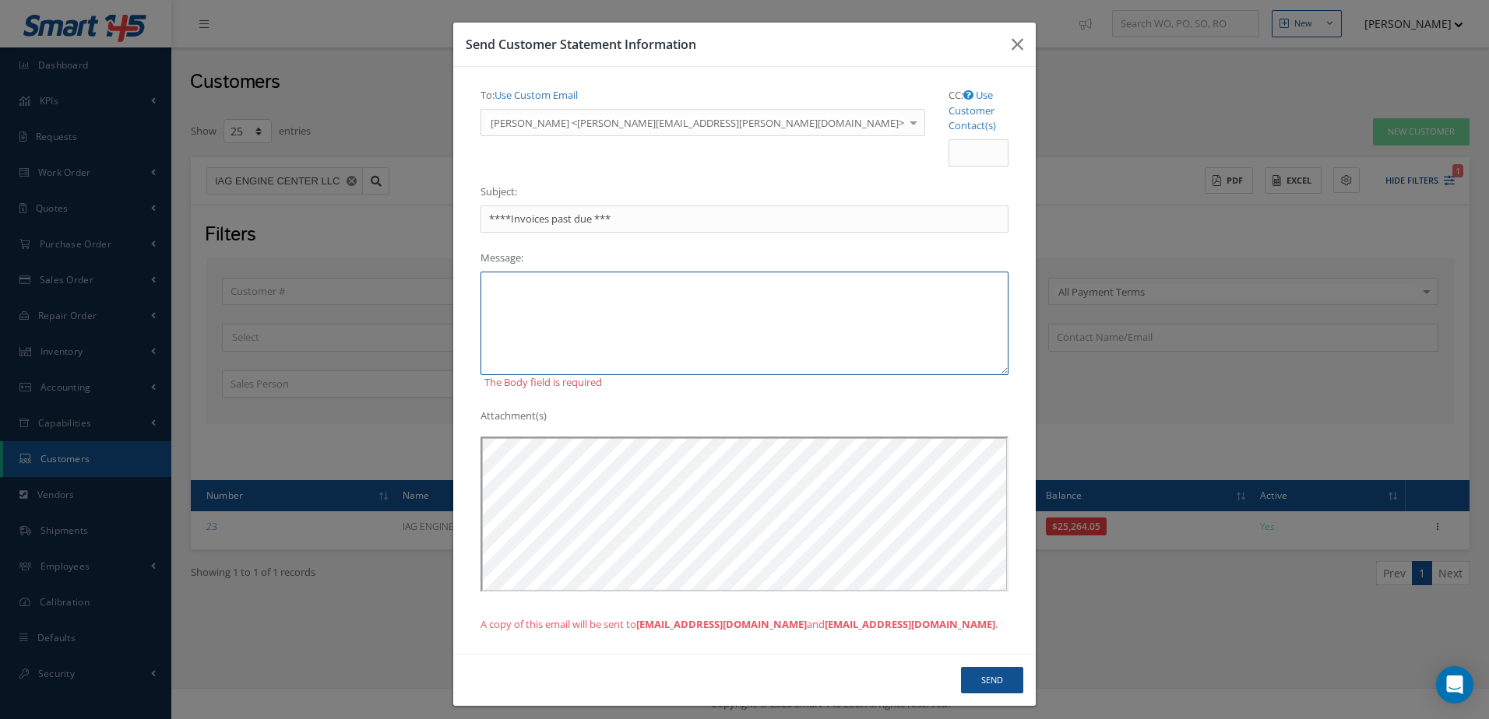
type textarea "A"
type textarea "G"
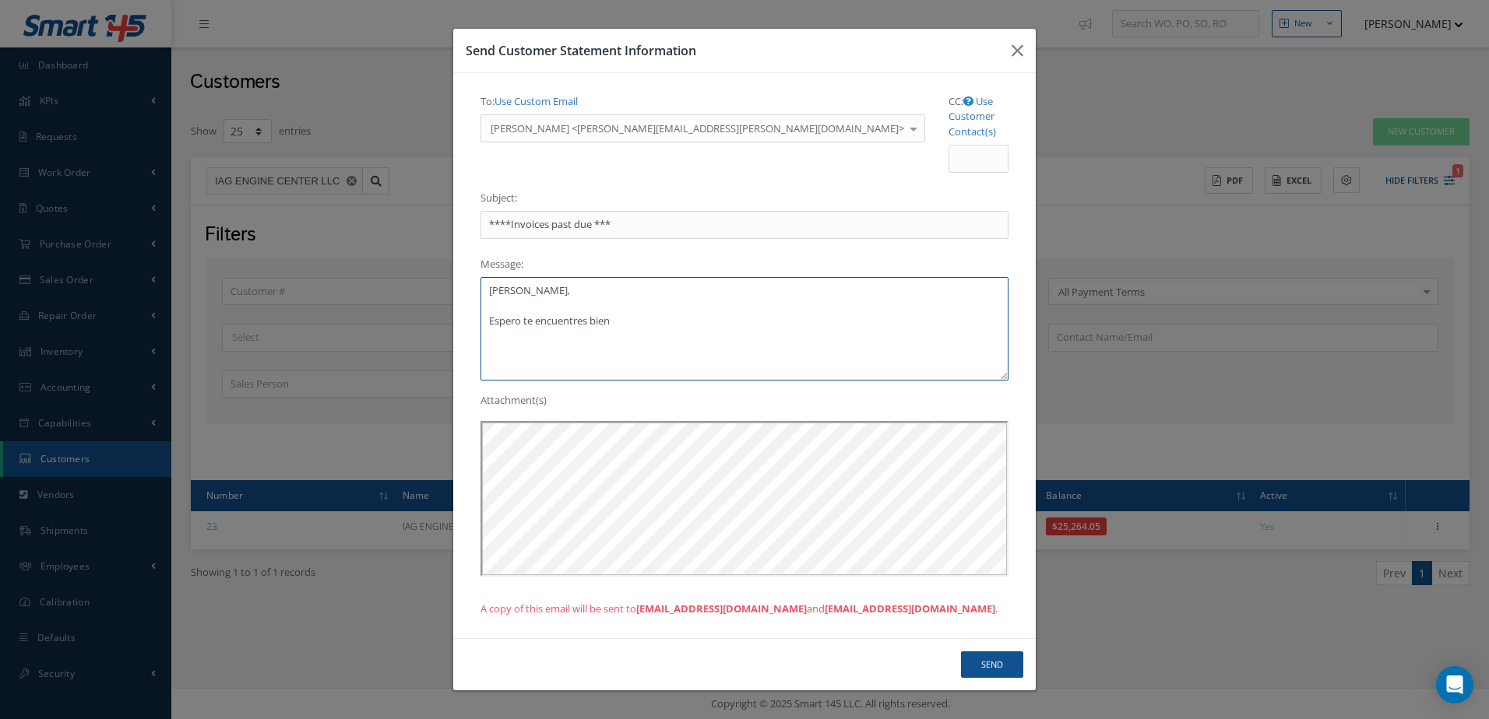
click at [619, 305] on textarea "Hola Alex, Espero te encuentres bien" at bounding box center [744, 329] width 528 height 104
click at [766, 306] on textarea "Hola Alex, Espero te encuentres bien, te escribo debido a los invoices que tene…" at bounding box center [744, 329] width 528 height 104
click at [944, 305] on textarea "Hola Alex, Espero te encuentres bien, te escribo debido a los invoices vencidos…" at bounding box center [744, 329] width 528 height 104
click at [810, 324] on textarea "Hola Alex, Espero te encuentres bien, te escribo debido a los invoices vencidos…" at bounding box center [744, 329] width 528 height 104
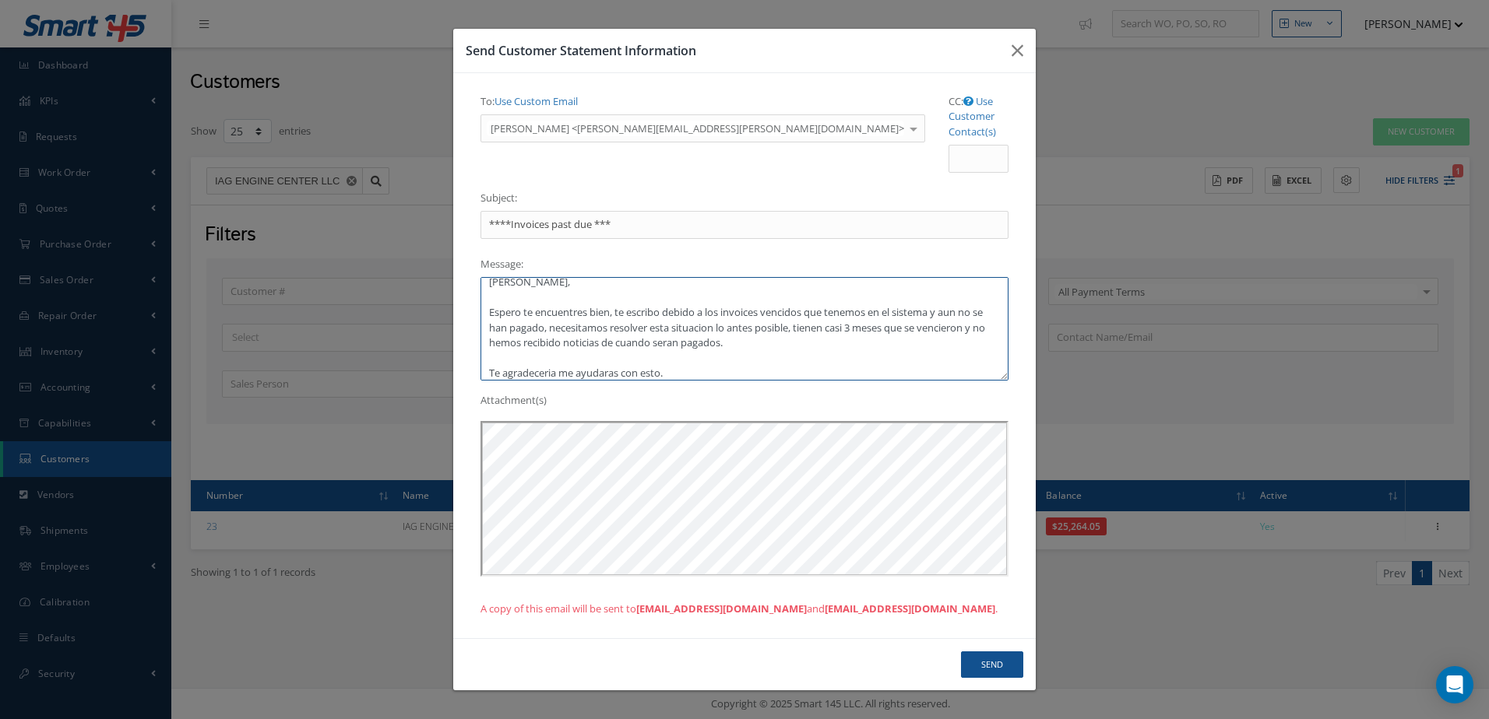
scroll to position [39, 0]
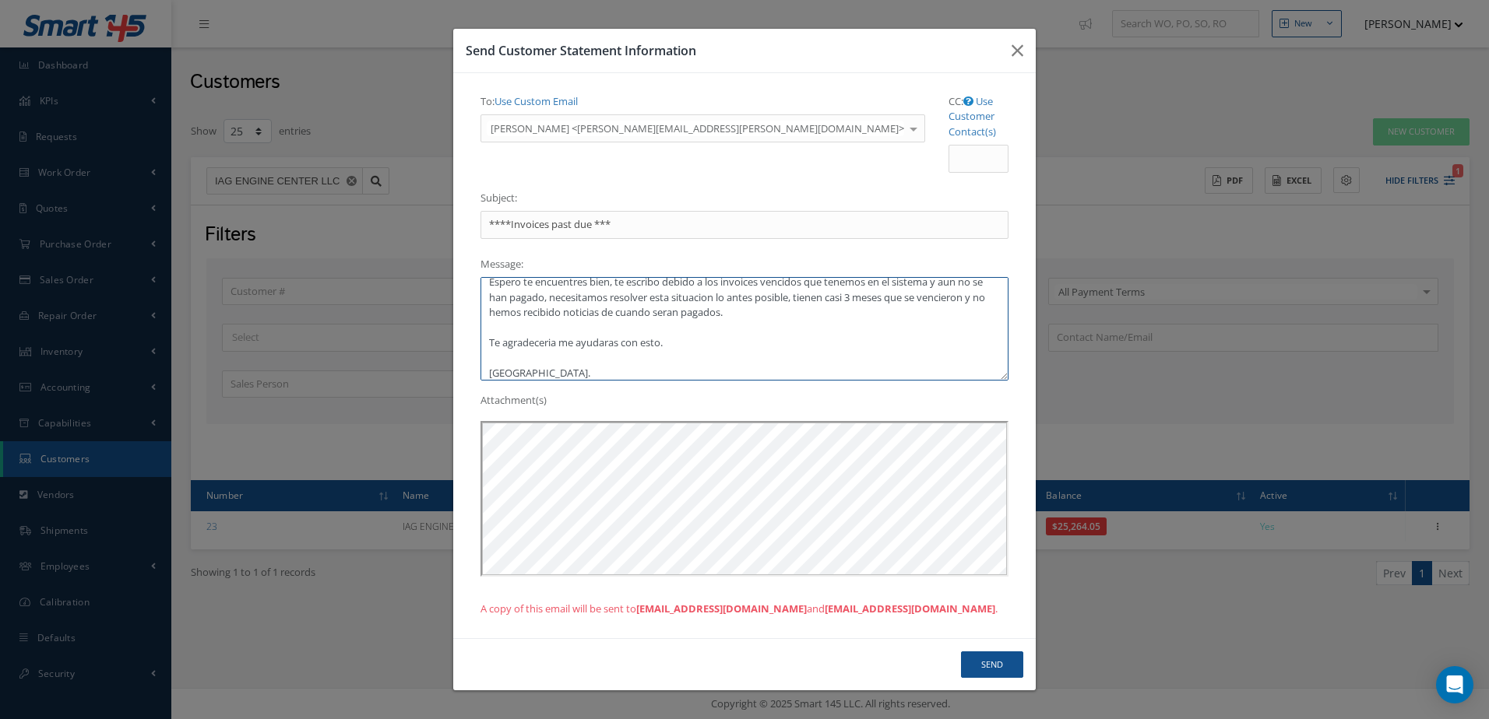
drag, startPoint x: 861, startPoint y: 281, endPoint x: 895, endPoint y: 282, distance: 33.5
click at [895, 282] on textarea "Hola Alex, Espero te encuentres bien, te escribo debido a los invoices vencidos…" at bounding box center [744, 329] width 528 height 104
click at [937, 332] on textarea "Hola Alex, Espero te encuentres bien, te escribo debido a los invoices vencidos…" at bounding box center [744, 329] width 528 height 104
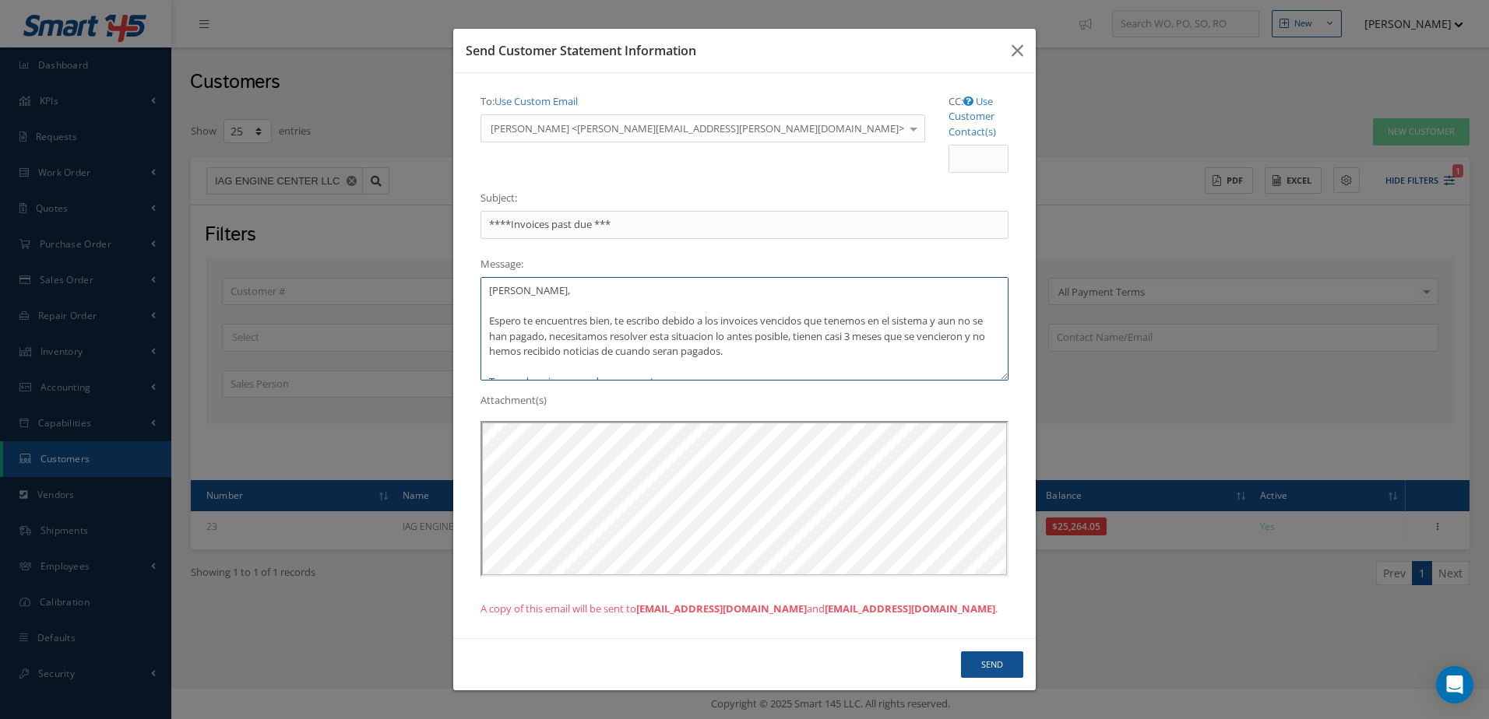
type textarea "Hola Alex, Espero te encuentres bien, te escribo debido a los invoices vencidos…"
click at [988, 652] on button "Send" at bounding box center [992, 665] width 62 height 27
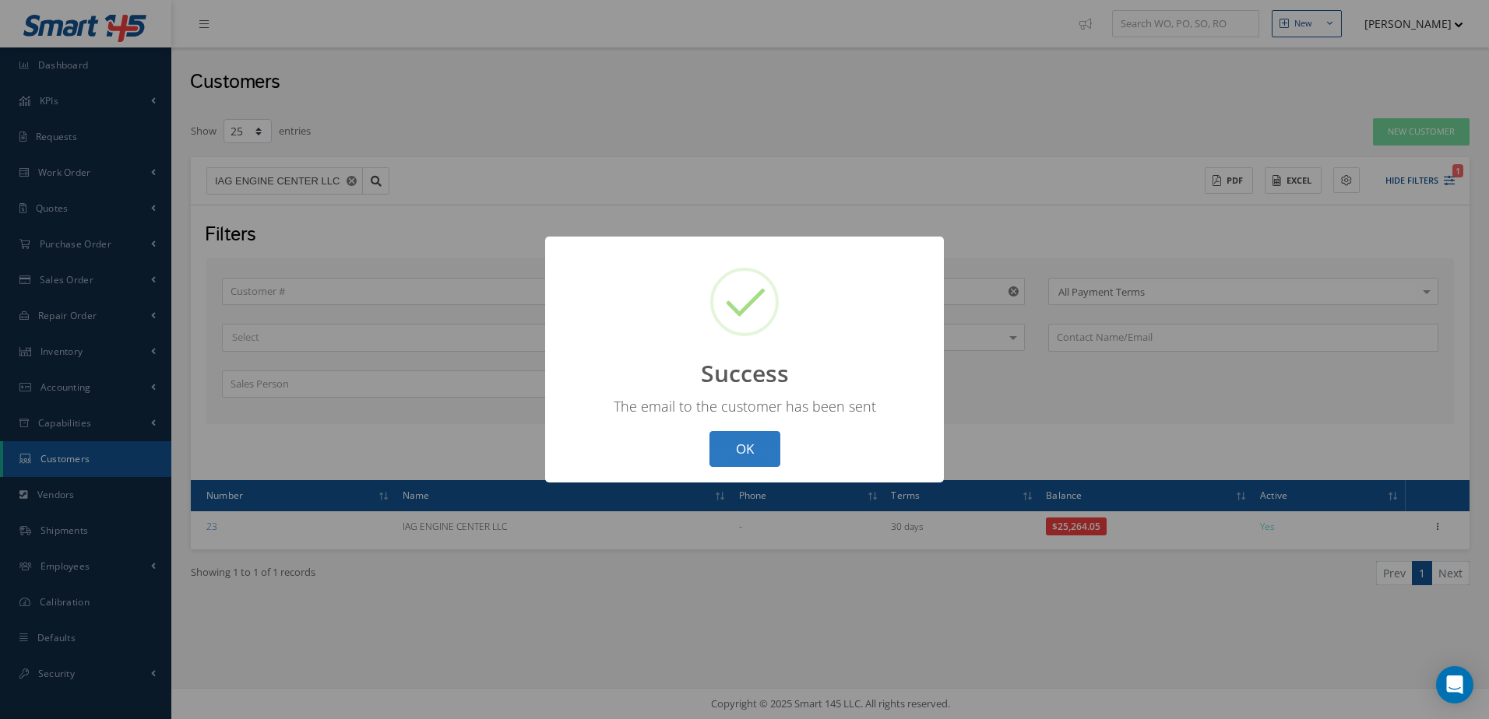
click at [762, 445] on button "OK" at bounding box center [744, 449] width 71 height 37
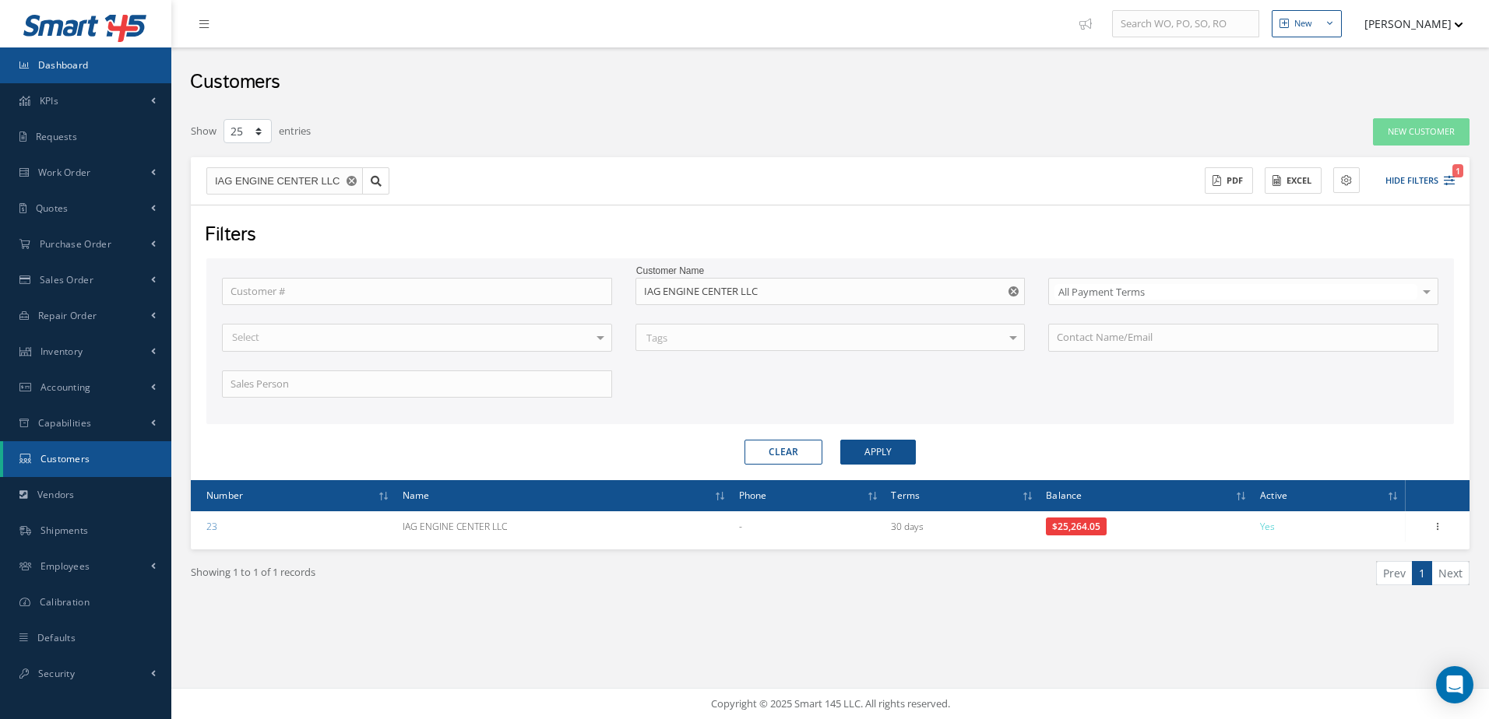
click at [69, 78] on link "Dashboard" at bounding box center [85, 65] width 171 height 36
